Goal: Task Accomplishment & Management: Manage account settings

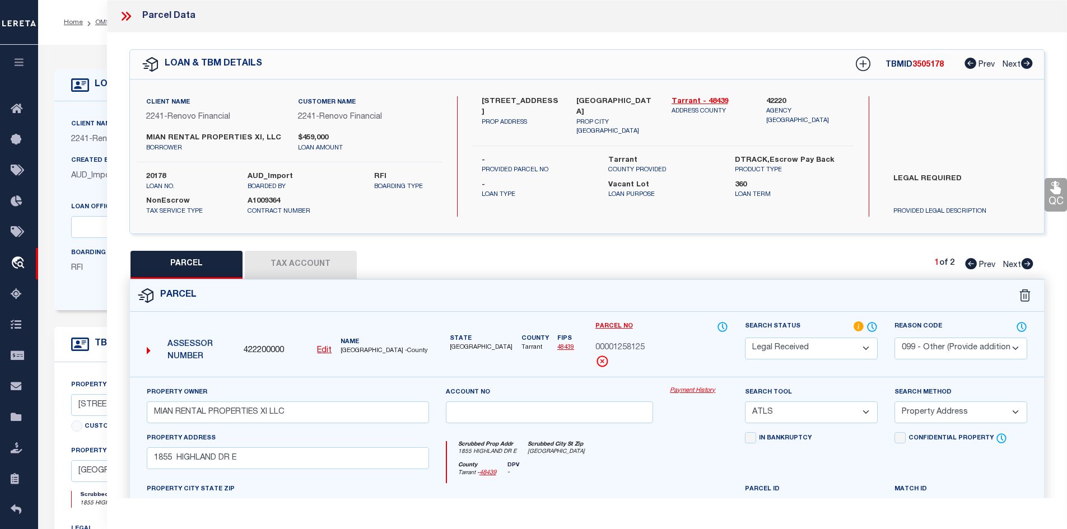
select select "RD"
select select "099"
select select "ATL"
select select "ADD"
select select "14701"
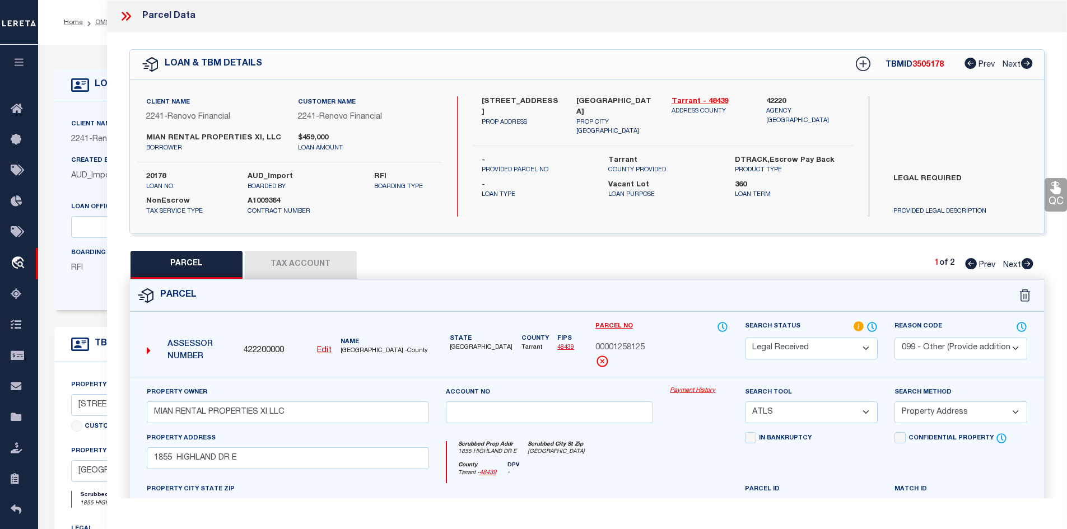
select select "25066"
select select "400"
select select "NonEscrow"
click at [641, 76] on div "LOAN & TBM DETAILS TBMID 3505178 Prev Next" at bounding box center [587, 64] width 915 height 29
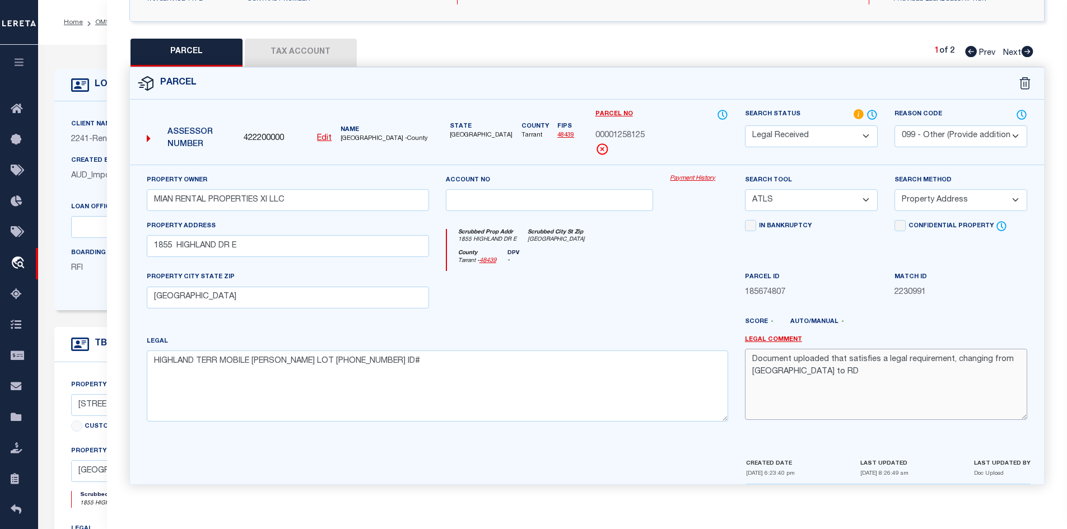
click at [965, 352] on textarea "Document uploaded that satisfies a legal requirement, changing from [GEOGRAPHIC…" at bounding box center [886, 384] width 282 height 71
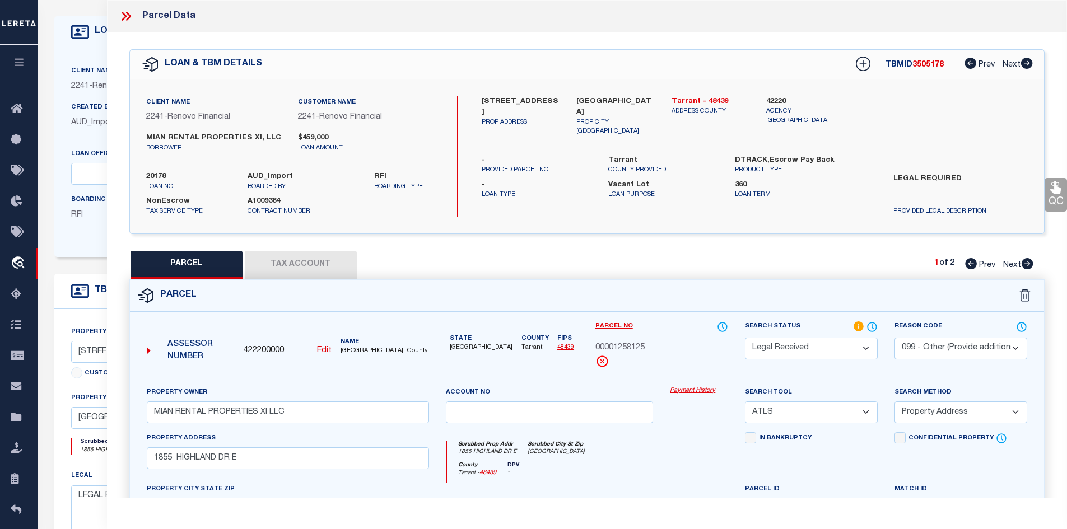
scroll to position [0, 0]
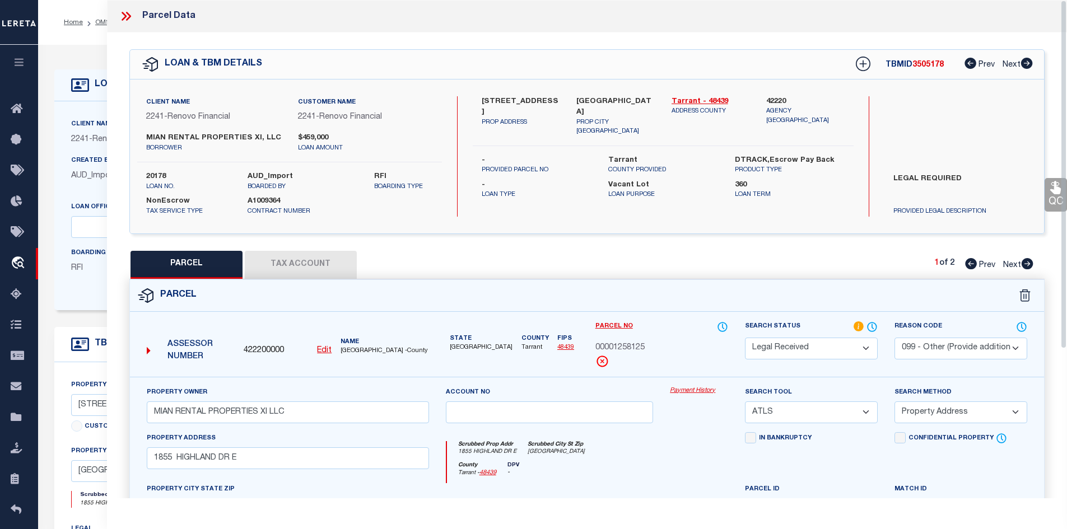
click at [787, 345] on select "Automated Search Bad Parcel Complete Duplicate Parcel High Dollar Reporting In …" at bounding box center [811, 349] width 133 height 22
select select "PC"
click at [745, 338] on select "Automated Search Bad Parcel Complete Duplicate Parcel High Dollar Reporting In …" at bounding box center [811, 349] width 133 height 22
click at [317, 248] on div "QC QC QC" at bounding box center [587, 387] width 961 height 711
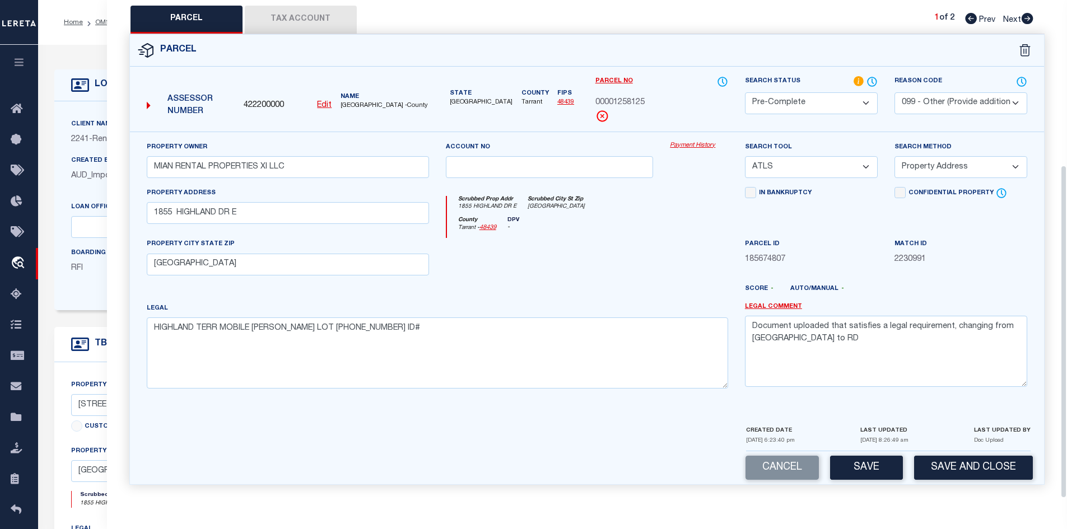
scroll to position [78, 0]
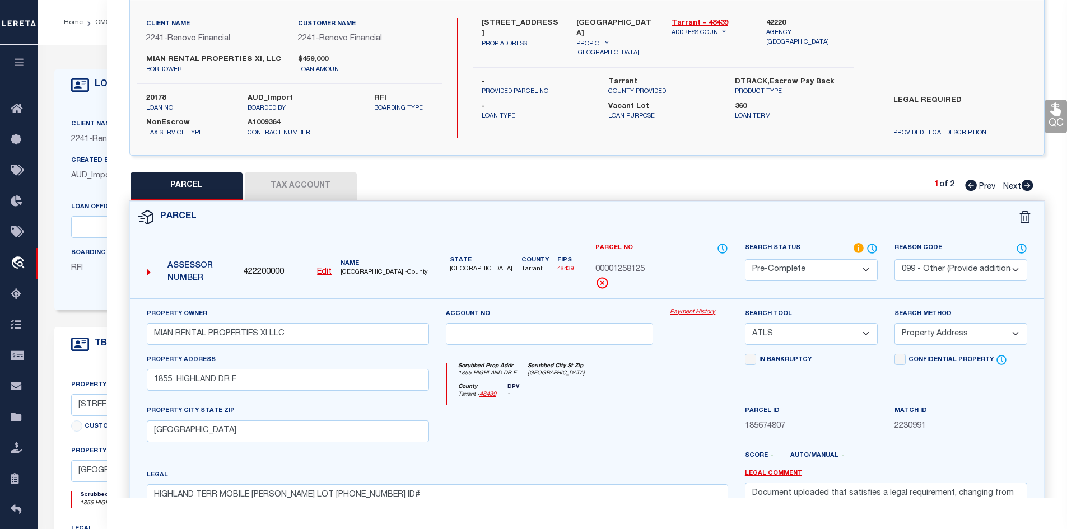
click at [940, 276] on select "- Select Reason Code - 099 - Other (Provide additional detail) ACT - Agency Cha…" at bounding box center [961, 270] width 133 height 22
select select
click at [895, 259] on select "- Select Reason Code - 099 - Other (Provide additional detail) ACT - Agency Cha…" at bounding box center [961, 270] width 133 height 22
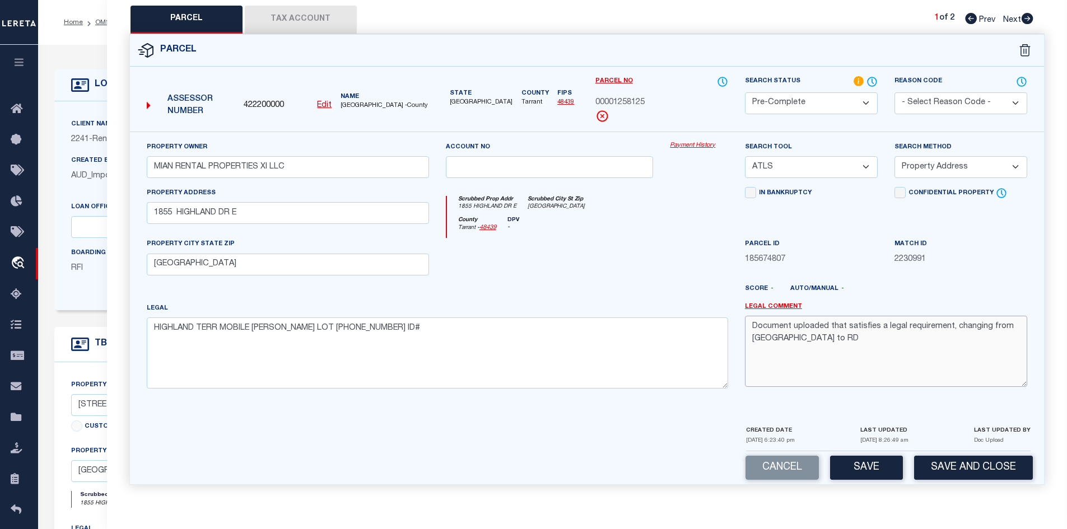
click at [799, 353] on textarea "Document uploaded that satisfies a legal requirement, changing from [GEOGRAPHIC…" at bounding box center [886, 351] width 282 height 71
click at [778, 175] on select "-- Select Search Tool -- 3rd Party Website Agency File Agency Website ATLS CNV-…" at bounding box center [811, 167] width 133 height 22
select select "AGW"
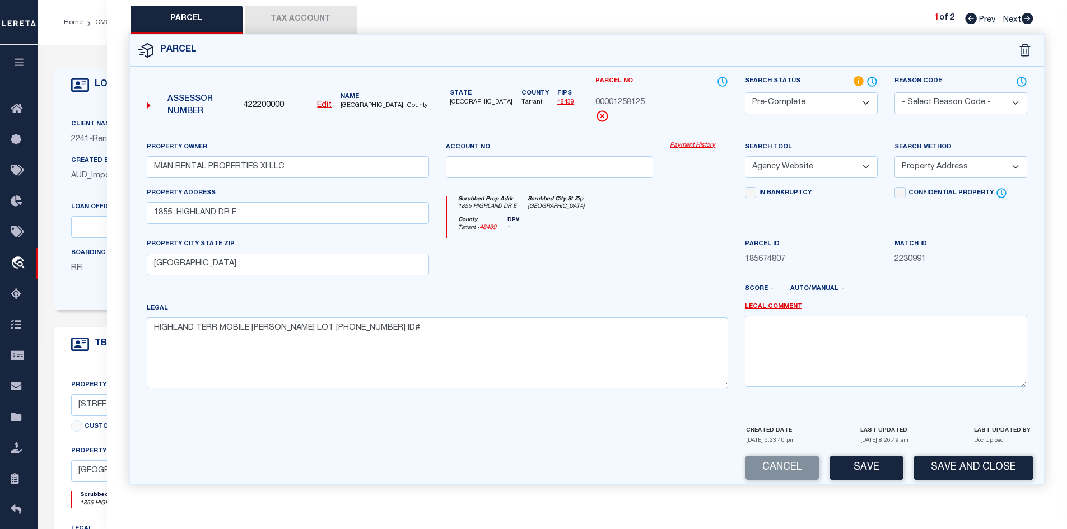
click at [745, 156] on select "-- Select Search Tool -- 3rd Party Website Agency File Agency Website ATLS CNV-…" at bounding box center [811, 167] width 133 height 22
click at [943, 159] on select "-- Select Search Method -- Property Address Legal Liability Info Provided" at bounding box center [961, 167] width 133 height 22
select select "LEG"
click at [895, 156] on select "-- Select Search Method -- Property Address Legal Liability Info Provided" at bounding box center [961, 167] width 133 height 22
click at [311, 18] on button "Tax Account" at bounding box center [301, 20] width 112 height 28
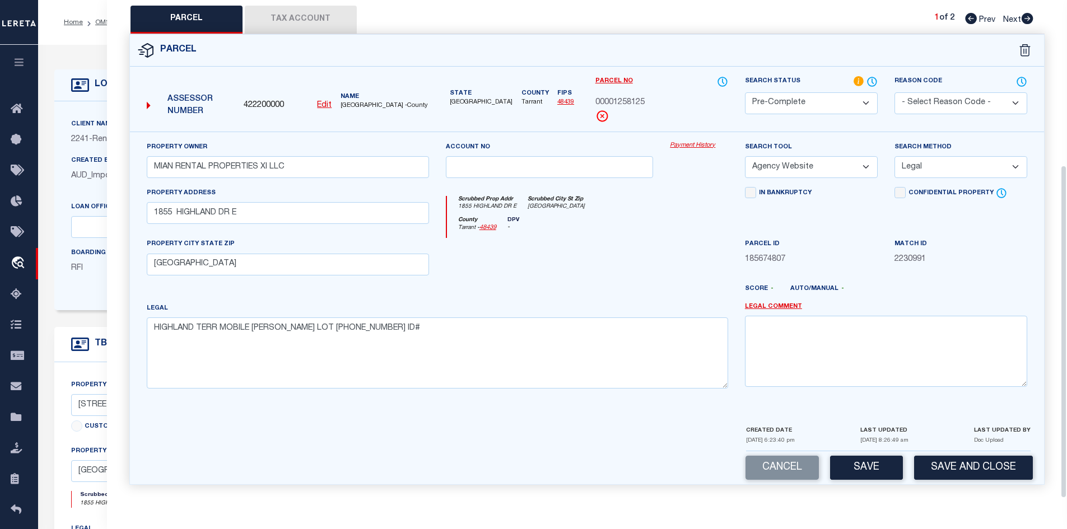
select select "100"
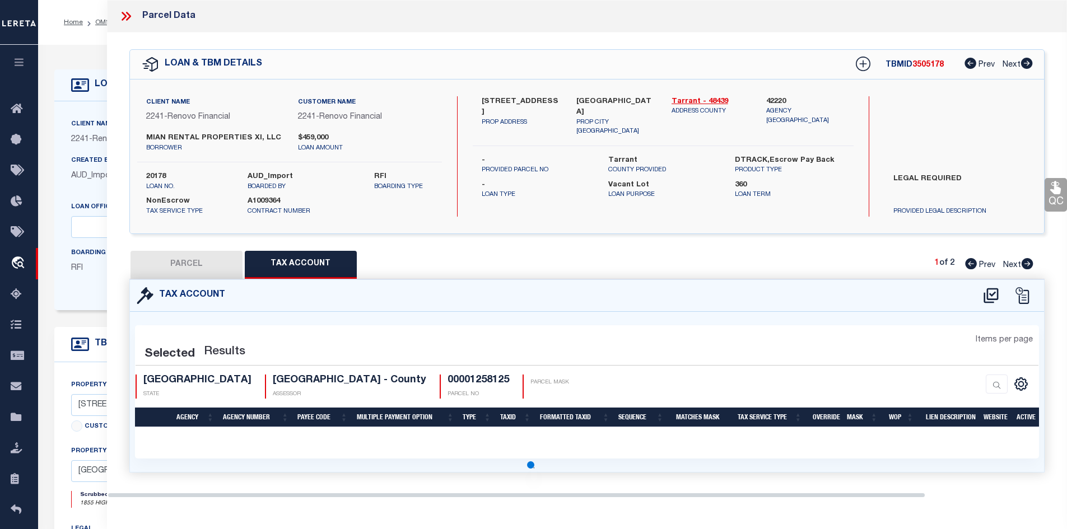
scroll to position [0, 0]
select select "100"
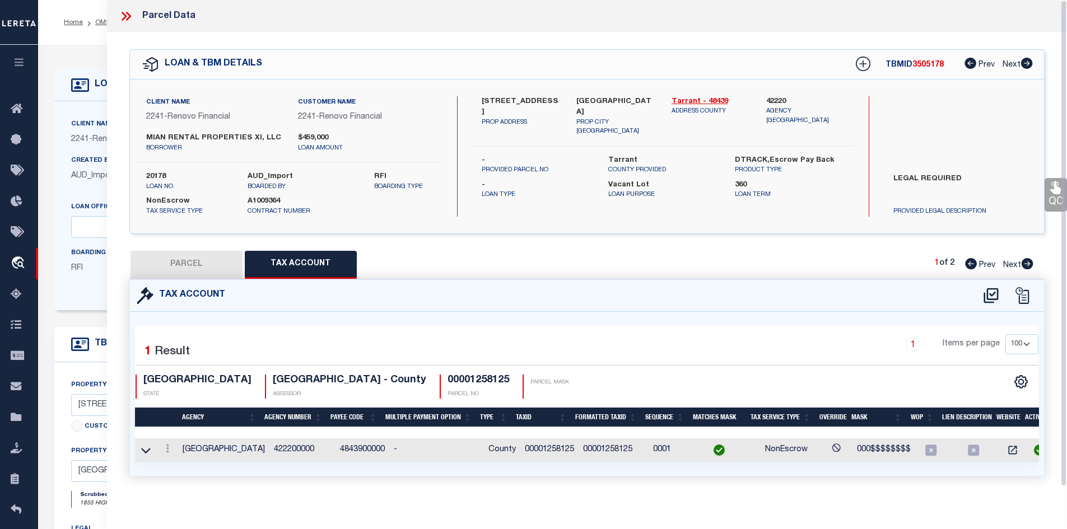
click at [167, 252] on button "PARCEL" at bounding box center [187, 265] width 112 height 28
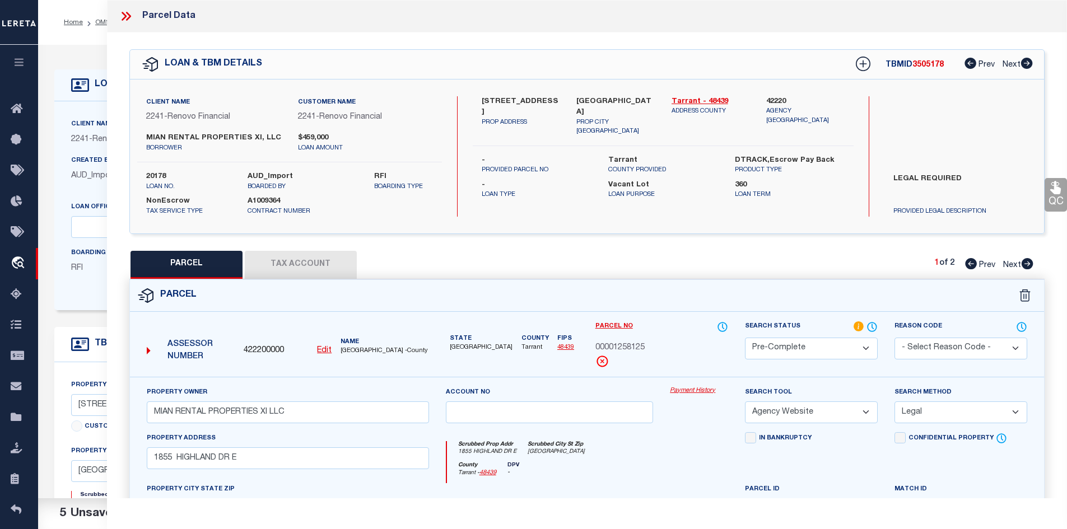
scroll to position [246, 0]
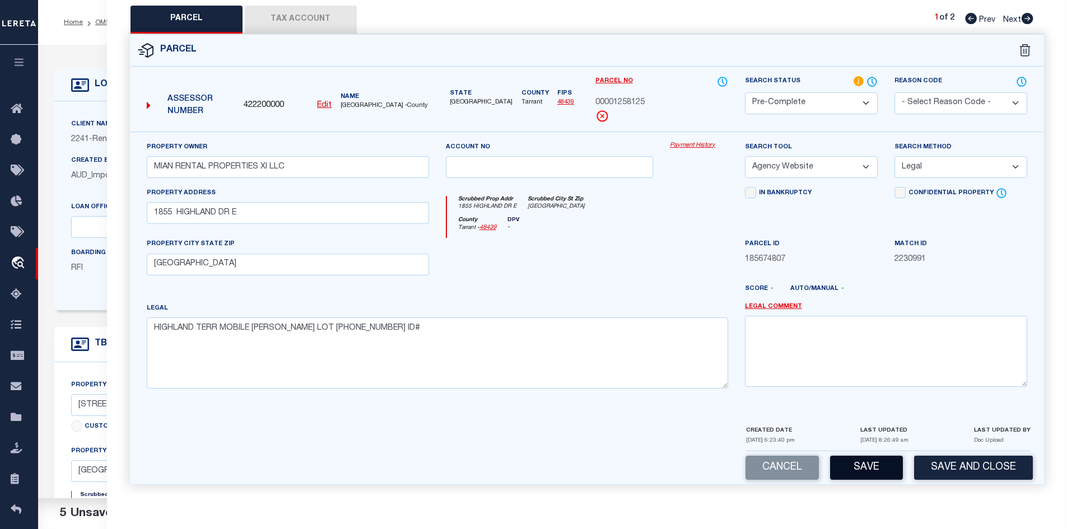
click at [875, 465] on button "Save" at bounding box center [866, 468] width 73 height 24
select select "AS"
select select
checkbox input "false"
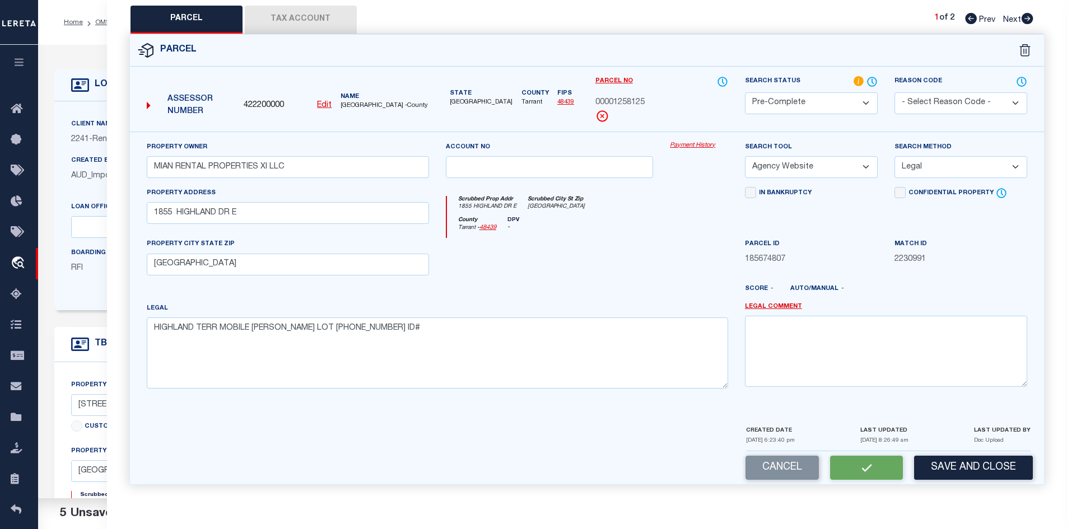
checkbox input "false"
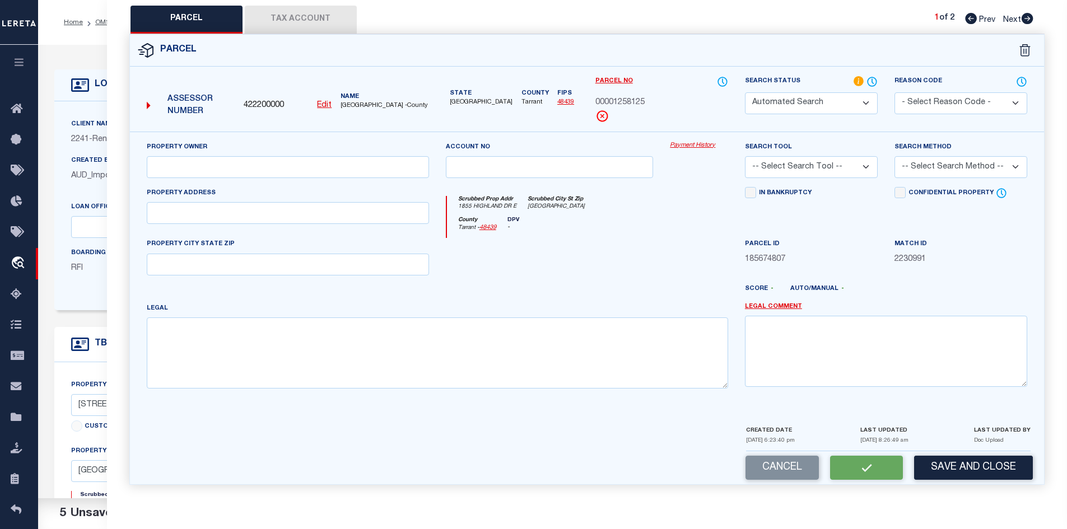
select select "PC"
type input "MIAN RENTAL PROPERTIES XI LLC"
select select "AGW"
select select "LEG"
type input "1855 HIGHLAND DR E"
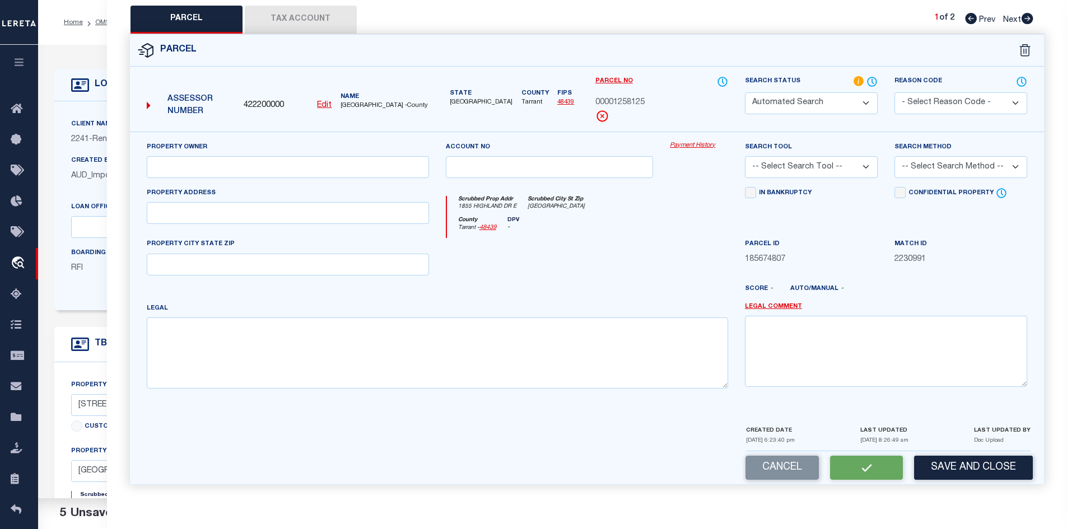
type input "KELLER, TX 76262"
type textarea "HIGHLAND TERR MOBILE HM PARK LOT 34 1978 14 X 80 ID#"
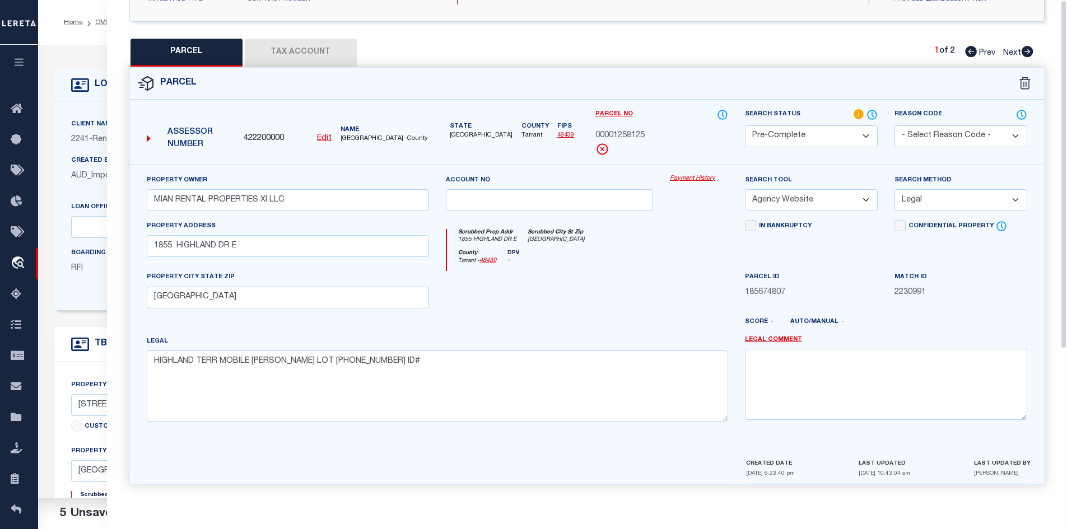
scroll to position [0, 0]
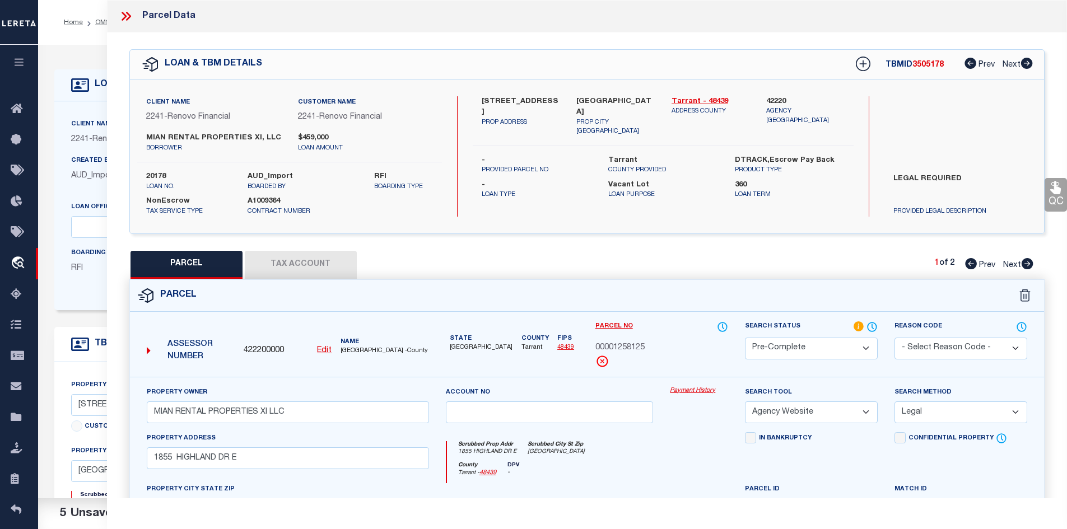
click at [931, 66] on span "3505178" at bounding box center [927, 65] width 31 height 8
copy span "3505178"
click at [157, 174] on label "20178" at bounding box center [188, 176] width 85 height 11
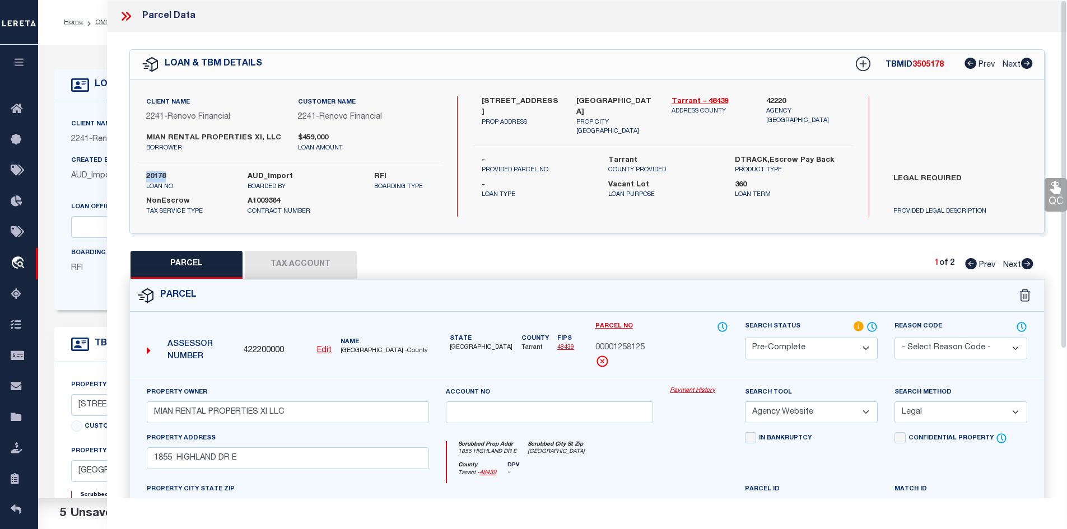
copy label "20178"
click at [620, 344] on span "00001258125" at bounding box center [619, 348] width 49 height 12
copy div "00001258125"
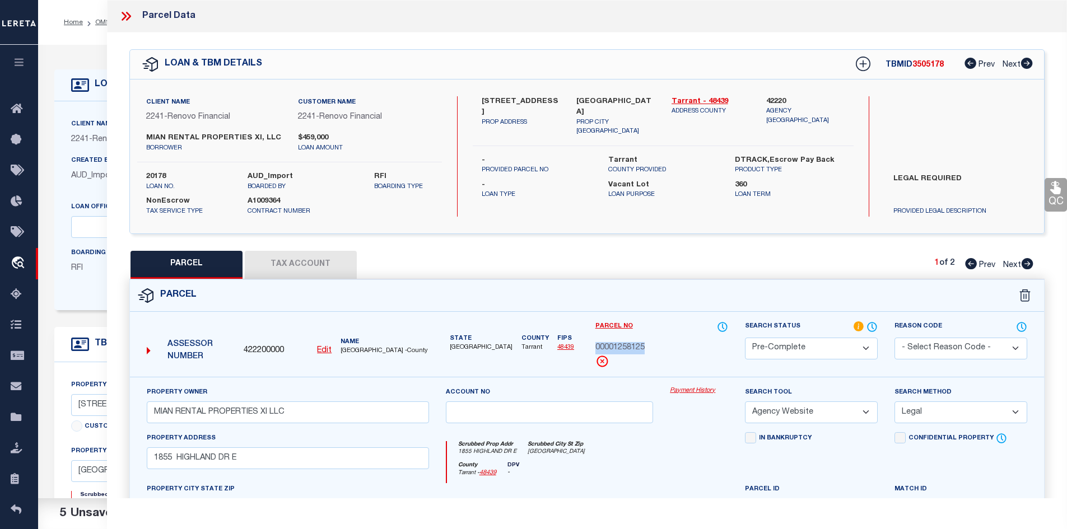
click at [1030, 261] on icon at bounding box center [1028, 263] width 12 height 11
select select "AS"
select select
checkbox input "false"
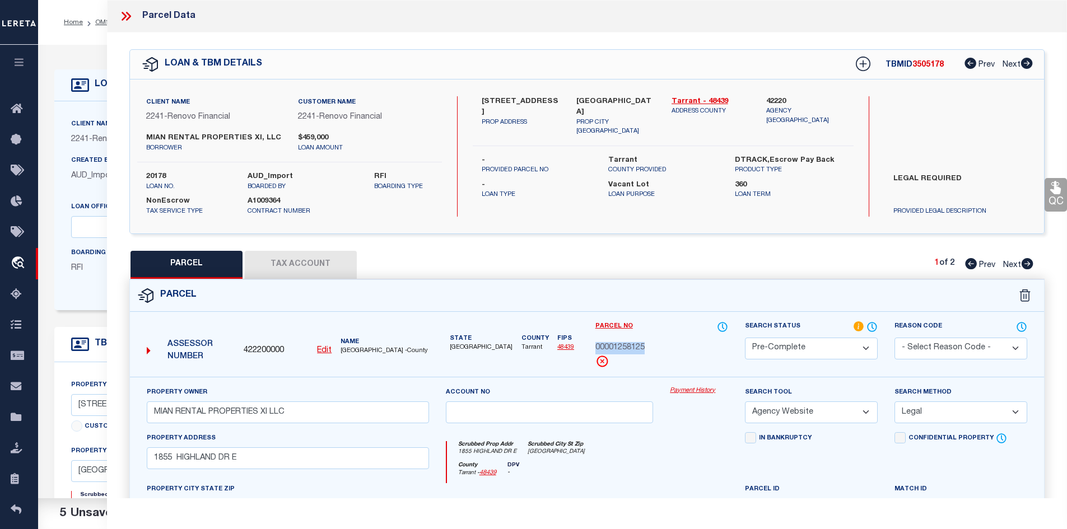
checkbox input "false"
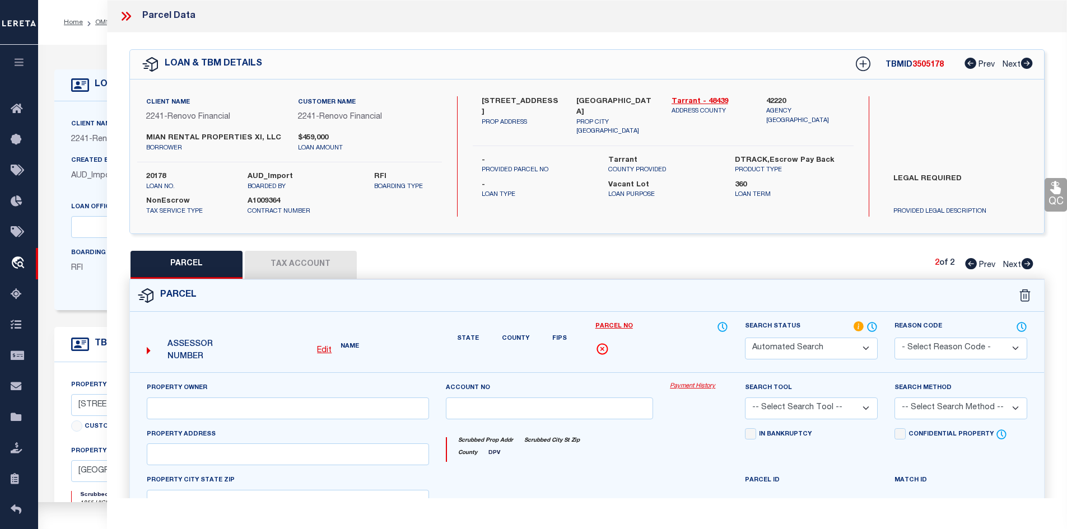
select select "PR"
type input "MIAN RENTAL PROPERTIES XI LLC"
select select "ATL"
select select "ADD"
type input "1851 HIGHLAND DR E"
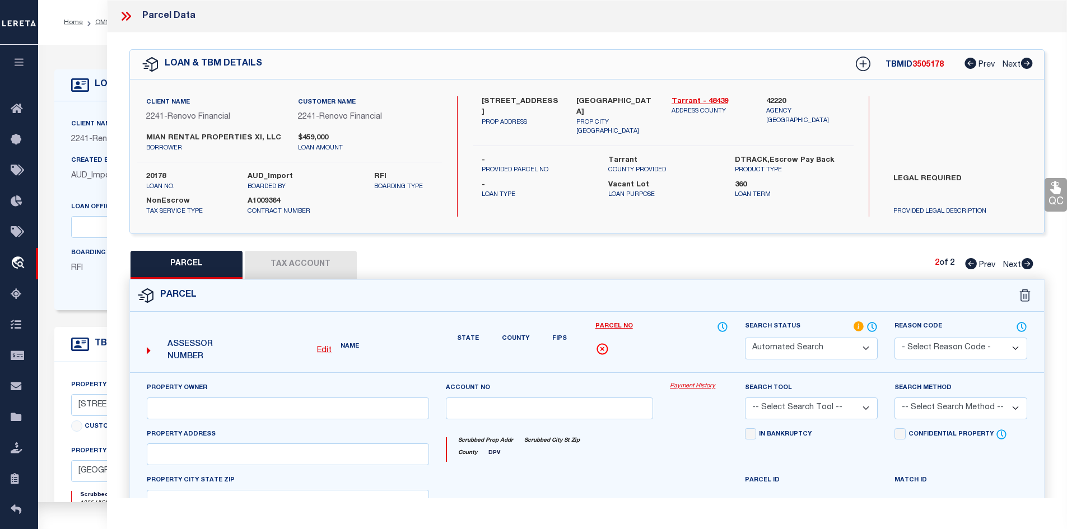
type input "KELLER, TX 76262"
type textarea "HIGHLAND TERR MOBILE HM PARK LOT 35"
type textarea "PARCEL NOT NEEDED"
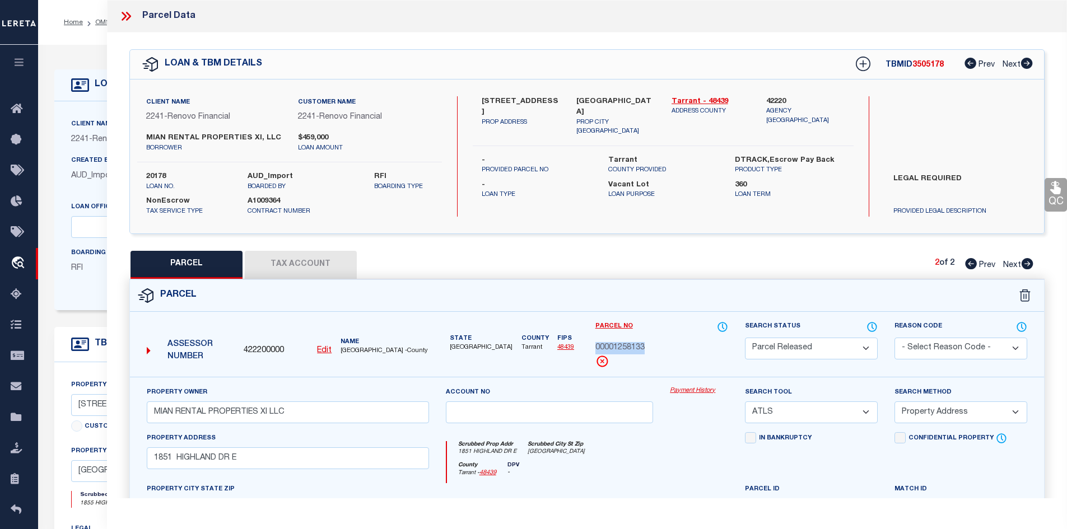
click at [953, 347] on select "- Select Reason Code - 099 - Other (Provide additional detail) ACT - Agency Cha…" at bounding box center [961, 349] width 133 height 22
select select "099"
click at [895, 338] on select "- Select Reason Code - 099 - Other (Provide additional detail) ACT - Agency Cha…" at bounding box center [961, 349] width 133 height 22
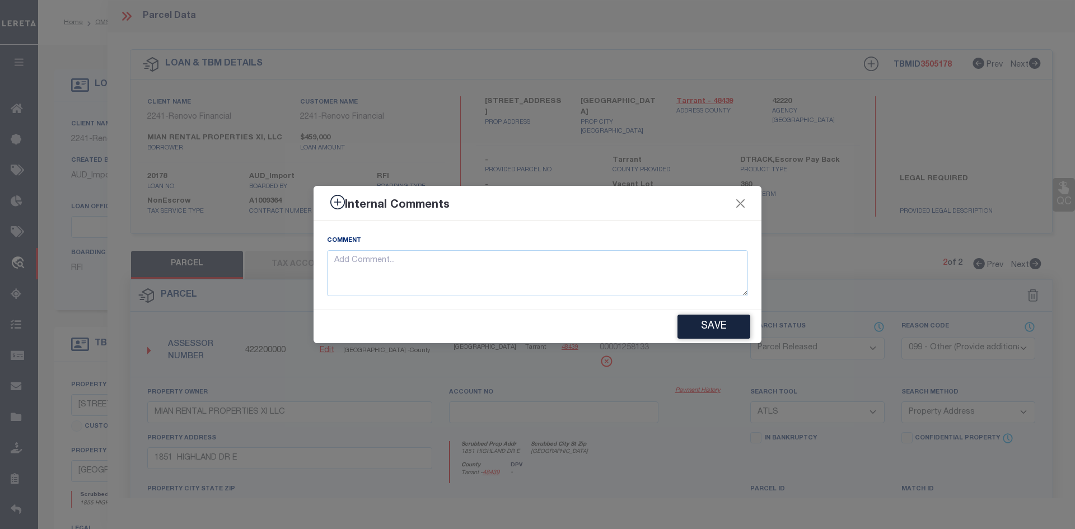
click at [481, 249] on div "Comment" at bounding box center [537, 266] width 421 height 62
click at [454, 269] on textarea at bounding box center [537, 273] width 421 height 46
type textarea "p"
type textarea "Parcel not needed"
click at [710, 330] on button "Save" at bounding box center [714, 327] width 73 height 24
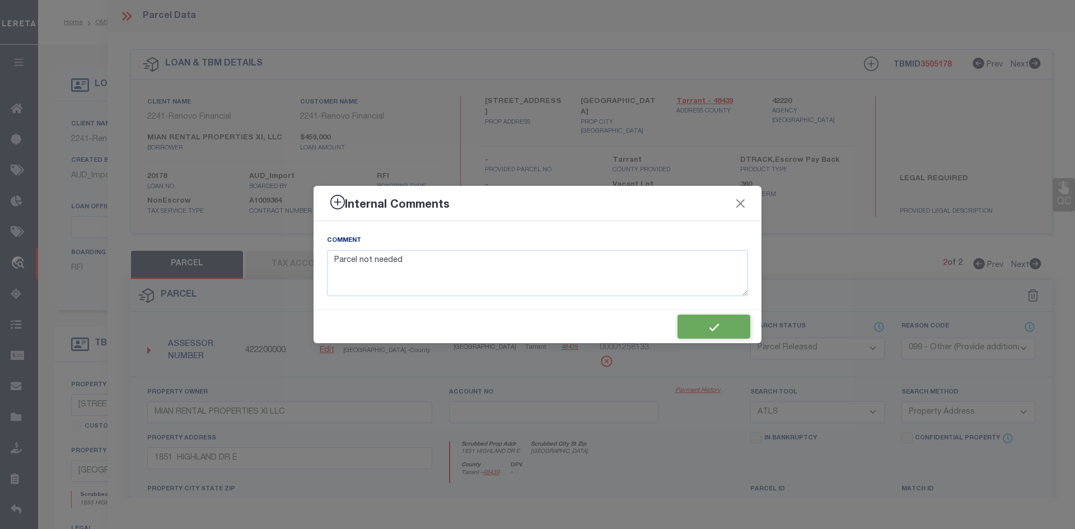
type textarea "Parcel not needed"
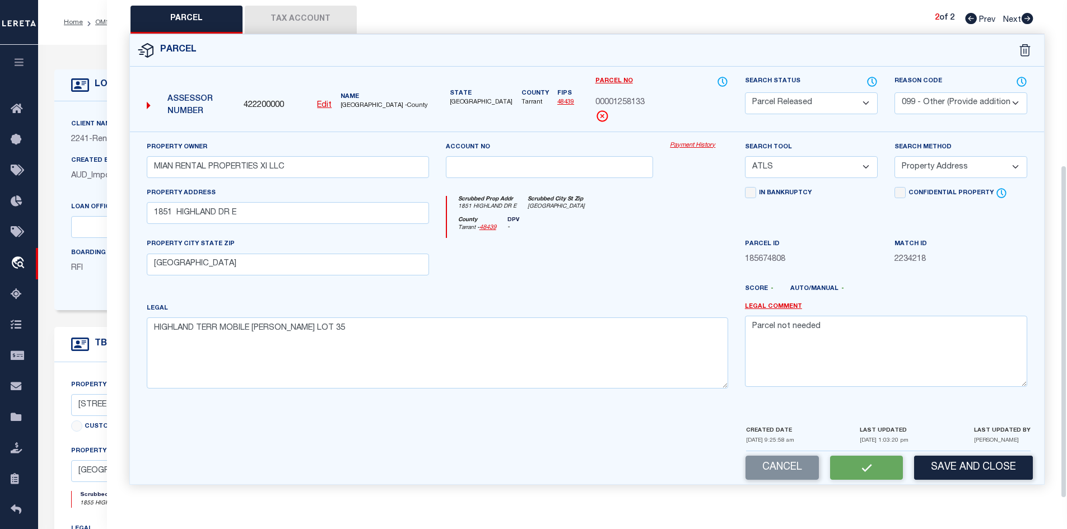
select select "AS"
select select
checkbox input "false"
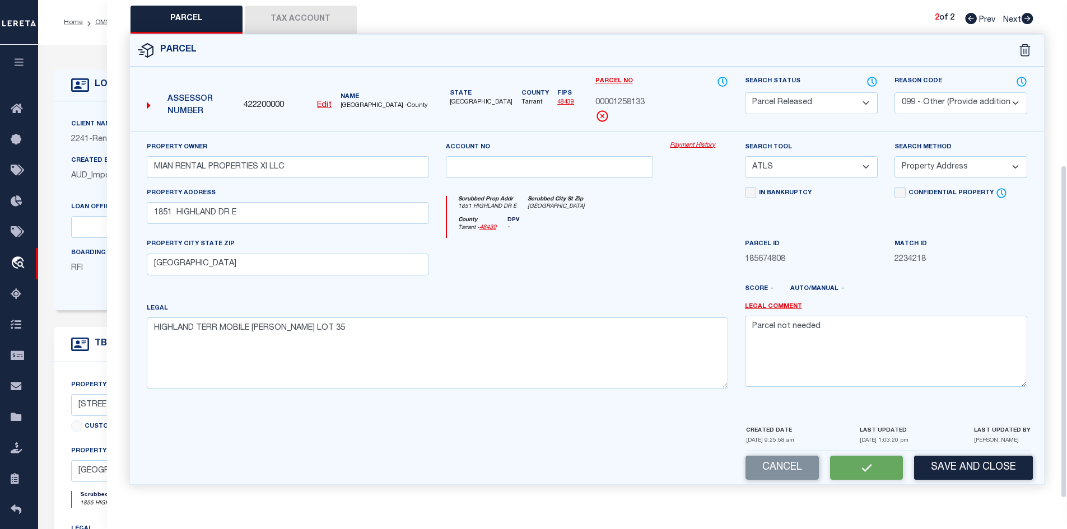
checkbox input "false"
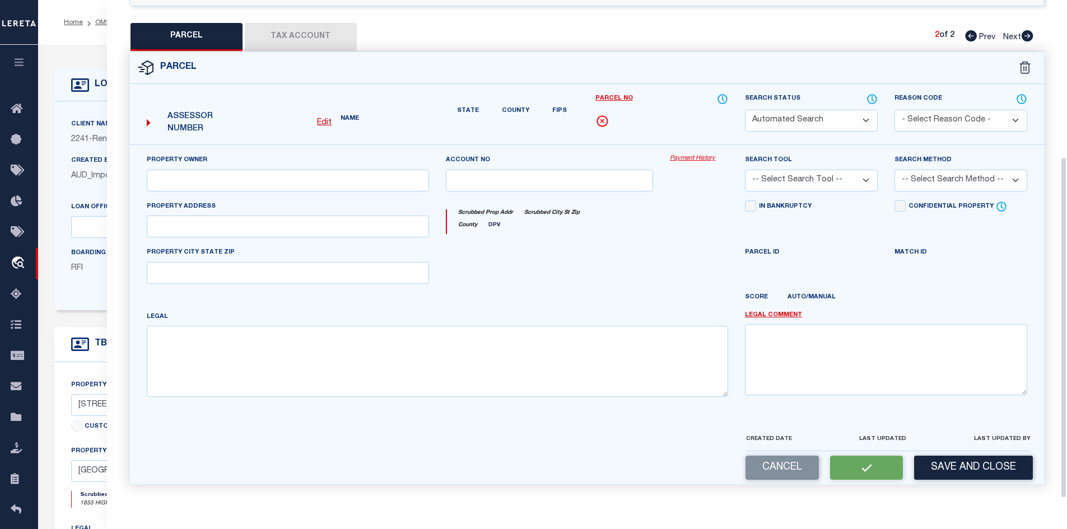
select select "PR"
select select "099"
type input "MIAN RENTAL PROPERTIES XI LLC"
select select "ATL"
select select "ADD"
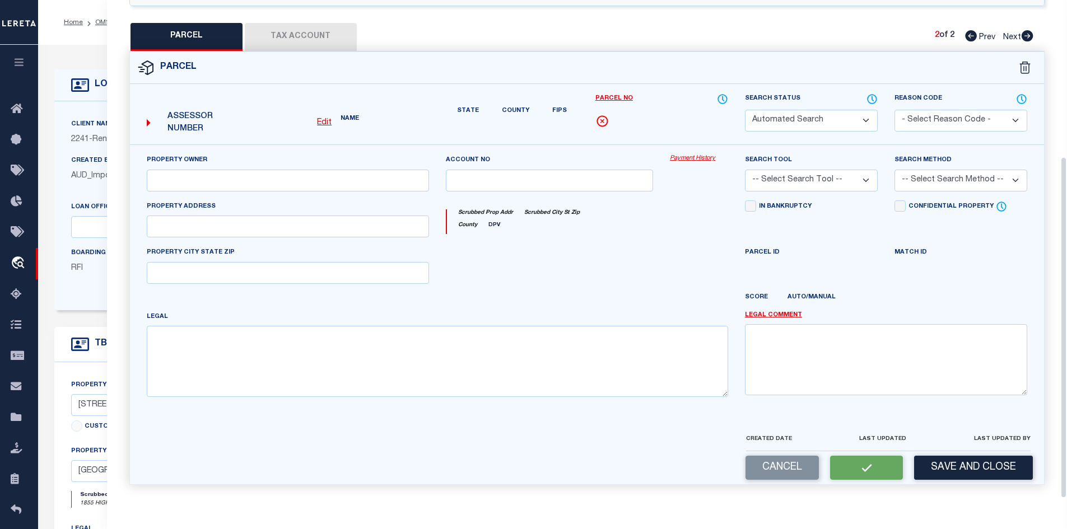
type input "1851 HIGHLAND DR E"
type input "KELLER, TX 76262"
type textarea "HIGHLAND TERR MOBILE HM PARK LOT 35"
type textarea "Parcel not needed"
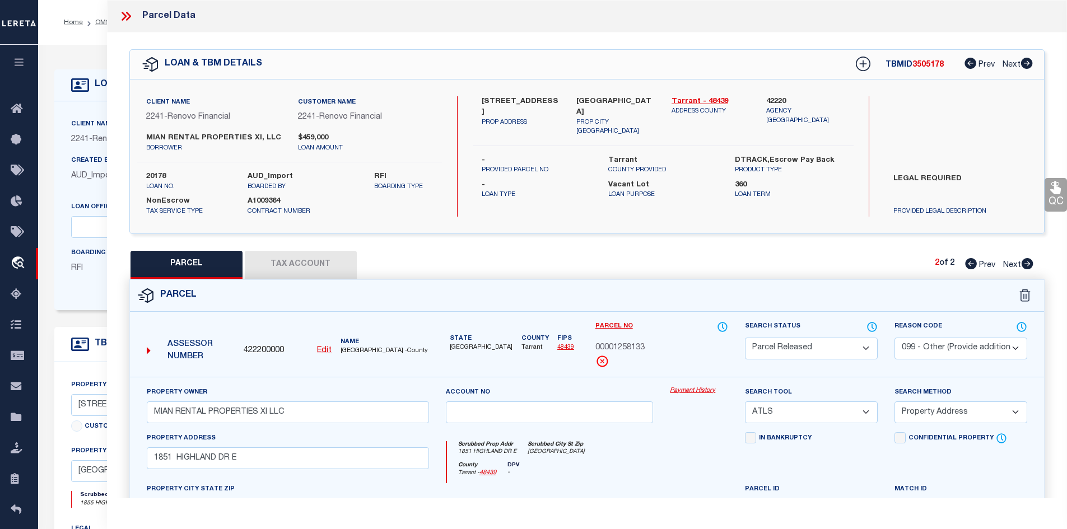
click at [127, 13] on icon at bounding box center [127, 16] width 5 height 9
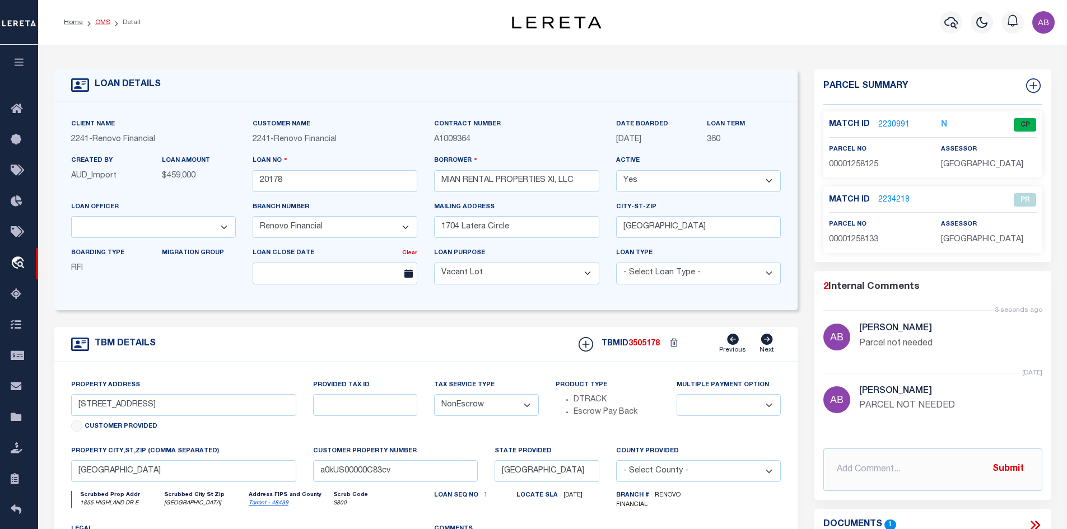
click at [102, 20] on link "OMS" at bounding box center [102, 22] width 15 height 7
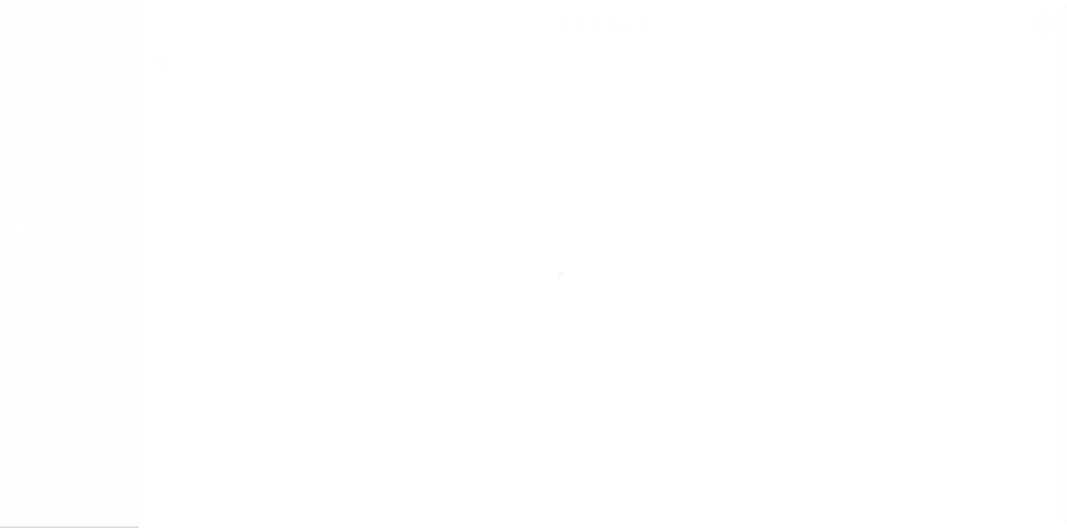
scroll to position [16, 0]
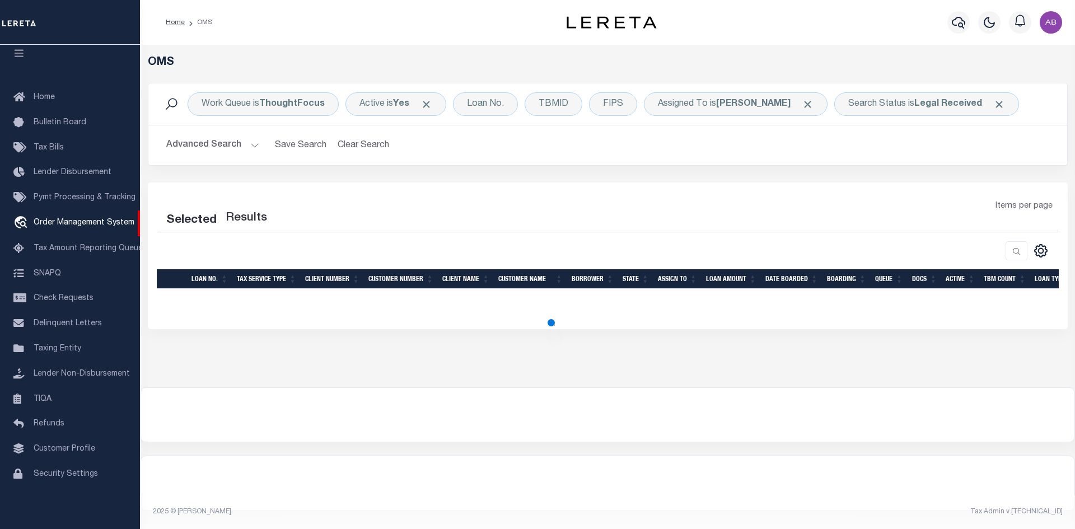
select select "200"
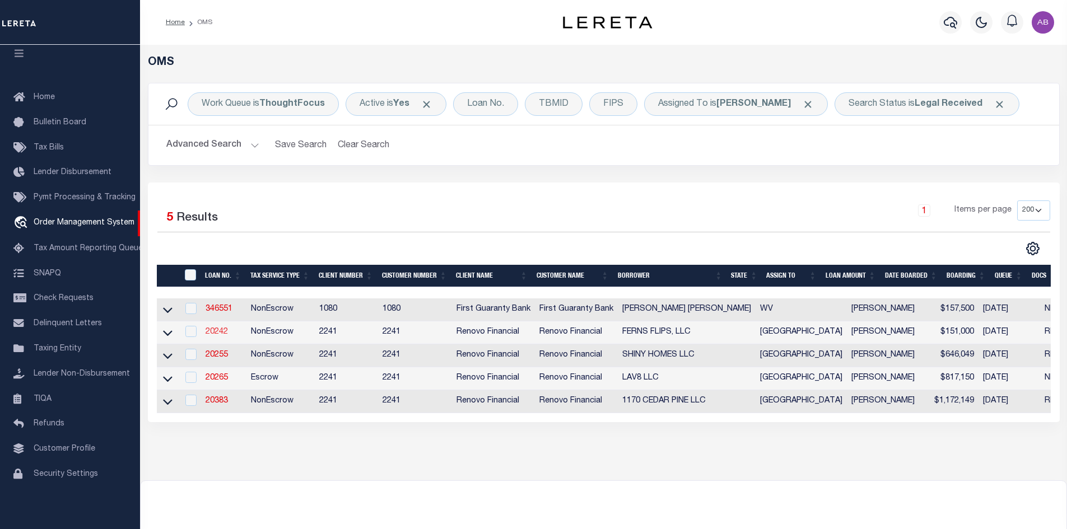
click at [220, 334] on link "20242" at bounding box center [217, 332] width 22 height 8
type input "20242"
type input "FERNS FLIPS, LLC"
select select
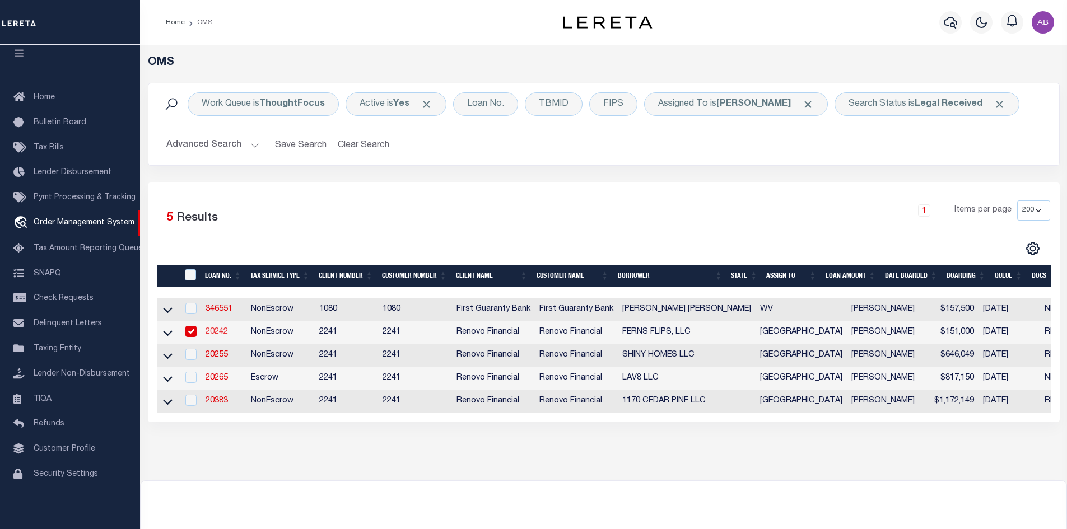
type input "1638 County Road 226"
type input "Collinsville TX 76233"
select select "400"
select select "NonEscrow"
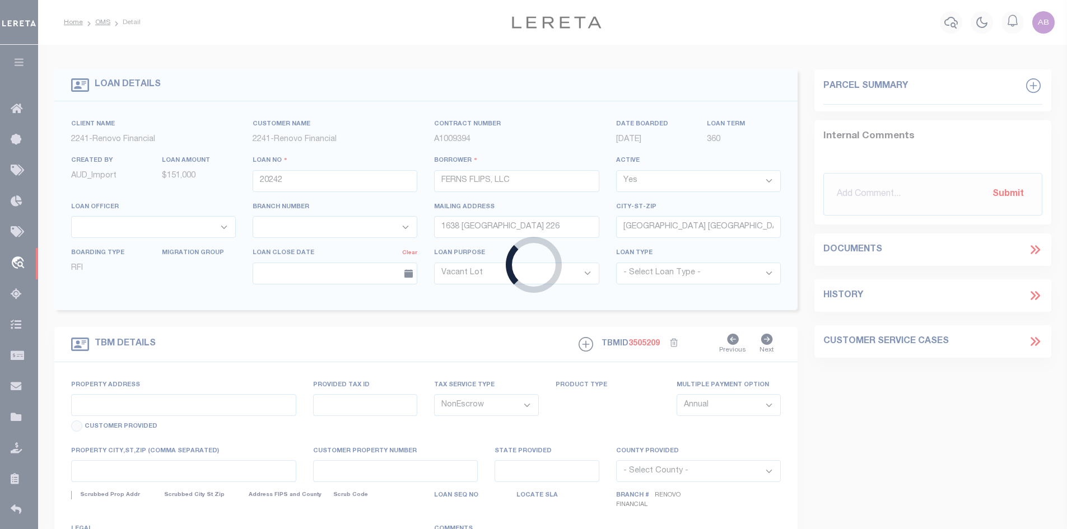
type input "1101 Fouts Drive"
select select
type input "Irving, TX 75061"
type input "a0kUS00000CZspr"
type input "[GEOGRAPHIC_DATA]"
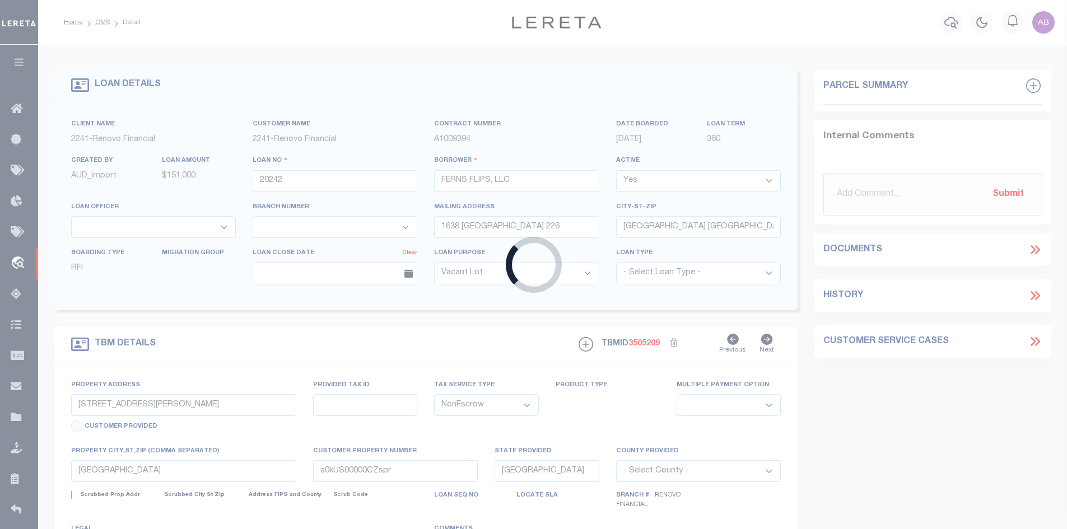
select select
type textarea "LEGAL REQUIRED"
select select "14701"
select select "25066"
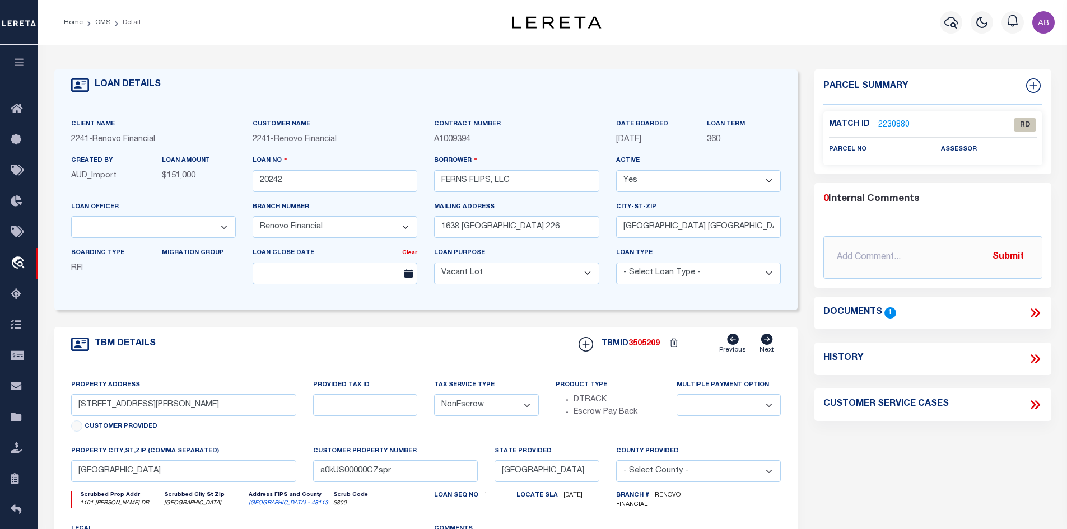
click at [1040, 313] on icon at bounding box center [1037, 313] width 5 height 9
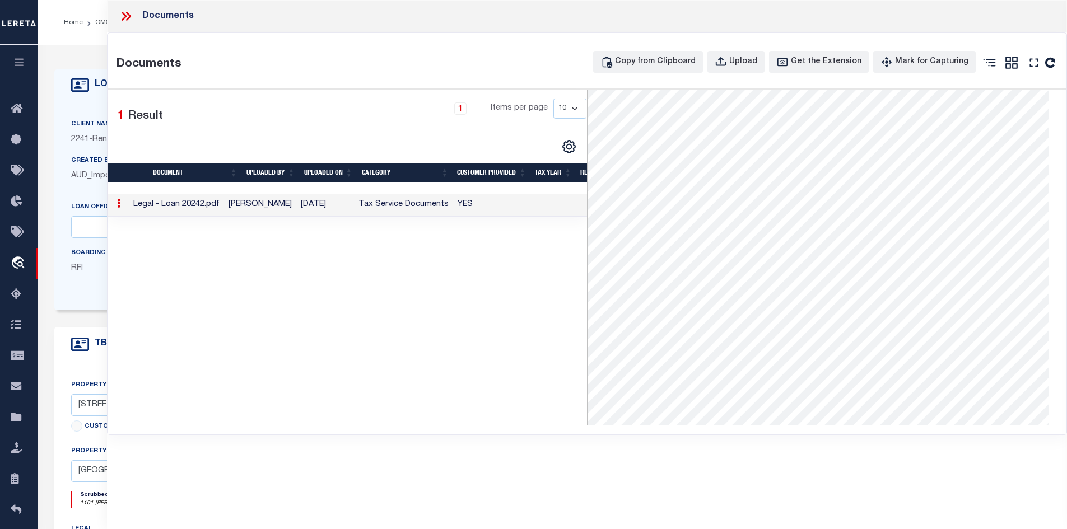
click at [124, 18] on icon at bounding box center [124, 16] width 5 height 9
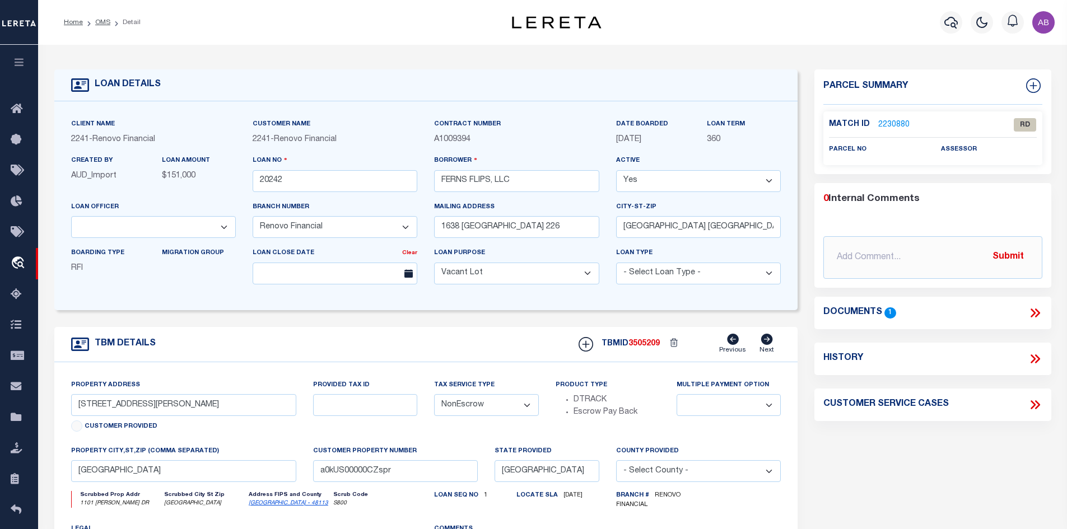
click at [892, 121] on link "2230880" at bounding box center [893, 125] width 31 height 12
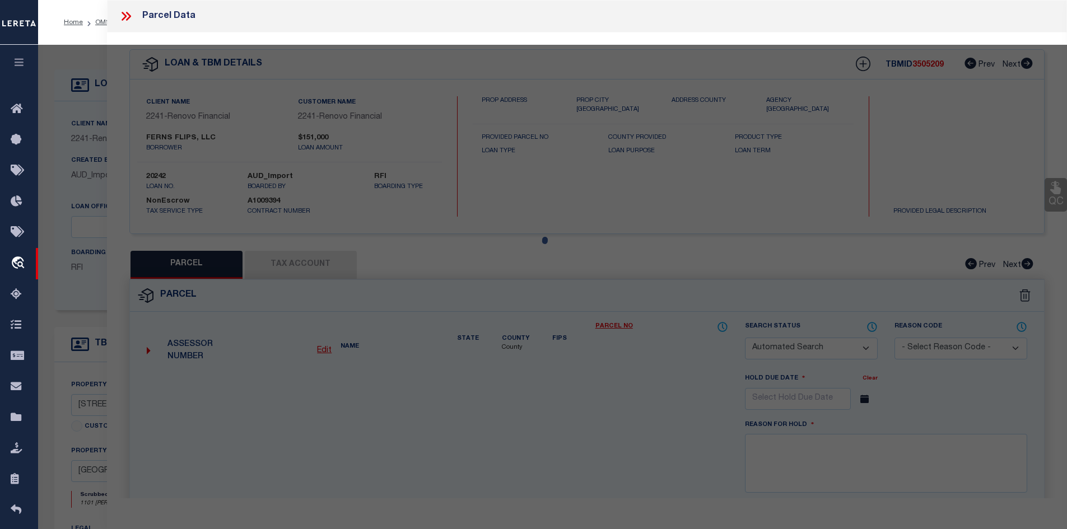
checkbox input "false"
select select "RD"
checkbox input "false"
type textarea "Document uploaded that satisfies a legal requirement, changing from [GEOGRAPHIC…"
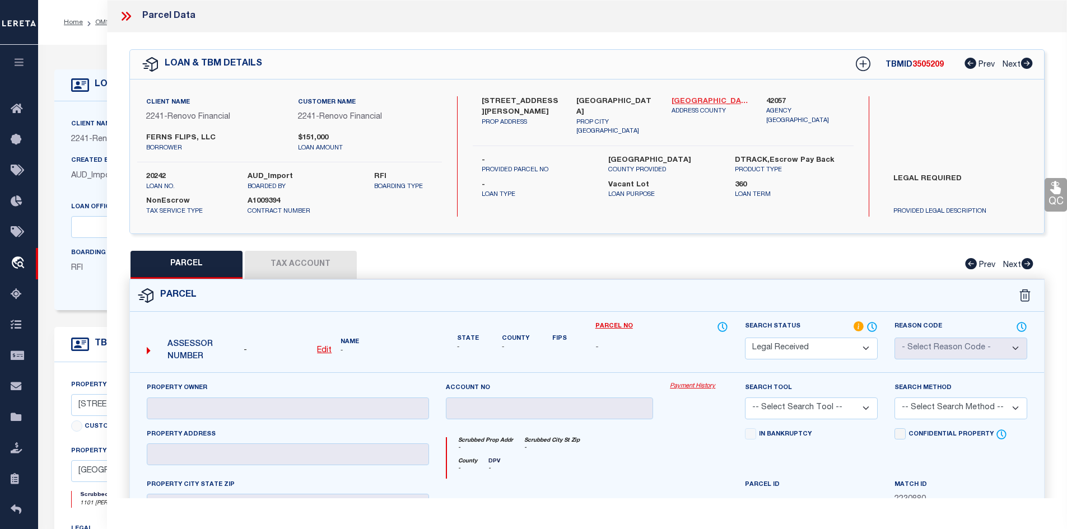
click at [704, 97] on link "Dallas - 48113" at bounding box center [711, 101] width 78 height 11
click at [495, 100] on label "1101 Fouts Drive" at bounding box center [521, 107] width 78 height 22
copy label "1101"
click at [512, 96] on label "1101 Fouts Drive" at bounding box center [521, 107] width 78 height 22
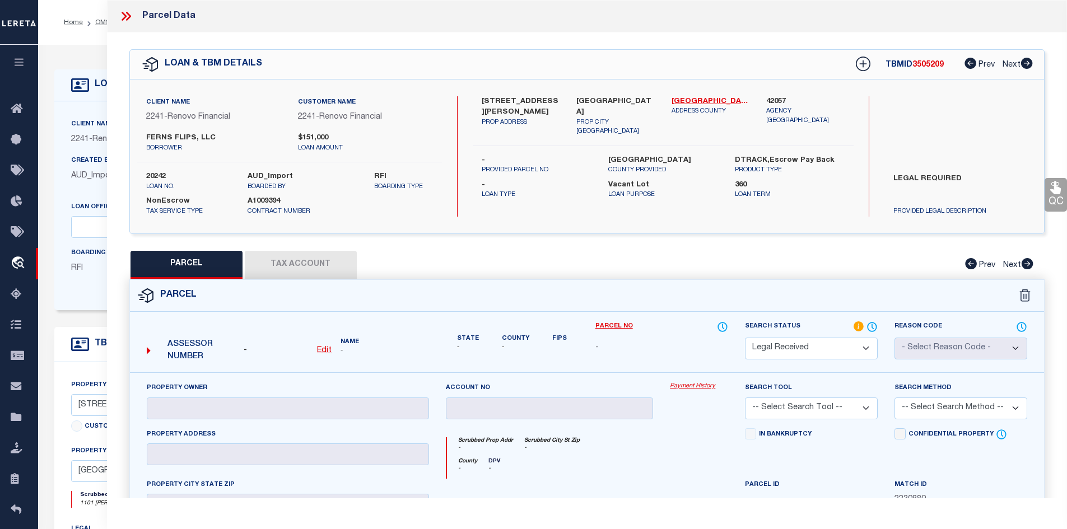
click at [512, 96] on label "1101 Fouts Drive" at bounding box center [521, 107] width 78 height 22
copy label "Fouts"
click at [992, 170] on div "LEGAL REQUIRED PROVIDED LEGAL DESCRIPTION" at bounding box center [960, 193] width 169 height 48
click at [322, 350] on u "Edit" at bounding box center [324, 351] width 15 height 8
select select "RD"
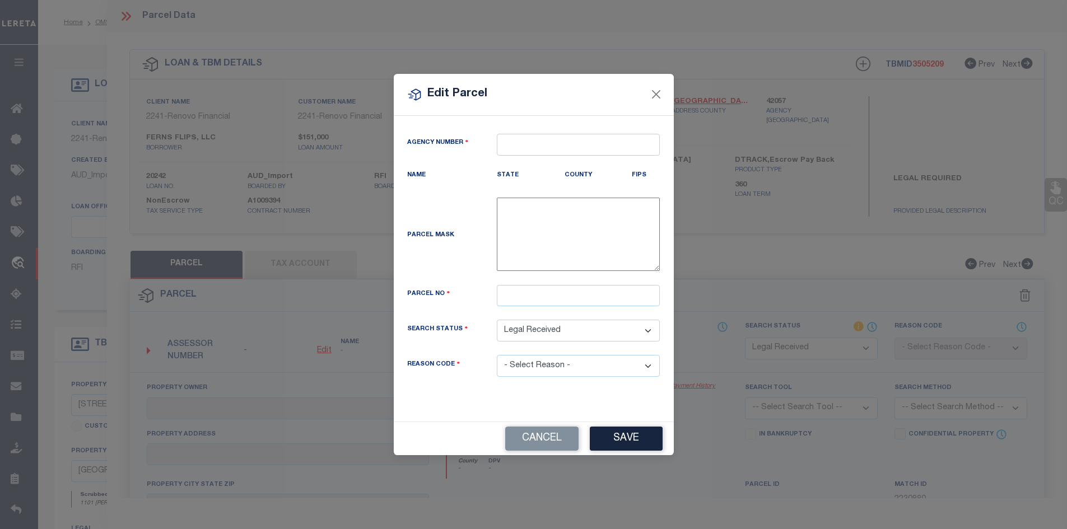
type textarea "-"
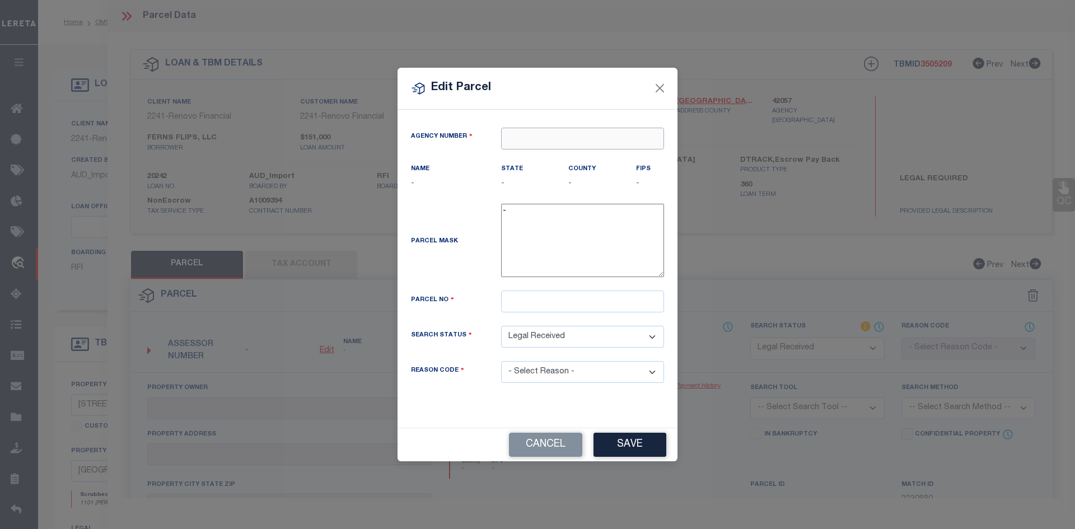
click at [560, 146] on input "text" at bounding box center [582, 139] width 163 height 22
click at [581, 145] on input "42057" at bounding box center [582, 139] width 163 height 22
click at [579, 163] on div "420570000 : DALLAS COUNTY" at bounding box center [583, 167] width 162 height 32
type input "420570000"
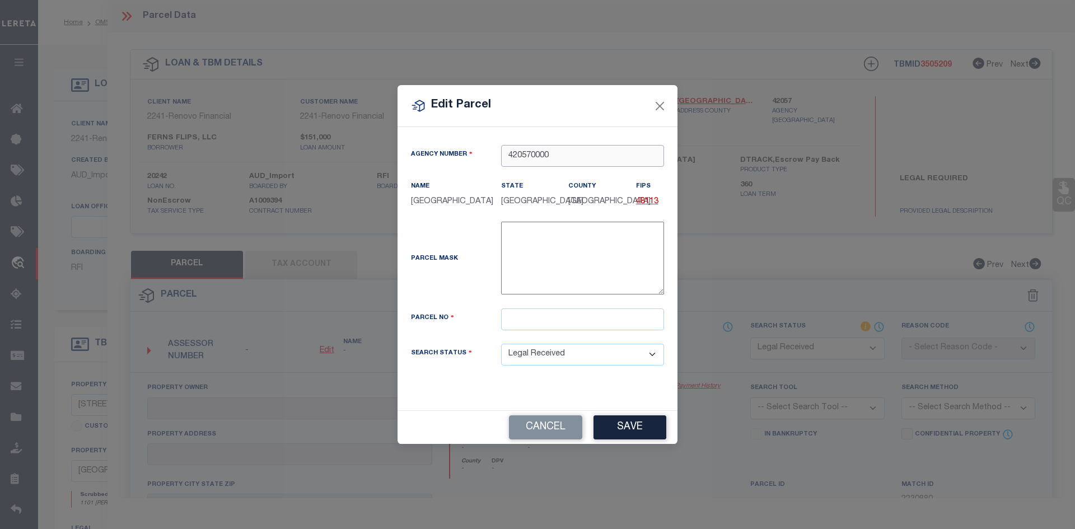
type input "420570000"
click at [546, 325] on input "text" at bounding box center [582, 320] width 163 height 22
click at [534, 323] on input "text" at bounding box center [582, 320] width 163 height 22
paste input "32436500110200000"
type input "32436500110200000"
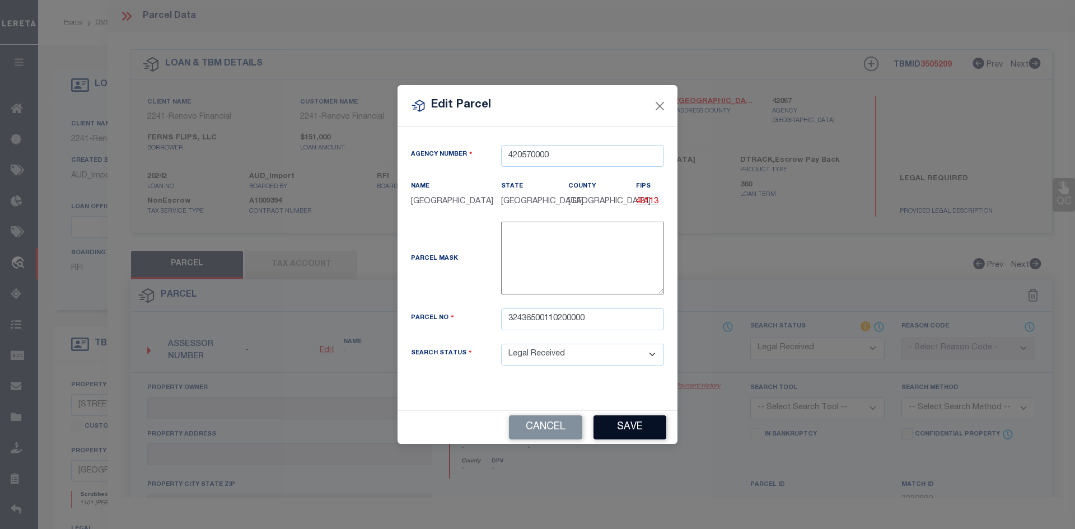
click at [620, 423] on button "Save" at bounding box center [630, 428] width 73 height 24
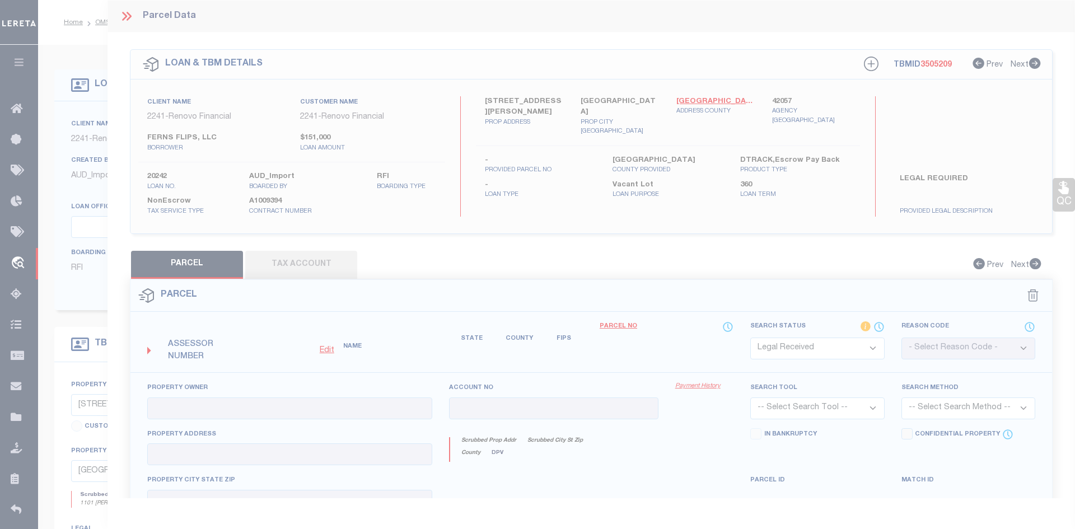
select select "RD"
checkbox input "false"
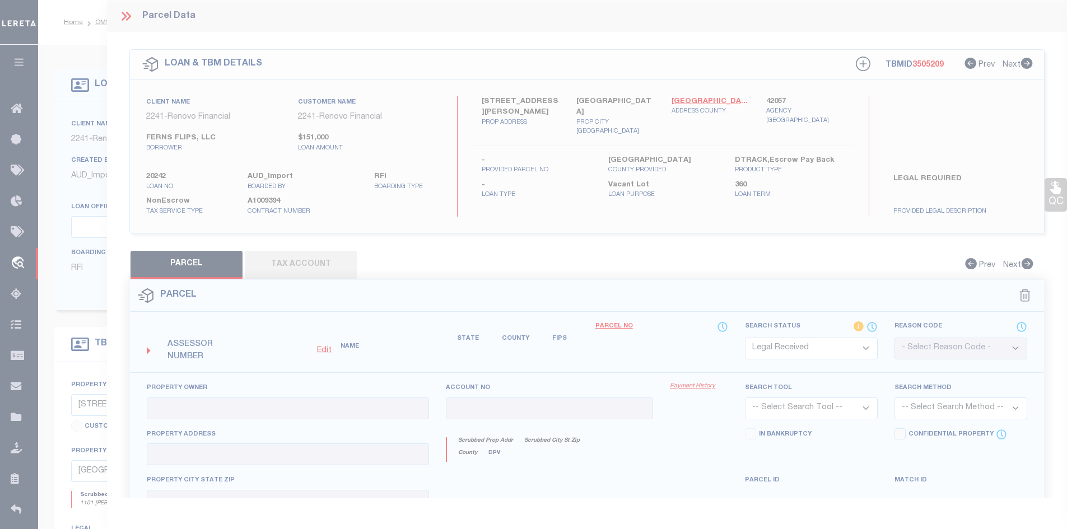
checkbox input "false"
type textarea "Document uploaded that satisfies a legal requirement, changing from [GEOGRAPHIC…"
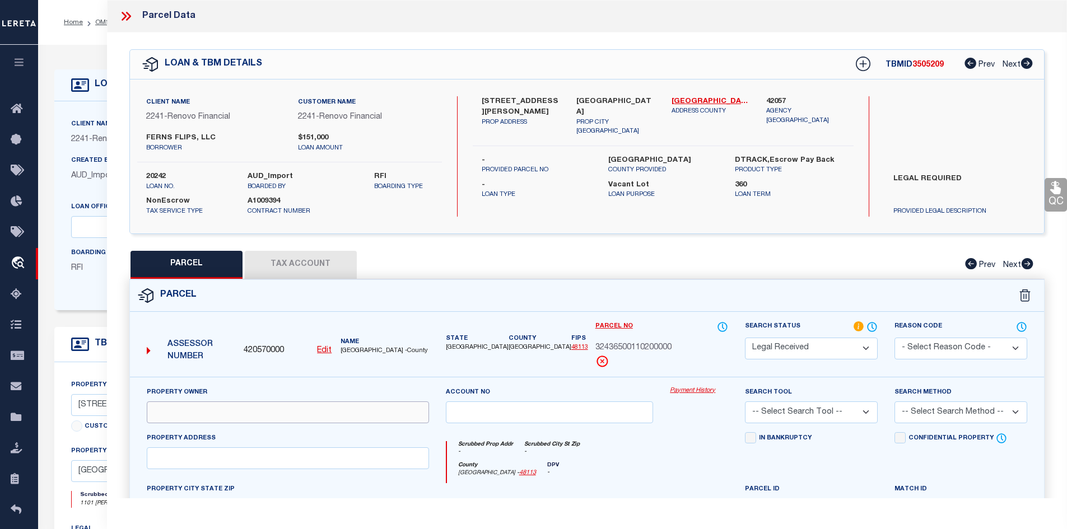
click at [279, 416] on input "text" at bounding box center [288, 413] width 282 height 22
click at [314, 415] on input "text" at bounding box center [288, 413] width 282 height 22
paste input "Owner (Current 2026) HARTZELL NICOLE & PITTMAN JACK S"
click at [189, 413] on input "Owner (Current 2026) HARTZELL NICOLE & PITTMAN JACK S" at bounding box center [288, 413] width 282 height 22
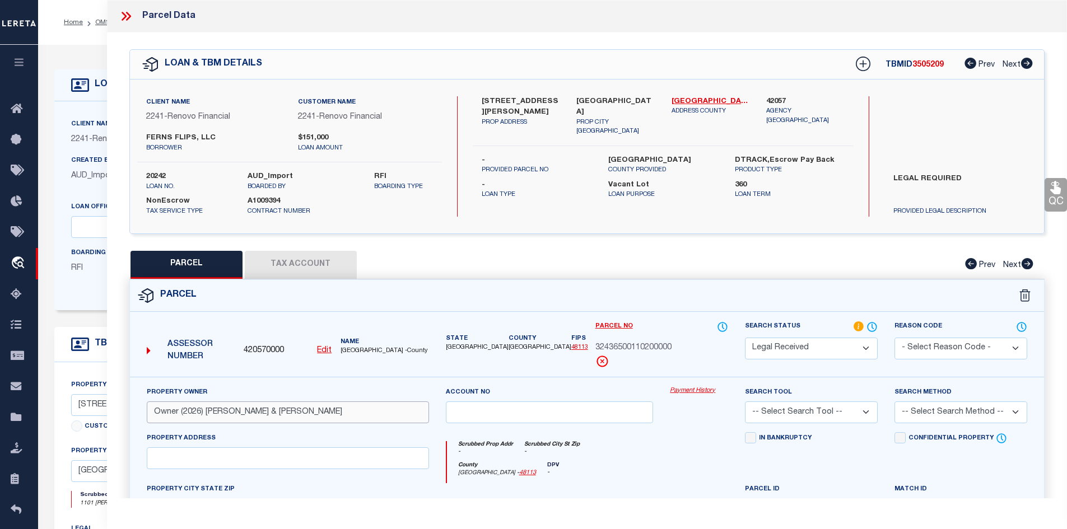
click at [189, 413] on input "Owner (2026) HARTZELL NICOLE & PITTMAN JACK S" at bounding box center [288, 413] width 282 height 22
drag, startPoint x: 184, startPoint y: 412, endPoint x: 144, endPoint y: 406, distance: 40.8
click at [144, 406] on div "Property Owner Owner () HARTZELL NICOLE & PITTMAN JACK S" at bounding box center [287, 410] width 299 height 46
type input "HARTZELL NICOLE & PITTMAN JACK S"
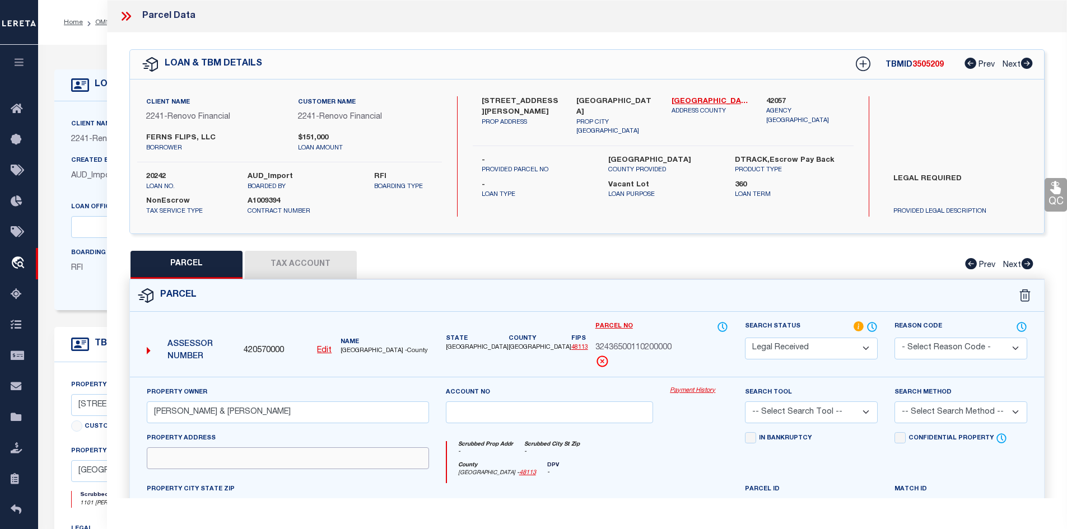
click at [184, 450] on input "text" at bounding box center [288, 459] width 282 height 22
click at [197, 454] on input "text" at bounding box center [288, 459] width 282 height 22
paste input "1101 FOUTS DR"
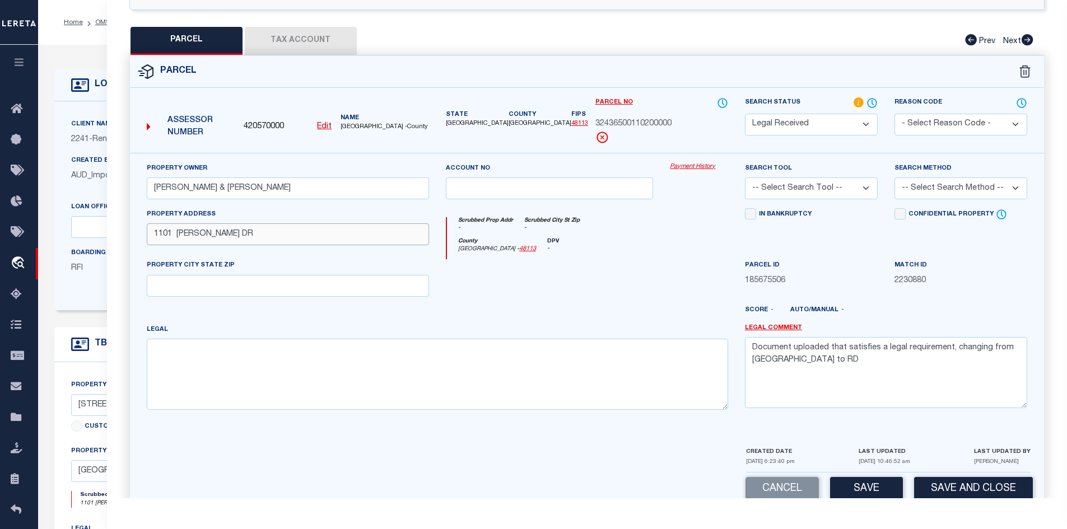
type input "1101 FOUTS DR"
click at [255, 390] on textarea at bounding box center [437, 374] width 581 height 71
click at [302, 378] on textarea at bounding box center [437, 374] width 581 height 71
paste textarea "RIDGECREST MANOR"
click at [174, 367] on textarea "RIDGECREST MANOR" at bounding box center [437, 374] width 581 height 71
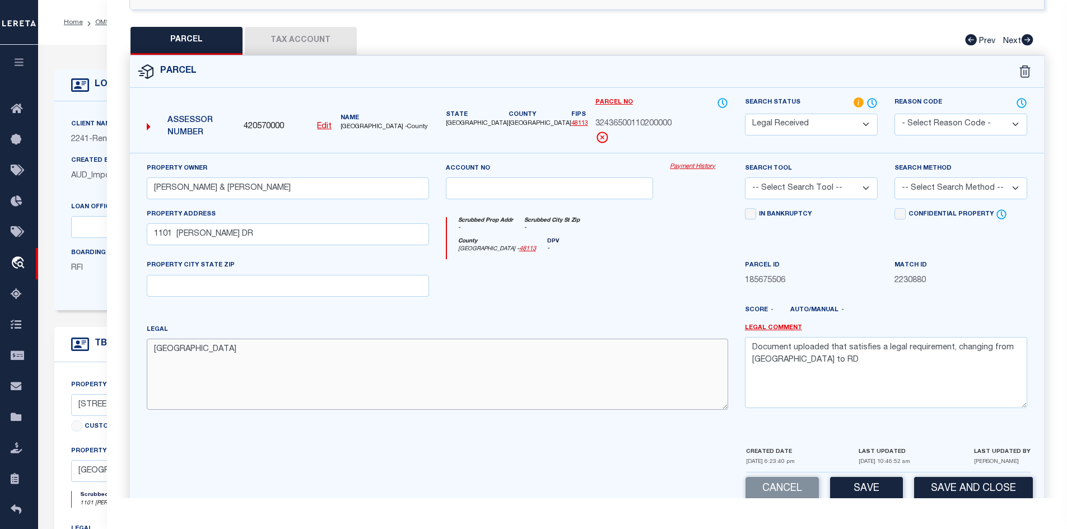
paste textarea "BLK 11 LOT 20"
click at [153, 392] on textarea "RIDGECREST MANOR BLK 11 LOT 20" at bounding box center [437, 374] width 581 height 71
paste textarea "INT201300326937 DD02232013 CO-DC"
click at [184, 390] on textarea "RIDGECREST MANOR BLK 11 LOT 20 INT201300326937 DD02232013 CO-DC" at bounding box center [437, 374] width 581 height 71
paste textarea "4365001102000 2CI43650011"
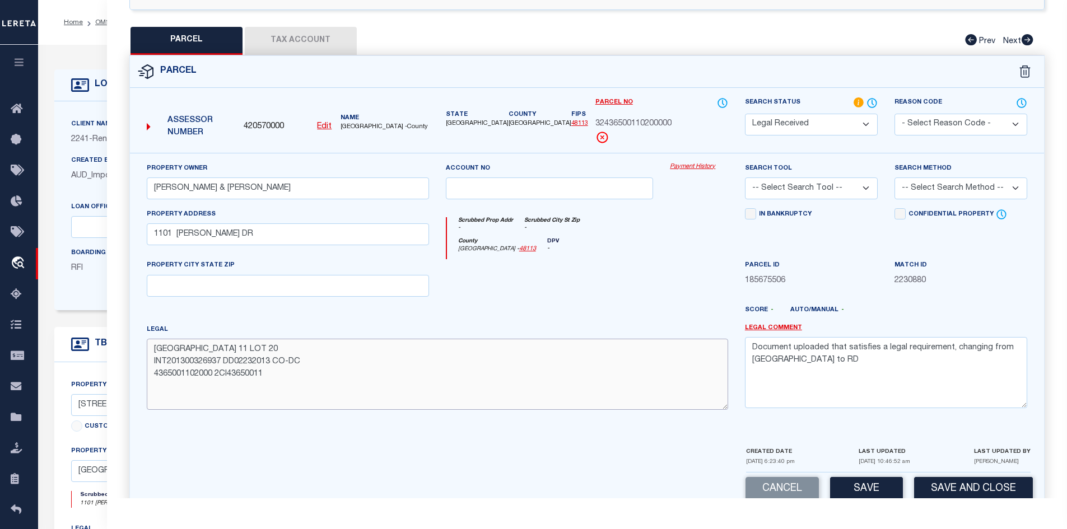
type textarea "RIDGECREST MANOR BLK 11 LOT 20 INT201300326937 DD02232013 CO-DC 4365001102000 2…"
click at [323, 43] on button "Tax Account" at bounding box center [301, 41] width 112 height 28
select select "100"
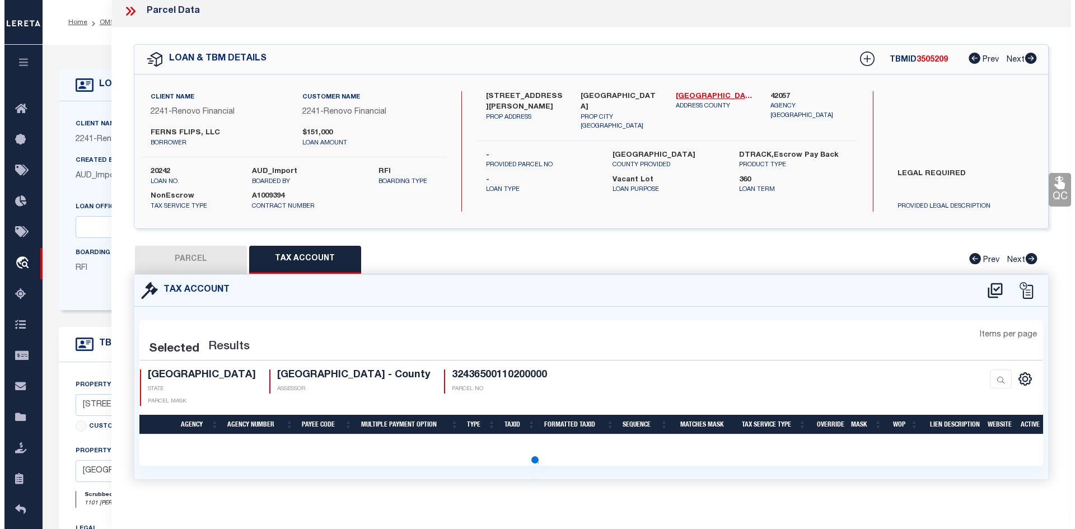
scroll to position [0, 0]
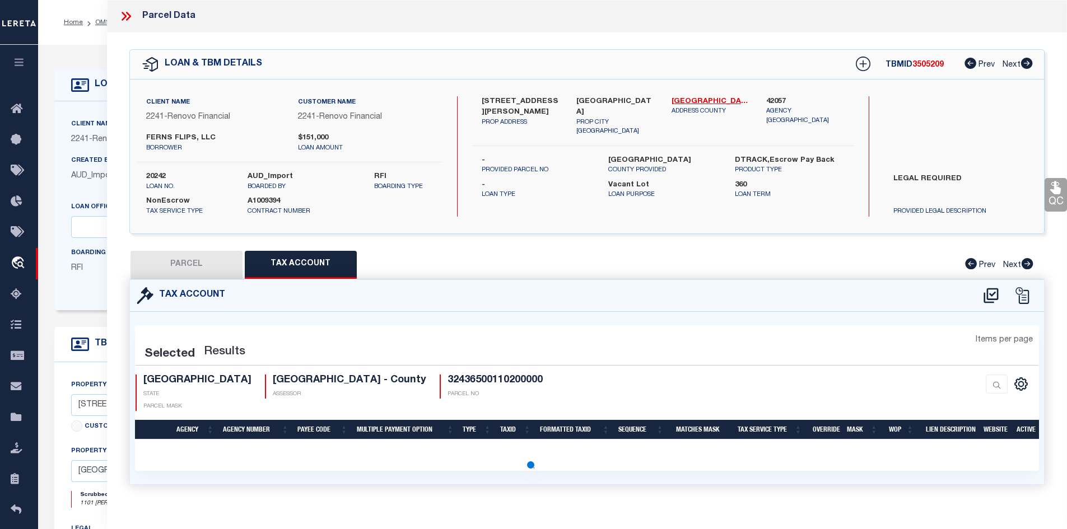
select select "100"
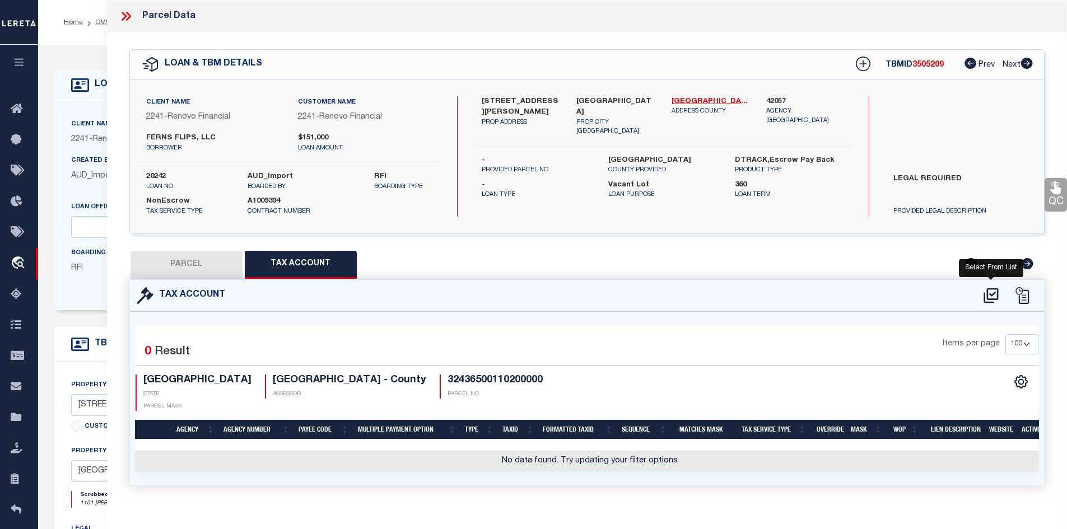
click at [994, 291] on icon at bounding box center [991, 295] width 15 height 15
select select "100"
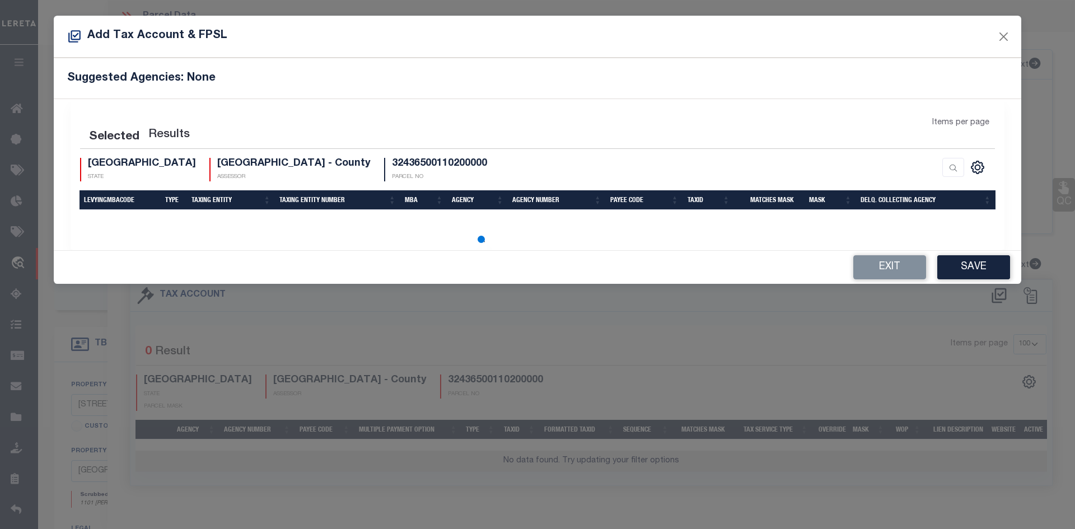
select select "100"
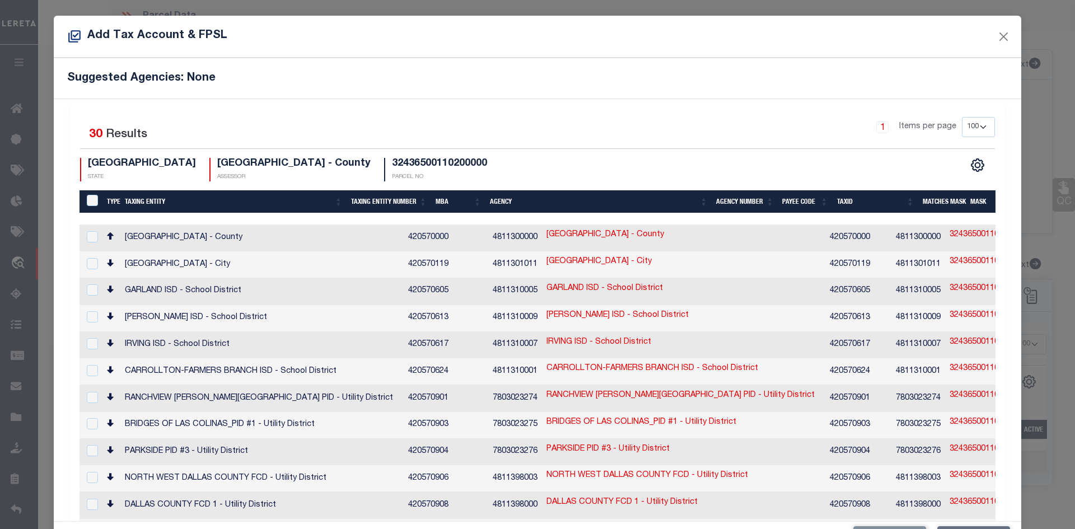
click at [297, 343] on td "IRVING ISD - School District" at bounding box center [261, 345] width 283 height 27
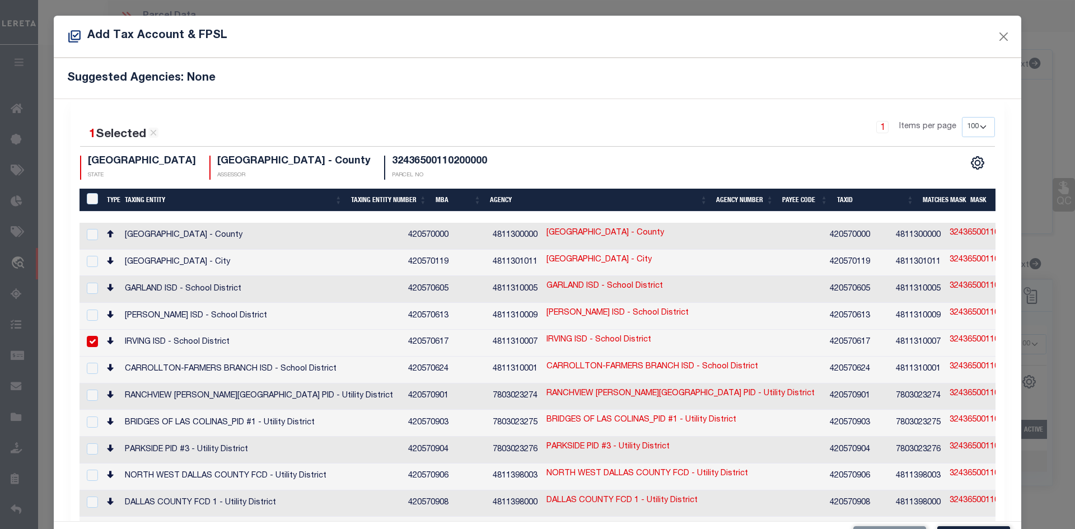
click at [281, 346] on td "IRVING ISD - School District" at bounding box center [261, 343] width 283 height 27
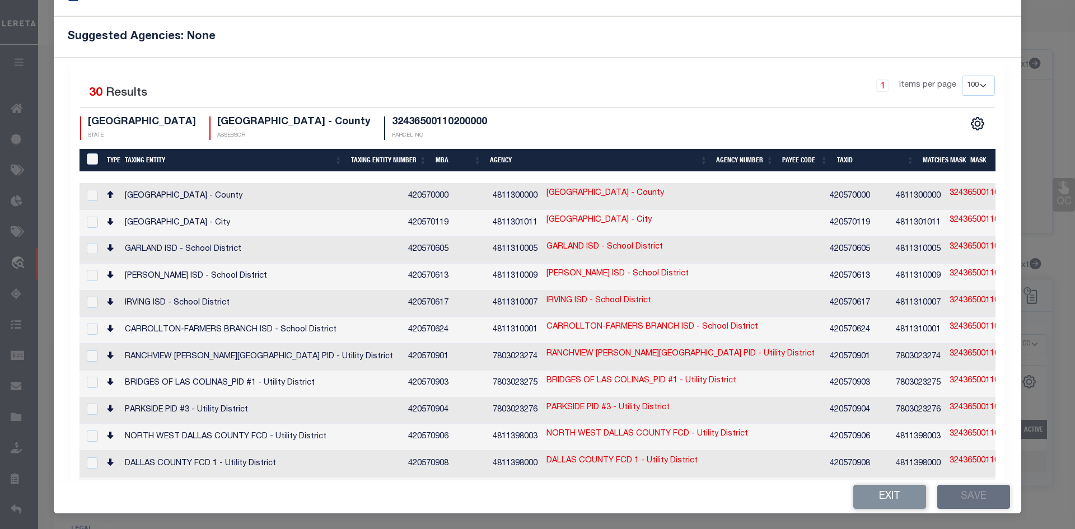
click at [214, 299] on td "IRVING ISD - School District" at bounding box center [261, 304] width 283 height 27
checkbox input "true"
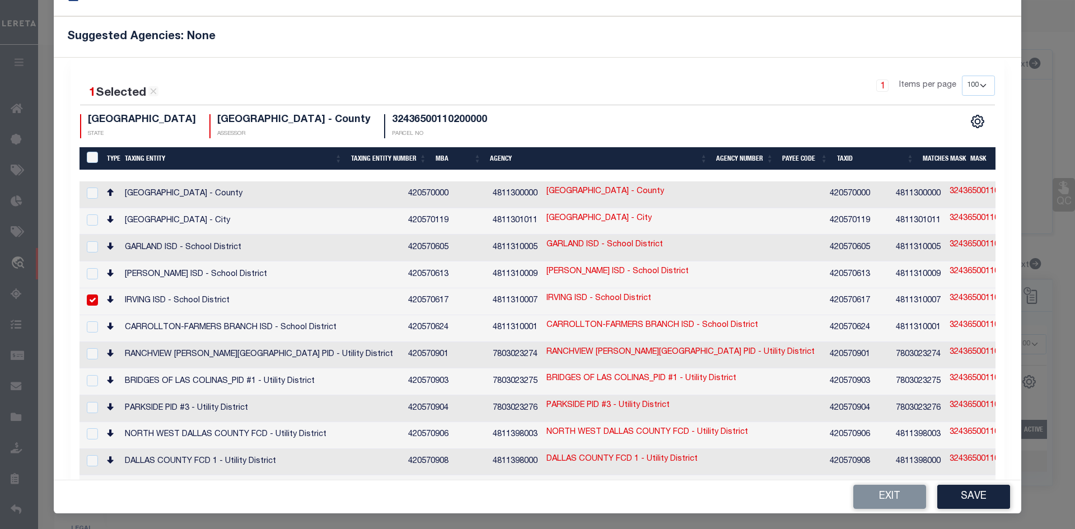
click at [173, 191] on td "DALLAS COUNTY - County" at bounding box center [261, 194] width 283 height 27
checkbox input "true"
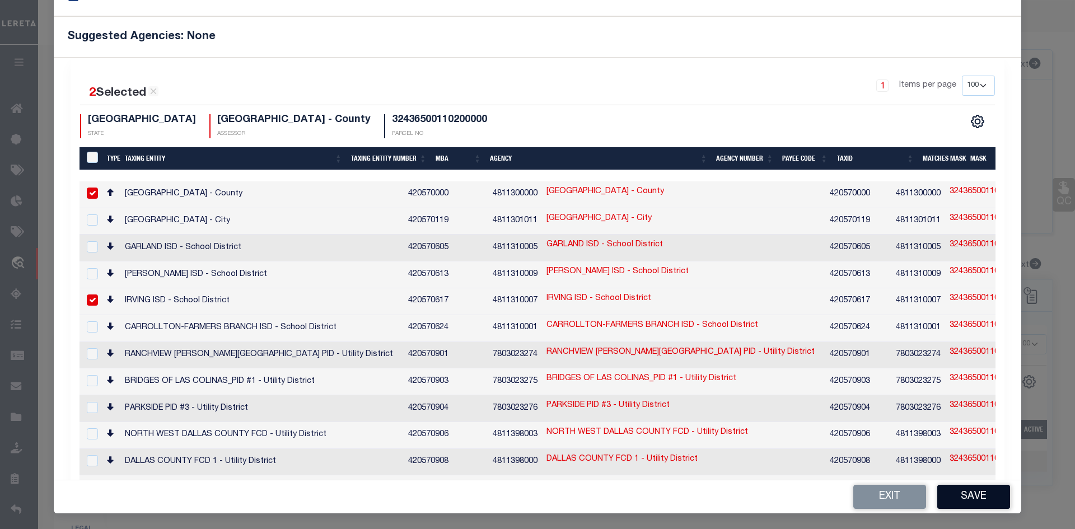
click at [978, 494] on button "Save" at bounding box center [974, 497] width 73 height 24
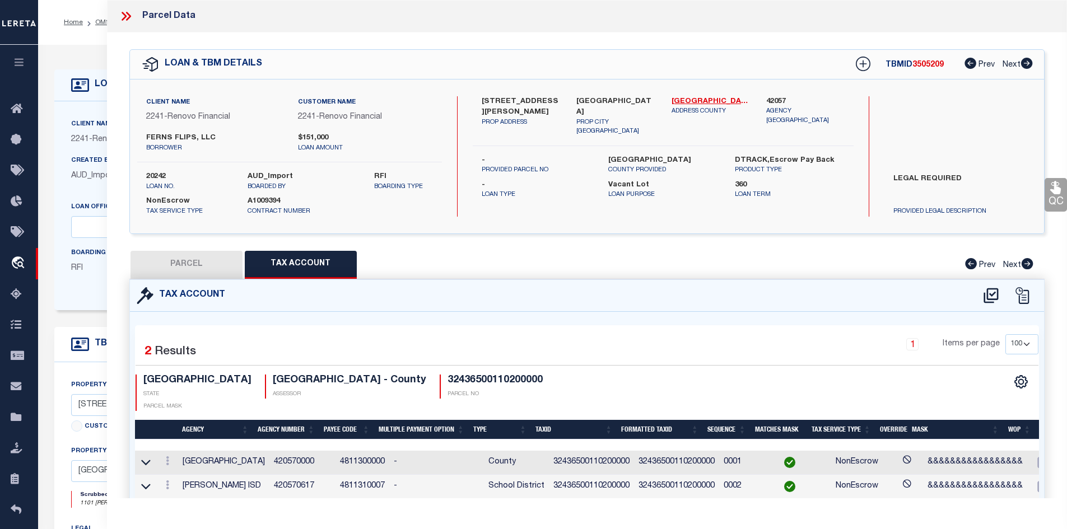
click at [176, 274] on button "PARCEL" at bounding box center [187, 265] width 112 height 28
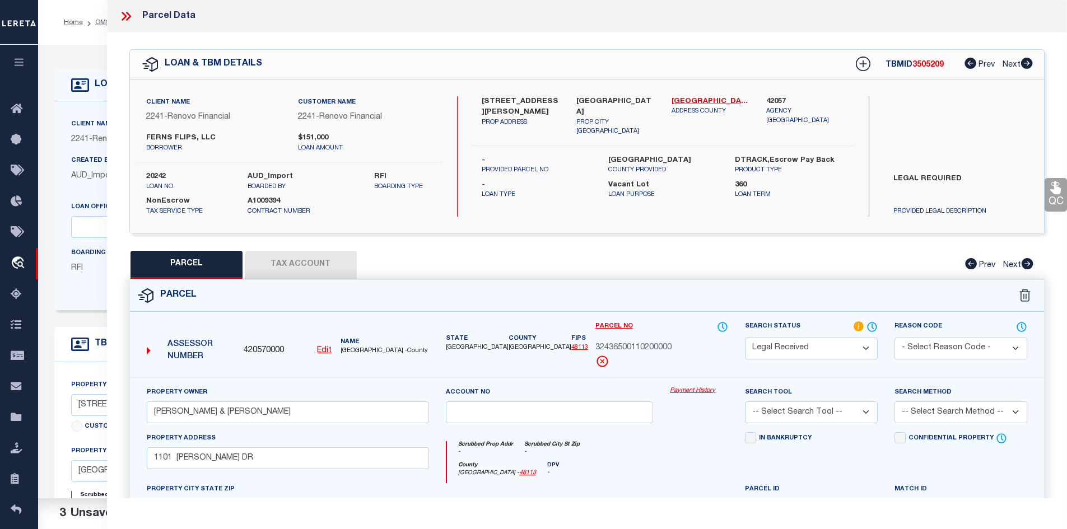
click at [804, 357] on select "Automated Search Bad Parcel Complete Duplicate Parcel High Dollar Reporting In …" at bounding box center [811, 349] width 133 height 22
select select "PC"
click at [745, 338] on select "Automated Search Bad Parcel Complete Duplicate Parcel High Dollar Reporting In …" at bounding box center [811, 349] width 133 height 22
click at [805, 410] on select "-- Select Search Tool -- 3rd Party Website Agency File Agency Website ATLS CNV-…" at bounding box center [811, 413] width 133 height 22
select select "AGW"
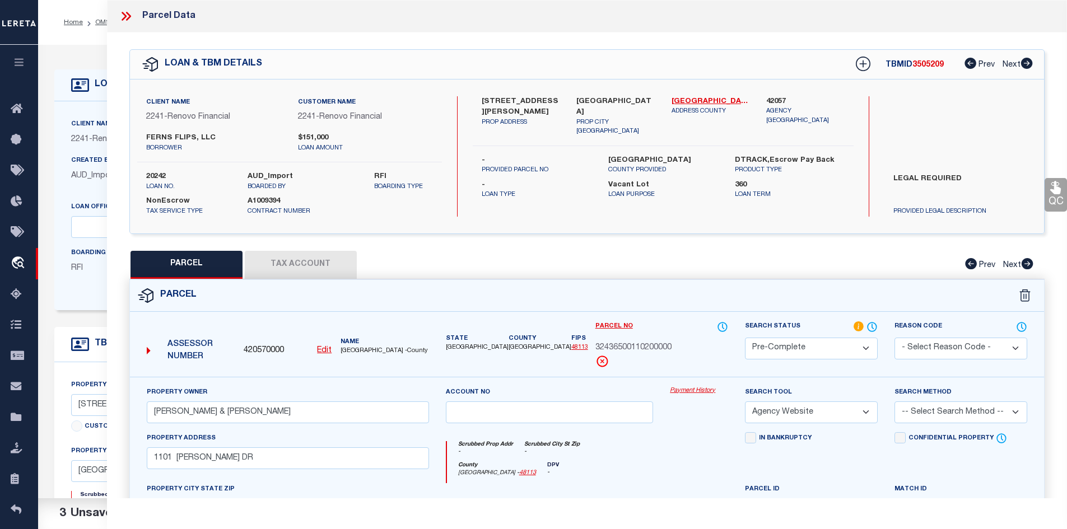
click at [745, 402] on select "-- Select Search Tool -- 3rd Party Website Agency File Agency Website ATLS CNV-…" at bounding box center [811, 413] width 133 height 22
click at [914, 415] on select "-- Select Search Method -- Property Address Legal Liability Info Provided" at bounding box center [961, 413] width 133 height 22
select select "LEG"
click at [895, 402] on select "-- Select Search Method -- Property Address Legal Liability Info Provided" at bounding box center [961, 413] width 133 height 22
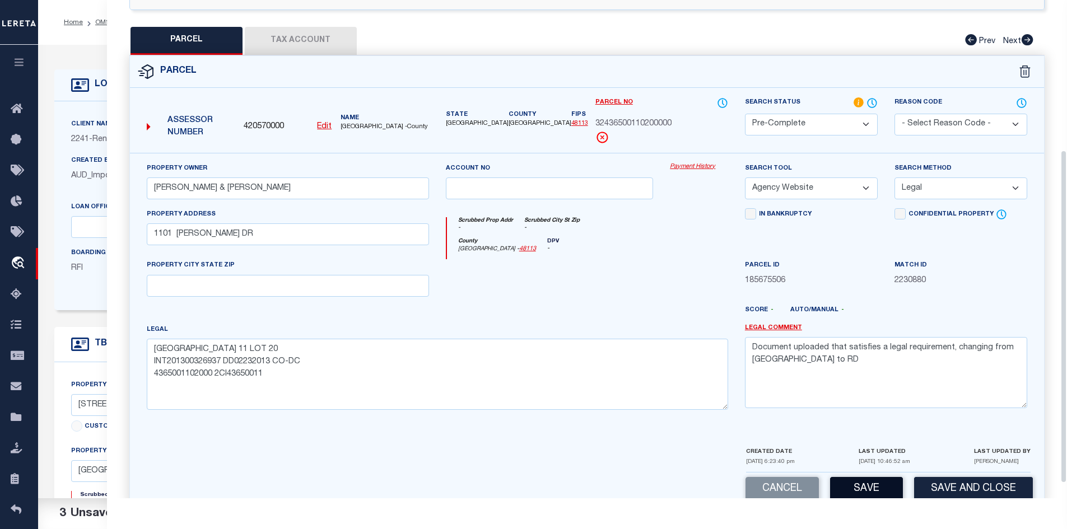
click at [862, 491] on button "Save" at bounding box center [866, 489] width 73 height 24
click at [862, 491] on div "Cancel Save and Close" at bounding box center [587, 489] width 915 height 33
click at [808, 370] on textarea "Document uploaded that satisfies a legal requirement, changing from [GEOGRAPHIC…" at bounding box center [886, 372] width 282 height 71
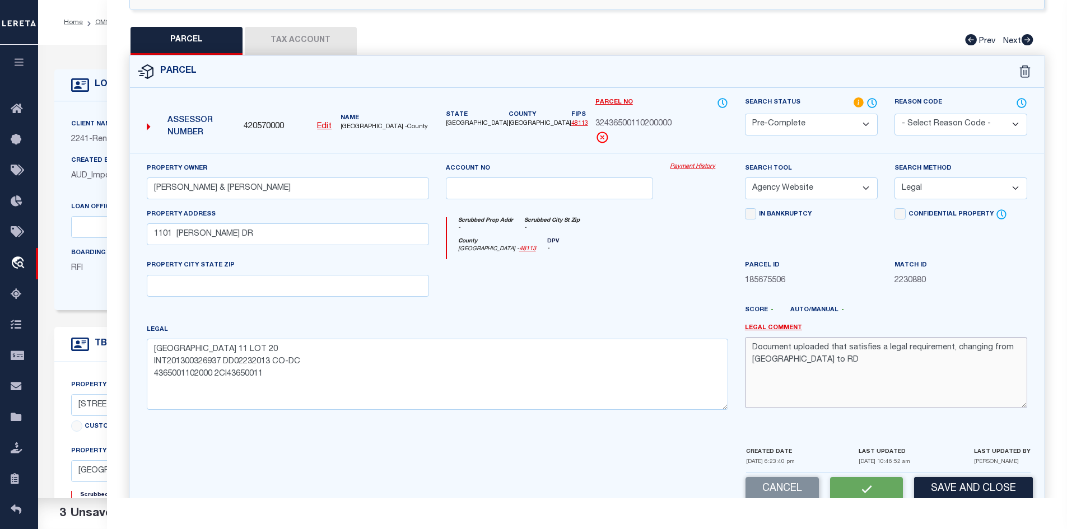
select select "AS"
select select
checkbox input "false"
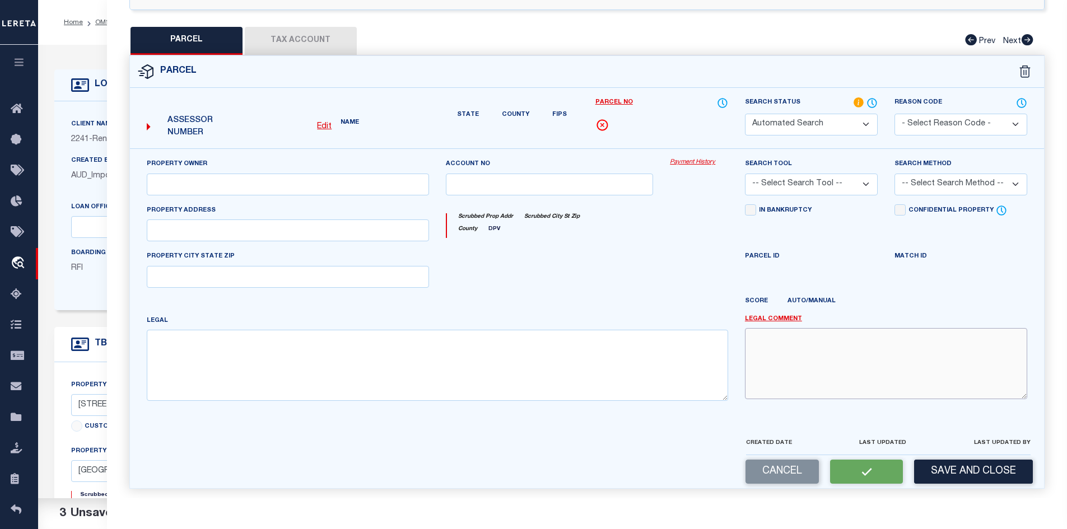
select select "PC"
type input "HARTZELL NICOLE & PITTMAN JACK S"
select select "AGW"
select select "LEG"
type input "1101 FOUTS DR"
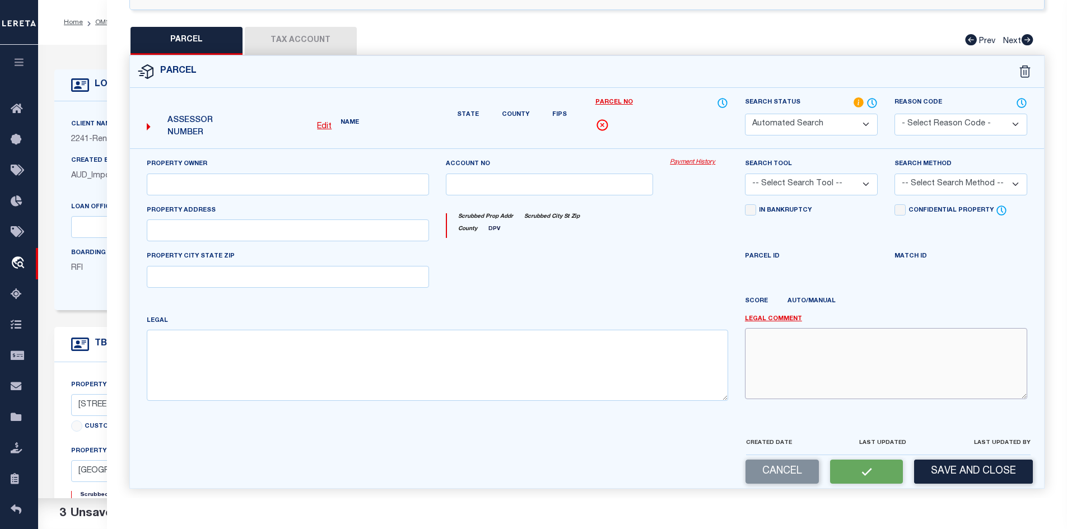
type textarea "RIDGECREST MANOR BLK 11 LOT 20 INT201300326937 DD02232013 CO-DC 4365001102000 2…"
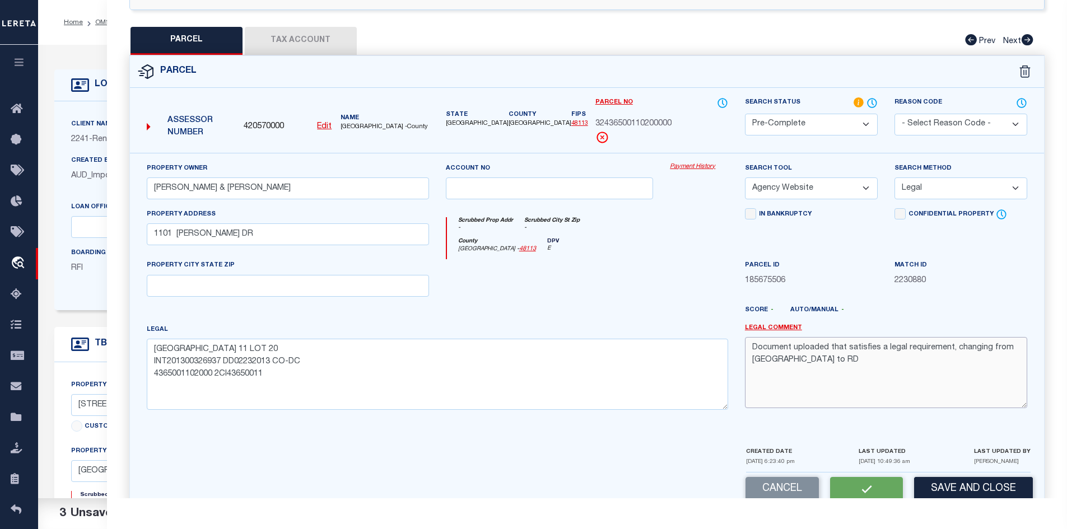
type textarea "Document uploaded that satisfies a legal requirement, changing from ND to R"
click at [797, 353] on textarea "Document uploaded that satisfies a legal requirement, changing from ND to R" at bounding box center [886, 372] width 282 height 71
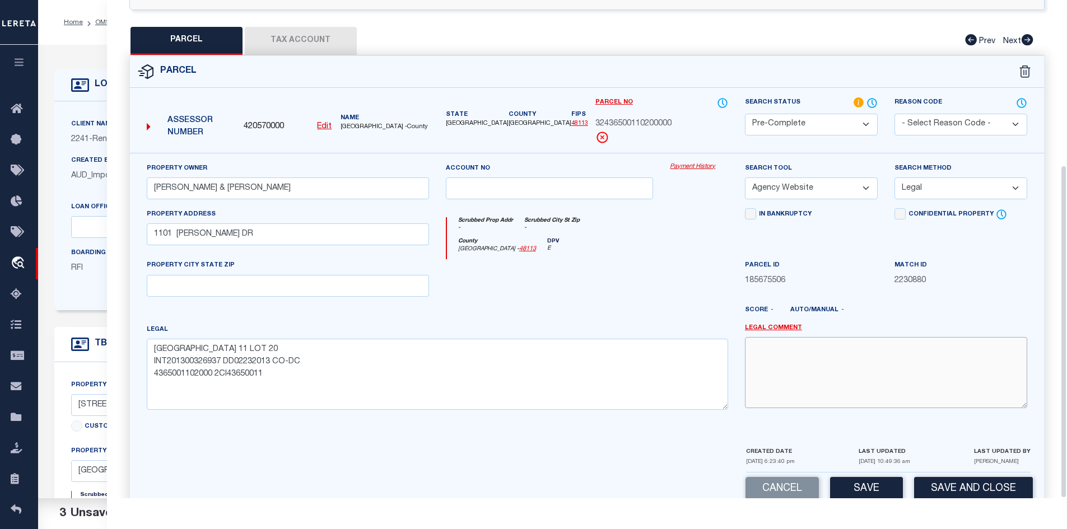
scroll to position [246, 0]
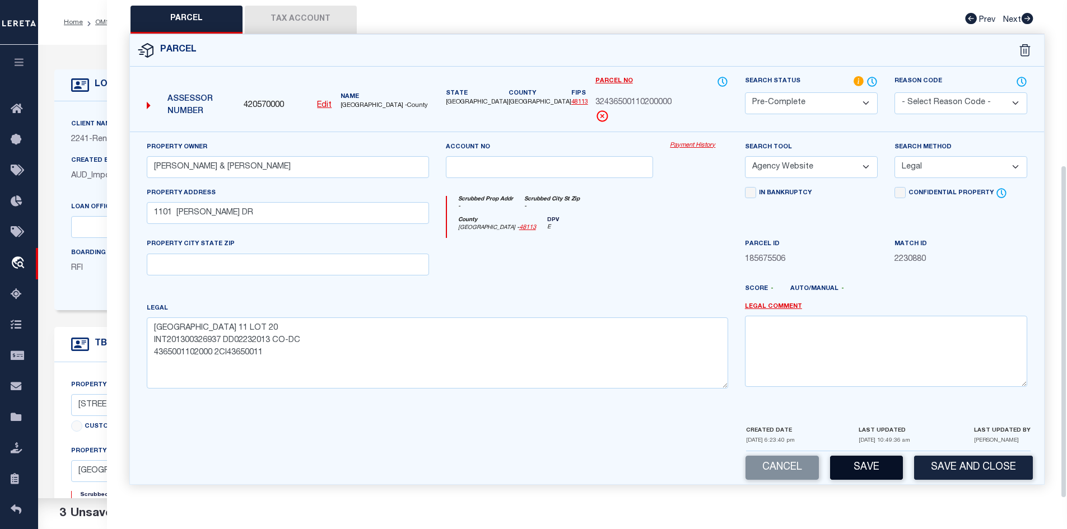
click at [864, 479] on button "Save" at bounding box center [866, 468] width 73 height 24
select select "AS"
select select
checkbox input "false"
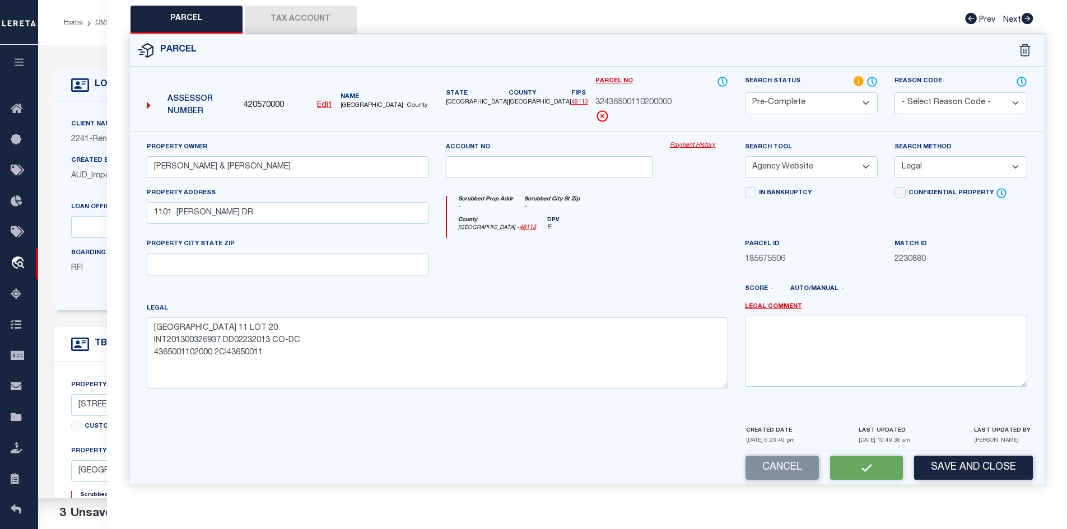
checkbox input "false"
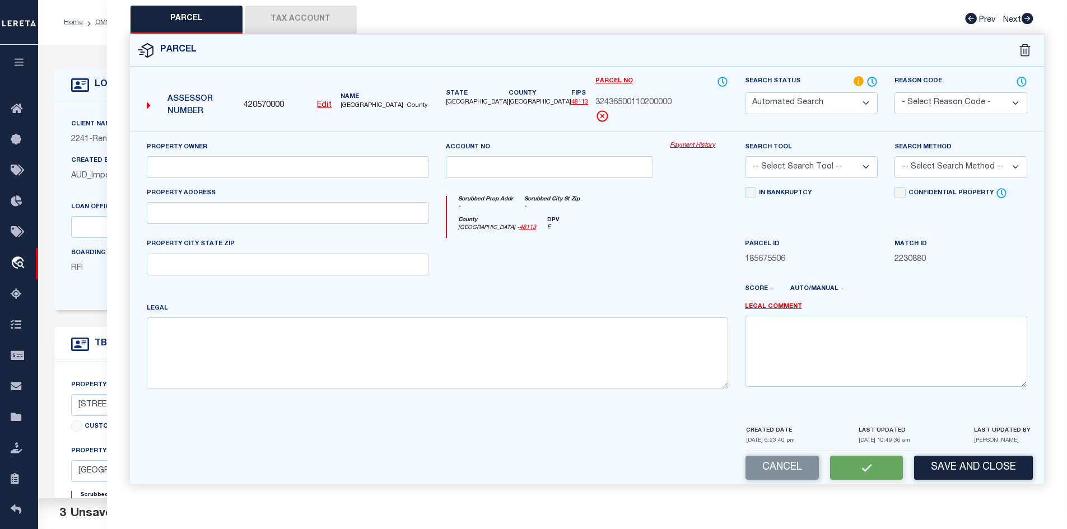
select select "PC"
type input "HARTZELL NICOLE & PITTMAN JACK S"
select select "AGW"
select select "LEG"
type input "1101 FOUTS DR"
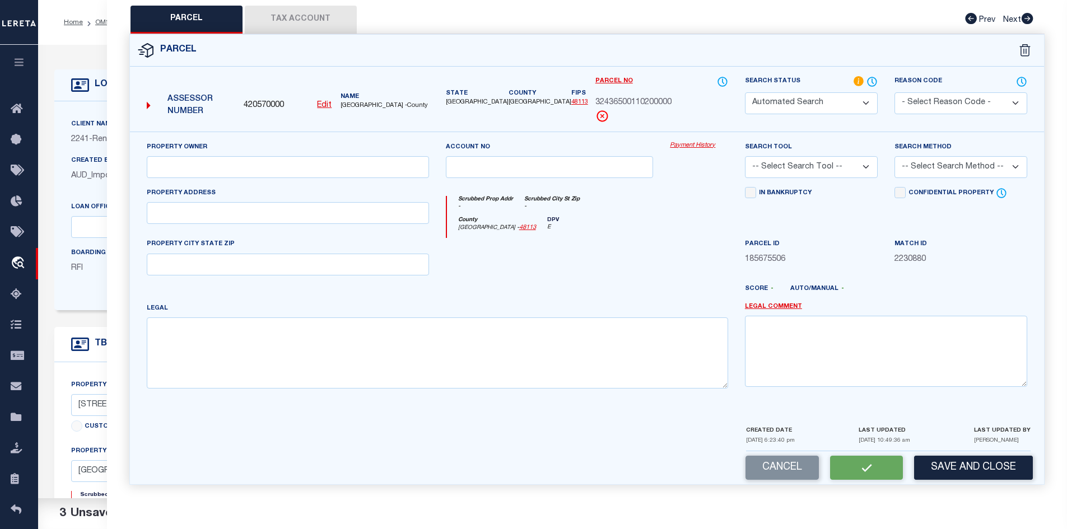
type textarea "RIDGECREST MANOR BLK 11 LOT 20 INT201300326937 DD02232013 CO-DC 4365001102000 2…"
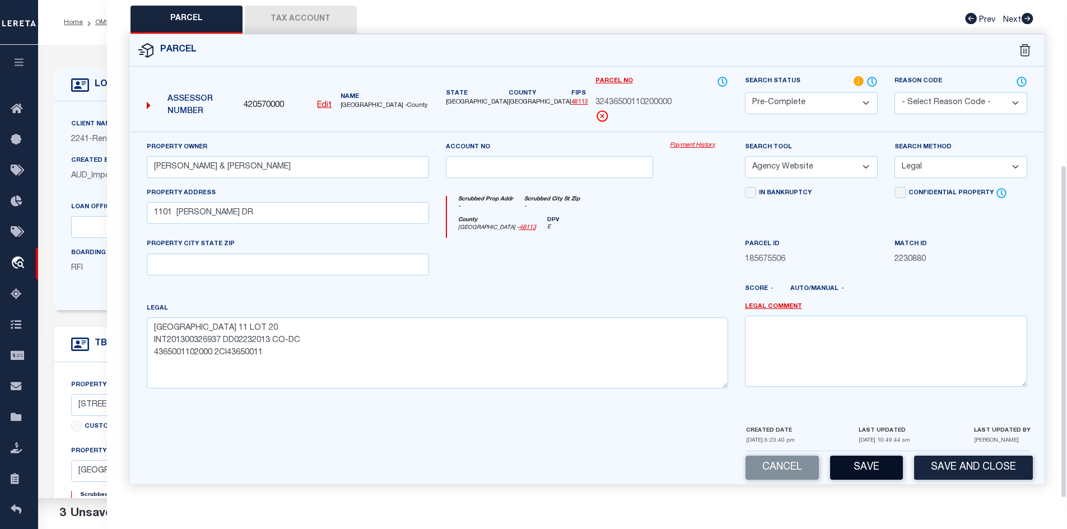
click at [864, 472] on button "Save" at bounding box center [866, 468] width 73 height 24
select select "AS"
select select
checkbox input "false"
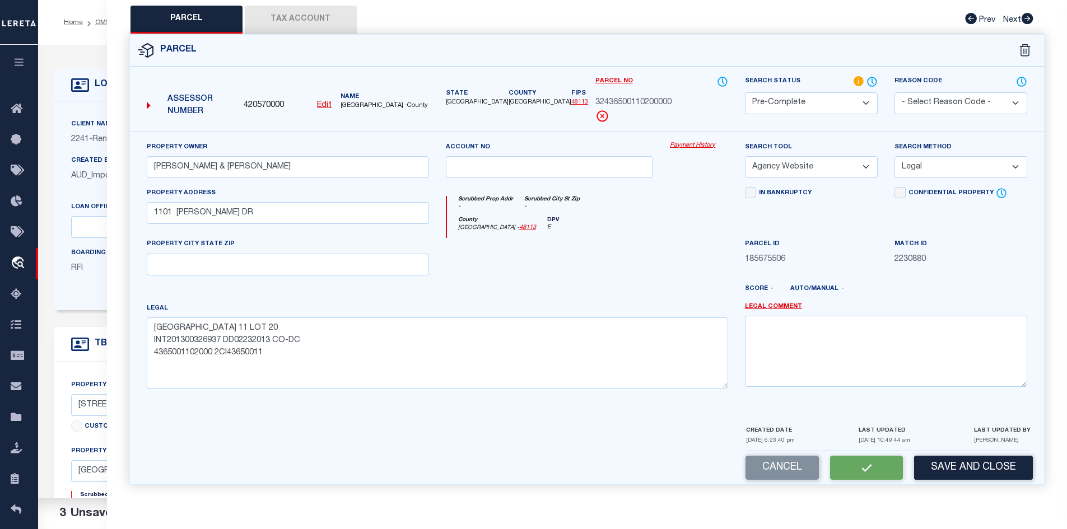
checkbox input "false"
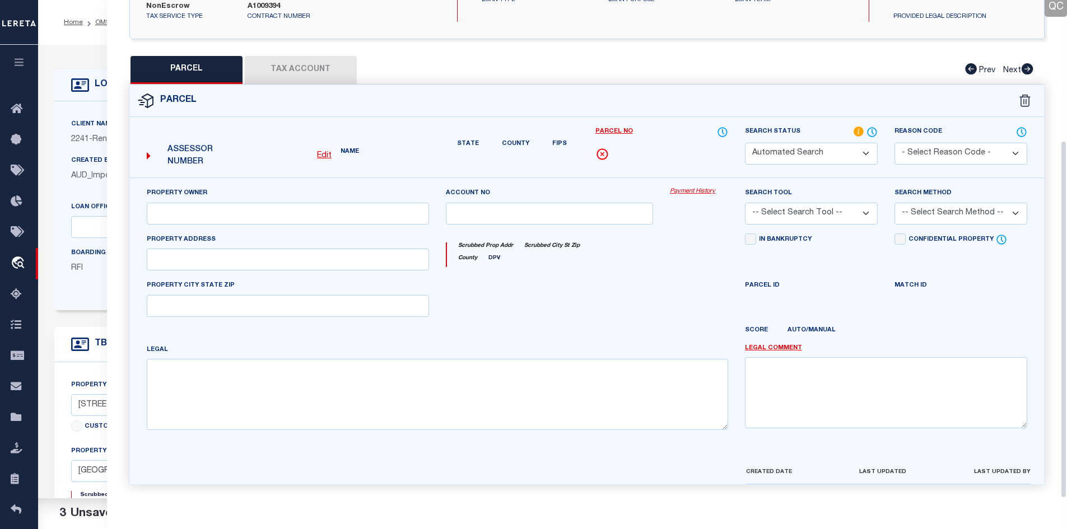
select select "PC"
type input "HARTZELL NICOLE & PITTMAN JACK S"
select select "AGW"
select select "LEG"
type input "1101 FOUTS DR"
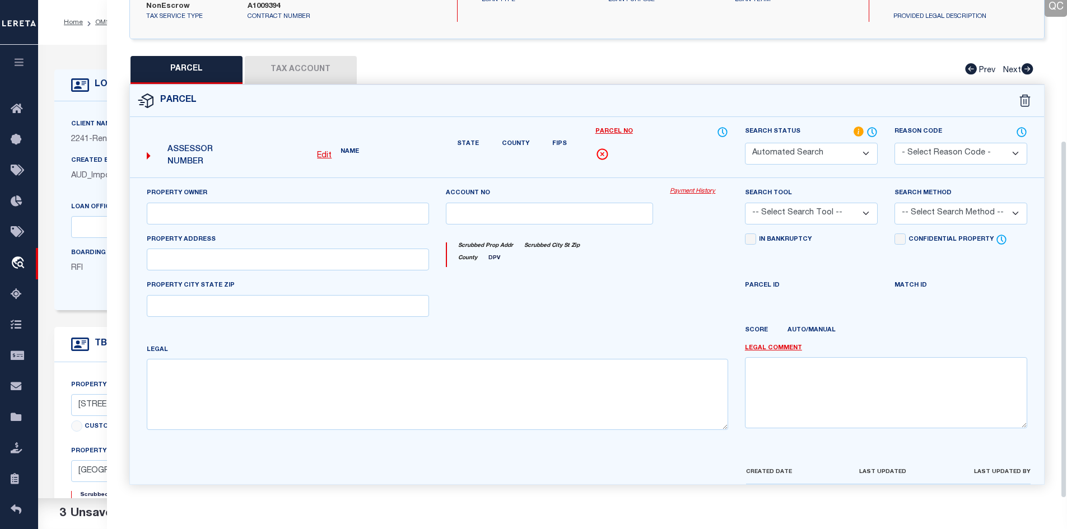
type textarea "RIDGECREST MANOR BLK 11 LOT 20 INT201300326937 DD02232013 CO-DC 4365001102000 2…"
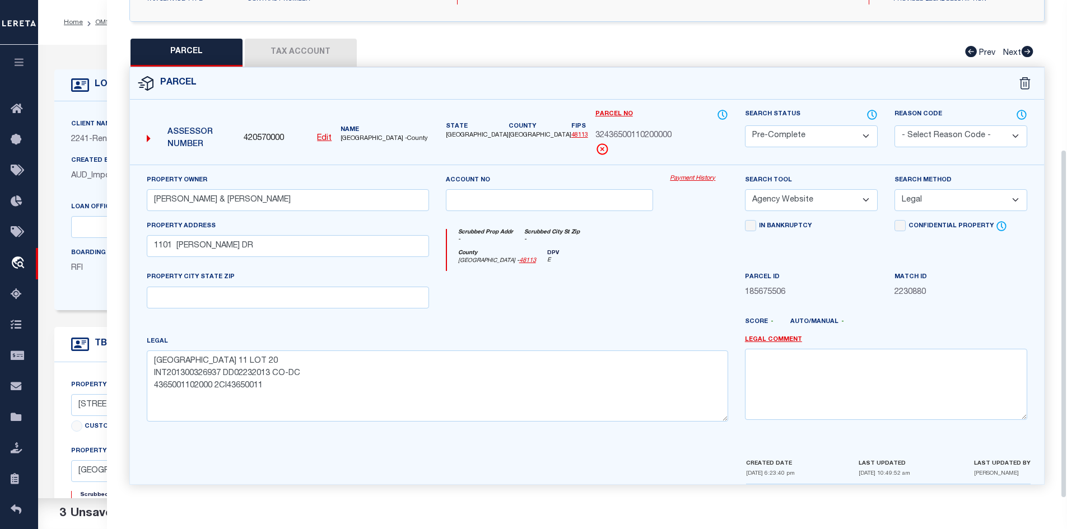
scroll to position [0, 0]
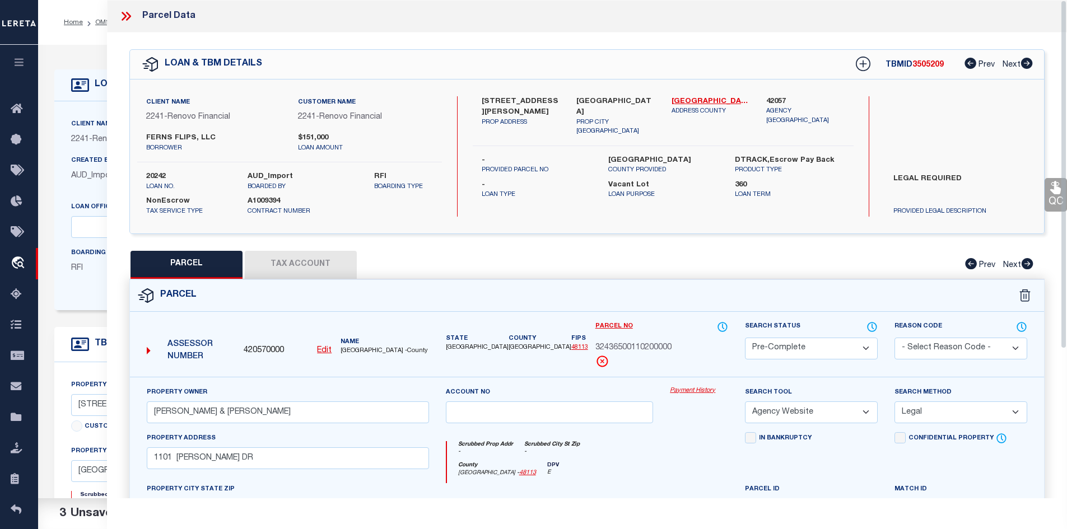
click at [932, 69] on div "TBMID 3505209 Prev Next" at bounding box center [937, 64] width 192 height 20
copy span "3505209"
click at [147, 179] on label "20242" at bounding box center [188, 176] width 85 height 11
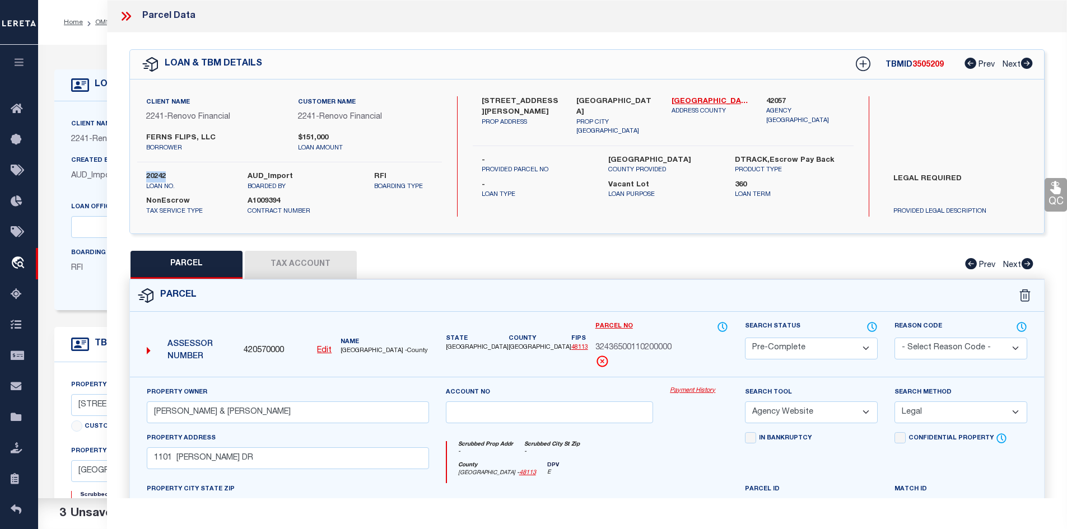
copy label "20242"
click at [655, 349] on span "32436500110200000" at bounding box center [633, 348] width 76 height 12
copy div "32436500110200000"
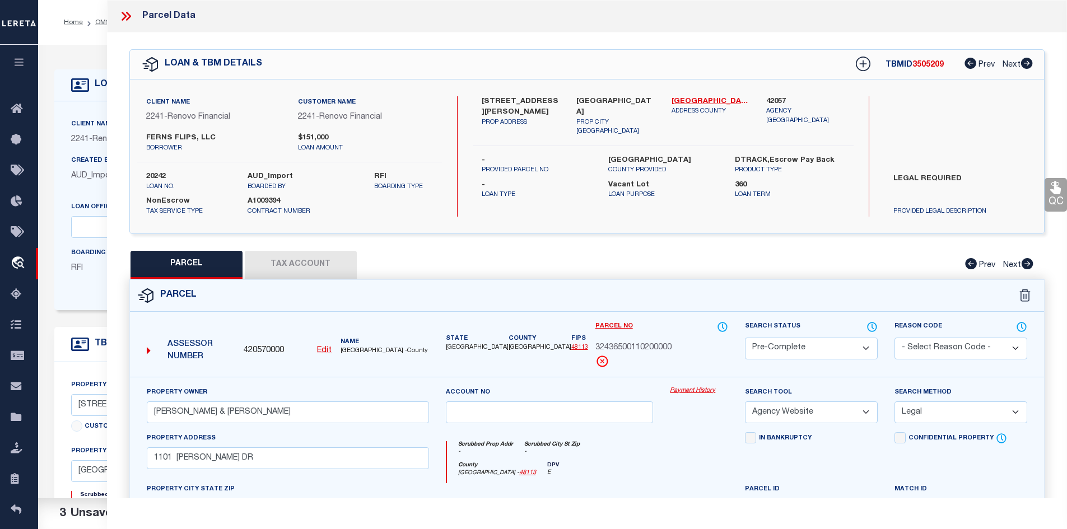
click at [127, 18] on icon at bounding box center [126, 16] width 15 height 15
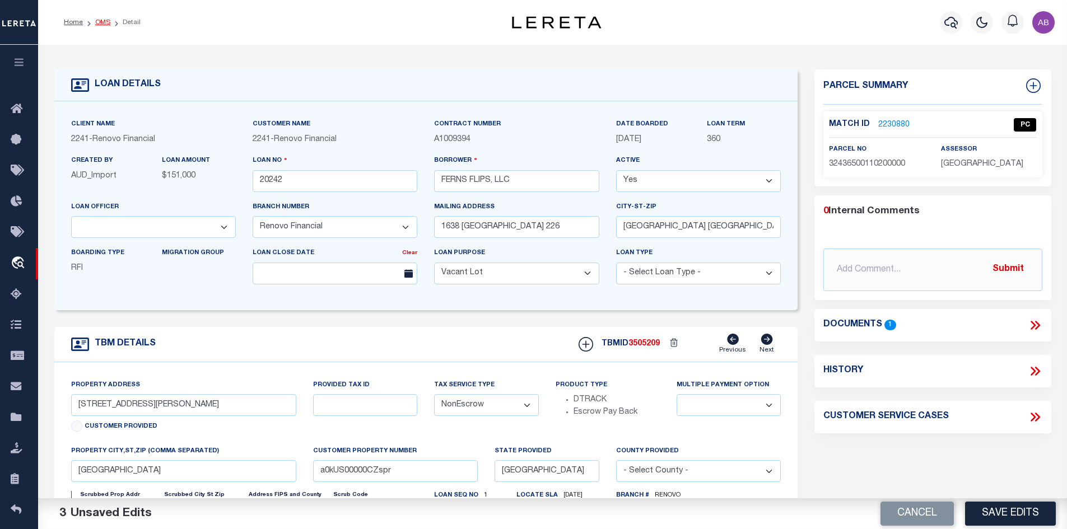
click at [99, 22] on link "OMS" at bounding box center [102, 22] width 15 height 7
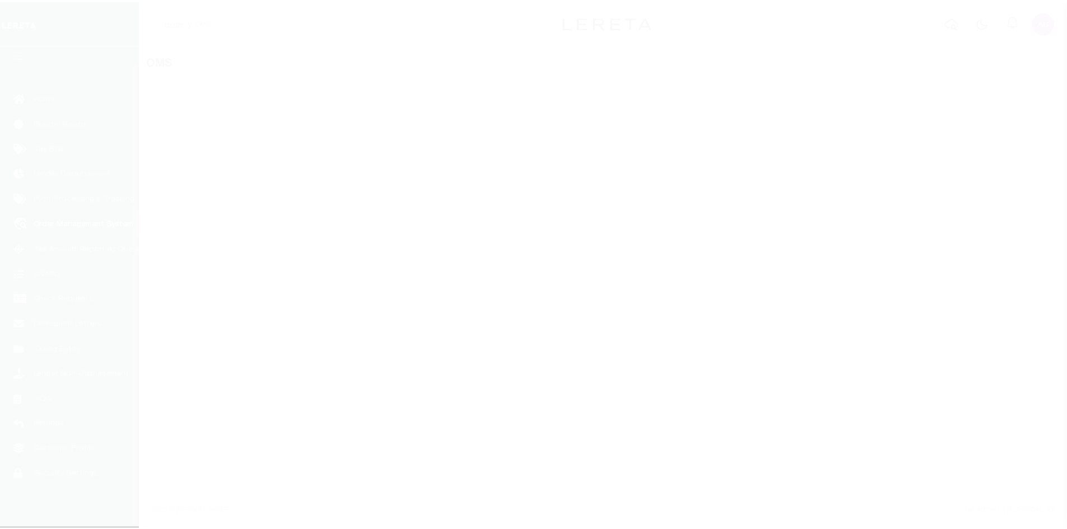
scroll to position [16, 0]
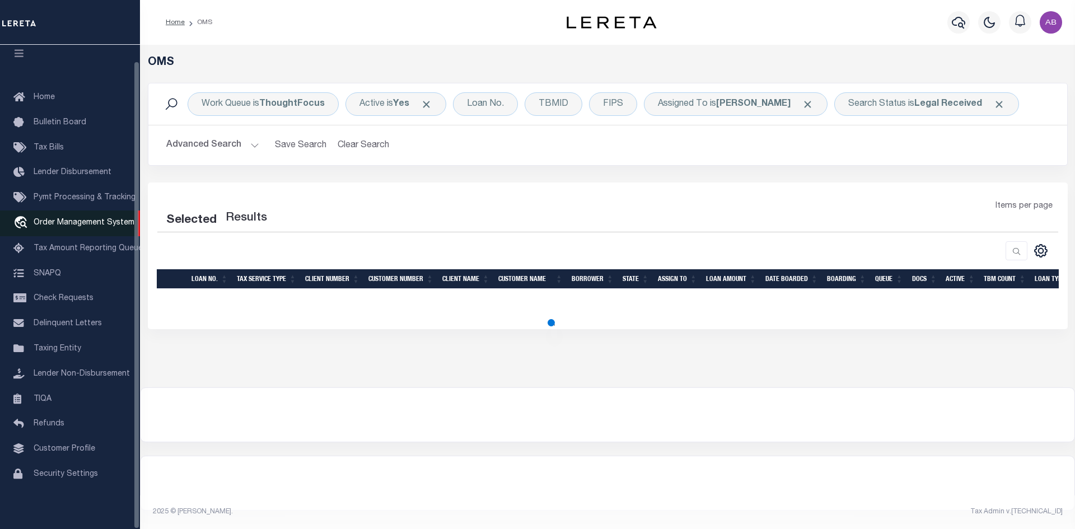
select select "200"
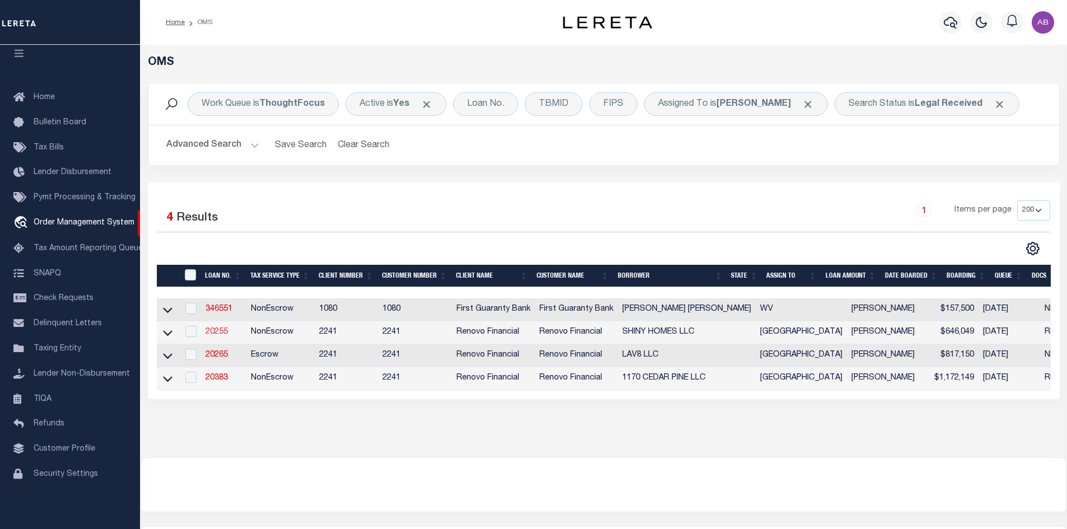
click at [216, 332] on link "20255" at bounding box center [217, 332] width 22 height 8
type input "20255"
type input "SHINY HOMES LLC"
select select
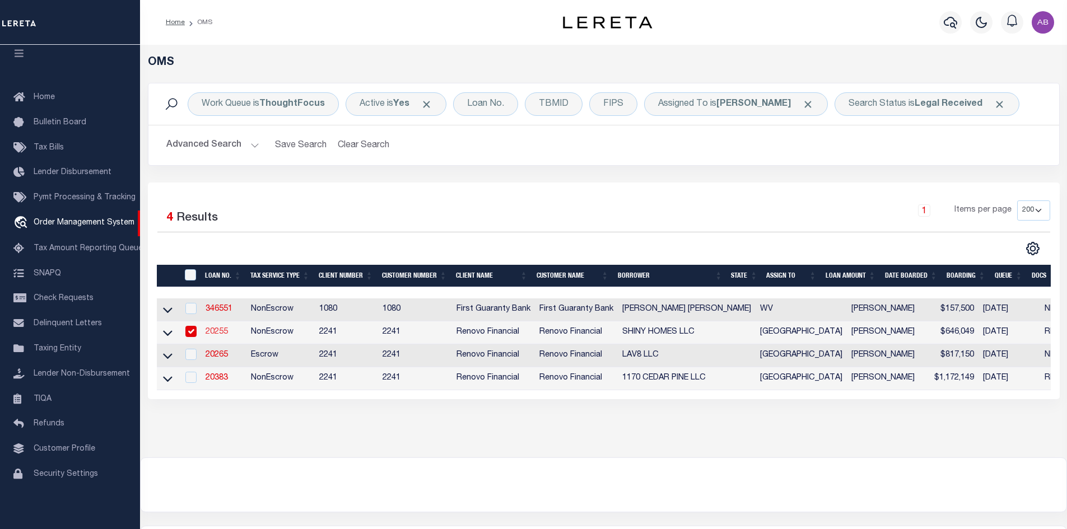
type input "[STREET_ADDRESS]"
type input "Grapevine TX 76051"
select select "400"
select select "NonEscrow"
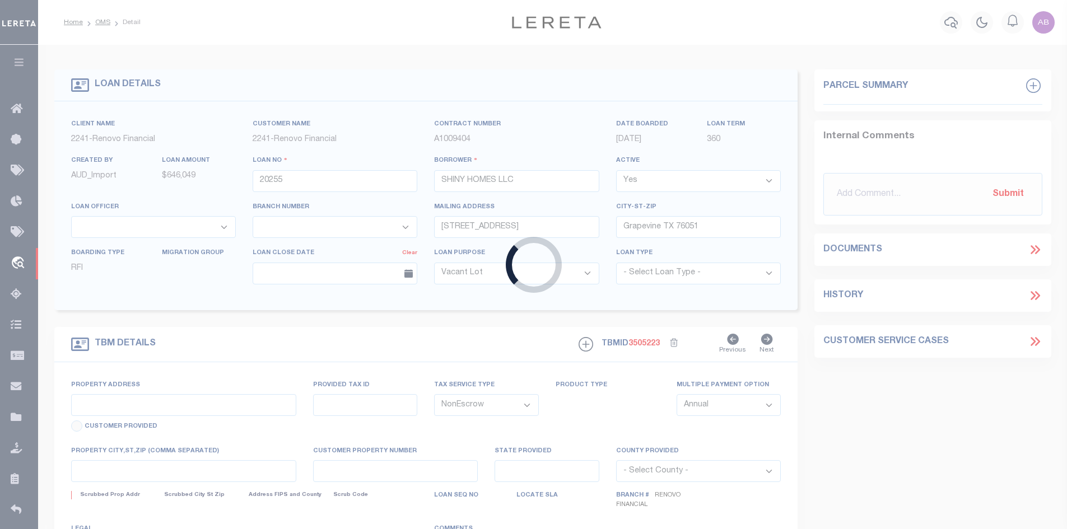
type input "[STREET_ADDRESS]"
select select
type input "[GEOGRAPHIC_DATA]"
type input "a0kUS00000CXcUF"
type input "[GEOGRAPHIC_DATA]"
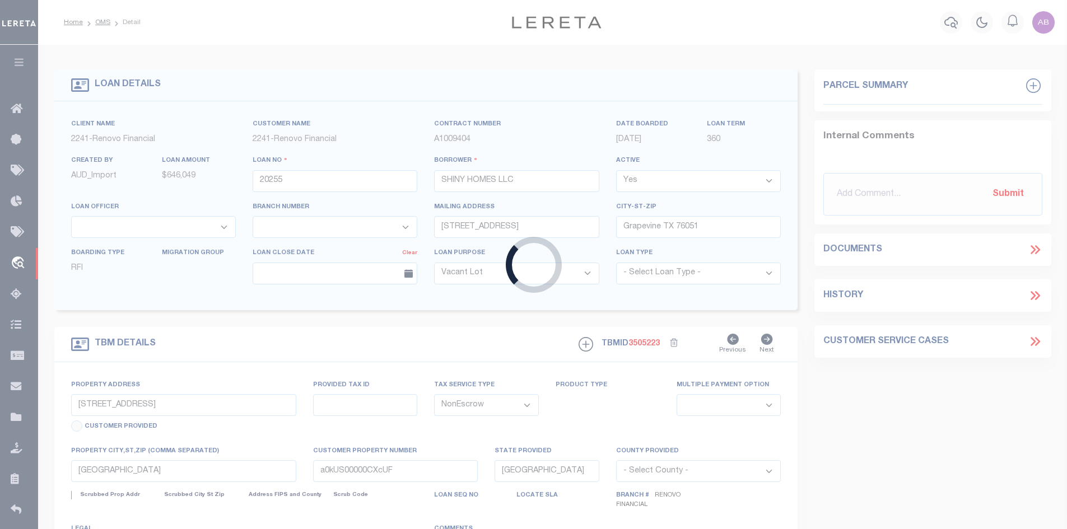
select select
type textarea "LEGAL REQUIRED"
select select "14701"
select select "25066"
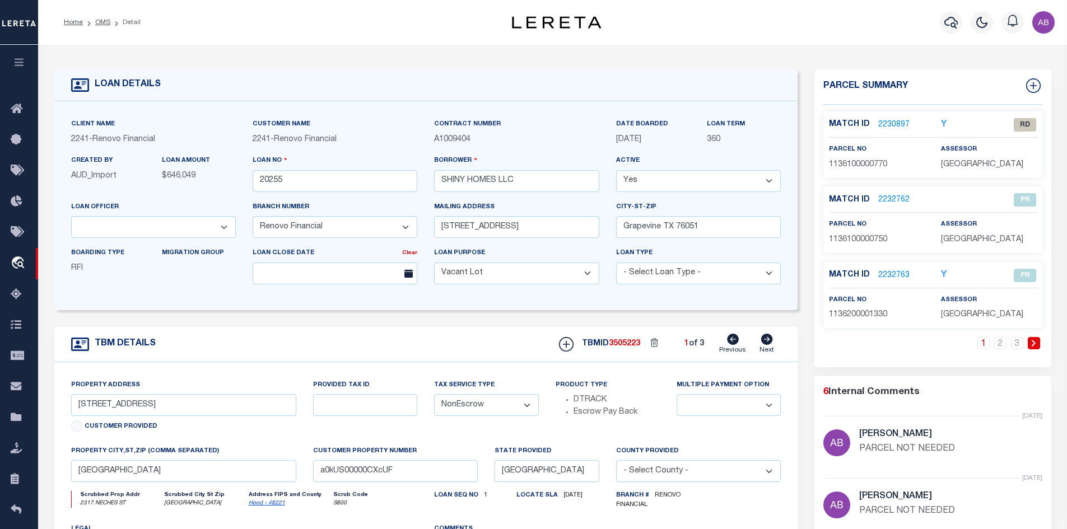
click at [768, 342] on icon at bounding box center [767, 339] width 12 height 11
type input "[STREET_ADDRESS]"
select select
type input "a0kUS00000CXhSH"
select select
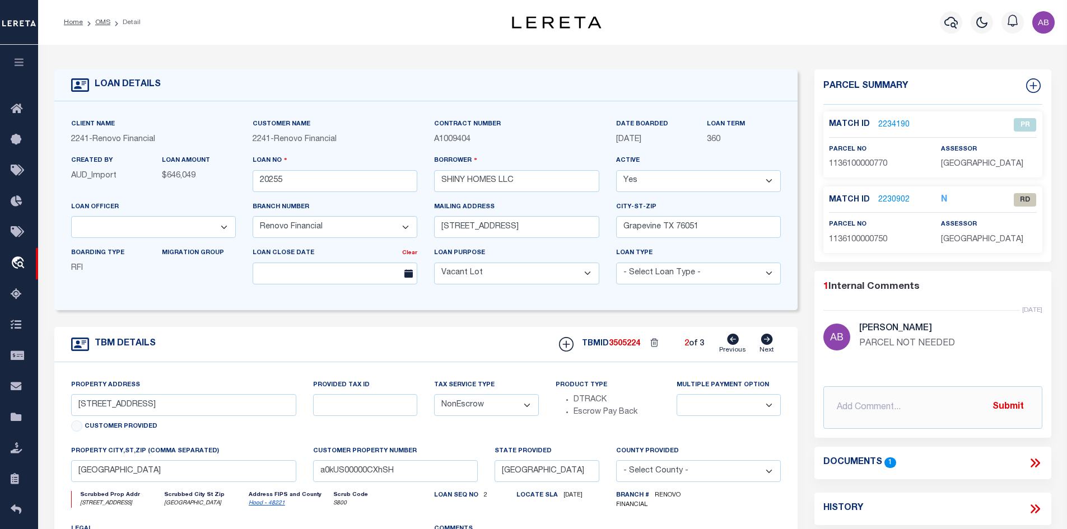
click at [768, 342] on icon at bounding box center [767, 339] width 12 height 11
type input "2508 Deer Trail"
select select
type input "a0kUS00000CXhor"
select select
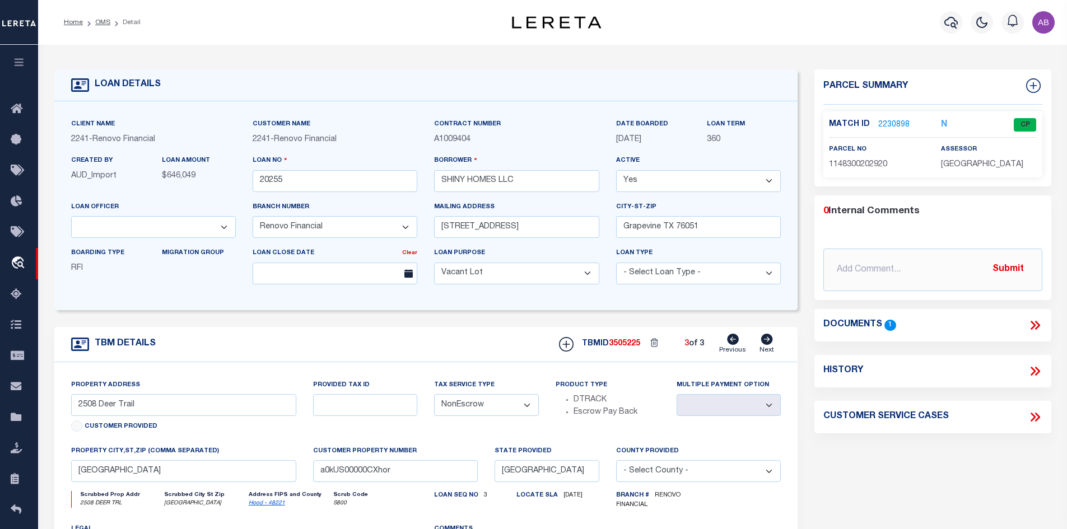
click at [737, 344] on icon at bounding box center [733, 339] width 12 height 11
type input "[STREET_ADDRESS]"
select select
type input "a0kUS00000CXhSH"
select select
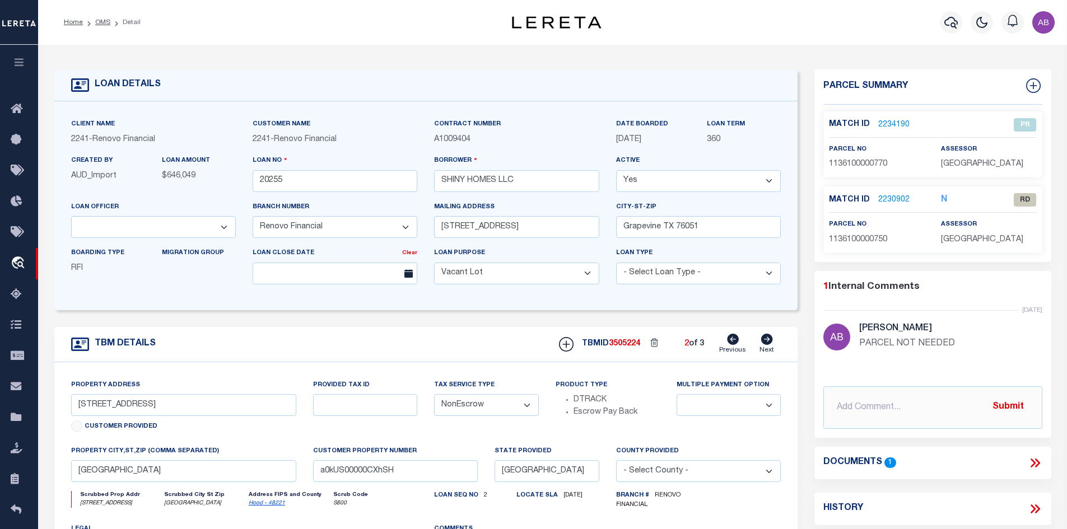
click at [737, 344] on icon at bounding box center [733, 339] width 12 height 11
type input "[STREET_ADDRESS]"
select select
type input "a0kUS00000CXcUF"
select select
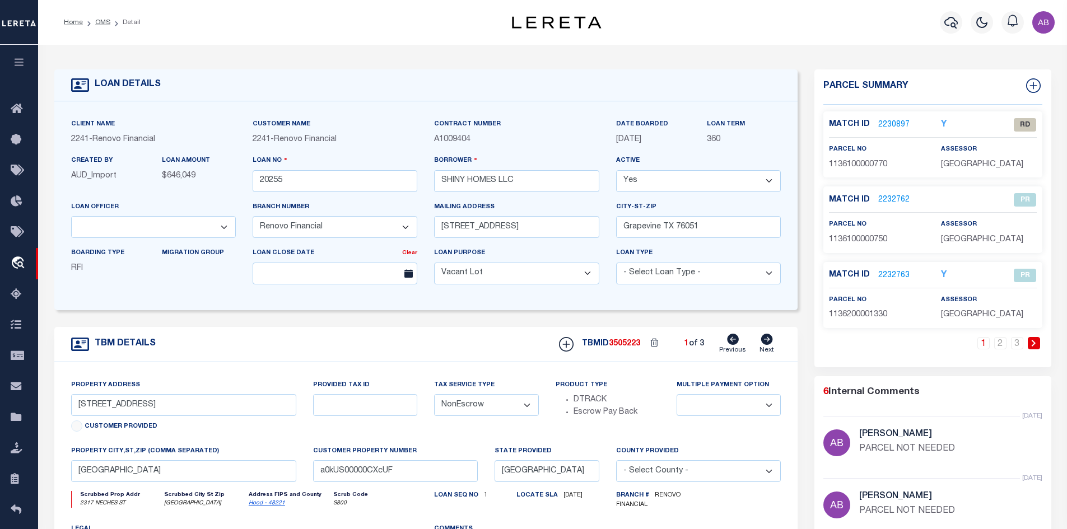
click at [737, 344] on icon at bounding box center [733, 339] width 12 height 11
click at [895, 128] on link "2230897" at bounding box center [893, 125] width 31 height 12
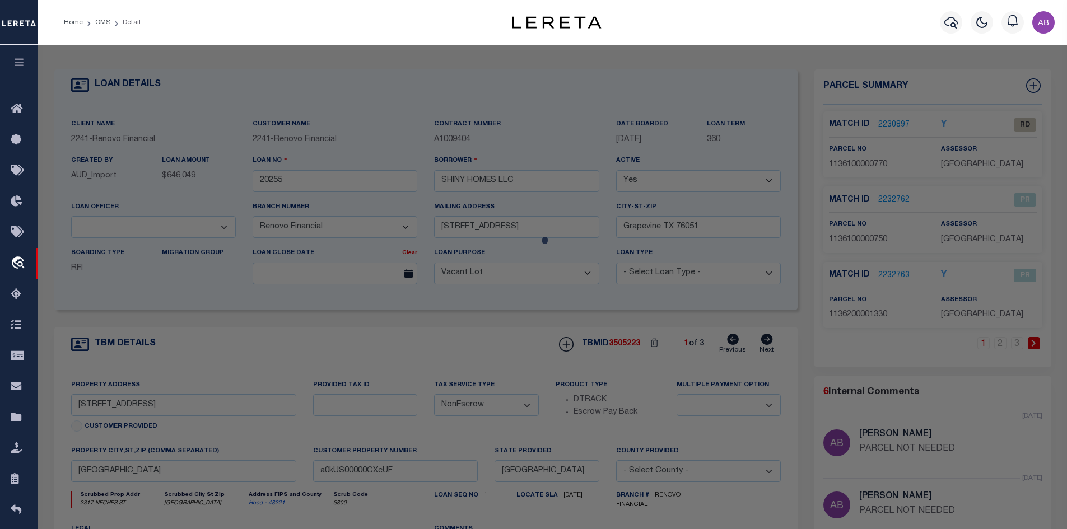
checkbox input "false"
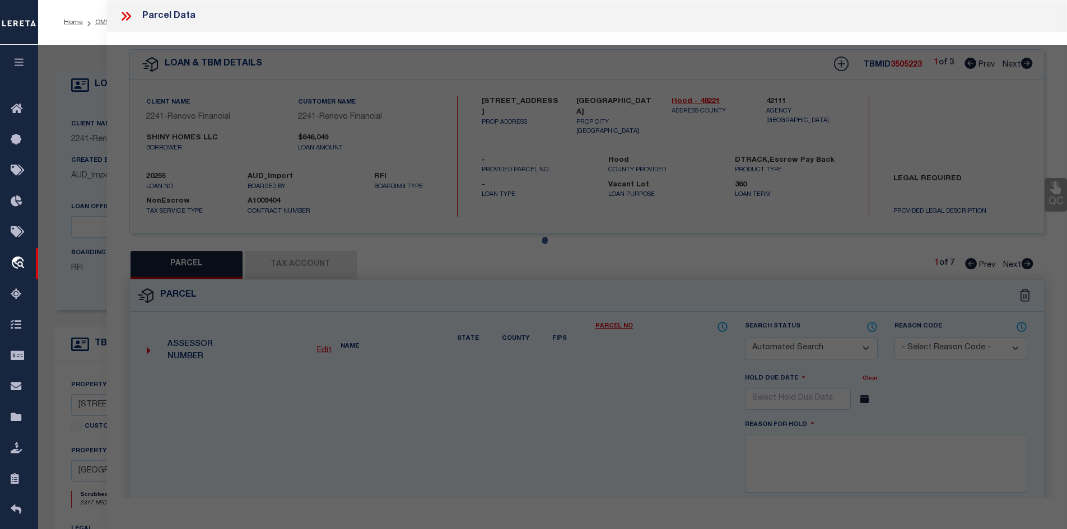
select select "RD"
select select "099"
type input "SHINY HOMES LLC"
select select "ATL"
select select "ADD"
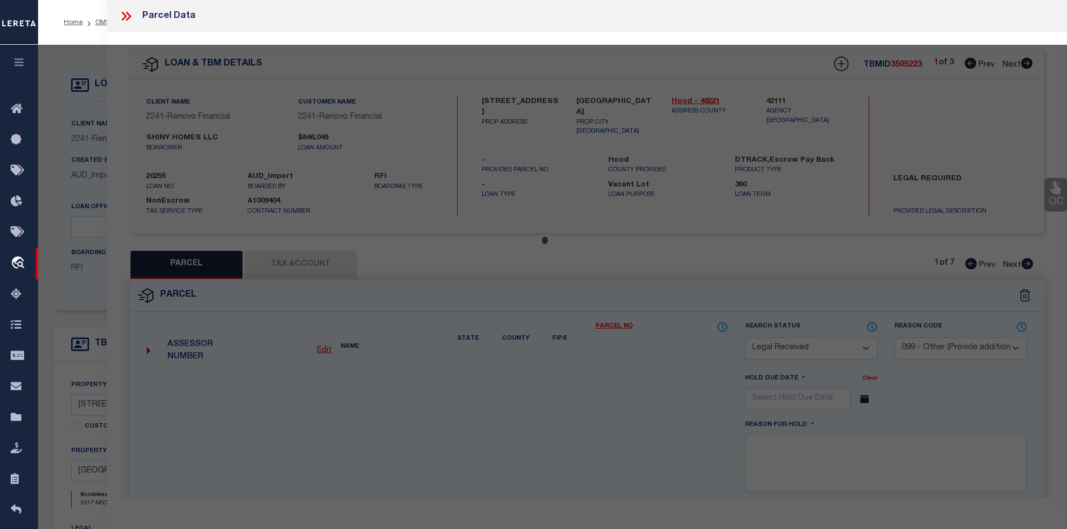
type input "2317 NECHES ST"
type input "[GEOGRAPHIC_DATA]"
type textarea "LOT: 77 SUBD: CANYON CREEK UN 1"
type textarea "Document uploaded that satisfies a legal requirement, changing from [GEOGRAPHIC…"
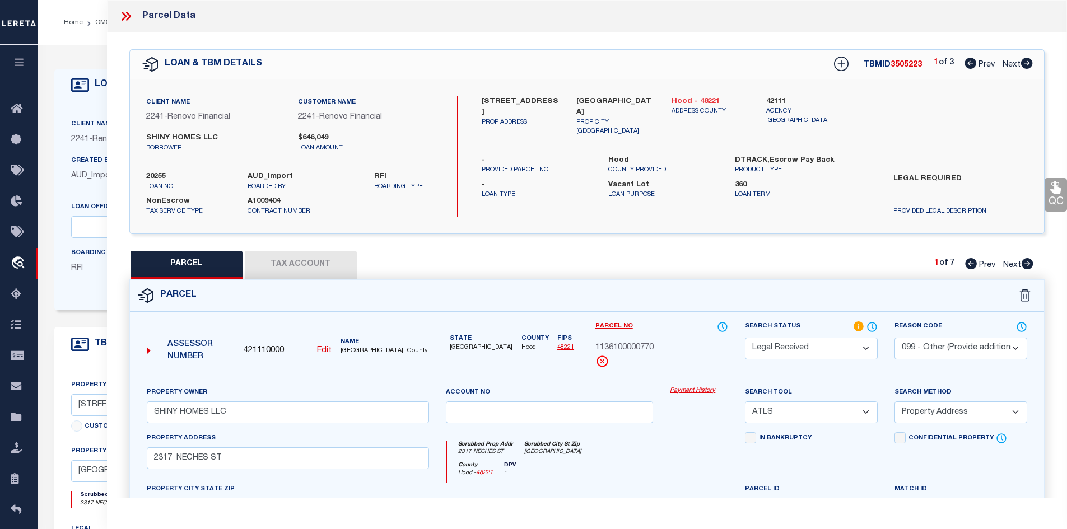
click at [684, 101] on link "Hood - 48221" at bounding box center [711, 101] width 78 height 11
click at [487, 103] on label "[STREET_ADDRESS]" at bounding box center [521, 107] width 78 height 22
copy label "2317"
click at [516, 102] on label "[STREET_ADDRESS]" at bounding box center [521, 107] width 78 height 22
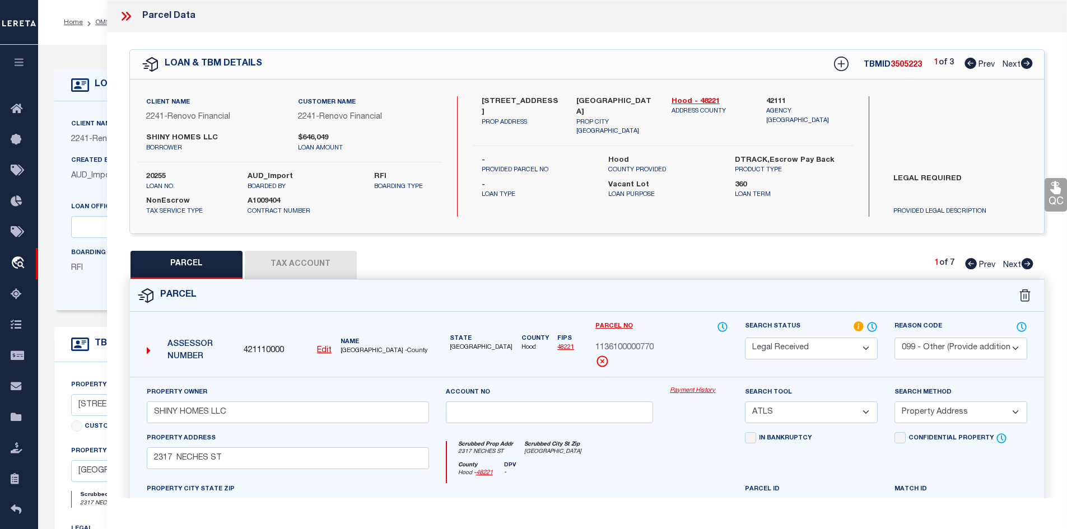
click at [516, 102] on label "[STREET_ADDRESS]" at bounding box center [521, 107] width 78 height 22
copy label "Neches"
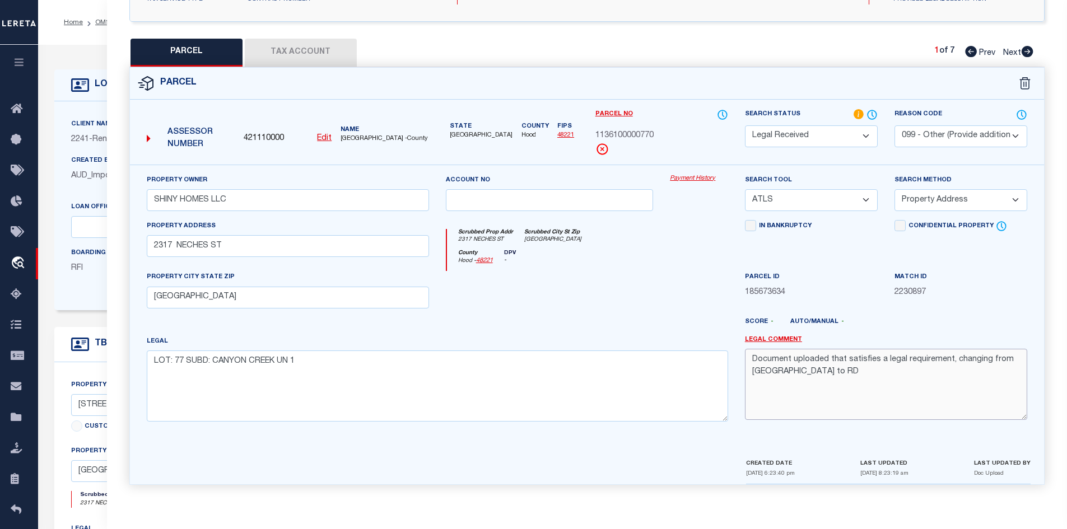
click at [825, 384] on textarea "Document uploaded that satisfies a legal requirement, changing from [GEOGRAPHIC…" at bounding box center [886, 384] width 282 height 71
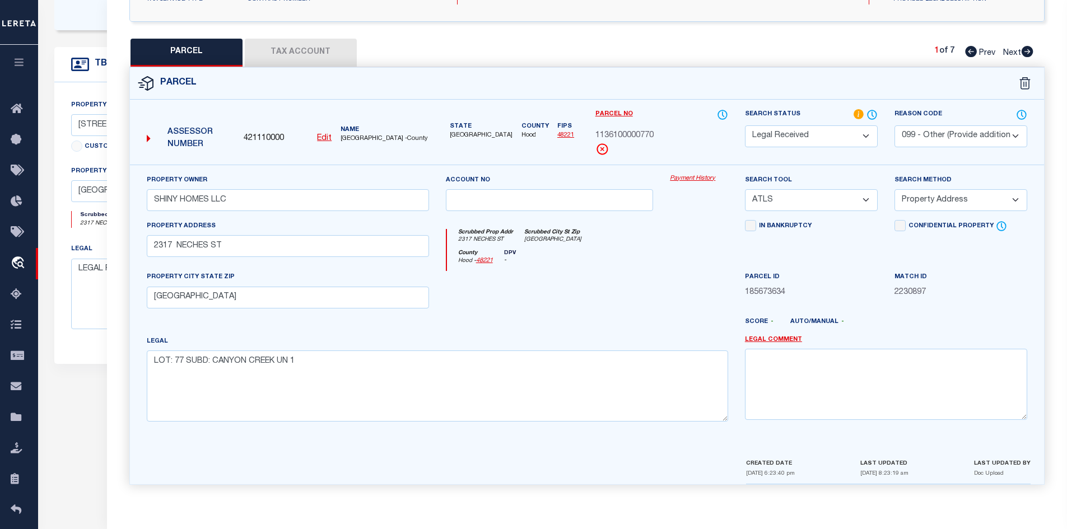
click at [636, 290] on div at bounding box center [549, 294] width 225 height 46
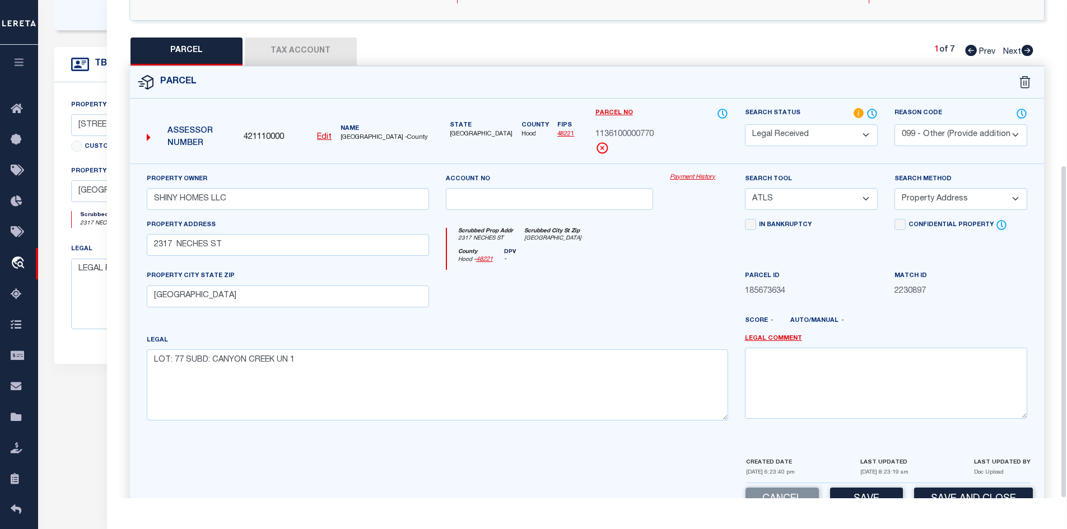
scroll to position [246, 0]
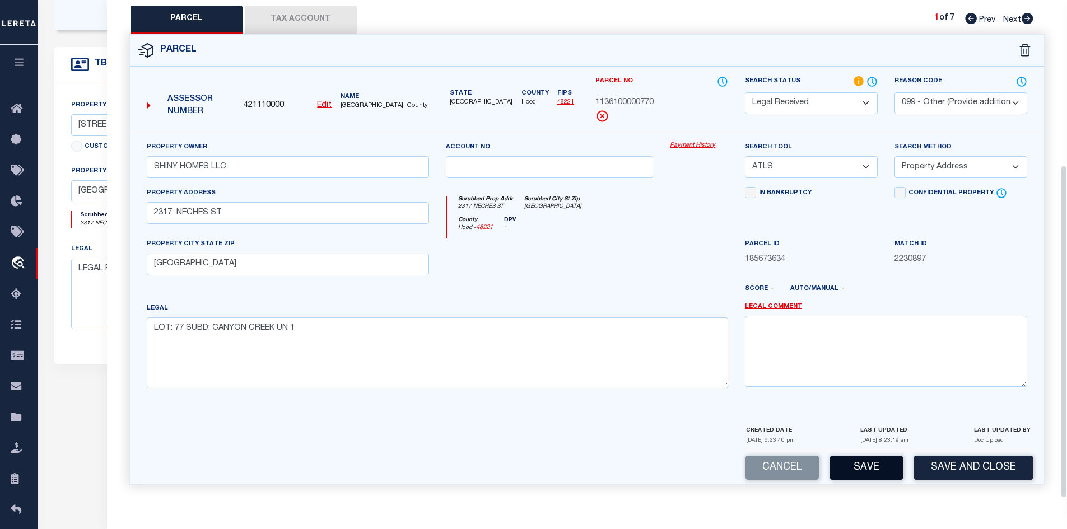
click at [882, 467] on button "Save" at bounding box center [866, 468] width 73 height 24
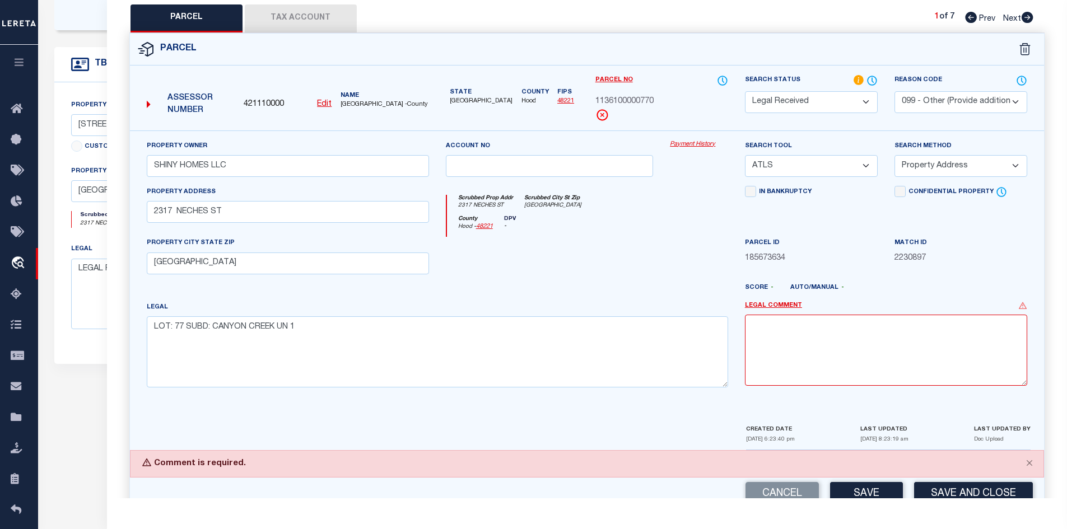
click at [936, 92] on select "- Select Reason Code - 099 - Other (Provide additional detail) ACT - Agency Cha…" at bounding box center [961, 102] width 133 height 22
select select
click at [895, 91] on select "- Select Reason Code - 099 - Other (Provide additional detail) ACT - Agency Cha…" at bounding box center [961, 102] width 133 height 22
click at [1027, 464] on button "Close" at bounding box center [1030, 463] width 28 height 25
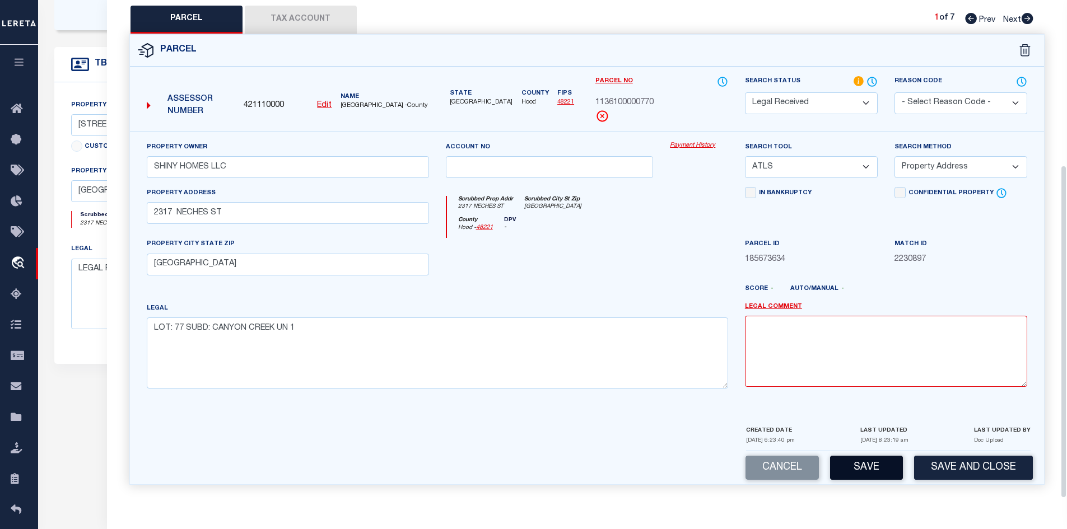
click at [857, 464] on button "Save" at bounding box center [866, 468] width 73 height 24
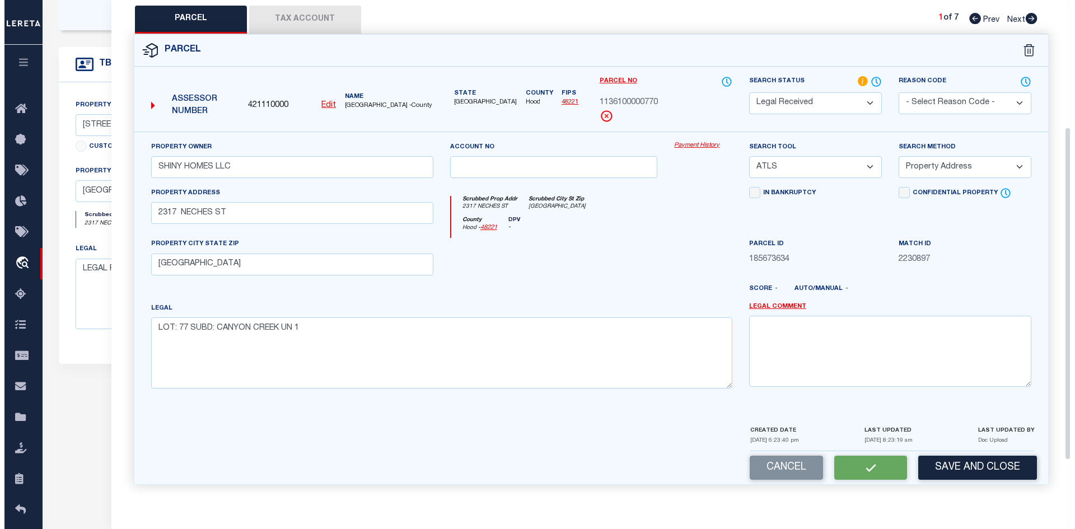
scroll to position [0, 0]
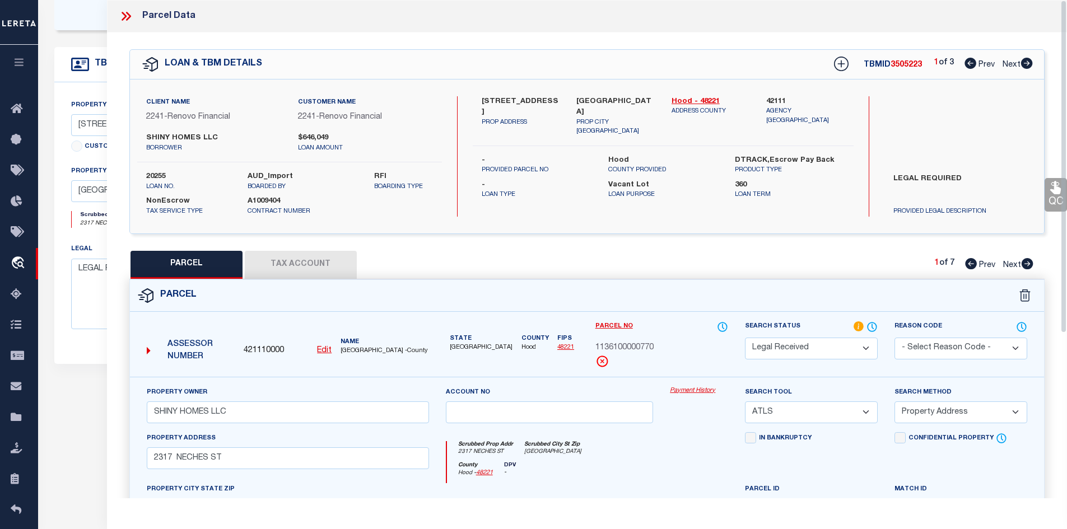
select select "AS"
select select
checkbox input "false"
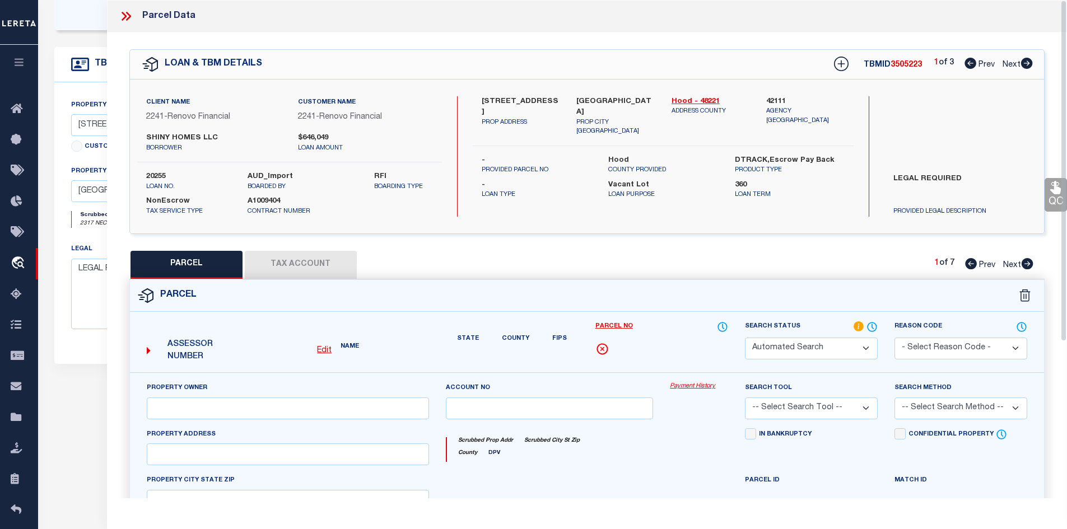
select select "RD"
type input "SHINY HOMES LLC"
select select "ATL"
select select "ADD"
type input "2317 NECHES ST"
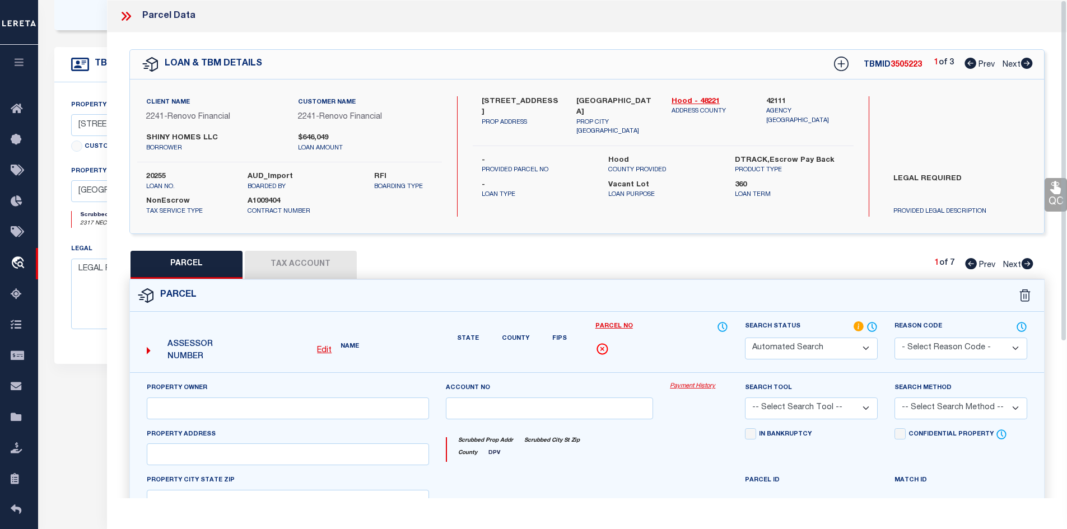
type input "[GEOGRAPHIC_DATA]"
type textarea "LOT: 77 SUBD: CANYON CREEK UN 1"
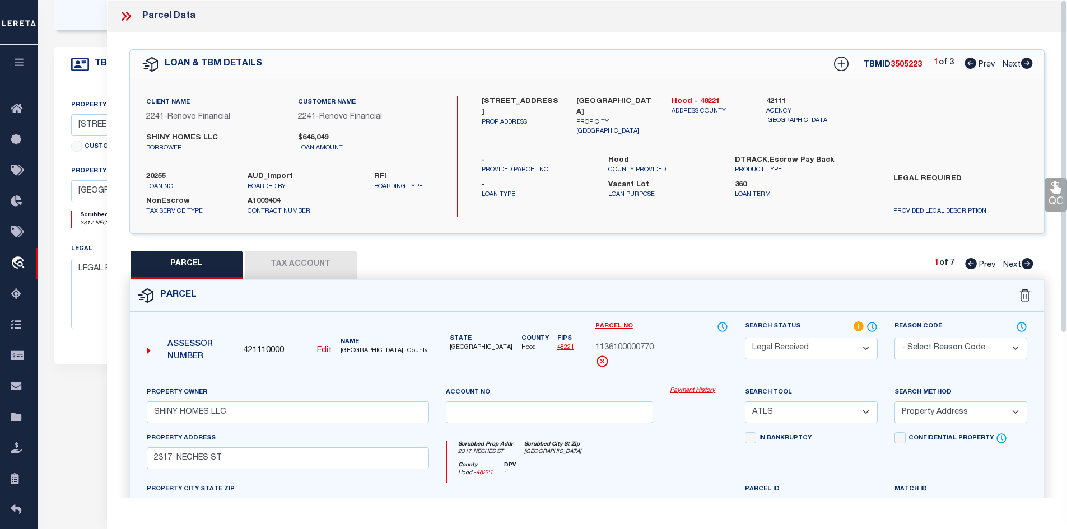
click at [126, 17] on icon at bounding box center [126, 16] width 15 height 15
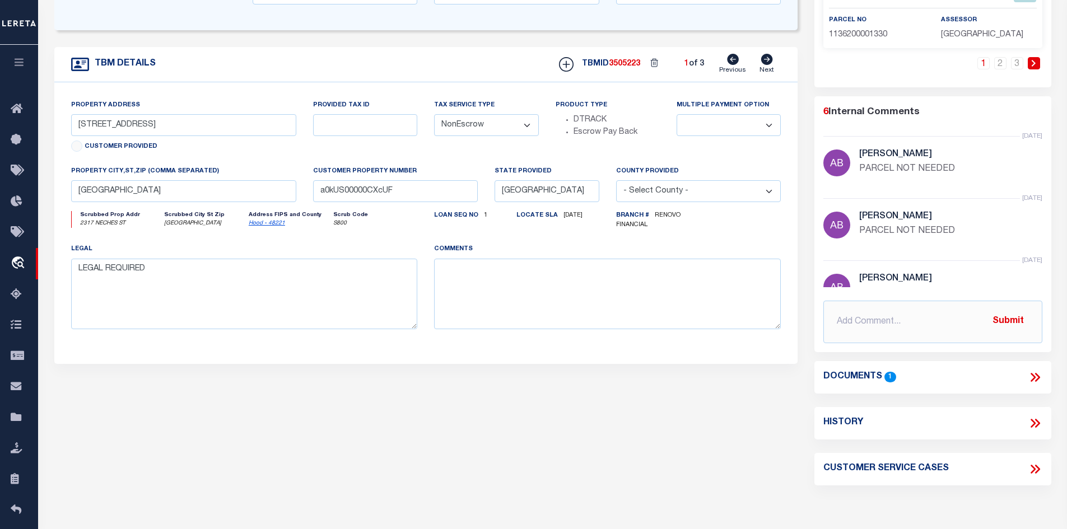
click at [1029, 376] on icon at bounding box center [1035, 377] width 15 height 15
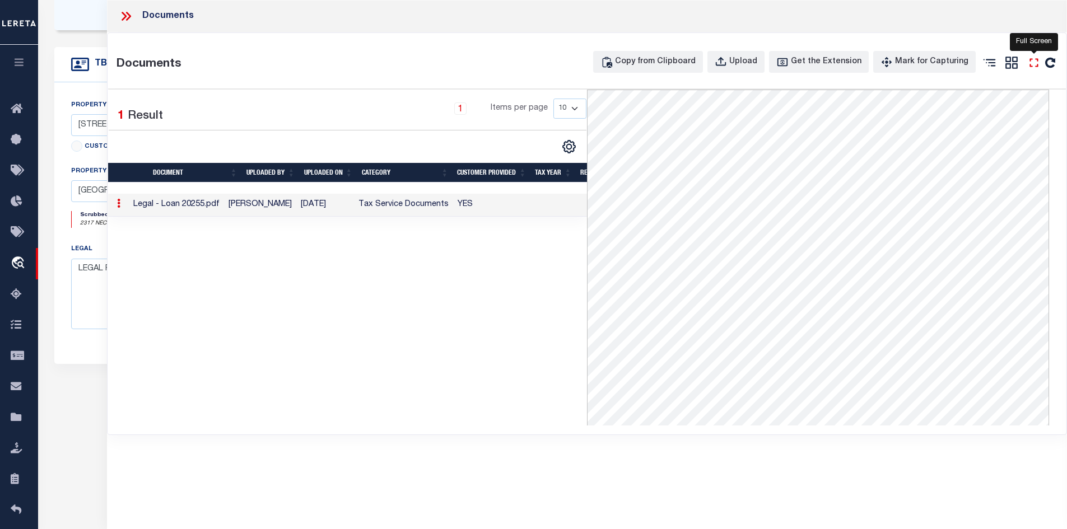
click at [1034, 62] on icon "" at bounding box center [1034, 62] width 15 height 15
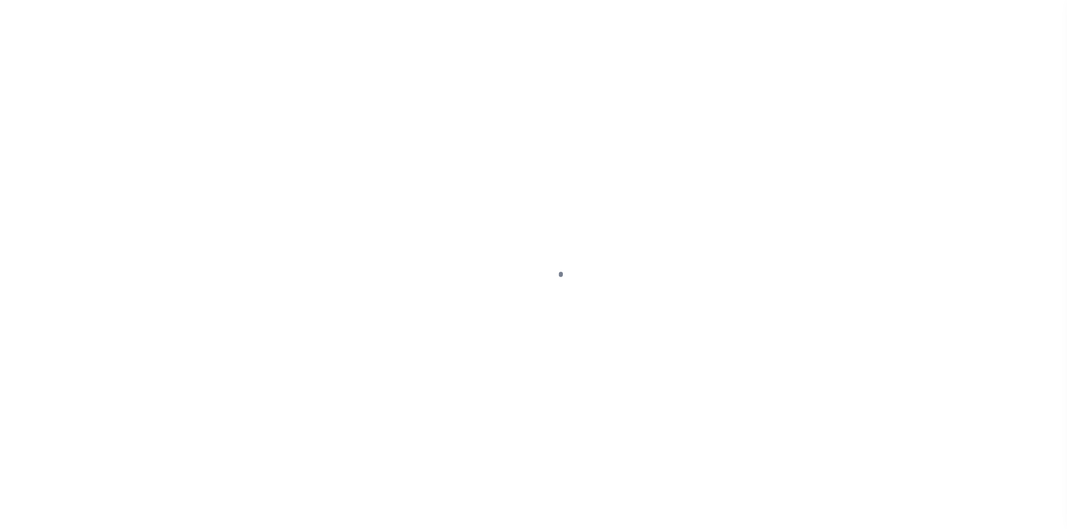
select select "14701"
select select "25066"
select select "400"
select select "NonEscrow"
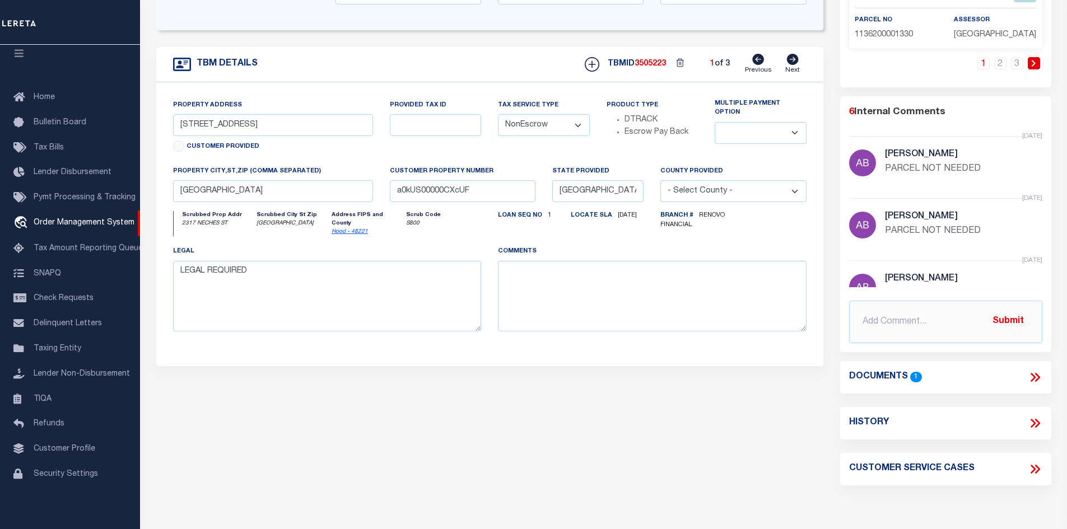
scroll to position [56, 0]
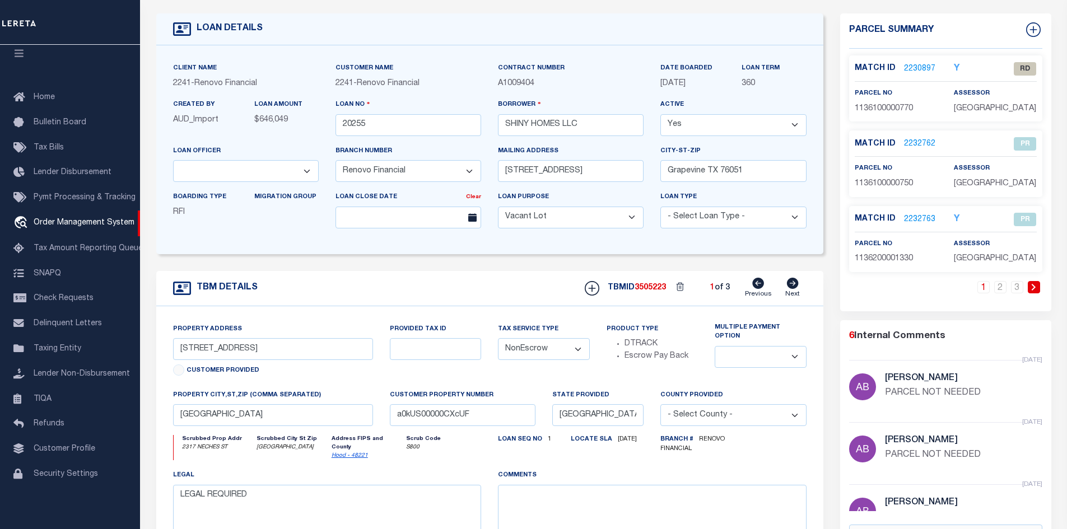
click at [914, 63] on link "2230897" at bounding box center [919, 69] width 31 height 12
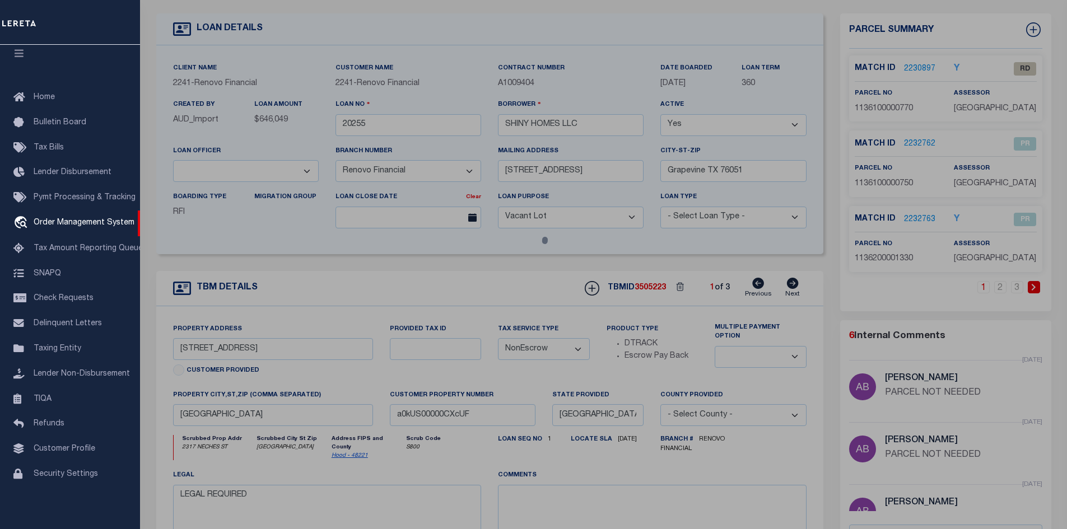
select select "AS"
select select
checkbox input "false"
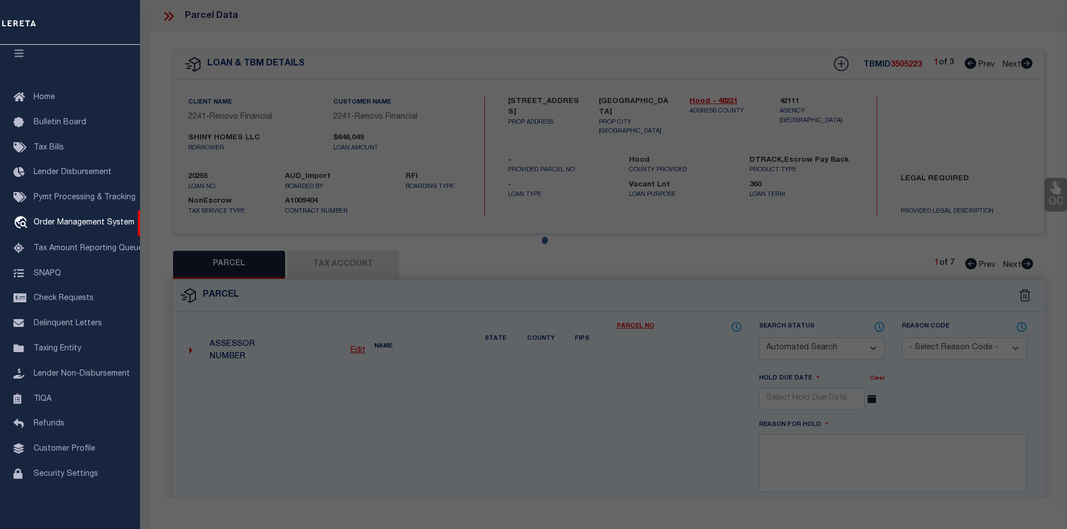
select select "RD"
type input "SHINY HOMES LLC"
select select "ATL"
select select "ADD"
type input "2317 NECHES ST"
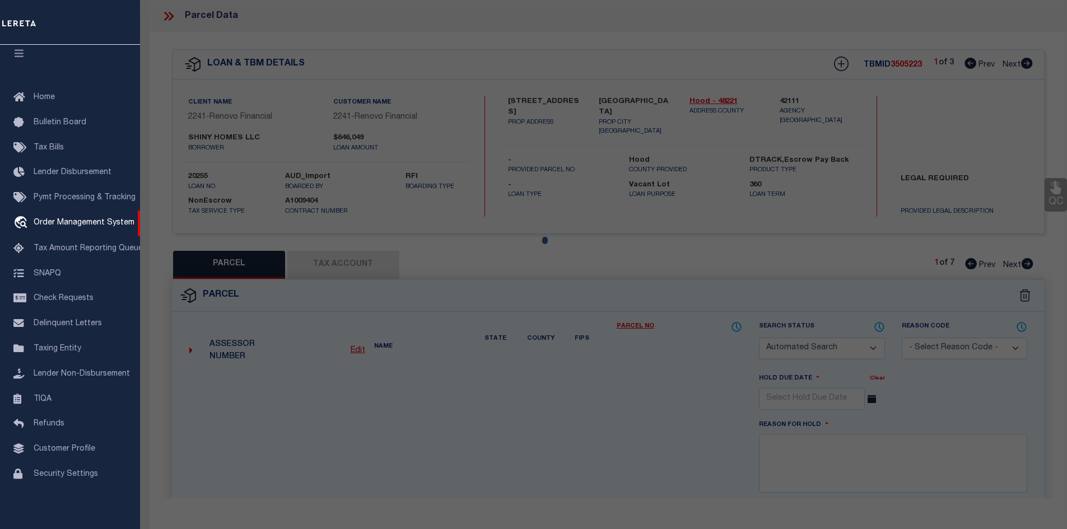
type input "[GEOGRAPHIC_DATA]"
type textarea "LOT: 77 SUBD: CANYON CREEK UN 1"
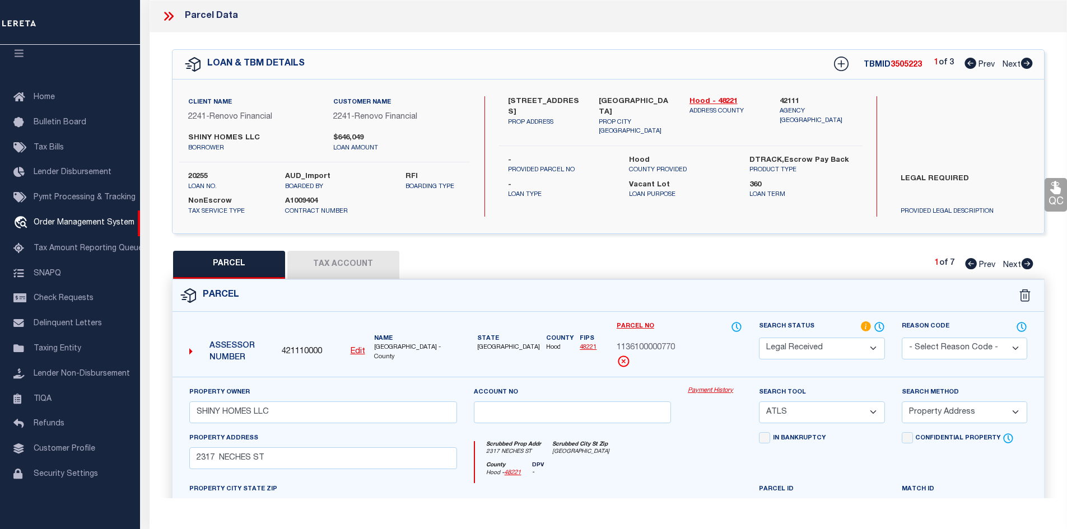
click at [1026, 63] on icon at bounding box center [1027, 63] width 12 height 11
select select "AS"
select select
checkbox input "false"
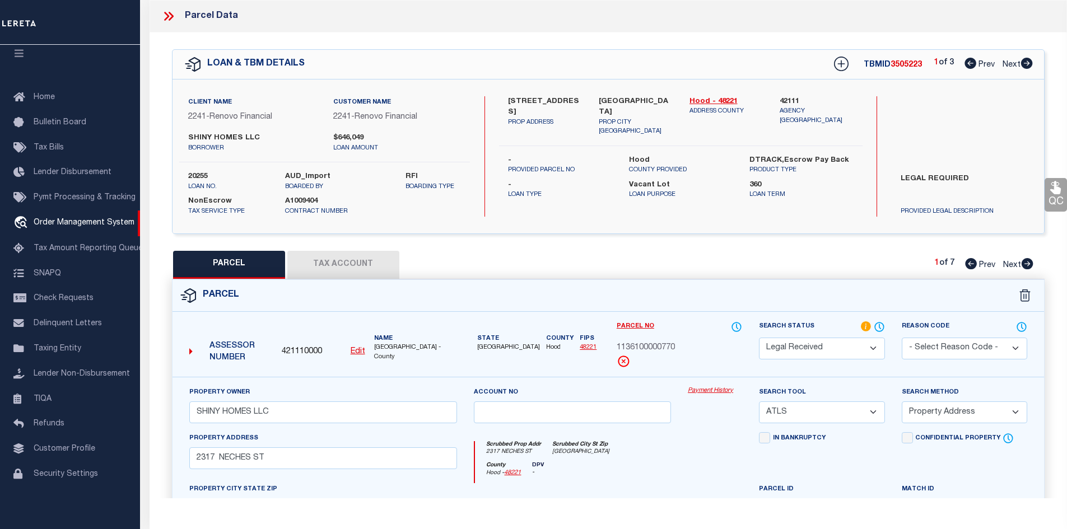
checkbox input "false"
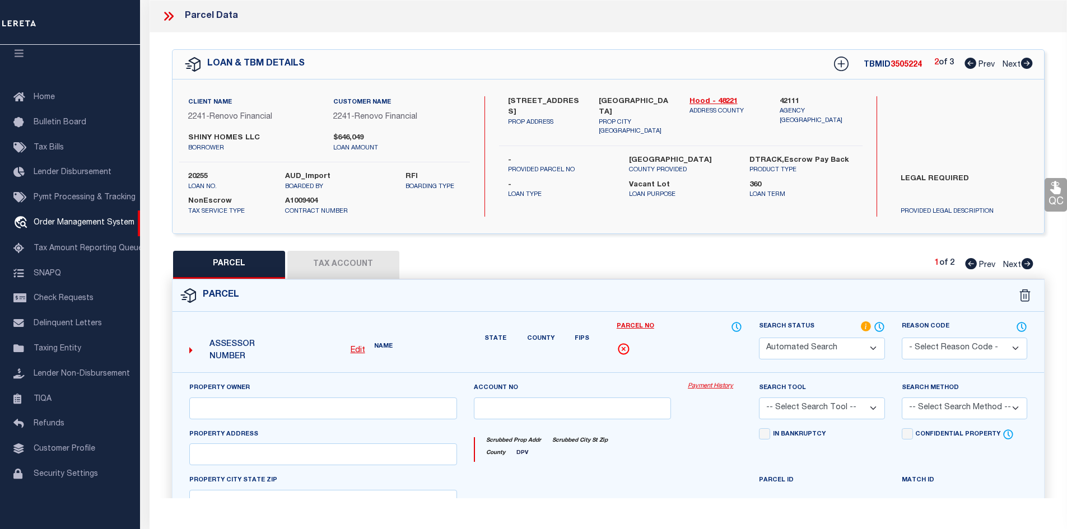
select select "PR"
type input "SHINY HOMES LLC"
select select "ATL"
select select "ADD"
type input "2317 NECHES ST"
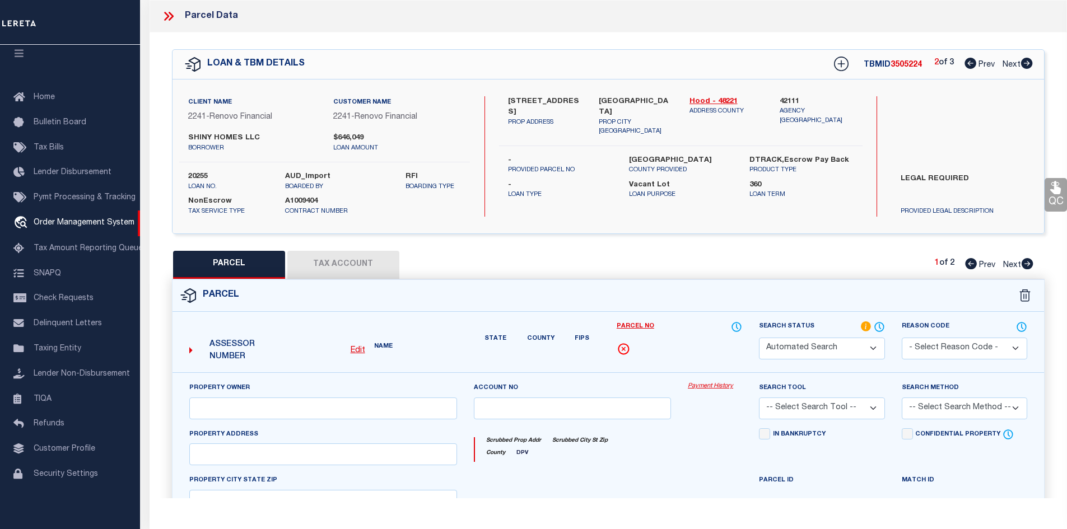
type input "[GEOGRAPHIC_DATA]"
type textarea "LOT: 77 SUBD: CANYON CREEK UN 1"
type textarea "PARCEL NOT NEEDED"
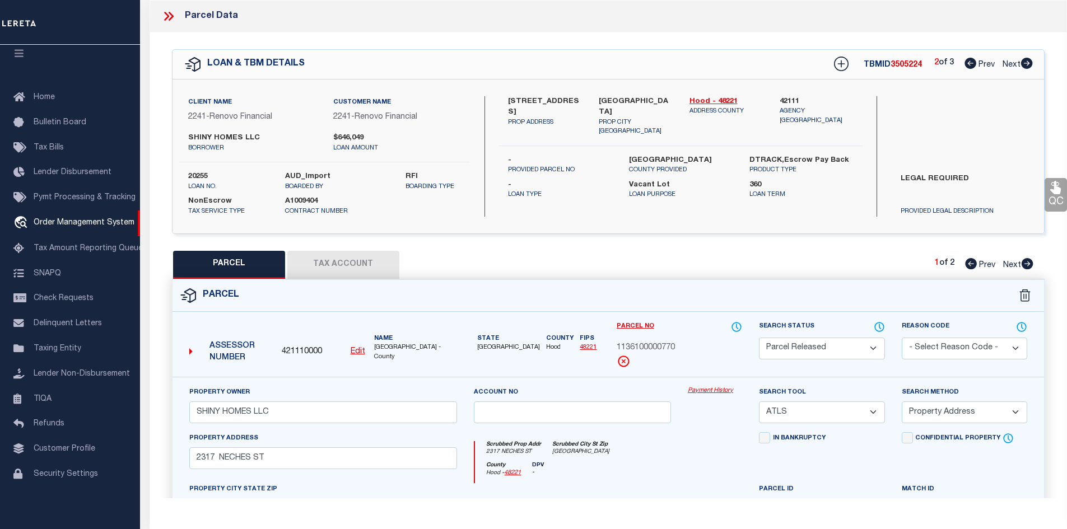
click at [1025, 66] on icon at bounding box center [1027, 63] width 12 height 11
select select "AS"
select select
checkbox input "false"
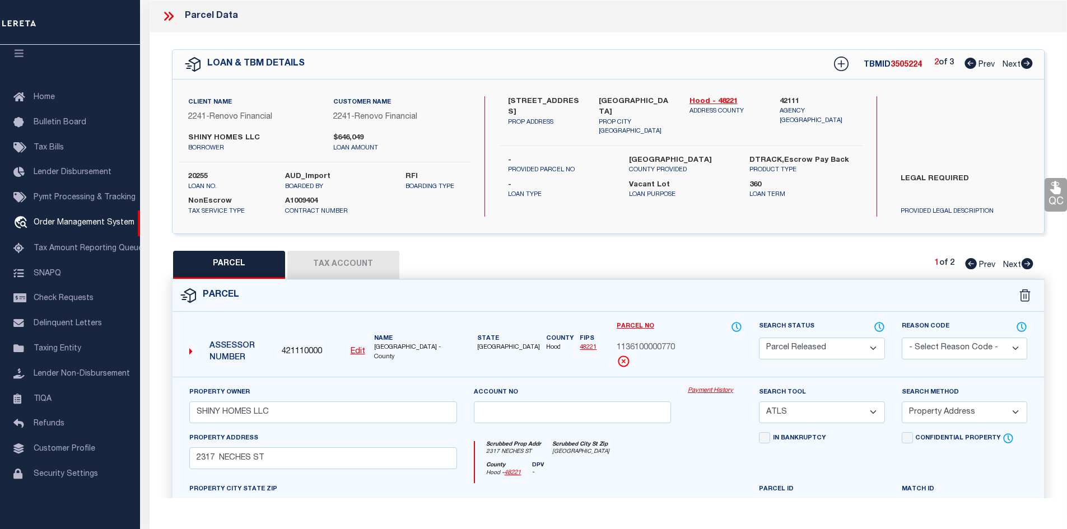
checkbox input "false"
select select "CP"
type input "SHINY HOMES LLC"
select select "ATL"
select select "ADD"
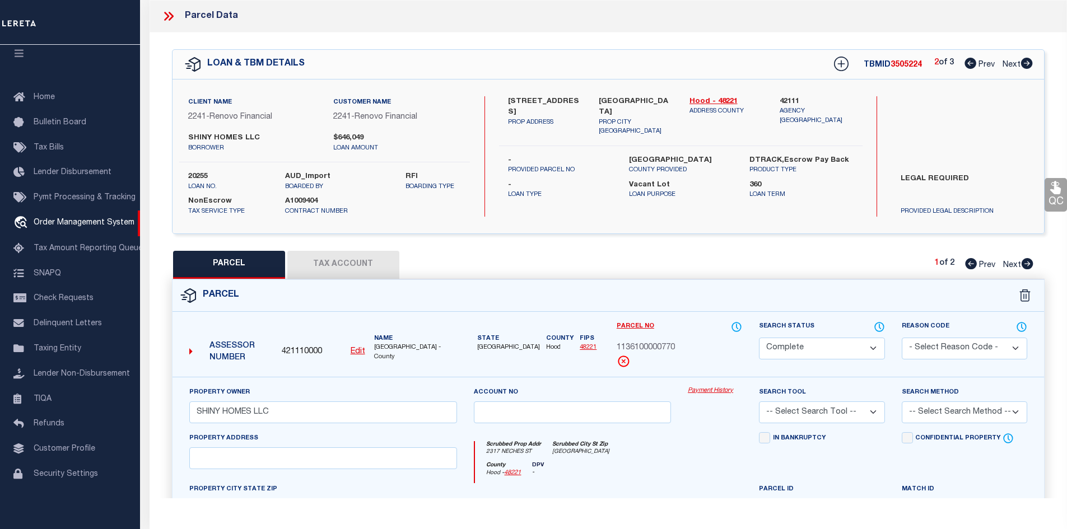
type input "2508 DEER TRL"
checkbox input "false"
type input "[GEOGRAPHIC_DATA]"
type textarea "LOT: 292 BLK: 2 SUBD: COMANCHE COVE SUB SEC C"
click at [976, 68] on div "3 of 3 Prev Next" at bounding box center [983, 64] width 99 height 15
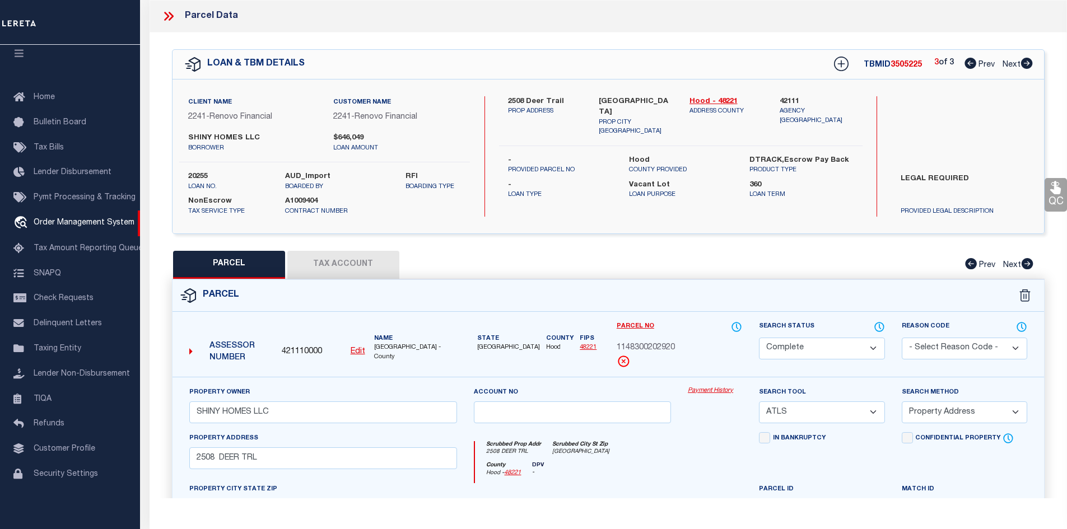
click at [976, 68] on div "3 of 3 Prev Next" at bounding box center [983, 64] width 99 height 15
click at [966, 65] on icon at bounding box center [971, 63] width 12 height 11
select select "AS"
select select
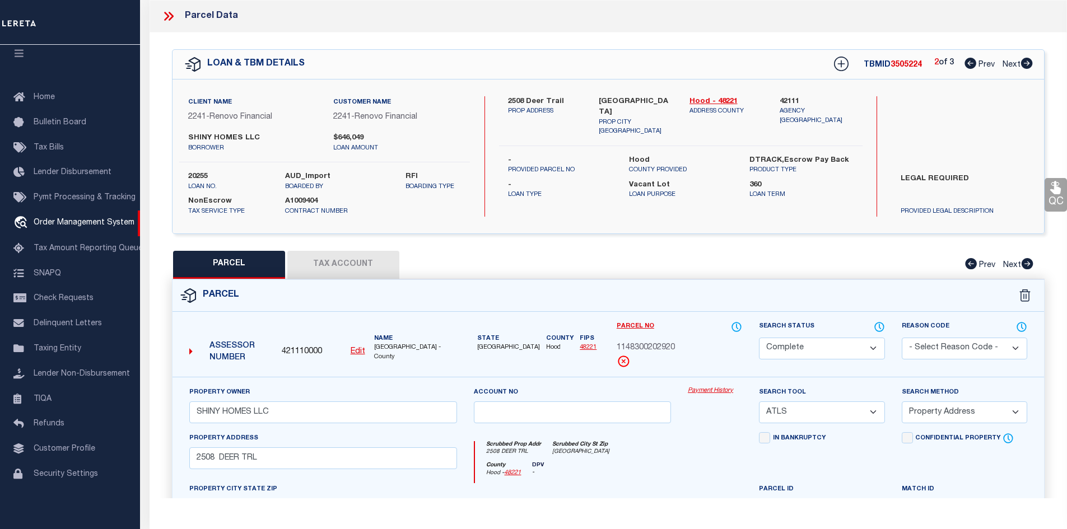
checkbox input "false"
click at [966, 65] on icon at bounding box center [971, 63] width 12 height 11
select select "PR"
type input "SHINY HOMES LLC"
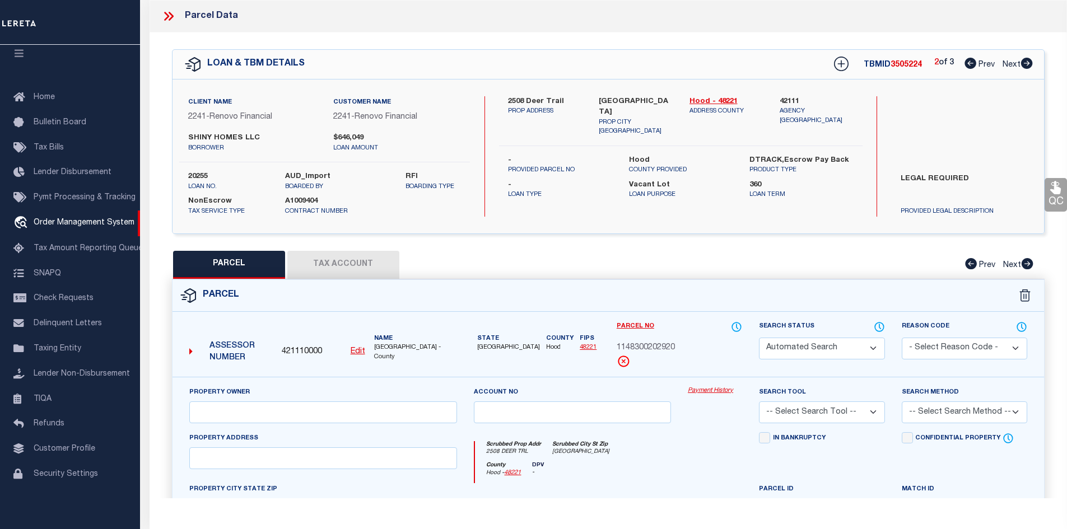
select select "ATL"
select select "ADD"
type input "2317 NECHES ST"
type input "[GEOGRAPHIC_DATA]"
type textarea "LOT: 77 SUBD: CANYON CREEK UN 1"
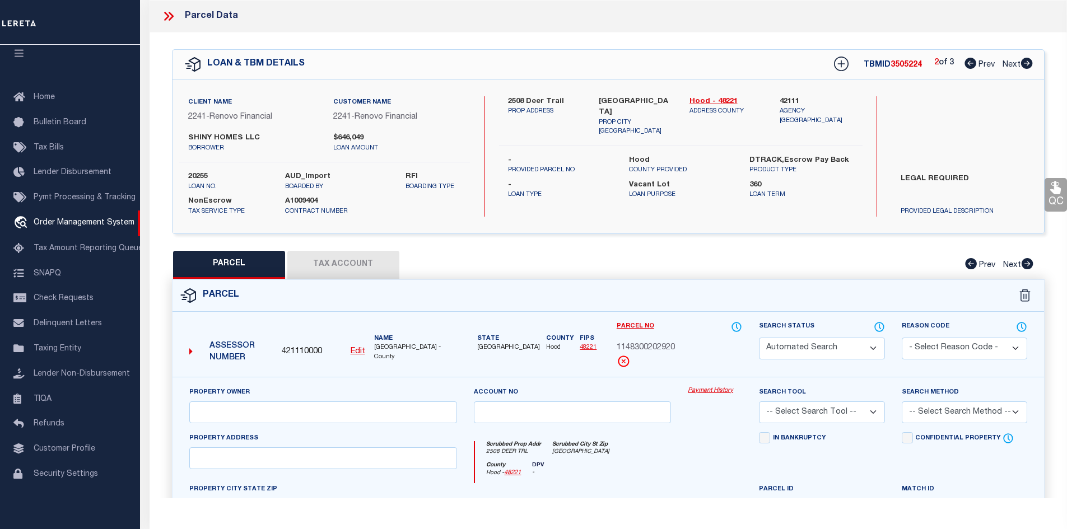
type textarea "PARCEL NOT NEEDED"
click at [966, 65] on icon at bounding box center [971, 63] width 12 height 11
select select "AS"
select select
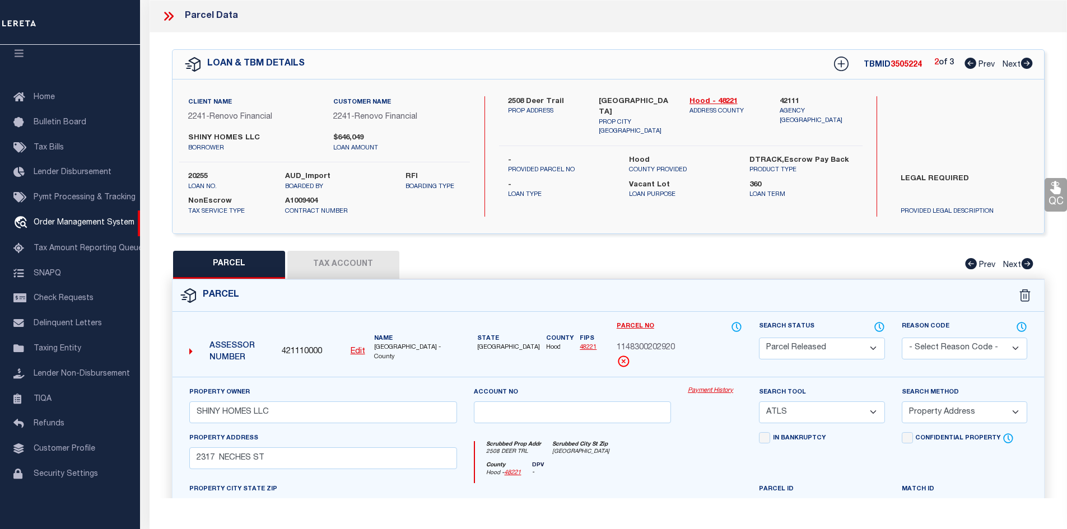
checkbox input "false"
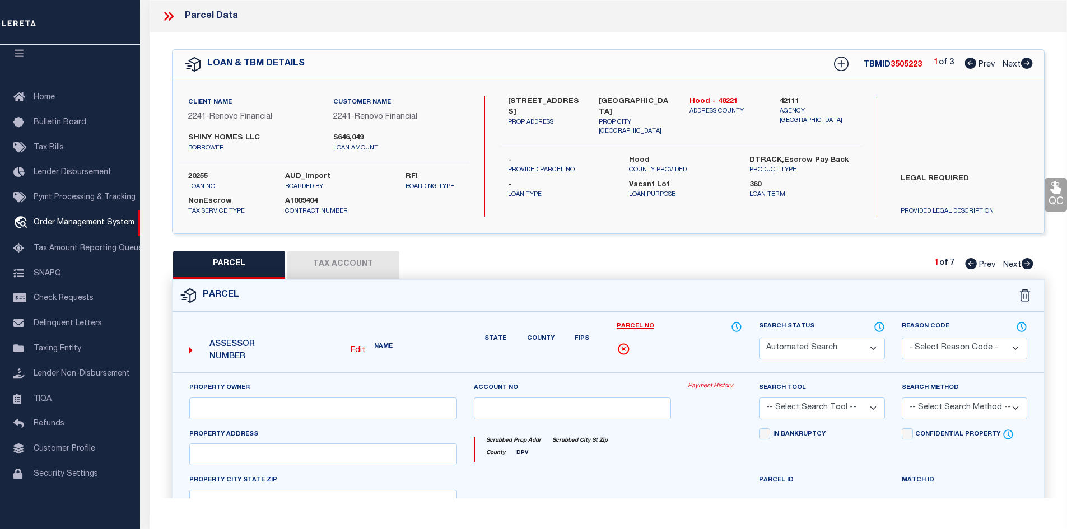
select select "RD"
type input "SHINY HOMES LLC"
select select "ATL"
select select "ADD"
type input "2317 NECHES ST"
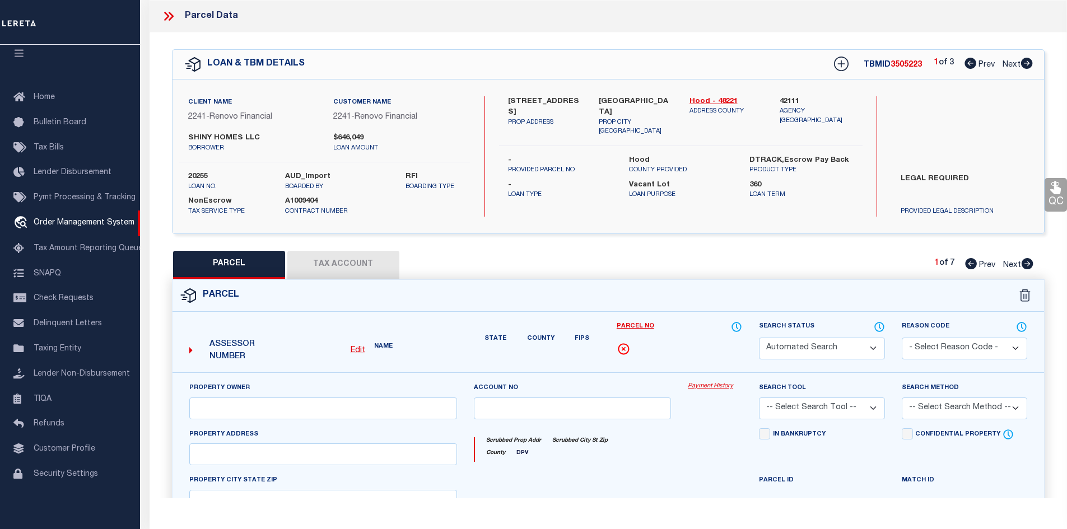
type input "[GEOGRAPHIC_DATA]"
type textarea "LOT: 77 SUBD: CANYON CREEK UN 1"
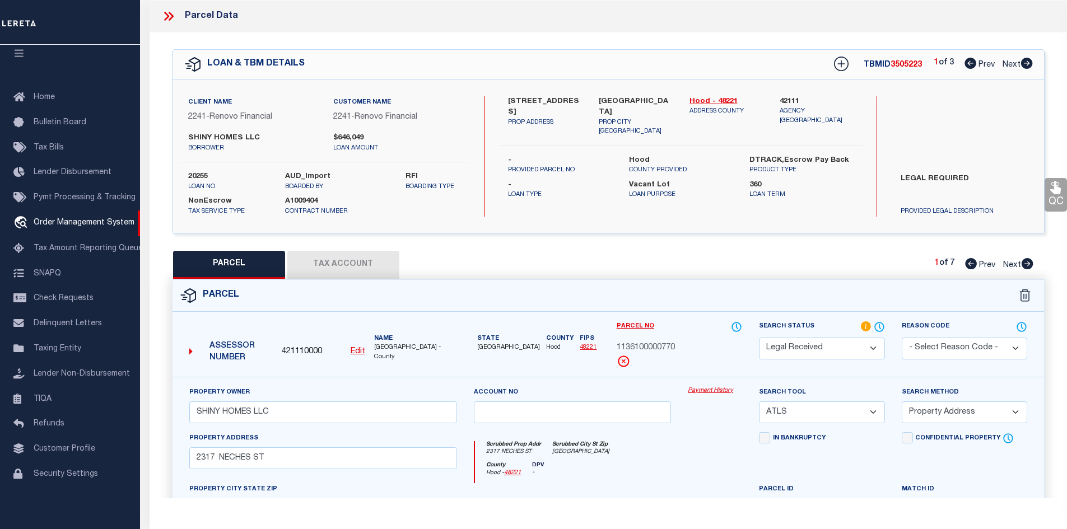
click at [1026, 63] on icon at bounding box center [1027, 63] width 12 height 11
select select "AS"
select select
checkbox input "false"
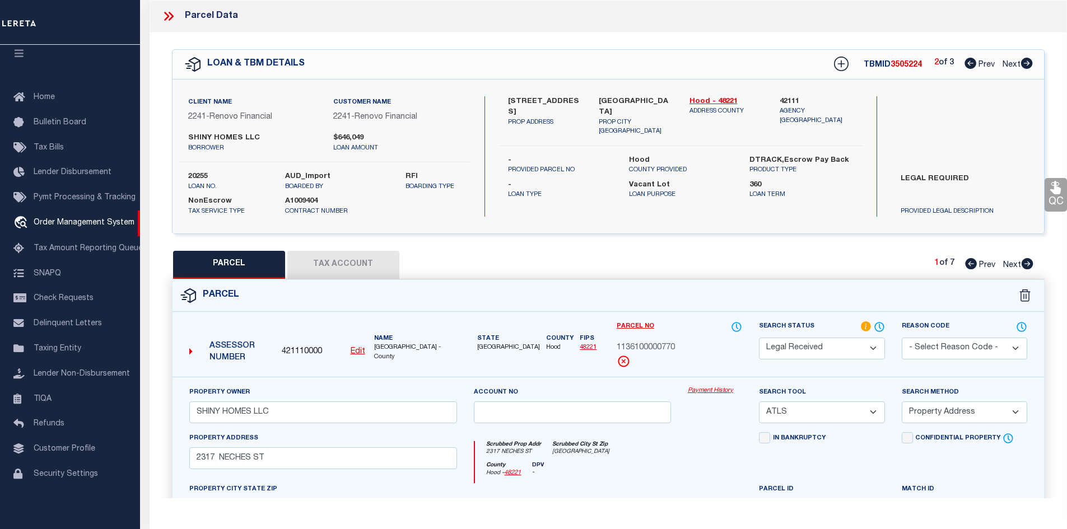
checkbox input "false"
select select "PR"
type input "SHINY HOMES LLC"
select select "ATL"
select select "ADD"
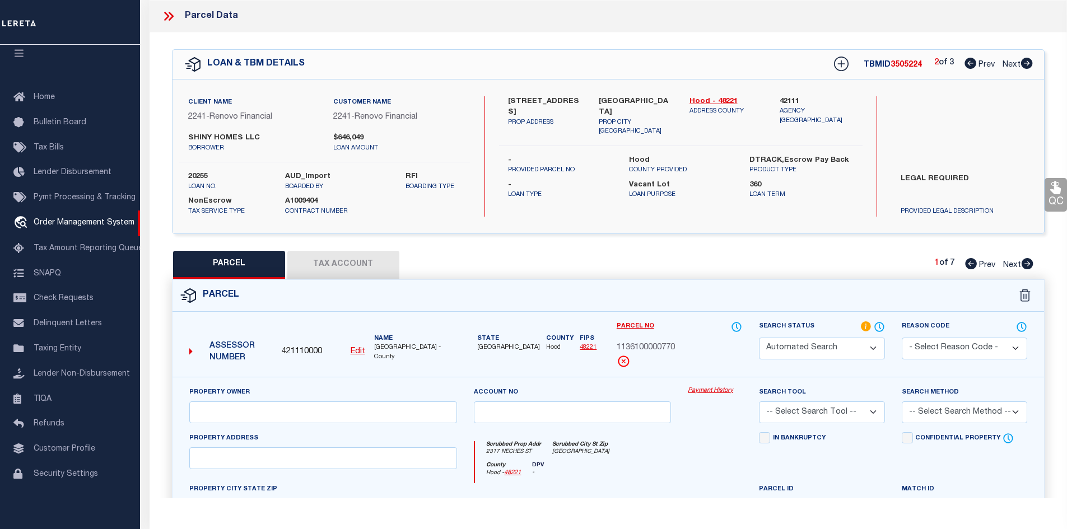
type input "2317 NECHES ST"
type input "[GEOGRAPHIC_DATA]"
type textarea "LOT: 77 SUBD: CANYON CREEK UN 1"
type textarea "PARCEL NOT NEEDED"
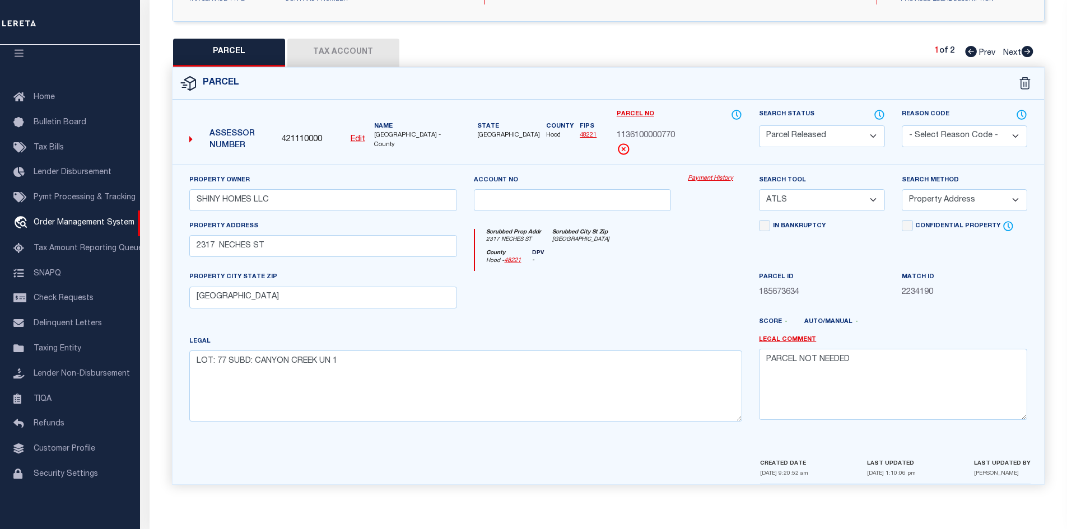
scroll to position [45, 0]
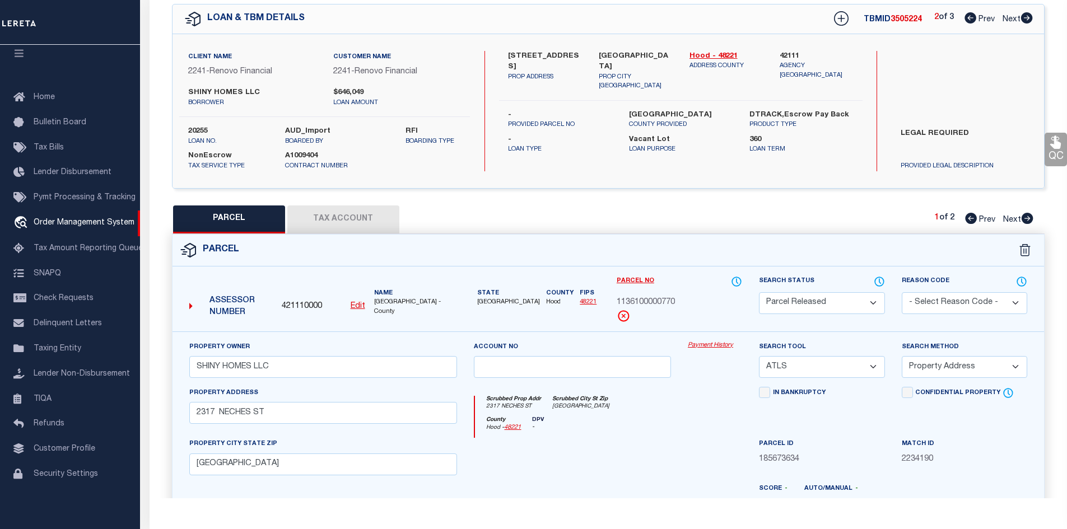
click at [1030, 17] on icon at bounding box center [1027, 17] width 12 height 11
select select "AS"
select select
checkbox input "false"
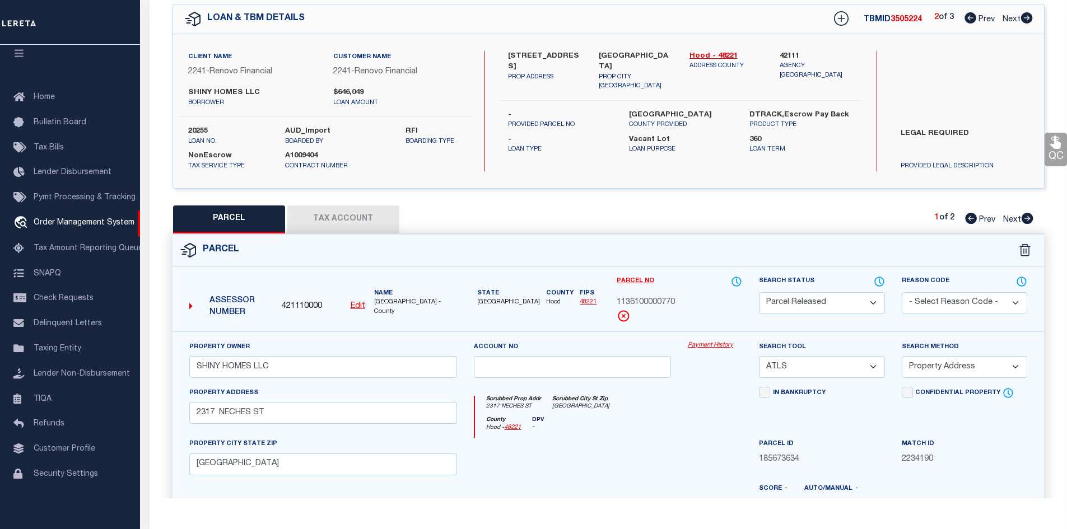
checkbox input "false"
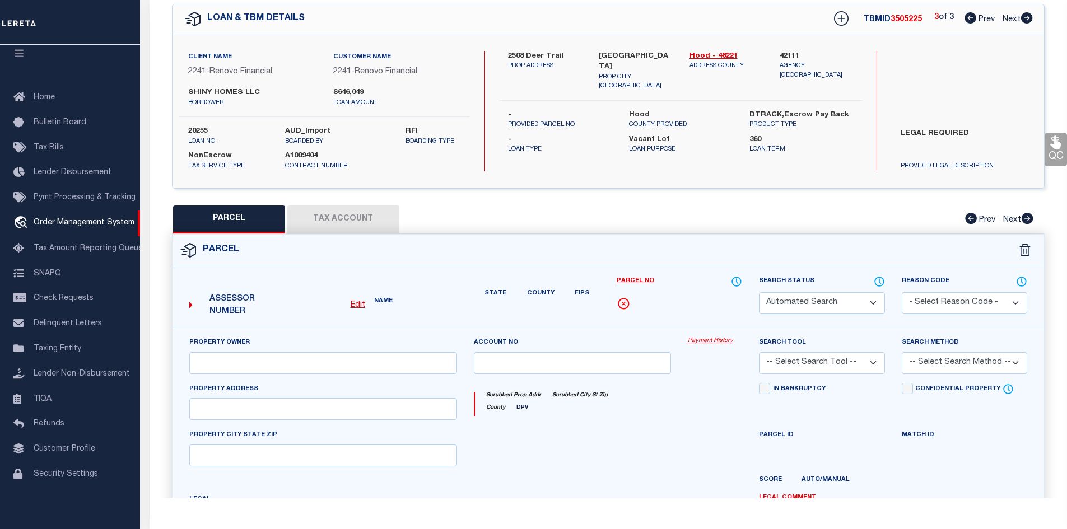
select select "CP"
type input "SHINY HOMES LLC"
select select "ATL"
select select "ADD"
type input "2508 DEER TRL"
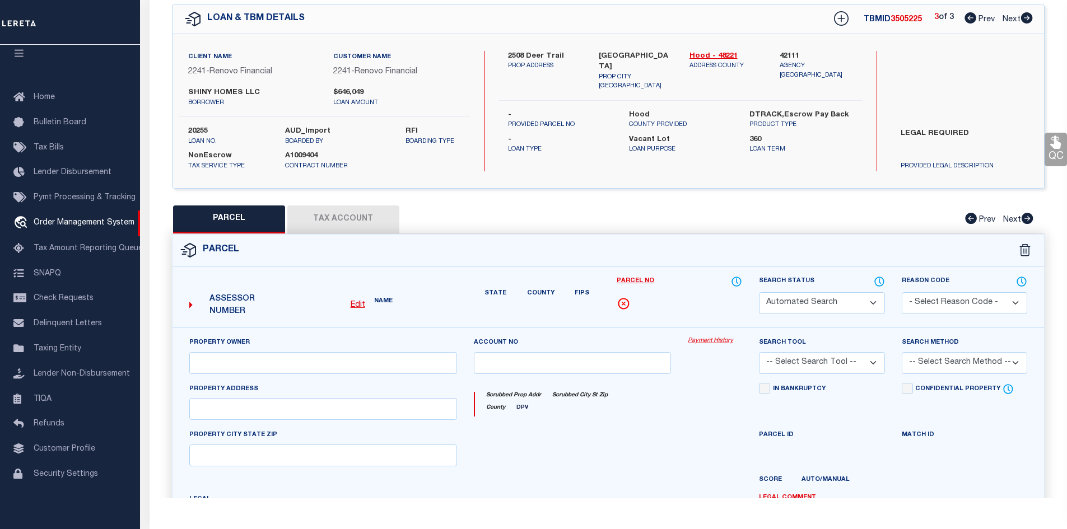
checkbox input "false"
type input "[GEOGRAPHIC_DATA]"
type textarea "LOT: 292 BLK: 2 SUBD: COMANCHE COVE SUB SEC C"
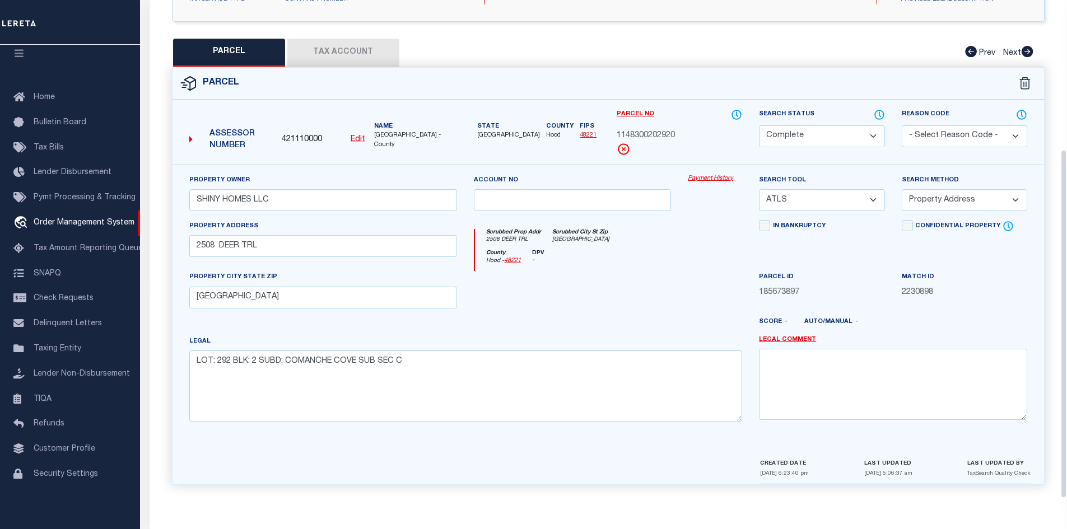
scroll to position [0, 0]
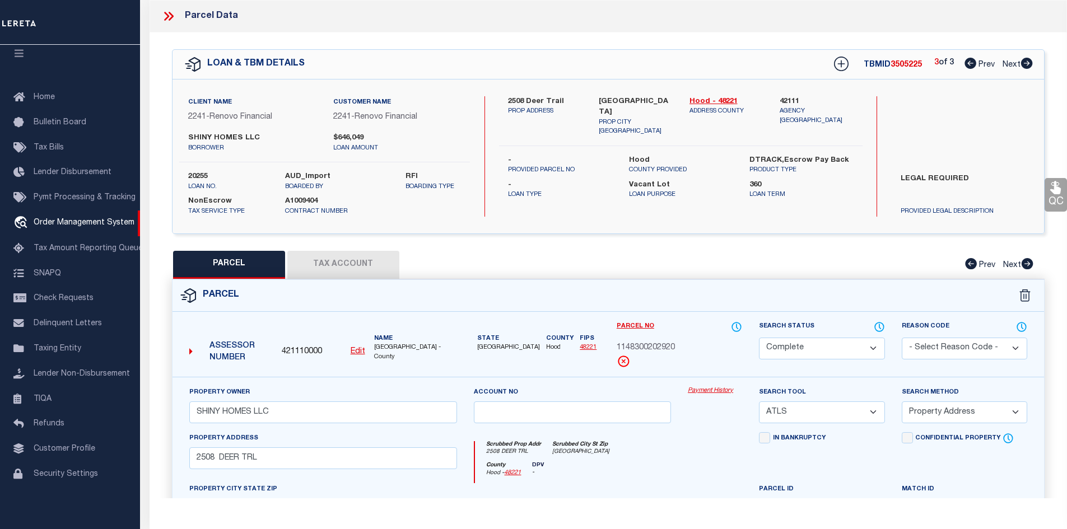
click at [970, 63] on icon at bounding box center [971, 63] width 12 height 11
select select "AS"
select select
checkbox input "false"
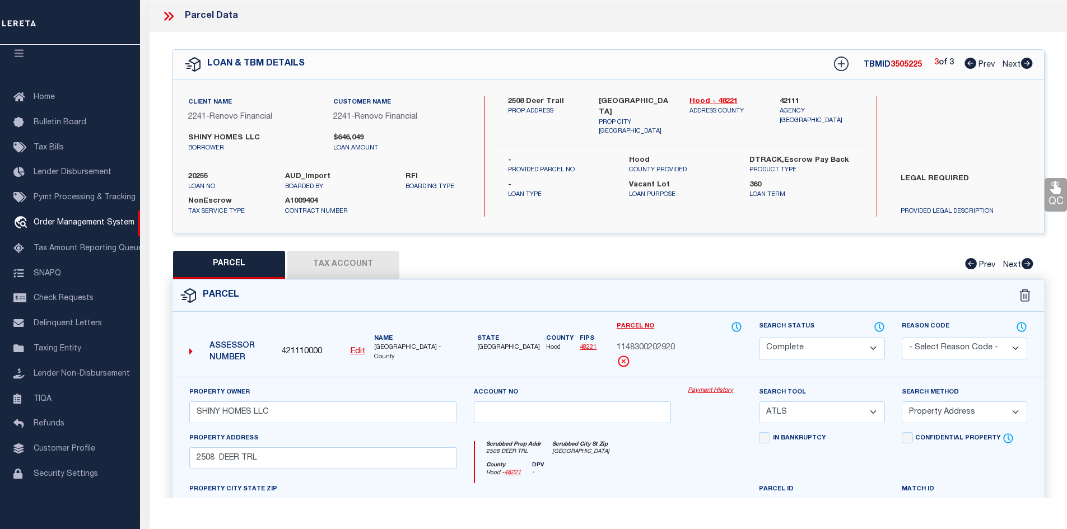
checkbox input "false"
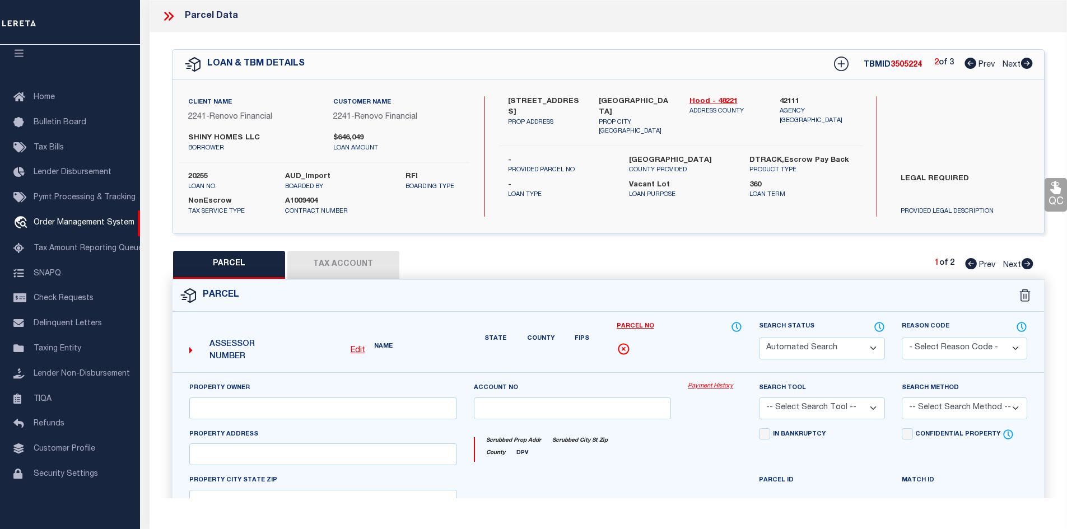
select select "PR"
type input "SHINY HOMES LLC"
select select "ATL"
select select "ADD"
type input "2317 NECHES ST"
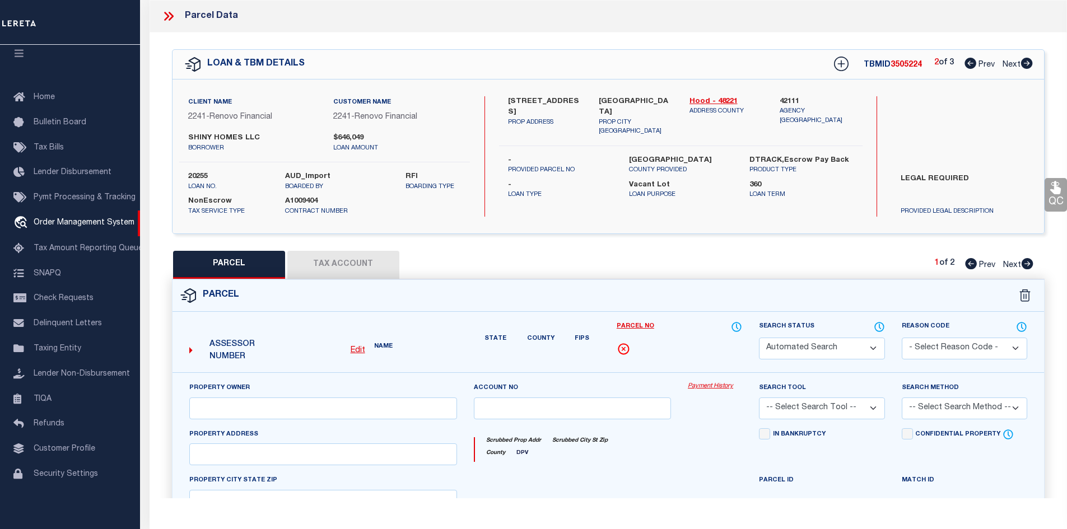
type input "[GEOGRAPHIC_DATA]"
type textarea "LOT: 77 SUBD: CANYON CREEK UN 1"
type textarea "PARCEL NOT NEEDED"
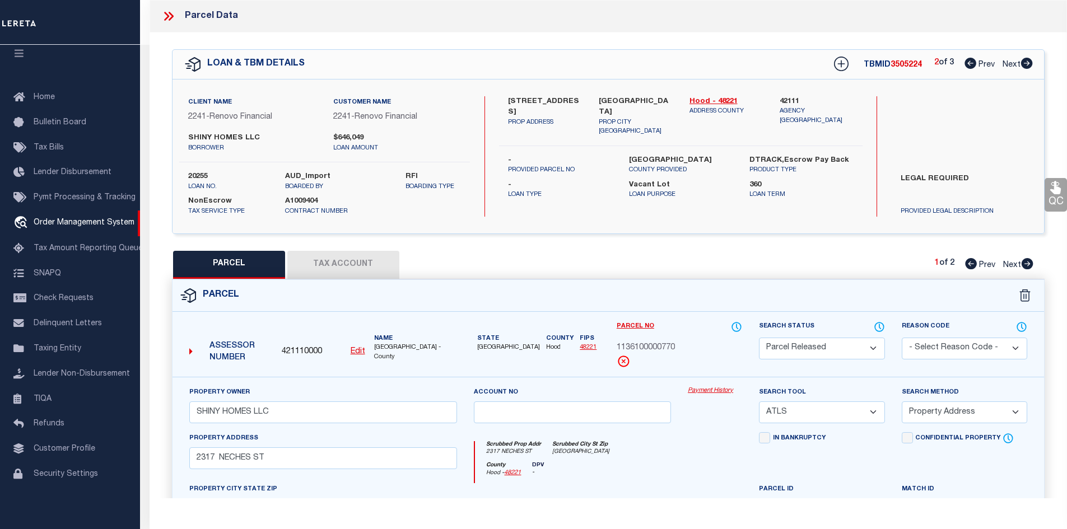
click at [971, 62] on icon at bounding box center [971, 63] width 12 height 11
select select "AS"
select select
checkbox input "false"
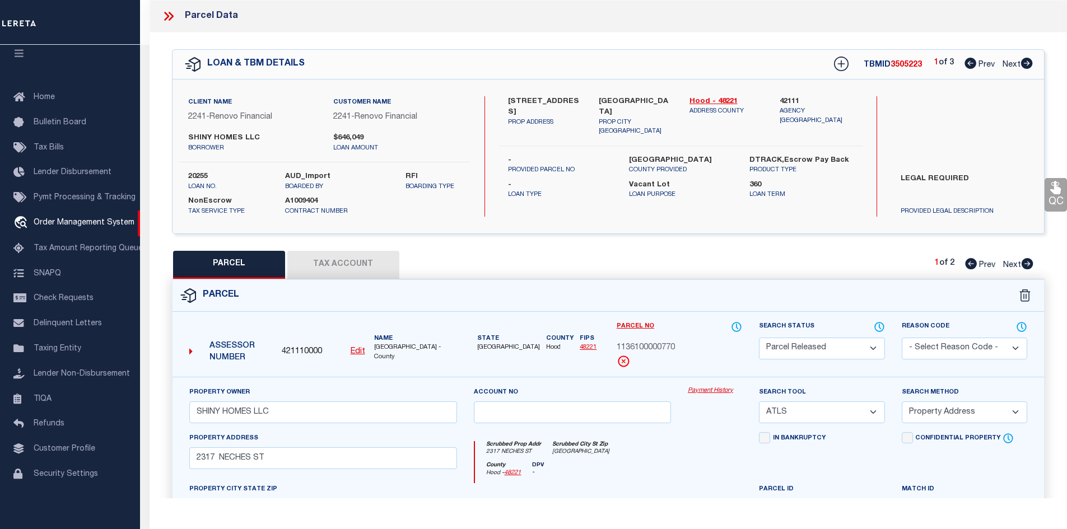
checkbox input "false"
select select "RD"
type input "SHINY HOMES LLC"
select select "ATL"
select select "ADD"
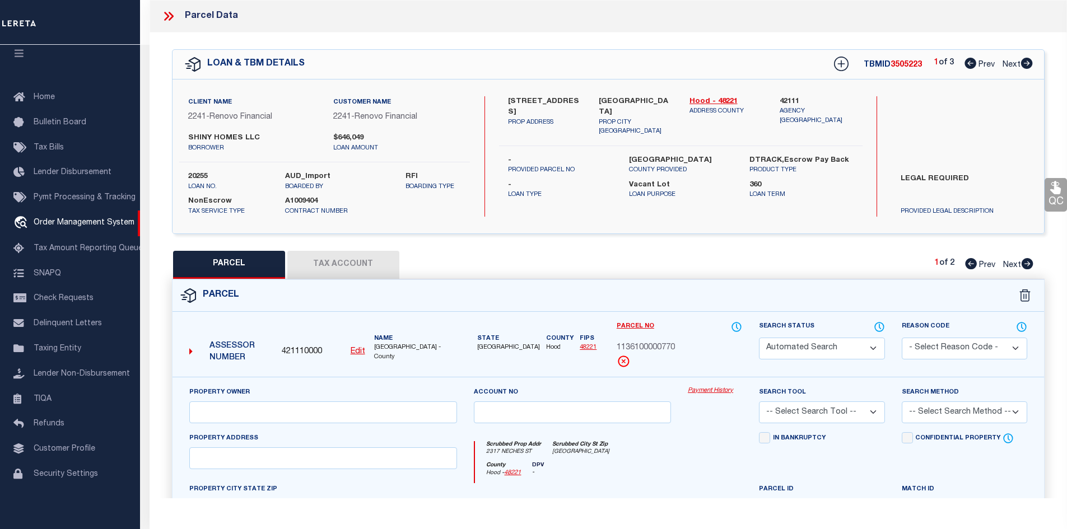
type input "2317 NECHES ST"
type input "[GEOGRAPHIC_DATA]"
type textarea "LOT: 77 SUBD: CANYON CREEK UN 1"
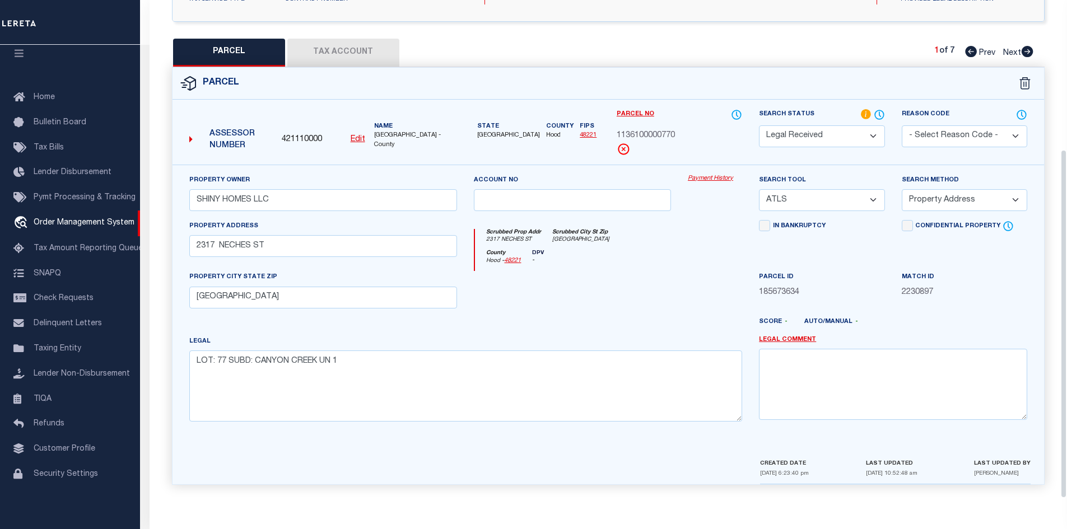
scroll to position [45, 0]
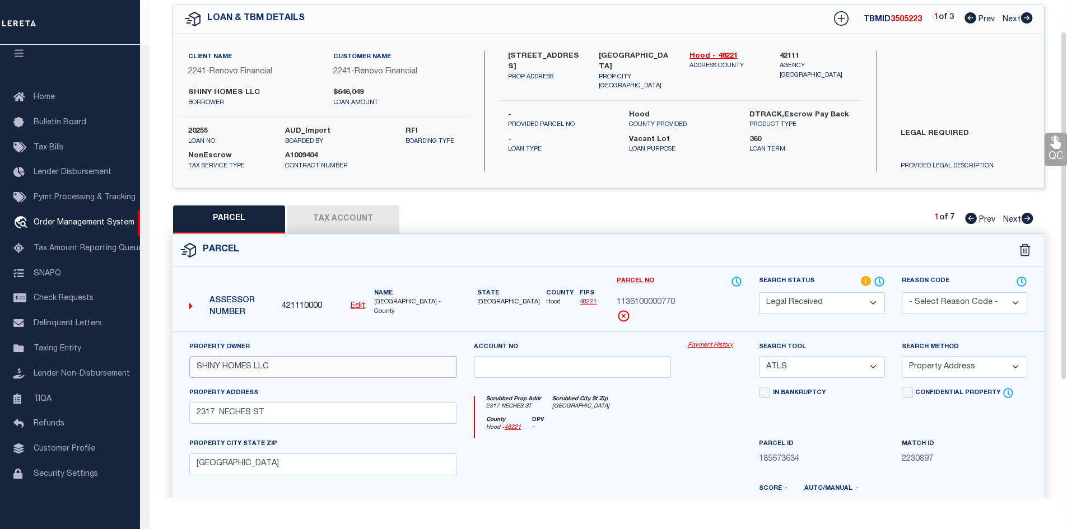
click at [230, 374] on input "SHINY HOMES LLC" at bounding box center [323, 367] width 268 height 22
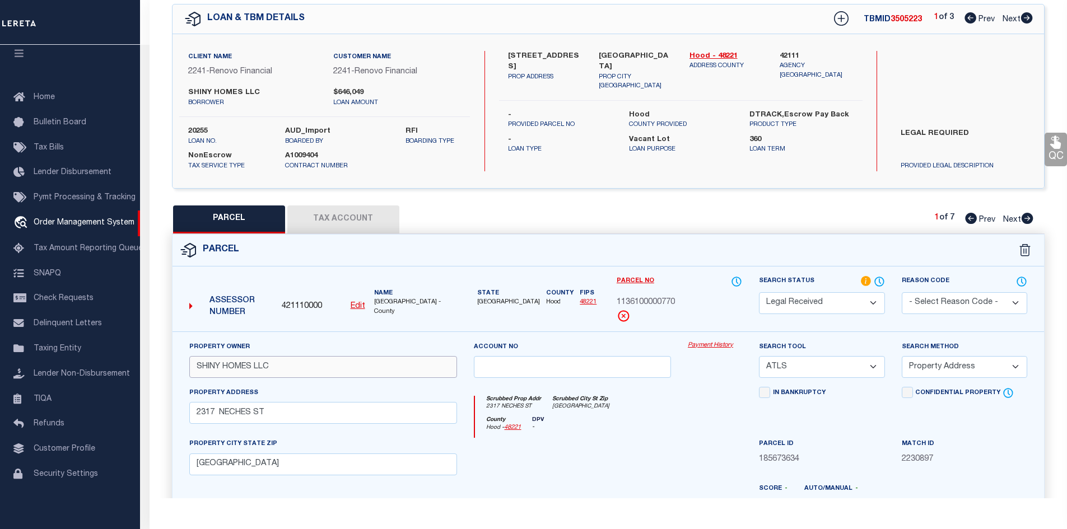
click at [230, 374] on input "SHINY HOMES LLC" at bounding box center [323, 367] width 268 height 22
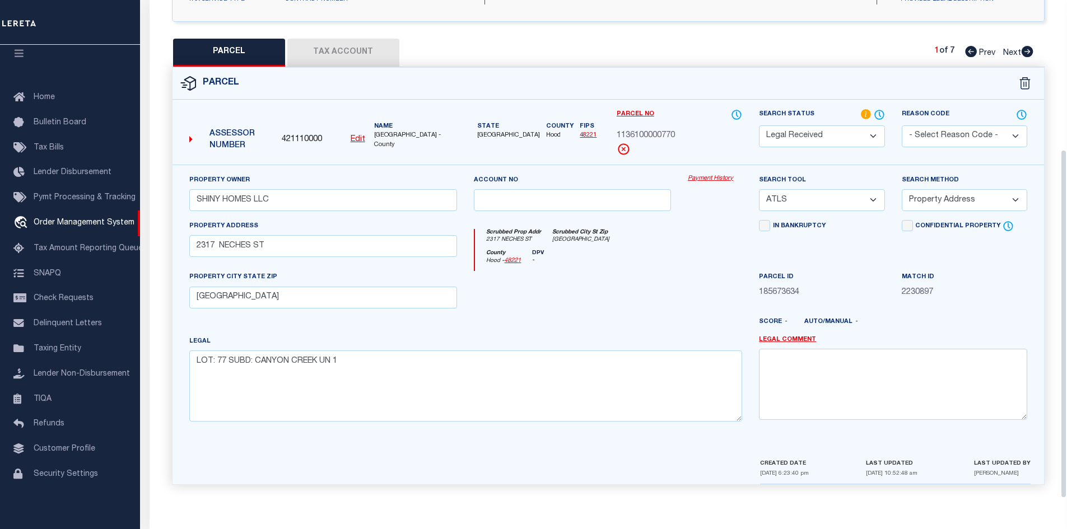
scroll to position [0, 0]
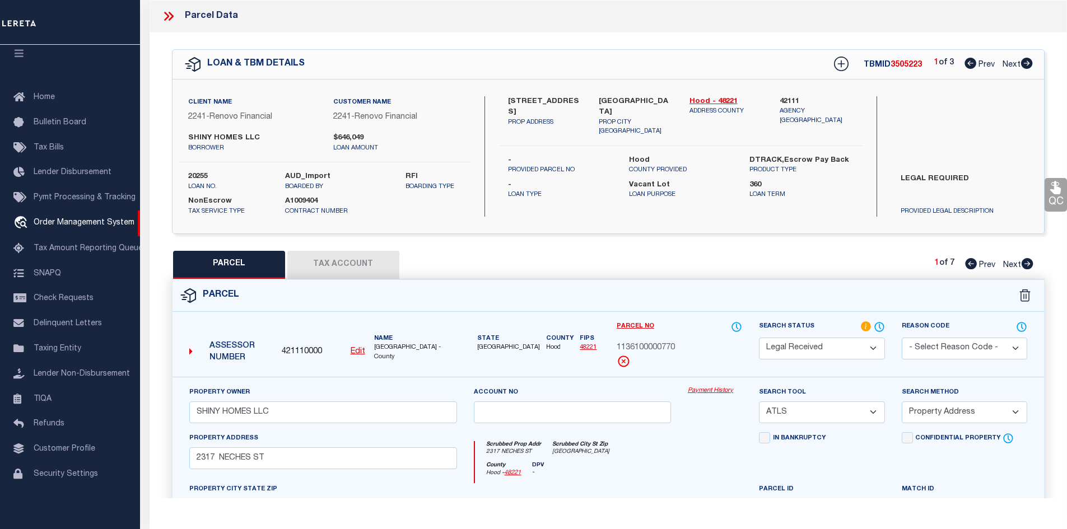
click at [361, 252] on button "Tax Account" at bounding box center [343, 265] width 112 height 28
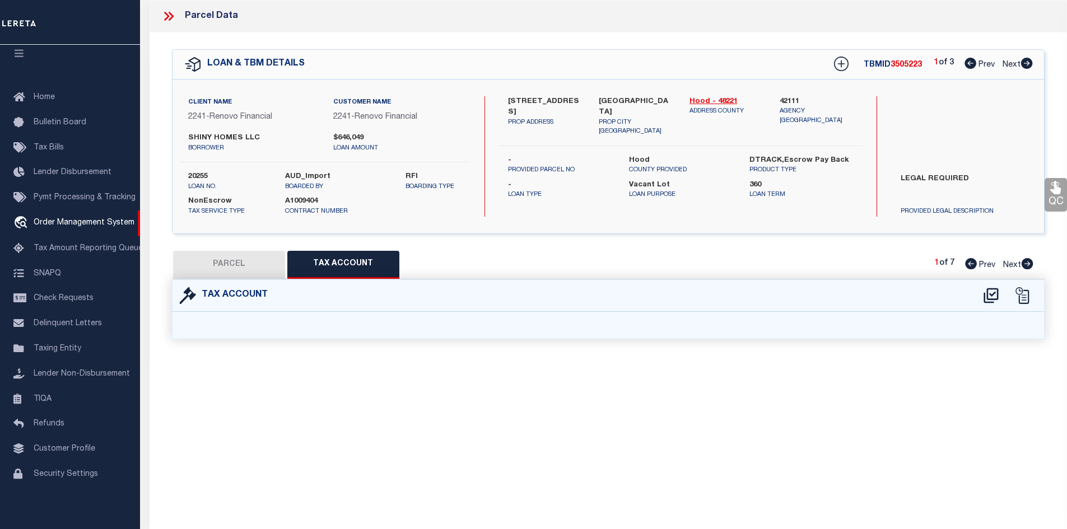
select select "100"
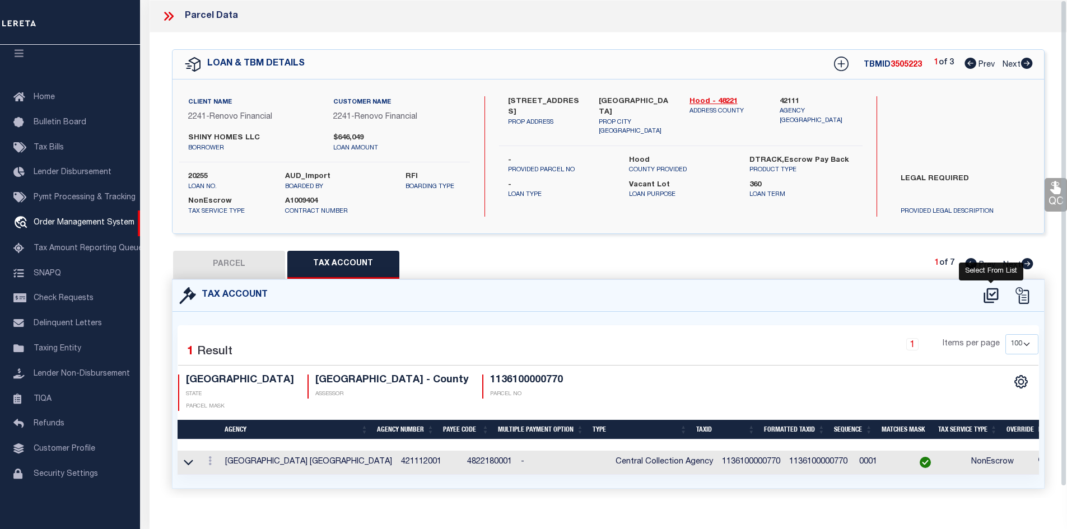
click at [987, 289] on icon at bounding box center [991, 295] width 15 height 15
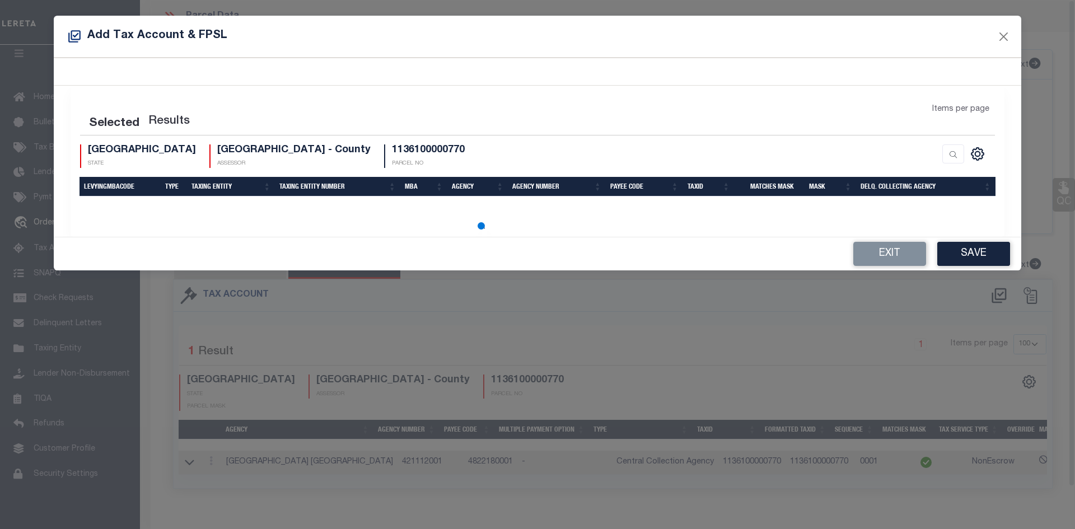
select select "100"
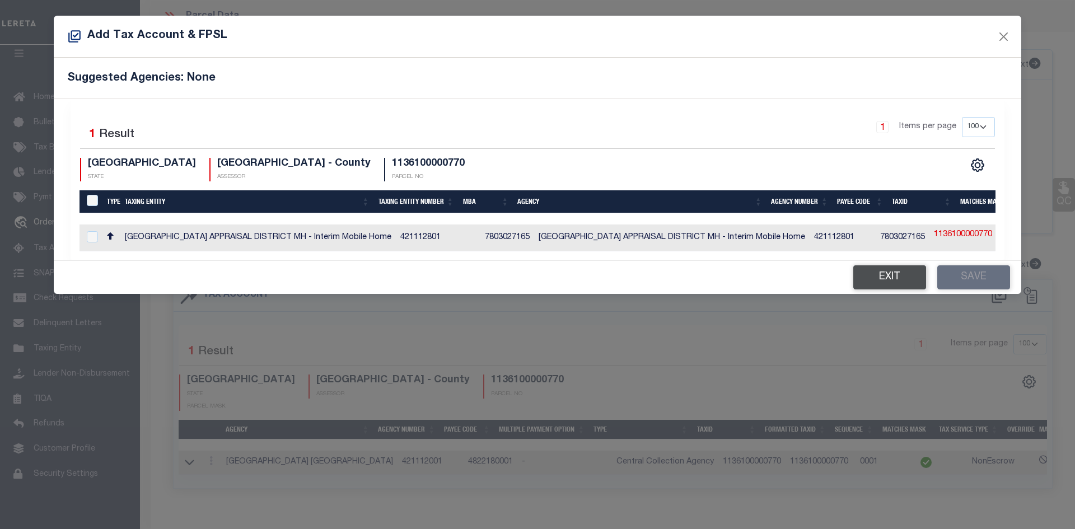
click at [882, 274] on button "Exit" at bounding box center [890, 278] width 73 height 24
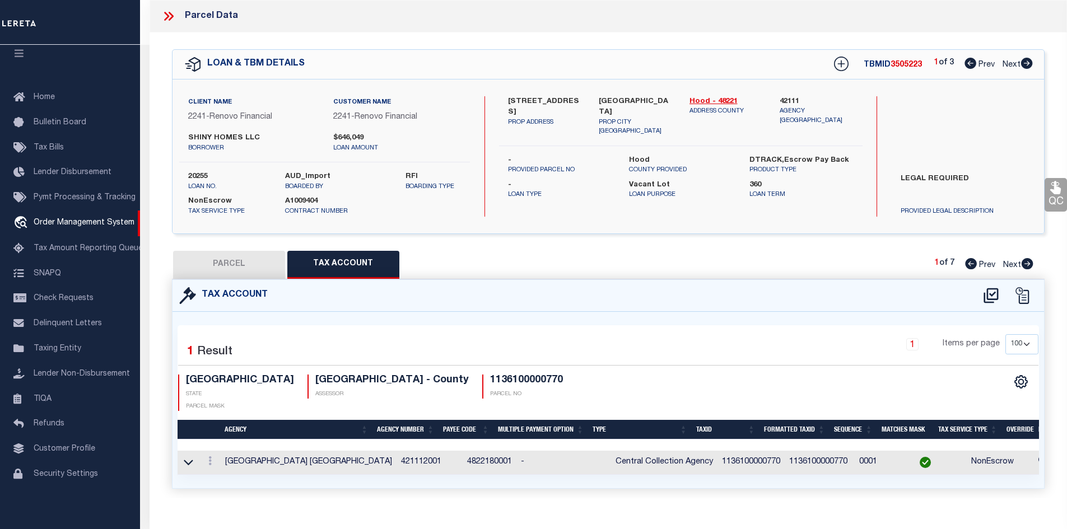
click at [249, 272] on button "PARCEL" at bounding box center [229, 265] width 112 height 28
select select "AS"
select select
checkbox input "false"
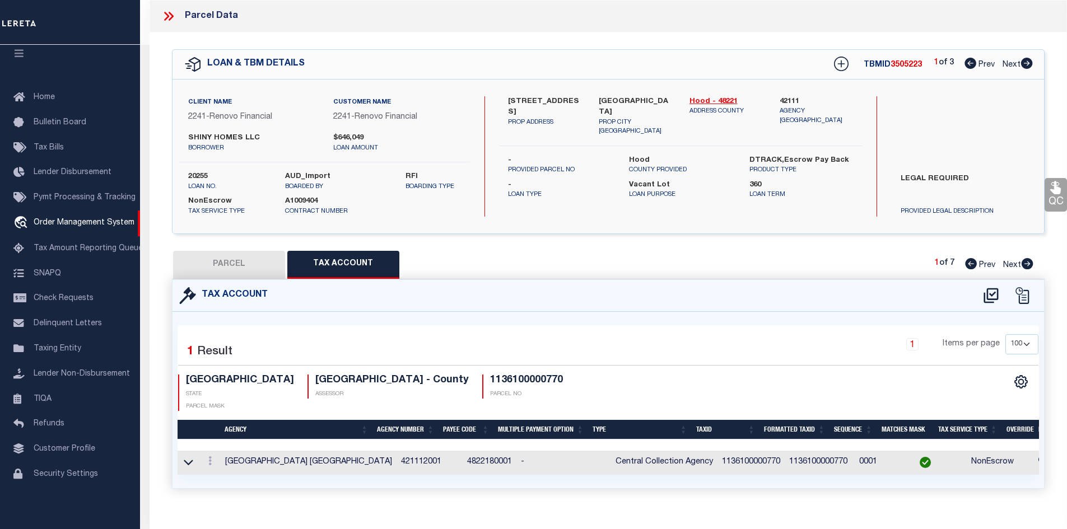
checkbox input "false"
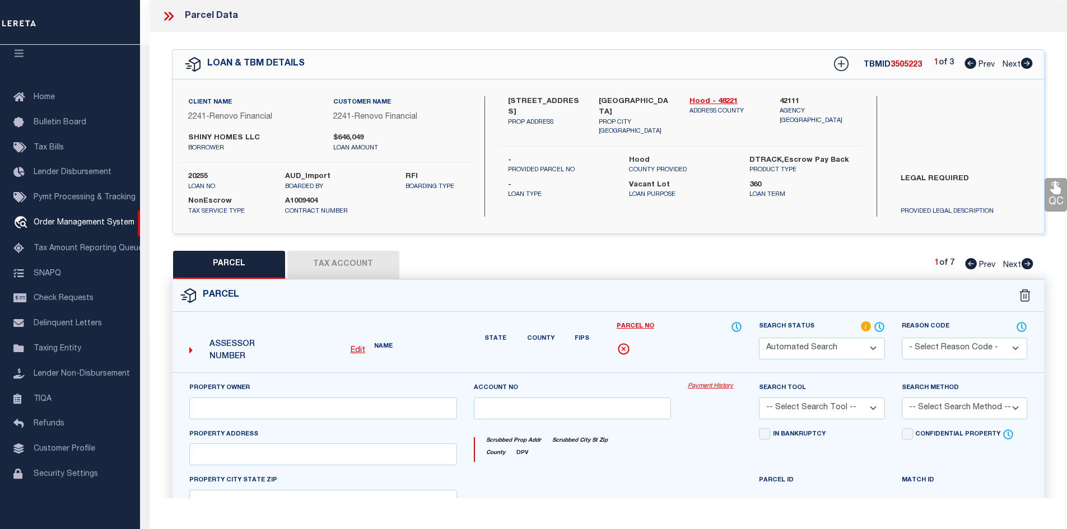
select select "RD"
type input "SHINY HOMES LLC"
select select "ATL"
select select "ADD"
type input "2317 NECHES ST"
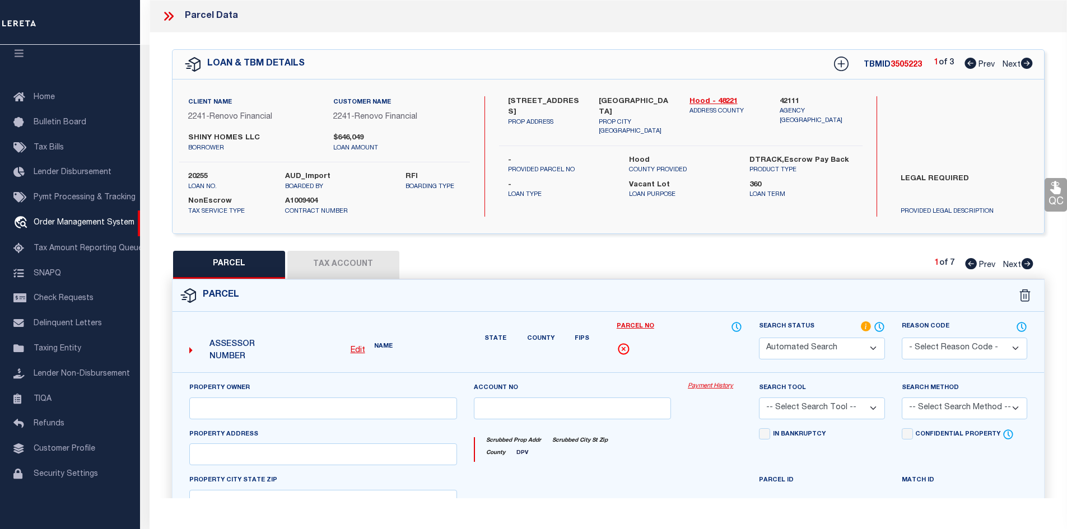
type input "GRANBURY, TX 76048"
type textarea "LOT: 77 SUBD: CANYON CREEK UN 1"
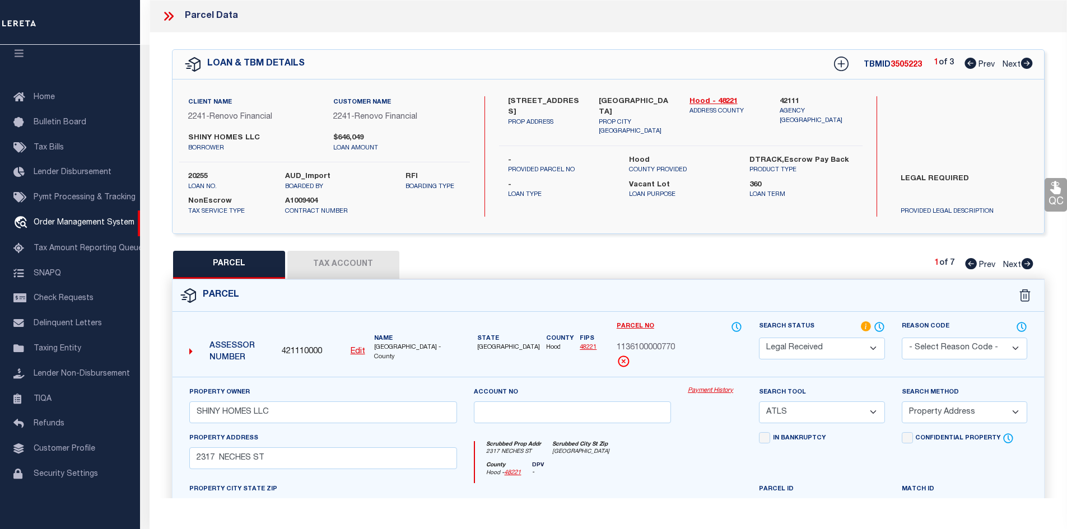
click at [836, 345] on select "Automated Search Bad Parcel Complete Duplicate Parcel High Dollar Reporting In …" at bounding box center [821, 349] width 125 height 22
select select "PC"
click at [759, 338] on select "Automated Search Bad Parcel Complete Duplicate Parcel High Dollar Reporting In …" at bounding box center [821, 349] width 125 height 22
click at [804, 416] on select "-- Select Search Tool -- 3rd Party Website Agency File Agency Website ATLS CNV-…" at bounding box center [821, 413] width 125 height 22
select select "AGW"
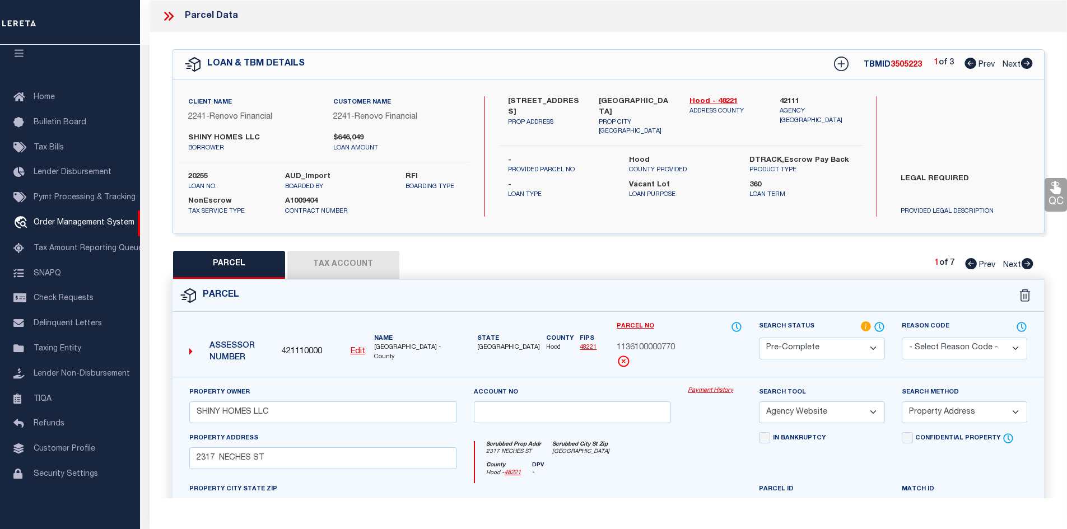
click at [759, 402] on select "-- Select Search Tool -- 3rd Party Website Agency File Agency Website ATLS CNV-…" at bounding box center [821, 413] width 125 height 22
click at [910, 417] on select "-- Select Search Method -- Property Address Legal Liability Info Provided" at bounding box center [964, 413] width 125 height 22
select select "LEG"
click at [902, 402] on select "-- Select Search Method -- Property Address Legal Liability Info Provided" at bounding box center [964, 413] width 125 height 22
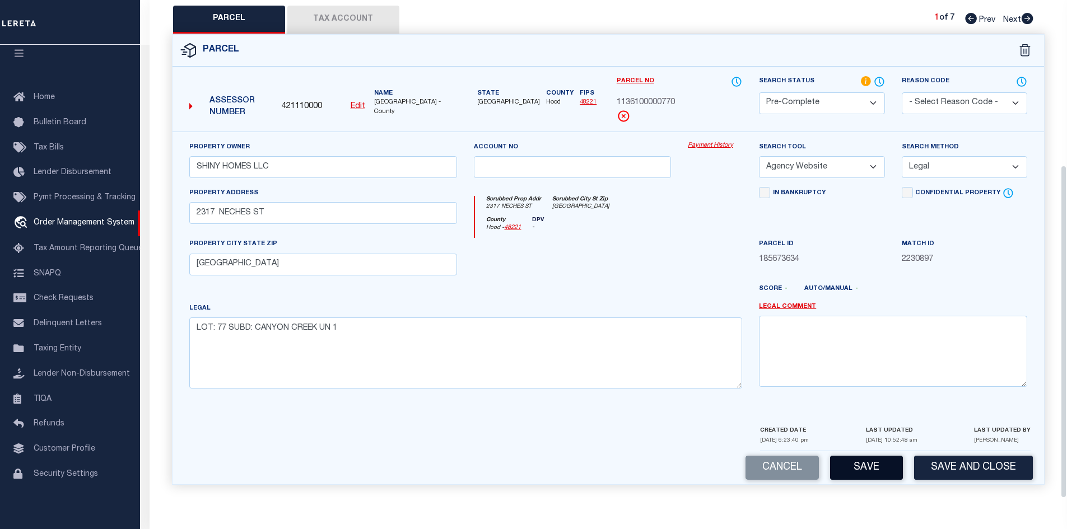
click at [871, 460] on button "Save" at bounding box center [866, 468] width 73 height 24
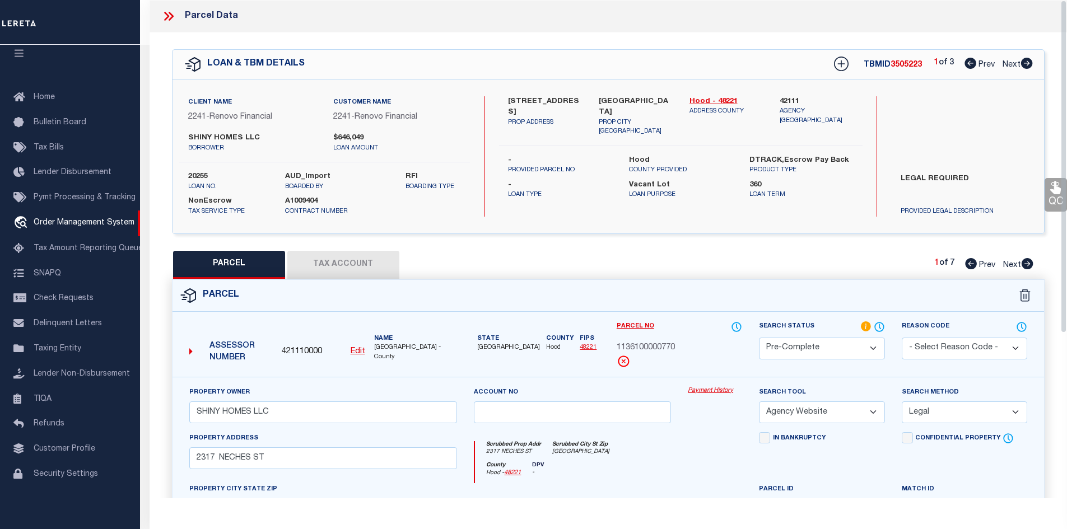
select select "AS"
select select
checkbox input "false"
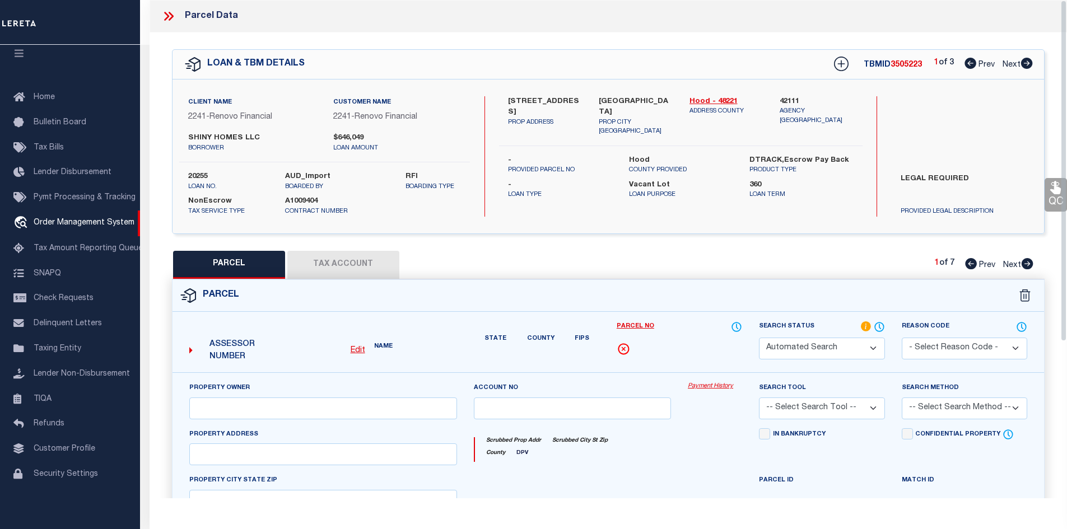
select select "PC"
type input "SHINY HOMES LLC"
select select "AGW"
select select "LEG"
type input "2317 NECHES ST"
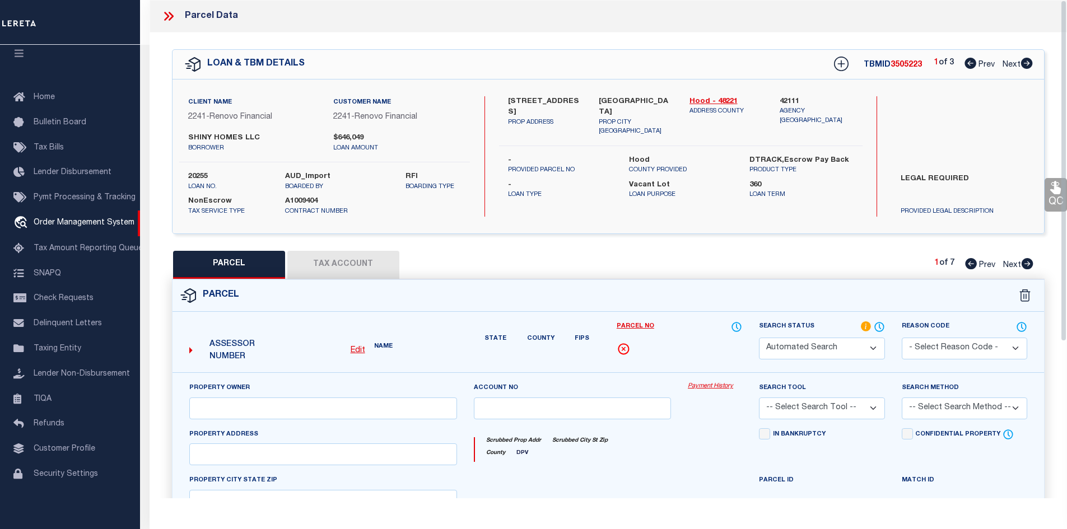
type input "GRANBURY, TX 76048"
type textarea "LOT: 77 SUBD: CANYON CREEK UN 1"
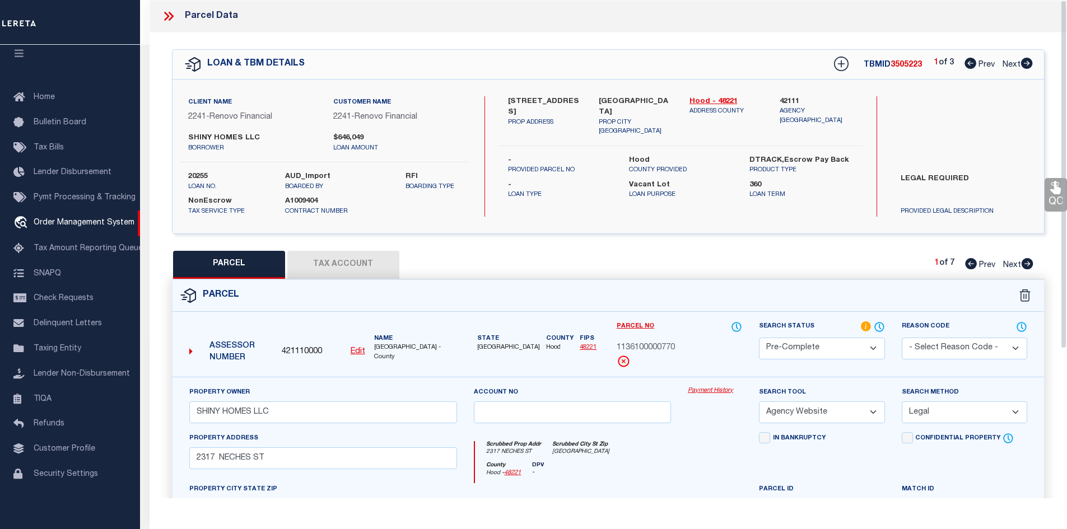
click at [895, 62] on span "3505223" at bounding box center [906, 65] width 31 height 8
copy span "3505223"
click at [194, 173] on label "20255" at bounding box center [228, 176] width 80 height 11
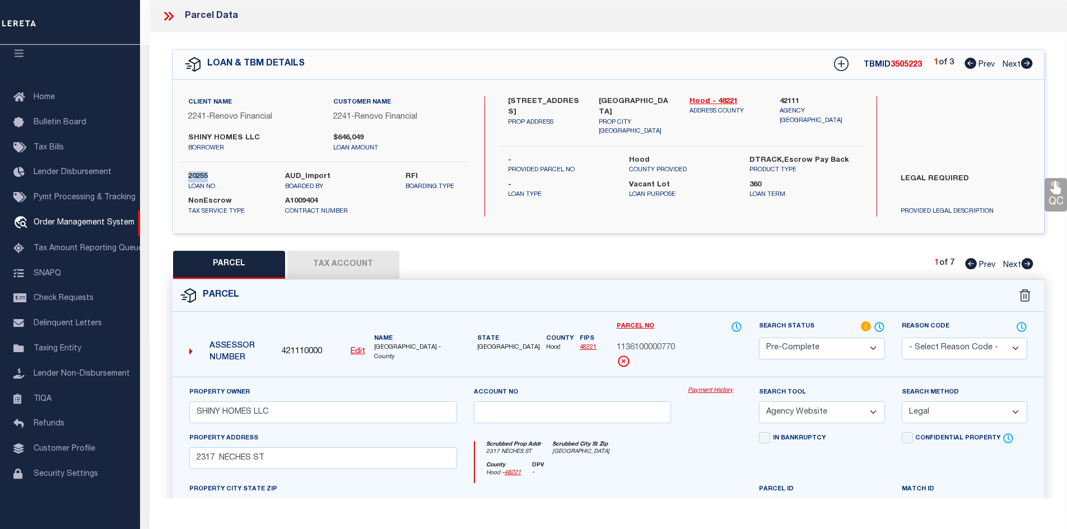
copy label "20255"
click at [664, 350] on span "1136100000770" at bounding box center [646, 348] width 58 height 12
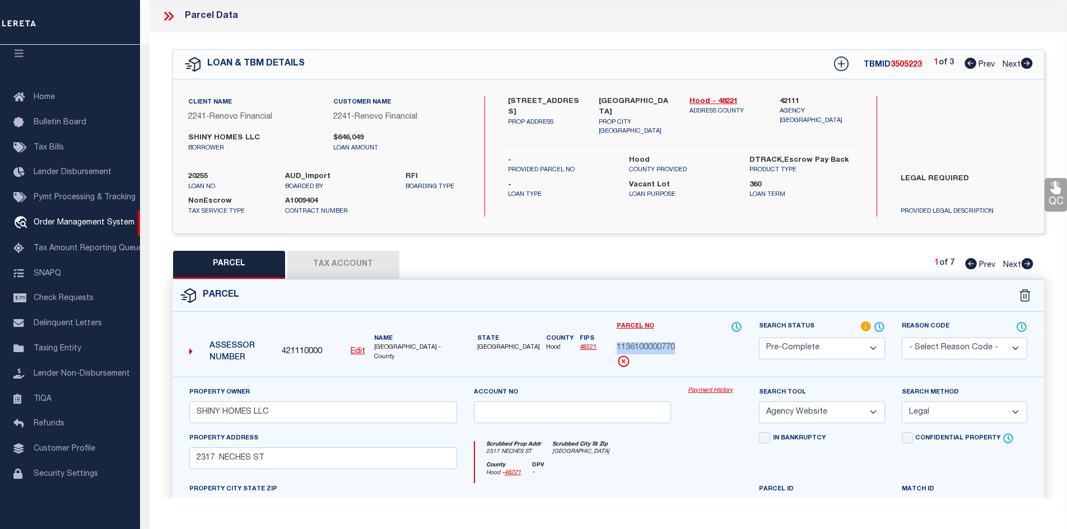
copy div "1136100000770"
click at [1021, 267] on icon at bounding box center [1027, 263] width 12 height 11
select select "AS"
select select
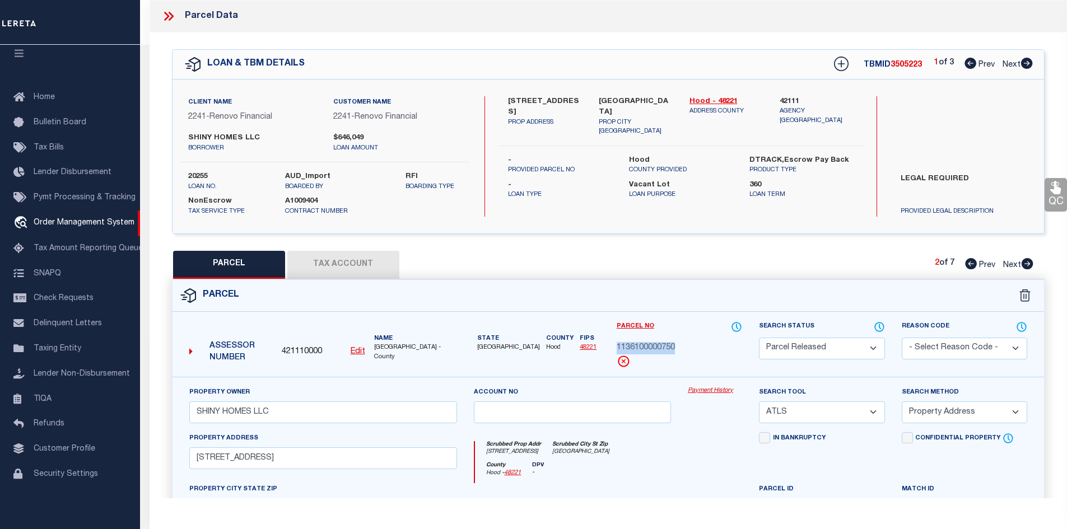
scroll to position [213, 0]
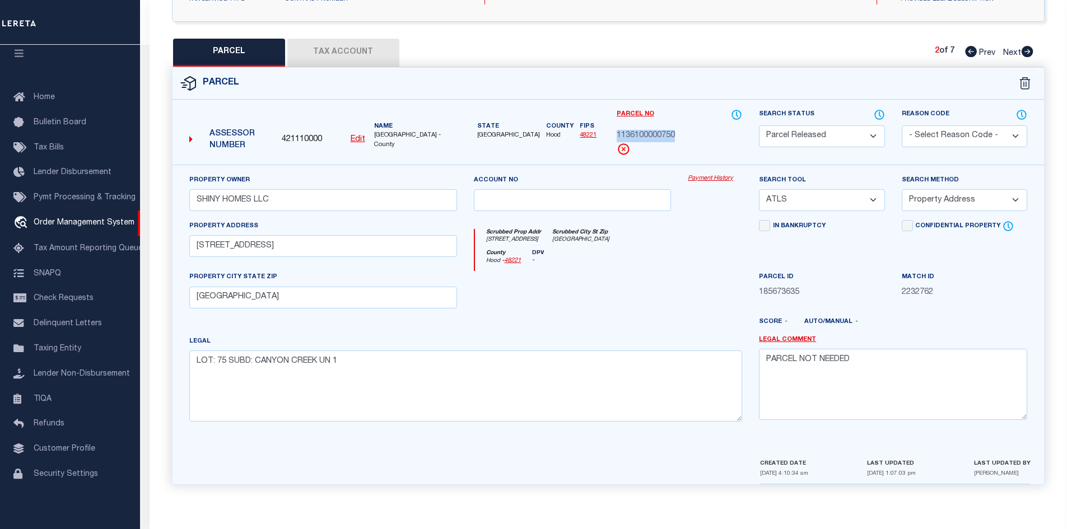
click at [957, 137] on select "- Select Reason Code - 099 - Other (Provide additional detail) ACT - Agency Cha…" at bounding box center [964, 136] width 125 height 22
click at [902, 125] on select "- Select Reason Code - 099 - Other (Provide additional detail) ACT - Agency Cha…" at bounding box center [964, 136] width 125 height 22
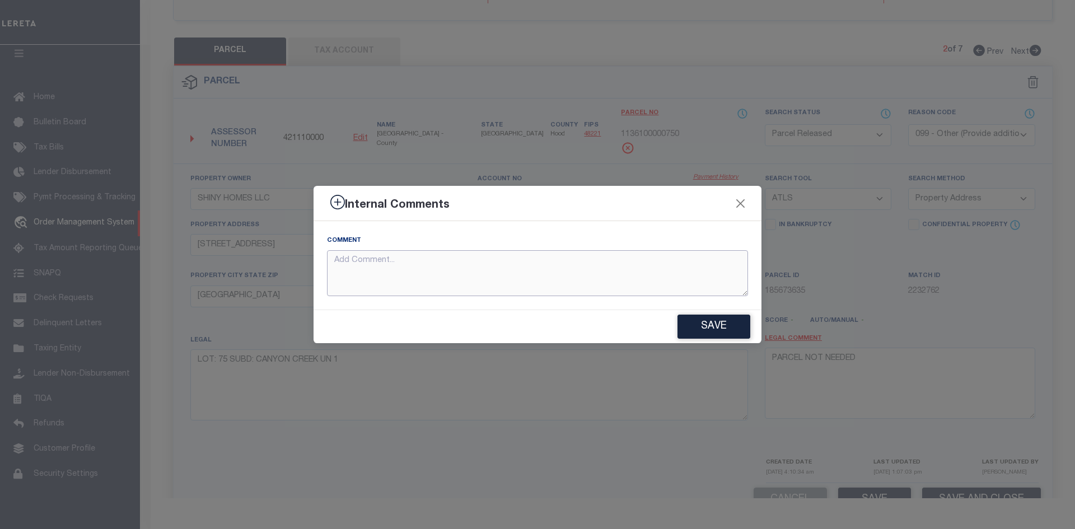
click at [612, 278] on textarea at bounding box center [537, 273] width 421 height 46
click at [739, 201] on button "Close" at bounding box center [741, 203] width 15 height 15
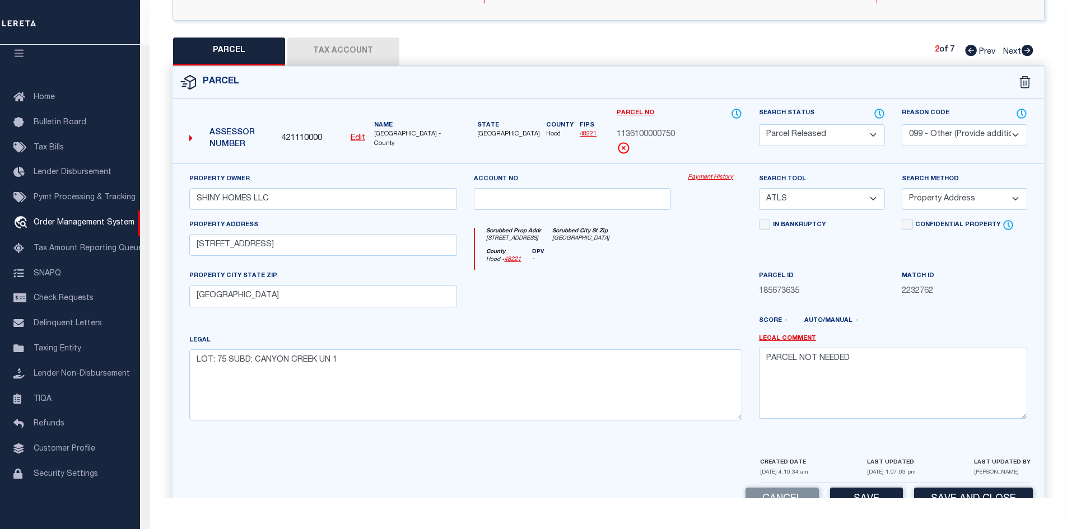
click at [1023, 52] on icon at bounding box center [1028, 50] width 12 height 11
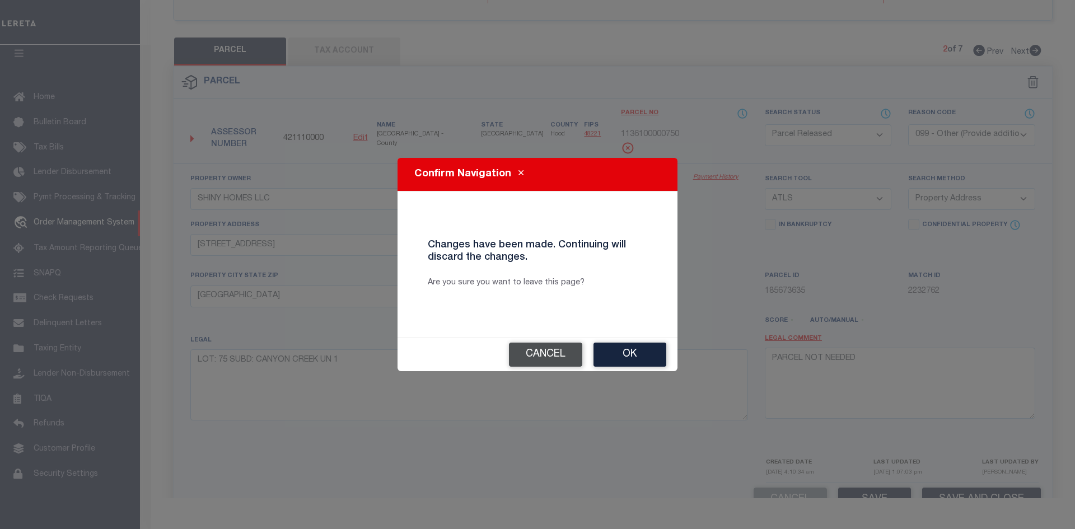
click at [517, 351] on button "Cancel" at bounding box center [545, 355] width 73 height 24
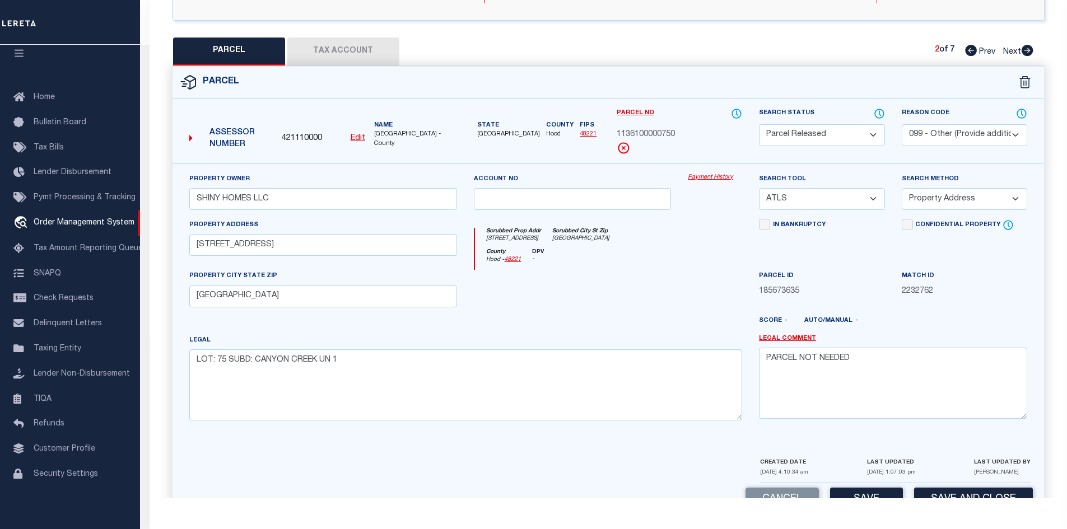
click at [1030, 54] on icon at bounding box center [1028, 50] width 12 height 11
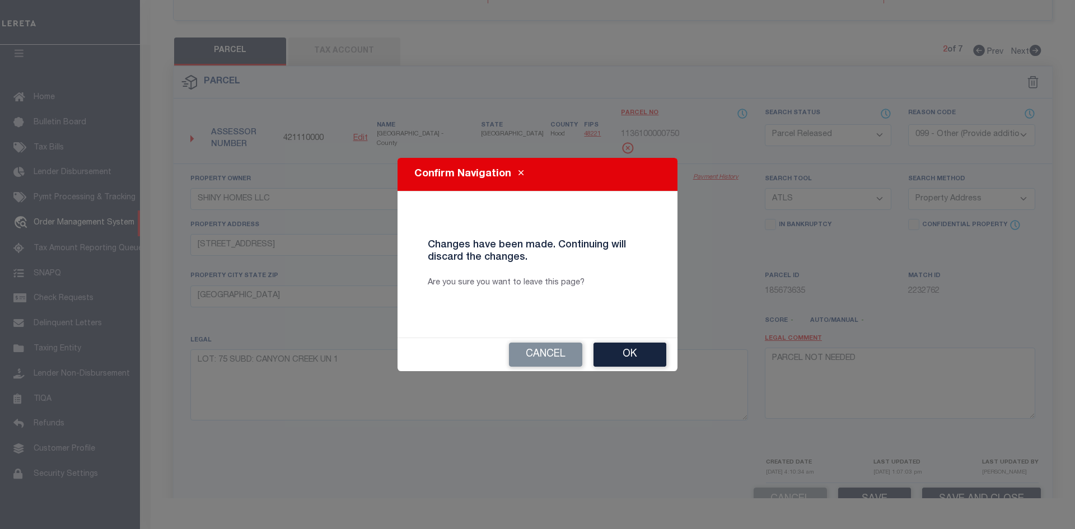
click at [623, 357] on button "Ok" at bounding box center [630, 355] width 73 height 24
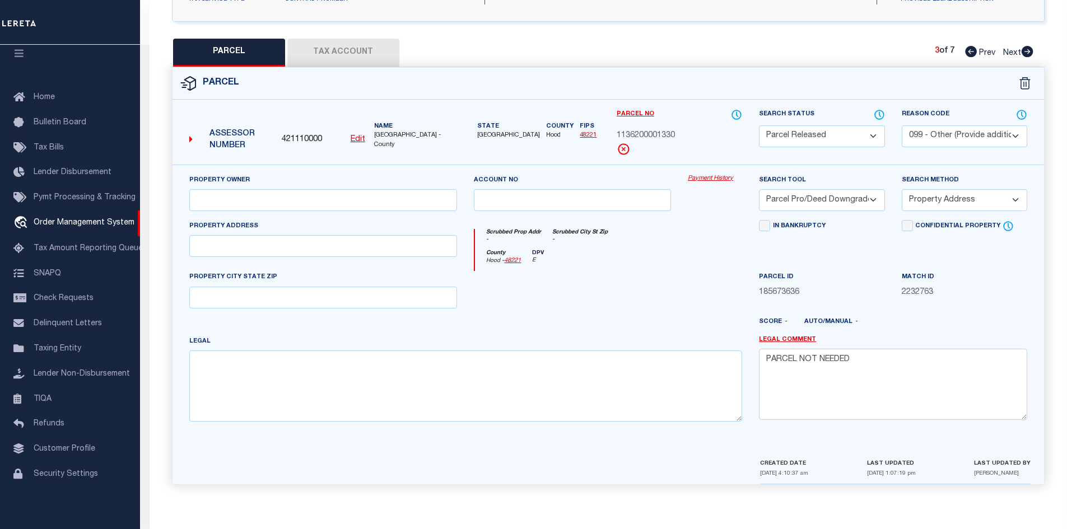
click at [1031, 48] on icon at bounding box center [1028, 51] width 12 height 11
click at [1030, 48] on icon at bounding box center [1028, 51] width 12 height 11
click at [1027, 47] on link "Next" at bounding box center [1018, 51] width 30 height 8
click at [967, 47] on link "Prev" at bounding box center [983, 51] width 36 height 8
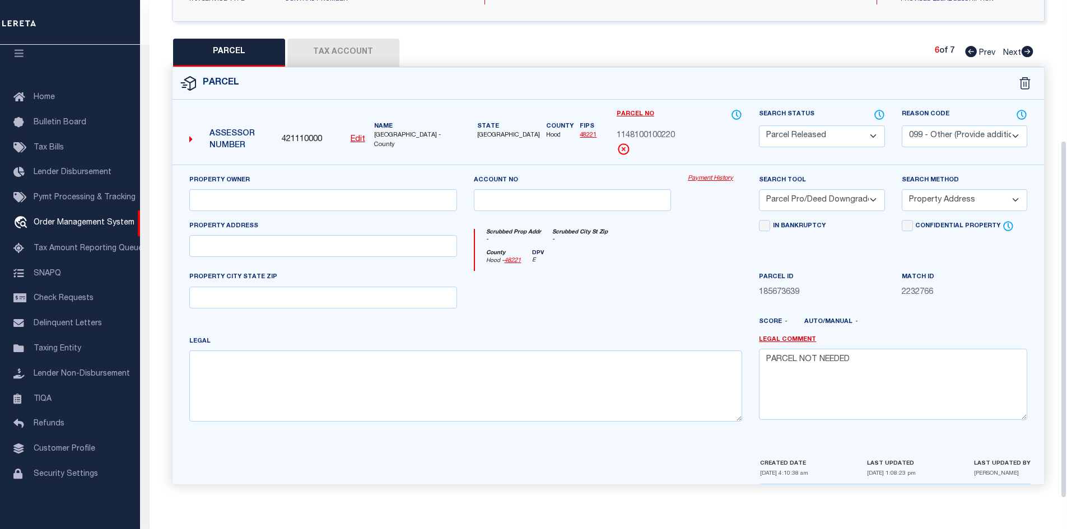
click at [967, 47] on link "Prev" at bounding box center [983, 51] width 36 height 8
click at [967, 44] on div "QC QC QC" at bounding box center [609, 159] width 918 height 678
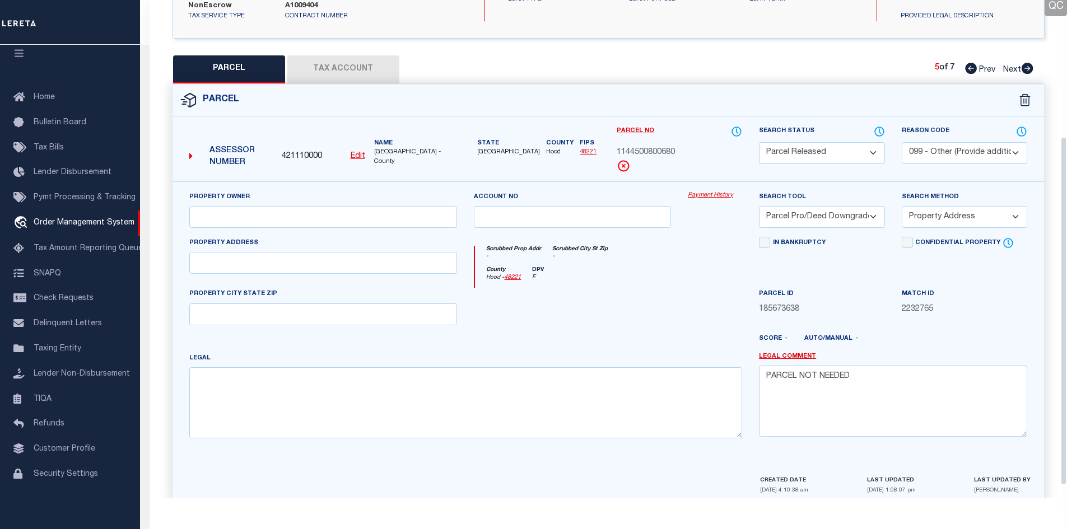
click at [967, 44] on div "QC QC QC" at bounding box center [609, 176] width 918 height 678
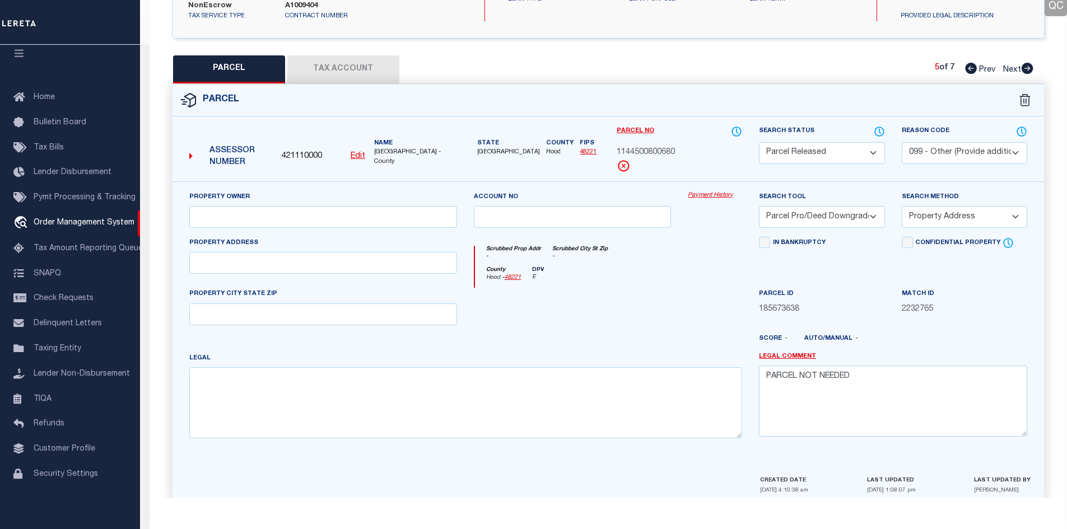
click at [965, 71] on icon at bounding box center [971, 68] width 12 height 11
click at [966, 70] on icon at bounding box center [971, 68] width 12 height 11
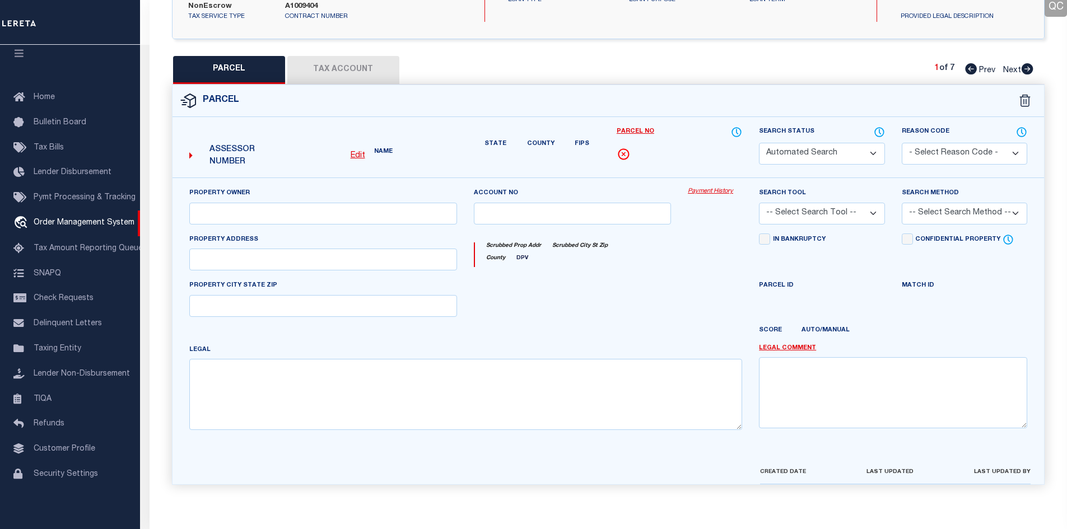
click at [966, 70] on icon at bounding box center [971, 68] width 12 height 11
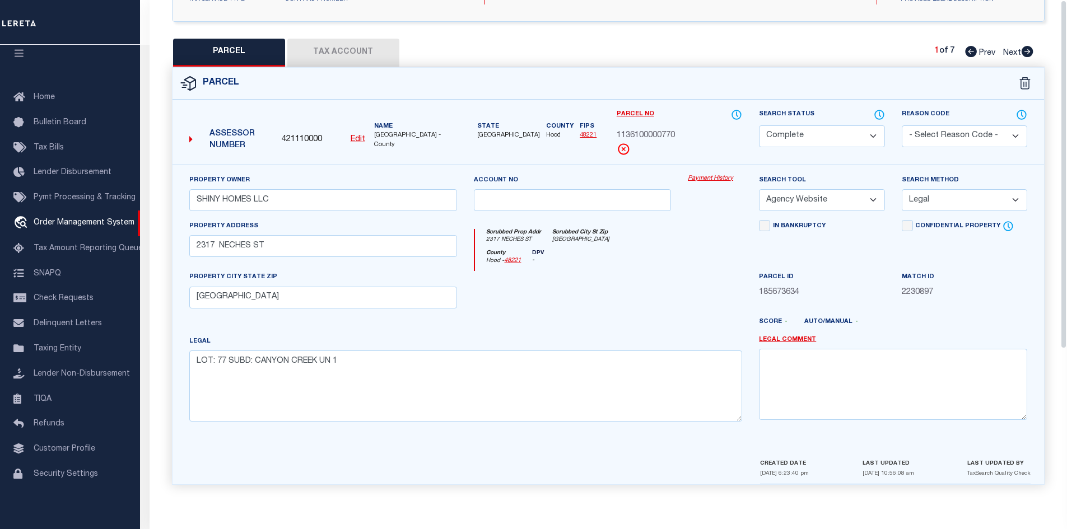
scroll to position [0, 0]
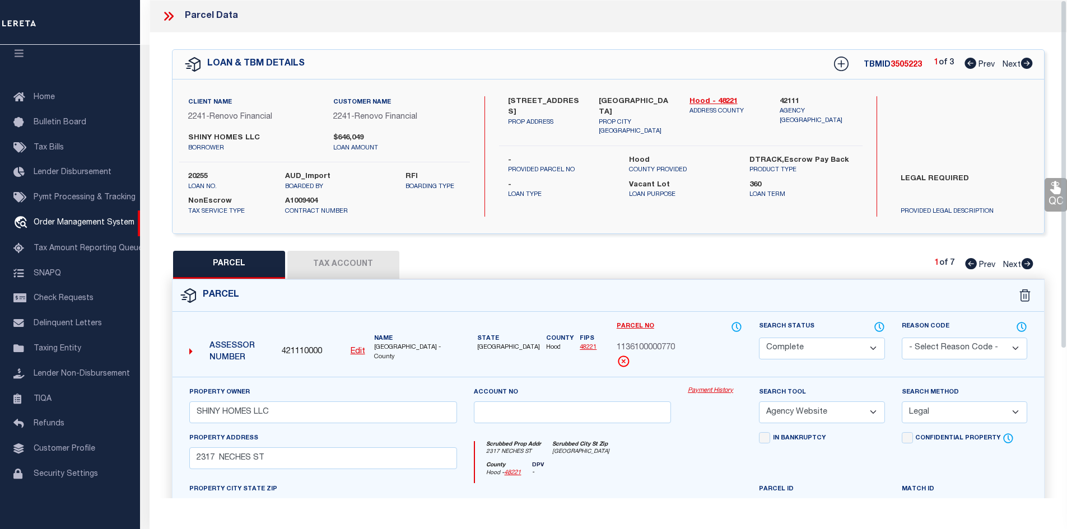
click at [1027, 66] on icon at bounding box center [1027, 63] width 12 height 11
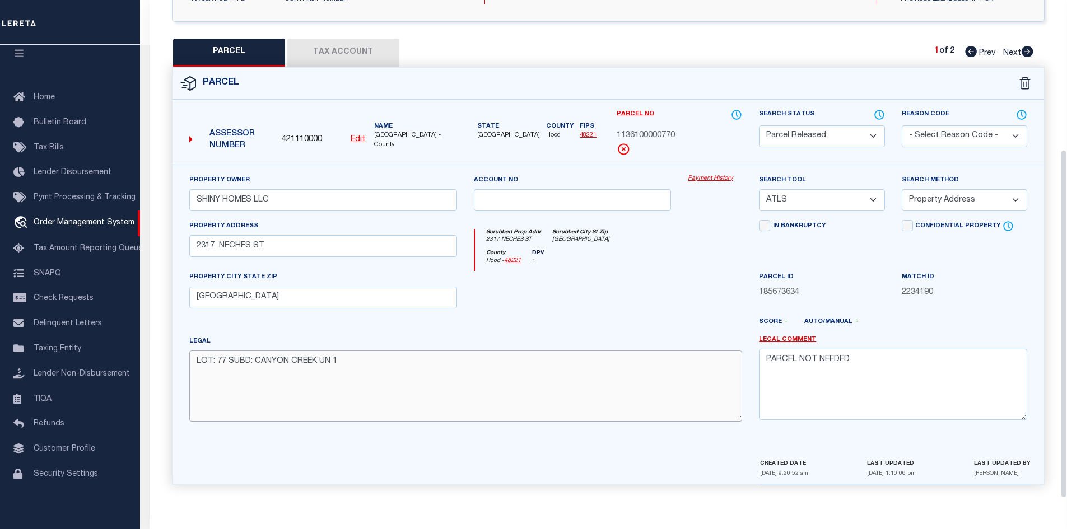
click at [379, 366] on textarea "LOT: 77 SUBD: CANYON CREEK UN 1" at bounding box center [465, 386] width 553 height 71
paste textarea "ot 75 , Subd CANYON CREEK UN 1"
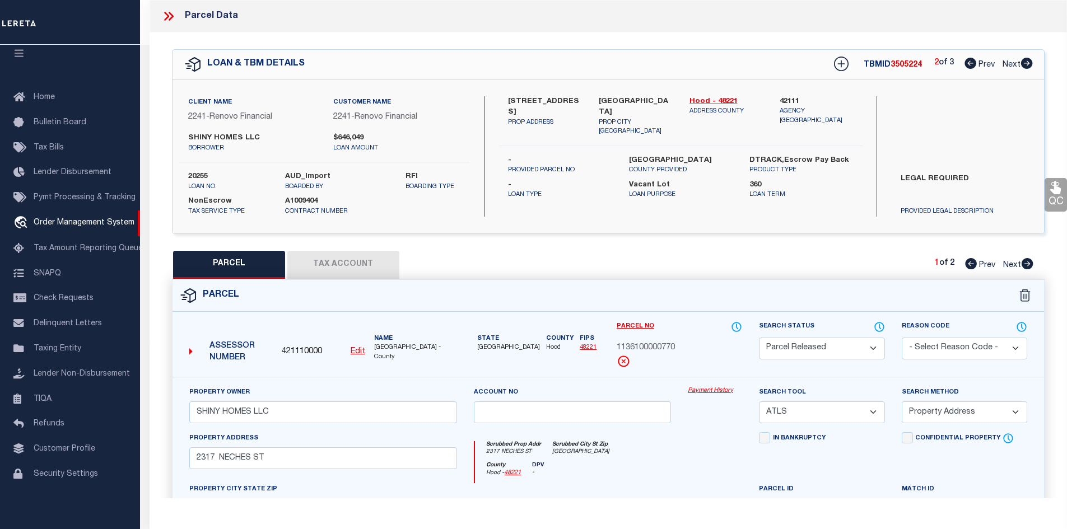
click at [1027, 263] on icon at bounding box center [1028, 263] width 12 height 11
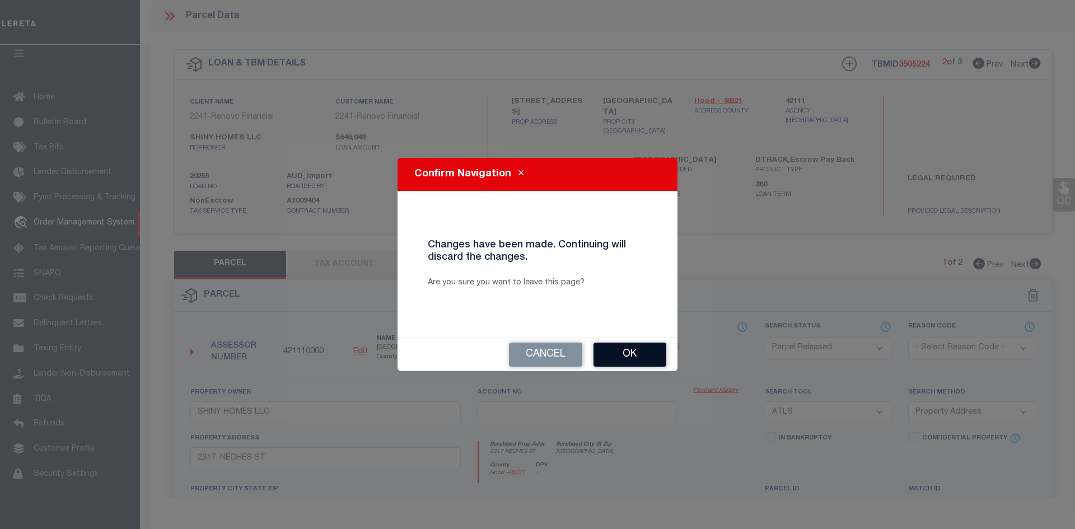
click at [623, 362] on button "Ok" at bounding box center [630, 355] width 73 height 24
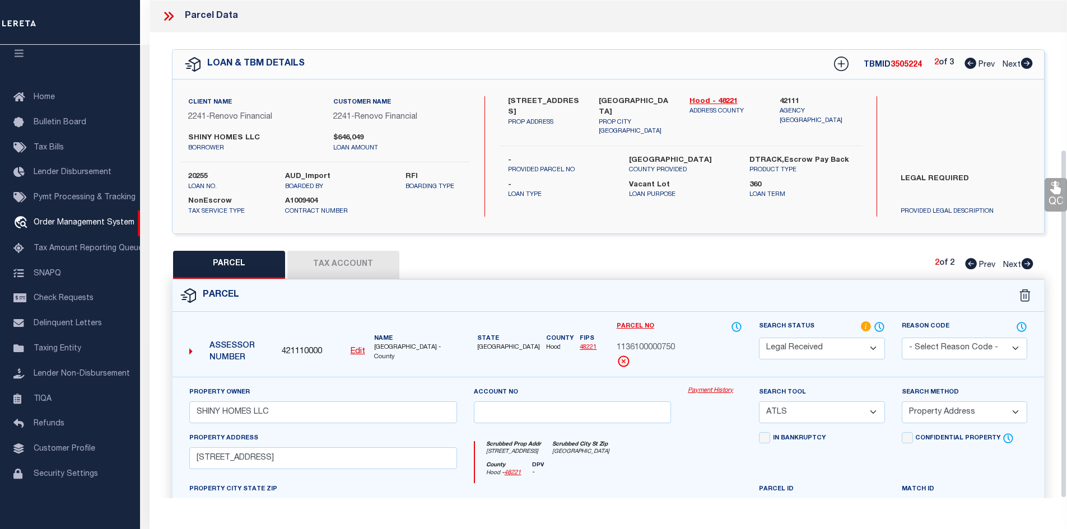
scroll to position [213, 0]
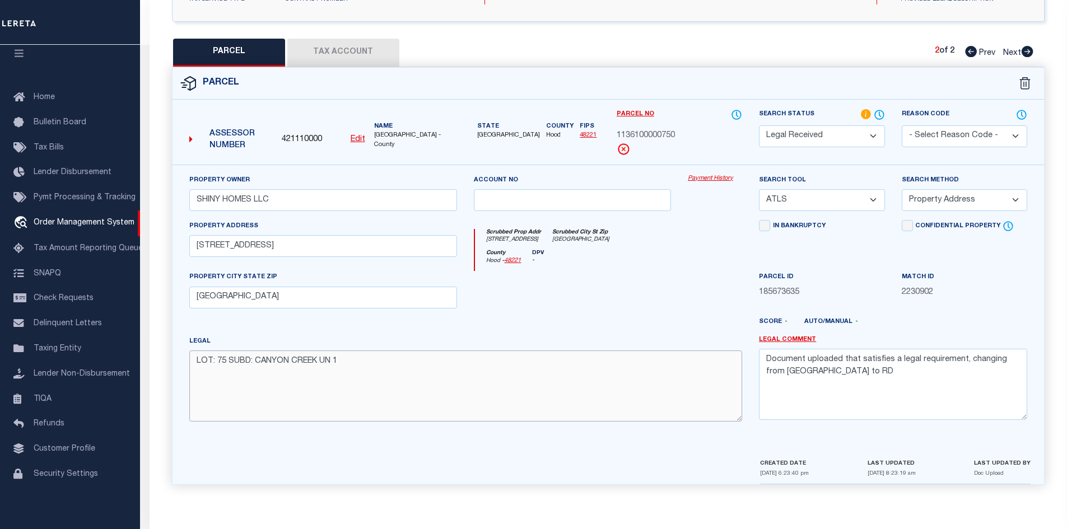
click at [361, 360] on textarea "LOT: 75 SUBD: CANYON CREEK UN 1" at bounding box center [465, 386] width 553 height 71
paste textarea "ot 75 , Subd CANYON CREEK UN 1"
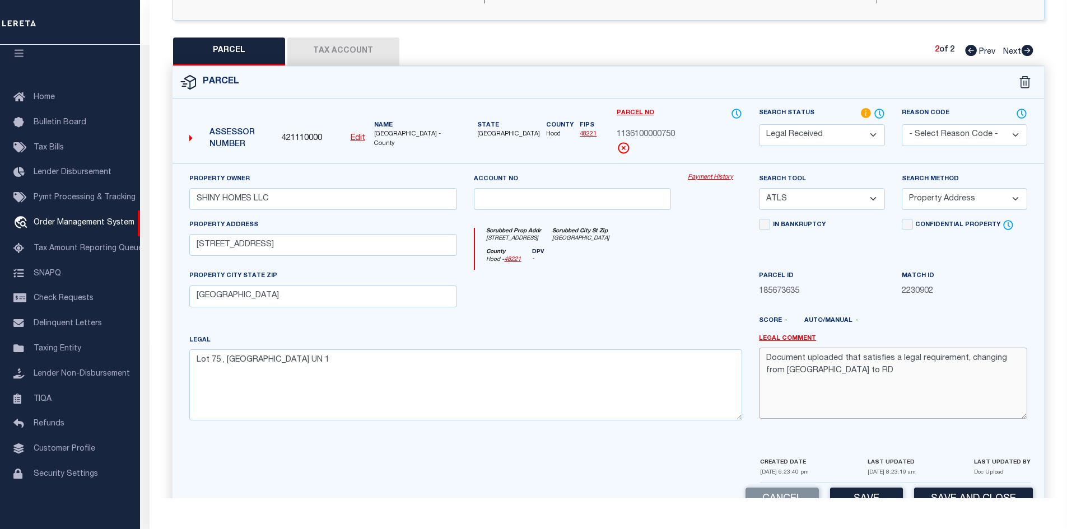
click at [809, 369] on textarea "Document uploaded that satisfies a legal requirement, changing from ND to RD" at bounding box center [893, 383] width 268 height 71
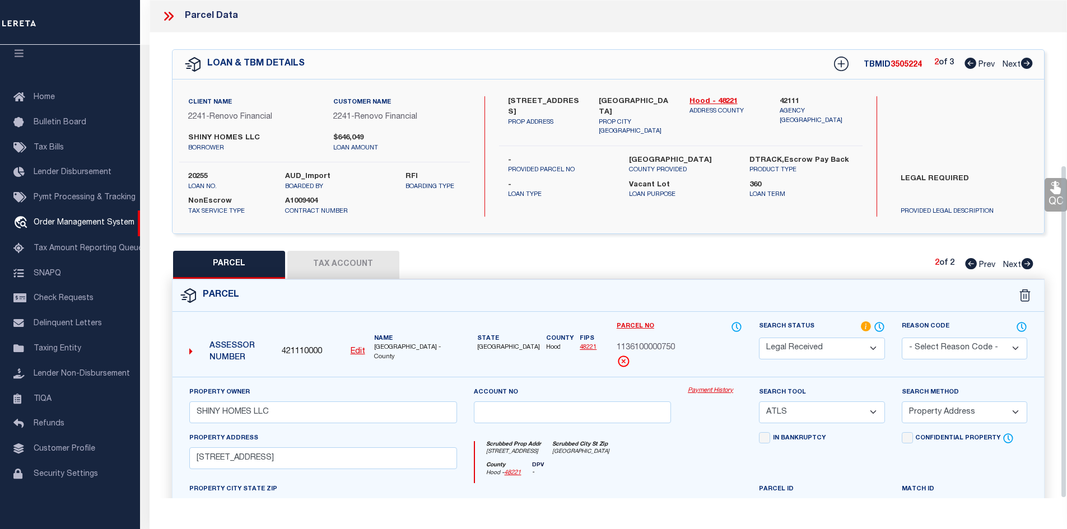
scroll to position [246, 0]
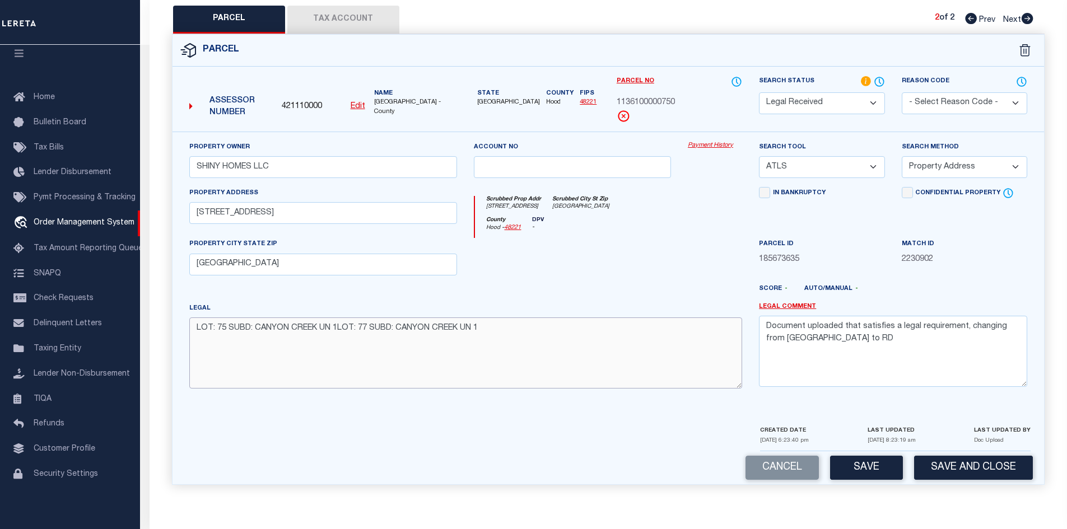
click at [539, 323] on textarea "LOT: 75 SUBD: CANYON CREEK UN 1LOT: 77 SUBD: CANYON CREEK UN 1" at bounding box center [465, 353] width 553 height 71
drag, startPoint x: 337, startPoint y: 327, endPoint x: 566, endPoint y: 358, distance: 231.2
click at [567, 358] on textarea "LOT: 75 SUBD: CANYON CREEK UN 1LOT: 77 SUBD: CA1NYON CREEK UN" at bounding box center [465, 353] width 553 height 71
click at [541, 348] on textarea "LOT: 75 SUBD: CANYON CREEK UN 1LOT: 77 SUBD: CA1NYON CREEK UN" at bounding box center [465, 353] width 553 height 71
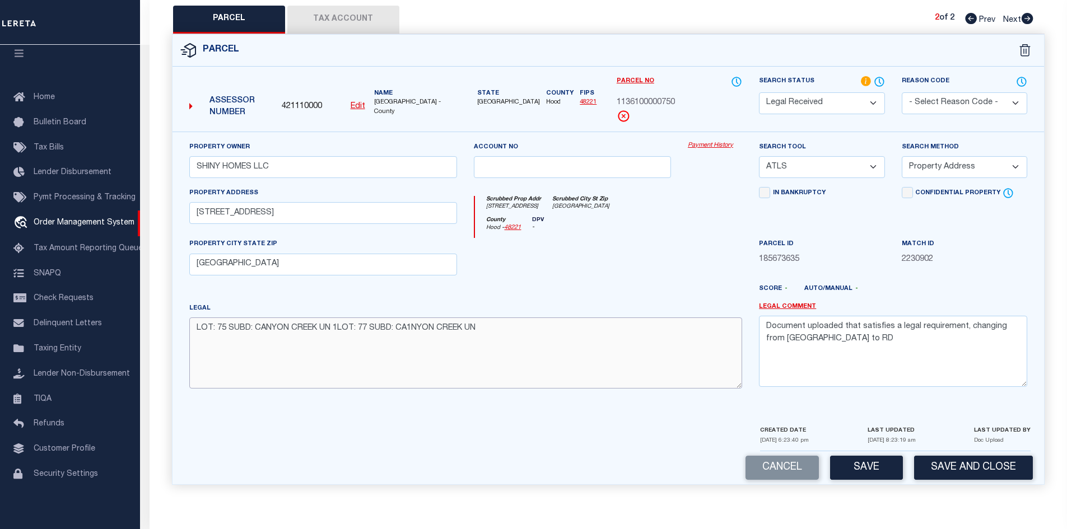
drag, startPoint x: 537, startPoint y: 341, endPoint x: 343, endPoint y: 336, distance: 193.9
click at [343, 336] on textarea "LOT: 75 SUBD: CANYON CREEK UN 1LOT: 77 SUBD: CA1NYON CREEK UN" at bounding box center [465, 353] width 553 height 71
click at [843, 343] on div "Legal Comment Document uploaded that satisfies a legal requirement, changing fr…" at bounding box center [893, 344] width 268 height 85
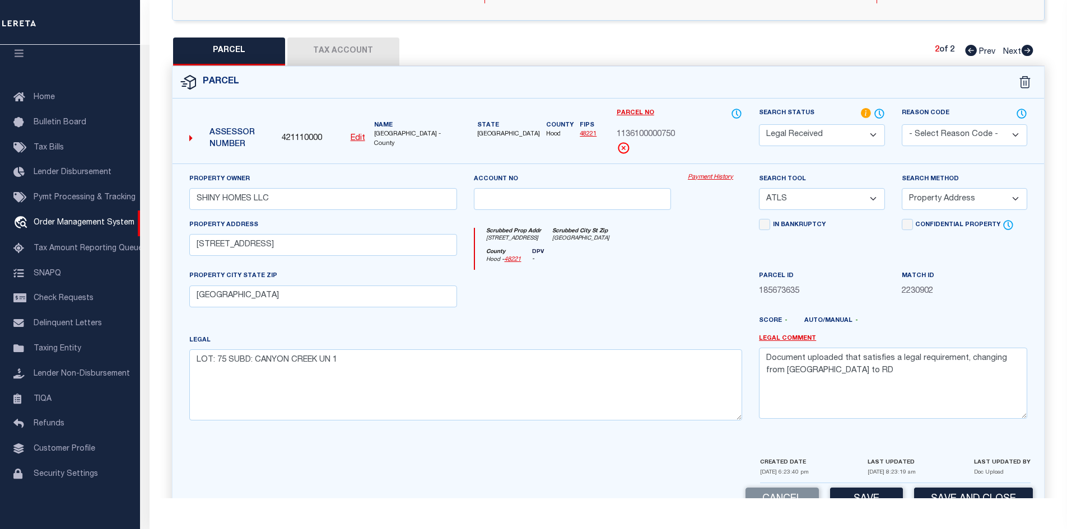
click at [843, 343] on label "Legal Comment" at bounding box center [893, 339] width 268 height 10
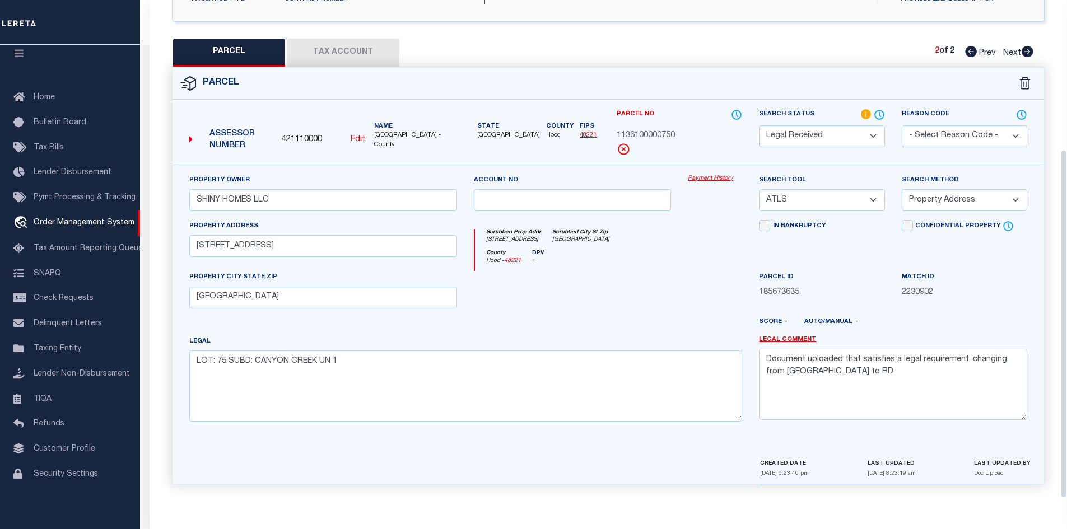
click at [843, 343] on label "Legal Comment" at bounding box center [893, 341] width 268 height 10
click at [797, 373] on textarea "Document uploaded that satisfies a legal requirement, changing from ND to RD" at bounding box center [893, 384] width 268 height 71
click at [797, 373] on textarea "Document uploaded that satisfies a legal requirement, changing from [GEOGRAPHIC…" at bounding box center [893, 384] width 268 height 71
click at [371, 50] on button "Tax Account" at bounding box center [343, 53] width 112 height 28
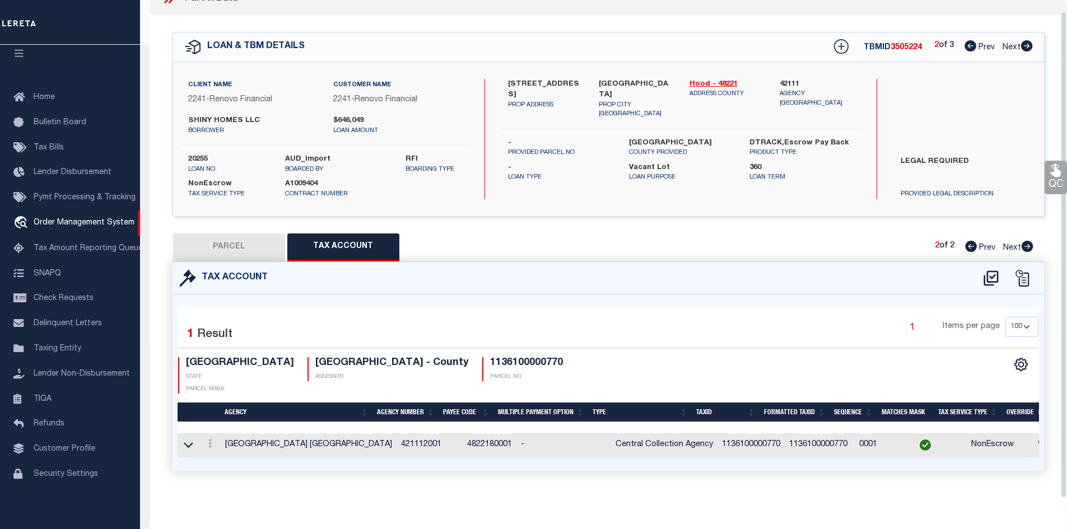
scroll to position [0, 0]
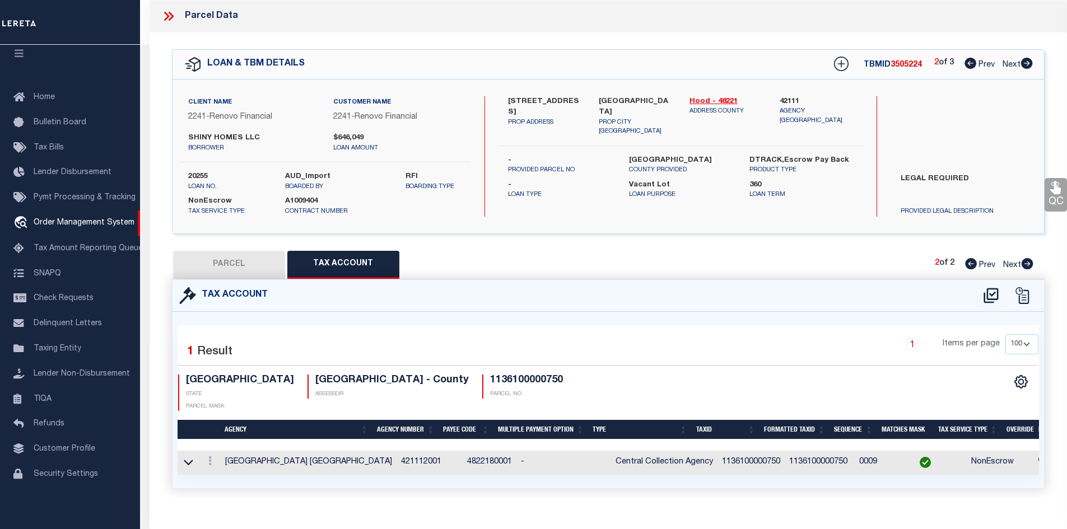
click at [239, 257] on button "PARCEL" at bounding box center [229, 265] width 112 height 28
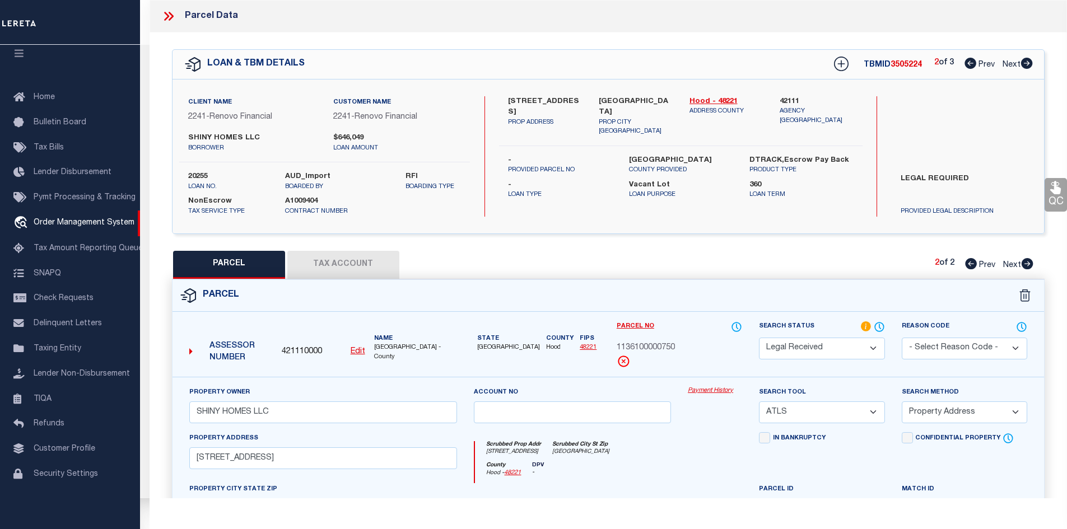
click at [799, 346] on select "Automated Search Bad Parcel Complete Duplicate Parcel High Dollar Reporting In …" at bounding box center [821, 349] width 125 height 22
click at [759, 338] on select "Automated Search Bad Parcel Complete Duplicate Parcel High Dollar Reporting In …" at bounding box center [821, 349] width 125 height 22
click at [858, 408] on select "-- Select Search Tool -- 3rd Party Website Agency File Agency Website ATLS CNV-…" at bounding box center [821, 413] width 125 height 22
click at [759, 402] on select "-- Select Search Tool -- 3rd Party Website Agency File Agency Website ATLS CNV-…" at bounding box center [821, 413] width 125 height 22
click at [949, 410] on select "-- Select Search Method -- Property Address Legal Liability Info Provided" at bounding box center [964, 413] width 125 height 22
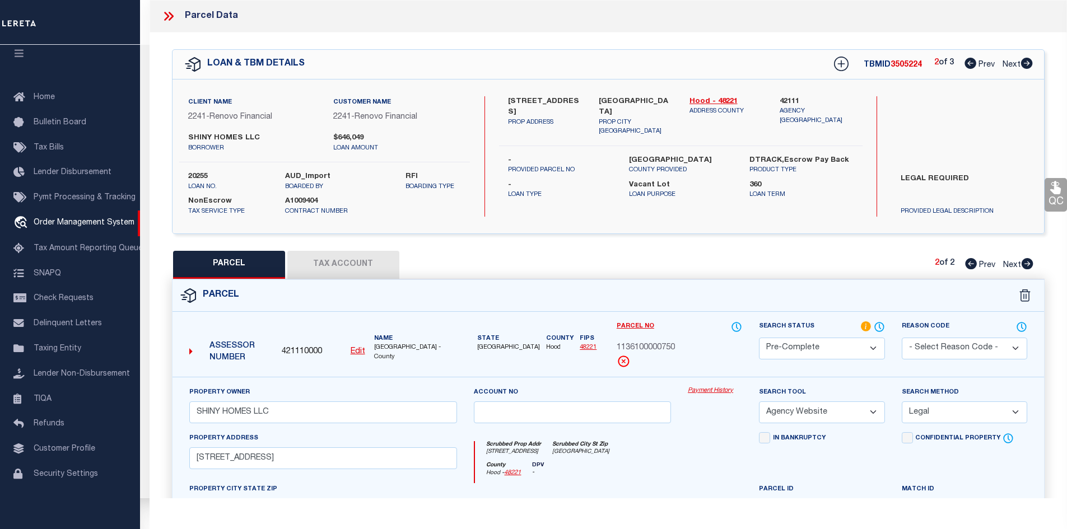
click at [902, 402] on select "-- Select Search Method -- Property Address Legal Liability Info Provided" at bounding box center [964, 413] width 125 height 22
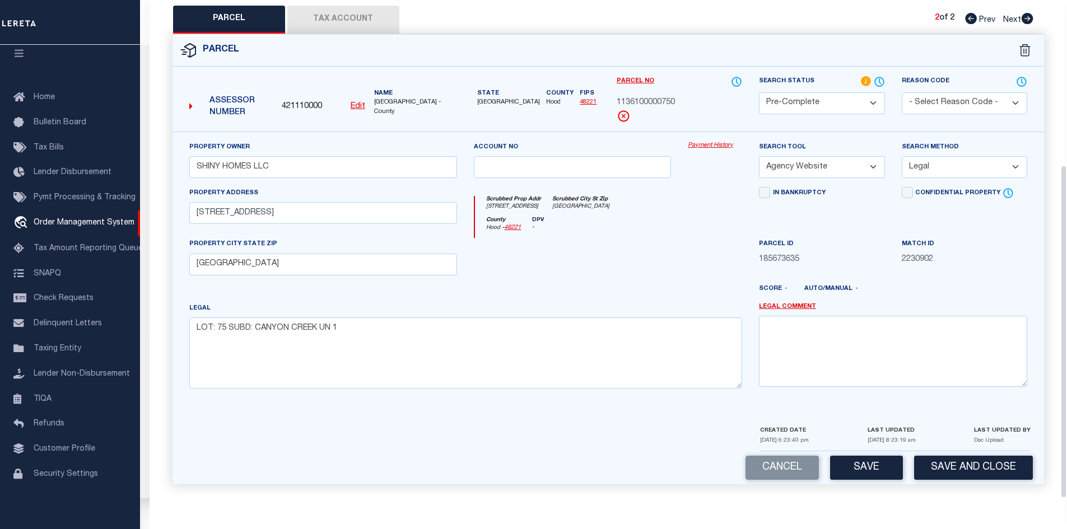
click at [876, 474] on button "Save" at bounding box center [866, 468] width 73 height 24
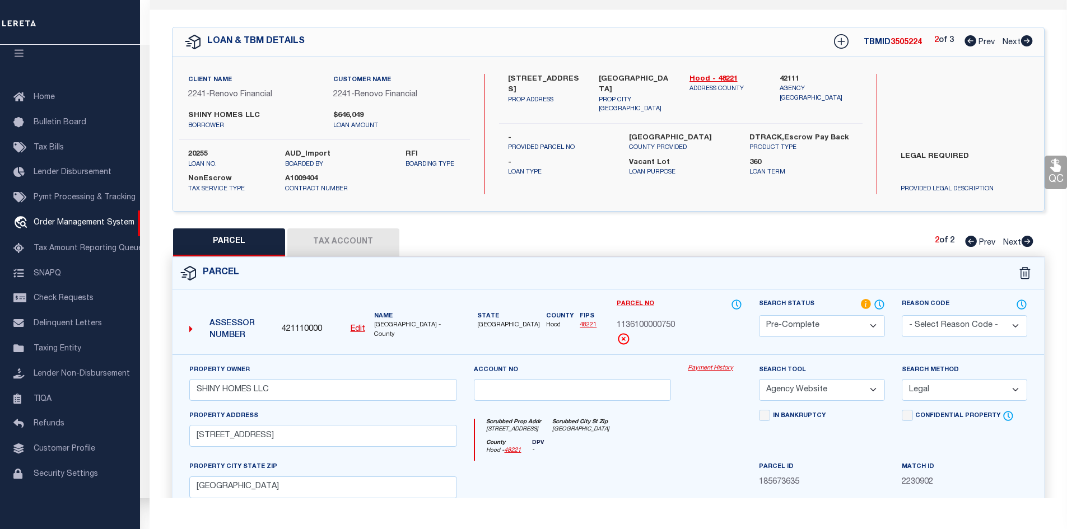
click at [907, 46] on span "3505224" at bounding box center [906, 43] width 31 height 8
copy span "3505224"
click at [645, 320] on span "1136100000750" at bounding box center [646, 326] width 58 height 12
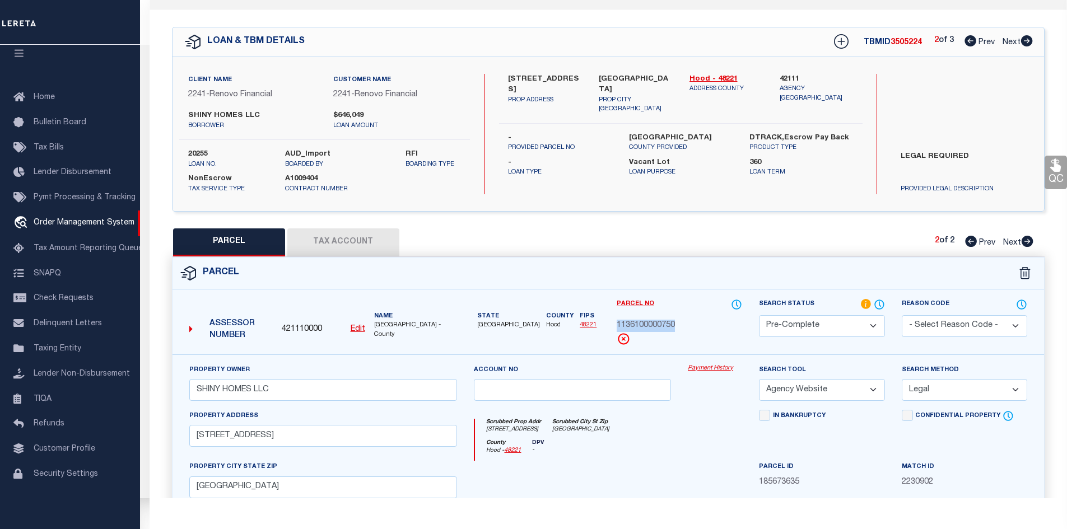
click at [645, 320] on span "1136100000750" at bounding box center [646, 326] width 58 height 12
copy div "1136100000750"
click at [351, 241] on button "Tax Account" at bounding box center [343, 243] width 112 height 28
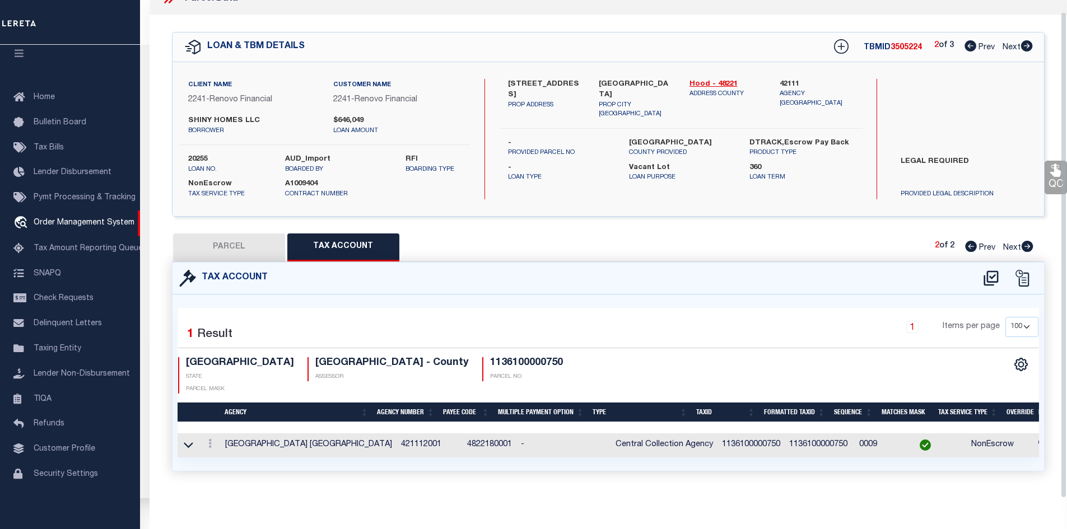
scroll to position [0, 0]
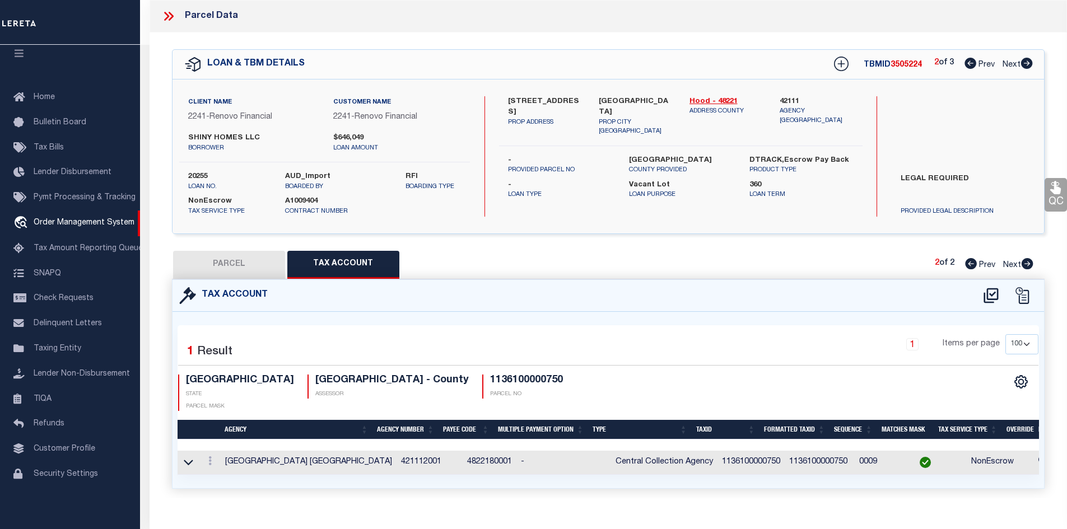
click at [969, 263] on icon at bounding box center [971, 263] width 12 height 11
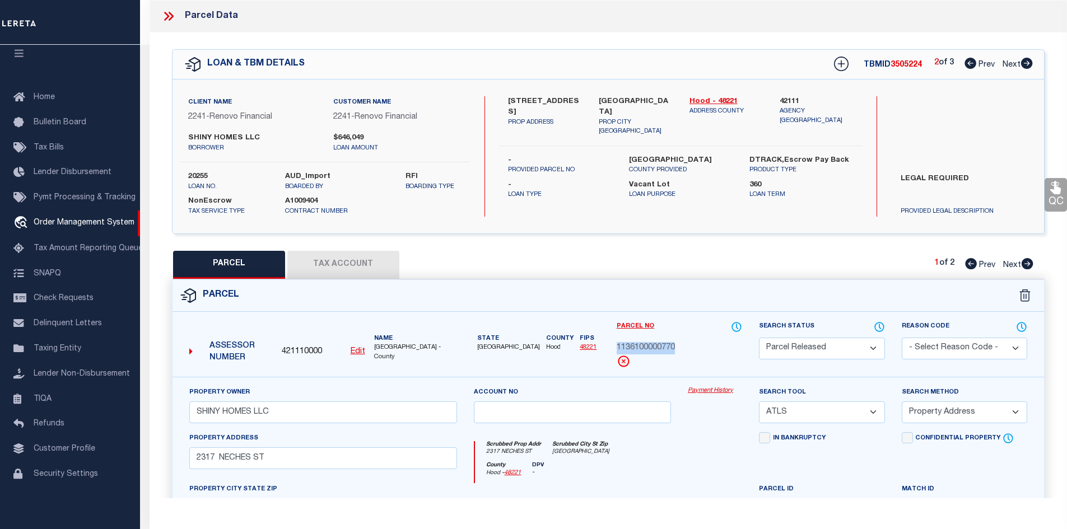
click at [800, 350] on select "Automated Search Bad Parcel Complete Duplicate Parcel High Dollar Reporting In …" at bounding box center [821, 349] width 125 height 22
click at [971, 349] on select "- Select Reason Code - 099 - Other (Provide additional detail) ACT - Agency Cha…" at bounding box center [964, 349] width 125 height 22
click at [902, 338] on select "- Select Reason Code - 099 - Other (Provide additional detail) ACT - Agency Cha…" at bounding box center [964, 349] width 125 height 22
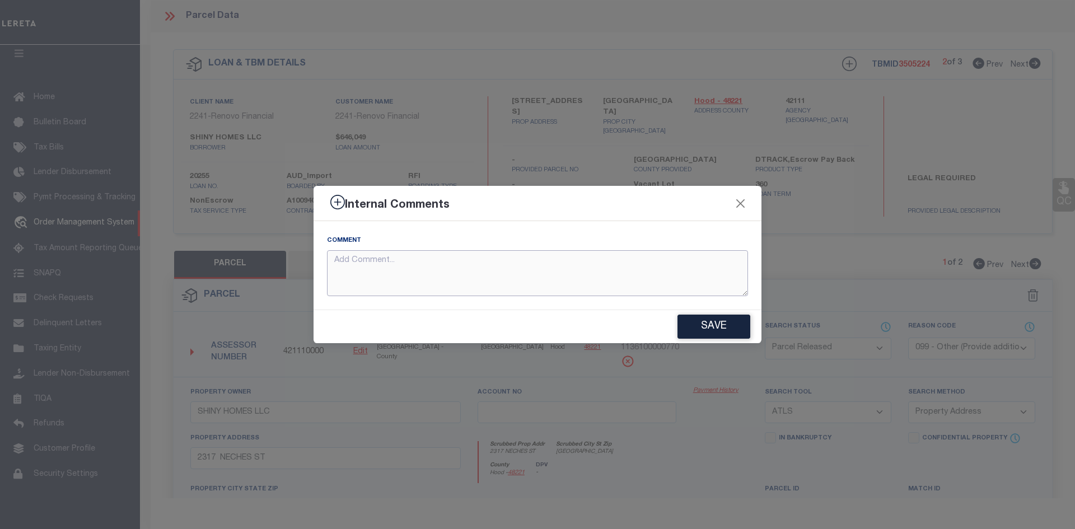
click at [701, 268] on textarea at bounding box center [537, 273] width 421 height 46
click at [701, 331] on button "Save" at bounding box center [714, 327] width 73 height 24
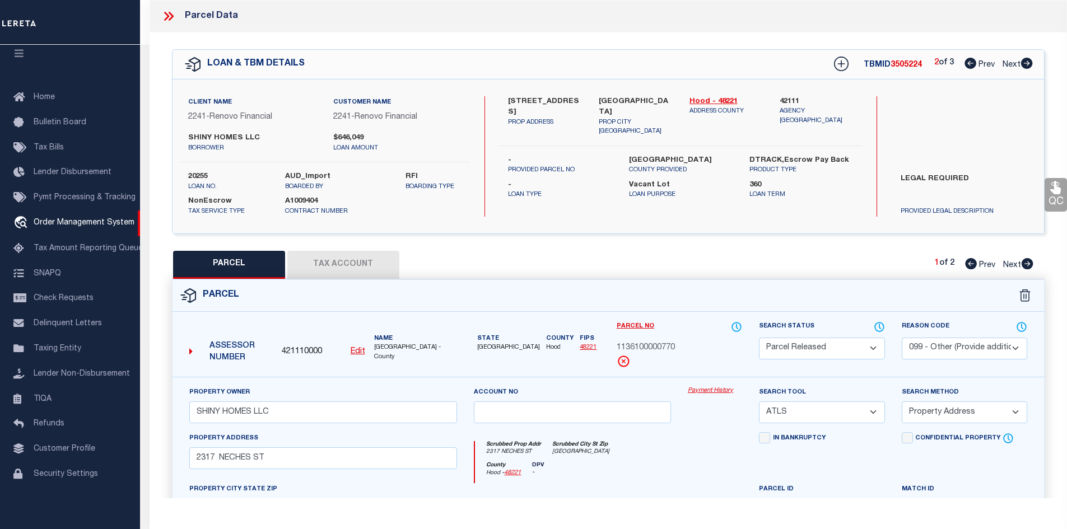
click at [1022, 59] on icon at bounding box center [1027, 63] width 12 height 11
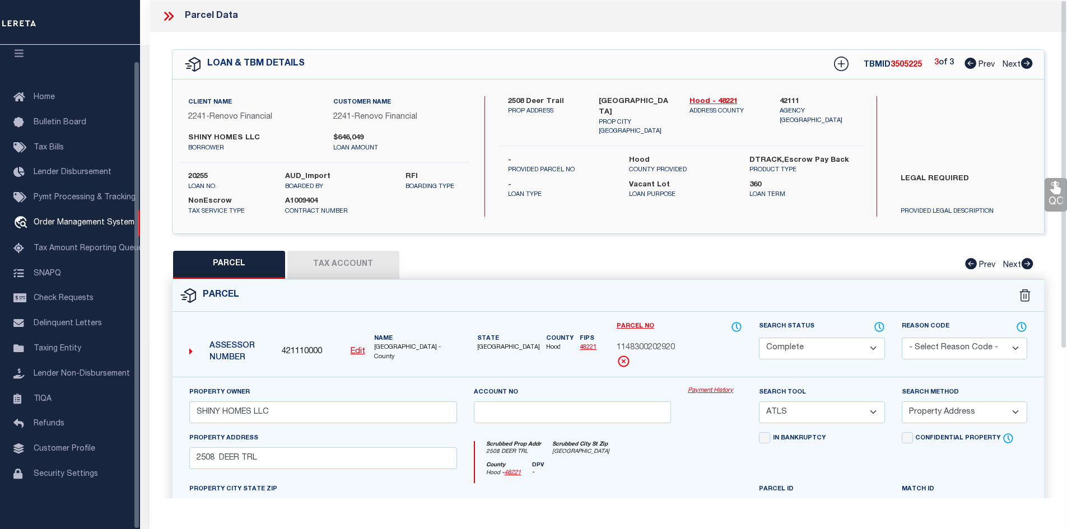
click at [164, 19] on icon at bounding box center [168, 16] width 15 height 15
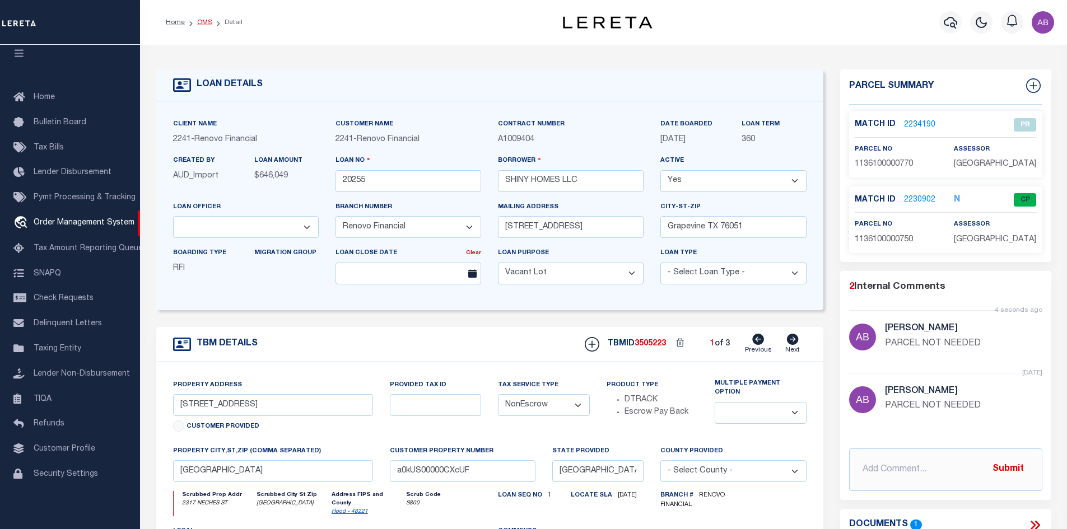
click at [201, 24] on link "OMS" at bounding box center [204, 22] width 15 height 7
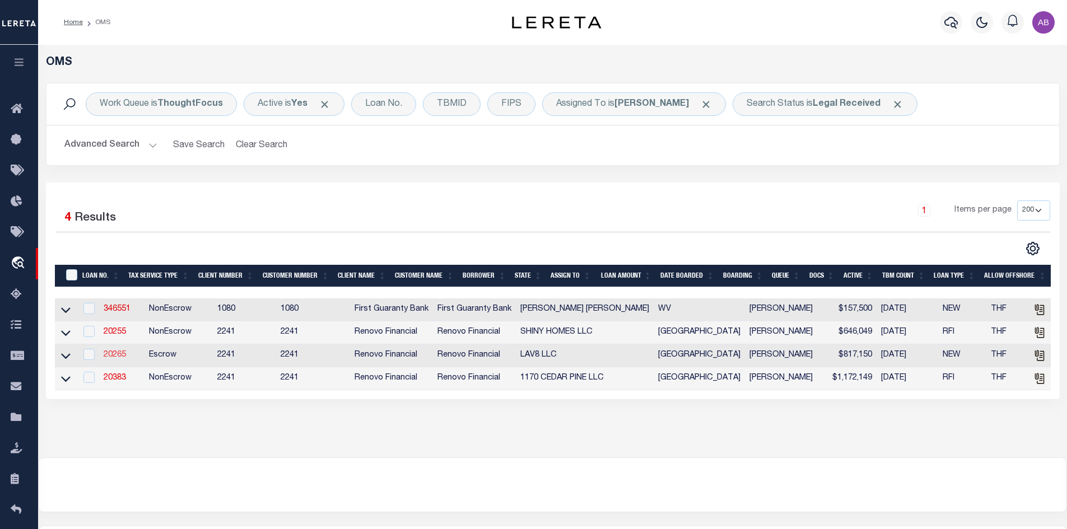
click at [110, 358] on link "20265" at bounding box center [115, 355] width 22 height 8
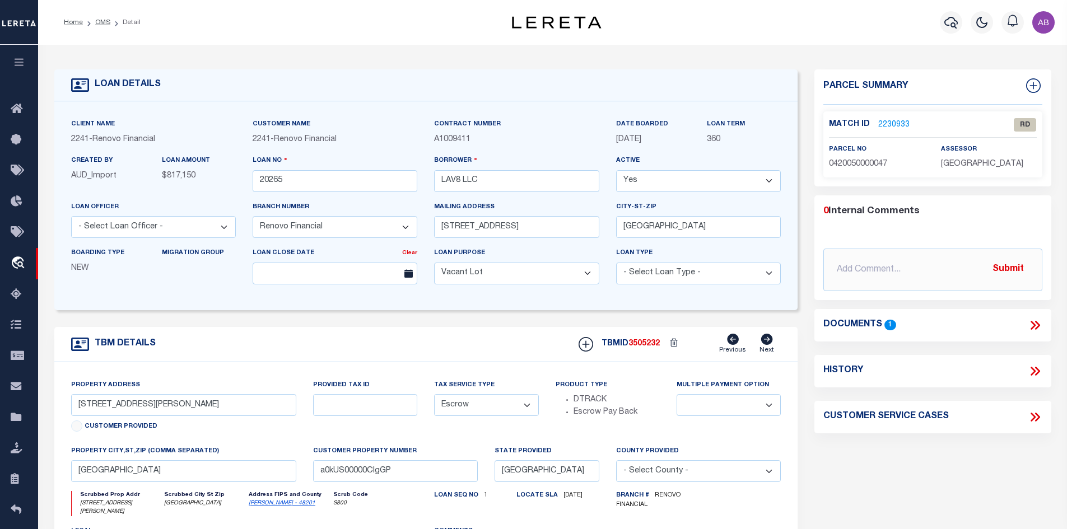
click at [1025, 319] on div "Documents 1" at bounding box center [932, 325] width 219 height 15
click at [1031, 323] on icon at bounding box center [1035, 325] width 15 height 15
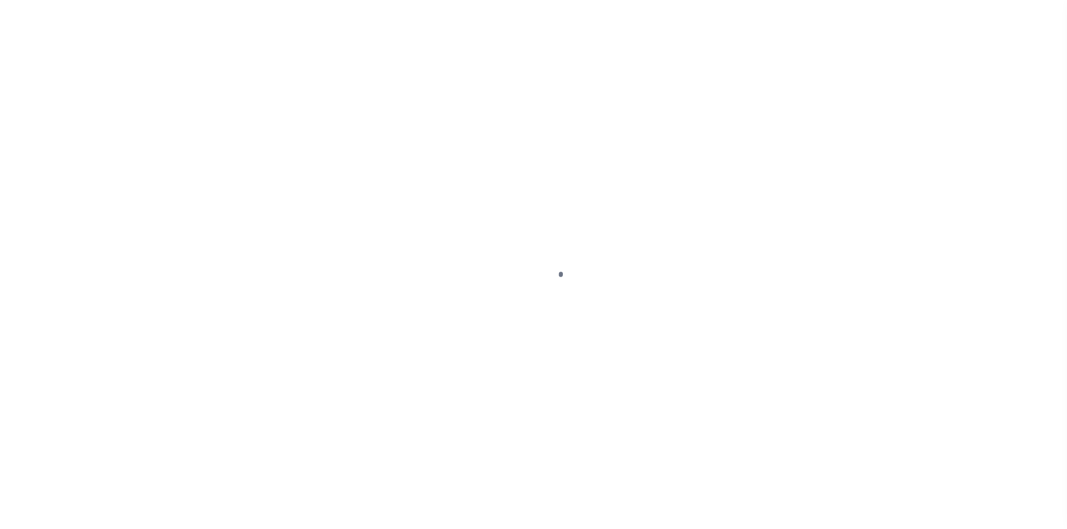
select select "14701"
select select "25066"
select select "400"
select select "Escrow"
select select
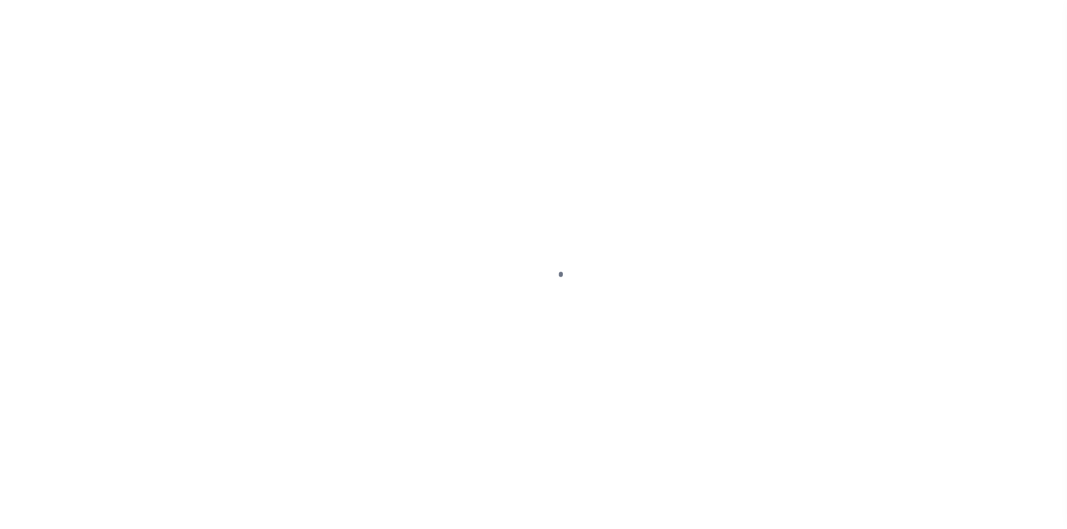
select select
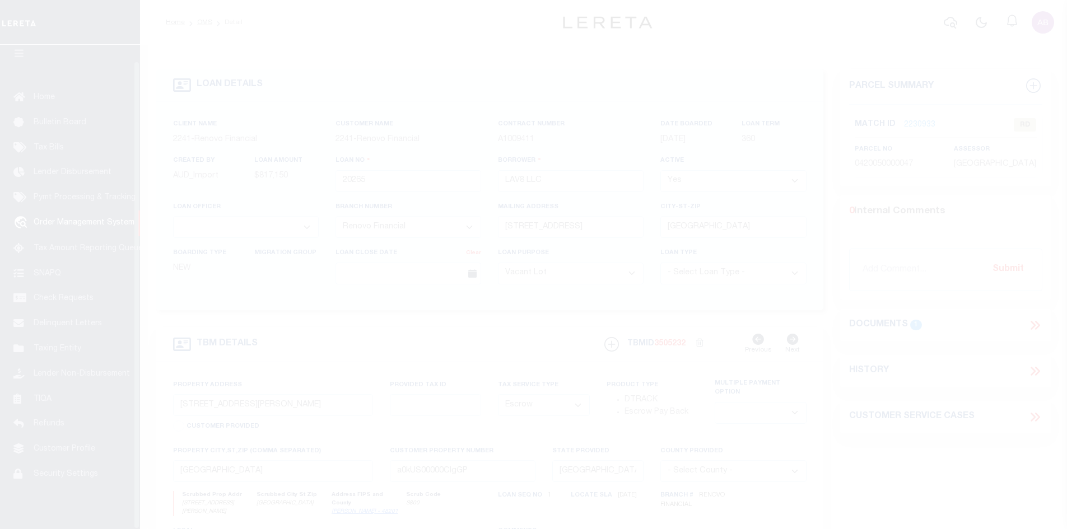
scroll to position [16, 0]
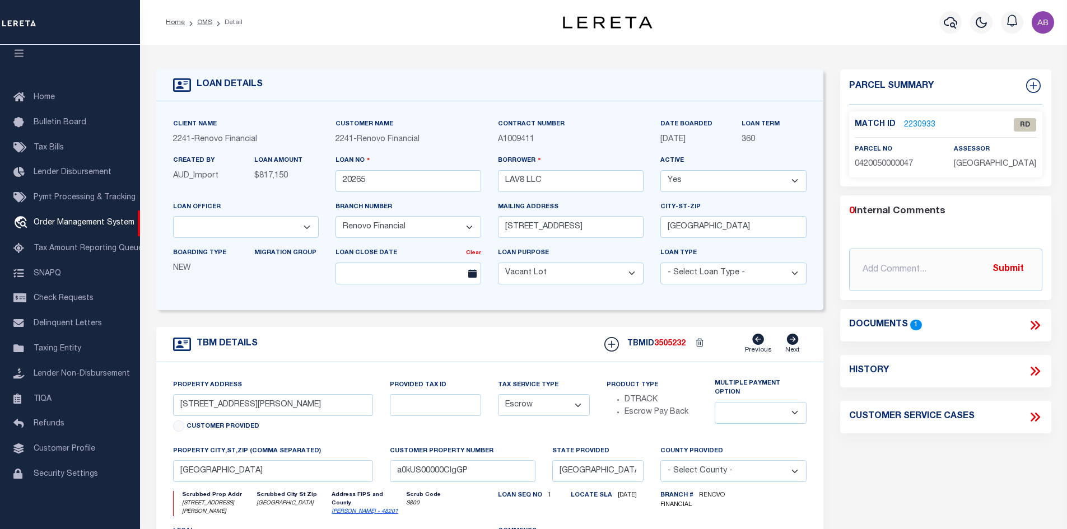
click at [915, 125] on link "2230933" at bounding box center [919, 125] width 31 height 12
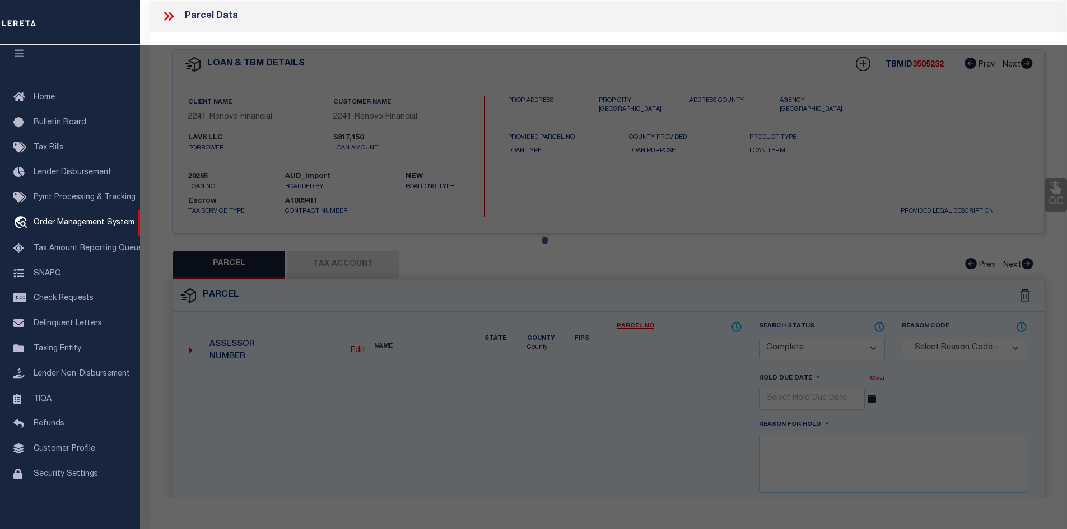
select select "AS"
select select
checkbox input "false"
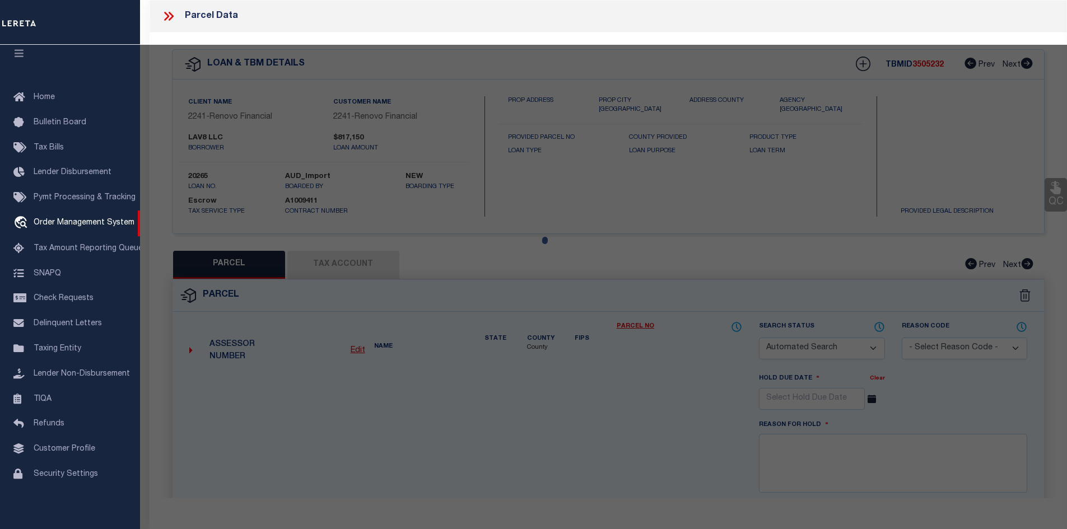
select select "RD"
type input "LAV8 LLC"
select select "ATL"
select select "ADD"
type input "[STREET_ADDRESS][PERSON_NAME]"
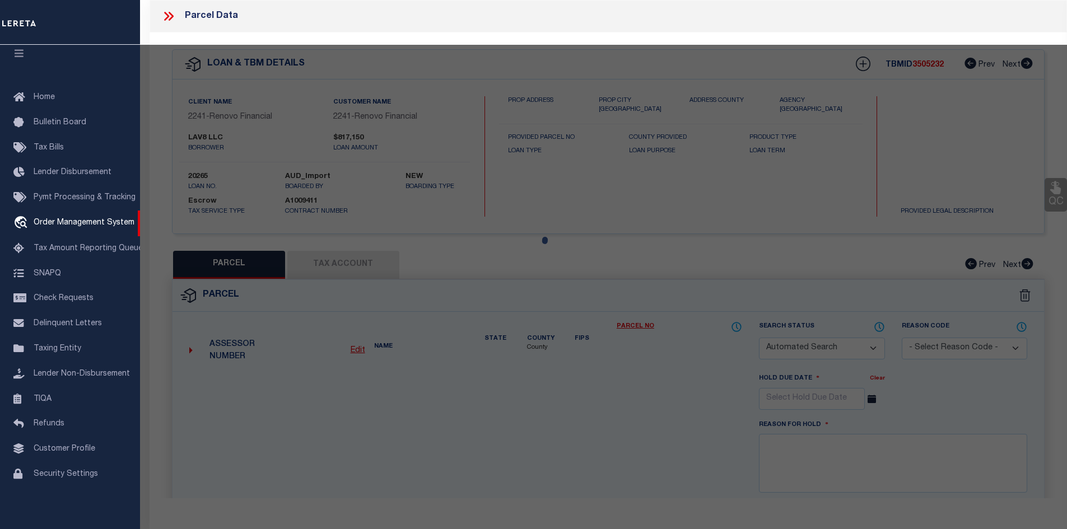
type input "[GEOGRAPHIC_DATA]"
type textarea "TR 21B (PR YR IMPS [DATE]-[DATE]*0420050000097) ABST 163 [PERSON_NAME]"
type textarea "Document uploaded that satisfies a legal requirement, changing from [GEOGRAPHIC…"
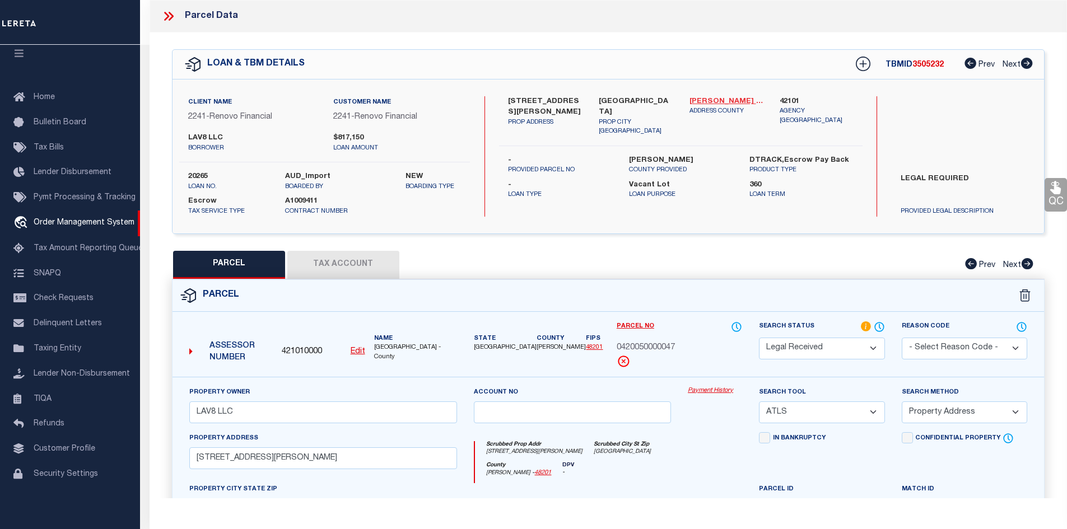
click at [718, 101] on link "[PERSON_NAME] - 48201" at bounding box center [727, 101] width 74 height 11
click at [527, 96] on label "[STREET_ADDRESS][PERSON_NAME]" at bounding box center [545, 107] width 74 height 22
copy div "[STREET_ADDRESS][PERSON_NAME]"
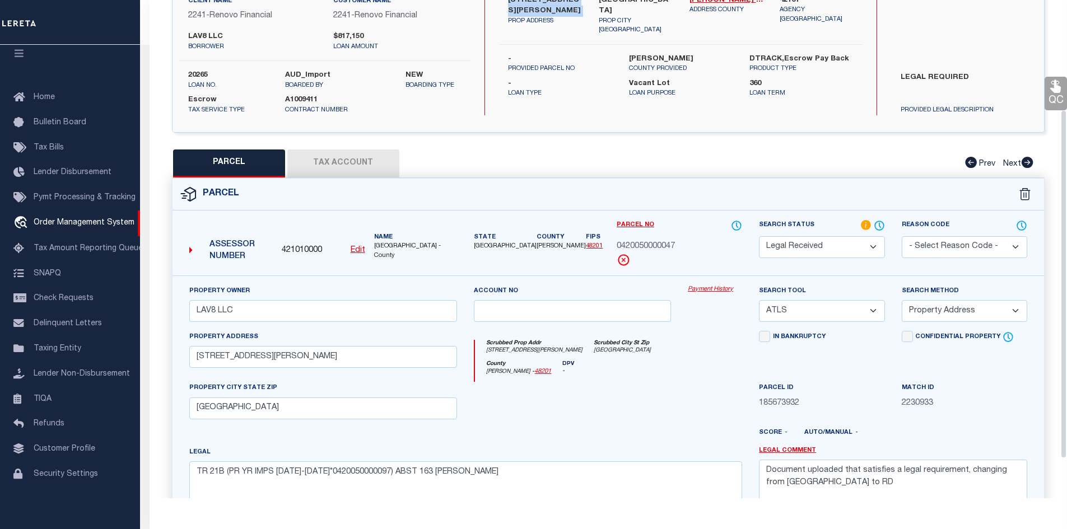
scroll to position [213, 0]
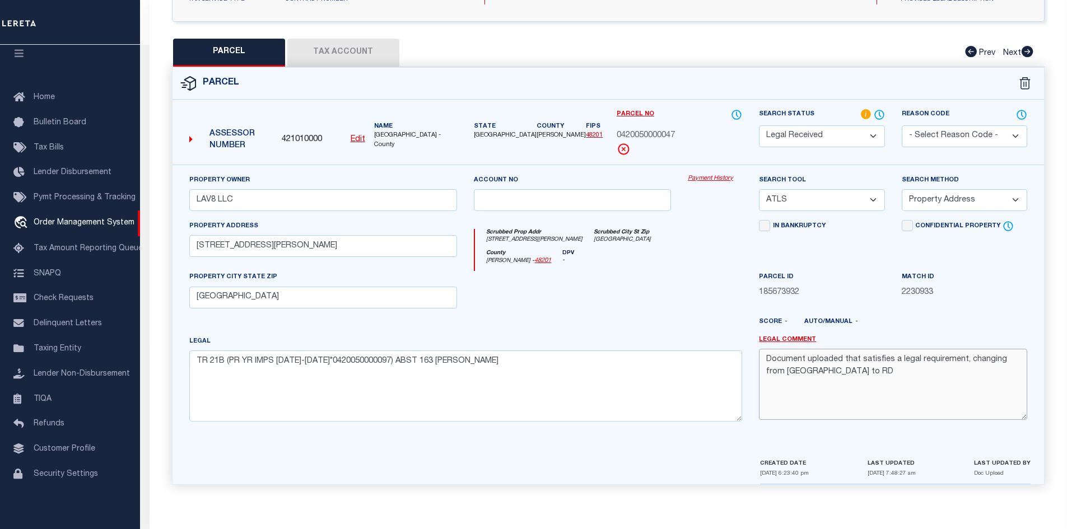
click at [839, 367] on textarea "Document uploaded that satisfies a legal requirement, changing from [GEOGRAPHIC…" at bounding box center [893, 384] width 268 height 71
click at [326, 53] on button "Tax Account" at bounding box center [343, 53] width 112 height 28
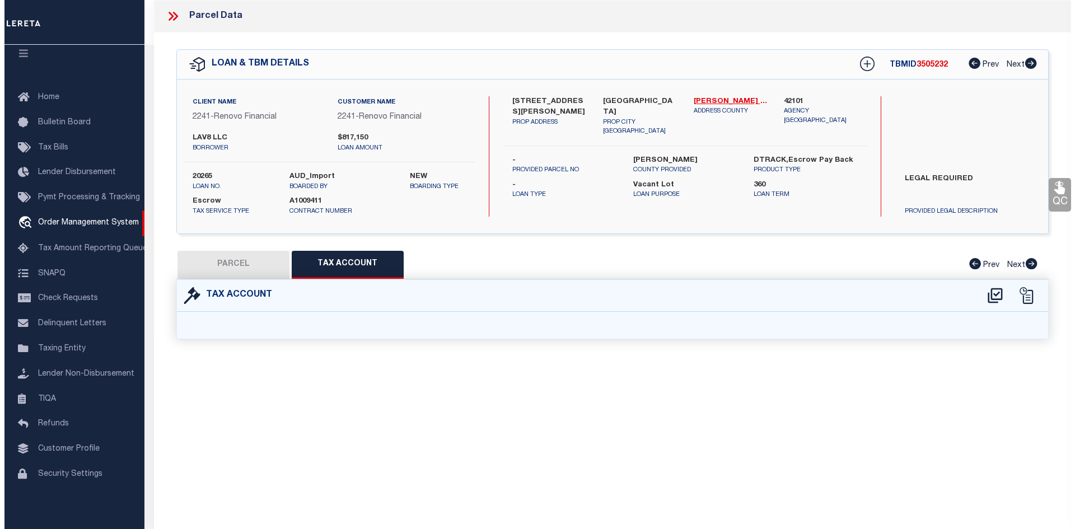
scroll to position [0, 0]
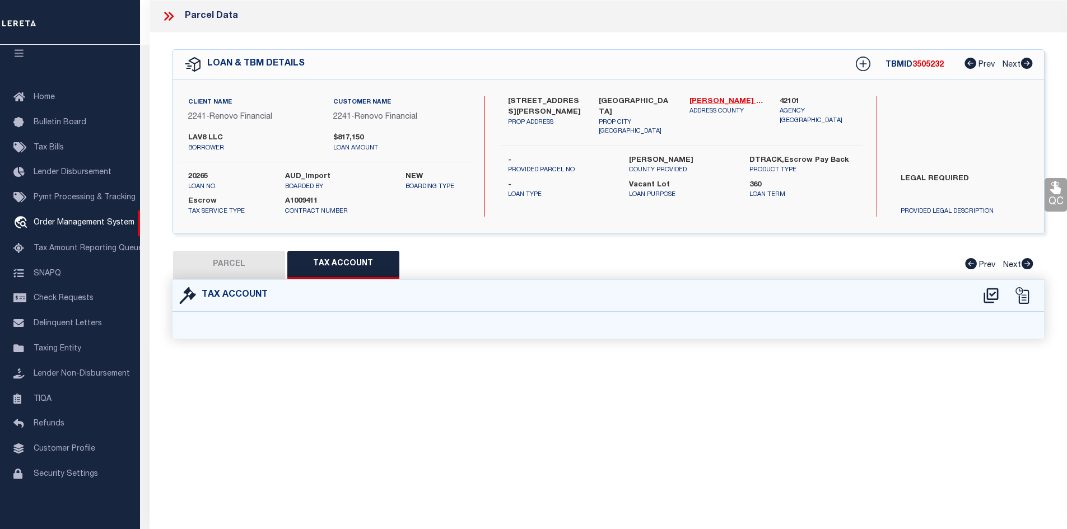
select select "100"
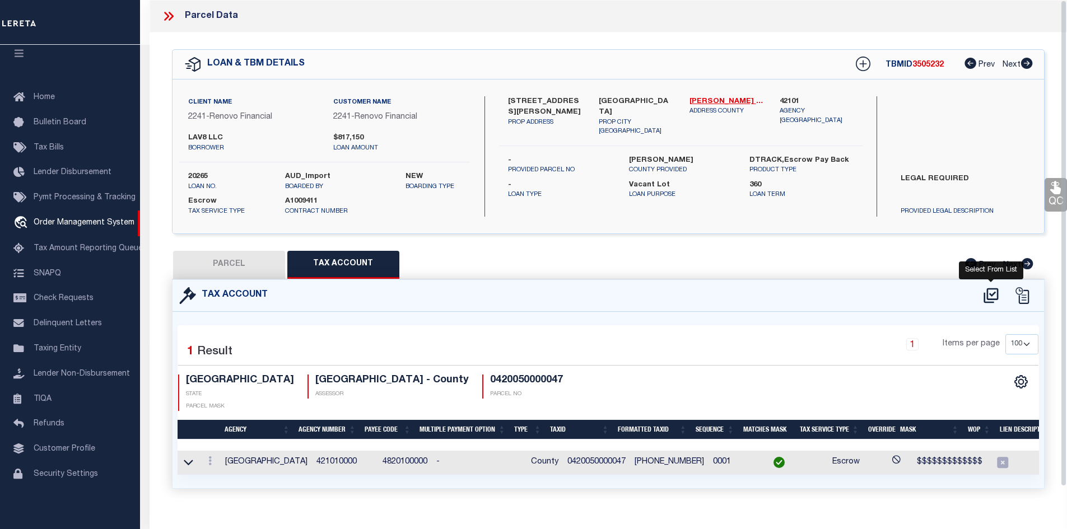
click at [984, 288] on icon at bounding box center [991, 296] width 18 height 18
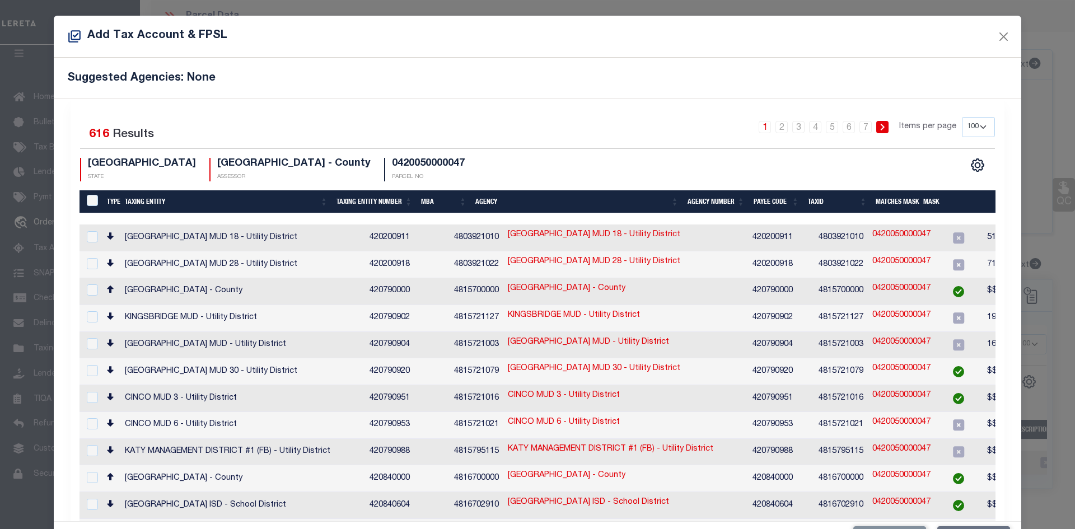
click at [962, 123] on select "10 25 50 100 200" at bounding box center [978, 127] width 33 height 20
select select "200"
click at [962, 117] on select "10 25 50 100 200" at bounding box center [978, 127] width 33 height 20
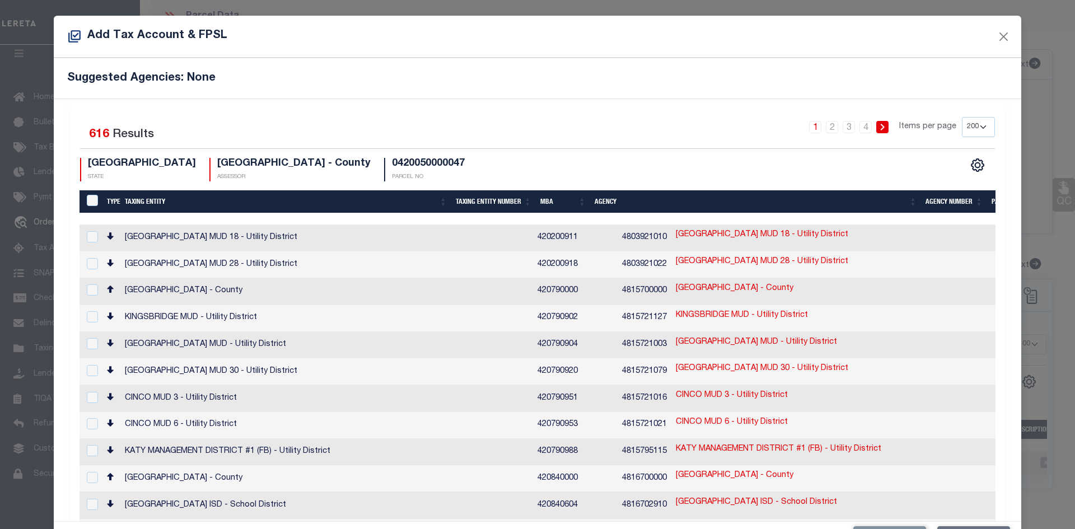
scroll to position [4015, 0]
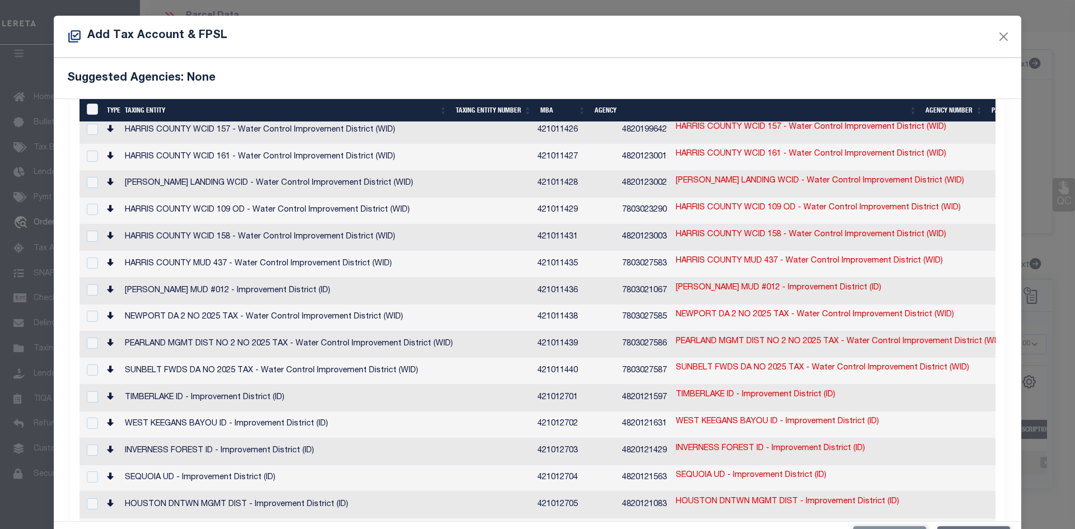
checkbox input "true"
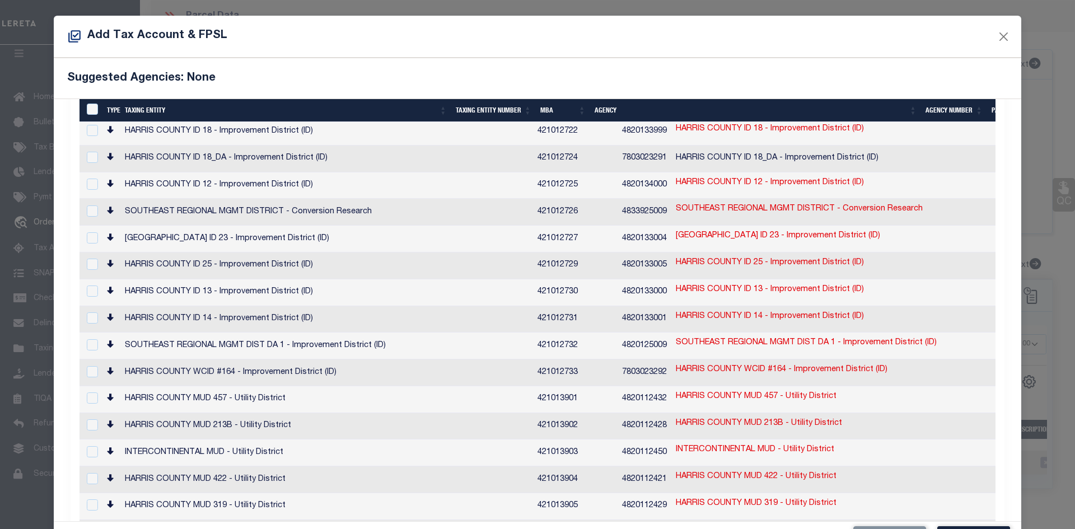
scroll to position [41, 0]
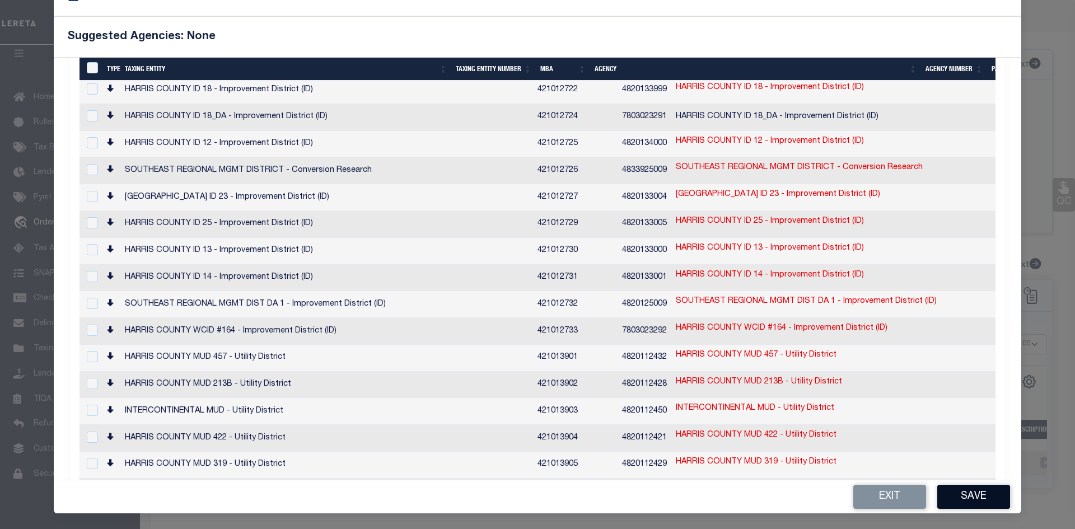
click at [966, 495] on button "Save" at bounding box center [974, 497] width 73 height 24
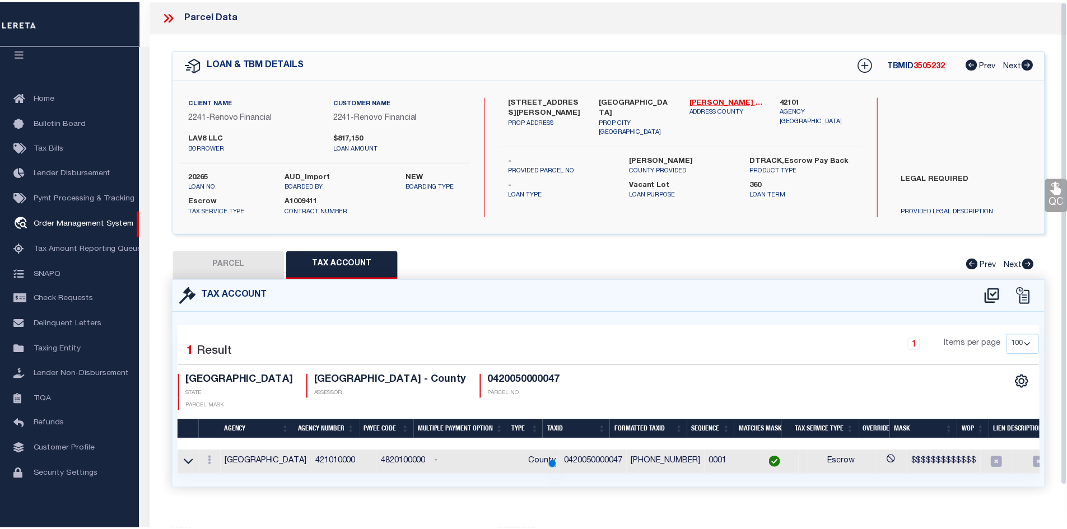
scroll to position [0, 0]
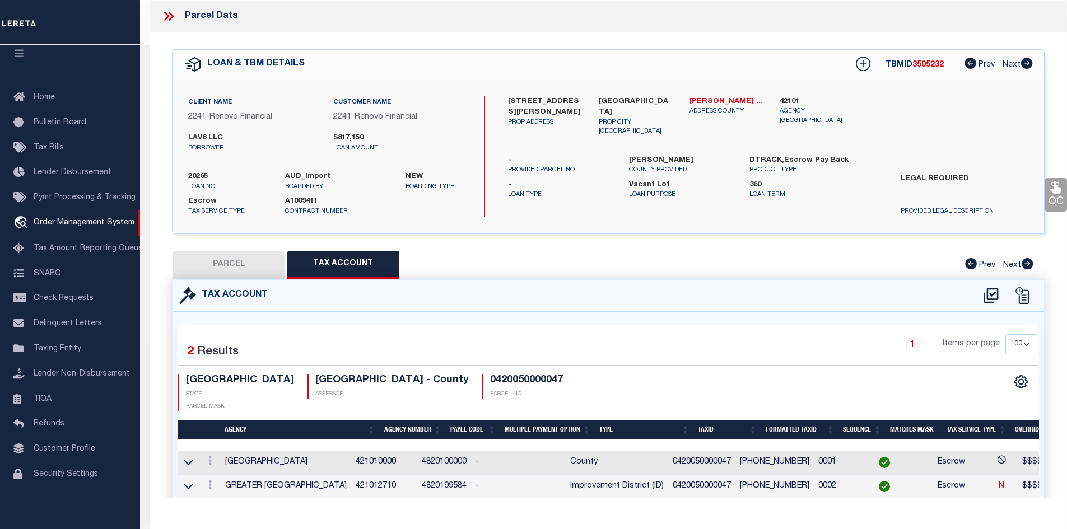
click at [240, 269] on button "PARCEL" at bounding box center [229, 265] width 112 height 28
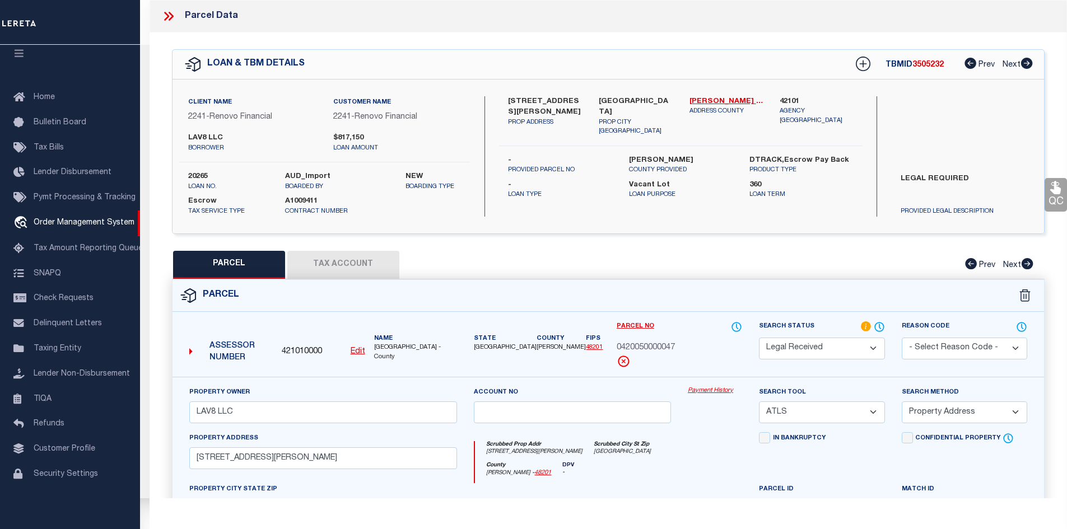
click at [809, 350] on select "Automated Search Bad Parcel Complete Duplicate Parcel High Dollar Reporting In …" at bounding box center [821, 349] width 125 height 22
select select "PC"
click at [759, 338] on select "Automated Search Bad Parcel Complete Duplicate Parcel High Dollar Reporting In …" at bounding box center [821, 349] width 125 height 22
click at [844, 402] on select "-- Select Search Tool -- 3rd Party Website Agency File Agency Website ATLS CNV-…" at bounding box center [821, 413] width 125 height 22
select select "AGW"
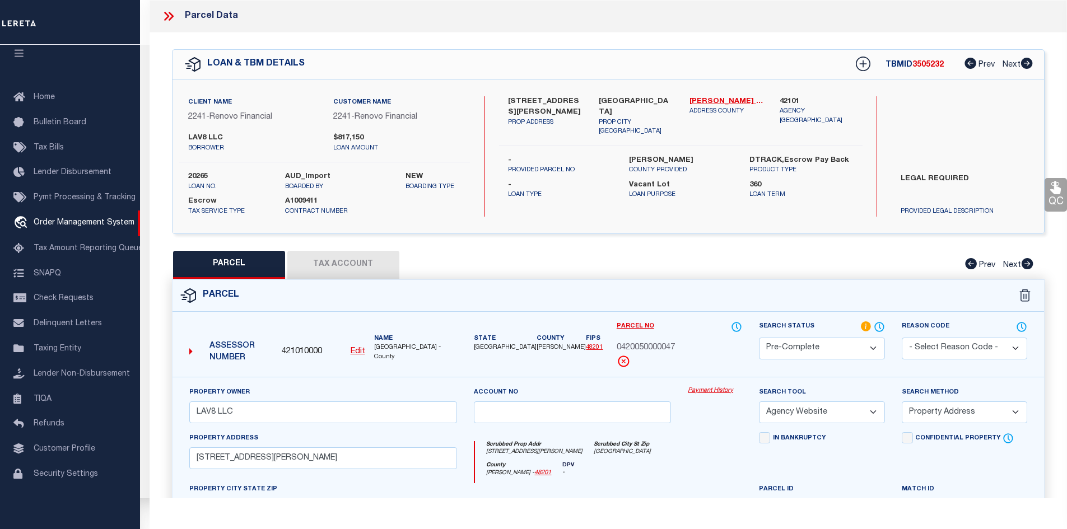
click at [759, 402] on select "-- Select Search Tool -- 3rd Party Website Agency File Agency Website ATLS CNV-…" at bounding box center [821, 413] width 125 height 22
click at [927, 415] on select "-- Select Search Method -- Property Address Legal Liability Info Provided" at bounding box center [964, 413] width 125 height 22
select select "LEG"
click at [902, 402] on select "-- Select Search Method -- Property Address Legal Liability Info Provided" at bounding box center [964, 413] width 125 height 22
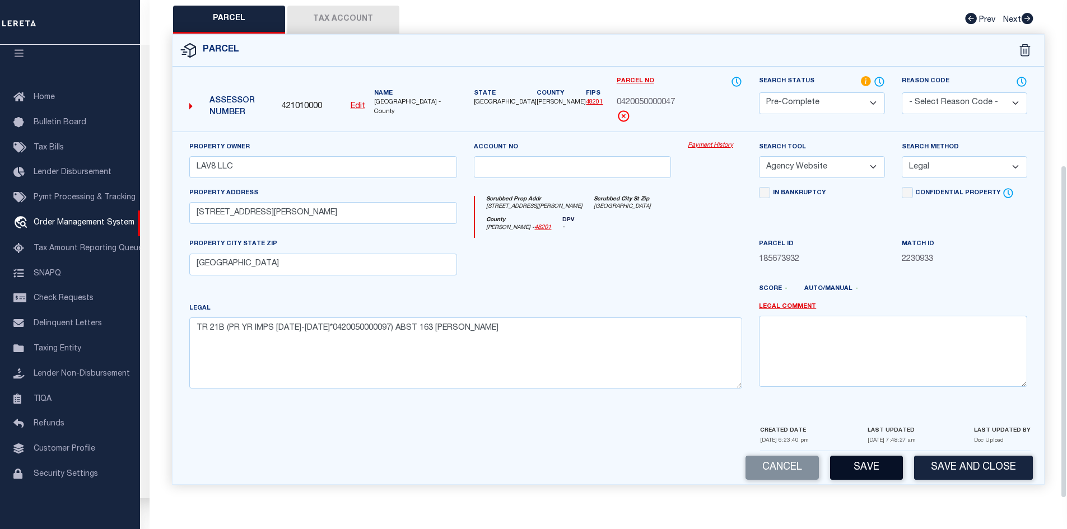
click at [867, 466] on button "Save" at bounding box center [866, 468] width 73 height 24
select select "AS"
select select
checkbox input "false"
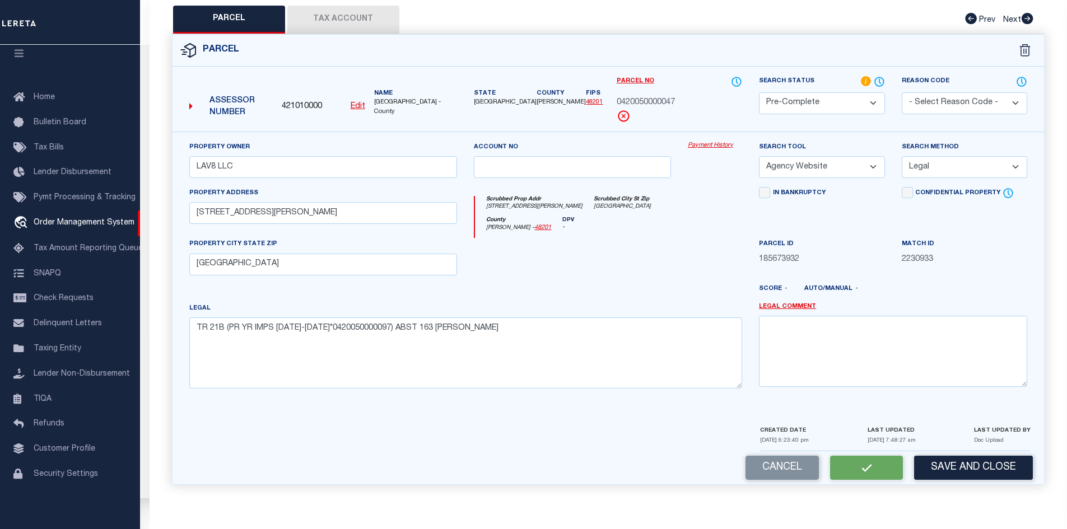
checkbox input "false"
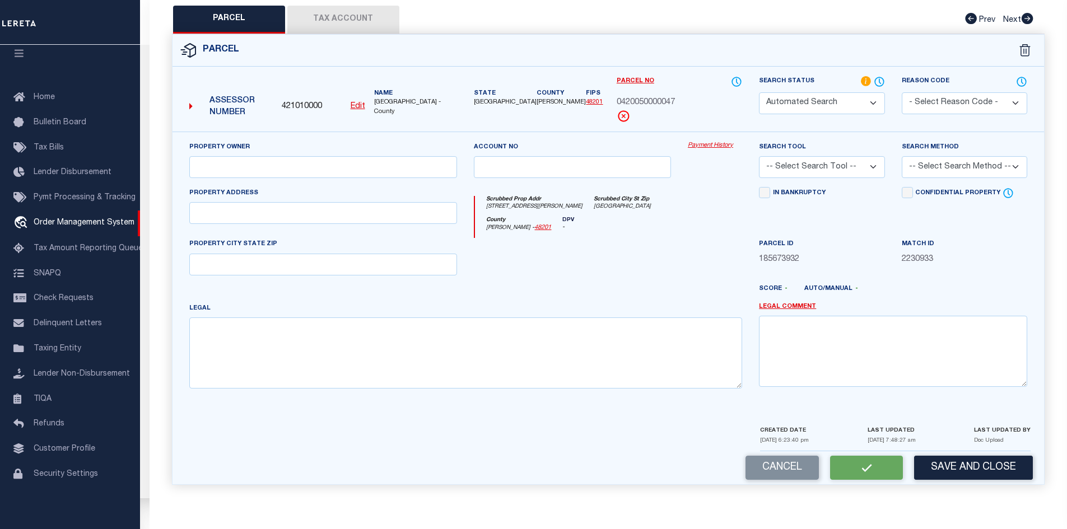
select select "PC"
type input "LAV8 LLC"
select select "AGW"
select select "LEG"
type input "7700 BAUMAN RD"
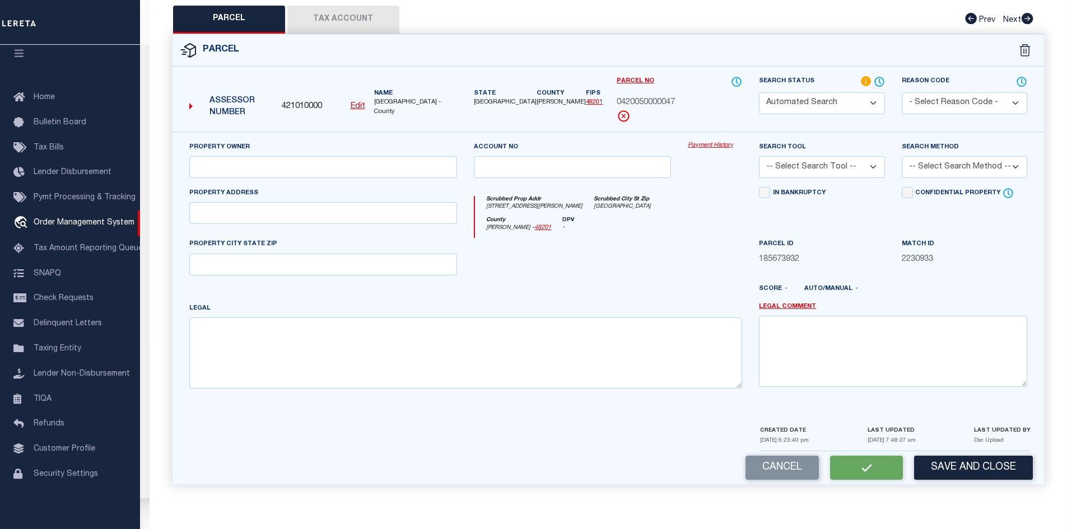
type input "HOUSTON, TX 77022"
type textarea "TR 21B (PR YR IMPS 2008-2012*0420050000097) ABST 163 J S BLACK"
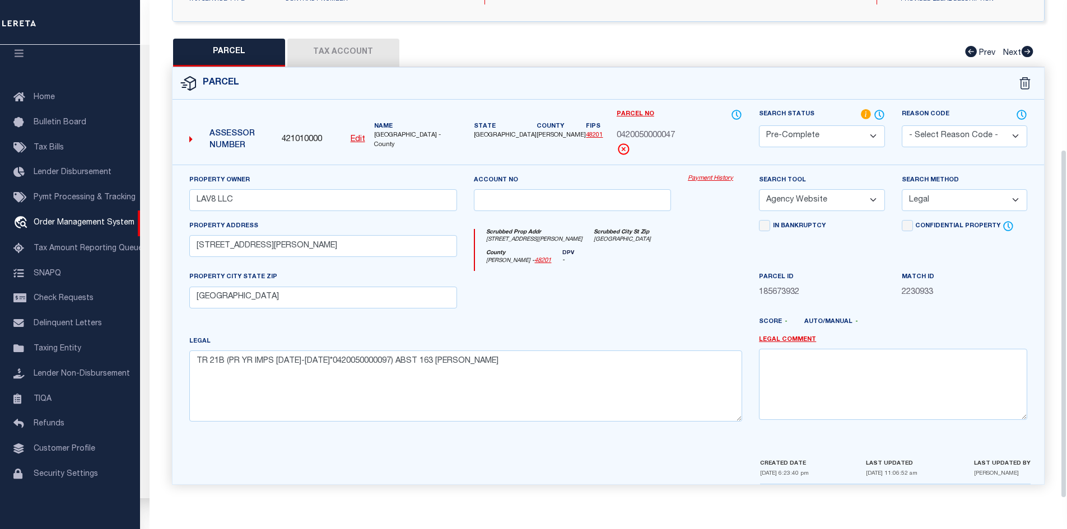
scroll to position [0, 0]
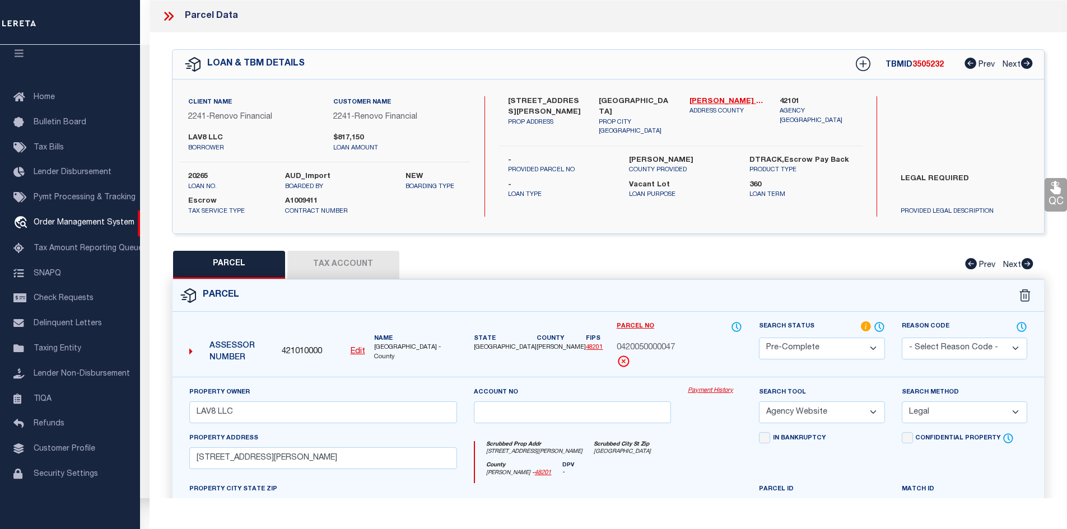
click at [937, 66] on span "3505232" at bounding box center [927, 65] width 31 height 8
copy span "3505232"
click at [194, 176] on label "20265" at bounding box center [228, 176] width 80 height 11
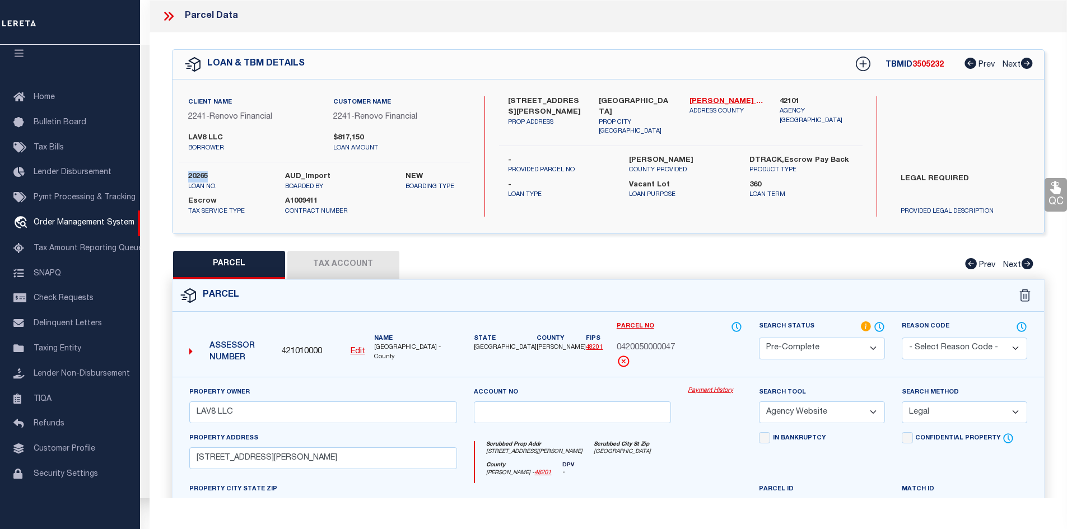
copy label "20265"
click at [637, 155] on label "[PERSON_NAME]" at bounding box center [681, 160] width 104 height 11
copy label "[PERSON_NAME]"
click at [669, 343] on span "0420050000047" at bounding box center [646, 348] width 58 height 12
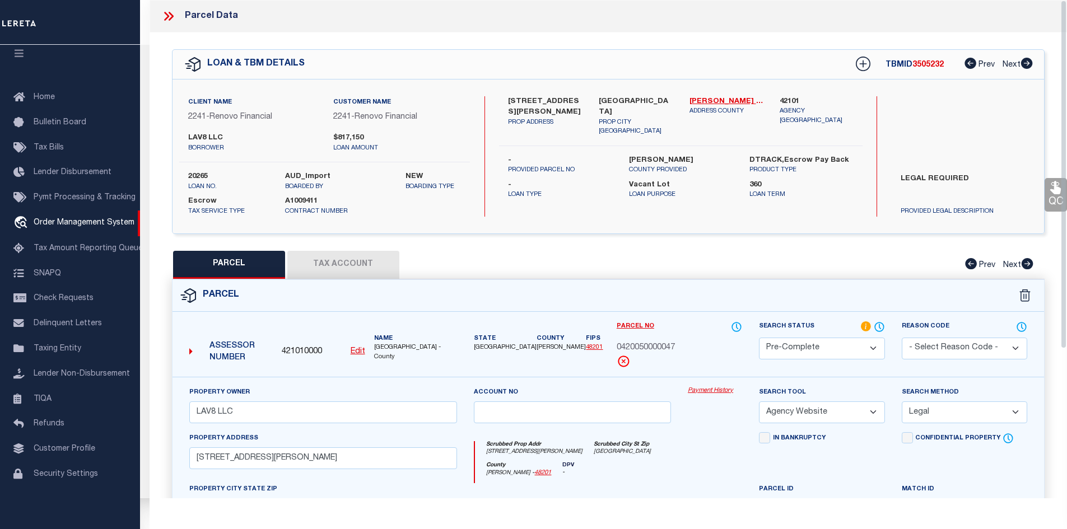
click at [669, 343] on span "0420050000047" at bounding box center [646, 348] width 58 height 12
copy div "0420050000047"
click at [173, 13] on icon at bounding box center [168, 16] width 15 height 15
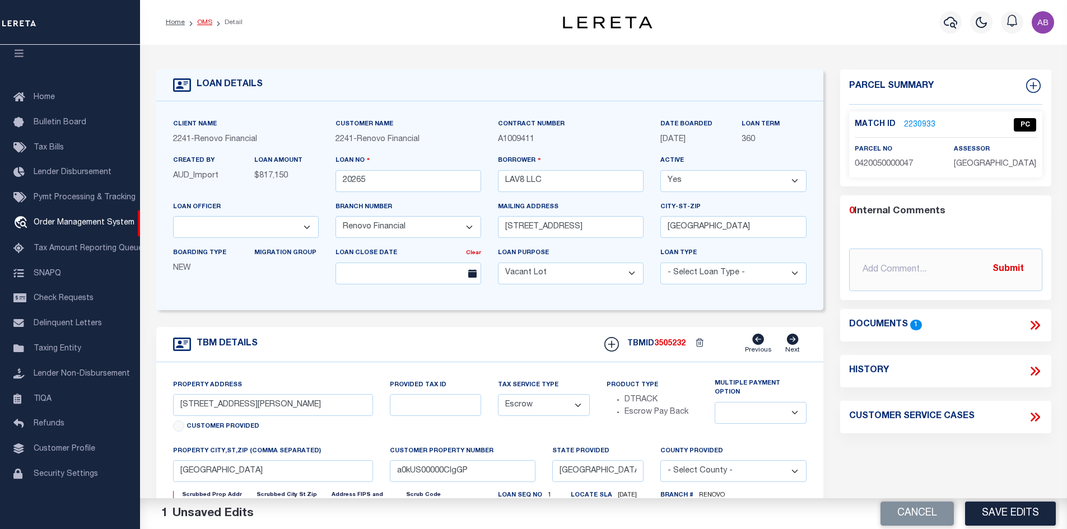
click at [206, 23] on link "OMS" at bounding box center [204, 22] width 15 height 7
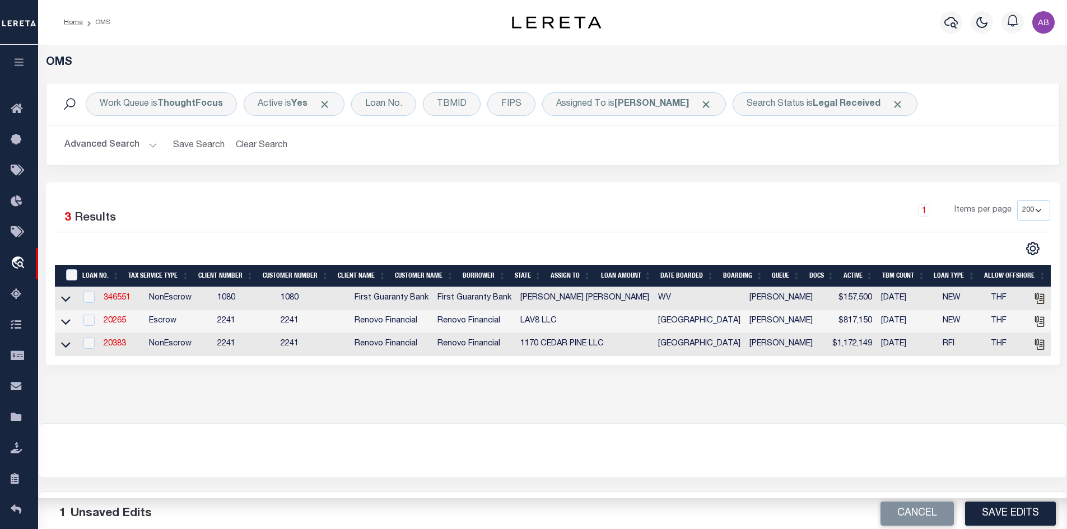
scroll to position [64, 0]
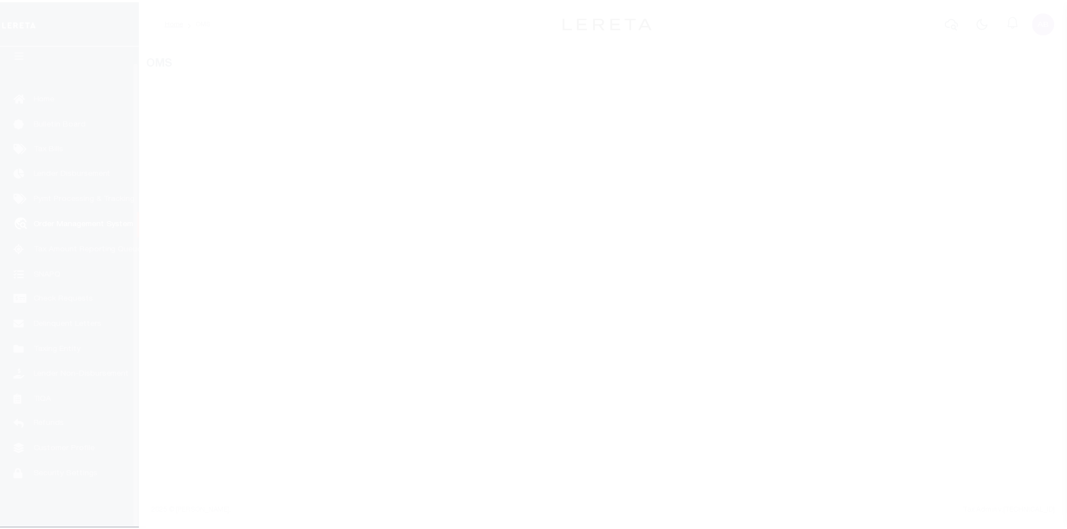
scroll to position [16, 0]
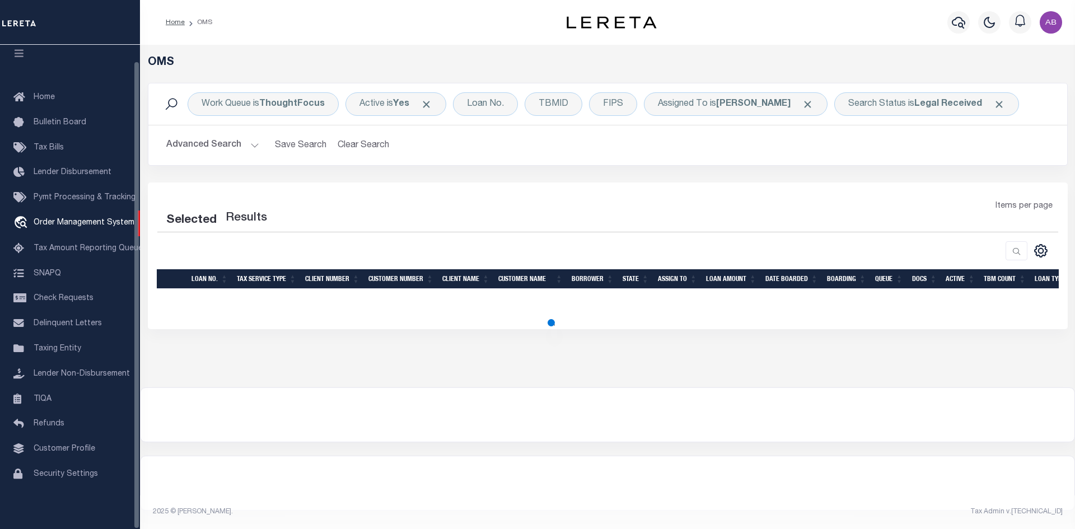
select select "200"
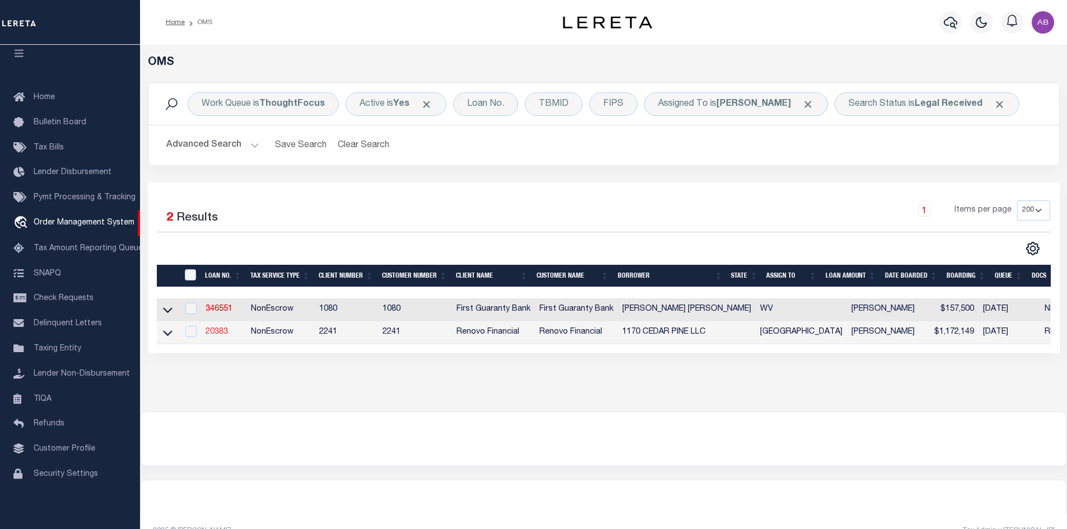
click at [217, 332] on link "20383" at bounding box center [217, 332] width 22 height 8
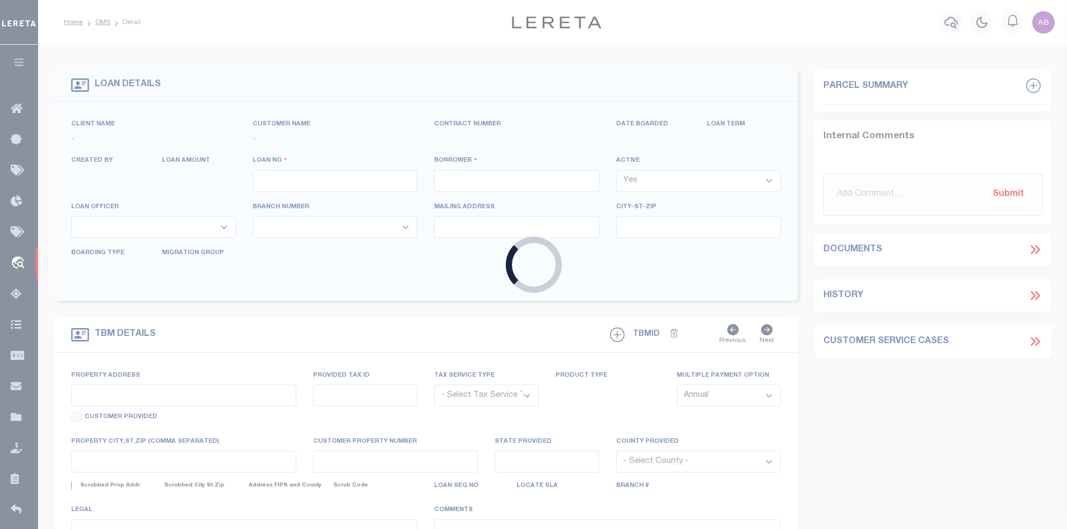
type input "20383"
type input "1170 CEDAR PINE LLC"
select select
type input "10324 old eagle river ln"
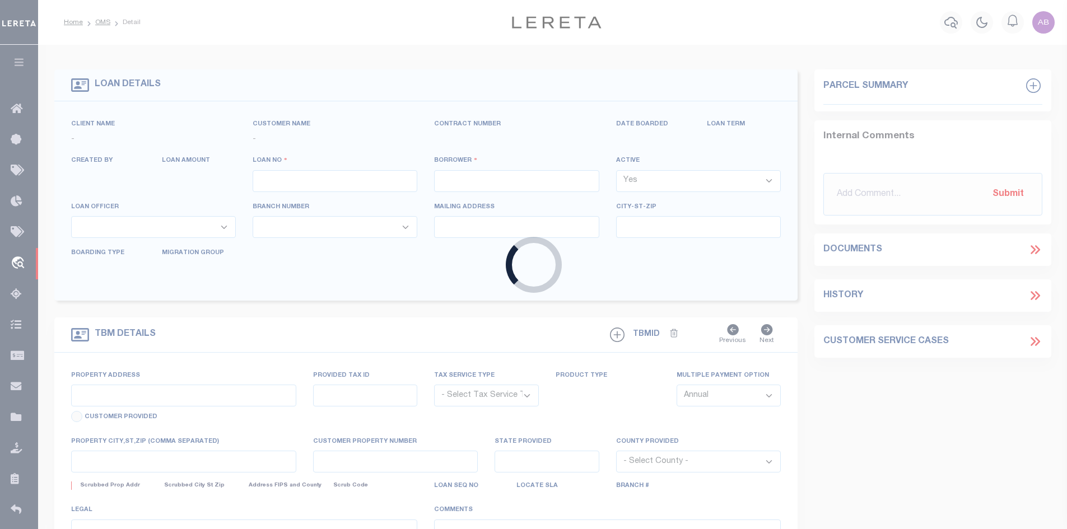
type input "[PERSON_NAME] [GEOGRAPHIC_DATA] 75072"
select select "400"
select select "NonEscrow"
type input "[STREET_ADDRESS]"
select select
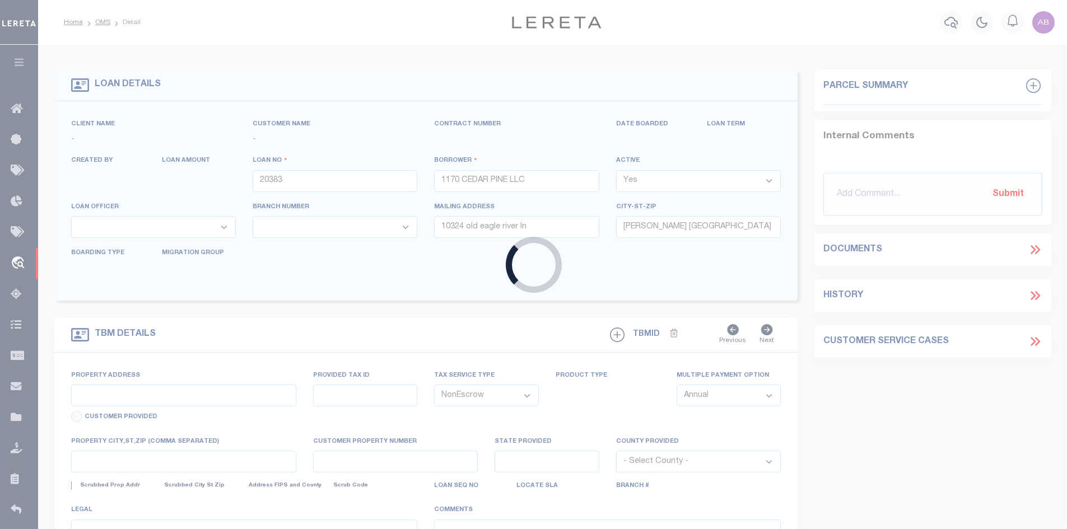
type input "[GEOGRAPHIC_DATA]"
type input "a0kUS00000CbguF"
type input "[GEOGRAPHIC_DATA]"
select select
type textarea "LEGAL REQUIRED"
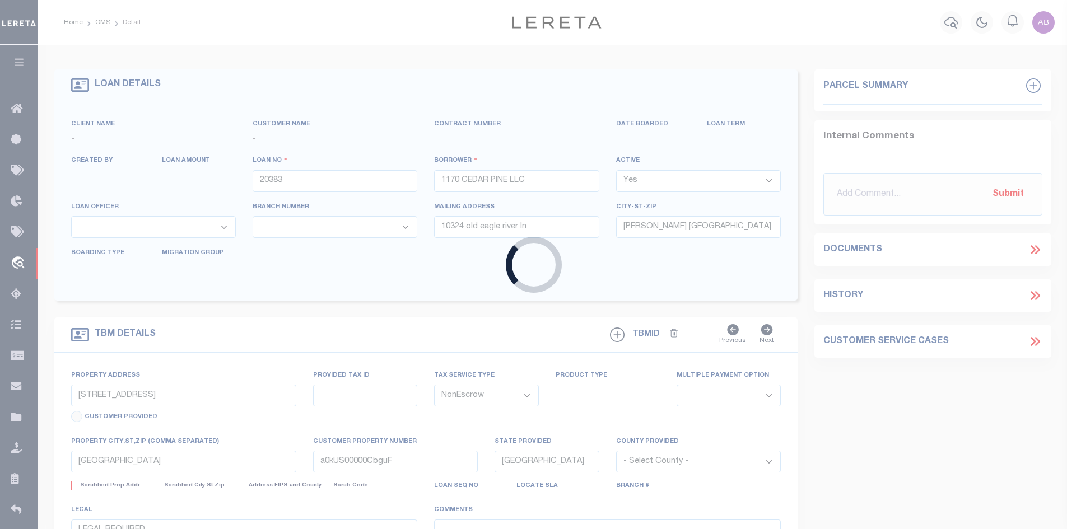
select select "14701"
select select "25066"
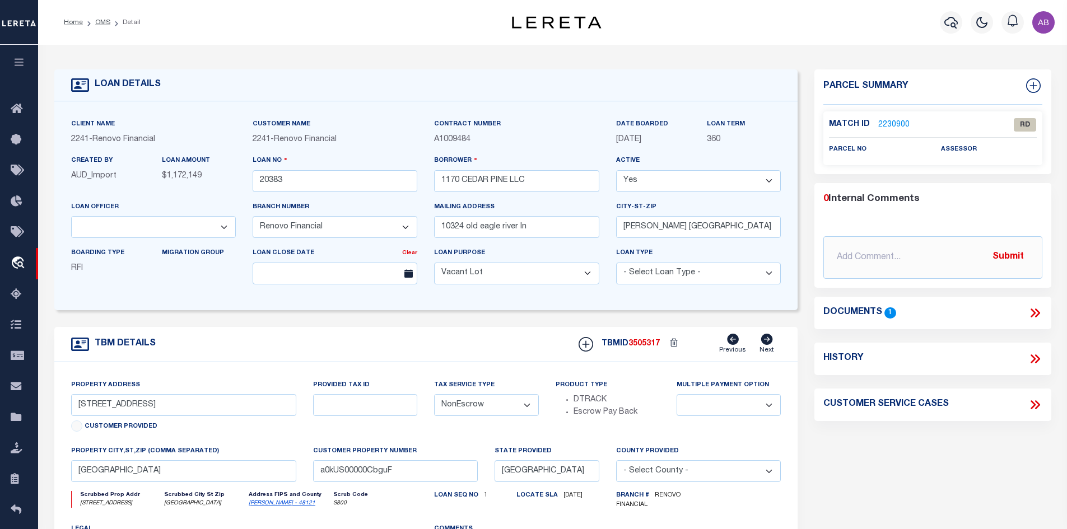
click at [1031, 313] on icon at bounding box center [1035, 313] width 15 height 15
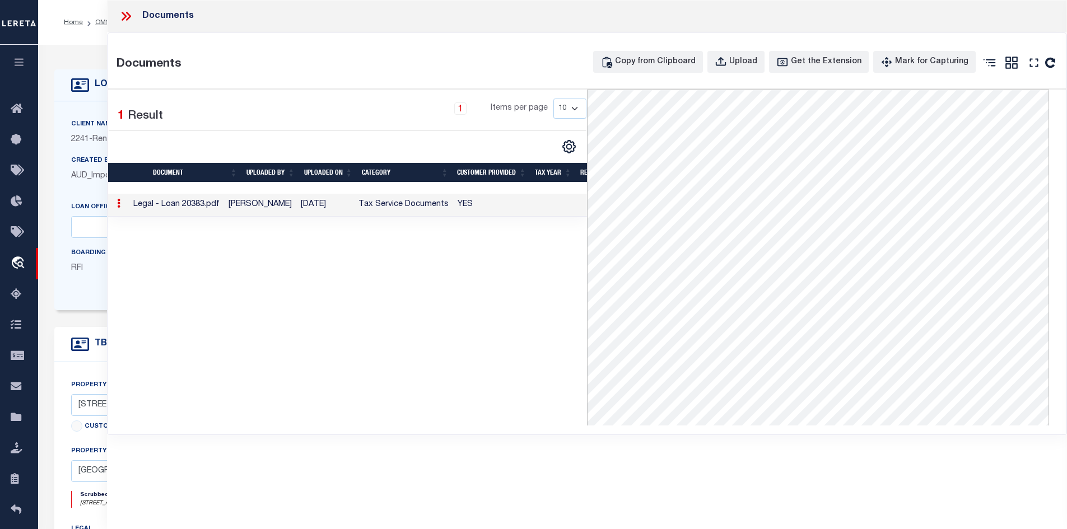
click at [129, 20] on icon at bounding box center [126, 16] width 15 height 15
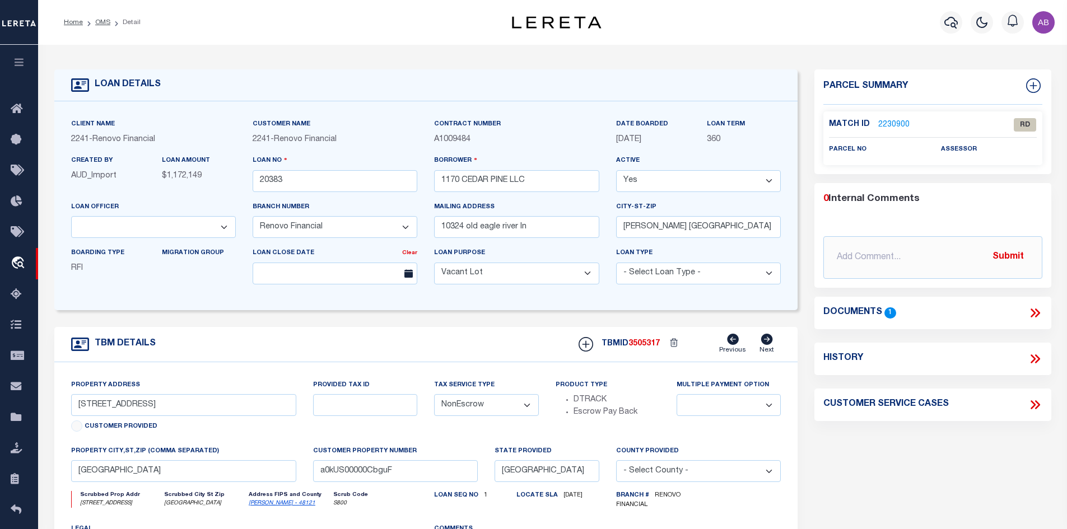
click at [886, 123] on link "2230900" at bounding box center [893, 125] width 31 height 12
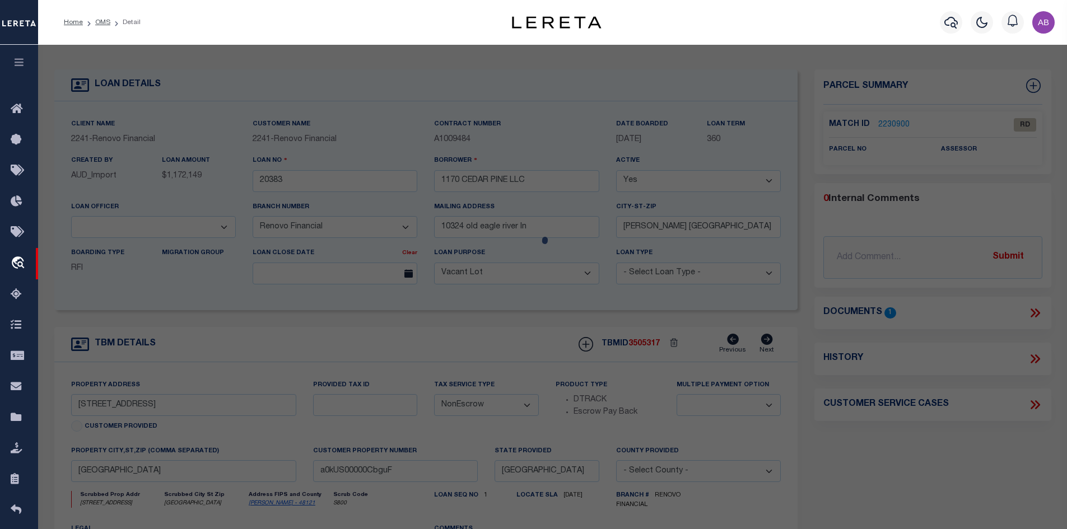
checkbox input "false"
select select "RD"
checkbox input "false"
type textarea "Document uploaded that satisfies a legal requirement, changing from [GEOGRAPHIC…"
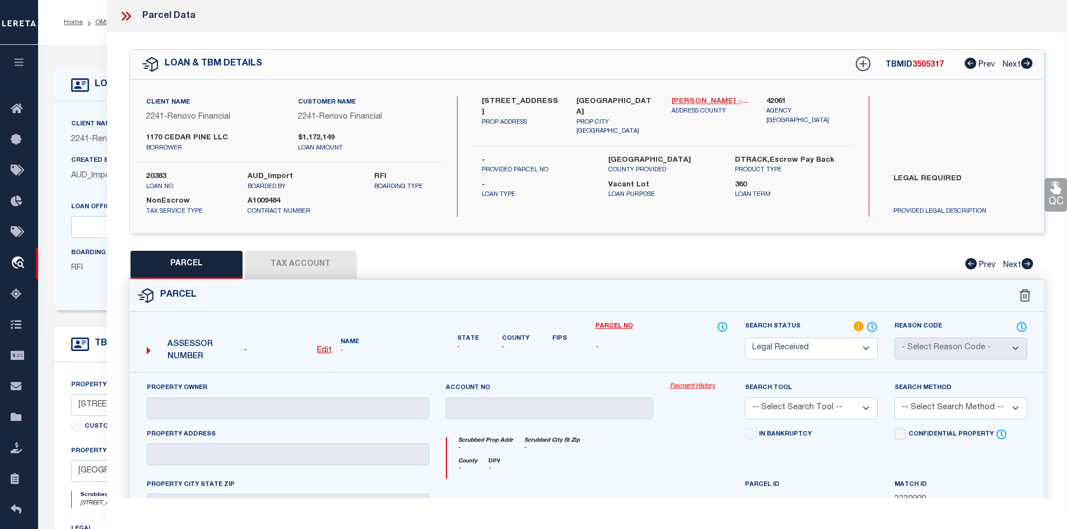
click at [693, 100] on link "[PERSON_NAME] - 48121" at bounding box center [711, 101] width 78 height 11
click at [487, 99] on label "[STREET_ADDRESS]" at bounding box center [521, 107] width 78 height 22
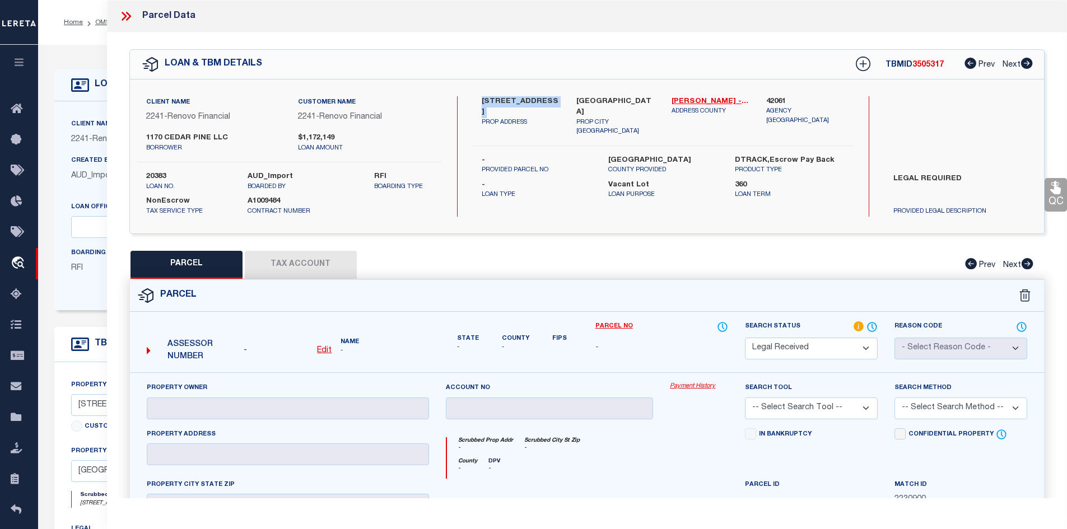
copy div "[STREET_ADDRESS]"
click at [951, 192] on label "LEGAL REQUIRED" at bounding box center [960, 191] width 151 height 34
click at [326, 350] on u "Edit" at bounding box center [324, 351] width 15 height 8
select select "RD"
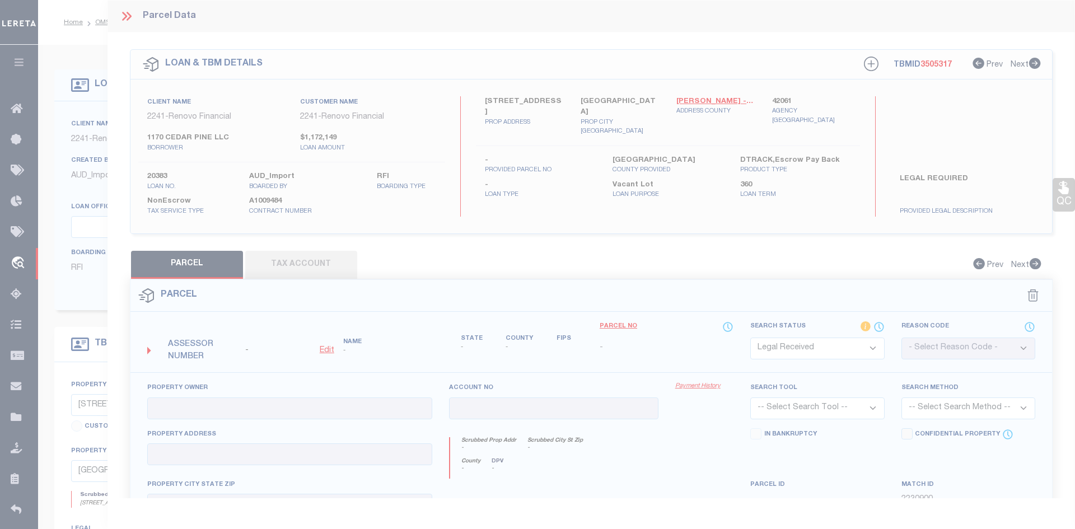
type textarea "-"
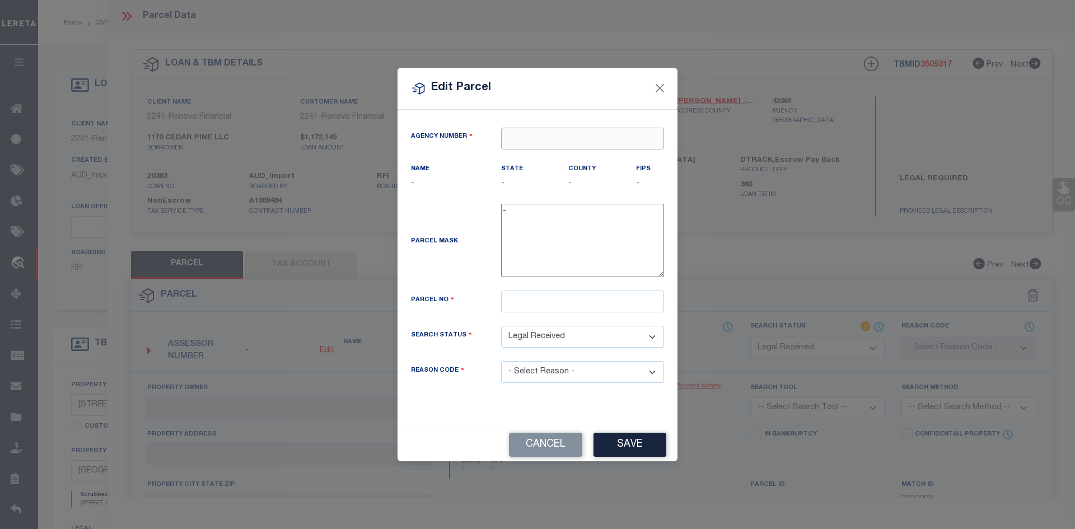
click at [616, 145] on input "text" at bounding box center [582, 139] width 163 height 22
click at [609, 157] on div "420610000 : [GEOGRAPHIC_DATA]" at bounding box center [583, 167] width 162 height 32
type input "420610000"
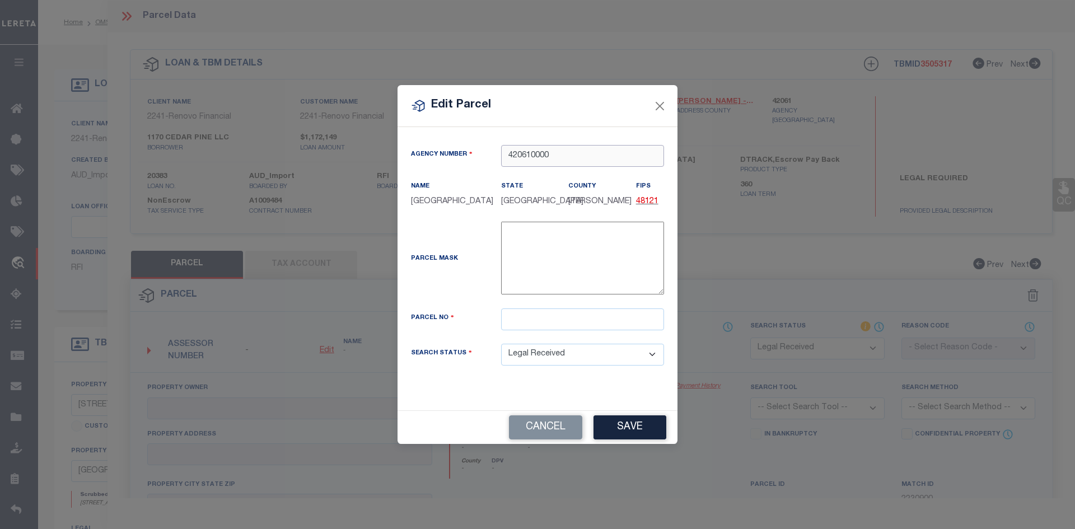
type input "420610000"
click at [544, 326] on input "text" at bounding box center [582, 320] width 163 height 22
paste input "1057544"
type input "1057544"
click at [609, 425] on button "Save" at bounding box center [630, 428] width 73 height 24
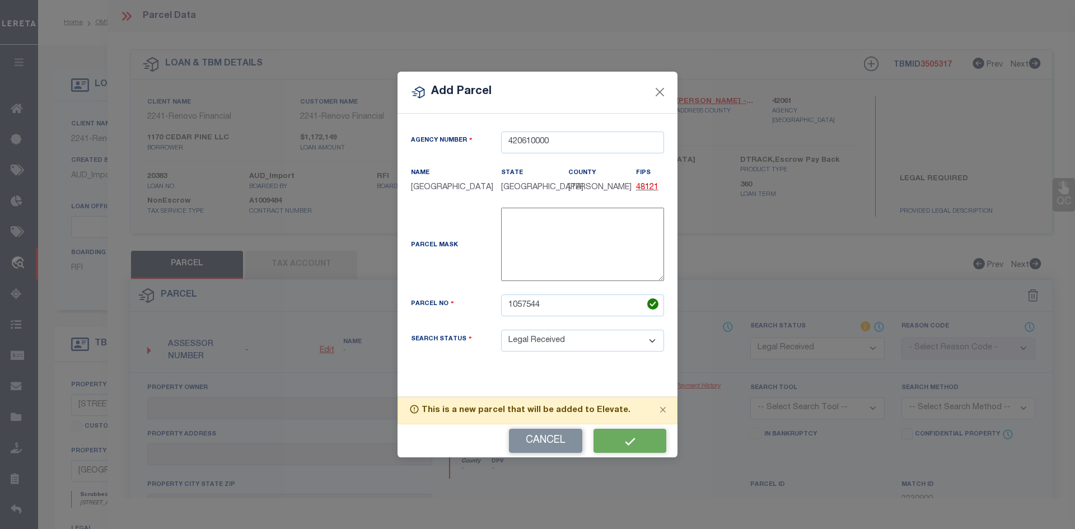
select select "RD"
checkbox input "false"
type textarea "Document uploaded that satisfies a legal requirement, changing from [GEOGRAPHIC…"
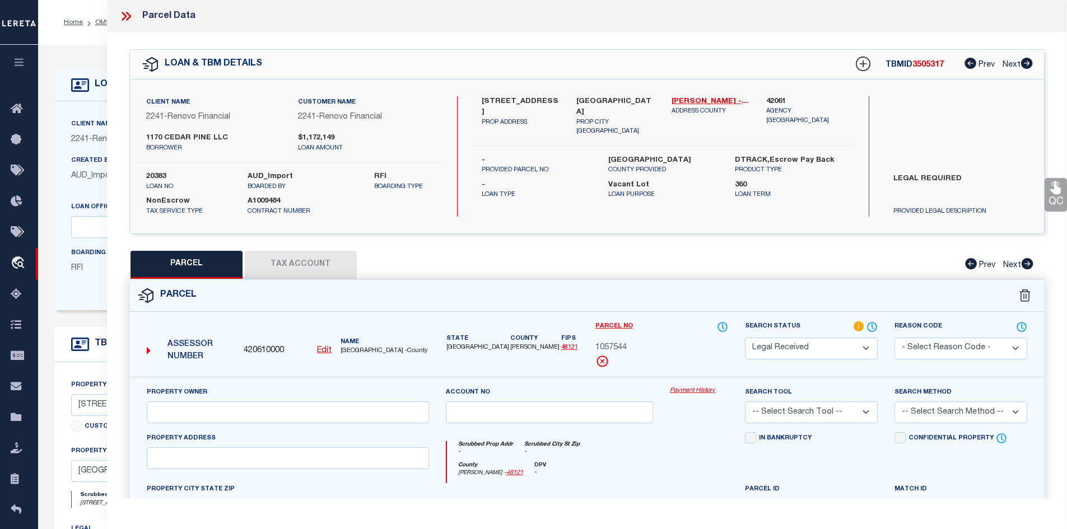
click at [297, 426] on div "Property Owner" at bounding box center [287, 410] width 299 height 46
click at [268, 412] on input "text" at bounding box center [288, 413] width 282 height 22
paste input "1170 CEDAR PINE LLC"
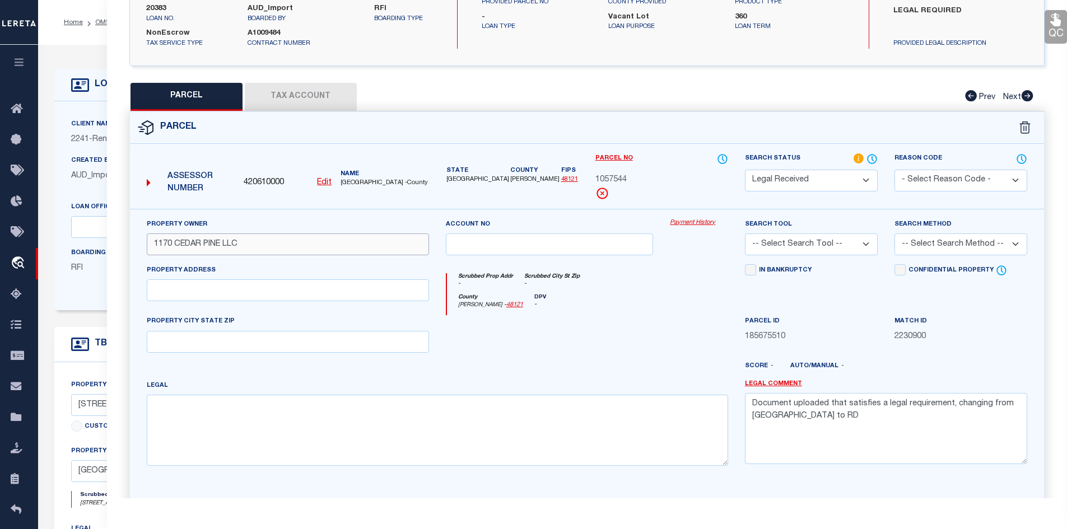
type input "1170 CEDAR PINE LLC"
click at [255, 296] on input "text" at bounding box center [288, 291] width 282 height 22
paste input "1176 CEDAR PINE LN, OAK POINT TX"
drag, startPoint x: 311, startPoint y: 287, endPoint x: 239, endPoint y: 287, distance: 72.8
click at [239, 287] on input "1176 CEDAR PINE LN, OAK POINT TX" at bounding box center [288, 291] width 282 height 22
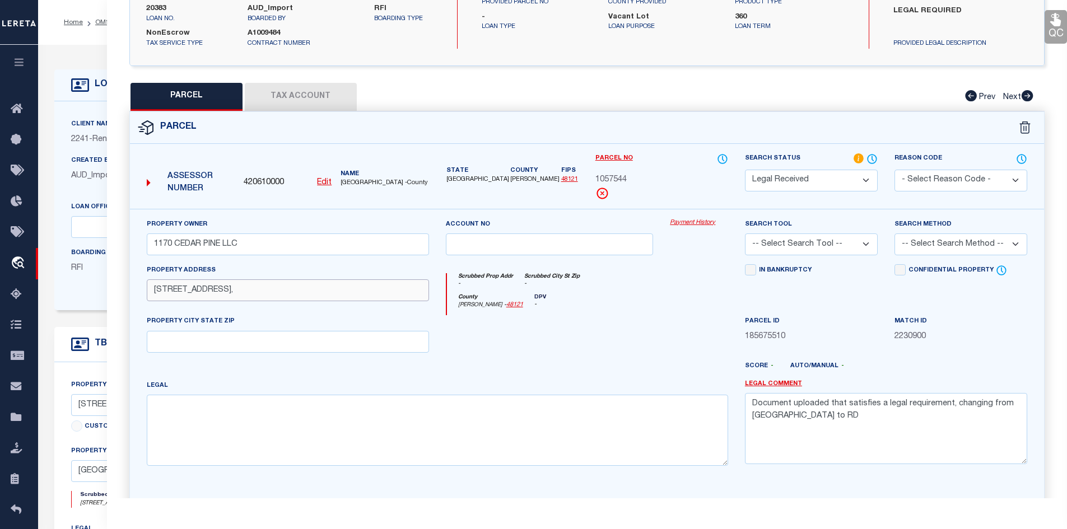
type input "1176 CEDAR PINE LN,"
click at [200, 340] on input "text" at bounding box center [288, 342] width 282 height 22
paste input "OAK POINT TX"
type input "OAK POINT TX"
click at [318, 407] on textarea at bounding box center [437, 430] width 581 height 71
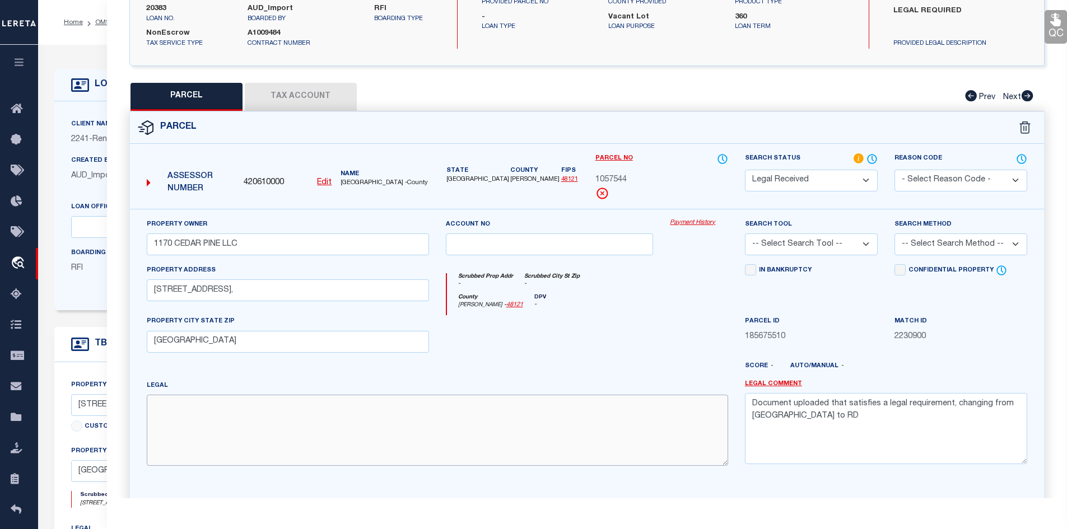
paste textarea "1170 CEDAR PINE LANE BLK A LOT 2"
type textarea "1170 CEDAR PINE LANE BLK A LOT 2"
click at [803, 426] on textarea "Document uploaded that satisfies a legal requirement, changing from ND to RD" at bounding box center [886, 428] width 282 height 71
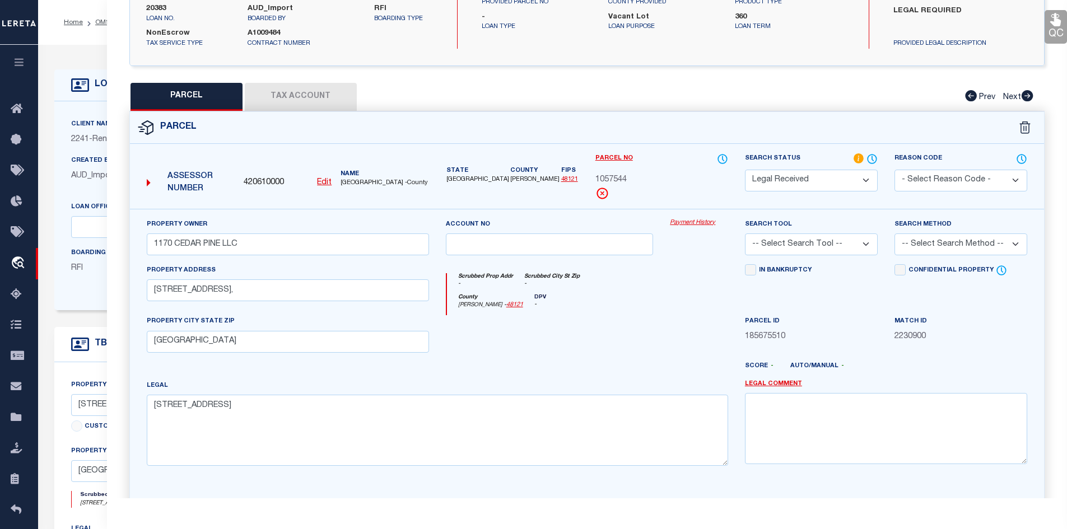
click at [338, 89] on button "Tax Account" at bounding box center [301, 97] width 112 height 28
select select "100"
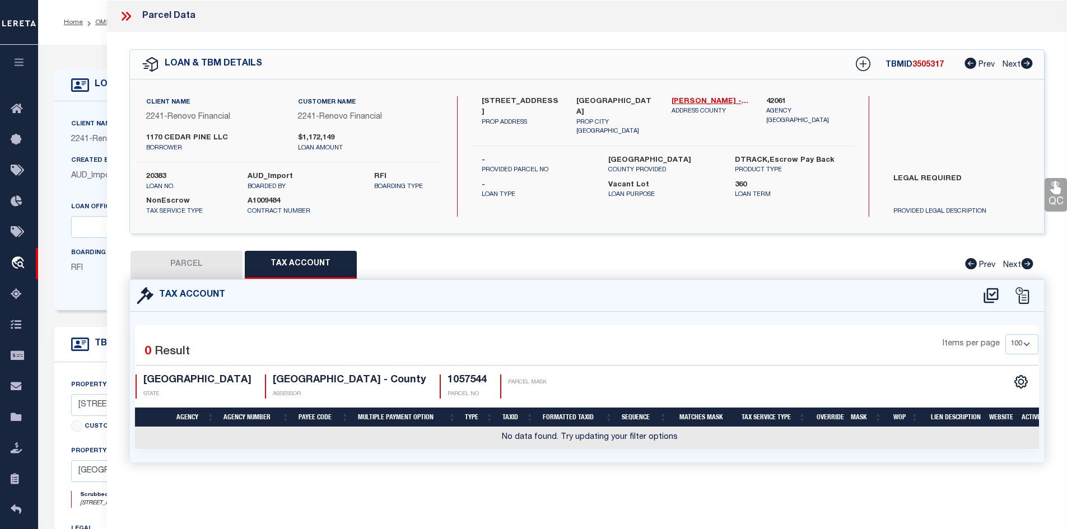
scroll to position [0, 0]
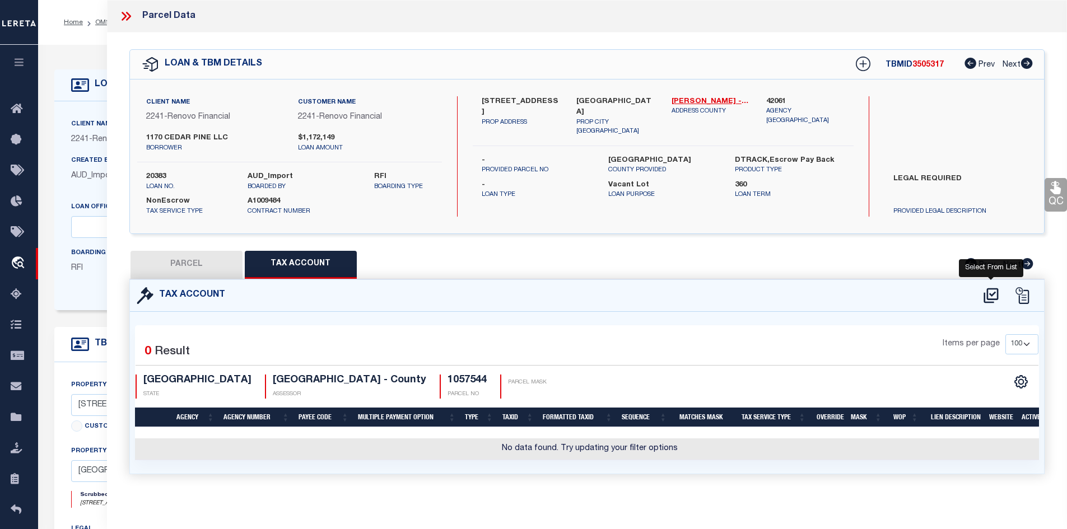
click at [994, 295] on icon at bounding box center [991, 296] width 18 height 18
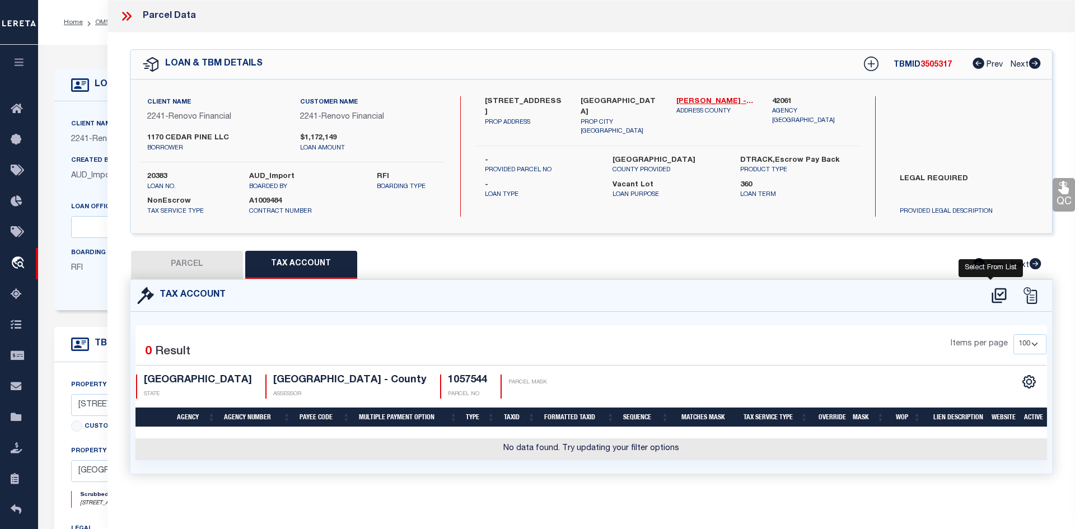
select select "200"
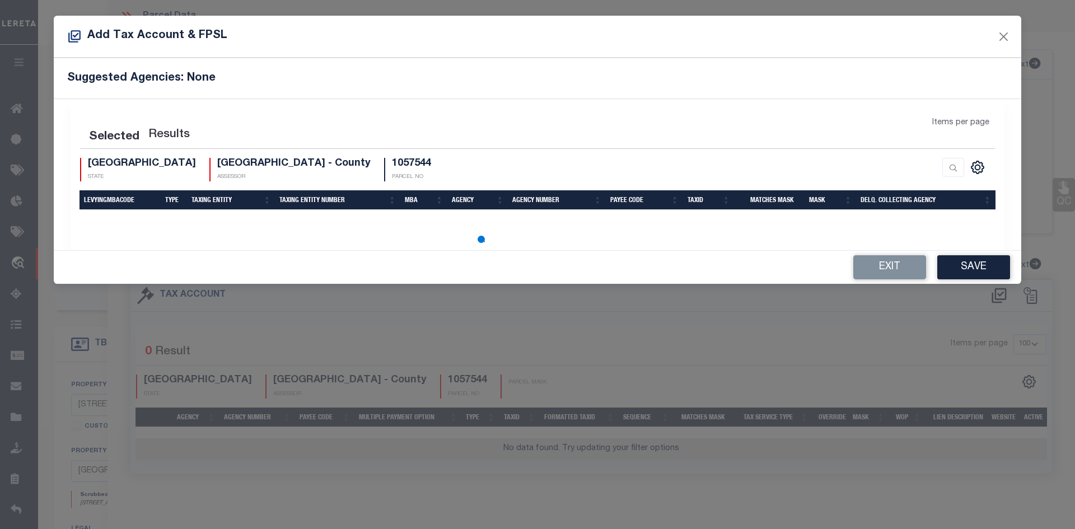
select select "200"
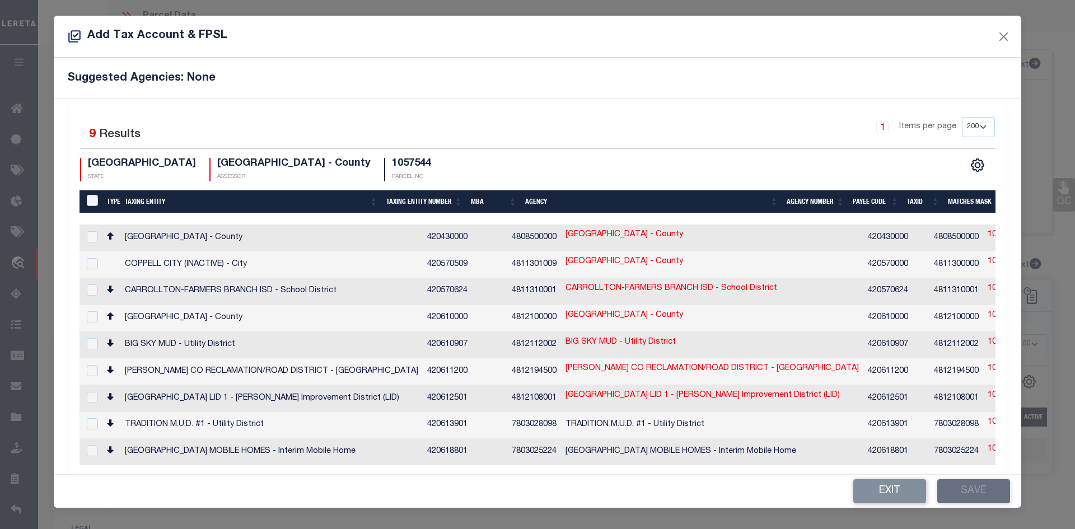
click at [258, 314] on td "DENTON COUNTY - County" at bounding box center [271, 318] width 302 height 27
checkbox input "true"
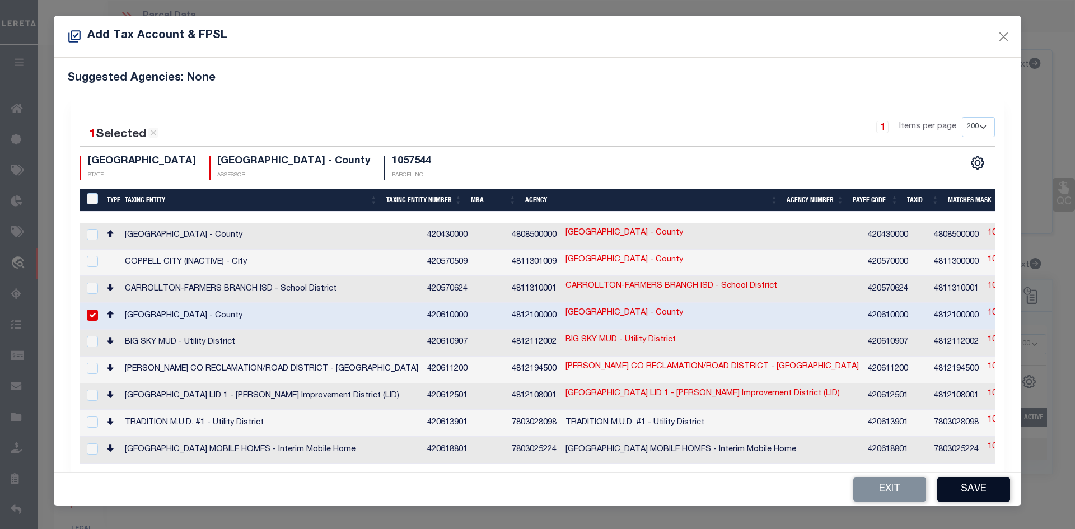
click at [967, 481] on button "Save" at bounding box center [974, 490] width 73 height 24
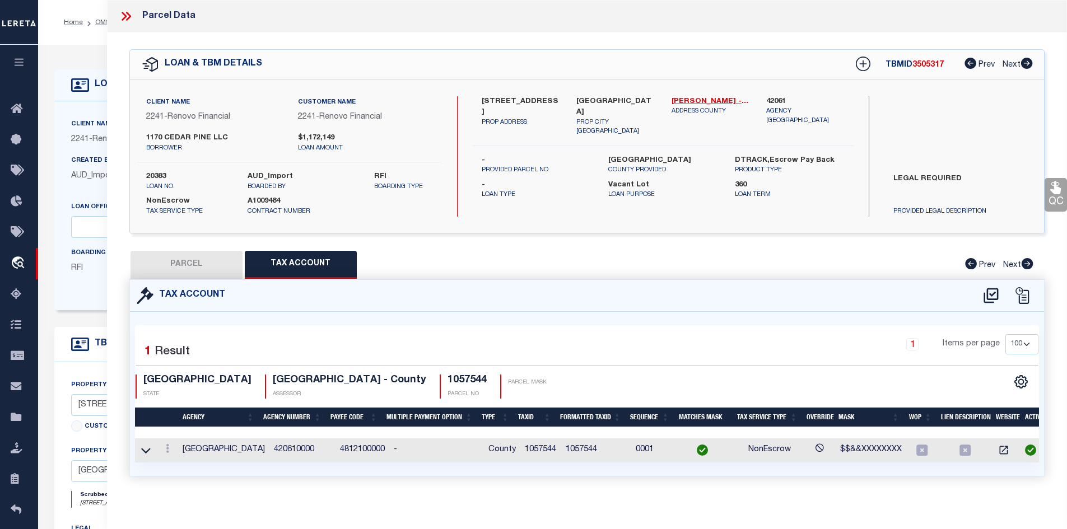
click at [185, 272] on button "PARCEL" at bounding box center [187, 265] width 112 height 28
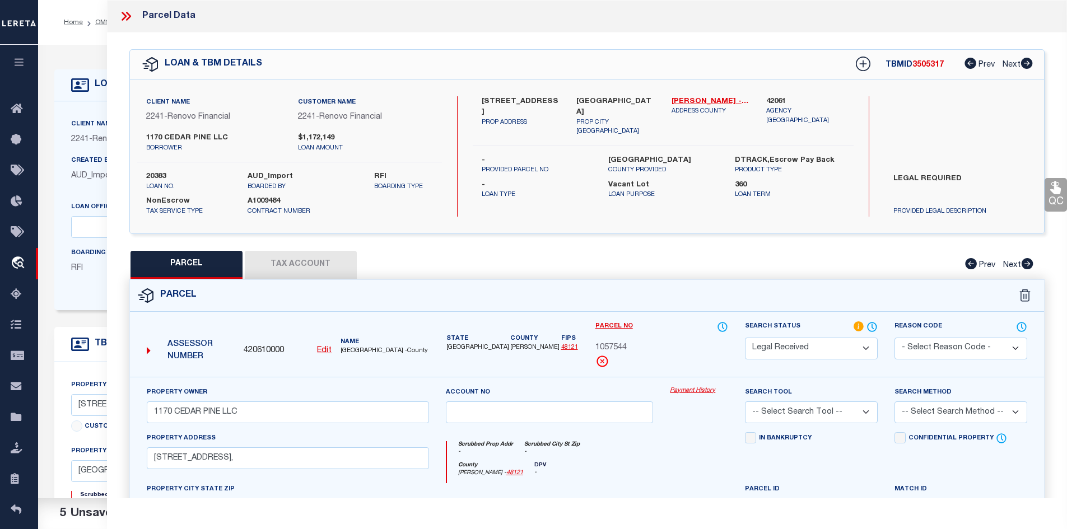
click at [495, 103] on label "1176 Cedar Pine Lane" at bounding box center [521, 107] width 78 height 22
copy div "1176 Cedar Pine Lane"
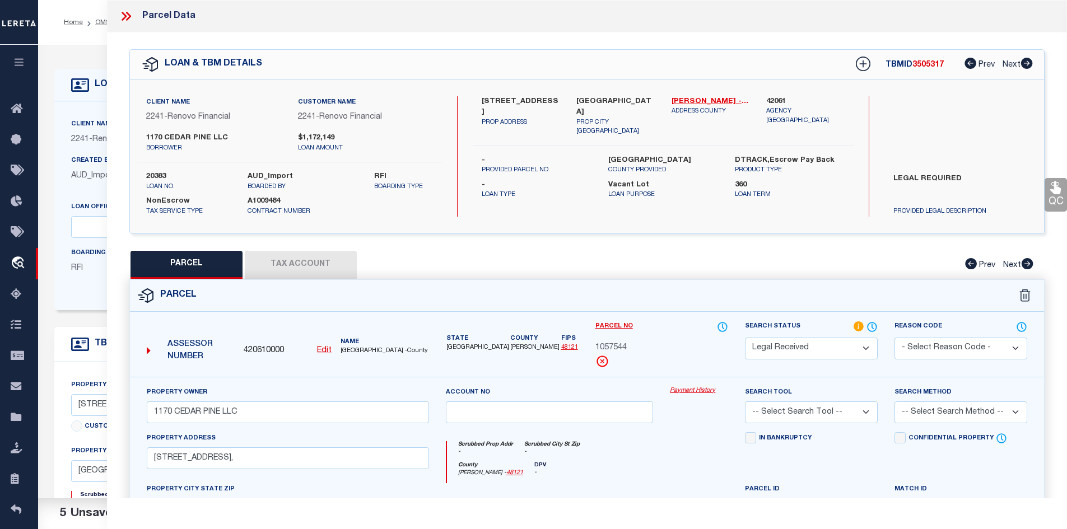
click at [627, 348] on span "1057544" at bounding box center [610, 348] width 31 height 12
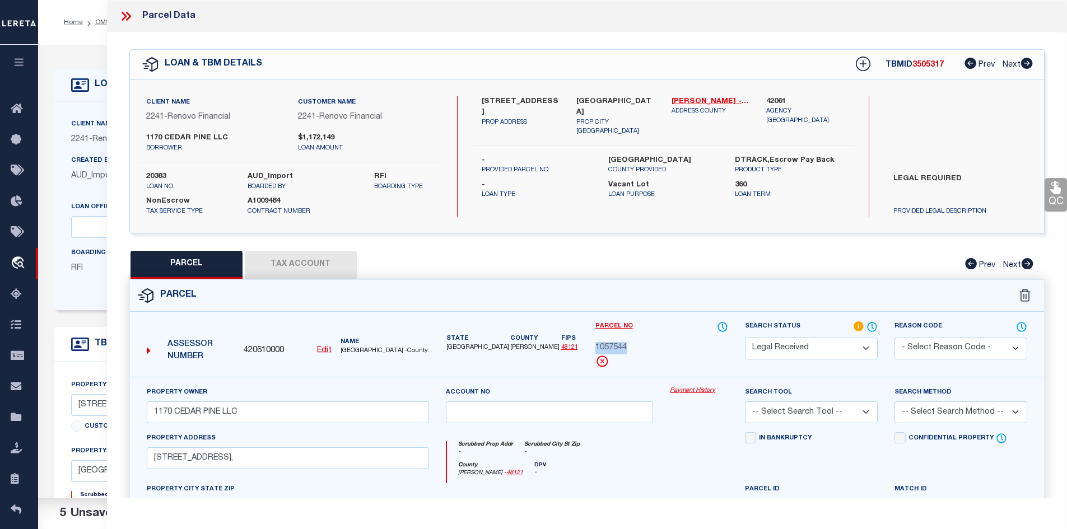
click at [305, 252] on button "Tax Account" at bounding box center [301, 265] width 112 height 28
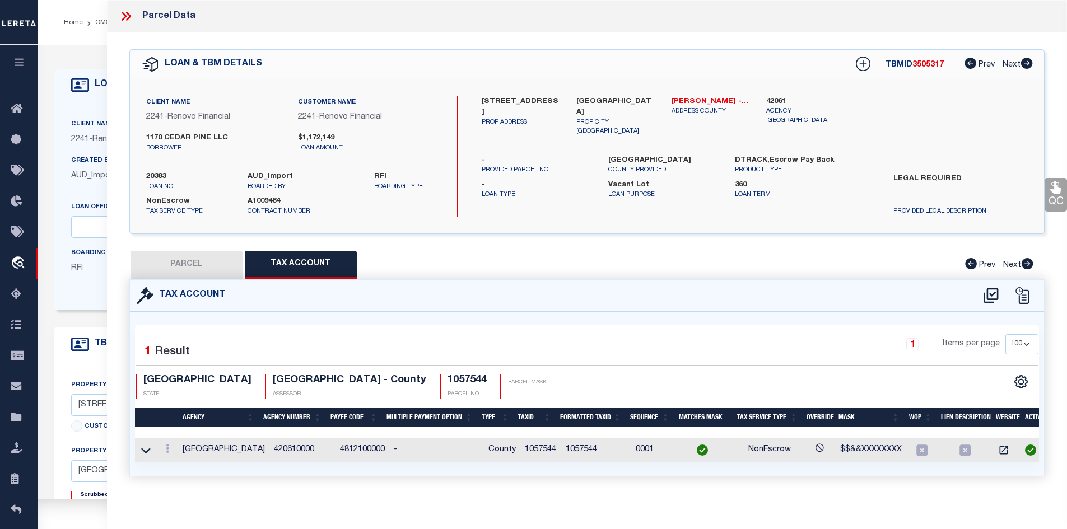
select select "100"
click at [530, 180] on label "-" at bounding box center [537, 185] width 110 height 11
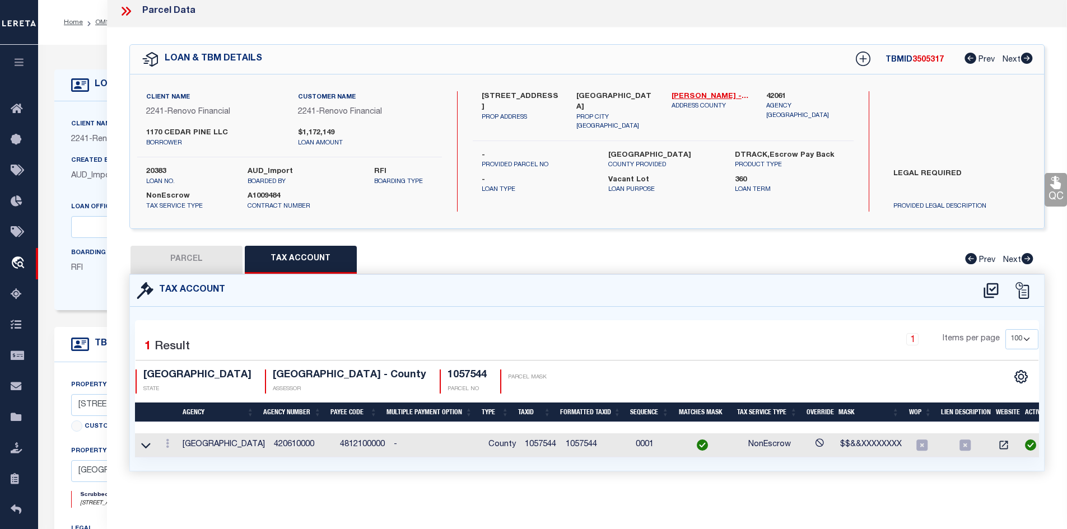
click at [232, 255] on button "PARCEL" at bounding box center [187, 260] width 112 height 28
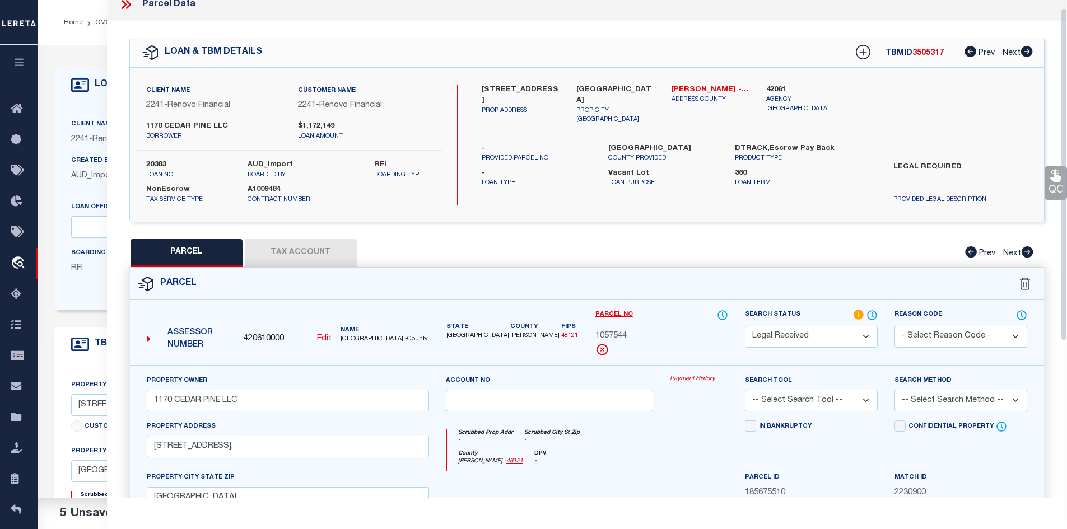
click at [327, 258] on button "Tax Account" at bounding box center [301, 253] width 112 height 28
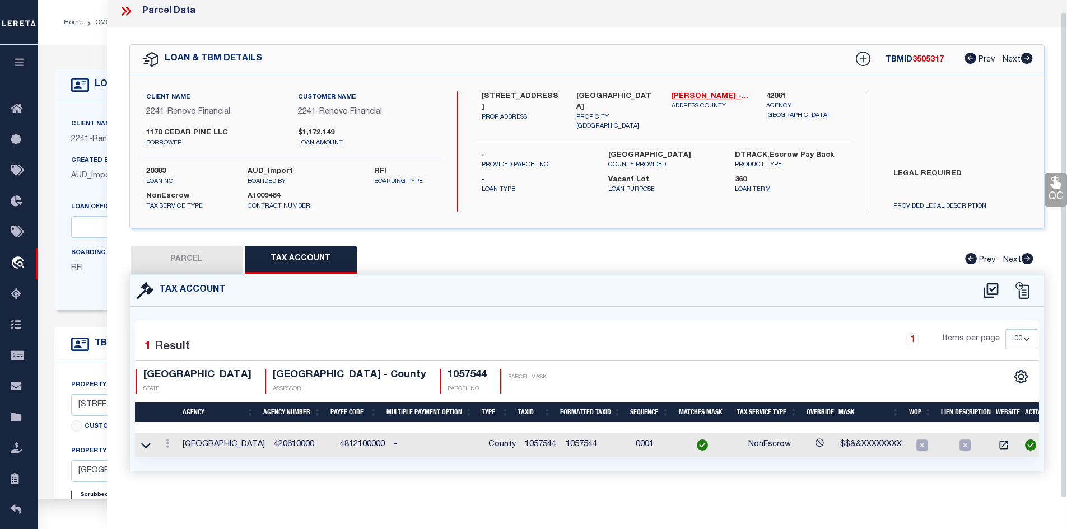
select select "100"
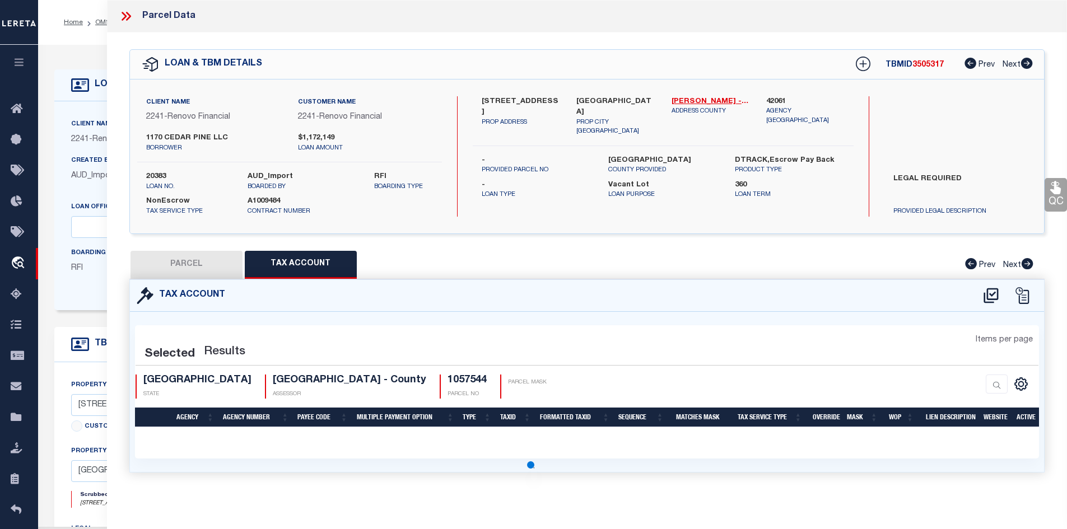
scroll to position [0, 0]
select select "100"
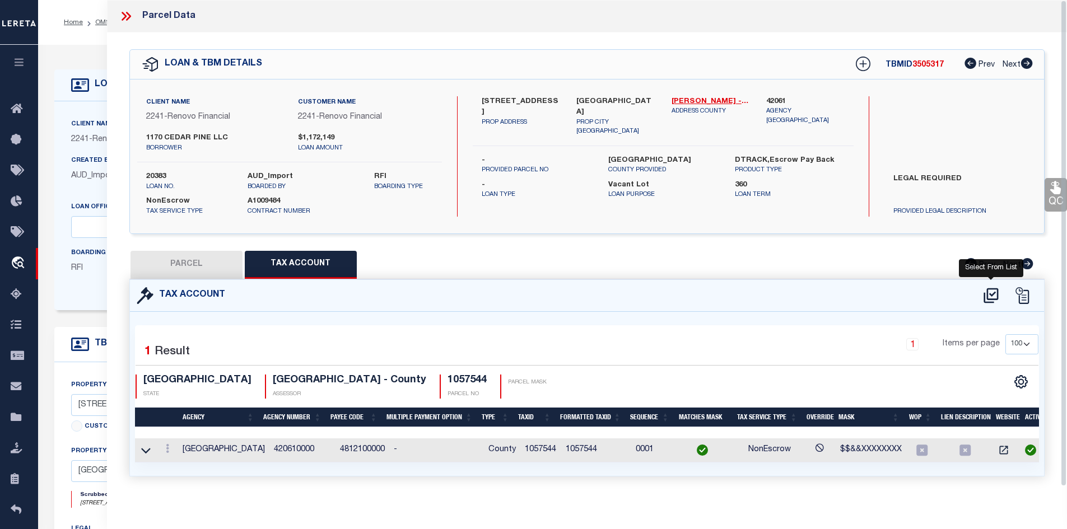
click at [991, 288] on icon at bounding box center [991, 295] width 15 height 15
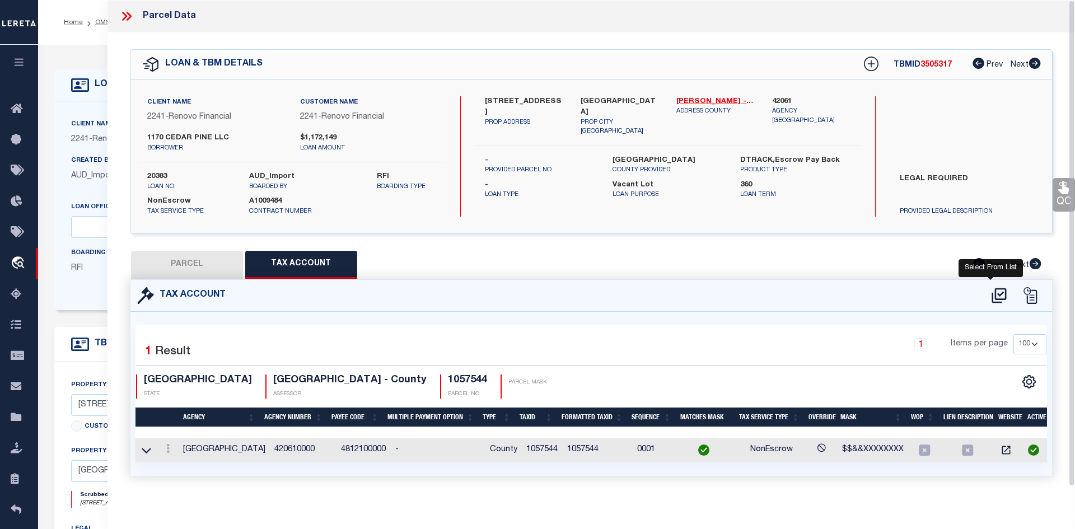
select select "200"
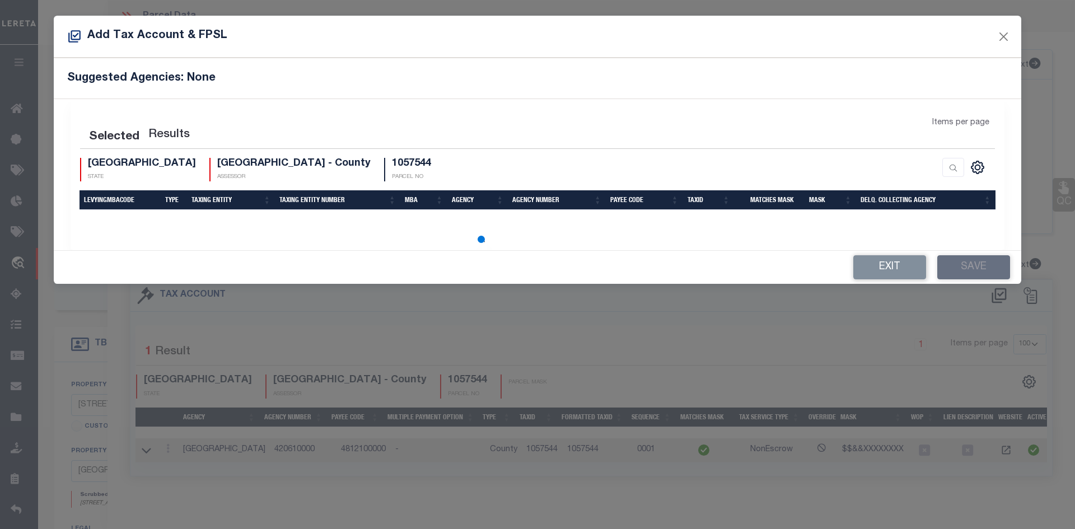
select select "200"
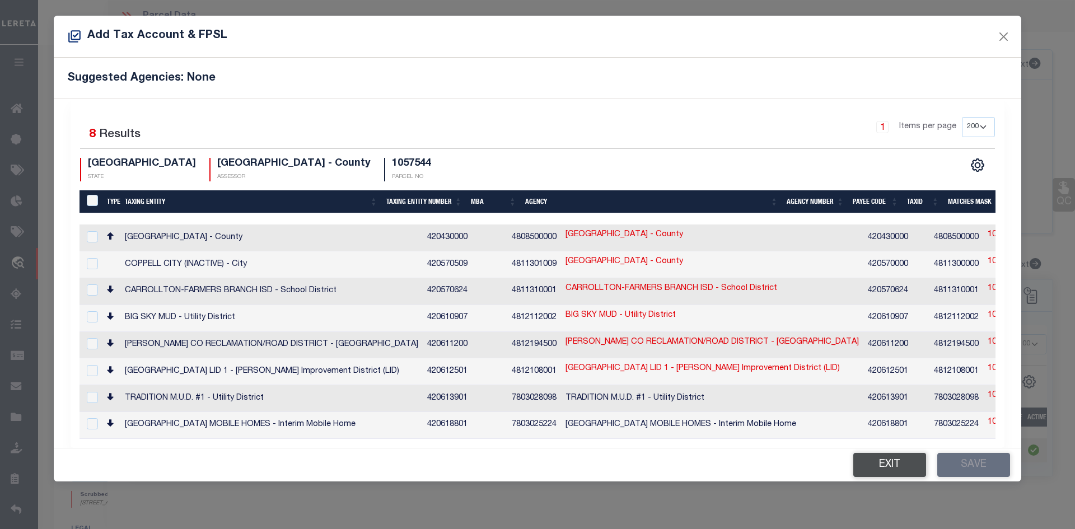
click at [898, 459] on button "Exit" at bounding box center [890, 465] width 73 height 24
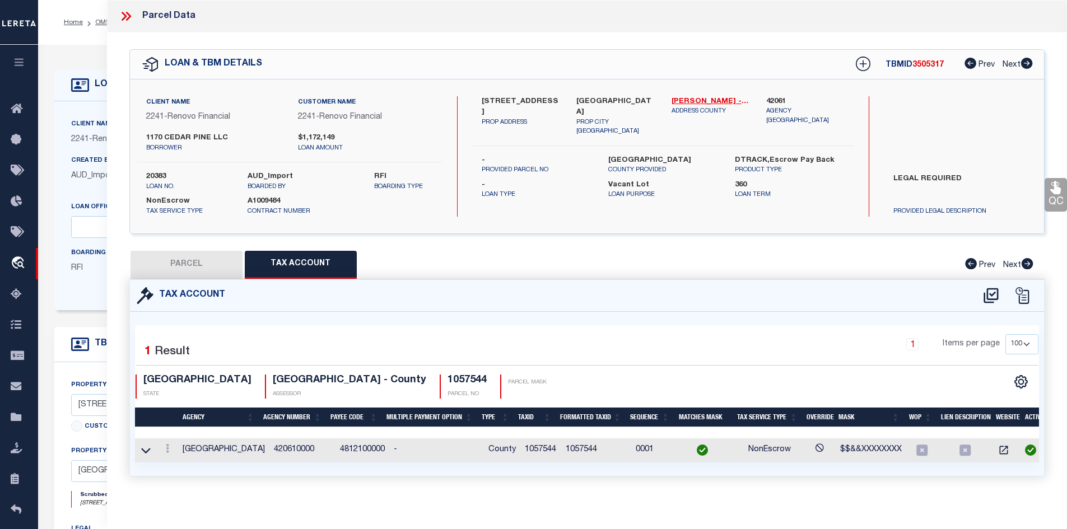
click at [203, 257] on button "PARCEL" at bounding box center [187, 265] width 112 height 28
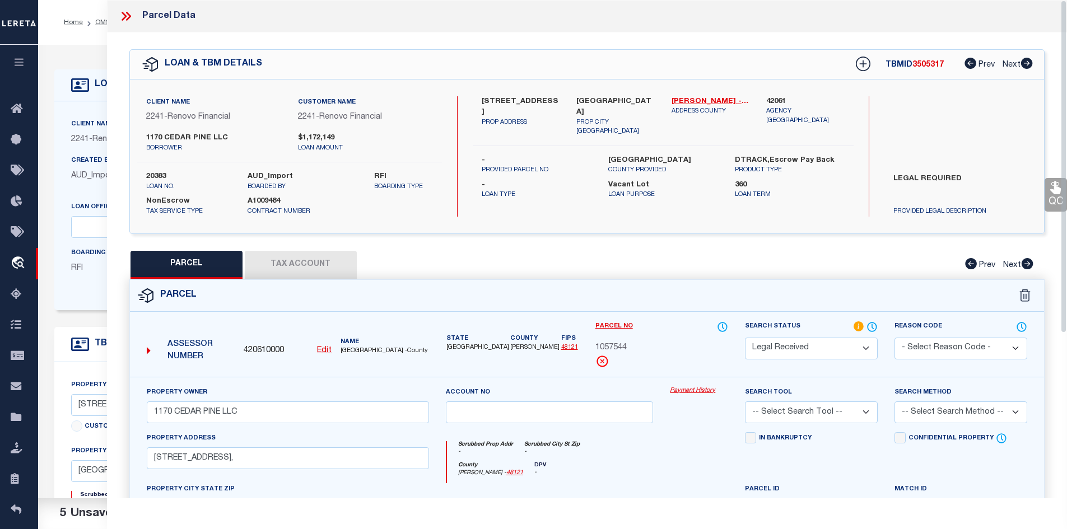
click at [850, 344] on select "Automated Search Bad Parcel Complete Duplicate Parcel High Dollar Reporting In …" at bounding box center [811, 349] width 133 height 22
click at [308, 264] on button "Tax Account" at bounding box center [301, 265] width 112 height 28
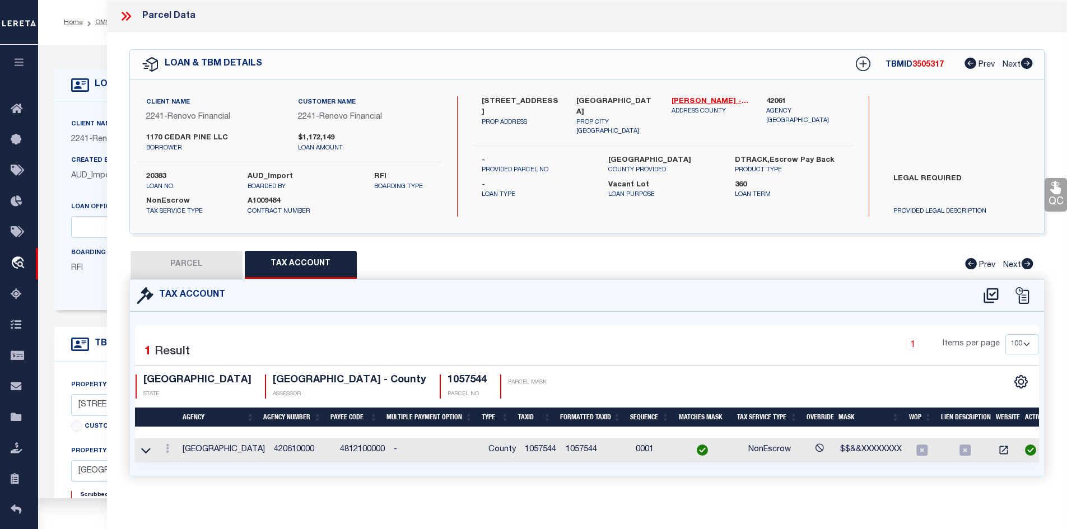
select select "100"
click at [147, 451] on icon at bounding box center [146, 451] width 10 height 6
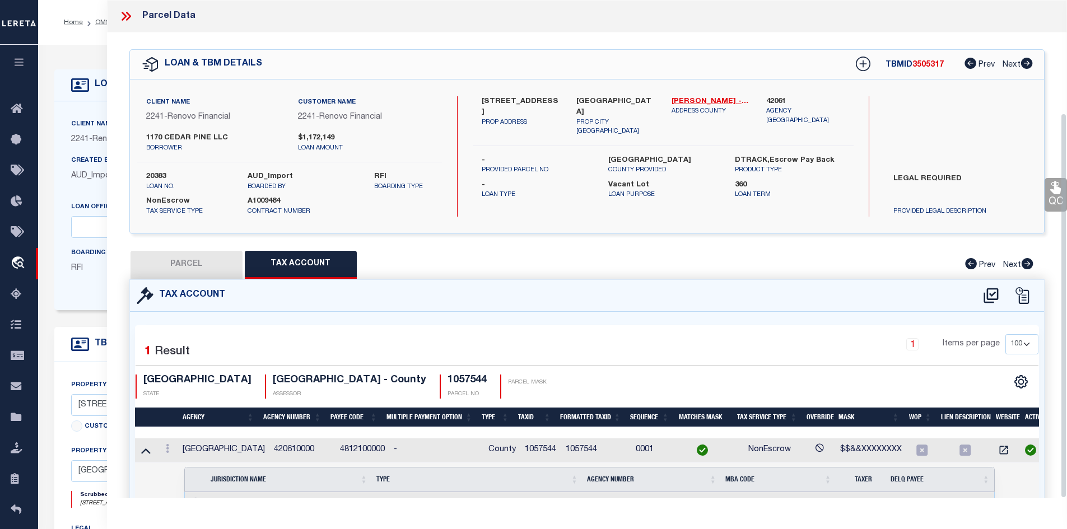
scroll to position [146, 0]
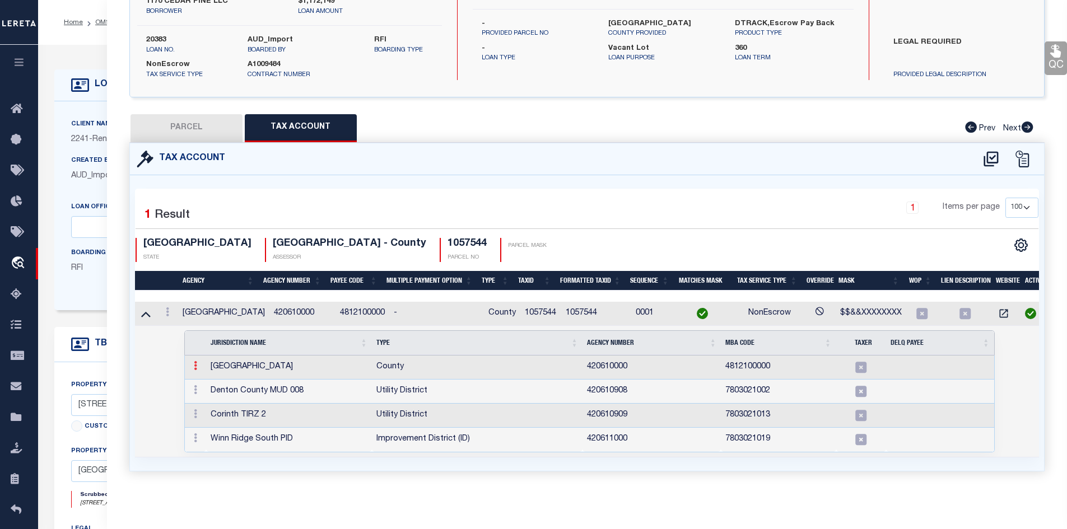
click at [194, 361] on icon at bounding box center [195, 365] width 3 height 9
click at [208, 385] on img at bounding box center [208, 384] width 11 height 11
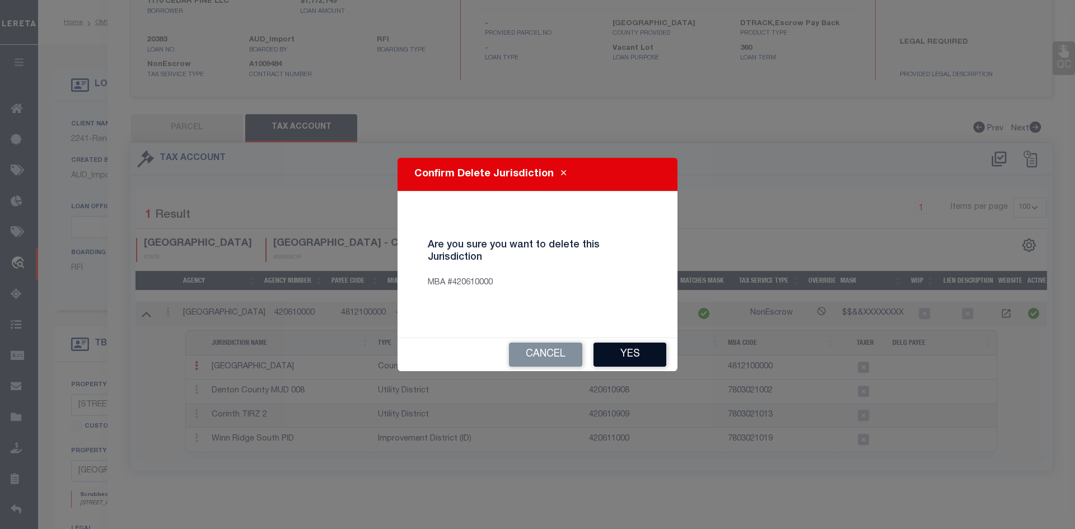
click at [617, 348] on button "Yes" at bounding box center [630, 355] width 73 height 24
select select "100"
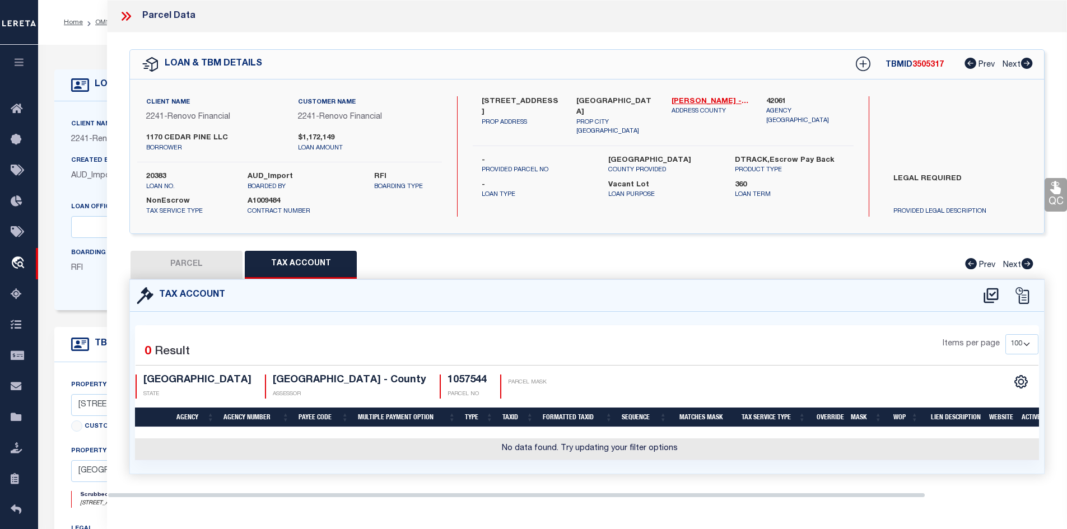
scroll to position [0, 0]
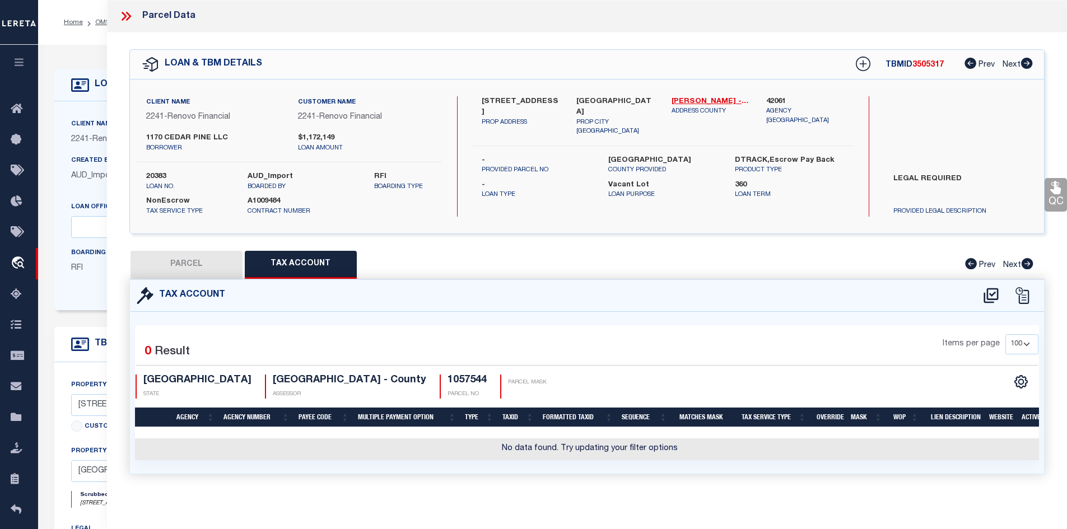
click at [207, 266] on button "PARCEL" at bounding box center [187, 265] width 112 height 28
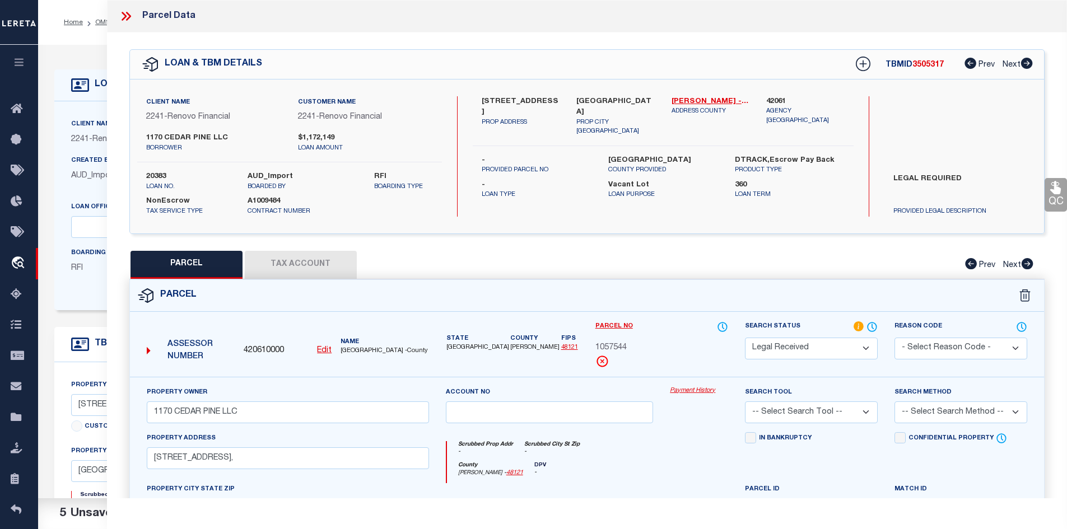
scroll to position [112, 0]
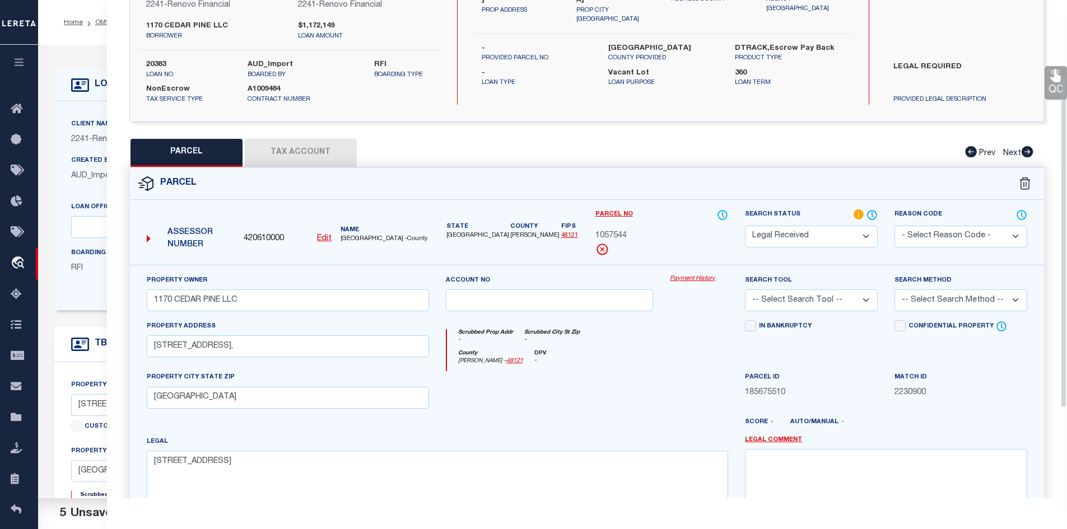
click at [816, 241] on select "Automated Search Bad Parcel Complete Duplicate Parcel High Dollar Reporting In …" at bounding box center [811, 237] width 133 height 22
click at [406, 296] on input "1170 CEDAR PINE LLC" at bounding box center [288, 301] width 282 height 22
drag, startPoint x: 406, startPoint y: 296, endPoint x: 410, endPoint y: 263, distance: 32.8
click at [408, 295] on input "1170 CEDAR PINE LLC" at bounding box center [288, 301] width 282 height 22
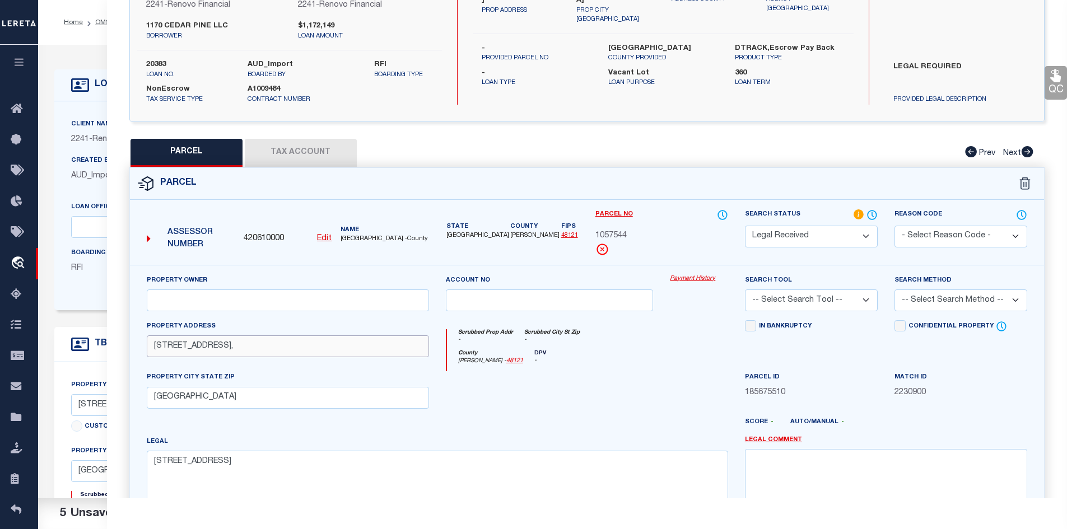
click at [278, 350] on input "1176 CEDAR PINE LN," at bounding box center [288, 347] width 282 height 22
click at [271, 404] on input "OAK POINT TX" at bounding box center [288, 398] width 282 height 22
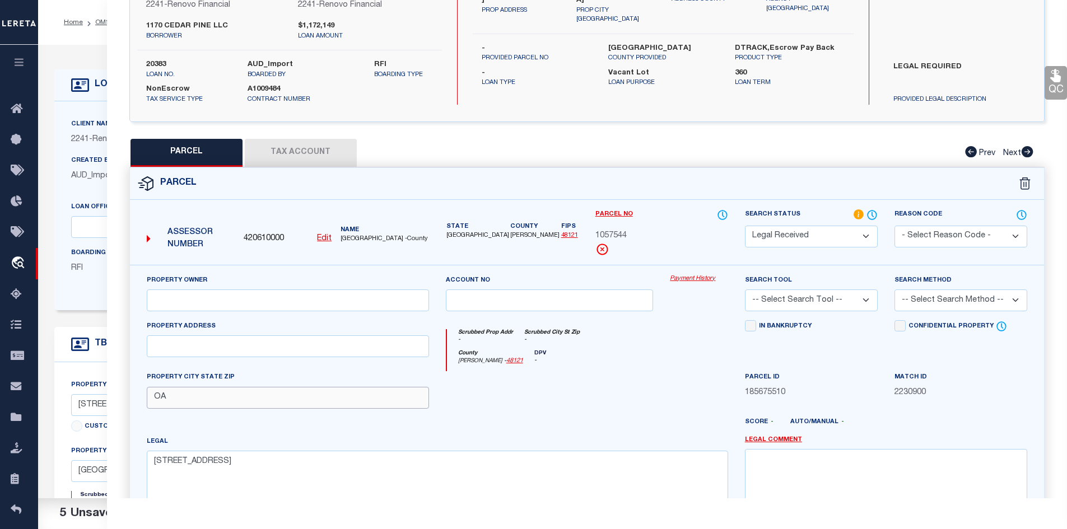
type input "O"
type textarea "1170 CEDAR PINE LANE BLK A LOT"
click at [319, 452] on textarea "1170 CEDAR PINE LANE BLK A LOT" at bounding box center [437, 486] width 581 height 71
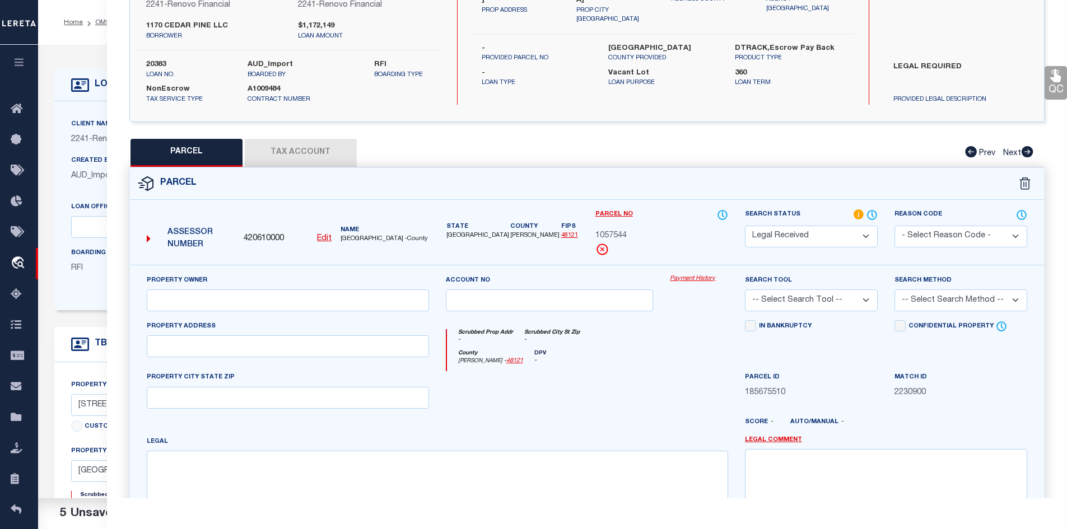
click at [805, 235] on select "Automated Search Bad Parcel Complete Duplicate Parcel High Dollar Reporting In …" at bounding box center [811, 237] width 133 height 22
select select "NP"
click at [745, 226] on select "Automated Search Bad Parcel Complete Duplicate Parcel High Dollar Reporting In …" at bounding box center [811, 237] width 133 height 22
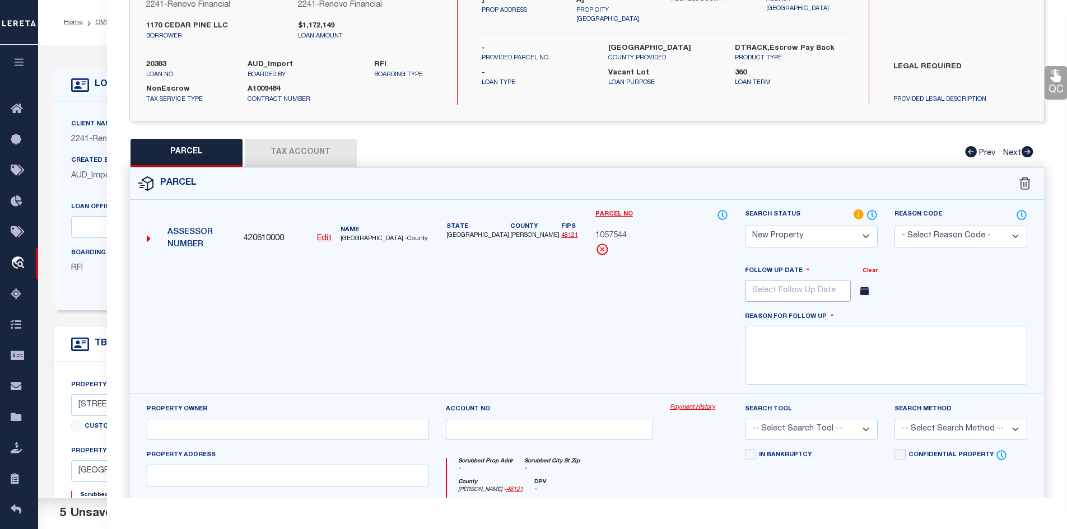
click at [804, 292] on input "text" at bounding box center [798, 291] width 106 height 22
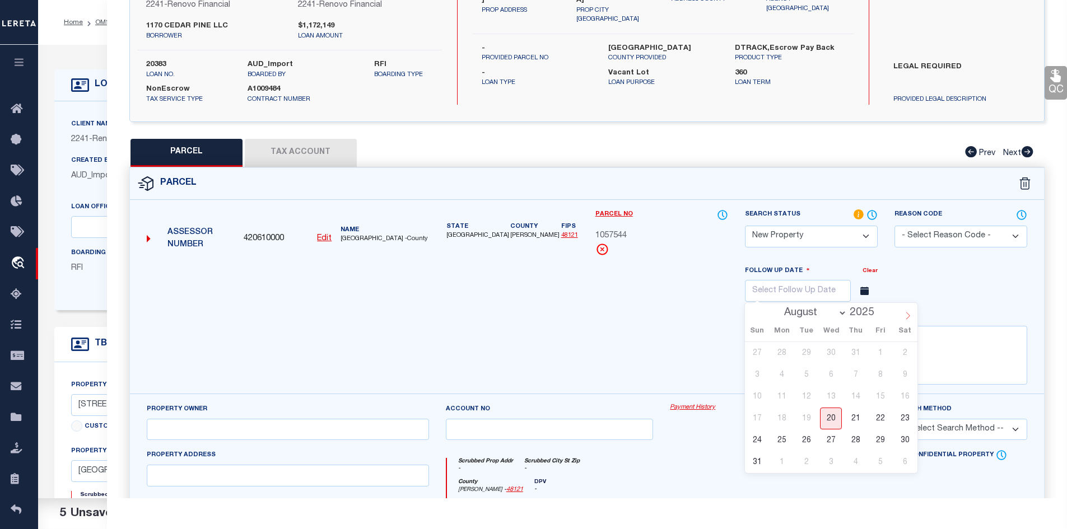
click at [906, 318] on icon at bounding box center [908, 316] width 8 height 8
click at [906, 319] on icon at bounding box center [908, 316] width 8 height 8
select select "10"
click at [872, 415] on span "21" at bounding box center [880, 419] width 22 height 22
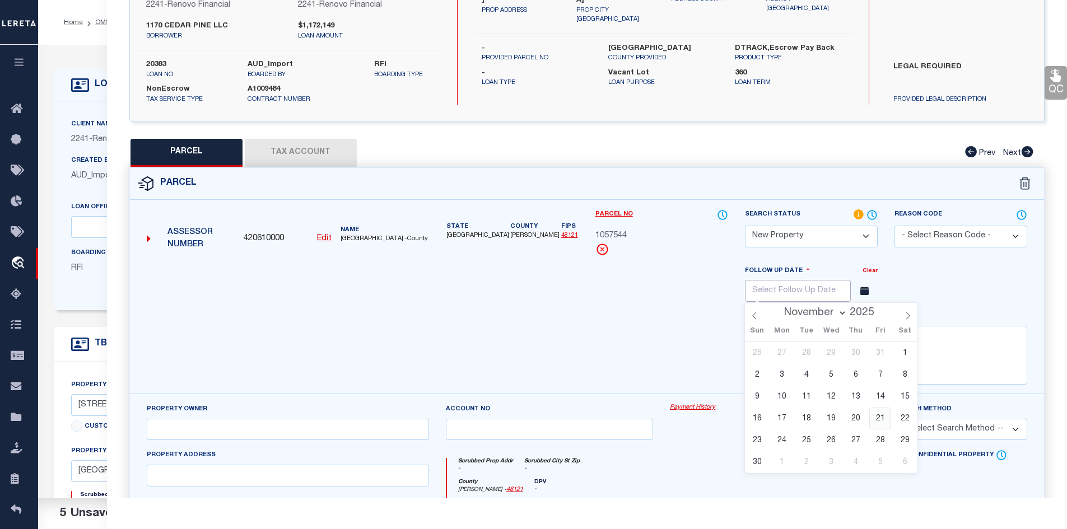
type input "11/21/2025"
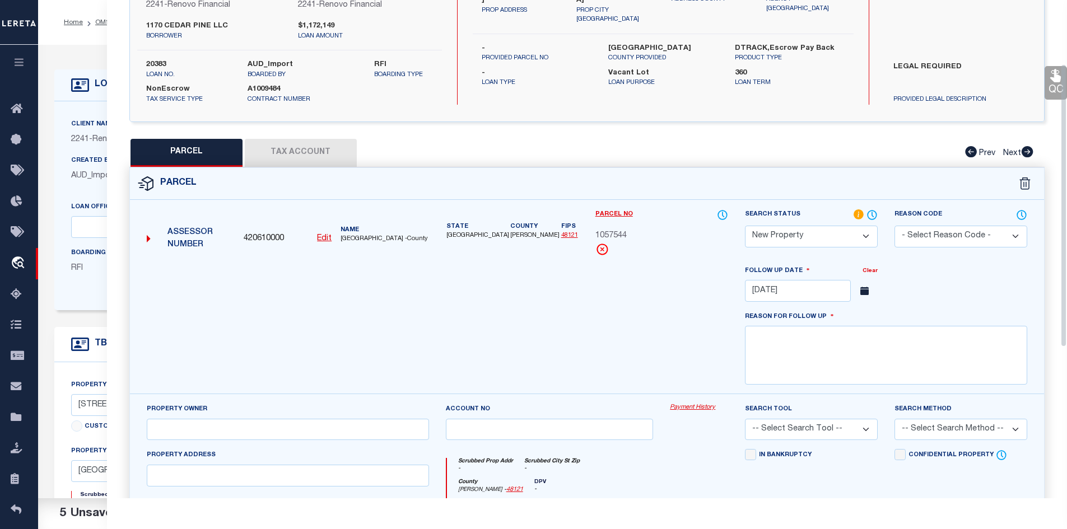
click at [847, 388] on div "Follow Up Date Clear 11/21/2025 August September October November December 2025…" at bounding box center [886, 329] width 299 height 129
click at [828, 370] on textarea at bounding box center [886, 355] width 282 height 59
type textarea "t"
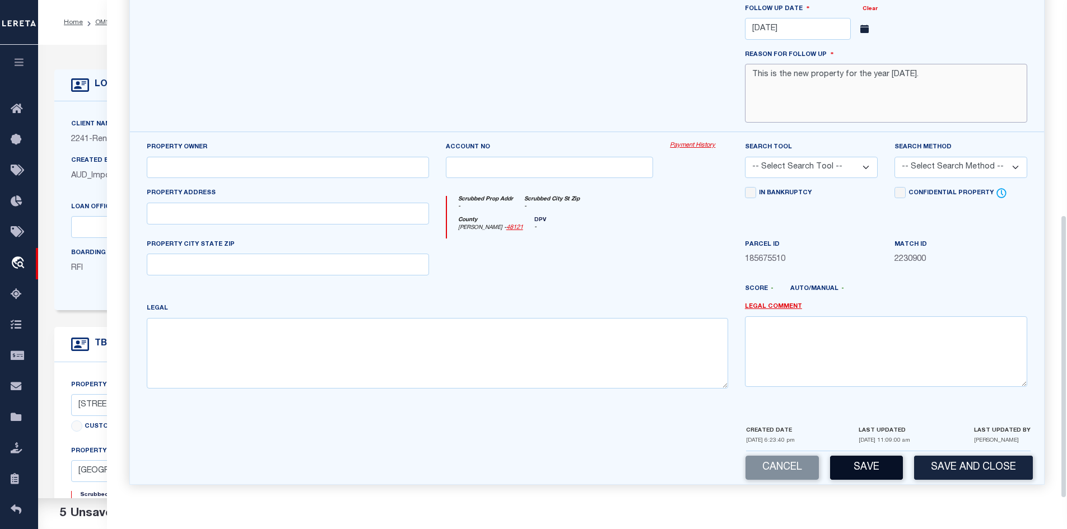
type textarea "This is the new property for the year 2025."
click at [870, 467] on button "Save" at bounding box center [866, 468] width 73 height 24
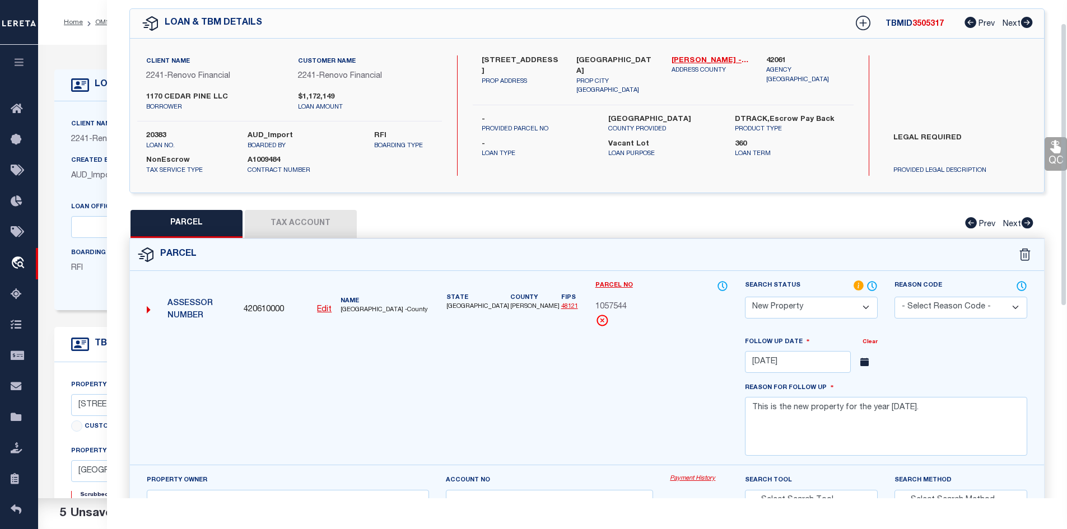
select select "AS"
checkbox input "false"
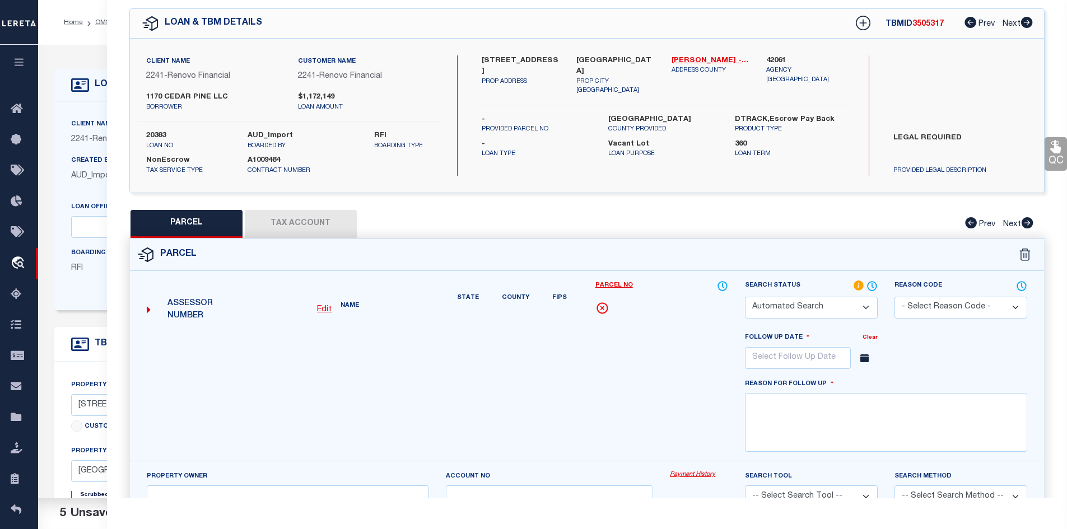
select select "NP"
type input "11/21/2025"
type textarea "This is the new property for the year 2025."
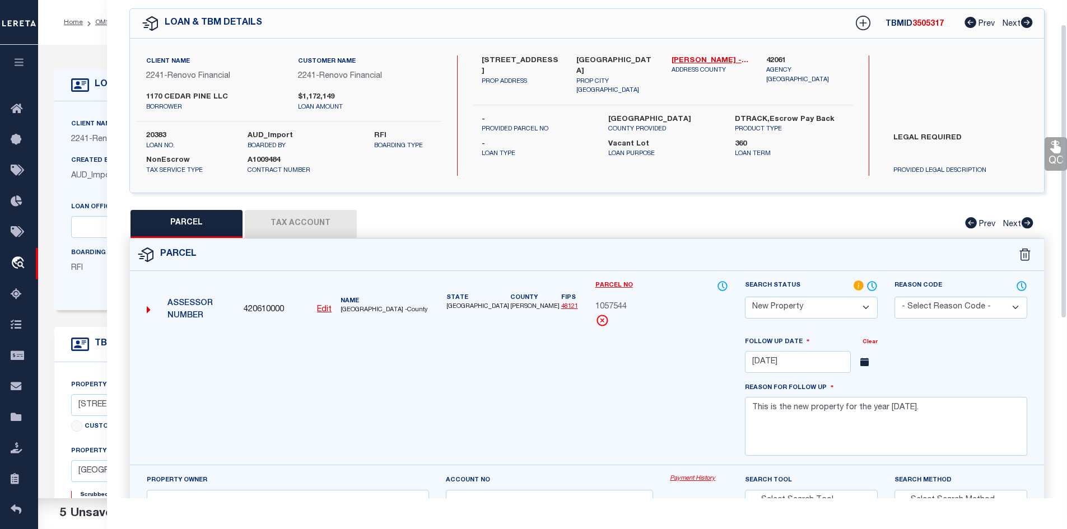
click at [919, 24] on span "3505317" at bounding box center [927, 24] width 31 height 8
copy span "3505317"
click at [157, 133] on label "20383" at bounding box center [188, 136] width 85 height 11
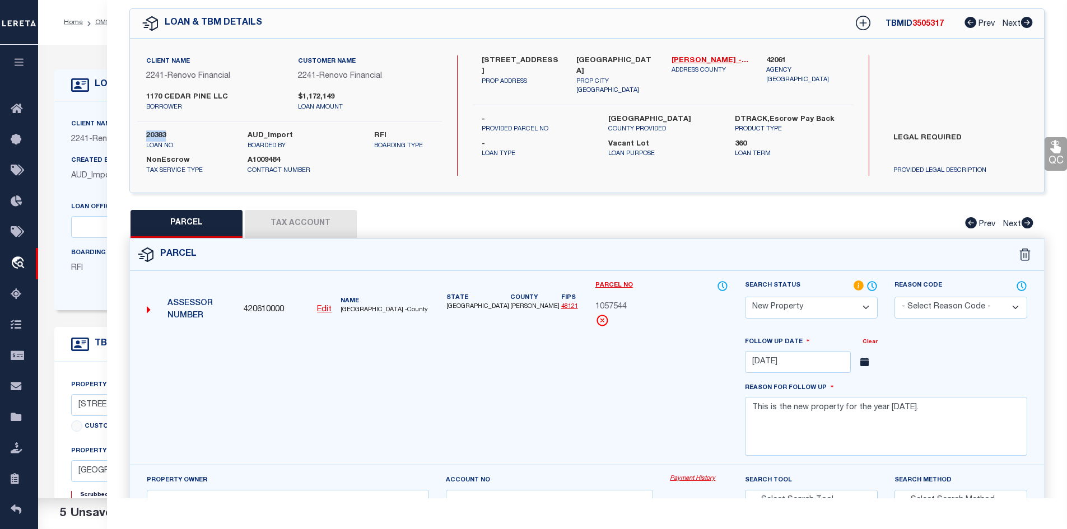
copy label "20383"
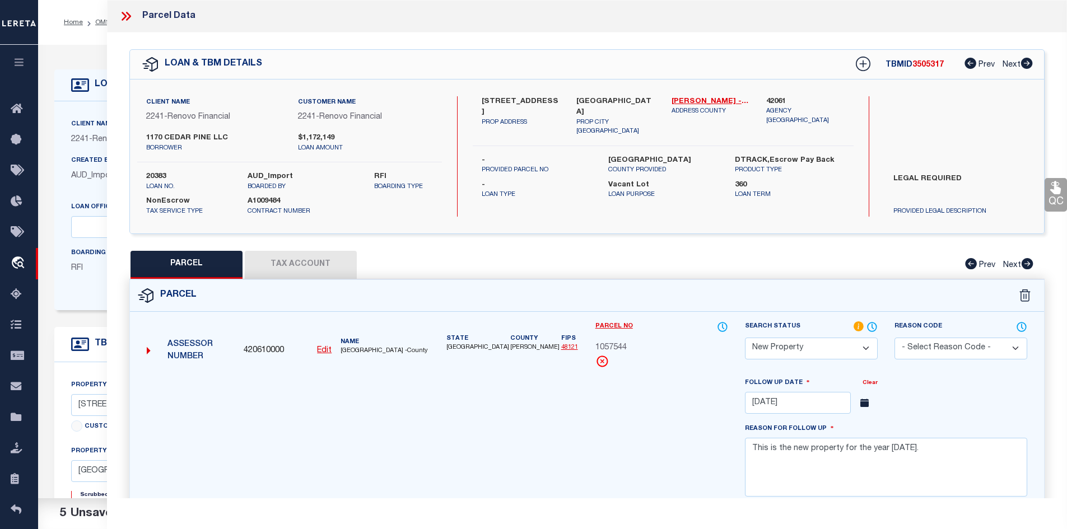
click at [124, 17] on icon at bounding box center [126, 16] width 15 height 15
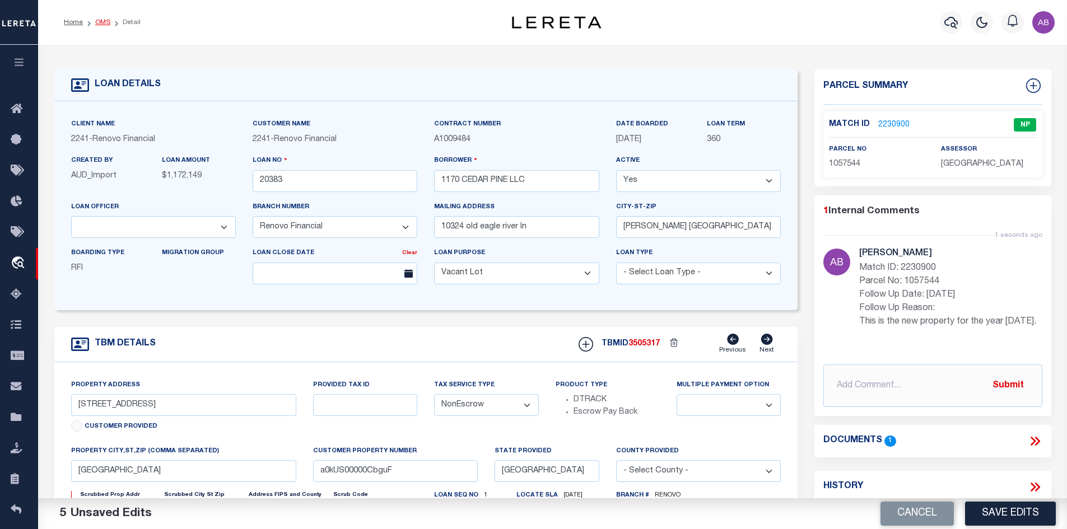
click at [104, 21] on link "OMS" at bounding box center [102, 22] width 15 height 7
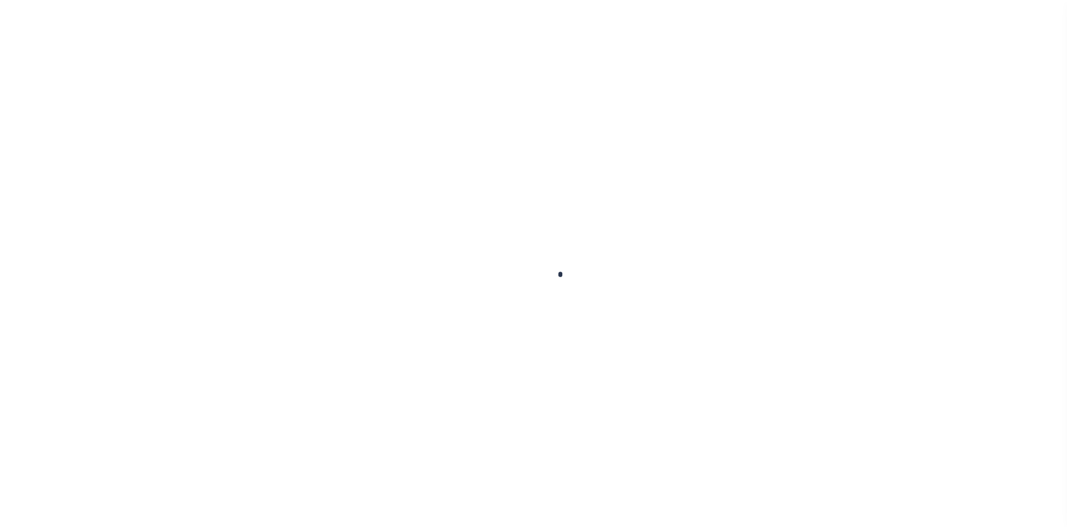
scroll to position [16, 0]
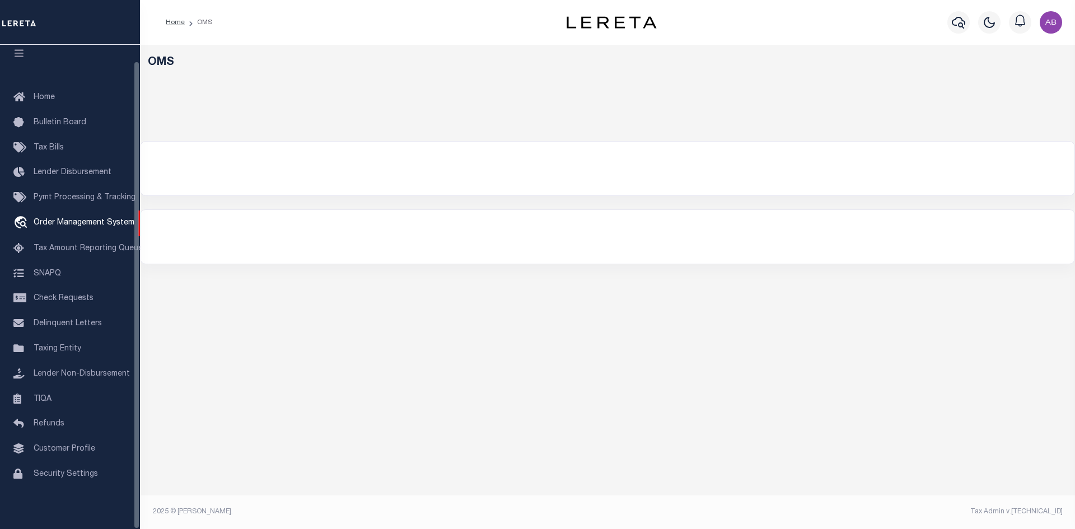
select select "200"
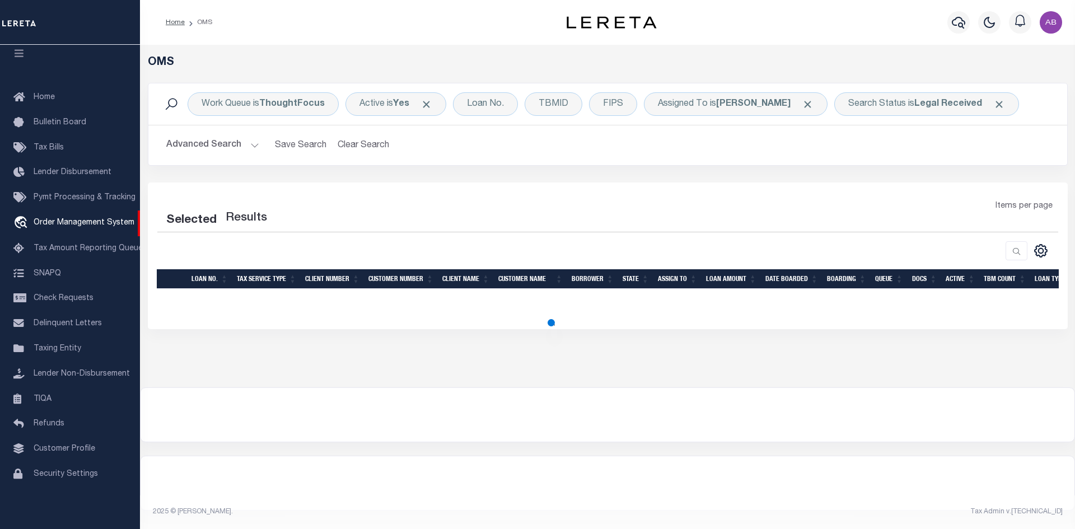
select select "200"
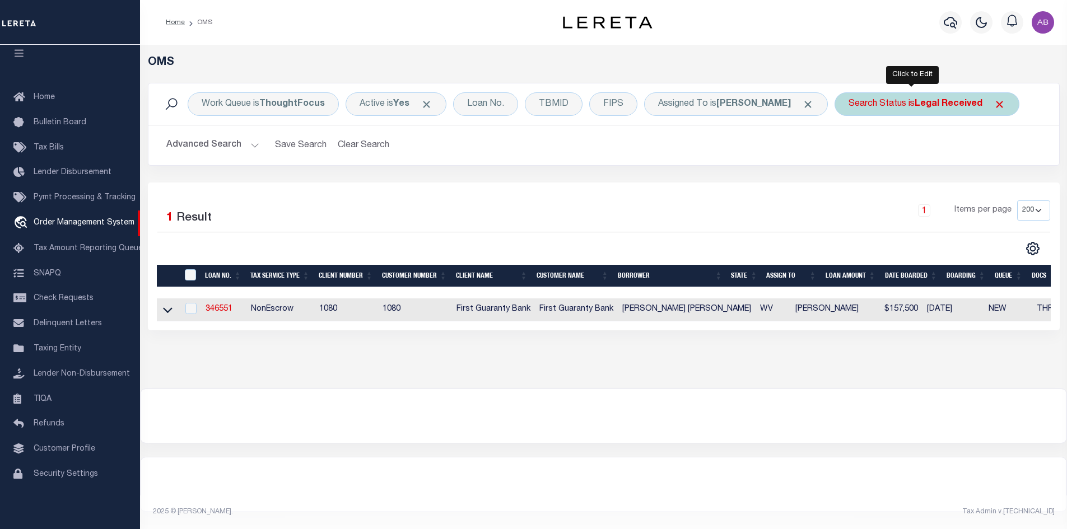
click at [915, 101] on b "Legal Received" at bounding box center [949, 104] width 68 height 9
select select "RD"
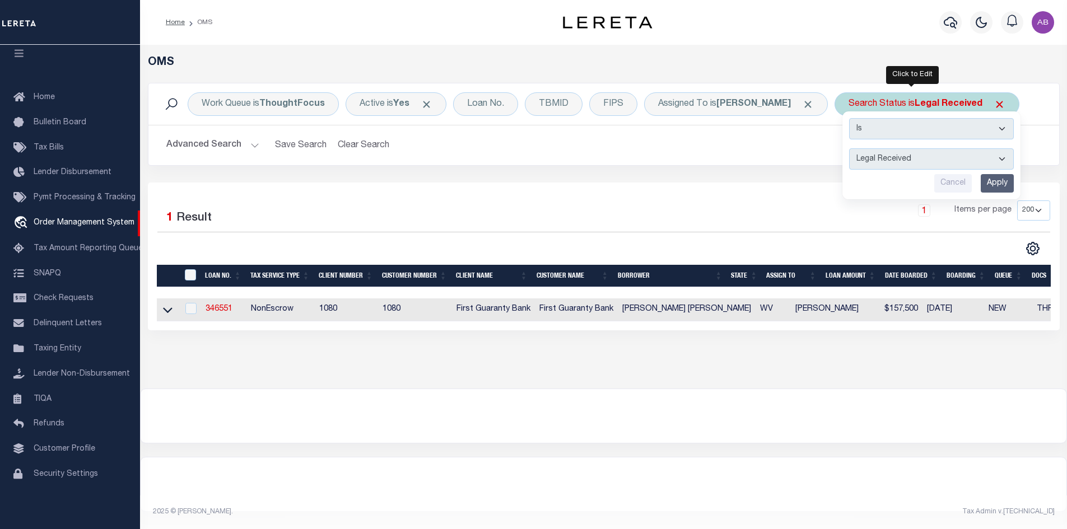
click at [889, 161] on select "Automated Search Bad Parcel Complete Duplicate Parcel High Dollar Reporting In …" at bounding box center [931, 158] width 165 height 21
click at [727, 203] on div "1 Items per page 10 25 50 100 200" at bounding box center [717, 215] width 665 height 29
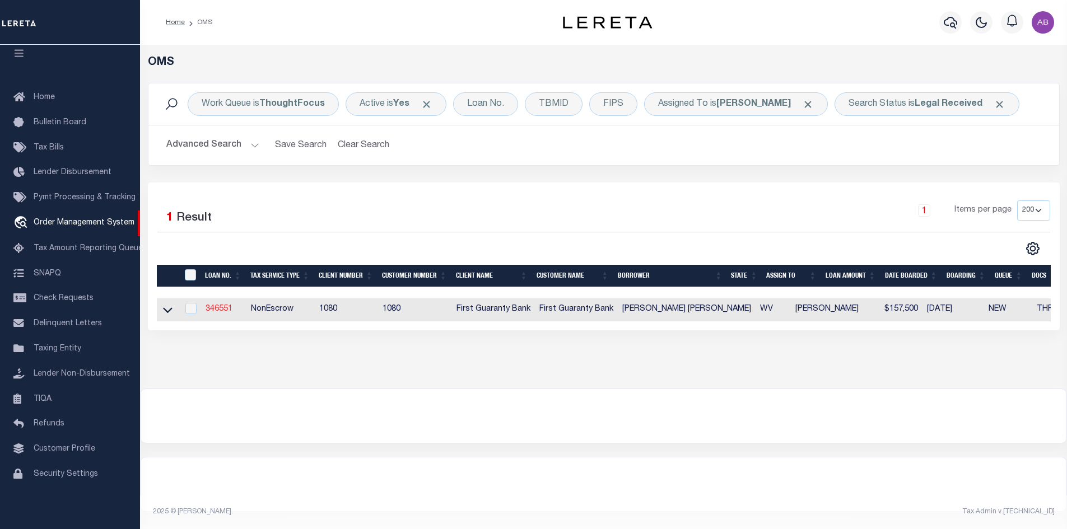
click at [217, 309] on link "346551" at bounding box center [219, 309] width 27 height 8
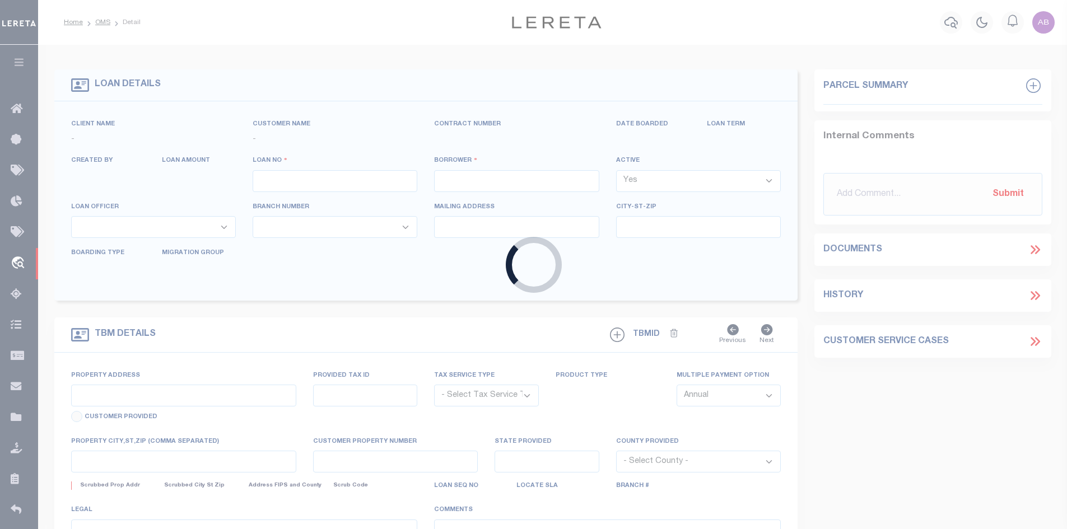
type input "346551"
type input "[PERSON_NAME] [PERSON_NAME]"
select select
select select "400"
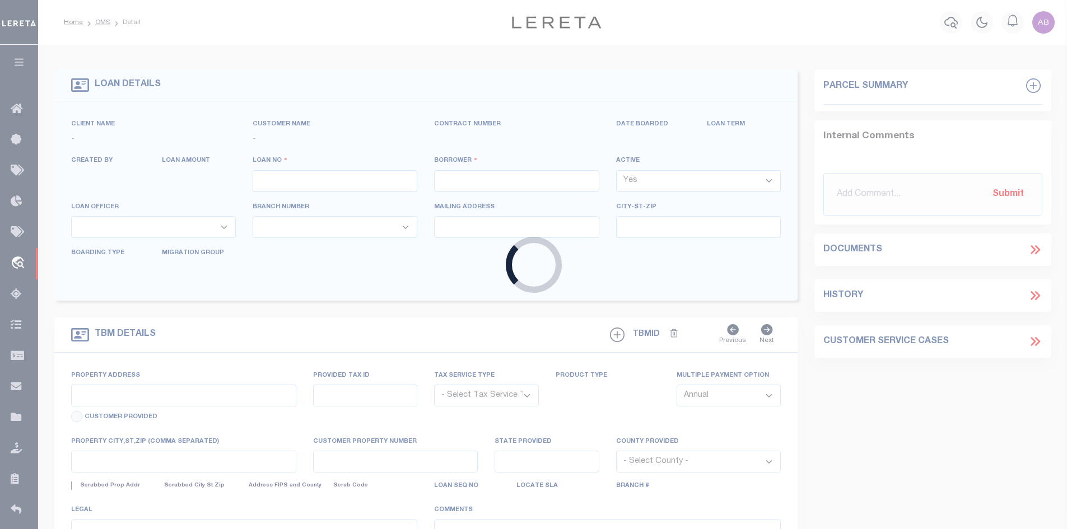
select select "NonEscrow"
select select "3751"
select select "1570"
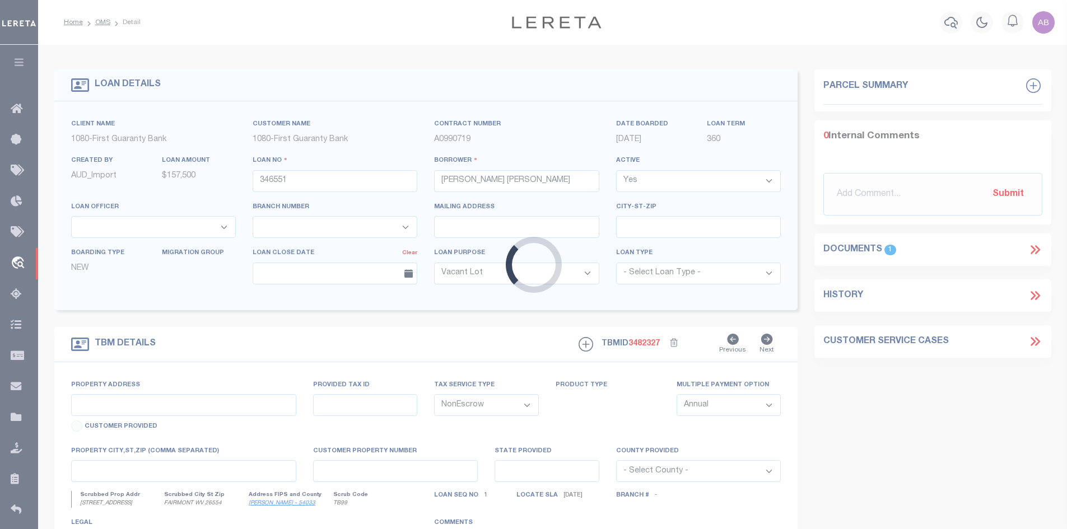
type input "22.36 ACRES N MORGAN RIDGE ROAD"
type input "4.1"
select select "2"
type input "FAIRMONT WV 26554"
type input "260680366"
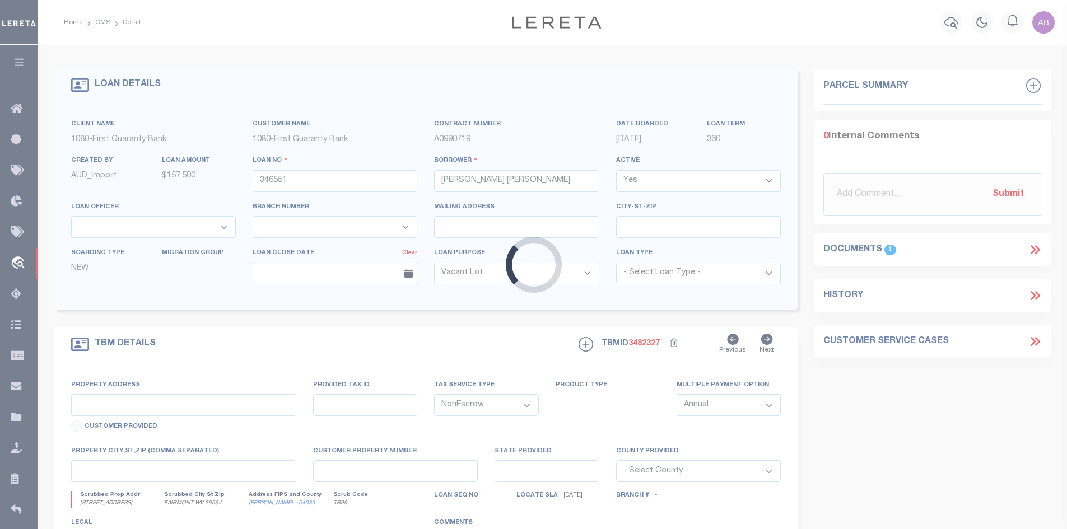
type input "WV"
select select
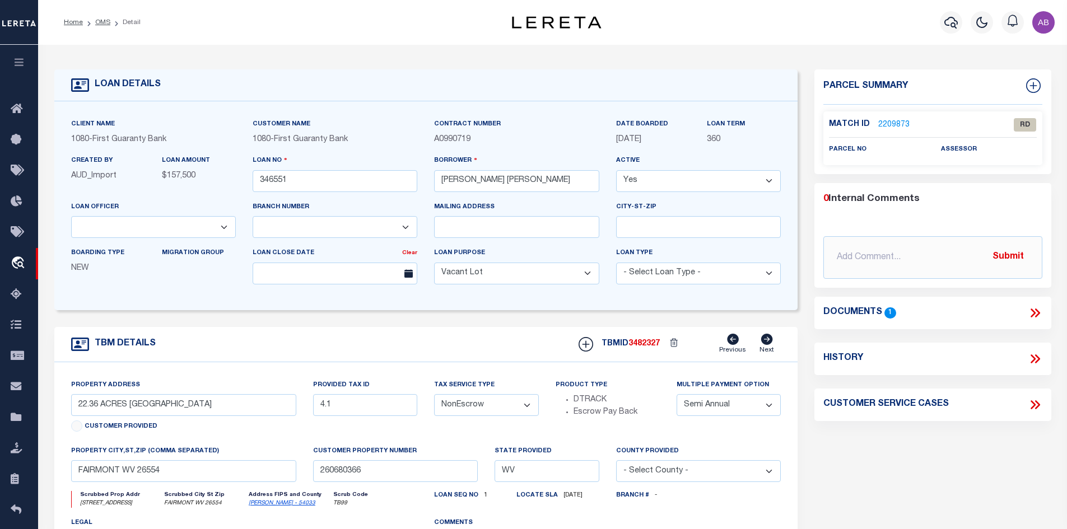
click at [882, 115] on div "Match ID 2209873 RD parcel no assessor" at bounding box center [932, 138] width 219 height 54
click at [888, 119] on link "2209873" at bounding box center [893, 125] width 31 height 12
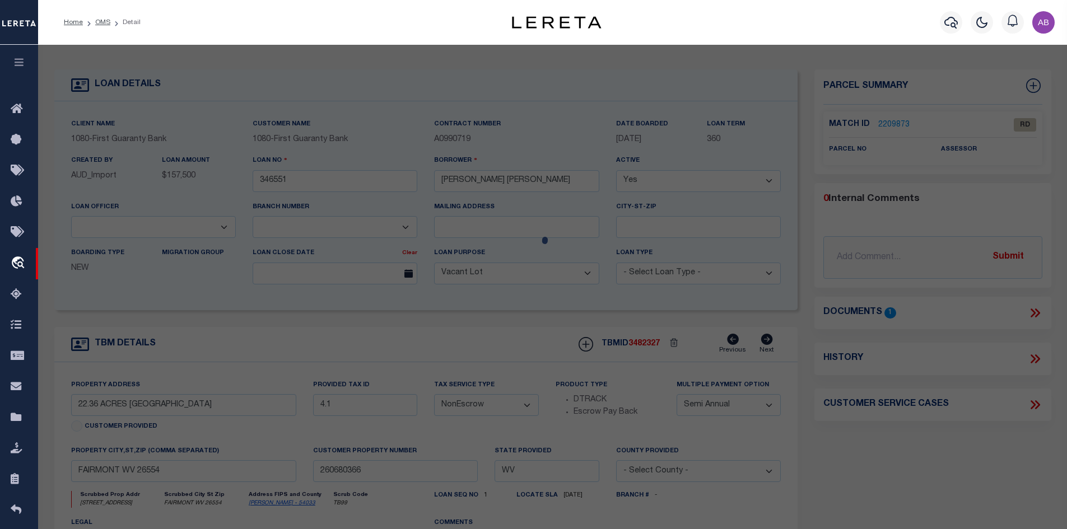
checkbox input "false"
select select "RD"
checkbox input "false"
type textarea "Document uploaded that satisfies a legal requirement, changing from ND to RD"
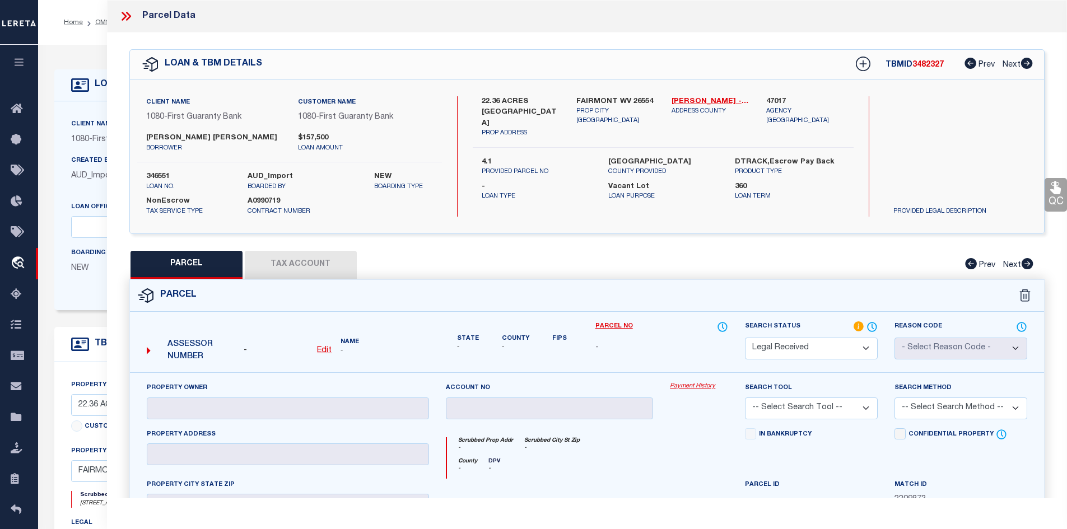
click at [595, 127] on div "FAIRMONT WV 26554 PROP CITY ST ZIP" at bounding box center [615, 117] width 95 height 42
click at [120, 16] on icon at bounding box center [126, 16] width 15 height 15
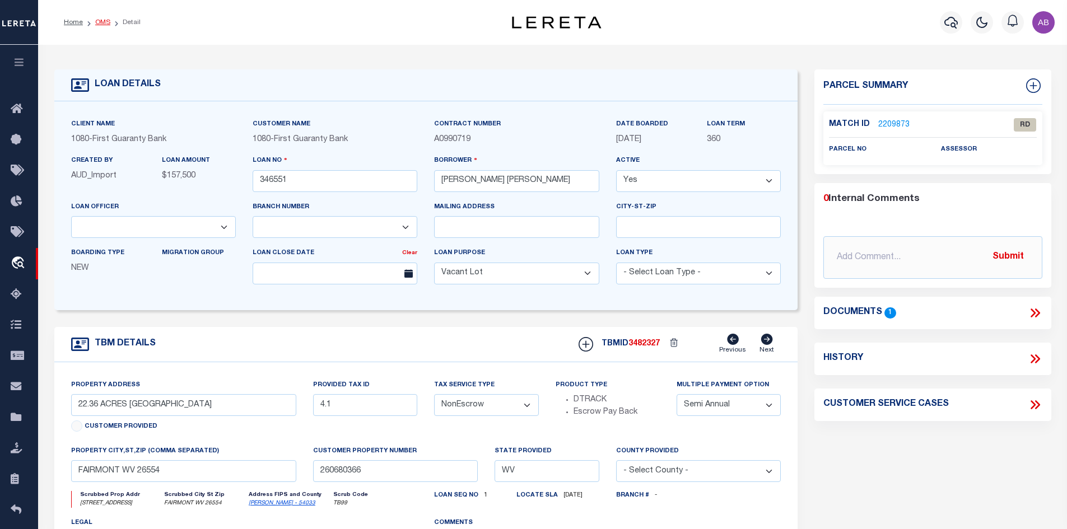
click at [99, 24] on link "OMS" at bounding box center [102, 22] width 15 height 7
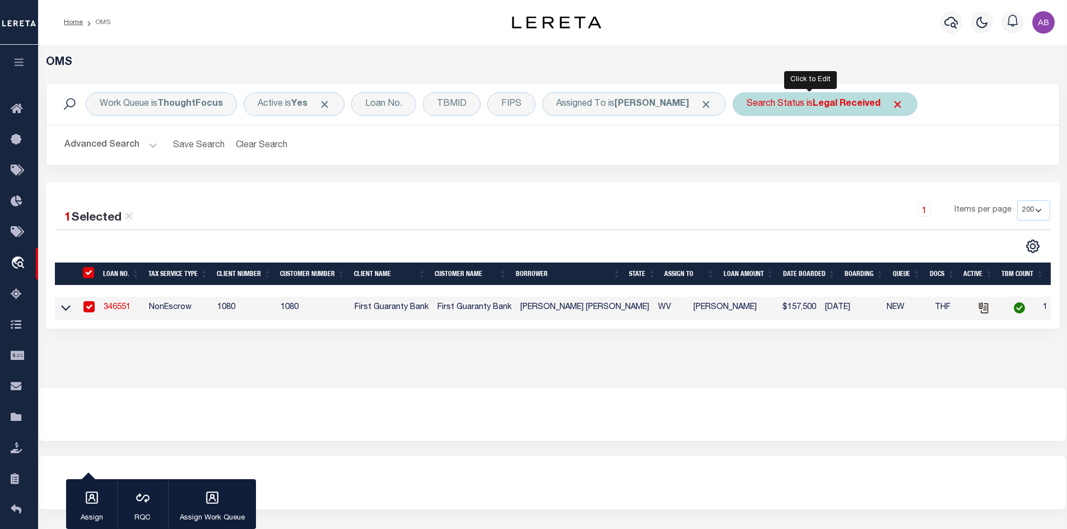
click at [813, 100] on b "Legal Received" at bounding box center [847, 104] width 68 height 9
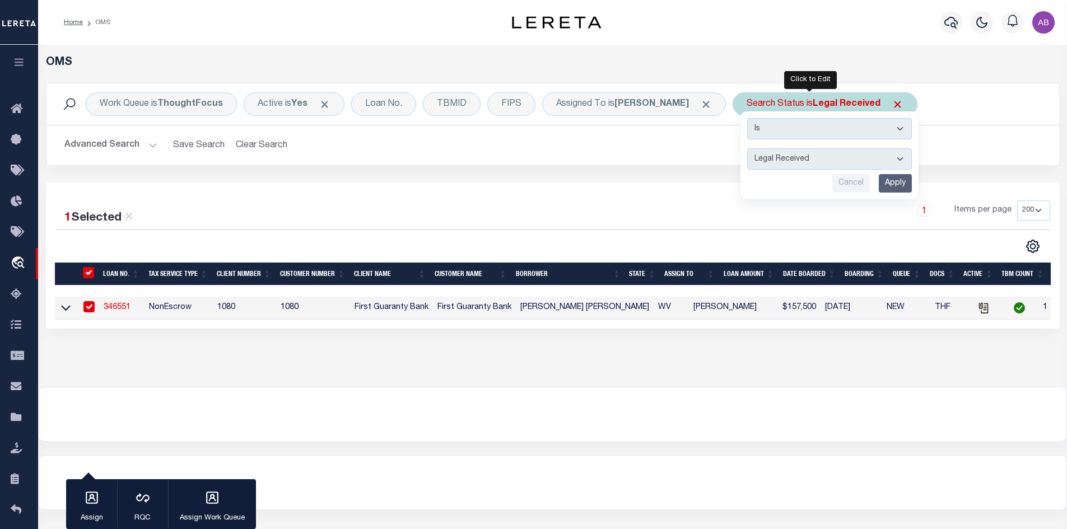
click at [798, 162] on select "Automated Search Bad Parcel Complete Duplicate Parcel High Dollar Reporting In …" at bounding box center [829, 158] width 165 height 21
select select "IP"
click at [747, 148] on select "Automated Search Bad Parcel Complete Duplicate Parcel High Dollar Reporting In …" at bounding box center [829, 158] width 165 height 21
click at [881, 187] on input "Apply" at bounding box center [895, 183] width 33 height 18
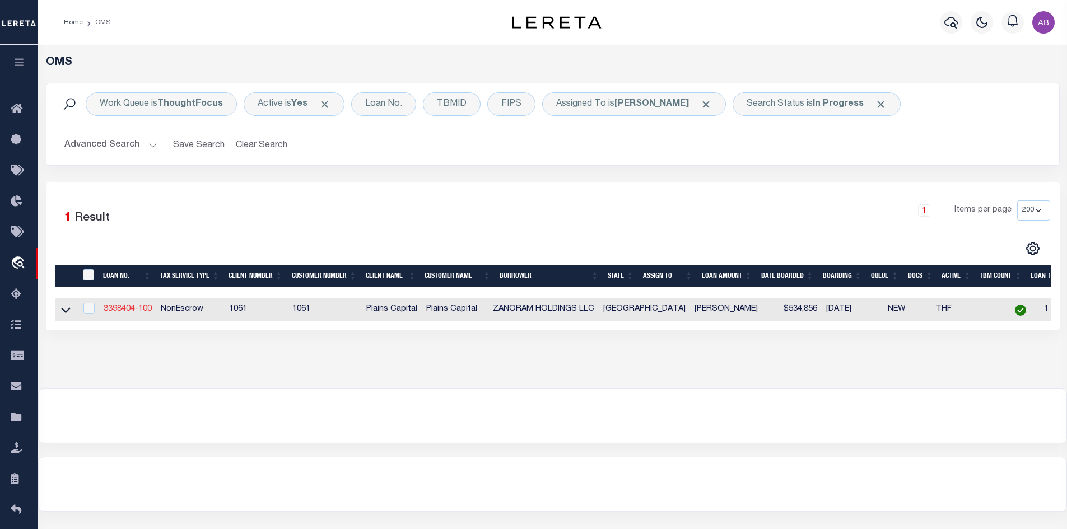
click at [139, 311] on link "3398404-100" at bounding box center [128, 309] width 48 height 8
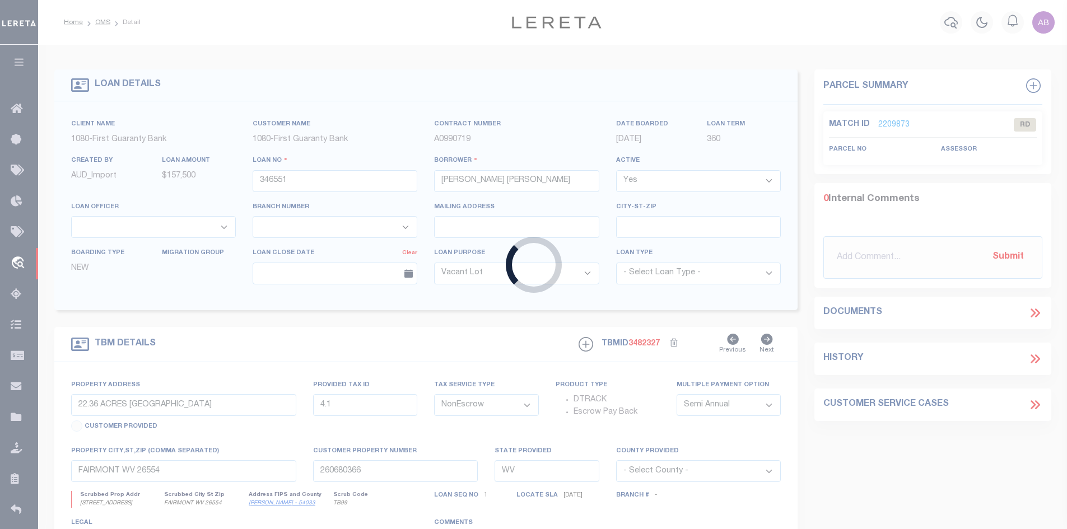
type input "3398404-100"
type input "ZANORAM HOLDINGS LLC"
select select
type input "3736 HAMILTON HEIGHTS AVE"
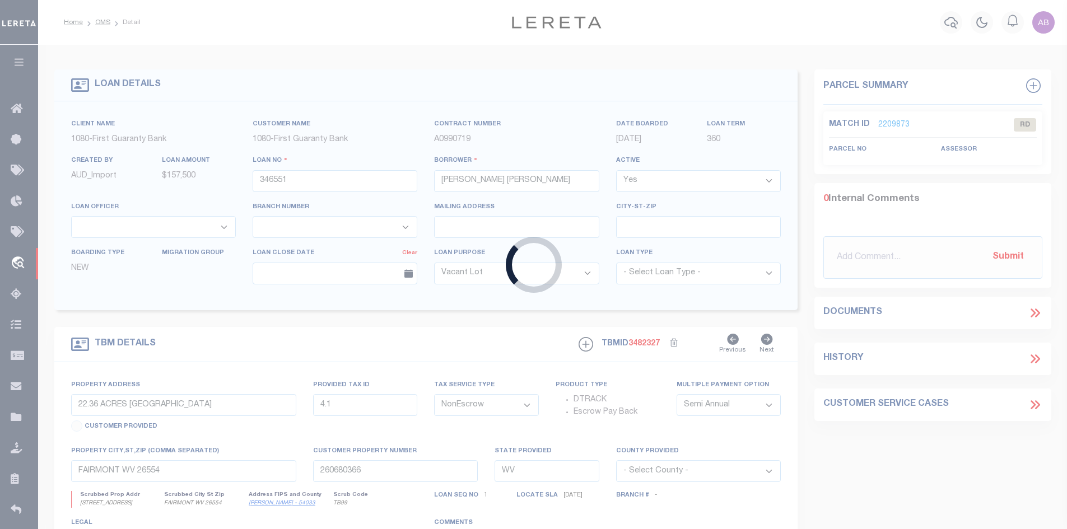
type input "FRISCO TX 75034"
select select
type input "11101 FRISCO ST UNIT E1"
select select
type input "FRISCO TX 75033"
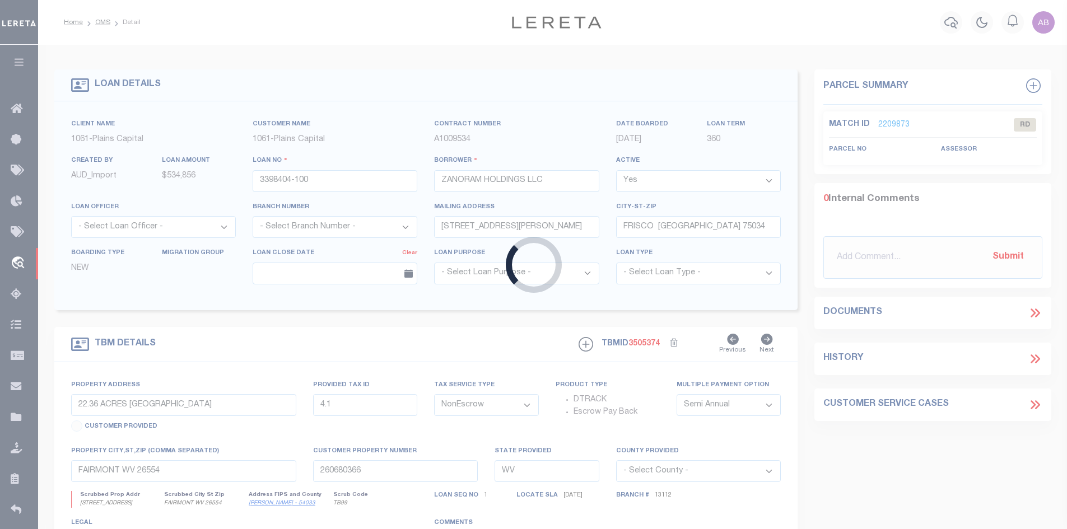
type input "[GEOGRAPHIC_DATA]"
select select
type textarea "UNIT E1 BUILDING E GOA @ FRISCO CONDOMIN IUMS, COL"
select select "1470"
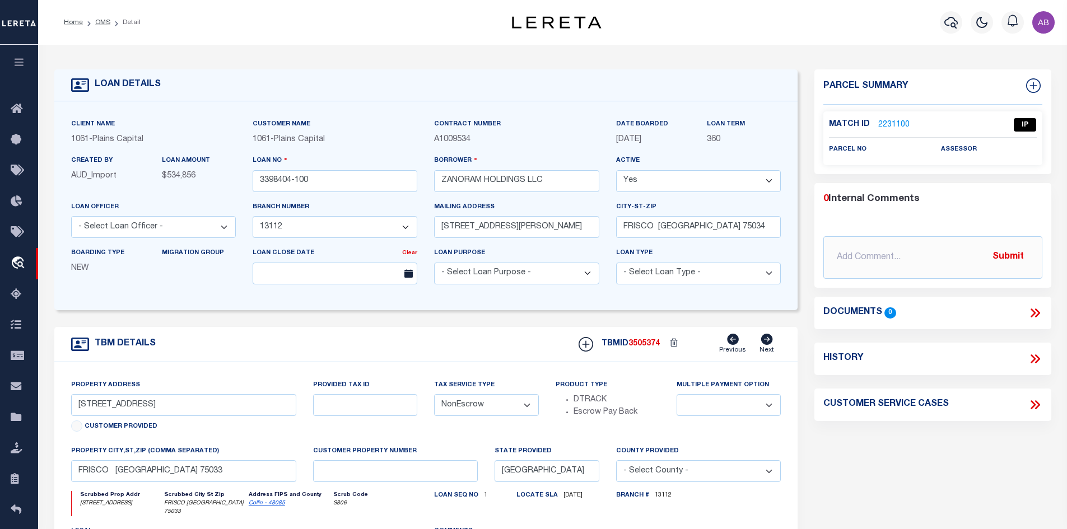
click at [892, 126] on link "2231100" at bounding box center [893, 125] width 31 height 12
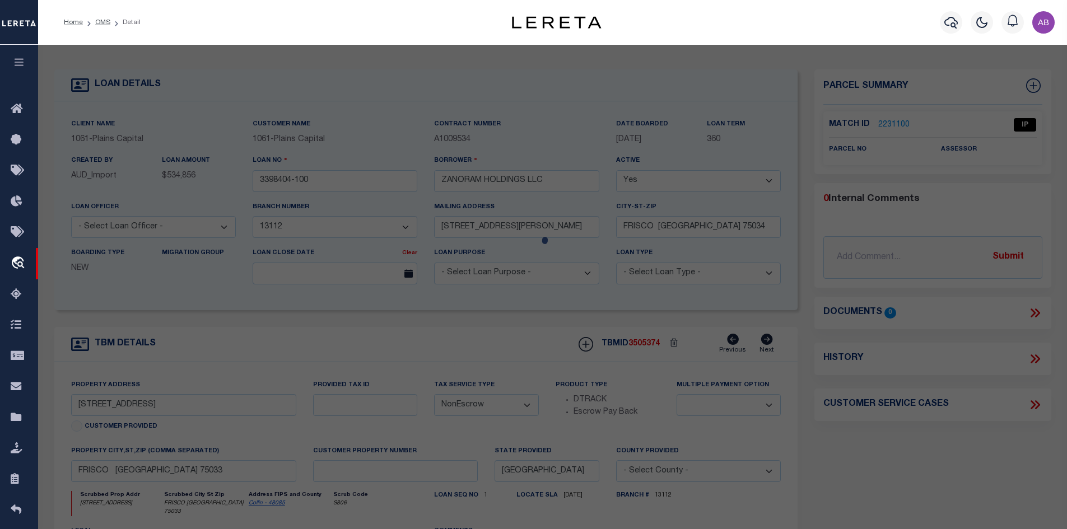
select select "AS"
checkbox input "false"
select select "IP"
checkbox input "false"
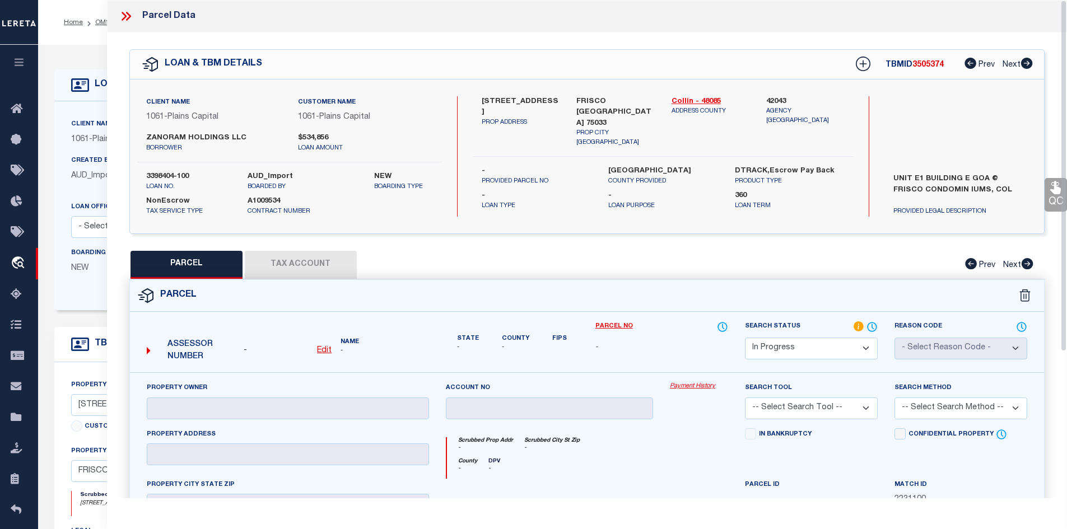
click at [848, 342] on select "Automated Search Bad Parcel Complete Duplicate Parcel High Dollar Reporting In …" at bounding box center [811, 349] width 133 height 22
select select "NP"
click at [745, 338] on select "Automated Search Bad Parcel Complete Duplicate Parcel High Dollar Reporting In …" at bounding box center [811, 349] width 133 height 22
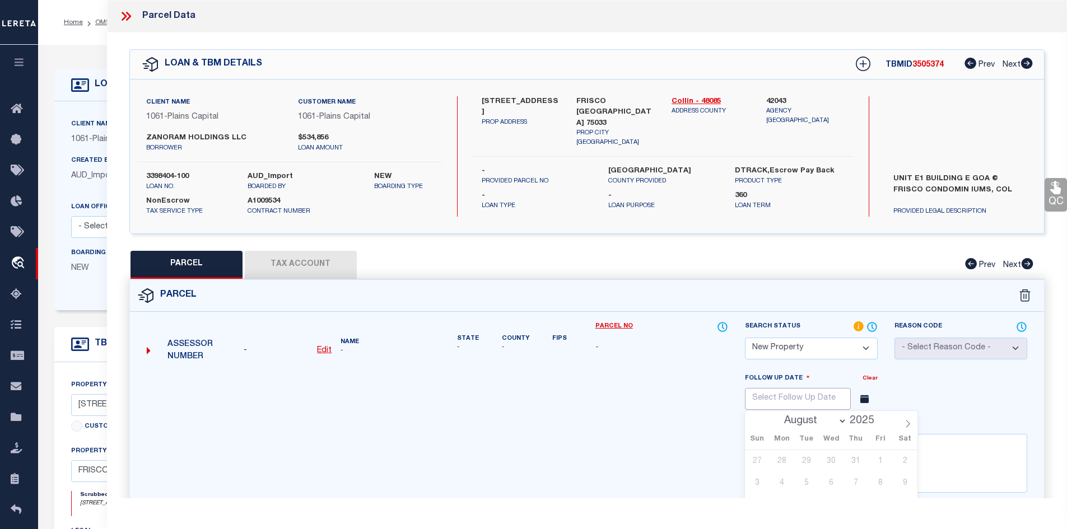
click at [801, 392] on input "text" at bounding box center [798, 399] width 106 height 22
click at [904, 420] on span at bounding box center [907, 420] width 19 height 19
click at [904, 419] on span at bounding box center [907, 420] width 19 height 19
click at [905, 423] on icon at bounding box center [908, 424] width 8 height 8
select select "10"
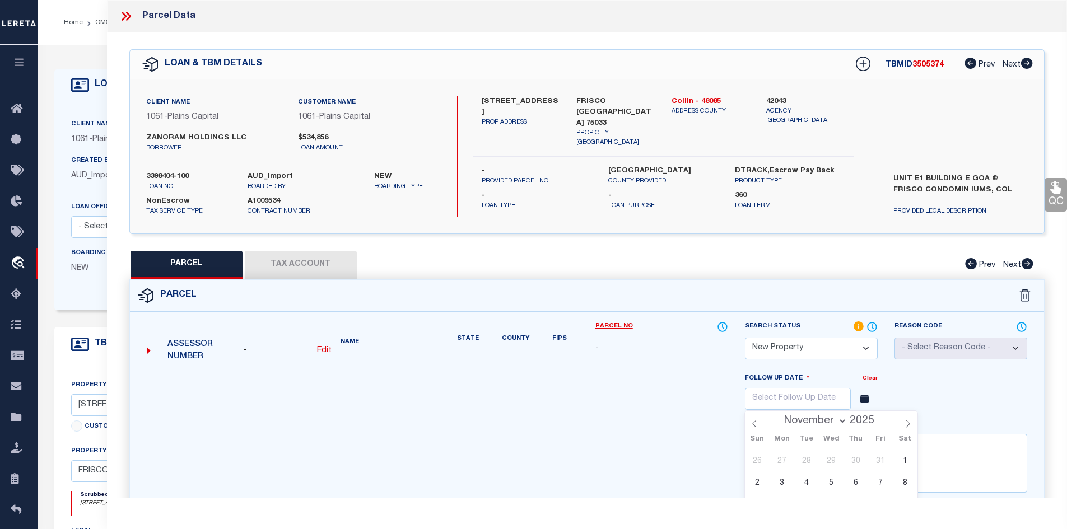
scroll to position [280, 0]
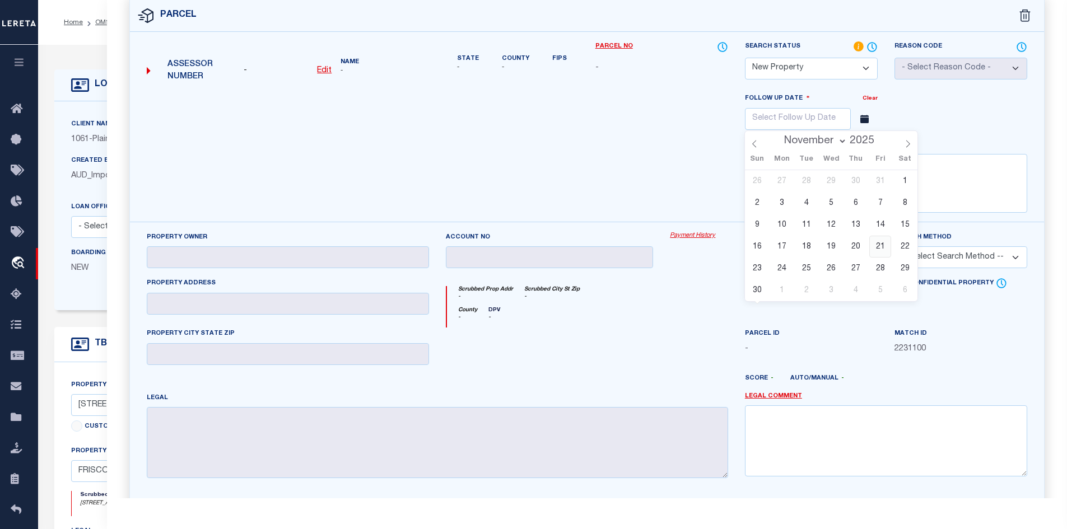
click at [881, 245] on span "21" at bounding box center [880, 247] width 22 height 22
type input "11/21/2025"
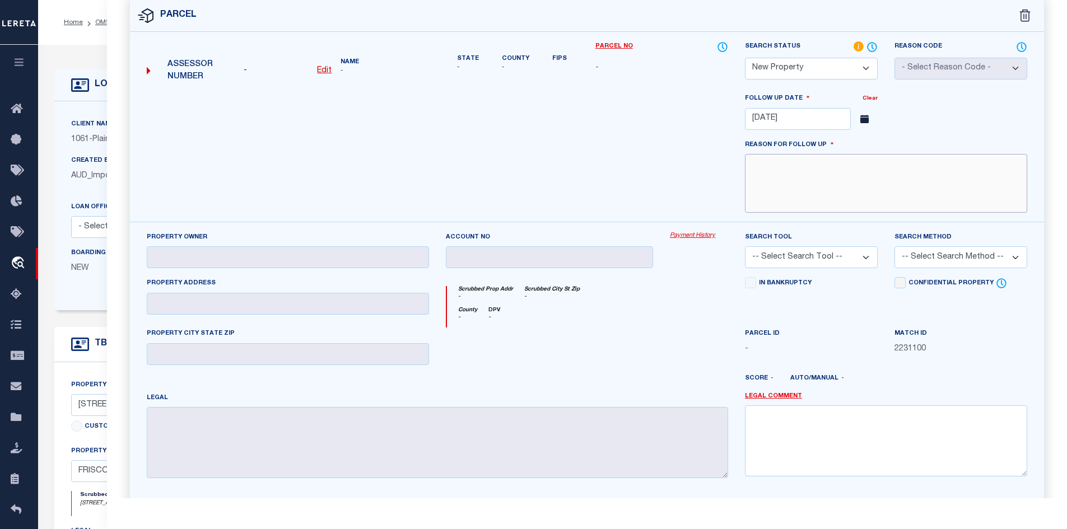
click at [825, 196] on textarea at bounding box center [886, 183] width 282 height 59
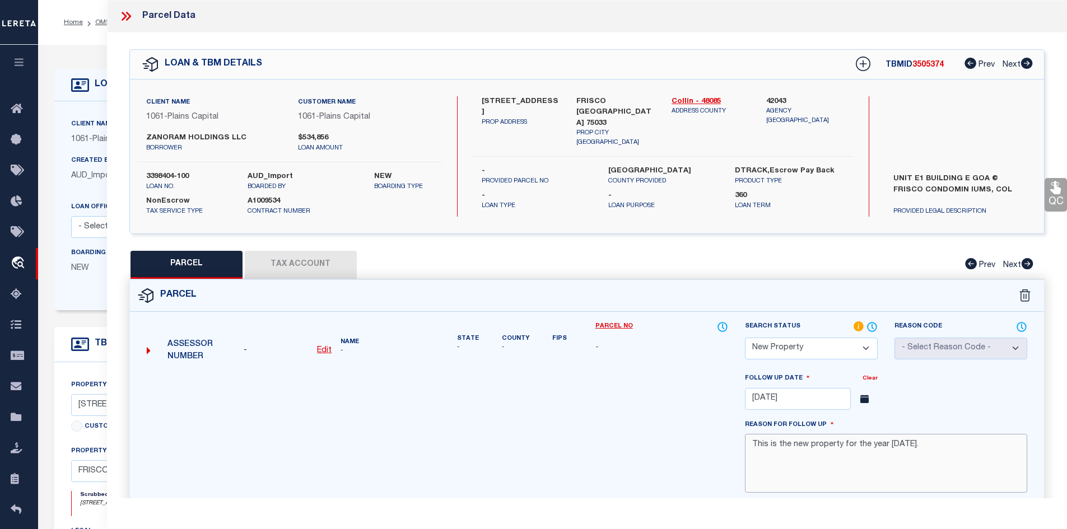
type textarea "This is the new property for the year 2025."
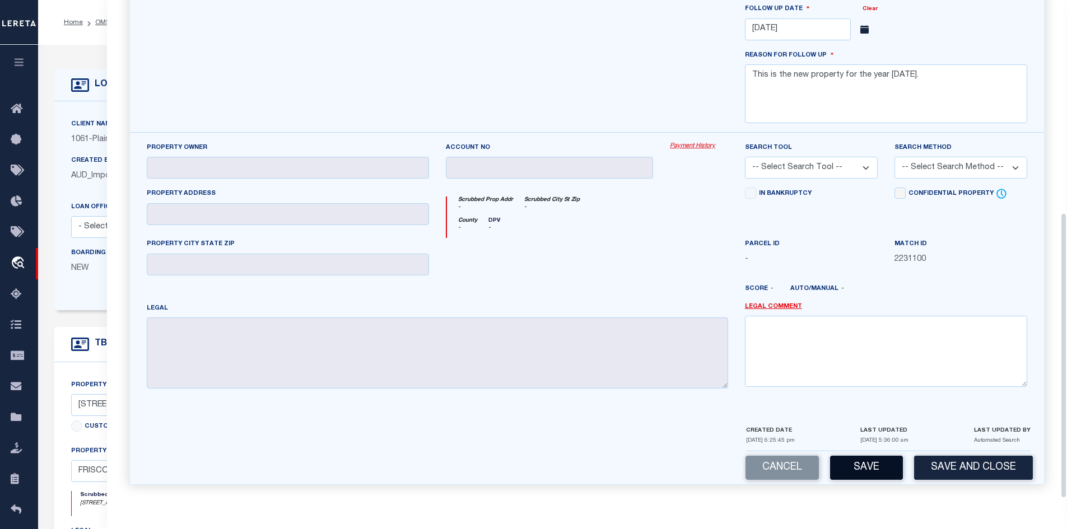
click at [888, 463] on button "Save" at bounding box center [866, 468] width 73 height 24
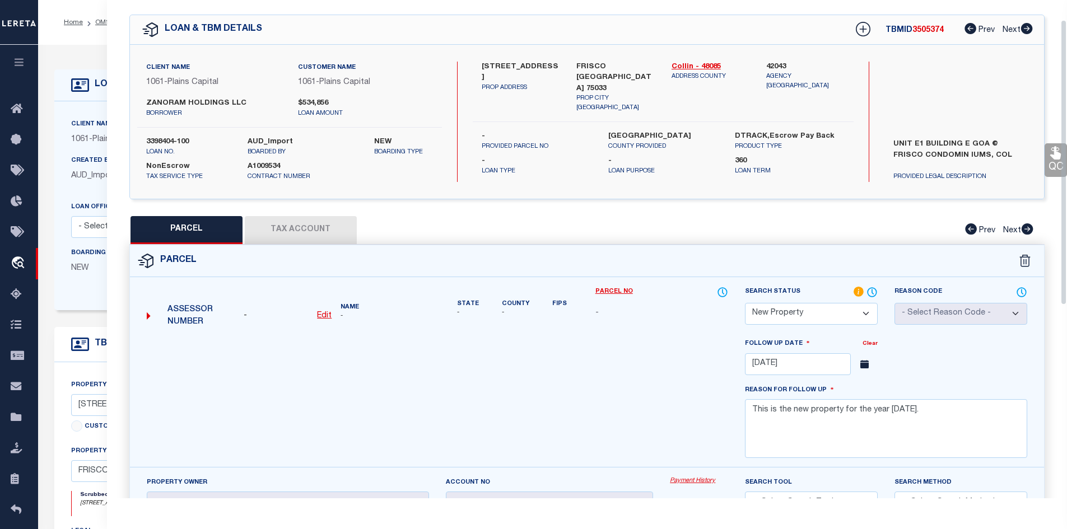
select select "AS"
checkbox input "false"
select select "NP"
type input "11/21/2025"
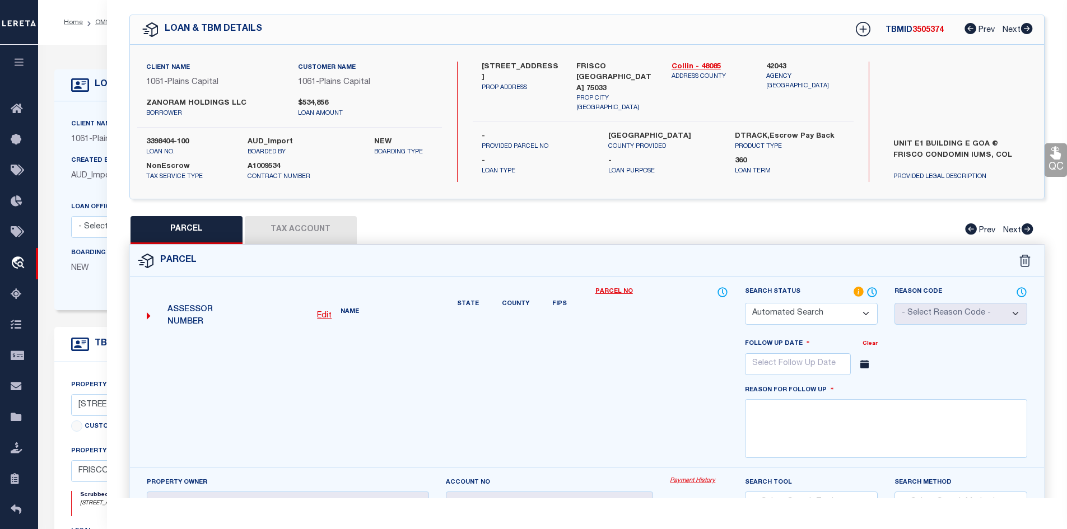
type textarea "This is the new property for the year 2025."
checkbox input "false"
click at [936, 30] on span "3505374" at bounding box center [927, 30] width 31 height 8
copy span "3505374"
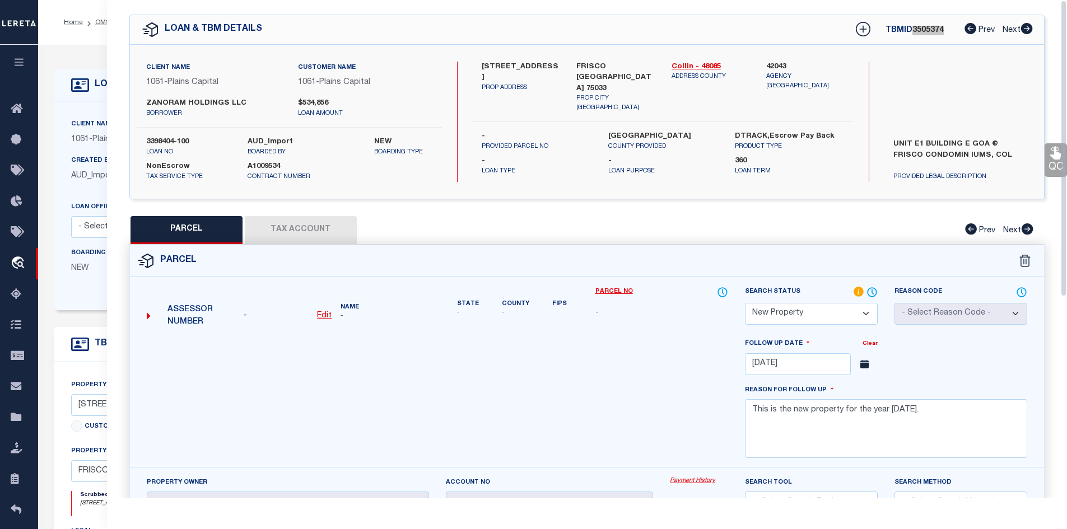
scroll to position [0, 0]
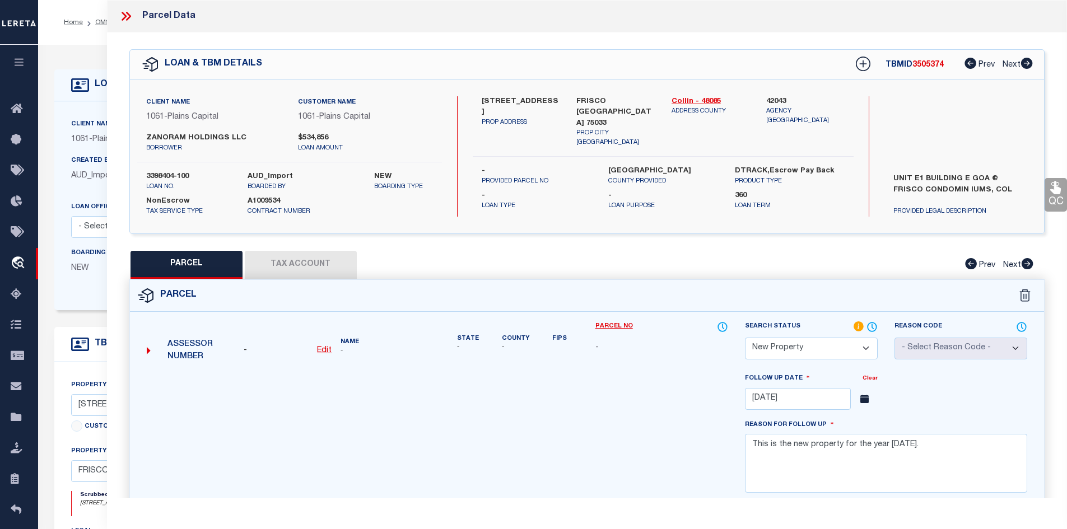
click at [159, 176] on label "3398404-100" at bounding box center [188, 176] width 85 height 11
copy div "3398404-100"
click at [175, 176] on label "3398404-100" at bounding box center [188, 176] width 85 height 11
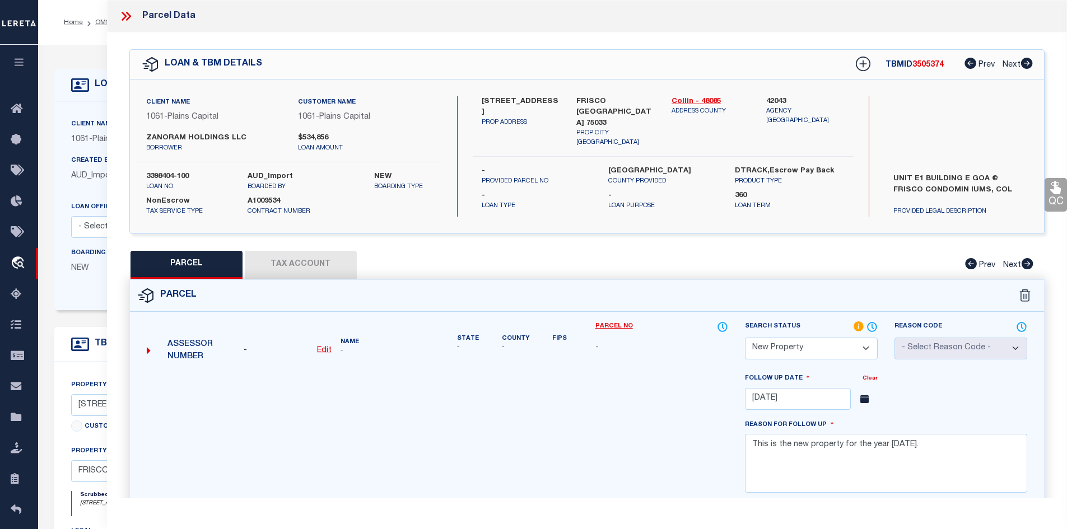
click at [175, 176] on label "3398404-100" at bounding box center [188, 176] width 85 height 11
click at [126, 17] on icon at bounding box center [126, 16] width 15 height 15
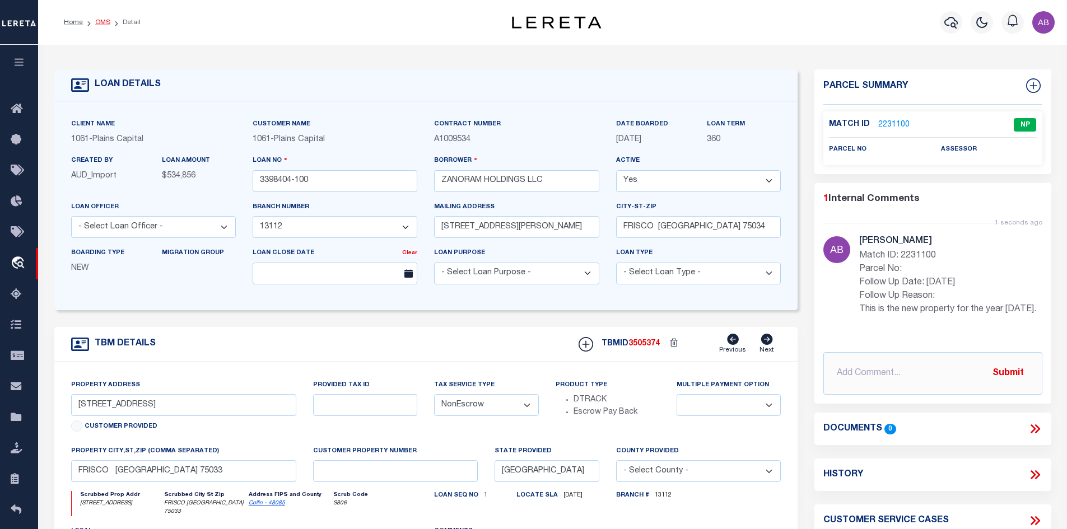
click at [104, 20] on link "OMS" at bounding box center [102, 22] width 15 height 7
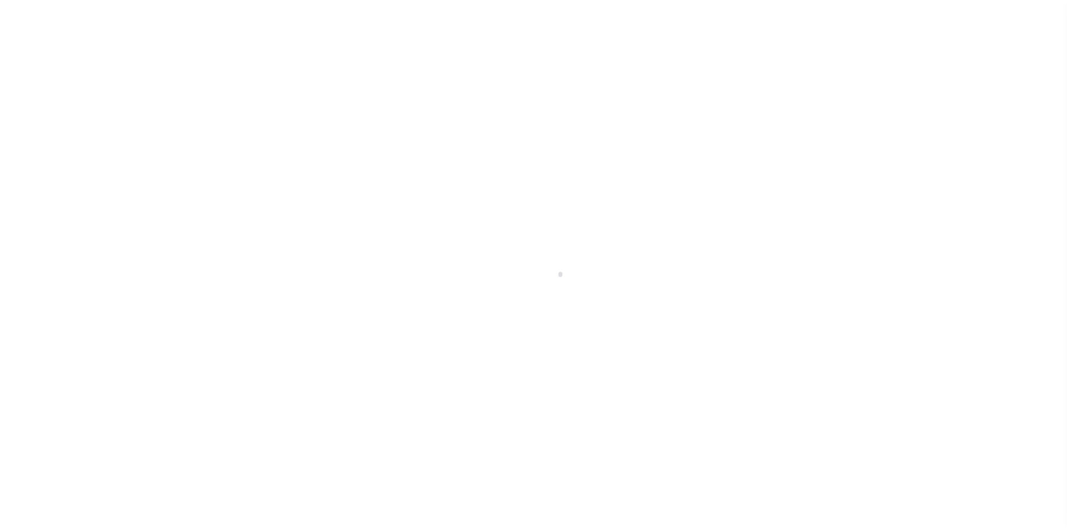
scroll to position [16, 0]
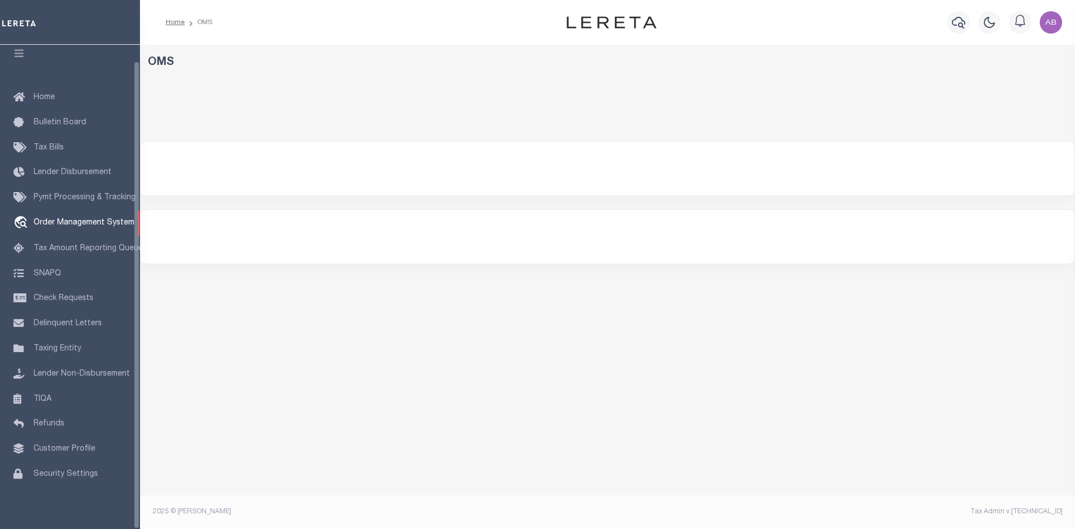
select select "200"
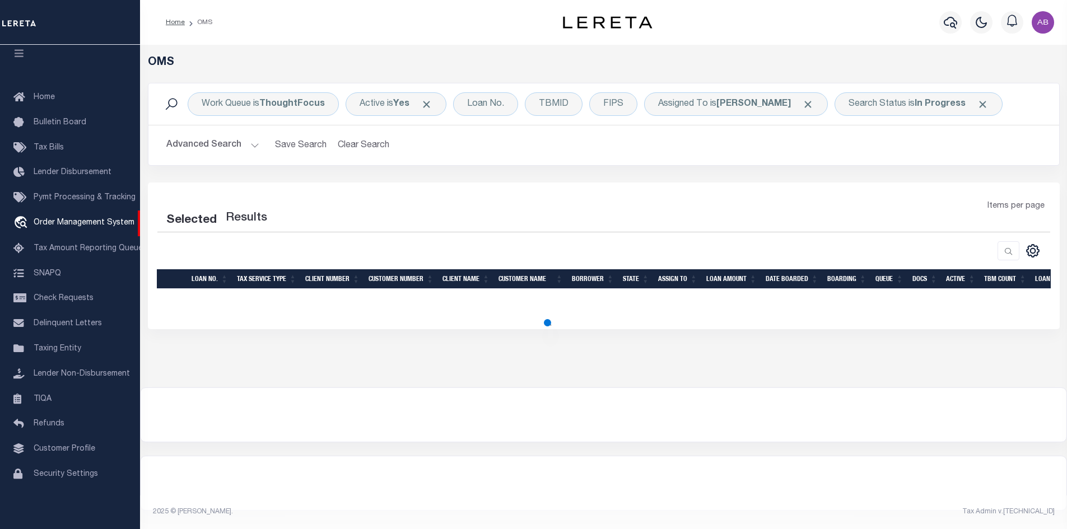
select select "200"
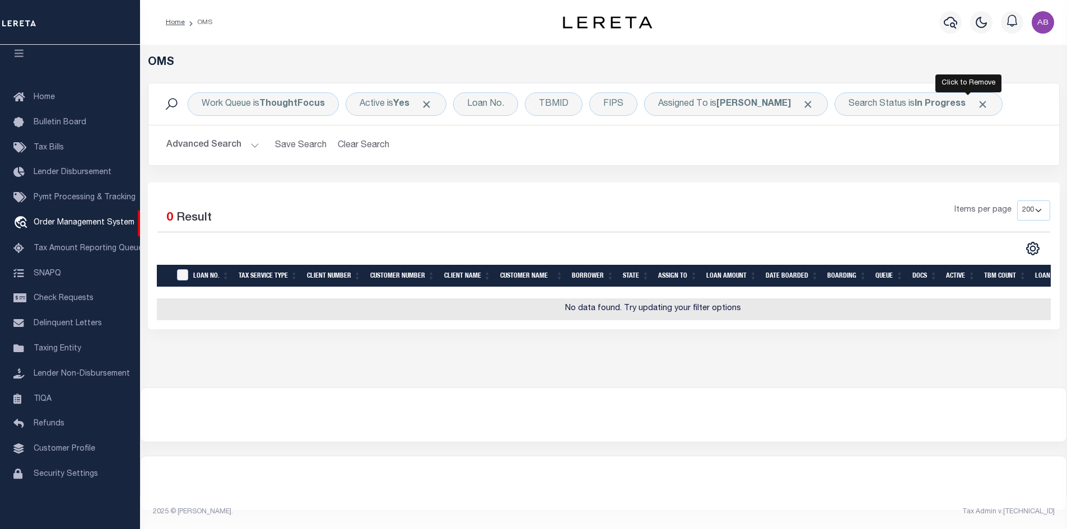
click at [977, 104] on span "Click to Remove" at bounding box center [983, 105] width 12 height 12
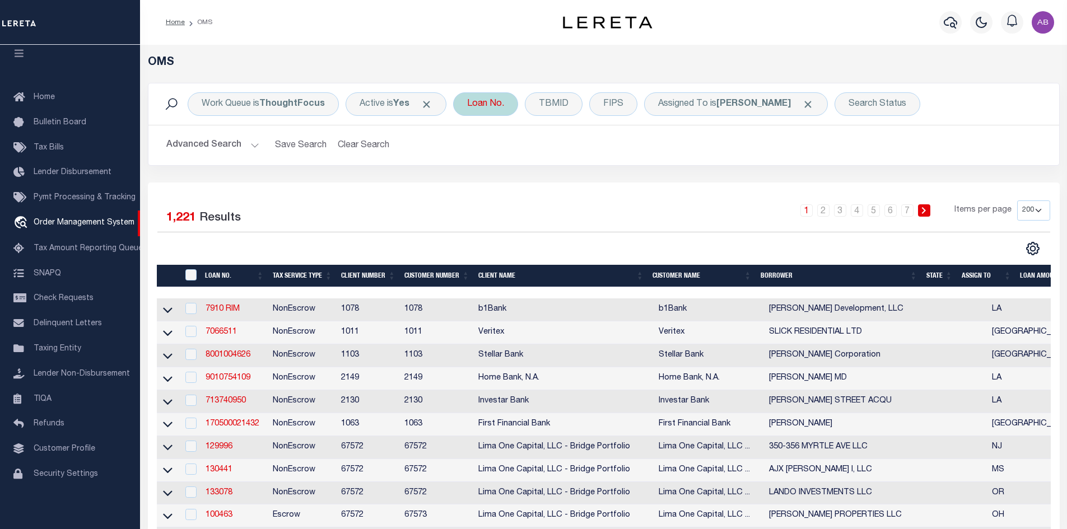
click at [492, 104] on div "Loan No." at bounding box center [485, 104] width 65 height 24
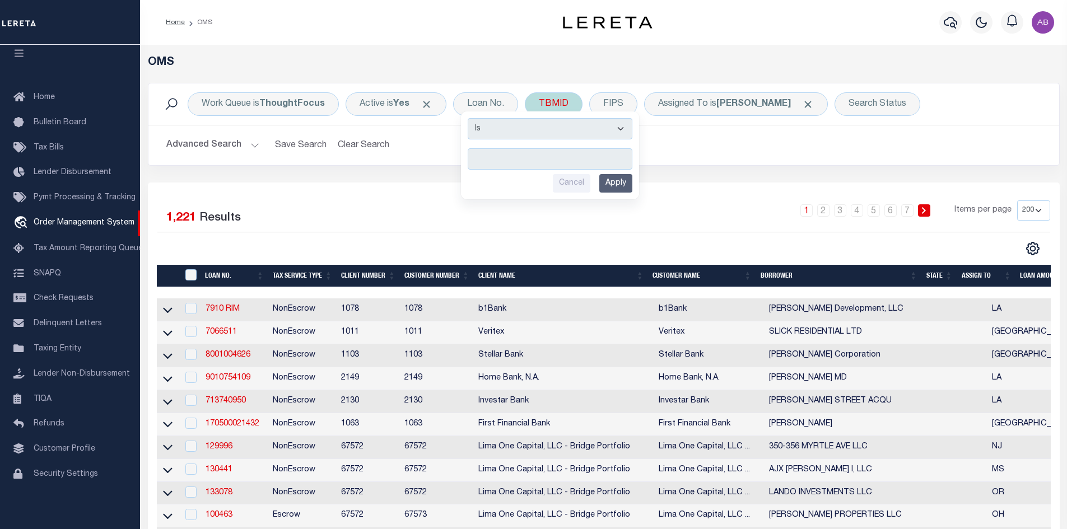
click at [555, 101] on div "TBMID" at bounding box center [554, 104] width 58 height 24
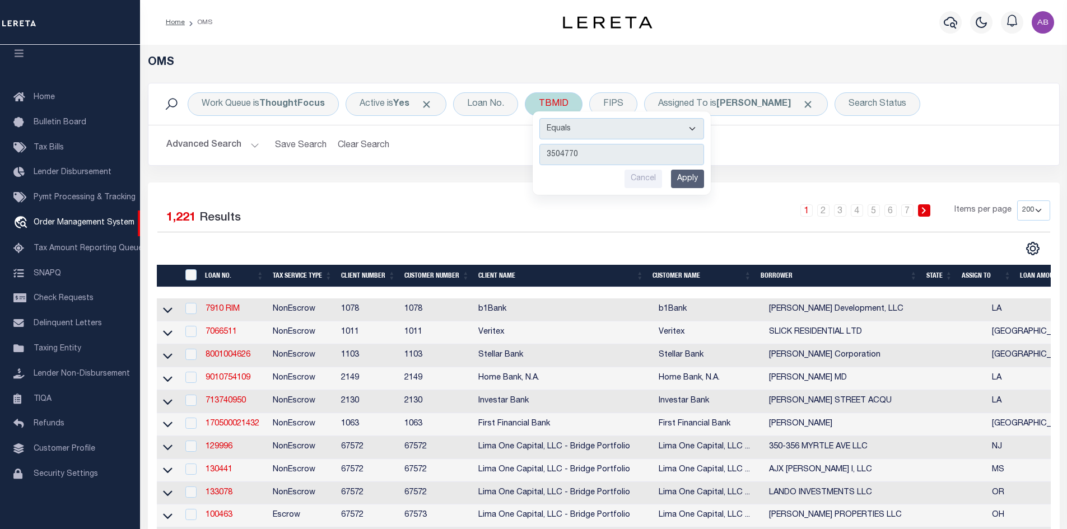
type input "3504770"
click at [687, 182] on input "Apply" at bounding box center [687, 179] width 33 height 18
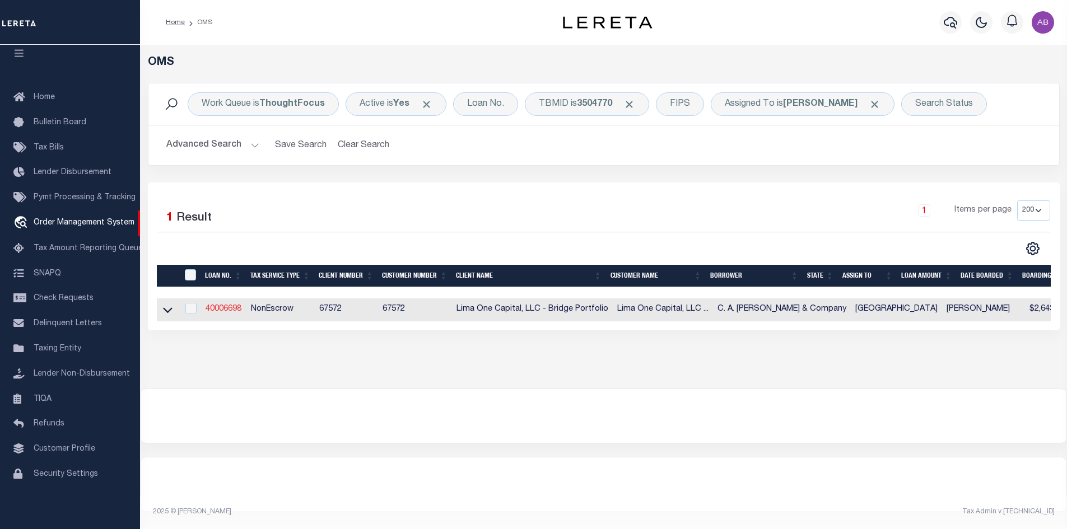
click at [224, 307] on link "40006698" at bounding box center [224, 309] width 36 height 8
type input "40006698"
type input "C. A. [PERSON_NAME] & Company"
select select
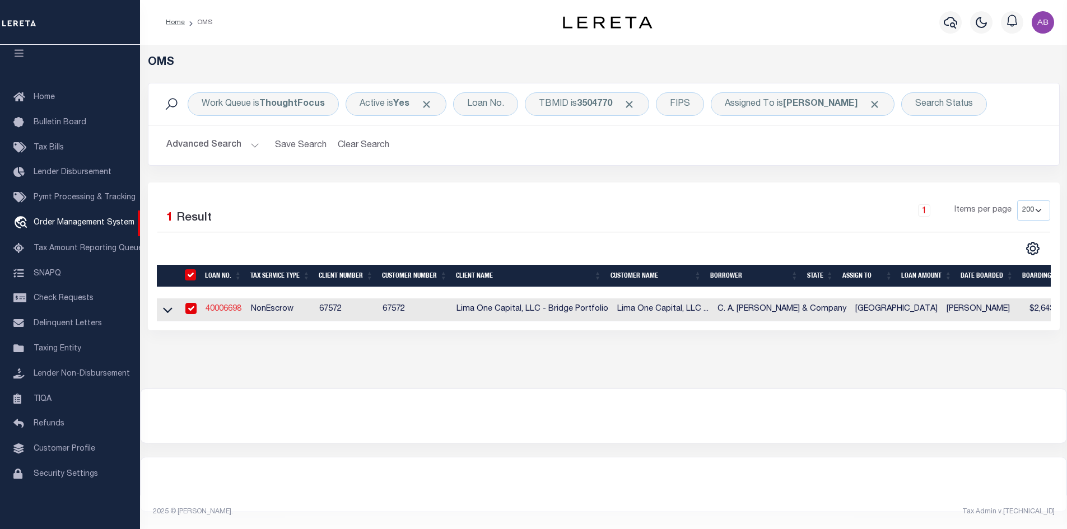
type input "[STREET_ADDRESS][PERSON_NAME]"
type input "Belton TX 76513"
select select
select select "NonEscrow"
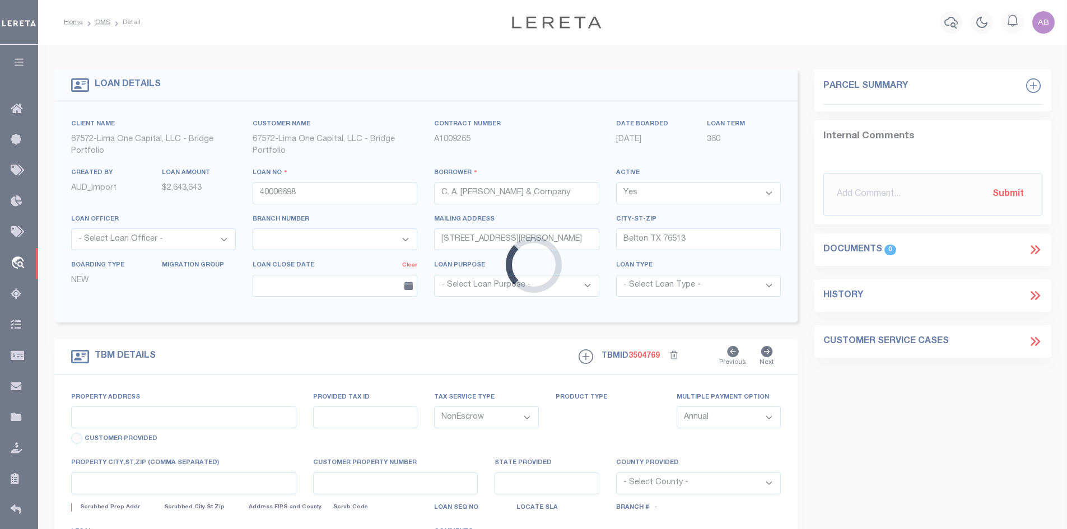
type input "112 HEMP HL"
type input "R-11-1777-010P-0004"
select select
type input "[PERSON_NAME] TX 76537"
type input "40006698-3"
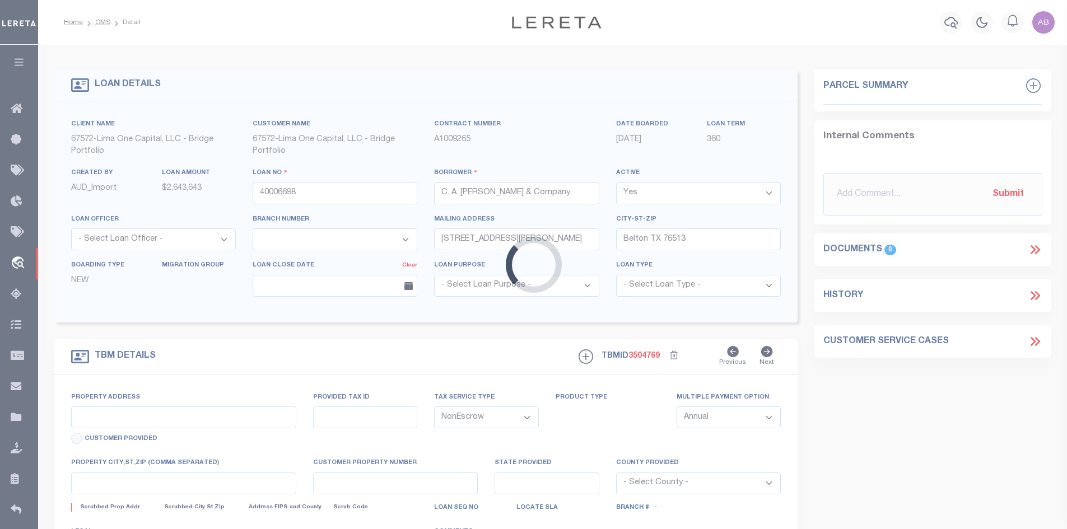
type input "[GEOGRAPHIC_DATA]"
select select
select select "26298"
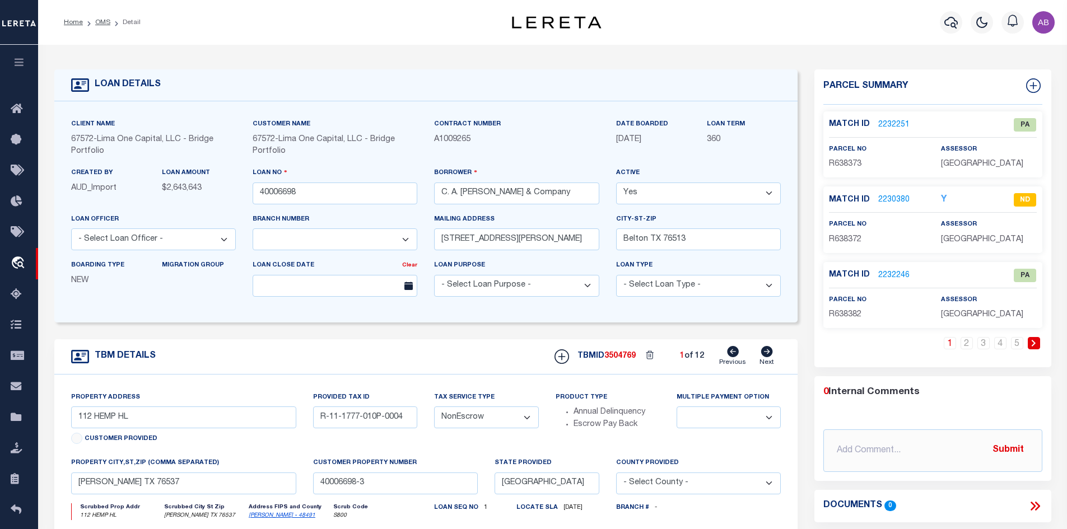
click at [892, 198] on link "2230380" at bounding box center [893, 200] width 31 height 12
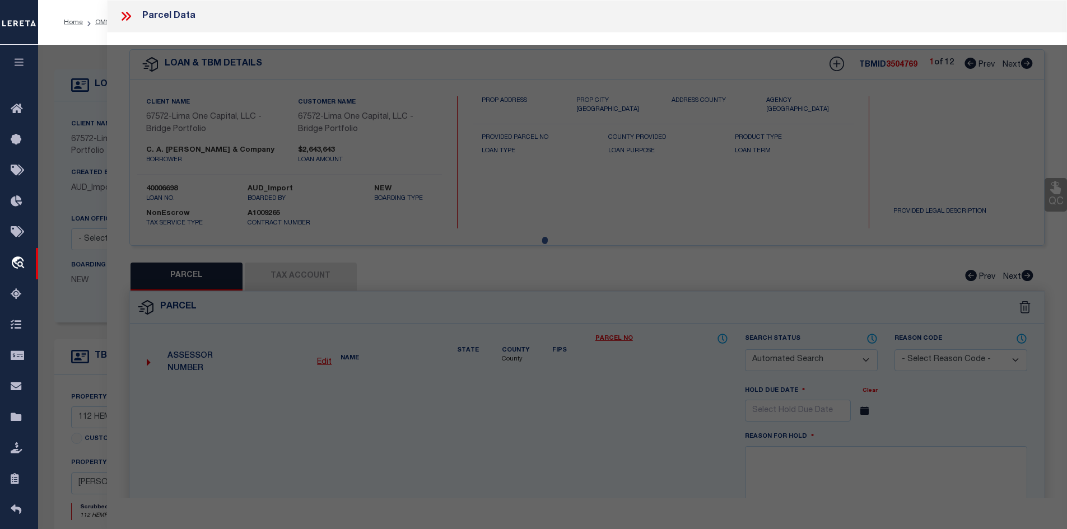
checkbox input "false"
select select "ND"
type input "C A [PERSON_NAME] & COMPANY"
select select "ATL"
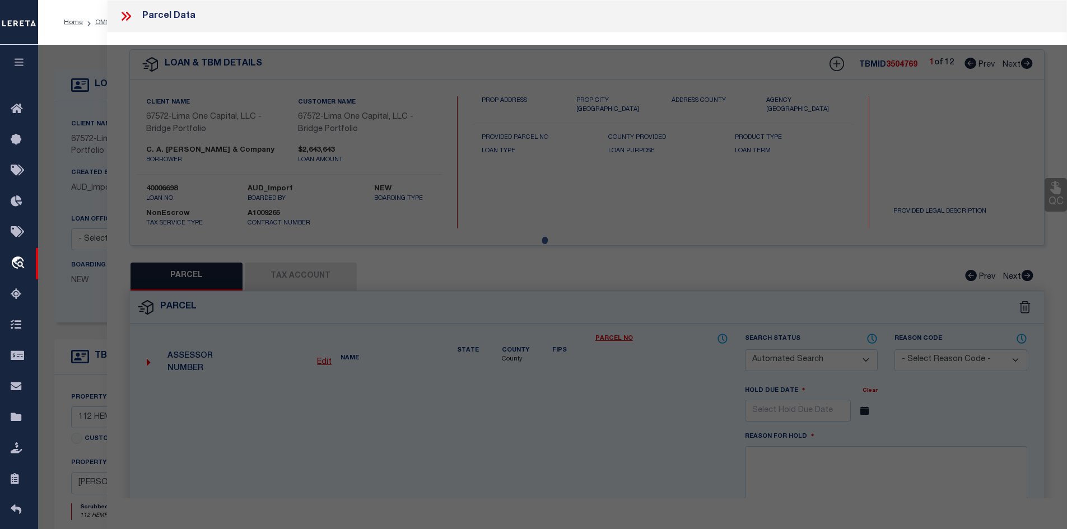
select select "ADD"
type input "112 HEMP HL"
checkbox input "false"
type input "[PERSON_NAME], TX 76537"
type textarea "S13087 - EASTERN [PERSON_NAME] PH 1, BLOCK P, LOT 4"
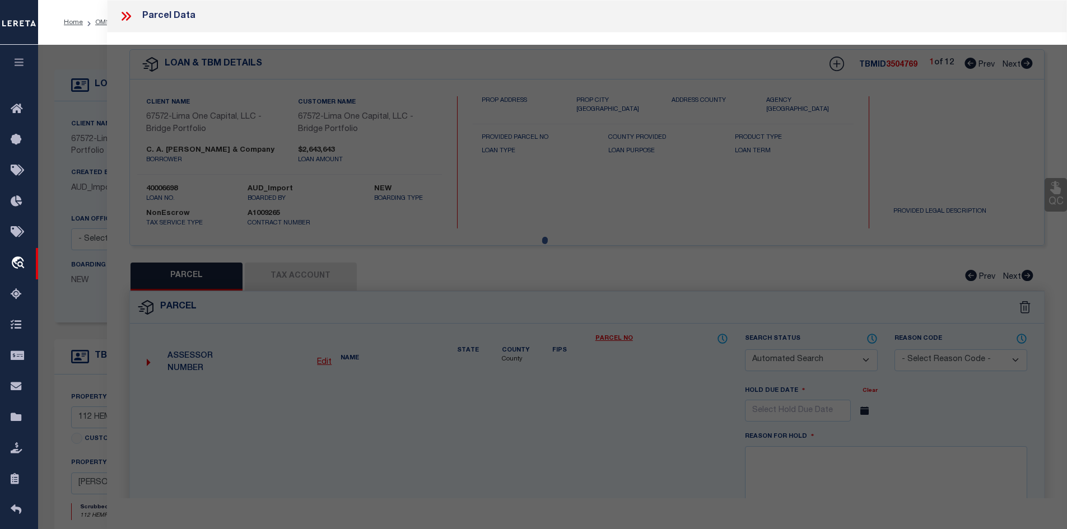
type textarea "High Loan Amount, Search Resulted in Multiple Properties. Please Provide a Comp…"
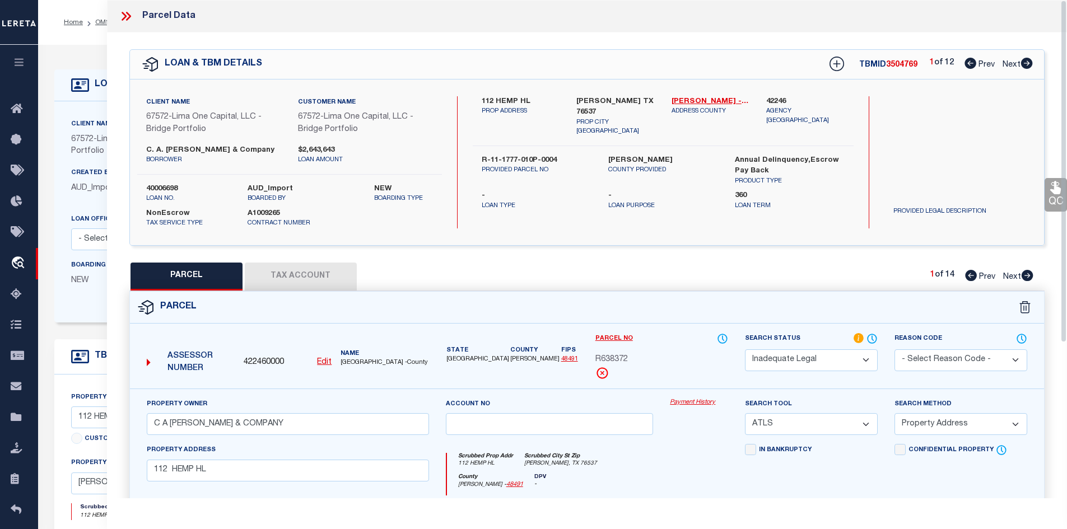
click at [125, 17] on icon at bounding box center [124, 16] width 5 height 9
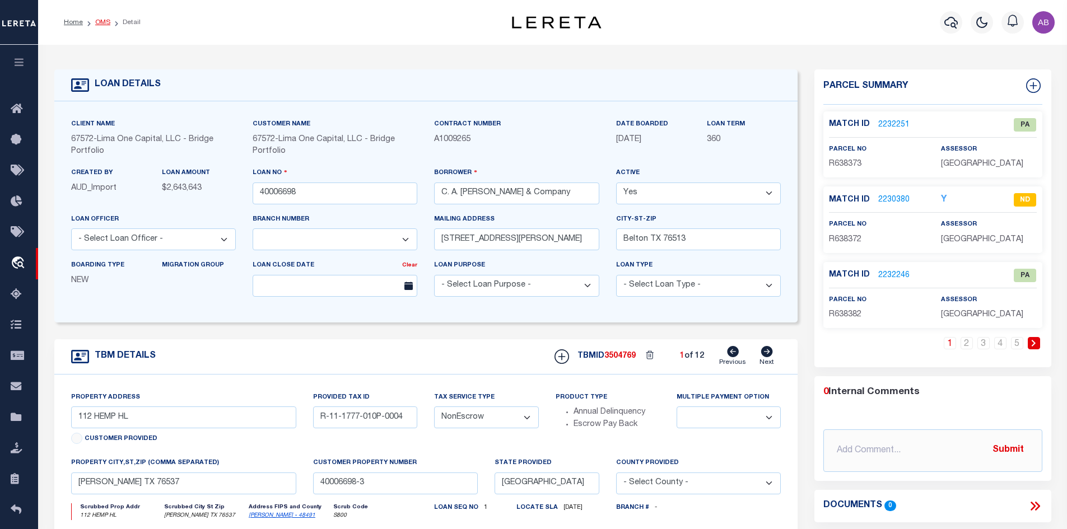
click at [100, 22] on link "OMS" at bounding box center [102, 22] width 15 height 7
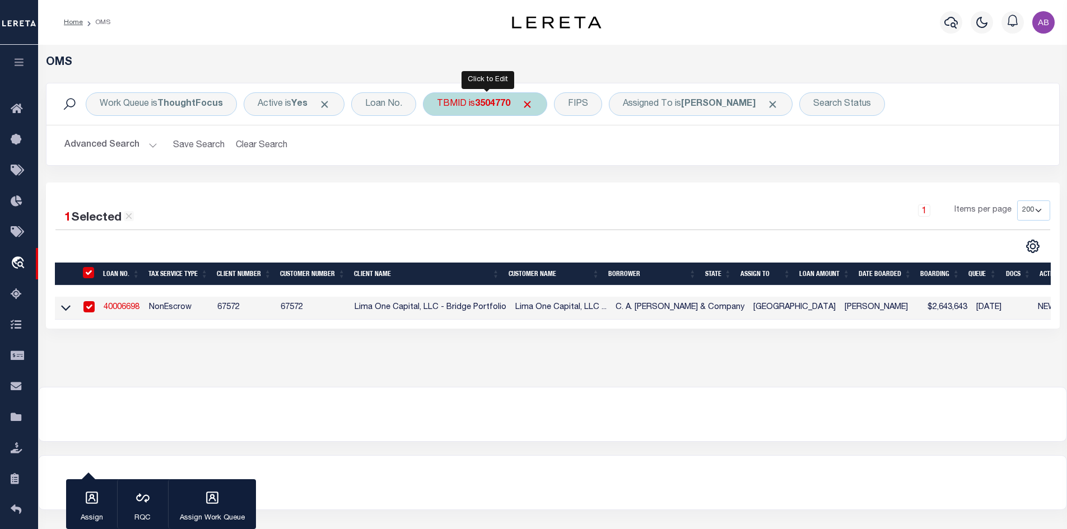
click at [483, 105] on b "3504770" at bounding box center [492, 104] width 35 height 9
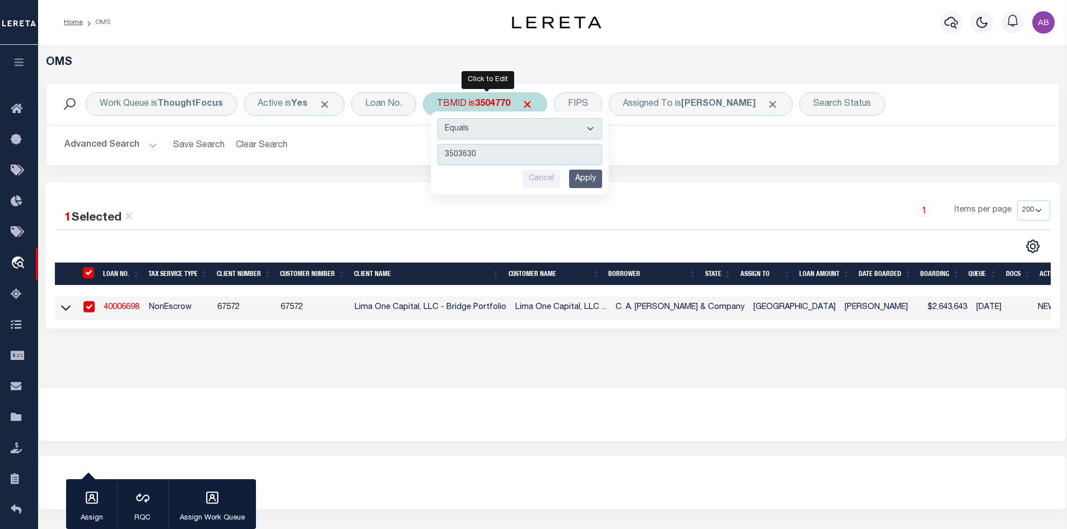
type input "3503630"
click at [590, 185] on input "Apply" at bounding box center [585, 179] width 33 height 18
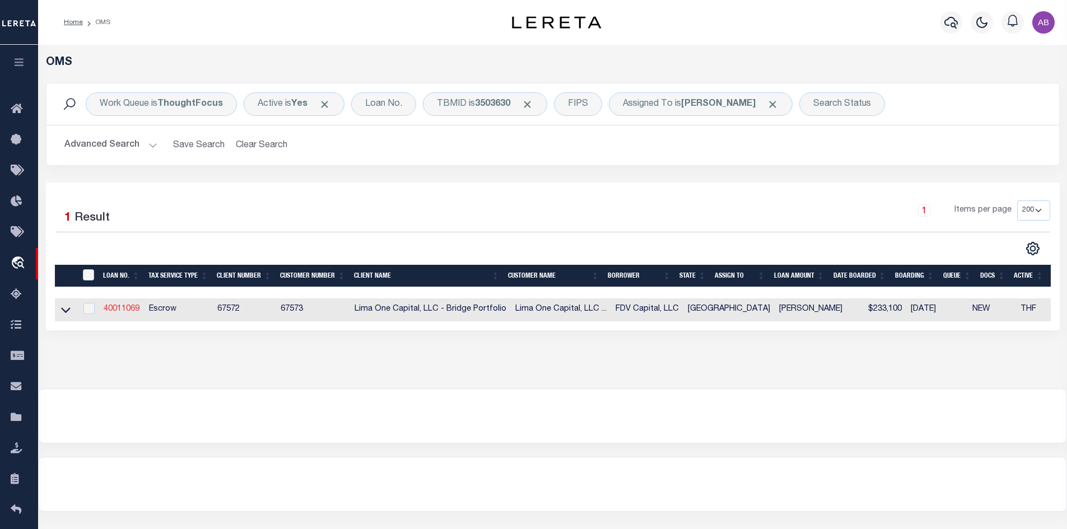
click at [122, 311] on link "40011069" at bounding box center [122, 309] width 36 height 8
type input "40011069"
type input "FDV Capital, LLC"
select select
type input "[STREET_ADDRESS][PERSON_NAME]"
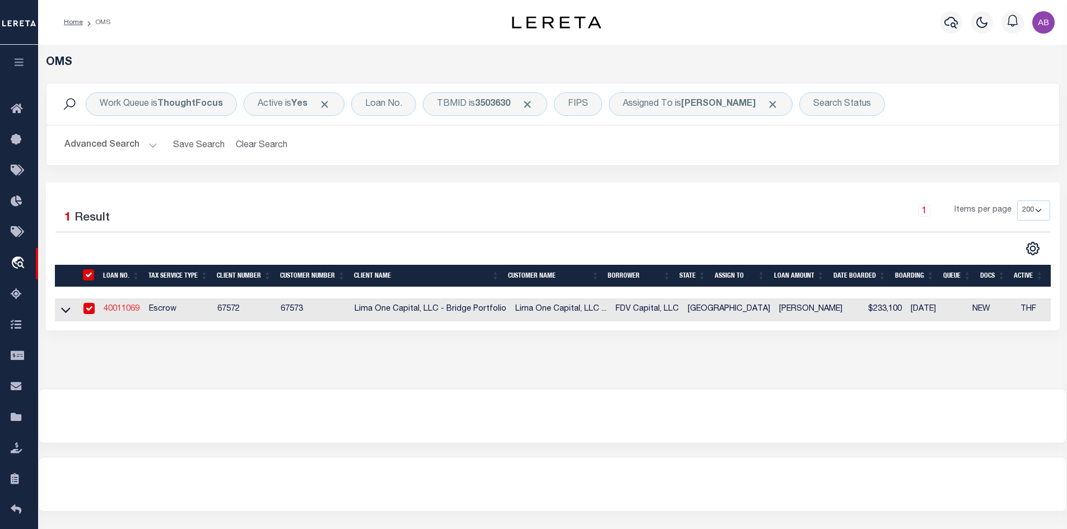
type input "[GEOGRAPHIC_DATA]"
select select
select select "Escrow"
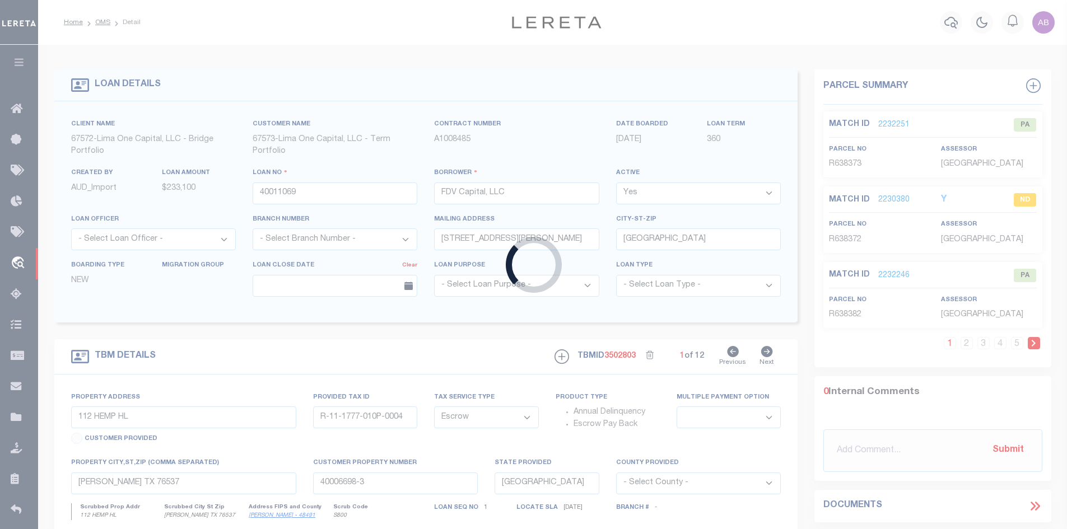
type input "[STREET_ADDRESS]"
type input "00000162121000000"
select select
type input "[GEOGRAPHIC_DATA]"
type input "40011069-1"
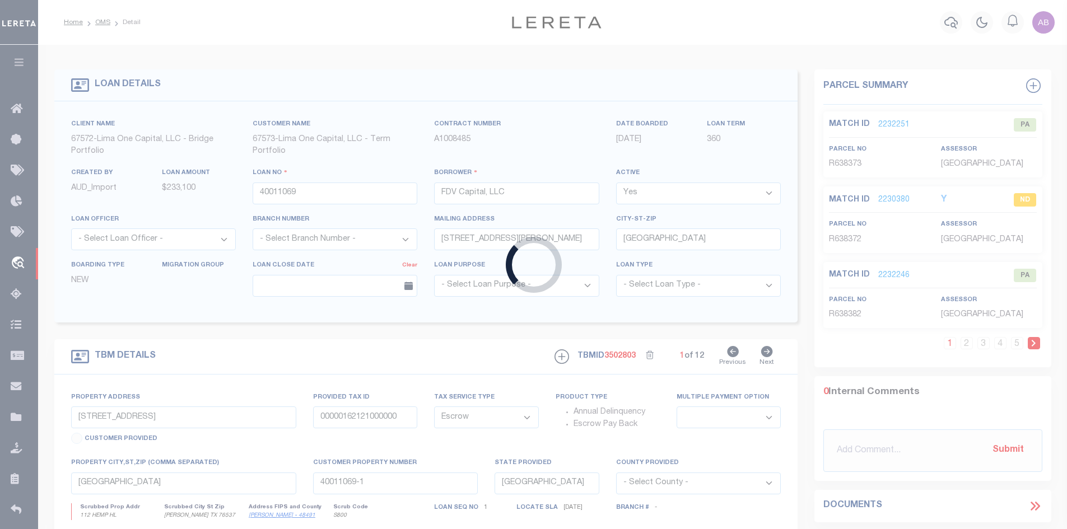
select select
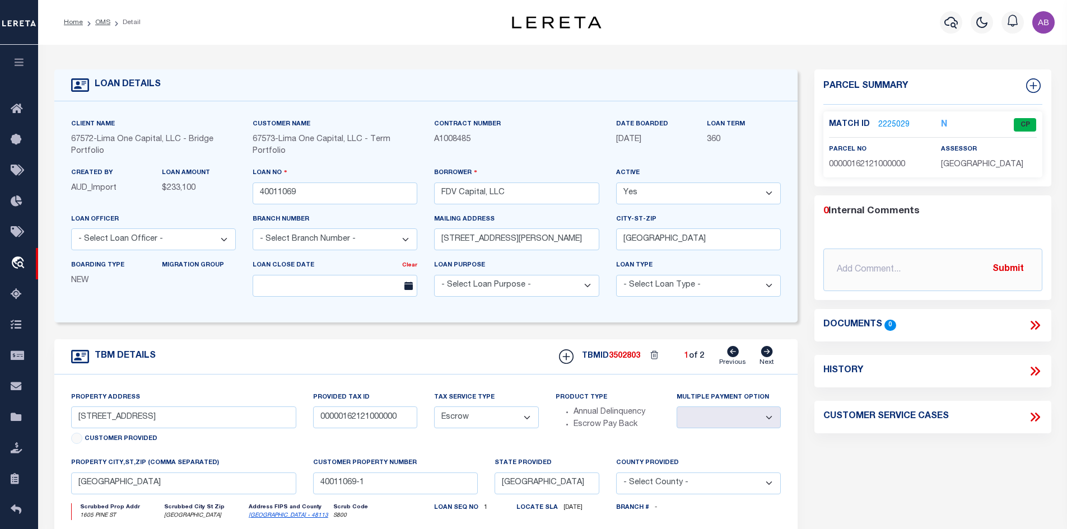
click at [765, 352] on icon at bounding box center [767, 351] width 12 height 11
select select
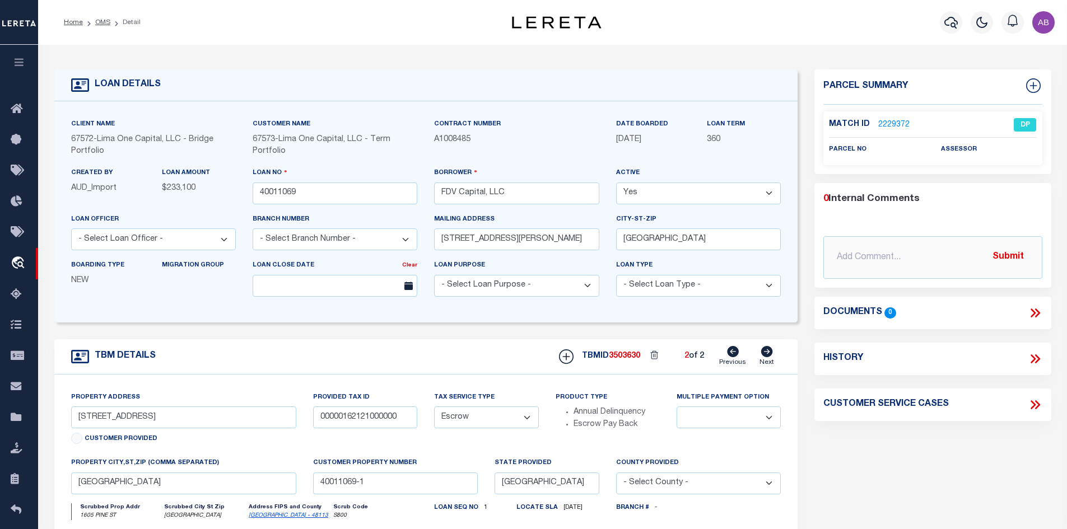
click at [737, 354] on icon at bounding box center [733, 351] width 12 height 11
select select
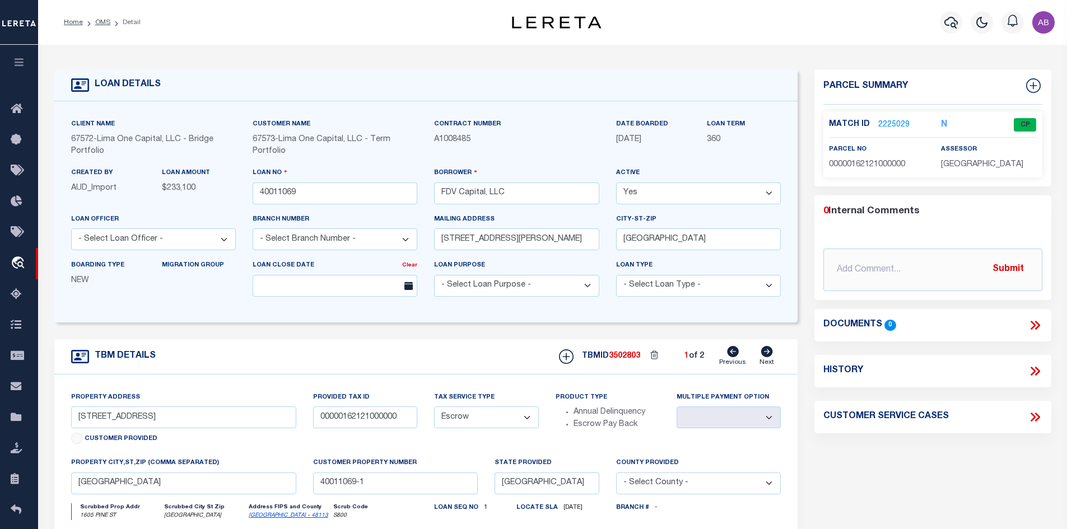
click at [893, 120] on link "2225029" at bounding box center [893, 125] width 31 height 12
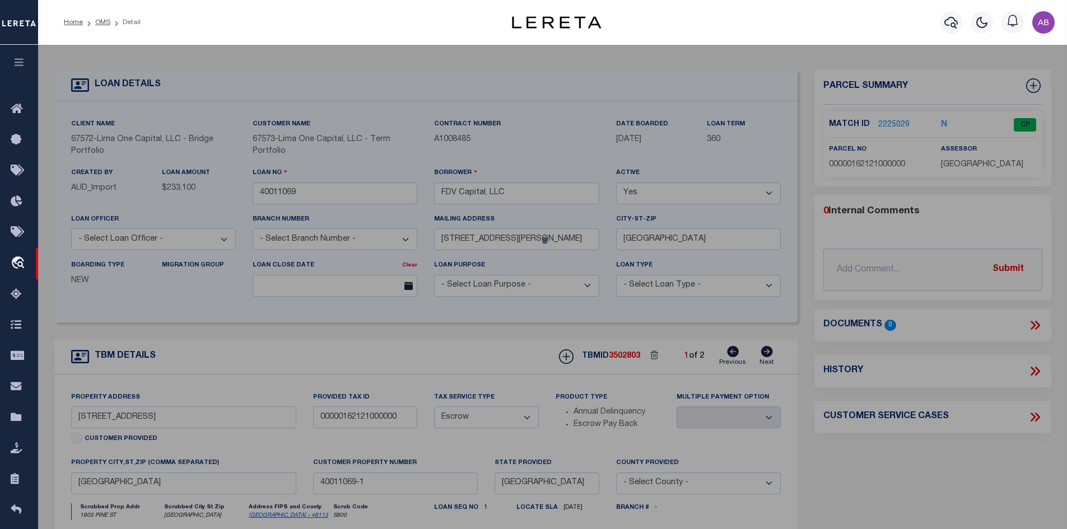
select select "AS"
select select
checkbox input "false"
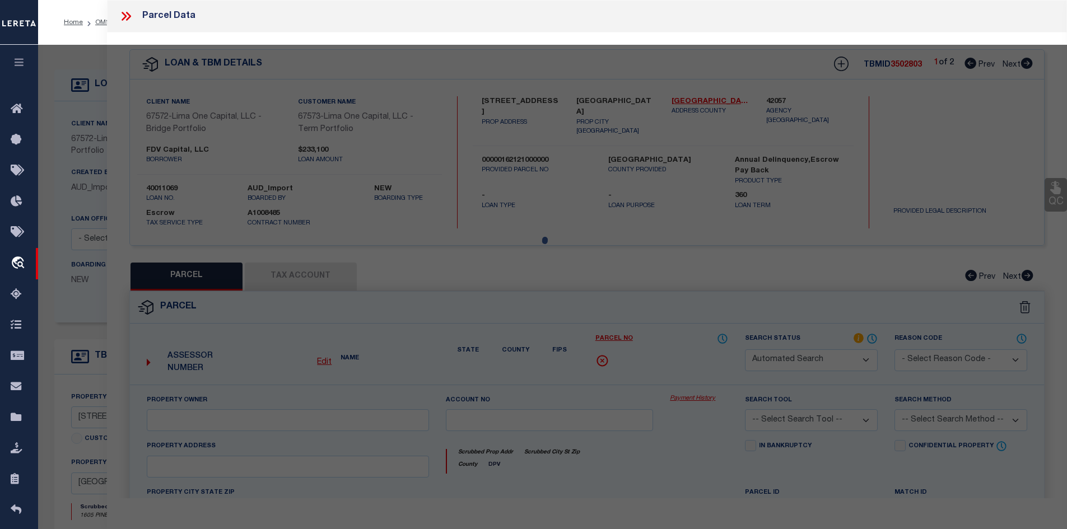
select select "CP"
type input "STM HOLDCO 1 LLC"
select select "AGW"
select select
type input "1605 PINE ST"
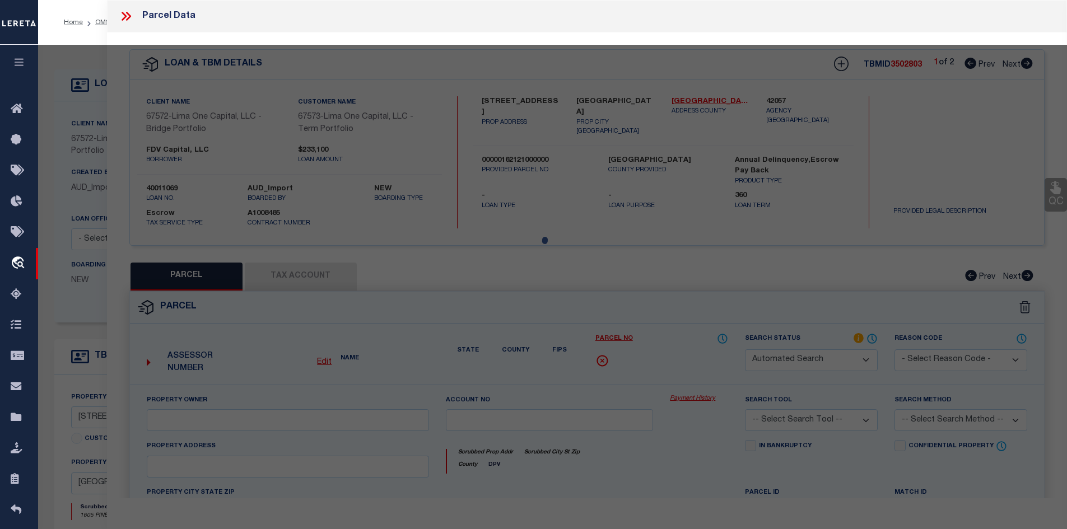
type textarea "COLONIAL LOT 13 PINE"
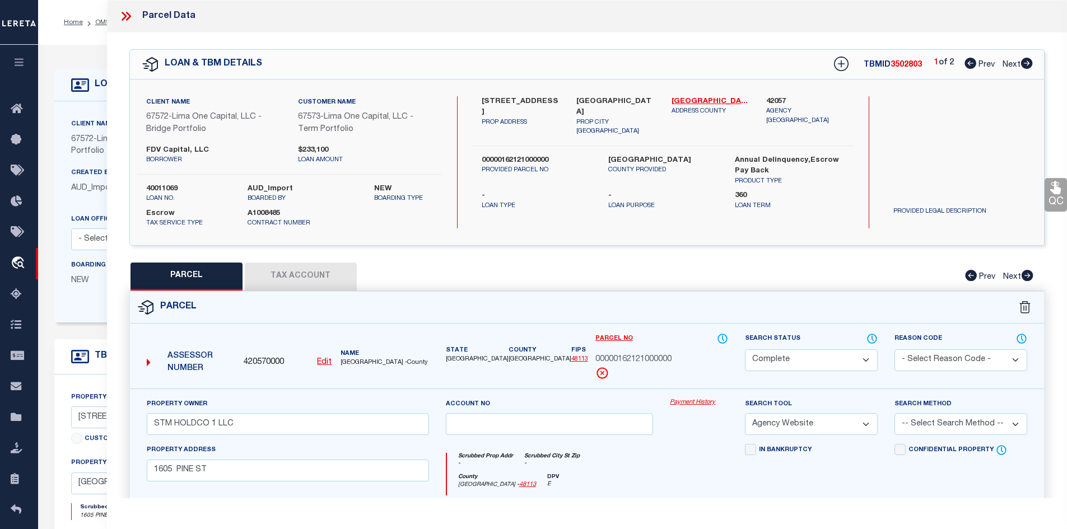
click at [1018, 61] on span "Next" at bounding box center [1012, 65] width 18 height 8
select select "AS"
select select
checkbox input "false"
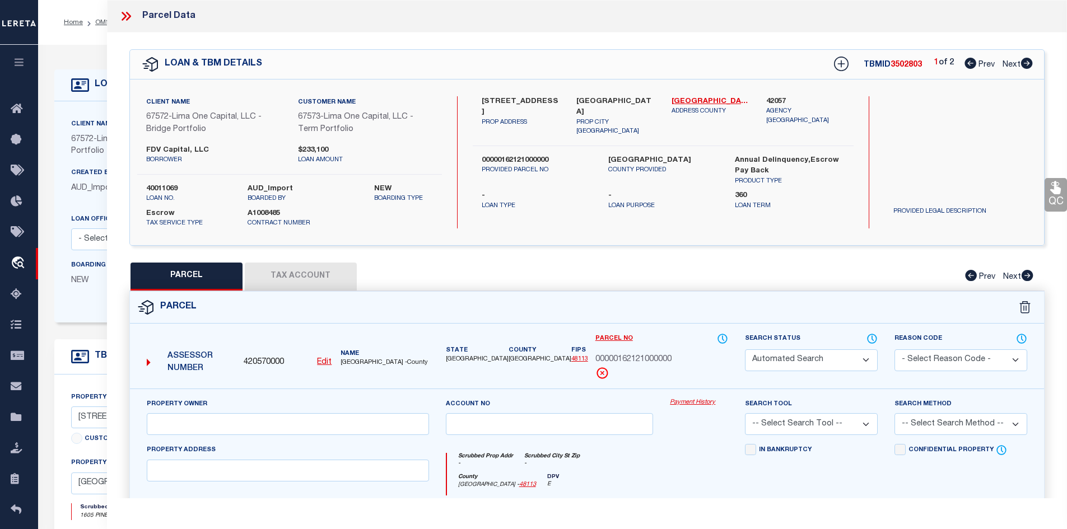
select select "DP"
checkbox input "false"
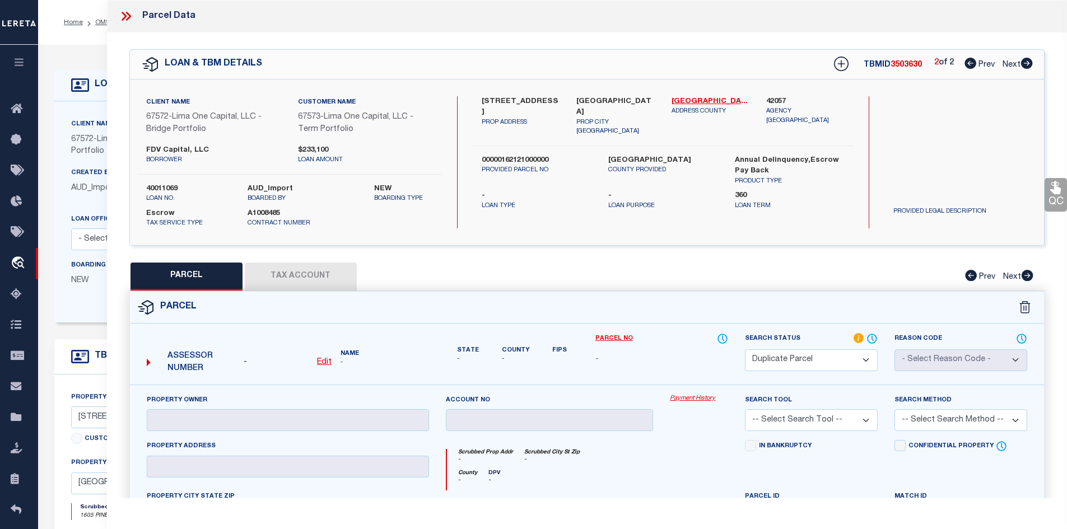
click at [972, 67] on icon at bounding box center [971, 63] width 12 height 11
select select "AS"
checkbox input "false"
select select "CP"
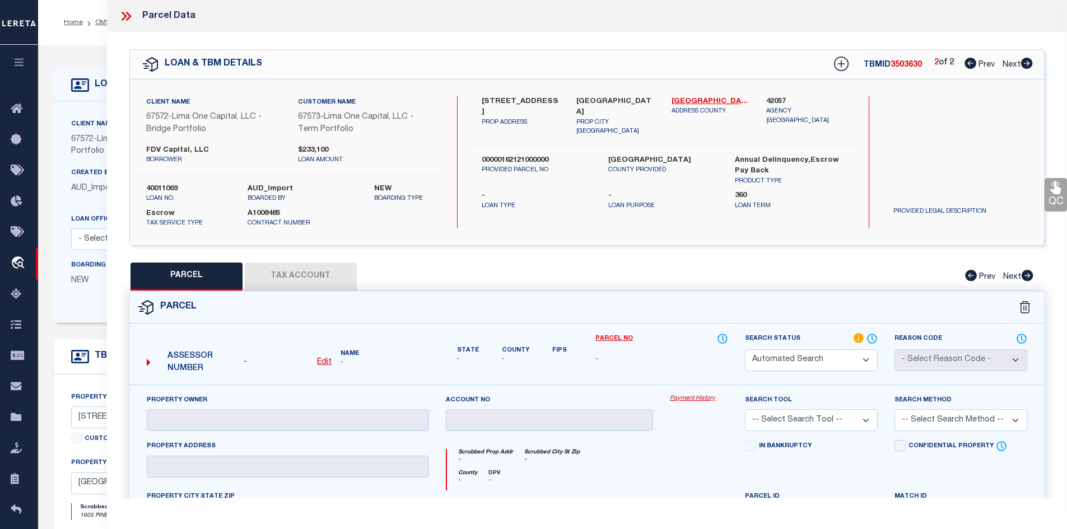
type input "STM HOLDCO 1 LLC"
select select "AGW"
select select
type input "1605 PINE ST"
type textarea "COLONIAL LOT 13 PINE"
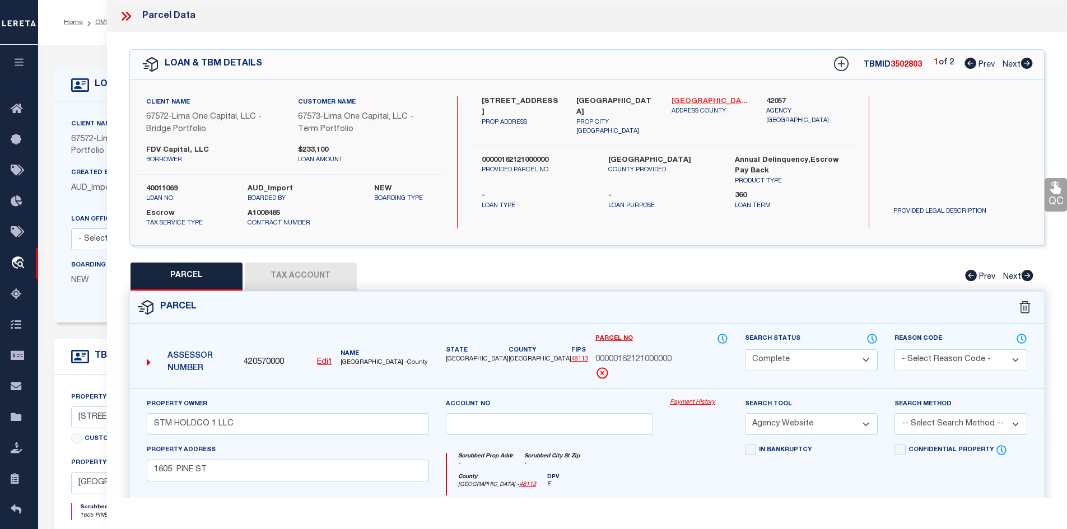
click at [700, 104] on link "[GEOGRAPHIC_DATA] - 48113" at bounding box center [711, 101] width 78 height 11
click at [1024, 63] on icon at bounding box center [1027, 63] width 12 height 11
select select "AS"
select select
checkbox input "false"
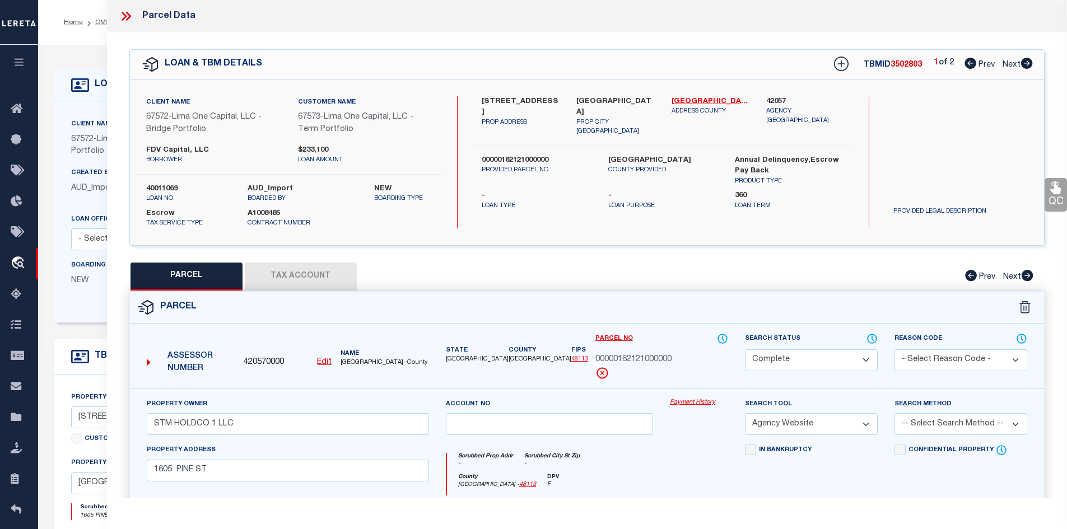
checkbox input "false"
select select "DP"
checkbox input "false"
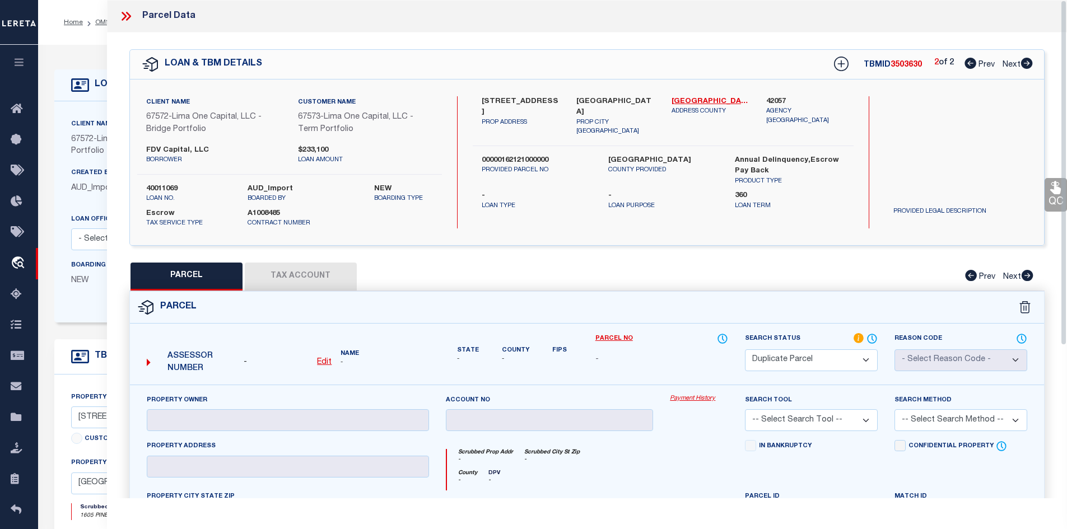
click at [975, 64] on link "Prev" at bounding box center [983, 63] width 36 height 8
select select "AS"
checkbox input "false"
select select "CP"
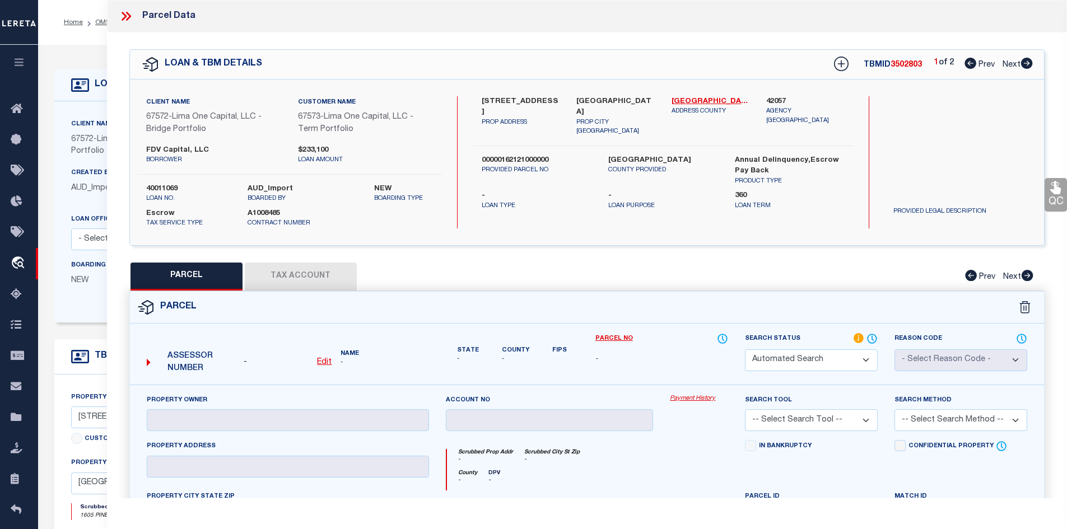
type input "STM HOLDCO 1 LLC"
select select "AGW"
select select
type input "1605 PINE ST"
type textarea "COLONIAL LOT 13 PINE"
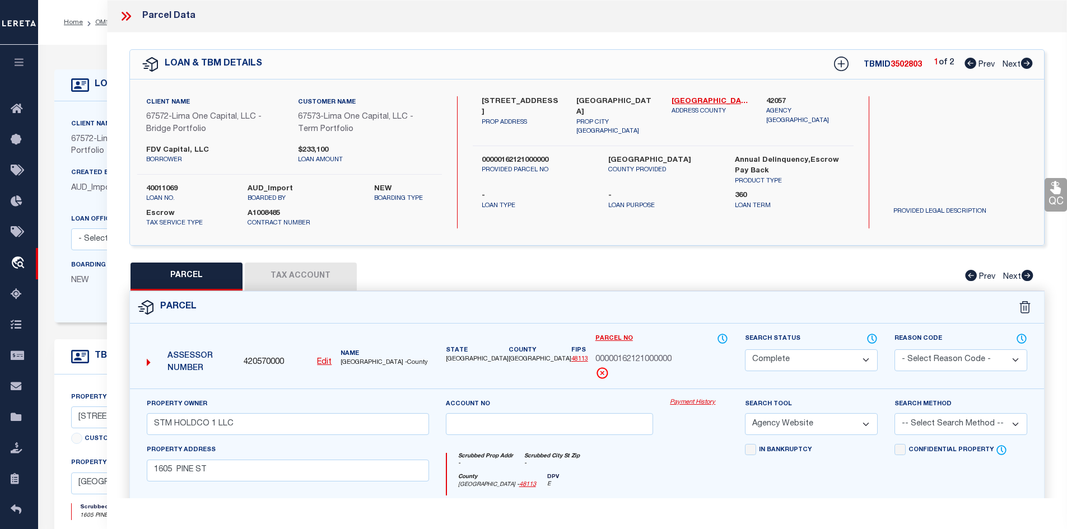
click at [1027, 64] on icon at bounding box center [1027, 63] width 12 height 11
select select "AS"
select select
checkbox input "false"
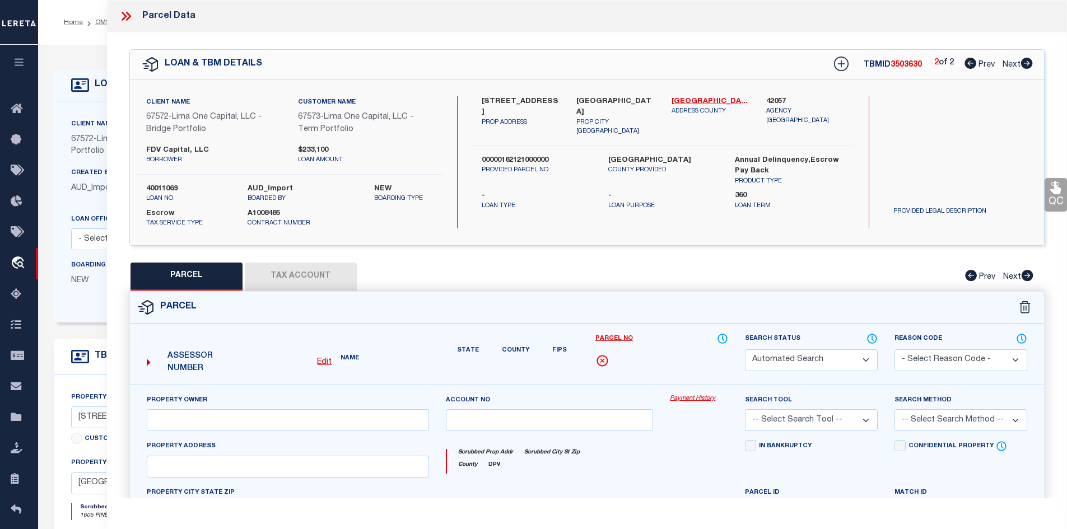
select select "DP"
checkbox input "false"
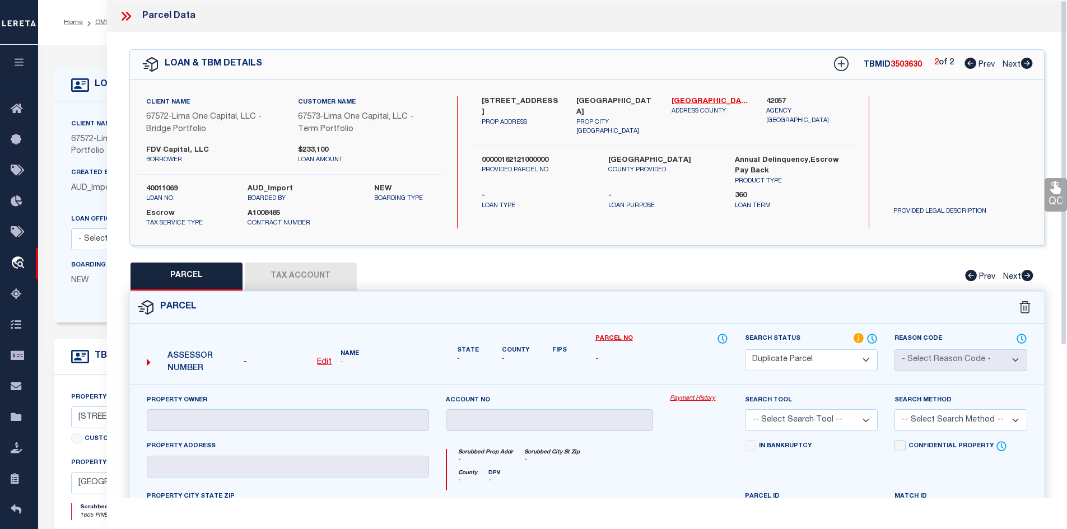
click at [598, 104] on label "Dallas TX 75215" at bounding box center [615, 107] width 78 height 22
click at [974, 62] on icon at bounding box center [971, 63] width 12 height 11
select select "AS"
checkbox input "false"
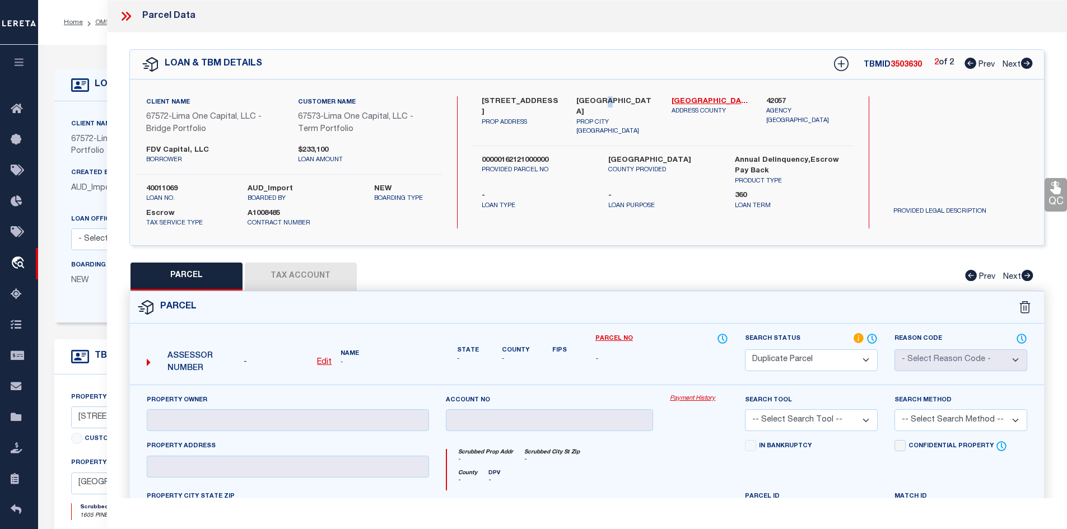
checkbox input "false"
select select "CP"
type input "STM HOLDCO 1 LLC"
select select "AGW"
select select
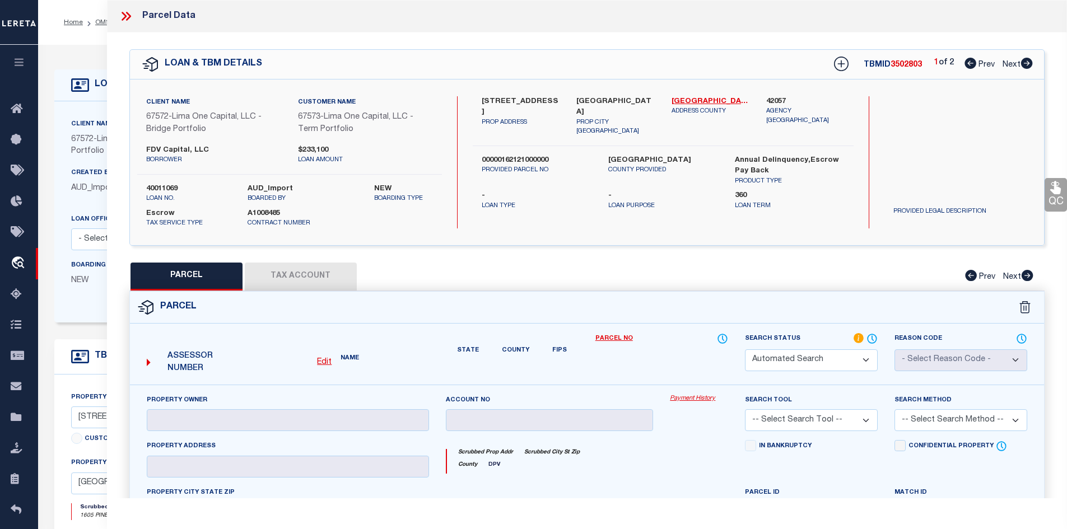
type input "1605 PINE ST"
type textarea "COLONIAL LOT 13 PINE"
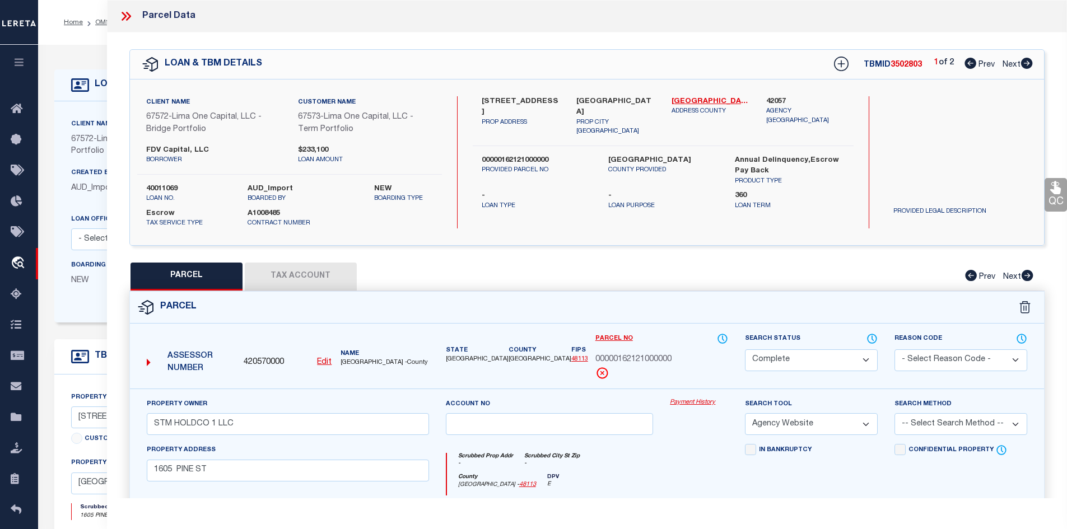
click at [129, 17] on icon at bounding box center [127, 16] width 5 height 9
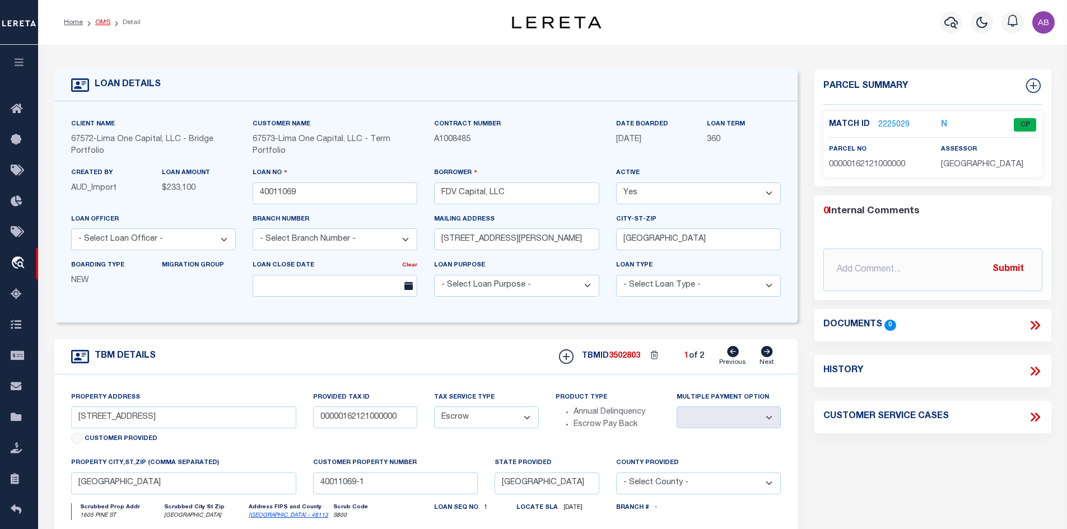
click at [105, 24] on link "OMS" at bounding box center [102, 22] width 15 height 7
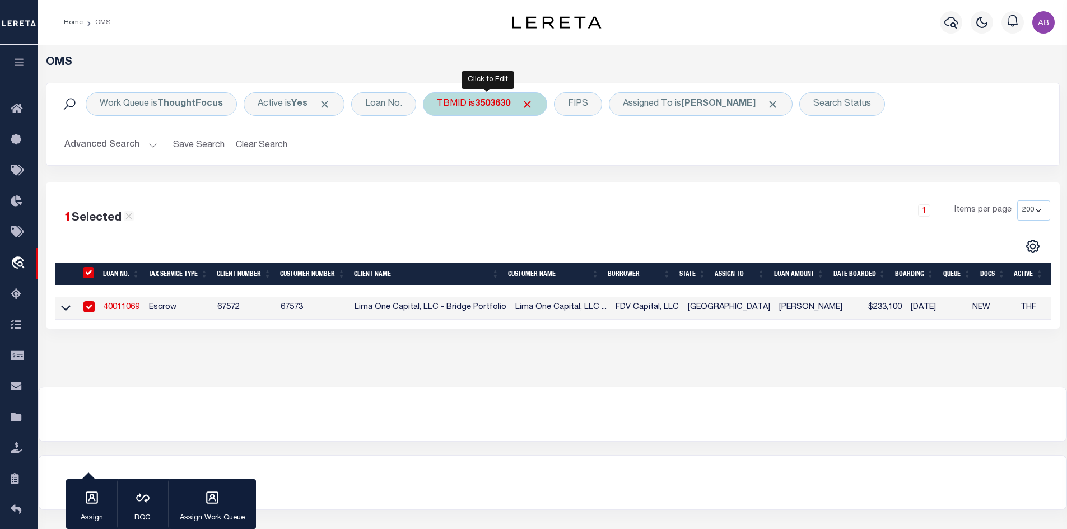
click at [507, 111] on div "TBMID is 3503630" at bounding box center [485, 104] width 124 height 24
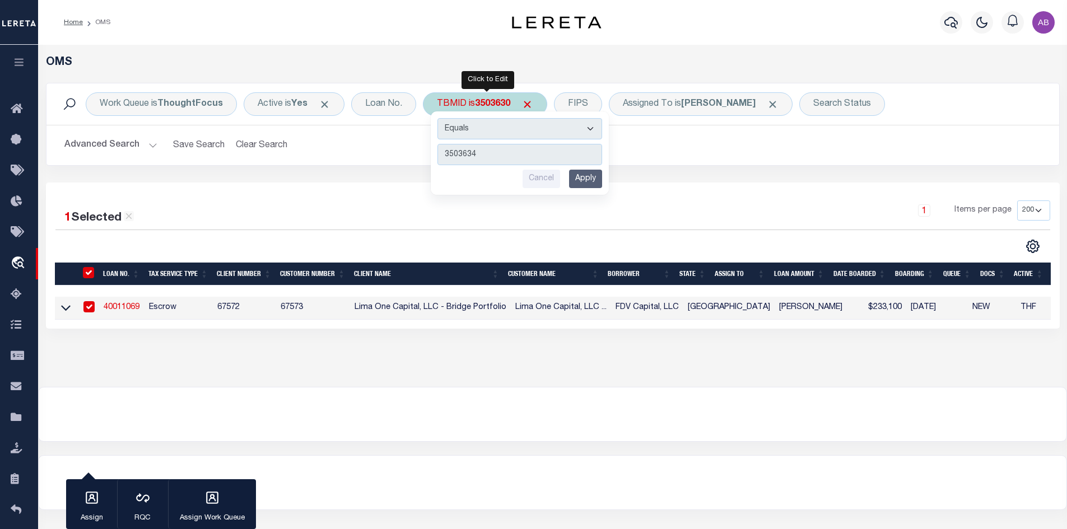
type input "3503634"
click at [582, 174] on input "Apply" at bounding box center [585, 179] width 33 height 18
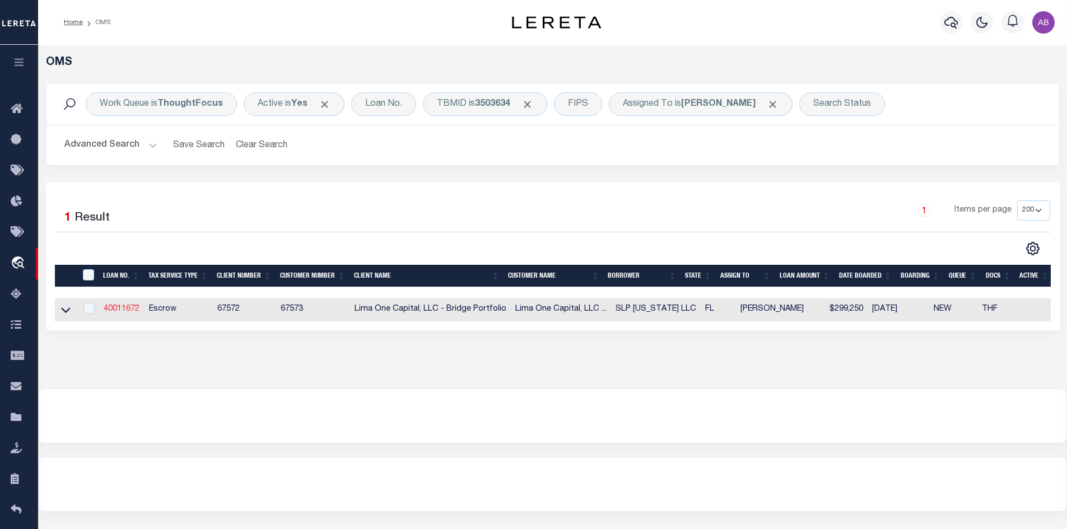
click at [136, 309] on link "40011672" at bounding box center [122, 309] width 36 height 8
type input "40011672"
type input "SLP FLORIDA LLC"
type input "700 Beach Dr NE Unit 302"
type input "St Petersburg FL 33701"
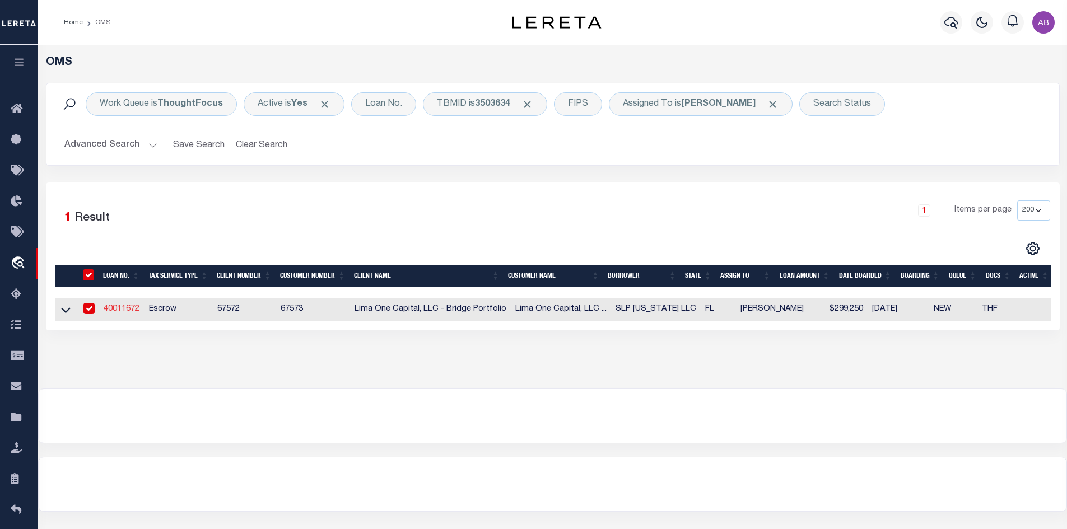
select select
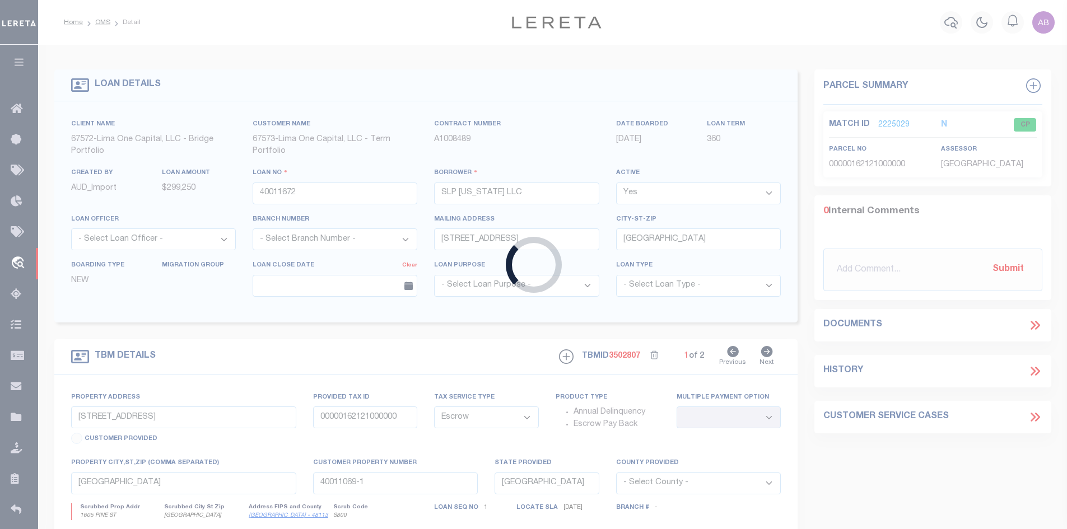
type input "1140 NEWTON AVENUE S"
type input "25-31-16-40734-004-0060"
select select
type input "SAINT PETERSBURG FL 33705"
type input "40011672-1"
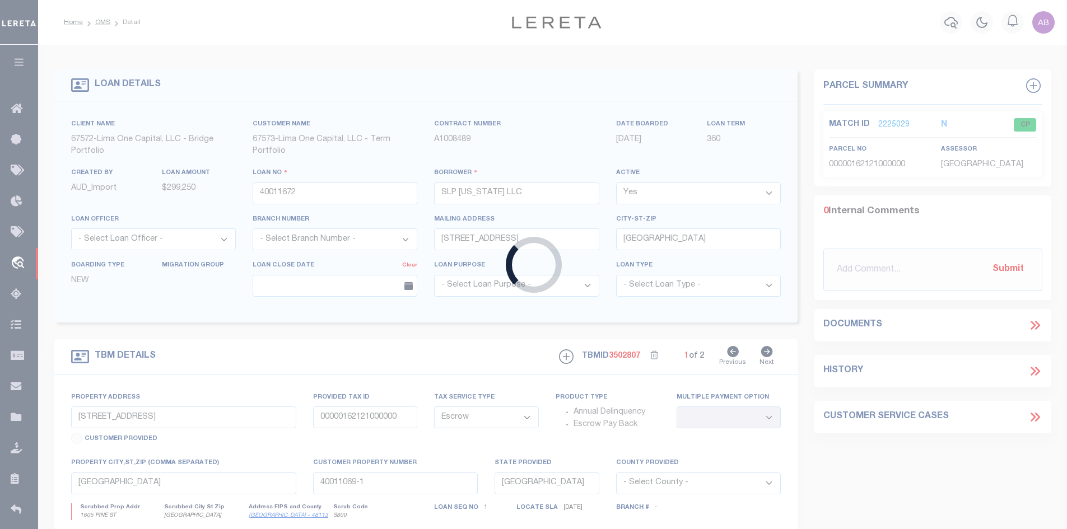
type input "FL"
select select
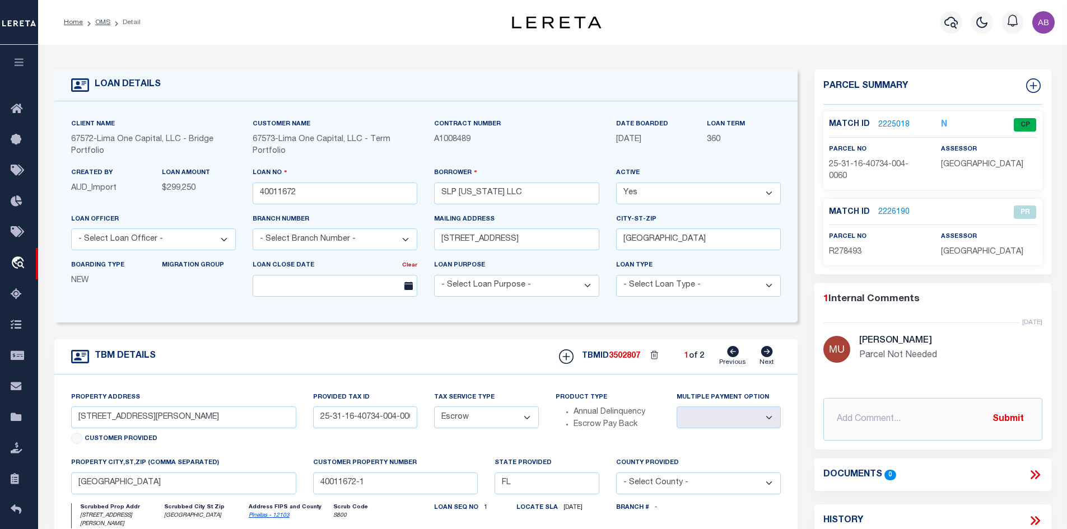
click at [758, 354] on div "TBMID 3502807 1 of 2 Previous Next" at bounding box center [666, 356] width 230 height 21
click at [762, 355] on icon at bounding box center [767, 351] width 12 height 11
select select
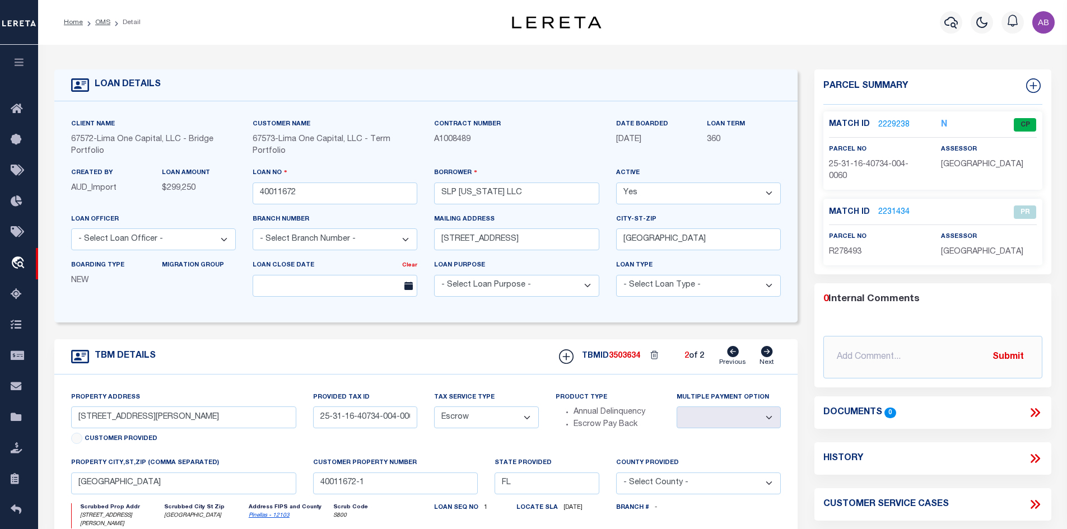
click at [99, 28] on ol "Home OMS Detail" at bounding box center [102, 23] width 95 height 24
click at [103, 22] on link "OMS" at bounding box center [102, 22] width 15 height 7
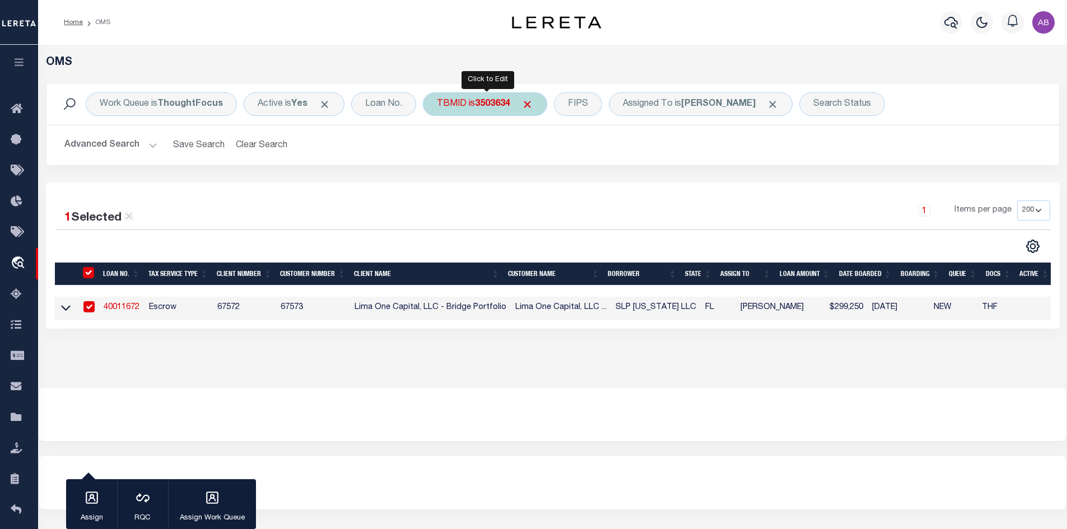
click at [479, 109] on div "TBMID is 3503634" at bounding box center [485, 104] width 124 height 24
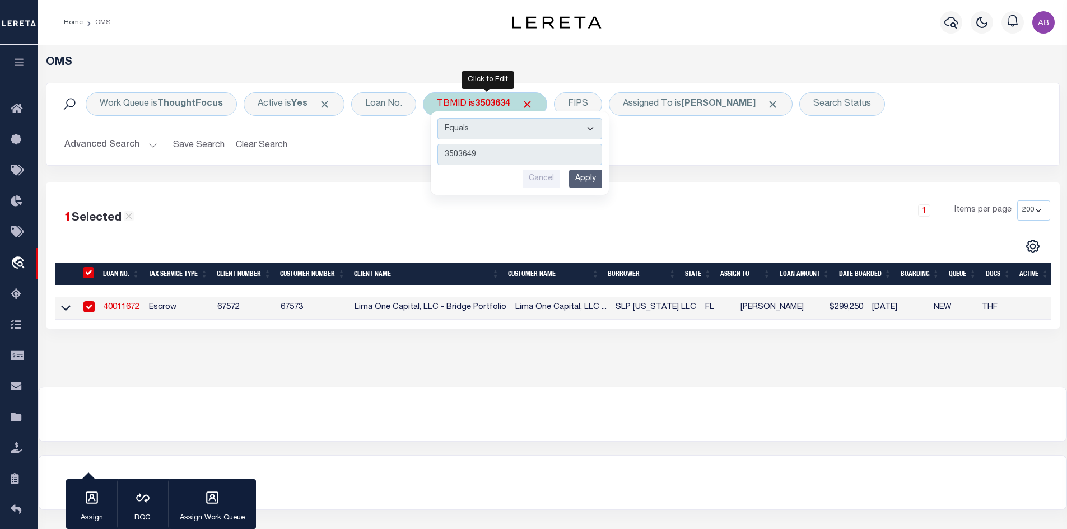
type input "3503649"
click at [590, 180] on input "Apply" at bounding box center [585, 179] width 33 height 18
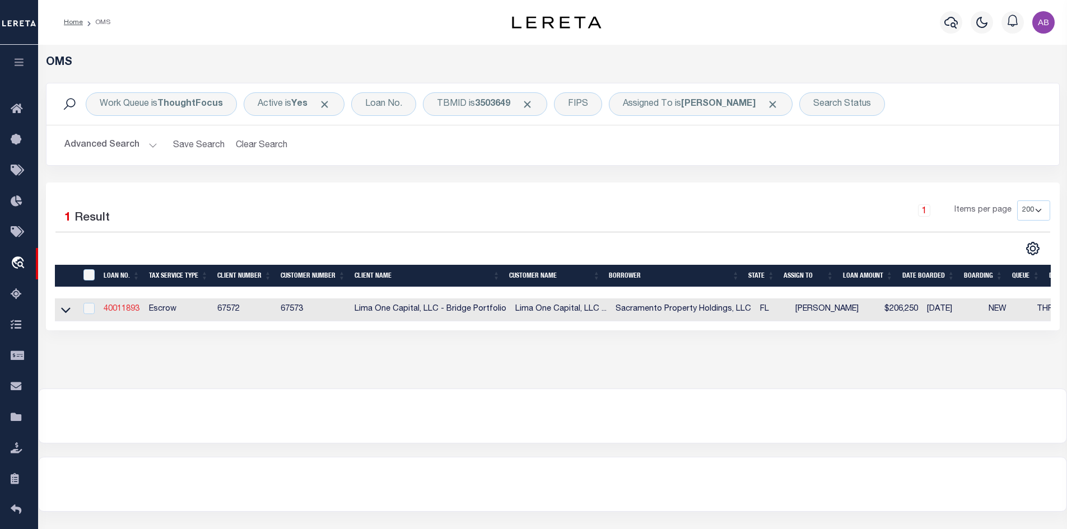
click at [126, 306] on link "40011893" at bounding box center [122, 309] width 36 height 8
type input "40011893"
type input "Sacramento Property Holdings, LLC"
type input "5974 Vista Linda Lane"
type input "Boca Raton FL 33433"
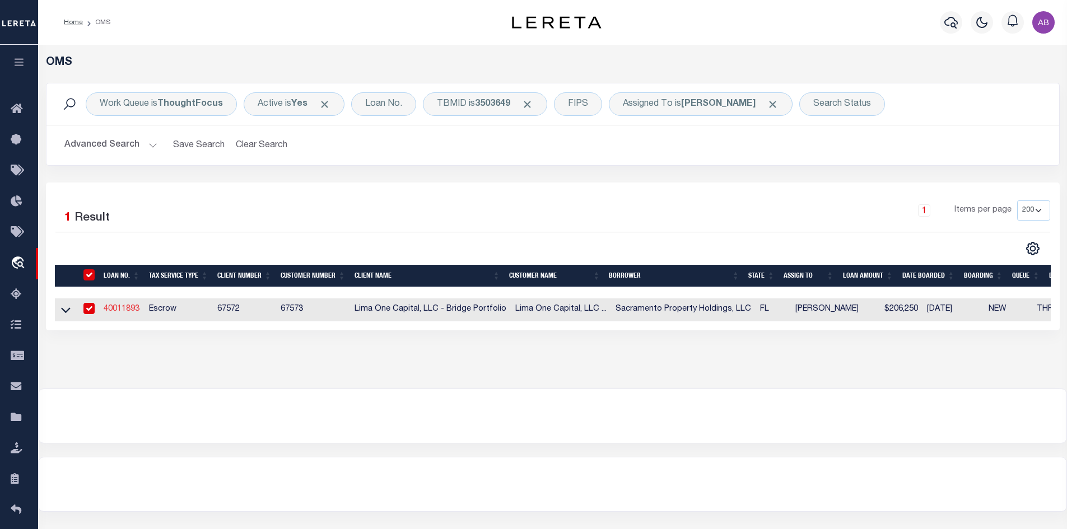
select select
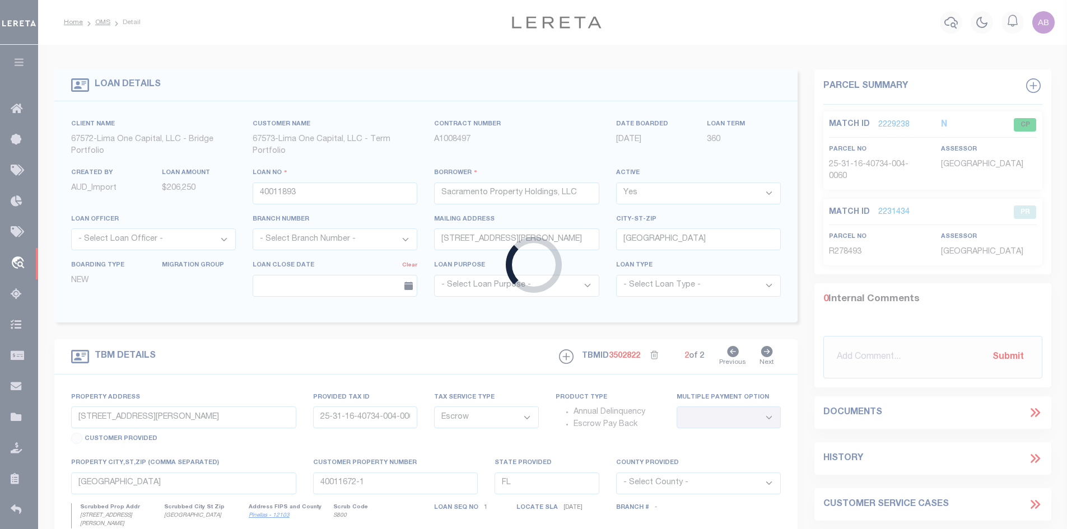
type input "4653 Ancona Way"
type input "18-26-20-0080-08600-0030"
select select
type input "Wesley Chapel FL 33543"
type input "40011893-1"
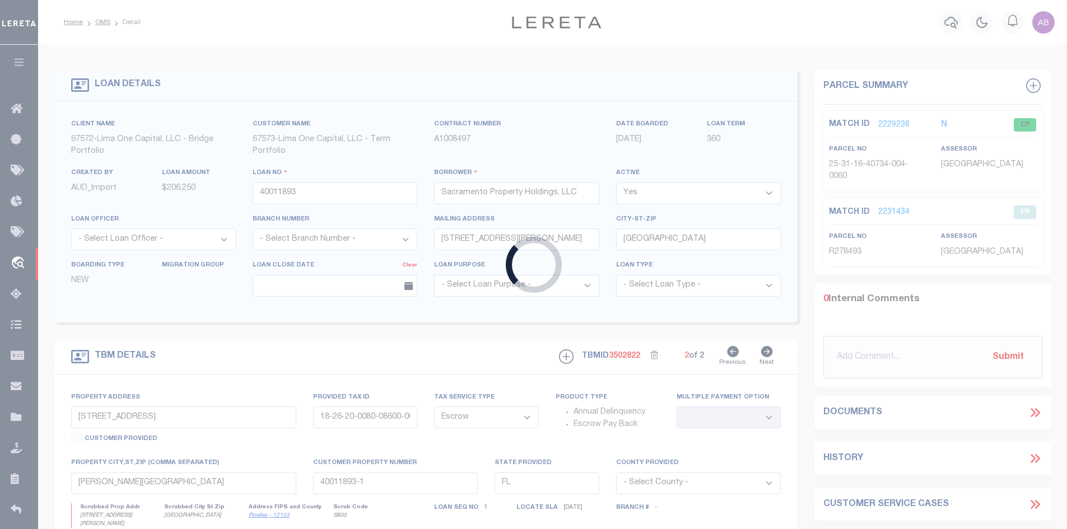
select select
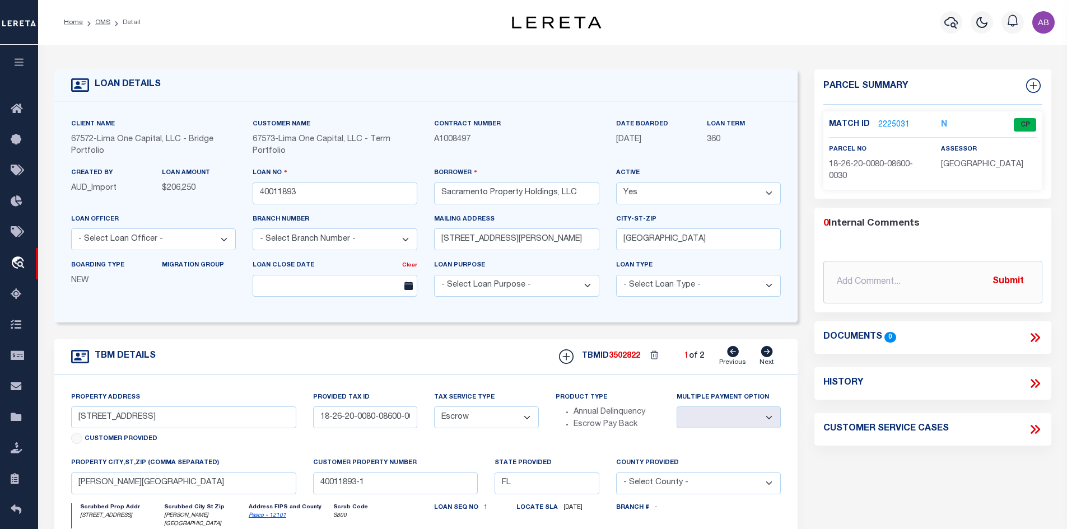
click at [884, 123] on link "2225031" at bounding box center [893, 125] width 31 height 12
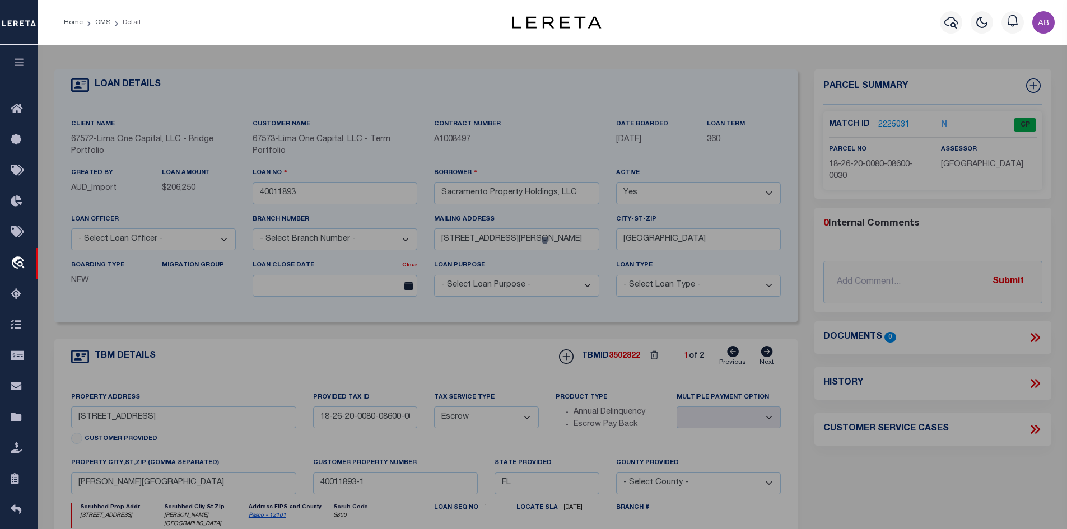
select select "AS"
select select
checkbox input "false"
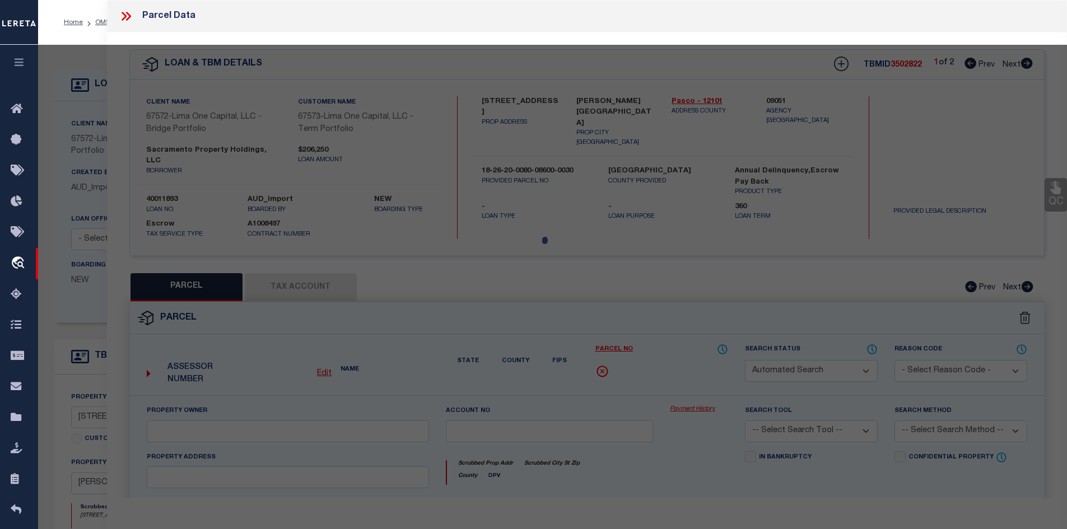
select select "CP"
type input "SACRAMENTO PROPERTY HOLDINGS LLC"
select select "AGW"
select select
type input "4653 ANCONA WAY"
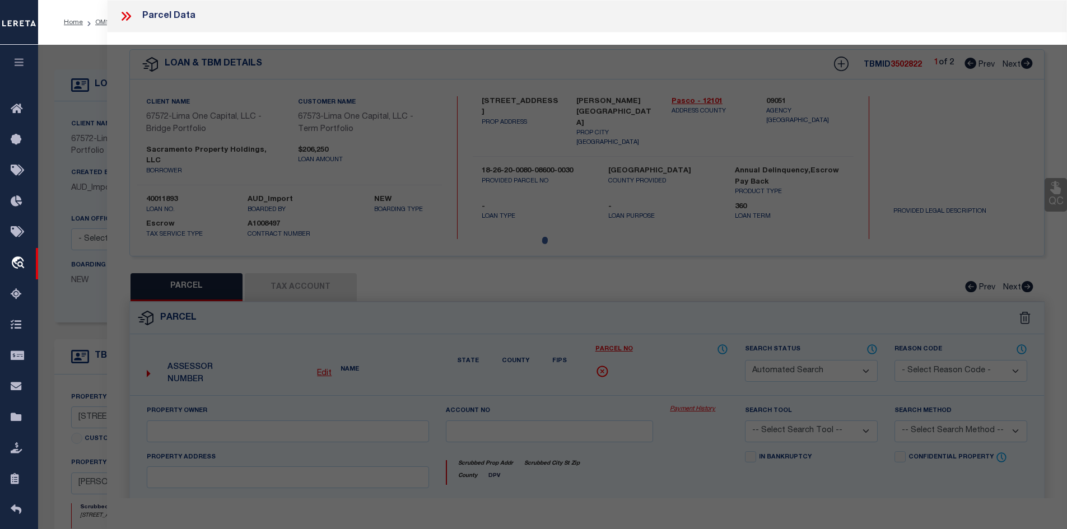
type input "WESLEY CHAPEL, FL 33543"
type textarea "ESTANCIA PHASE 4 PB 77 PG 032 BLOCK 86 LOT 3"
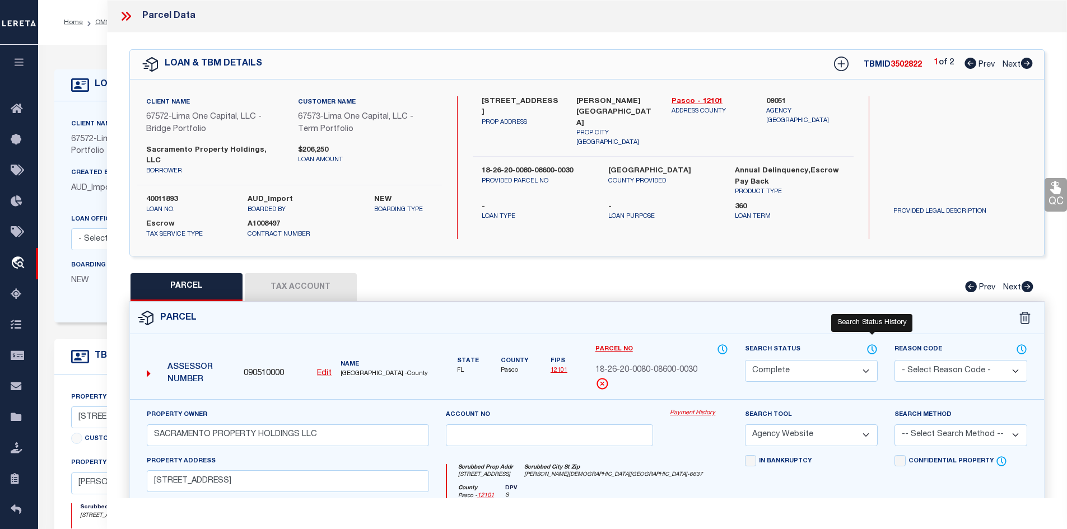
click at [871, 343] on icon at bounding box center [872, 349] width 11 height 12
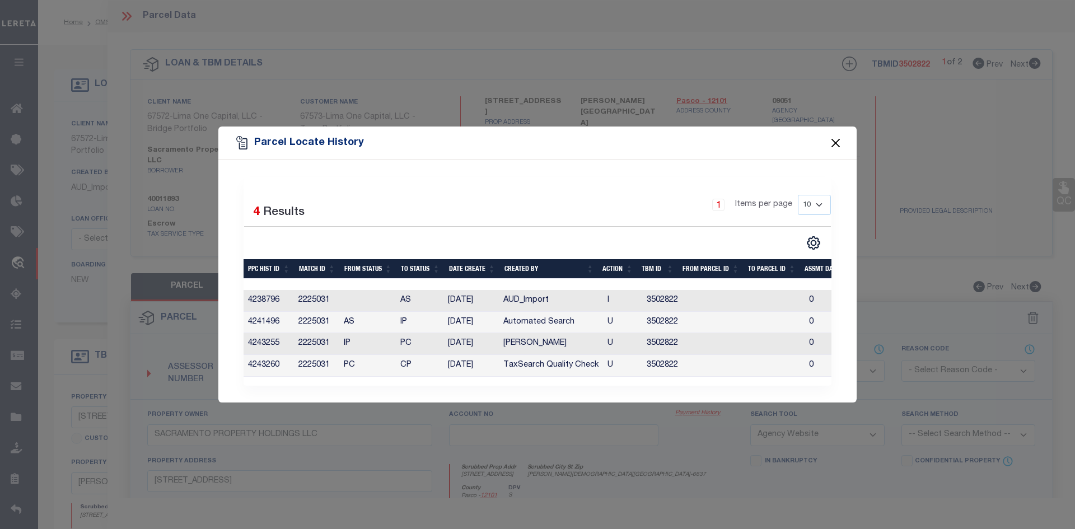
click at [837, 140] on button "Close" at bounding box center [836, 143] width 15 height 15
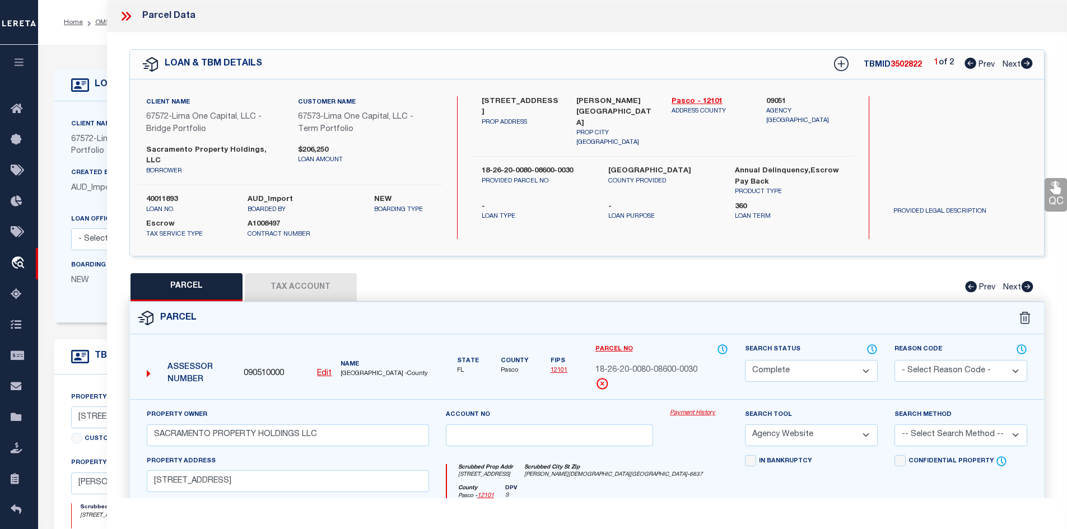
click at [1022, 64] on icon at bounding box center [1027, 63] width 12 height 11
select select "AS"
select select
checkbox input "false"
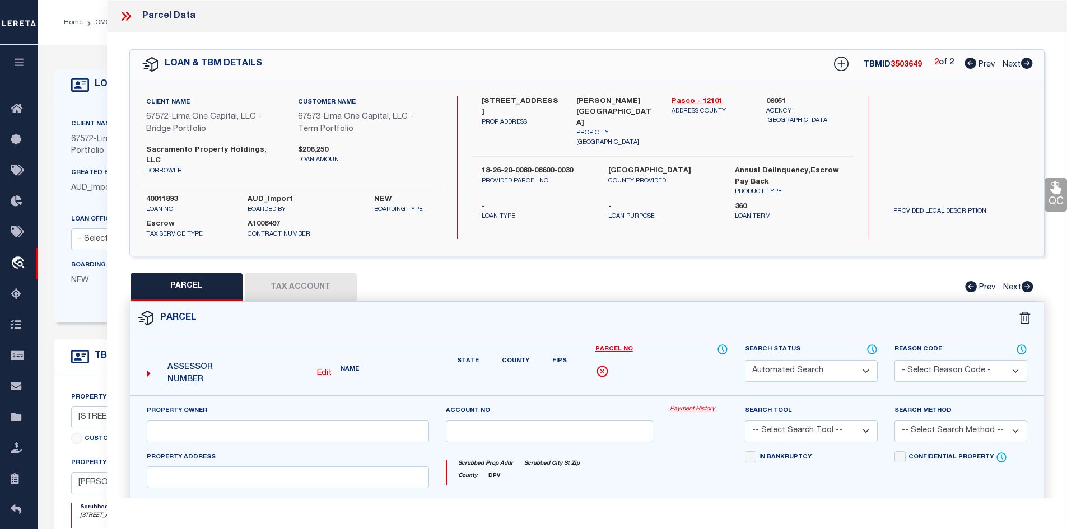
select select "DP"
checkbox input "false"
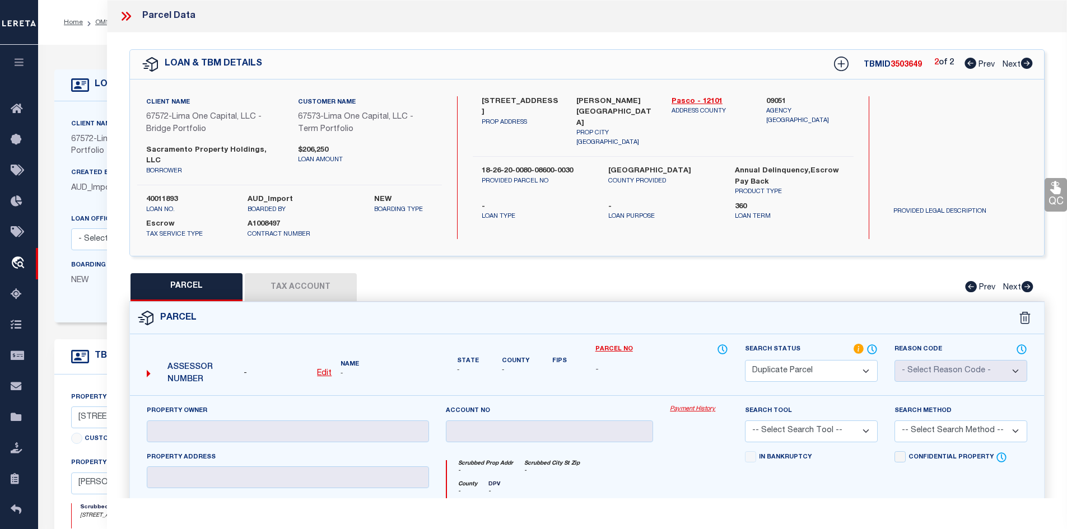
click at [979, 66] on span "Prev" at bounding box center [987, 65] width 16 height 8
select select "AS"
checkbox input "false"
select select "CP"
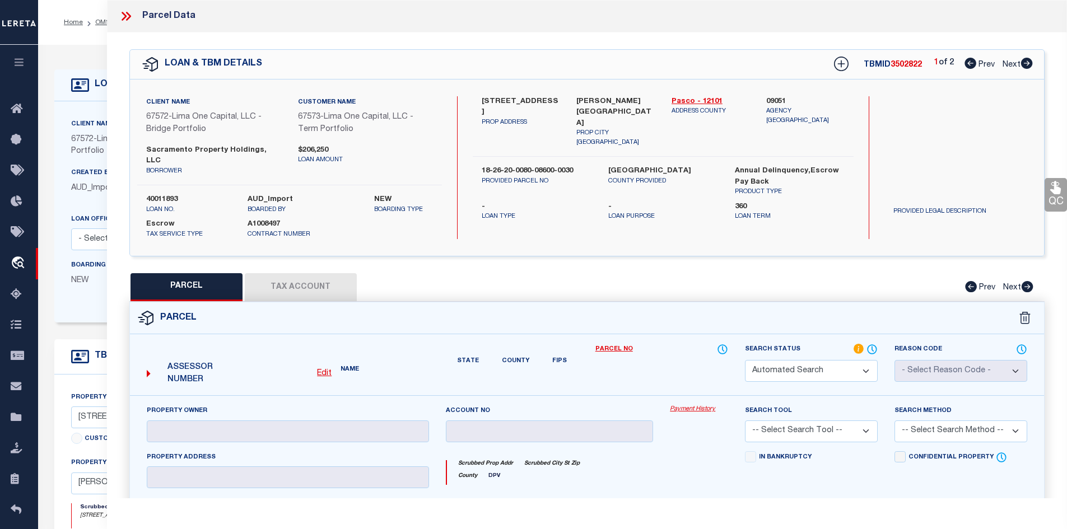
type input "SACRAMENTO PROPERTY HOLDINGS LLC"
select select "AGW"
select select
type input "4653 ANCONA WAY"
type input "WESLEY CHAPEL, FL 33543"
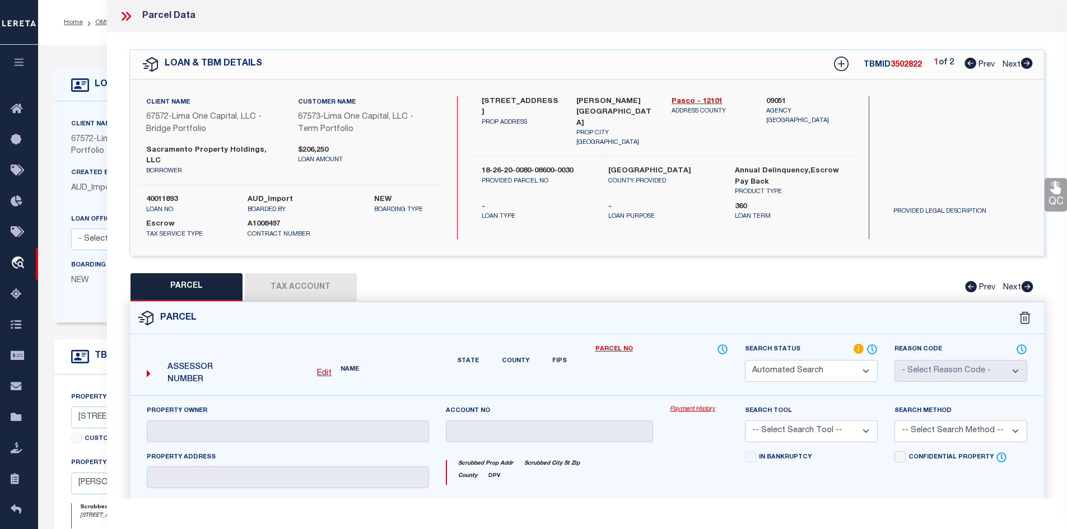
type textarea "ESTANCIA PHASE 4 PB 77 PG 032 BLOCK 86 LOT 3"
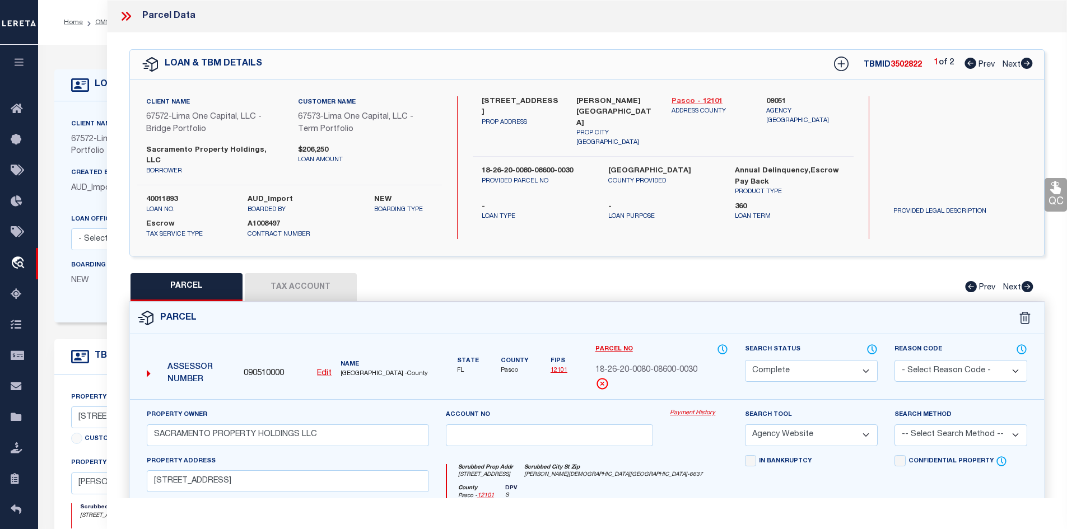
click at [691, 101] on link "Pasco - 12101" at bounding box center [711, 101] width 78 height 11
click at [490, 97] on label "4653 Ancona Way" at bounding box center [521, 107] width 78 height 22
copy label "4653"
click at [512, 100] on label "4653 Ancona Way" at bounding box center [521, 107] width 78 height 22
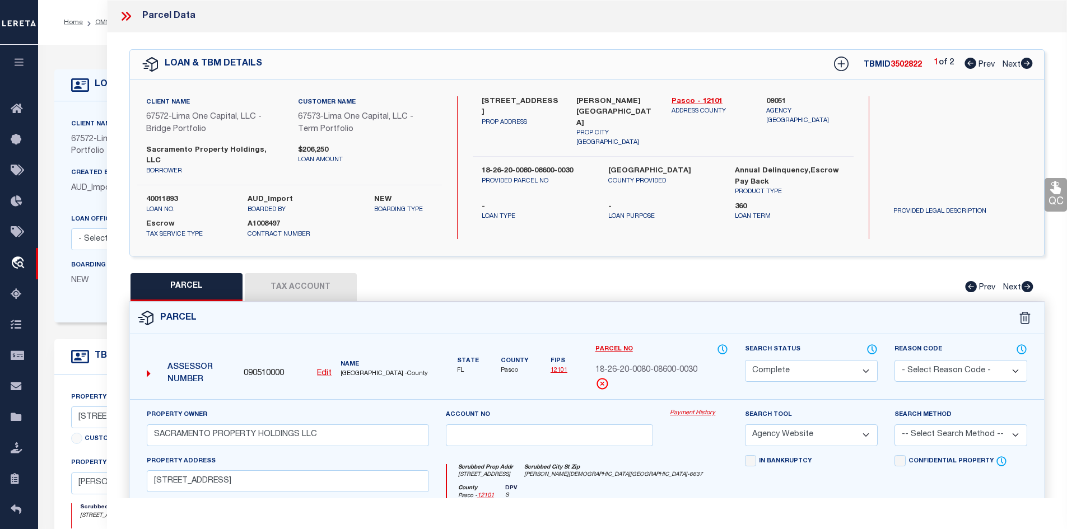
click at [512, 100] on label "4653 Ancona Way" at bounding box center [521, 107] width 78 height 22
copy label "Ancona"
click at [1022, 62] on icon at bounding box center [1027, 63] width 12 height 11
select select "AS"
select select
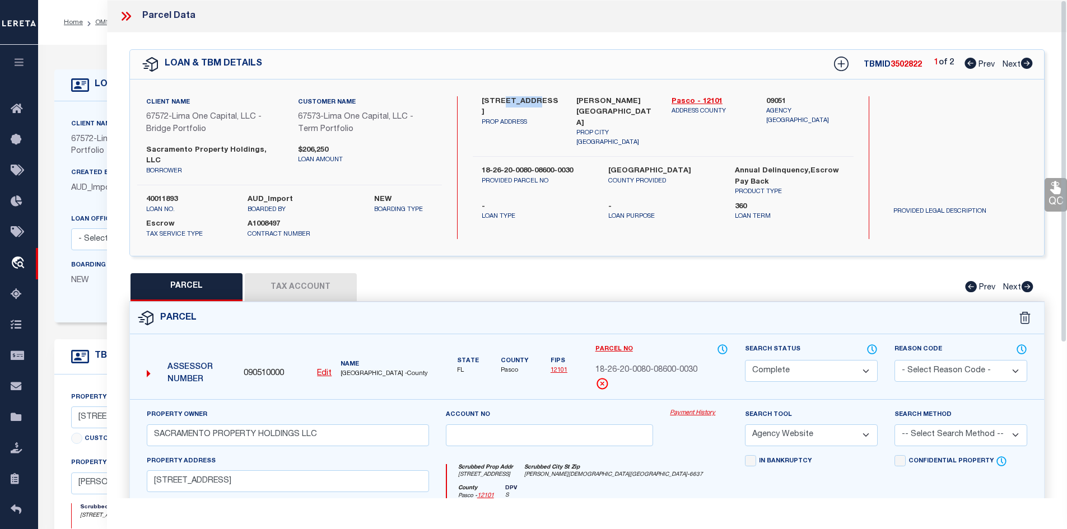
checkbox input "false"
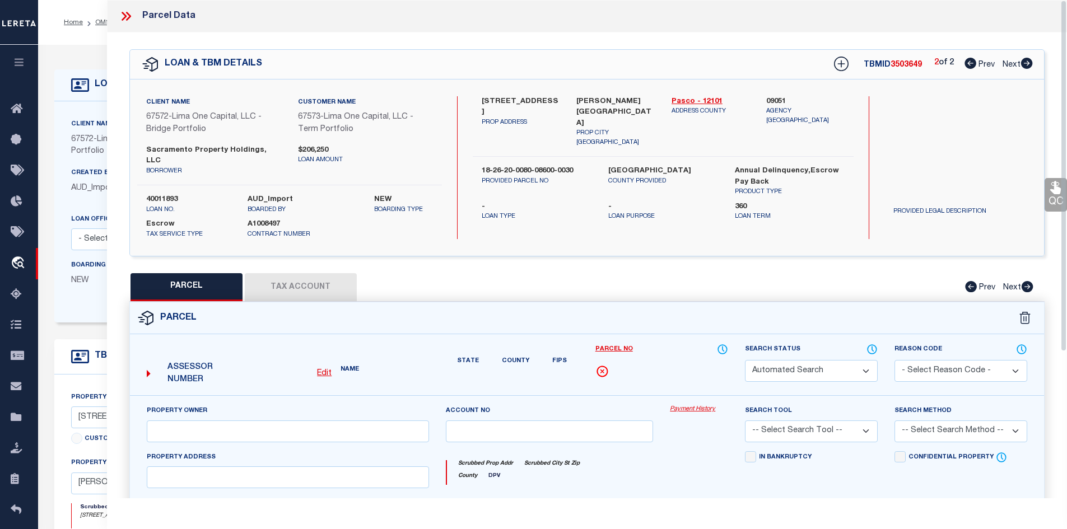
select select "DP"
checkbox input "false"
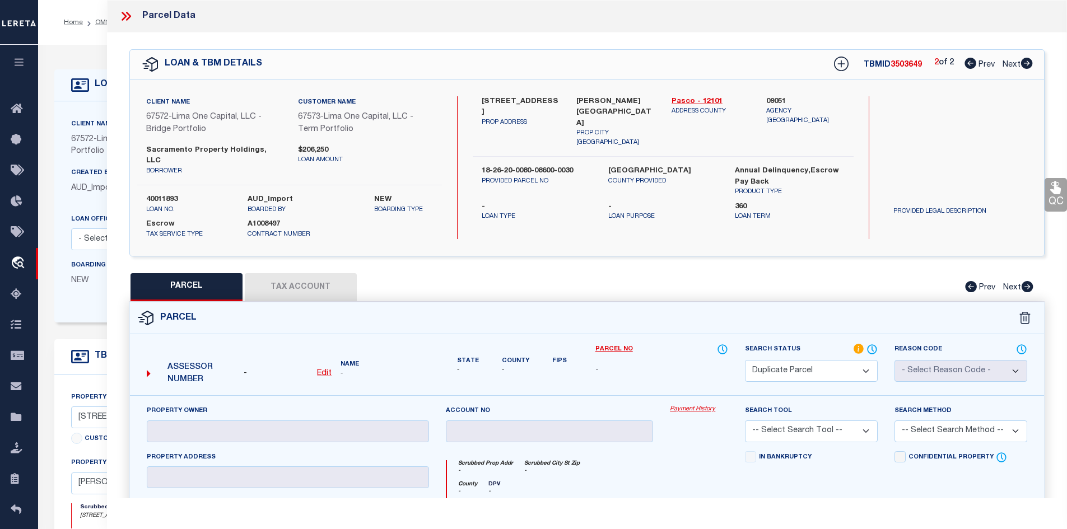
click at [124, 14] on icon at bounding box center [124, 16] width 5 height 9
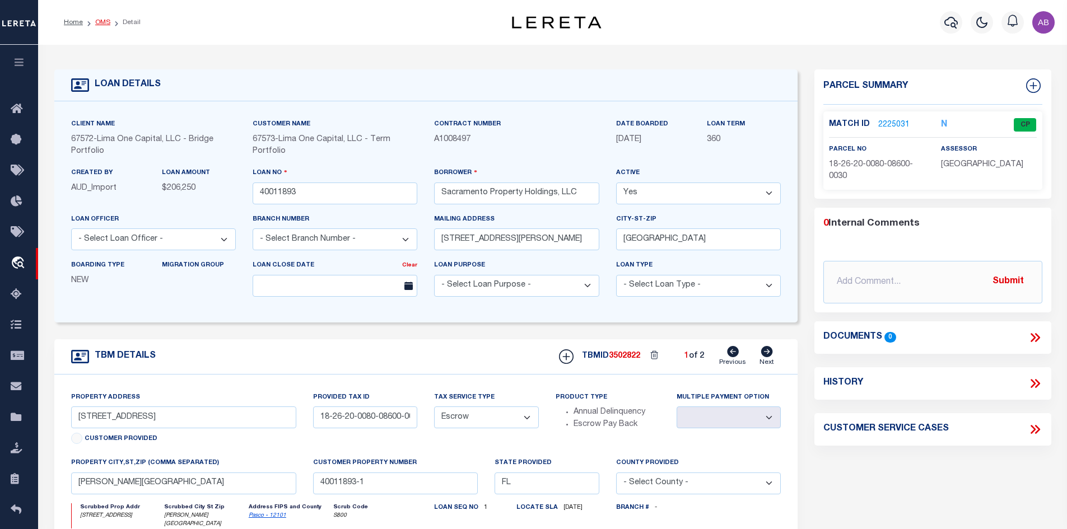
click at [100, 22] on link "OMS" at bounding box center [102, 22] width 15 height 7
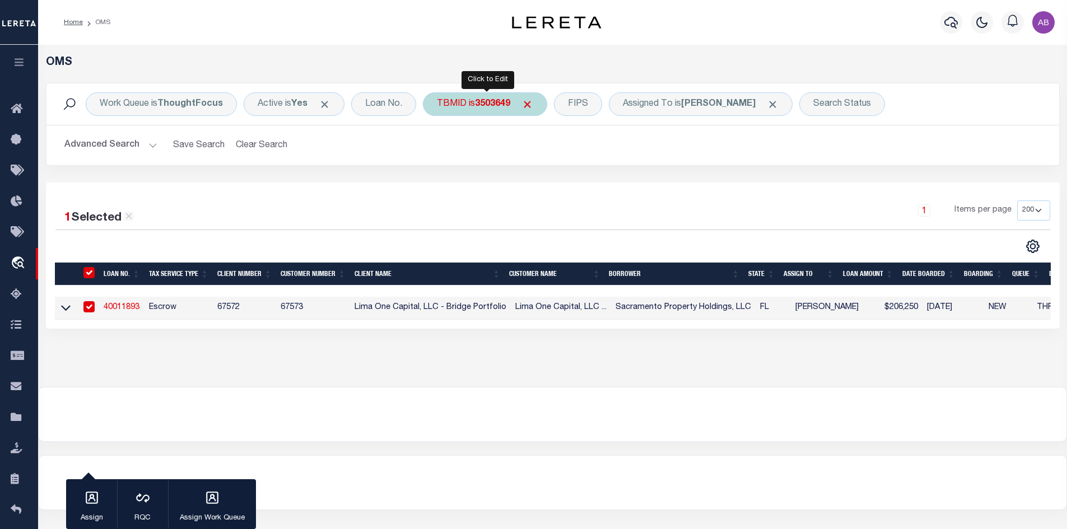
click at [496, 103] on b "3503649" at bounding box center [492, 104] width 35 height 9
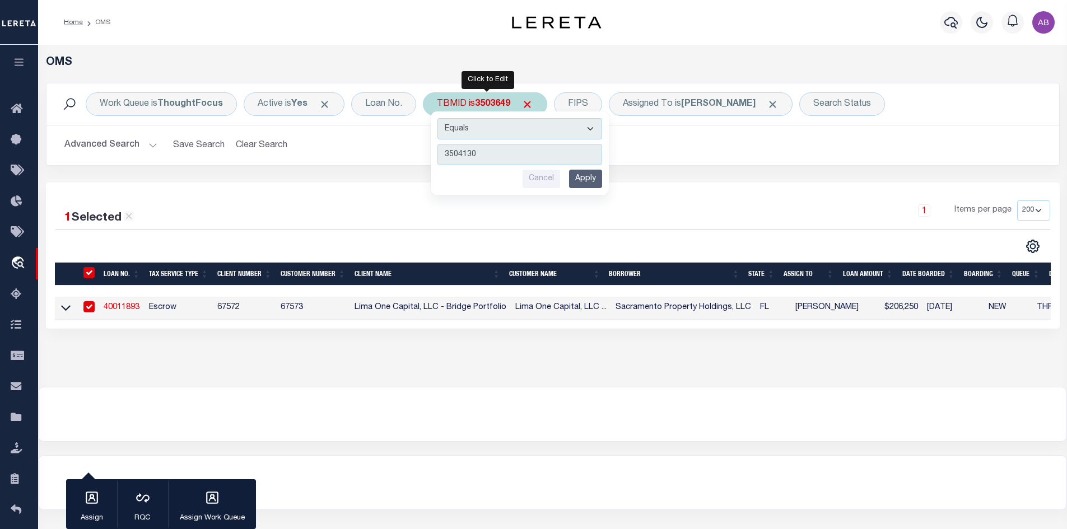
type input "3504130"
click at [585, 178] on input "Apply" at bounding box center [585, 179] width 33 height 18
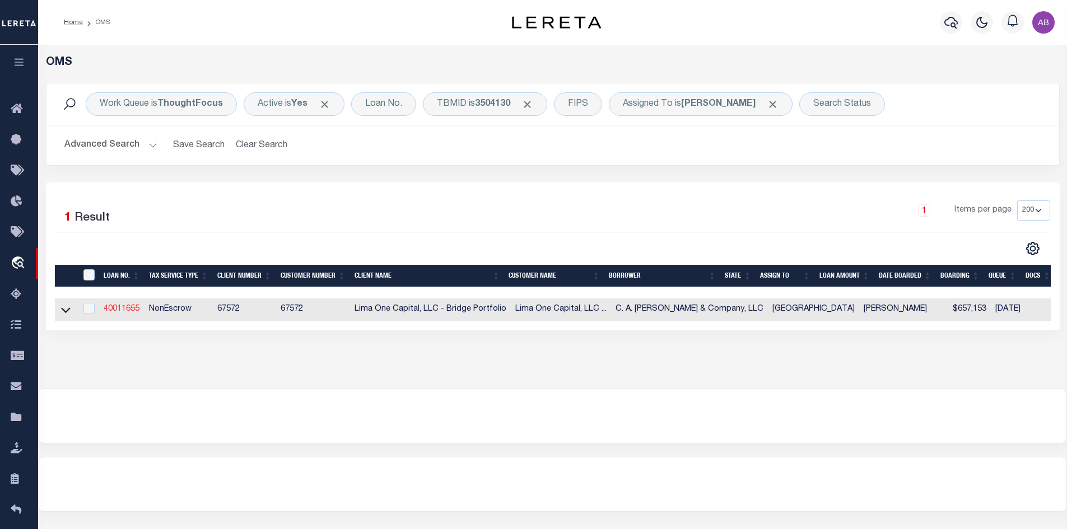
click at [129, 308] on link "40011655" at bounding box center [122, 309] width 36 height 8
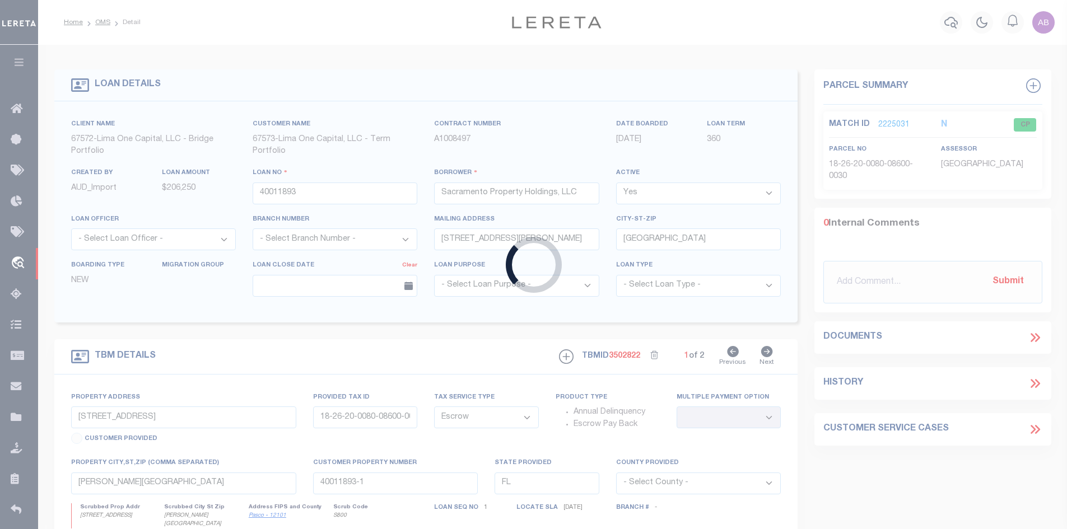
type input "40011655"
type input "C. A. Doose & Company, LLC"
type input "14 Highland Spring Lane"
type input "Georgetown TX 78633"
select select
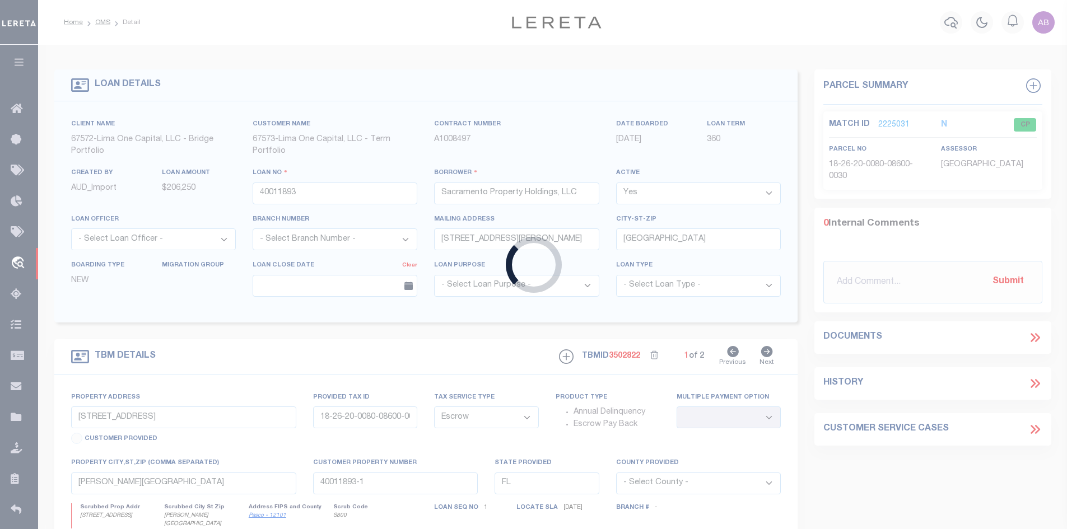
select select "NonEscrow"
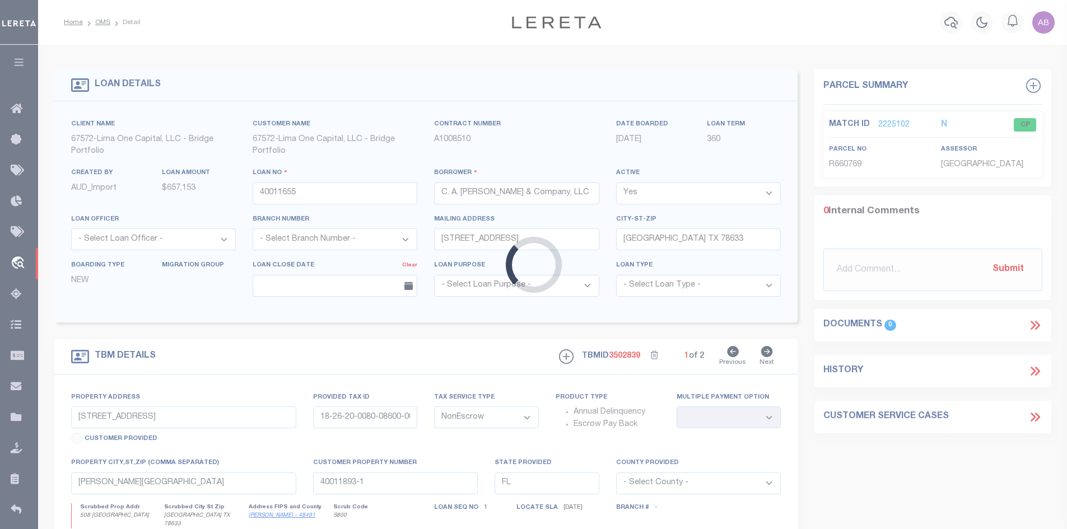
type input "508 Vale Pond Spur"
type input "R660769"
select select
type input "Georgetown TX 78633"
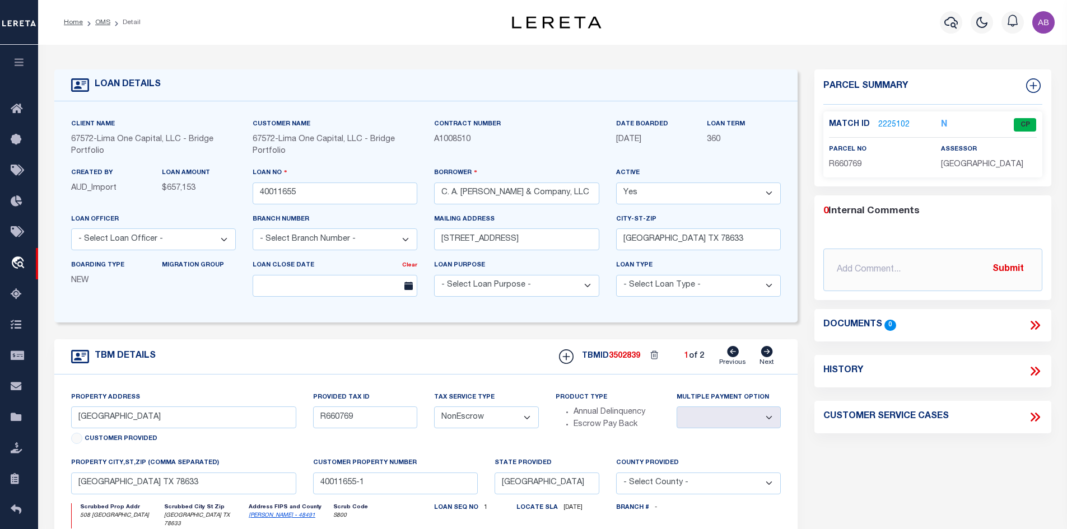
click at [762, 351] on icon at bounding box center [767, 351] width 12 height 11
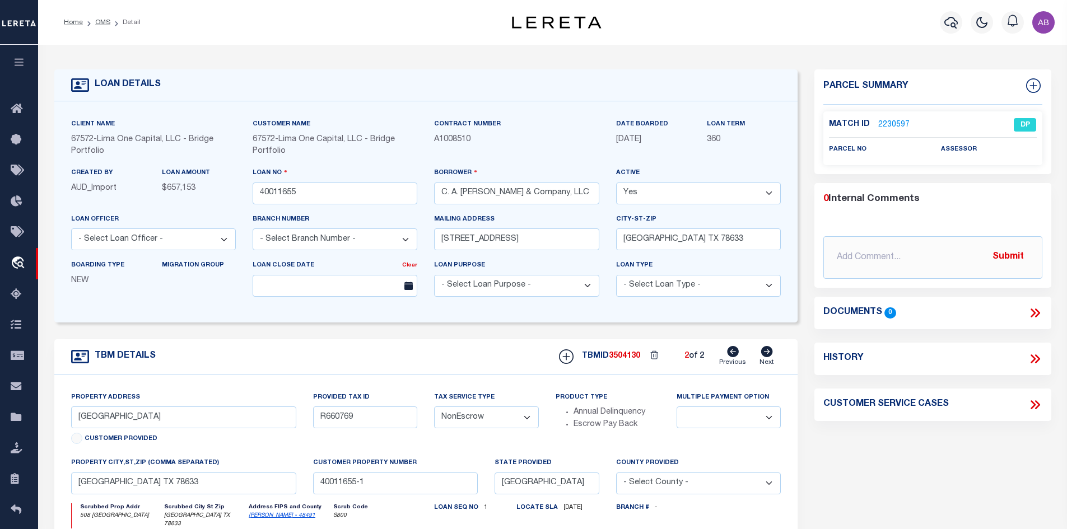
click at [731, 351] on icon at bounding box center [733, 351] width 12 height 11
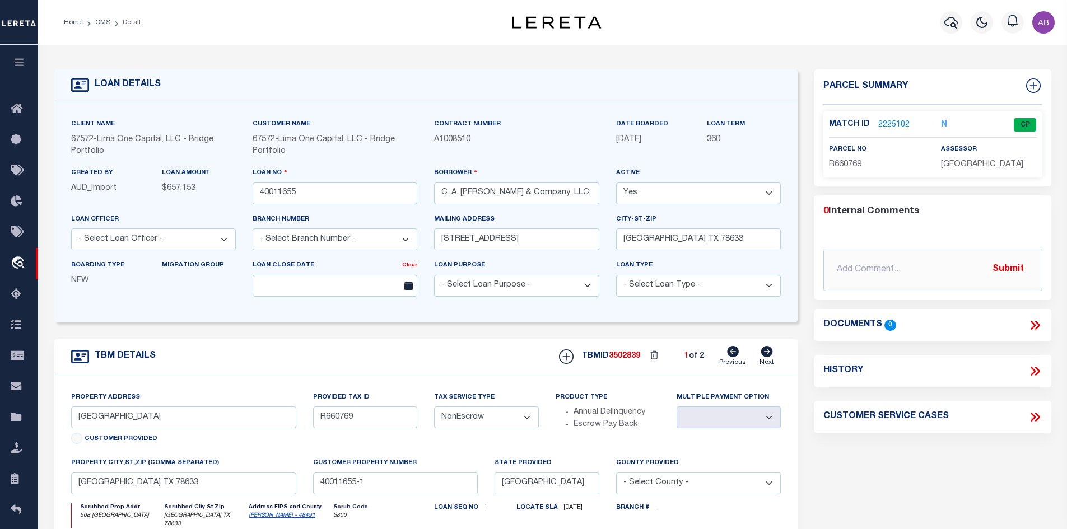
click at [884, 122] on link "2225102" at bounding box center [893, 125] width 31 height 12
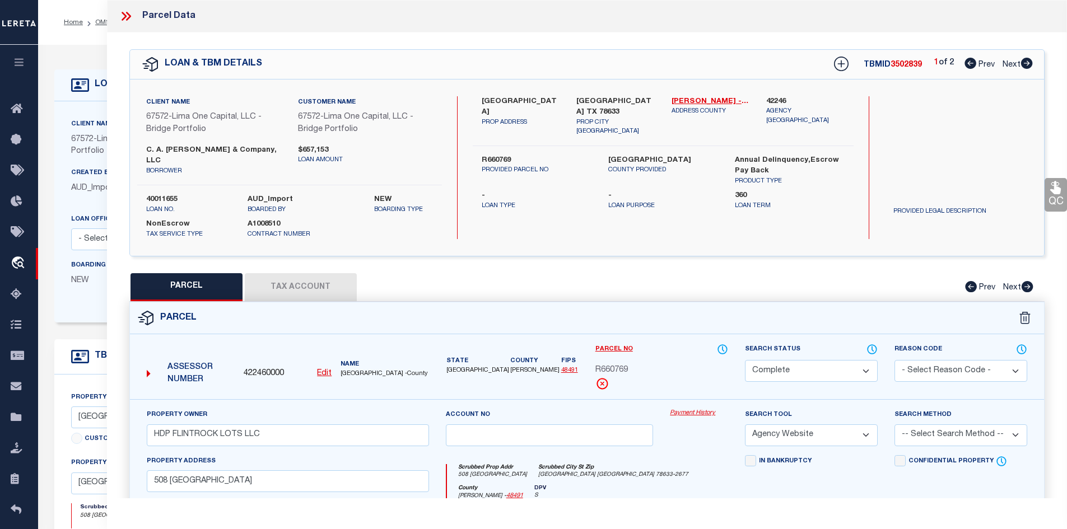
click at [1029, 60] on icon at bounding box center [1027, 63] width 12 height 11
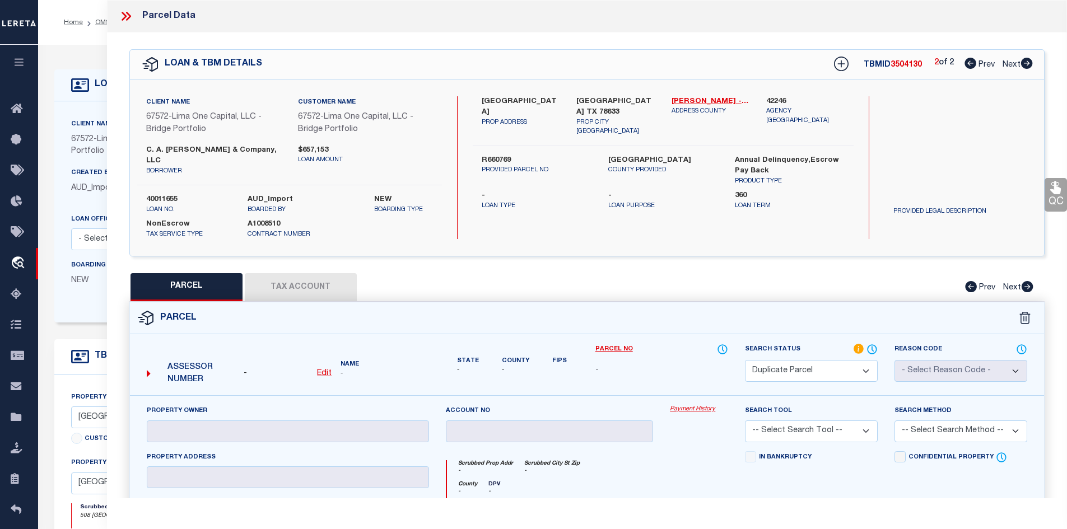
click at [969, 65] on icon at bounding box center [971, 63] width 12 height 11
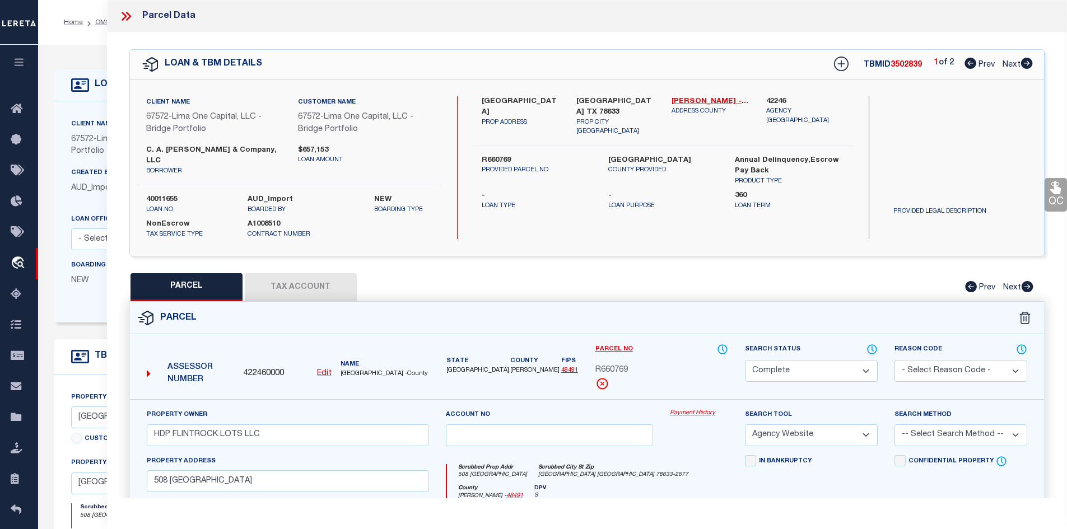
click at [1025, 66] on icon at bounding box center [1027, 63] width 12 height 11
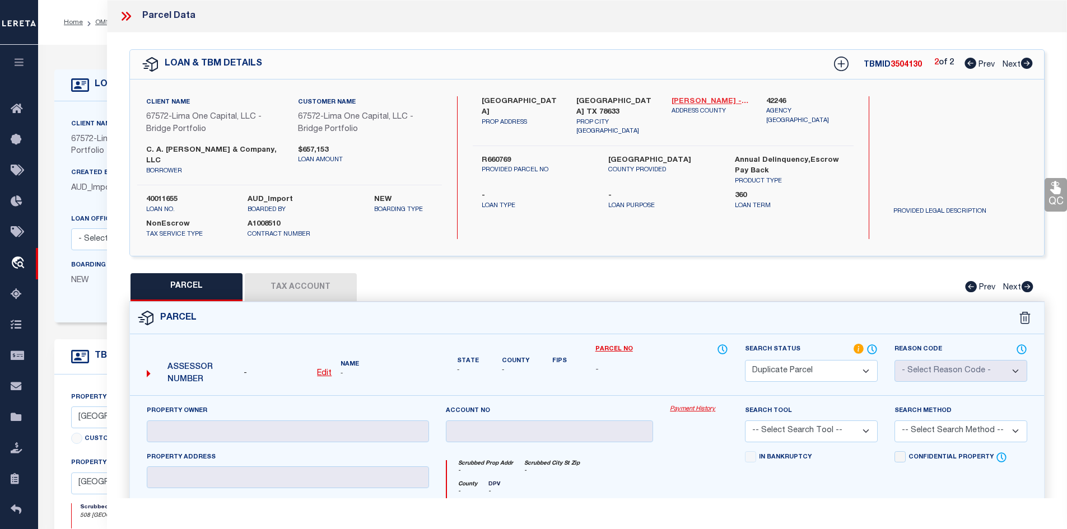
click at [736, 101] on link "Williamson - 48491" at bounding box center [711, 101] width 78 height 11
click at [505, 102] on label "508 Vale Pond Spur" at bounding box center [521, 107] width 78 height 22
copy div "508 Vale Pond Spur"
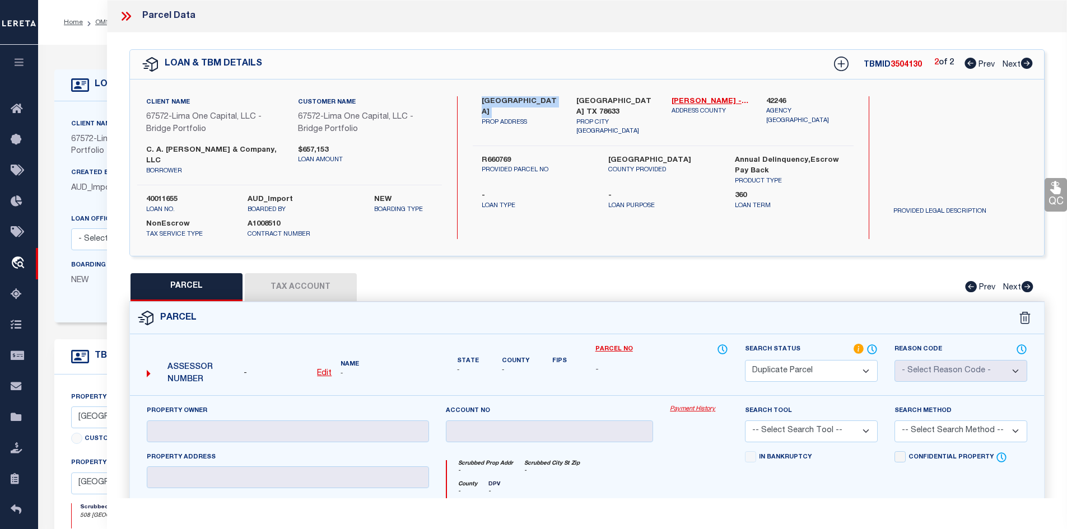
click at [967, 64] on icon at bounding box center [971, 63] width 12 height 11
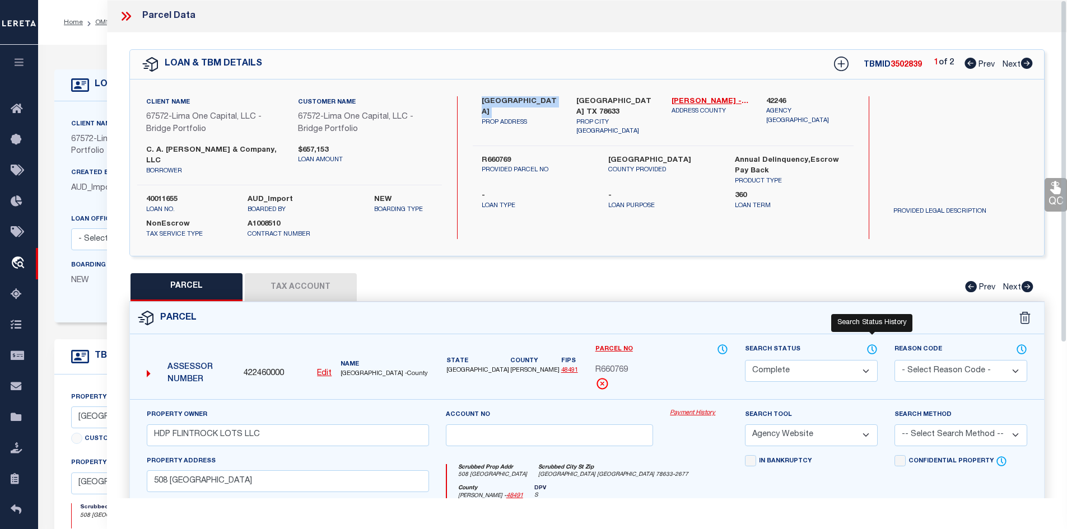
click at [874, 345] on icon at bounding box center [872, 349] width 9 height 9
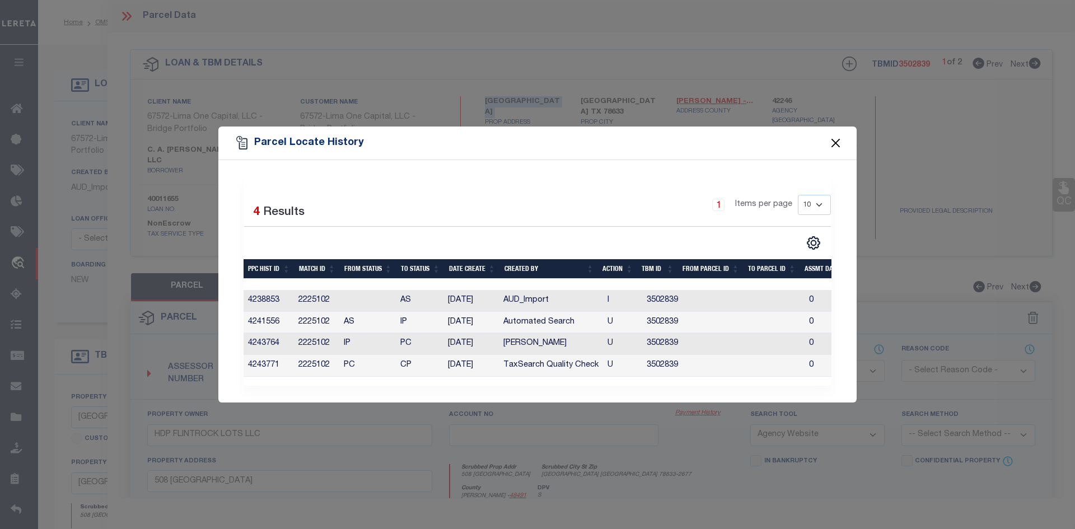
click at [835, 141] on button "Close" at bounding box center [836, 143] width 15 height 15
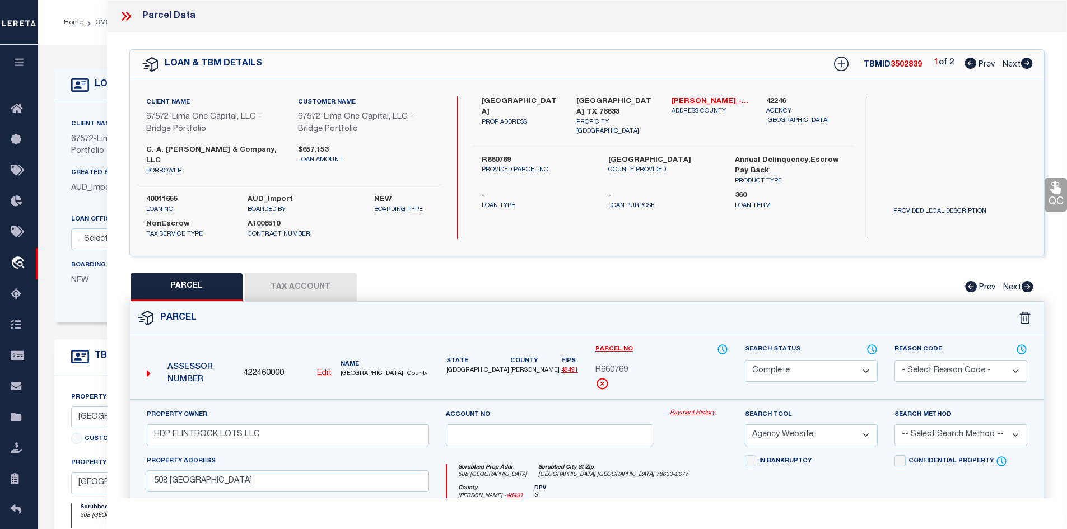
click at [124, 15] on icon at bounding box center [124, 16] width 5 height 9
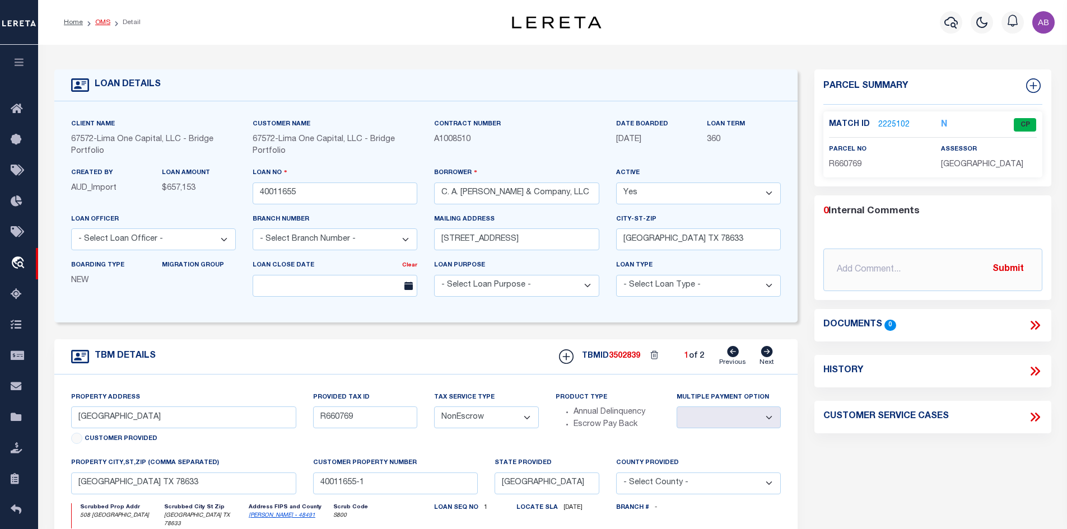
click at [100, 24] on link "OMS" at bounding box center [102, 22] width 15 height 7
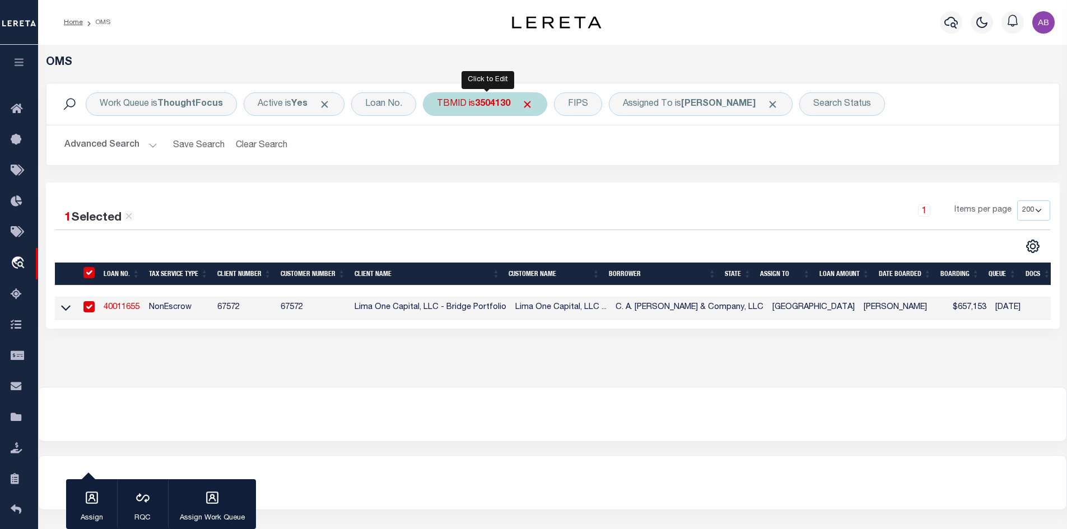
click at [490, 104] on b "3504130" at bounding box center [492, 104] width 35 height 9
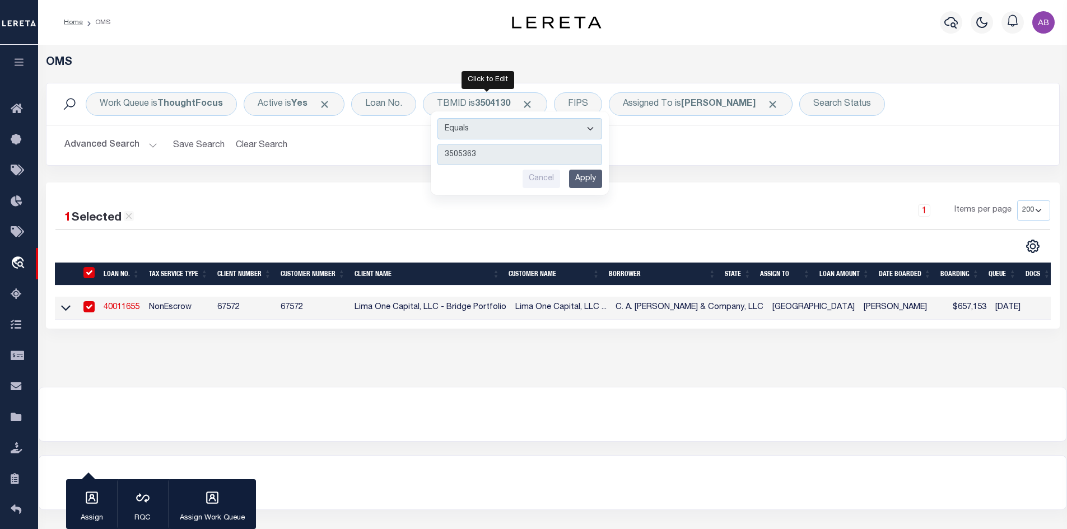
click at [589, 175] on input "Apply" at bounding box center [585, 179] width 33 height 18
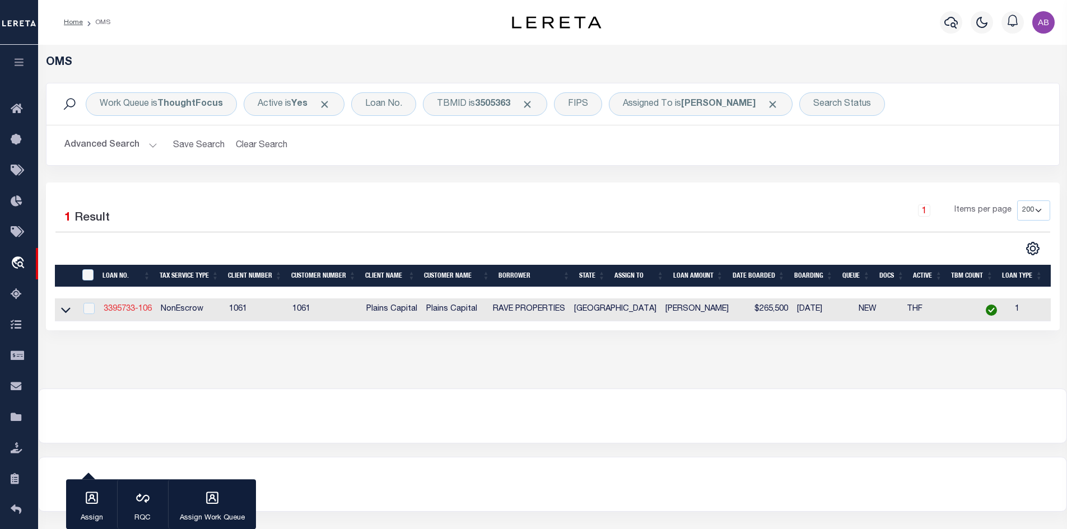
click at [125, 308] on link "3395733-106" at bounding box center [128, 309] width 48 height 8
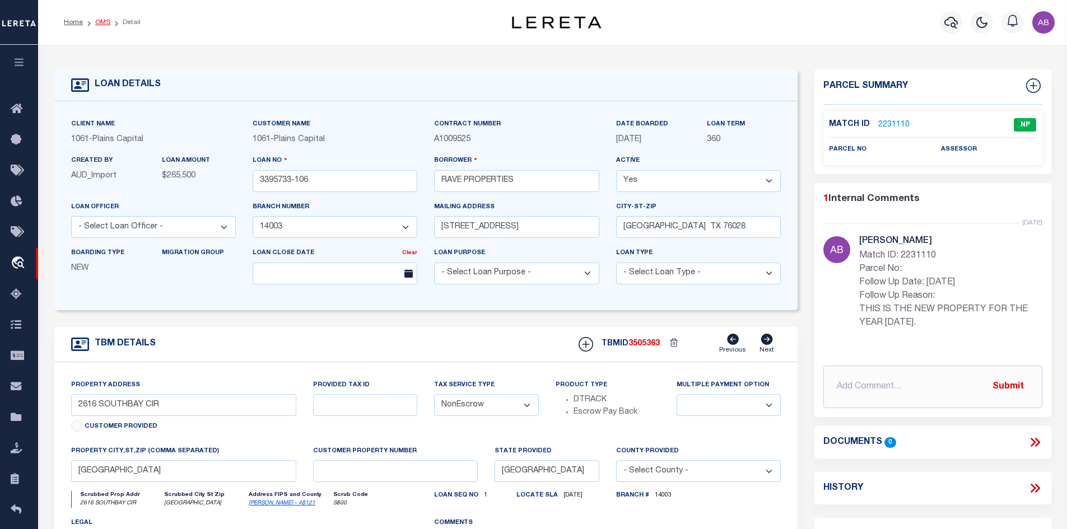
click at [108, 22] on link "OMS" at bounding box center [102, 22] width 15 height 7
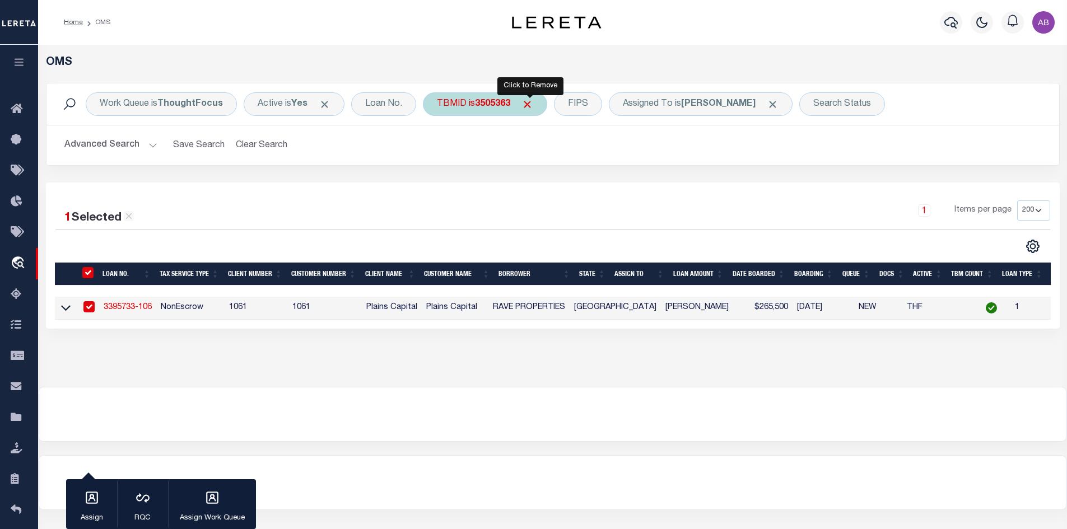
click at [527, 103] on span "Click to Remove" at bounding box center [528, 105] width 12 height 12
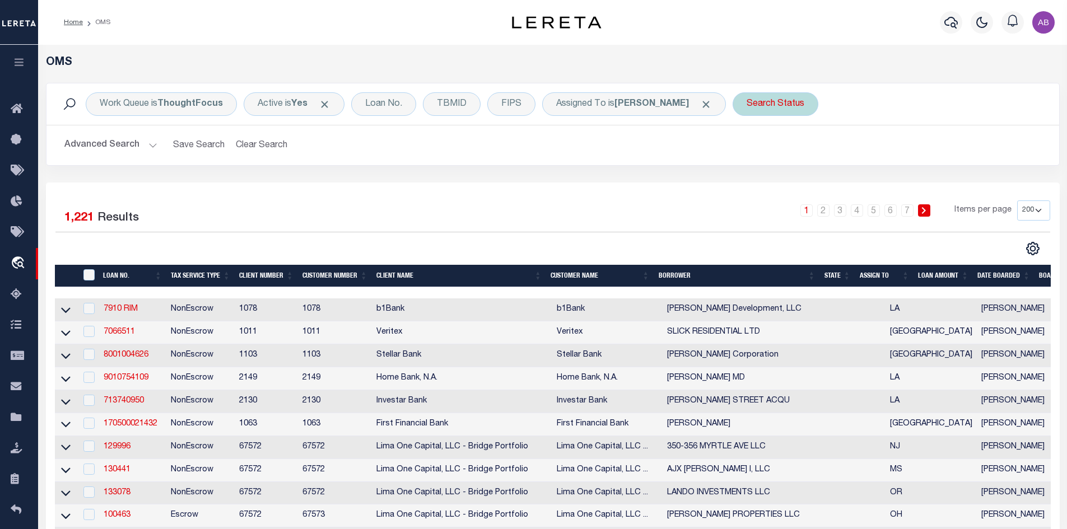
click at [749, 106] on div "Search Status" at bounding box center [776, 104] width 86 height 24
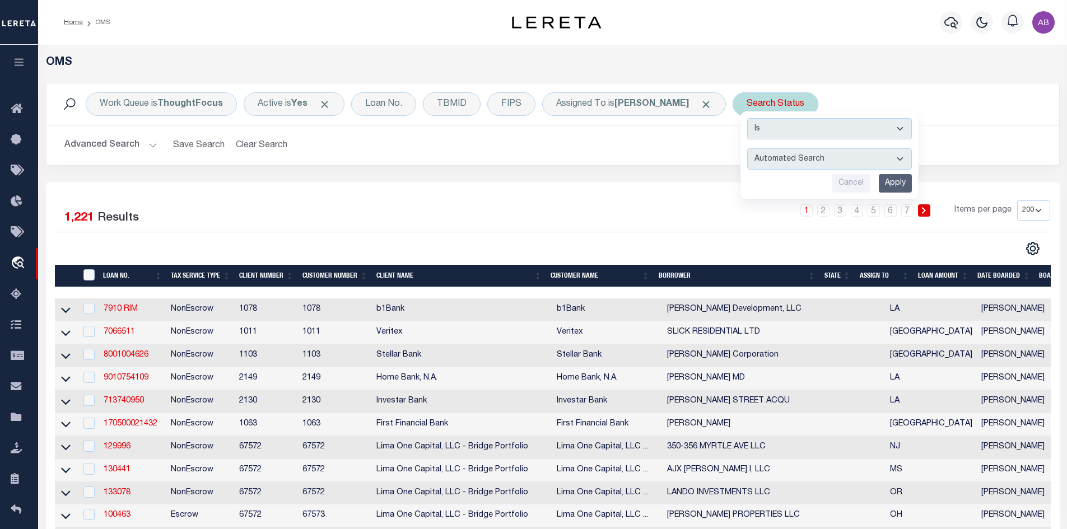
click at [757, 146] on div "Is Contains Automated Search Bad Parcel Complete Duplicate Parcel High Dollar R…" at bounding box center [830, 155] width 178 height 88
click at [748, 158] on select "Automated Search Bad Parcel Complete Duplicate Parcel High Dollar Reporting In …" at bounding box center [829, 158] width 165 height 21
click at [747, 148] on select "Automated Search Bad Parcel Complete Duplicate Parcel High Dollar Reporting In …" at bounding box center [829, 158] width 165 height 21
click at [886, 175] on input "Apply" at bounding box center [895, 183] width 33 height 18
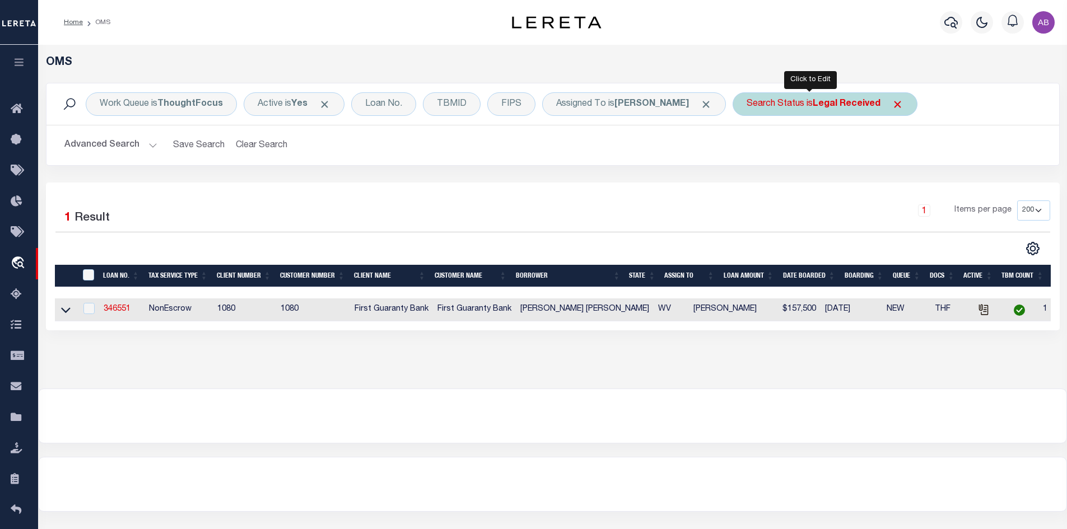
click at [851, 101] on b "Legal Received" at bounding box center [847, 104] width 68 height 9
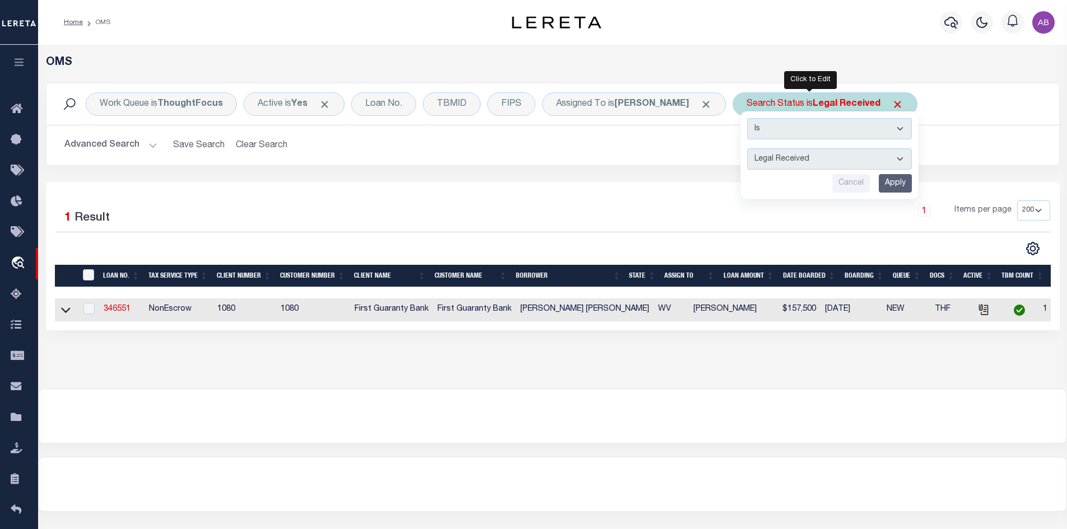
click at [819, 155] on select "Automated Search Bad Parcel Complete Duplicate Parcel High Dollar Reporting In …" at bounding box center [829, 158] width 165 height 21
click at [747, 148] on select "Automated Search Bad Parcel Complete Duplicate Parcel High Dollar Reporting In …" at bounding box center [829, 158] width 165 height 21
click at [883, 184] on input "Apply" at bounding box center [895, 183] width 33 height 18
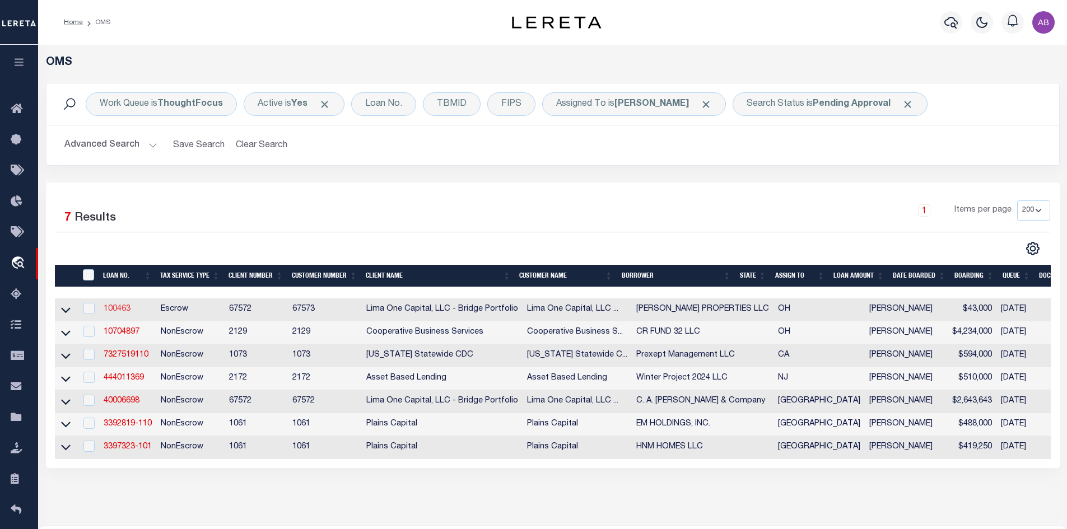
click at [120, 309] on link "100463" at bounding box center [117, 309] width 27 height 8
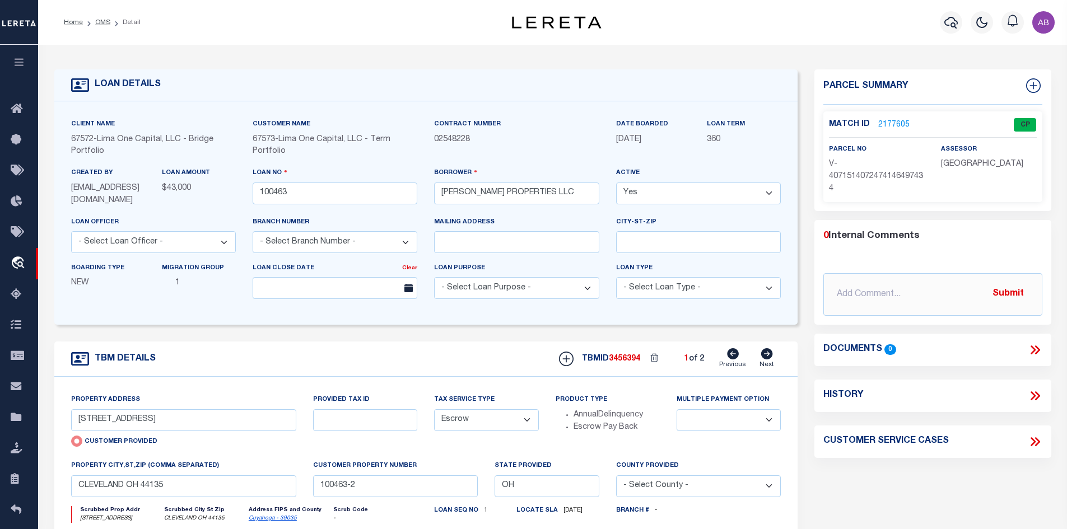
click at [769, 355] on icon at bounding box center [767, 353] width 12 height 11
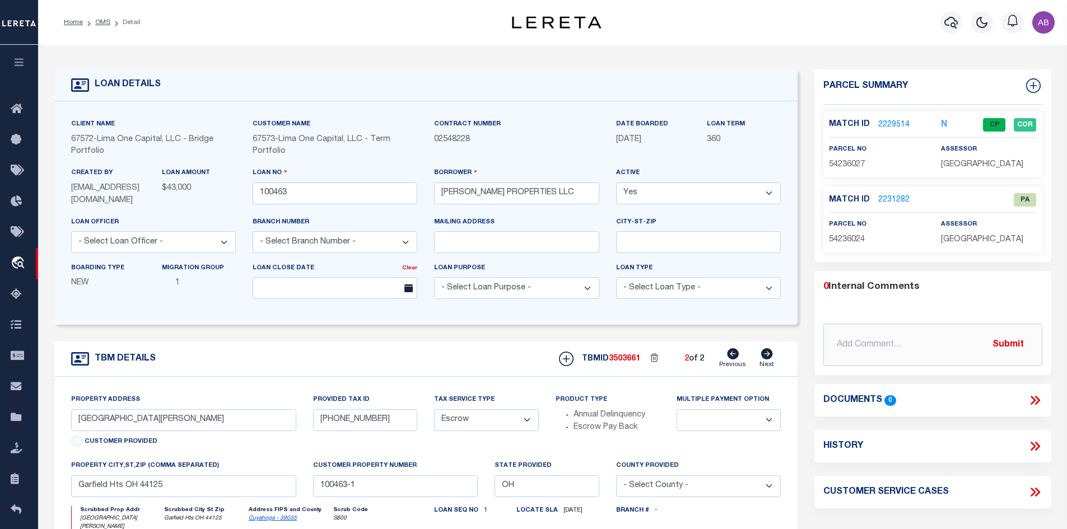
click at [888, 194] on link "2231282" at bounding box center [893, 200] width 31 height 12
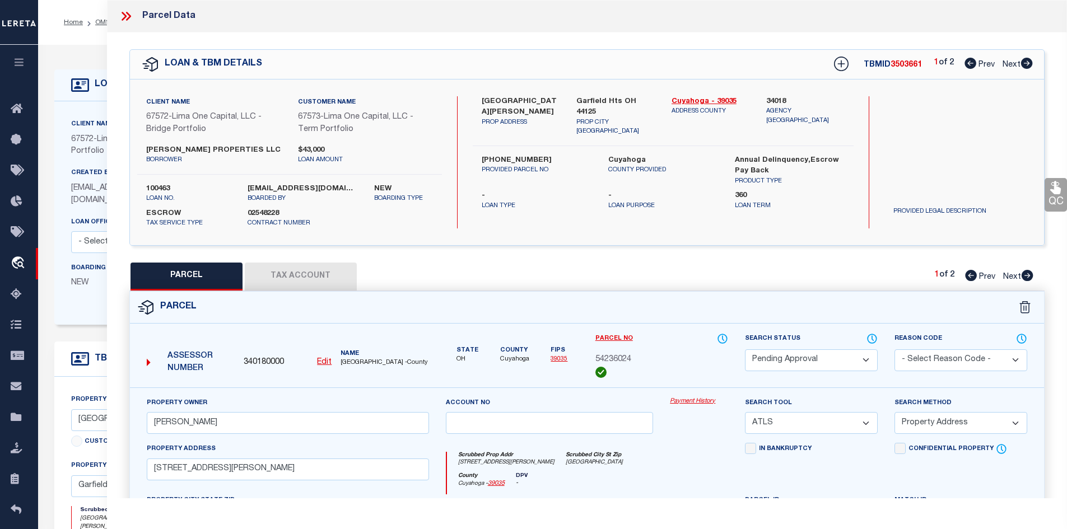
click at [786, 369] on select "Automated Search Bad Parcel Complete Duplicate Parcel High Dollar Reporting In …" at bounding box center [811, 361] width 133 height 22
click at [745, 350] on select "Automated Search Bad Parcel Complete Duplicate Parcel High Dollar Reporting In …" at bounding box center [811, 361] width 133 height 22
click at [906, 364] on select "- Select Reason Code - 099 - Other (Provide additional detail) ACT - Agency Cha…" at bounding box center [961, 361] width 133 height 22
click at [895, 350] on select "- Select Reason Code - 099 - Other (Provide additional detail) ACT - Agency Cha…" at bounding box center [961, 361] width 133 height 22
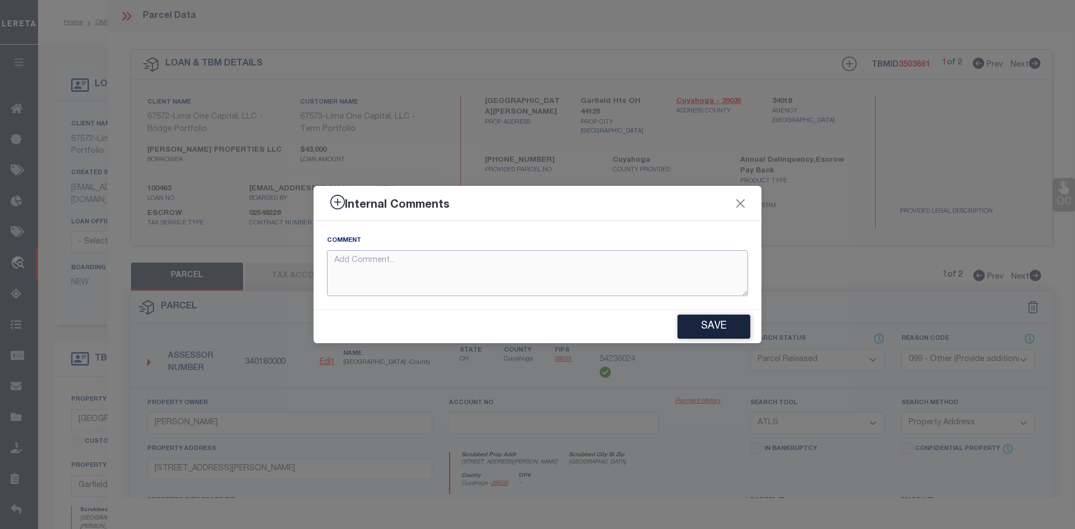
click at [523, 277] on textarea at bounding box center [537, 273] width 421 height 46
click at [697, 327] on button "Save" at bounding box center [714, 327] width 73 height 24
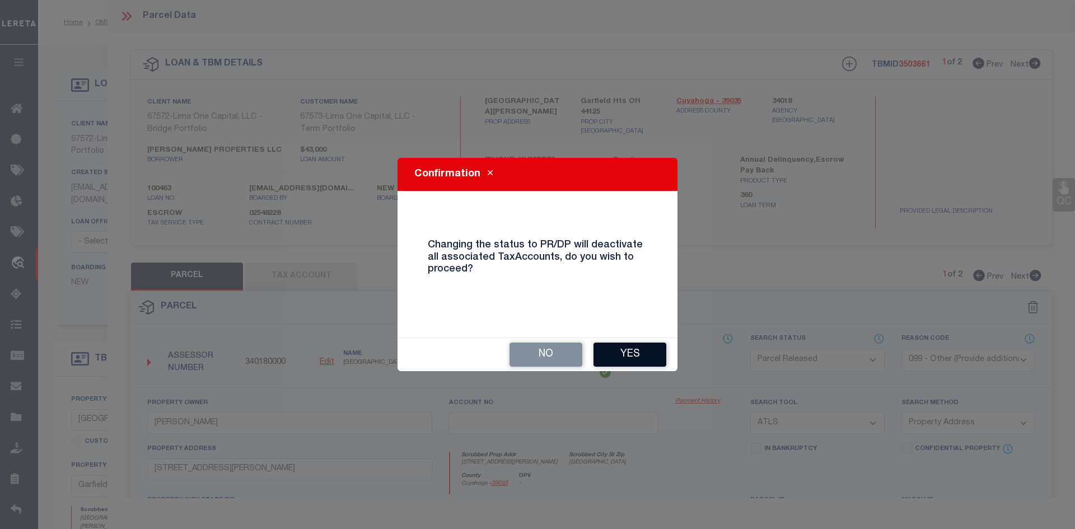
click at [606, 360] on button "Yes" at bounding box center [630, 355] width 73 height 24
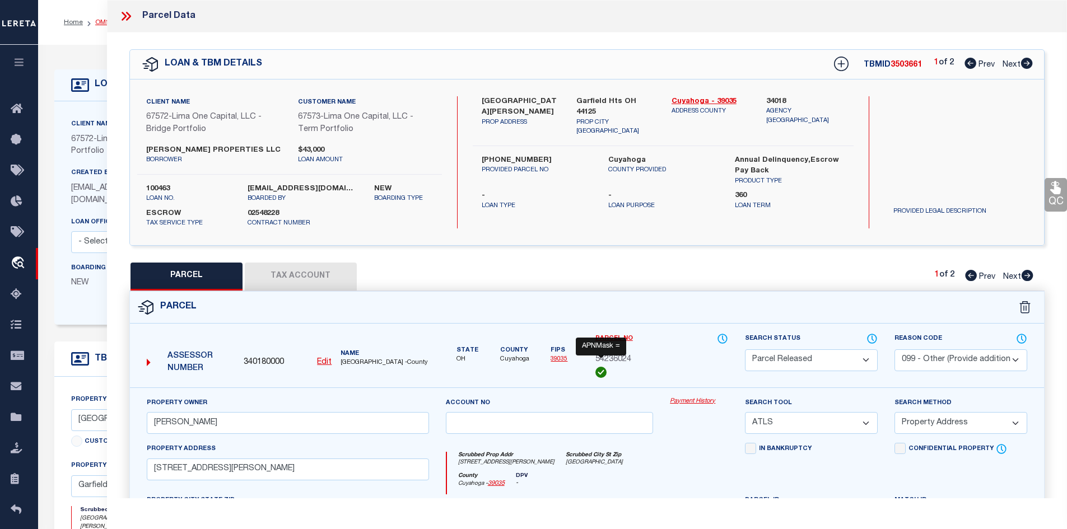
click at [98, 23] on link "OMS" at bounding box center [102, 22] width 15 height 7
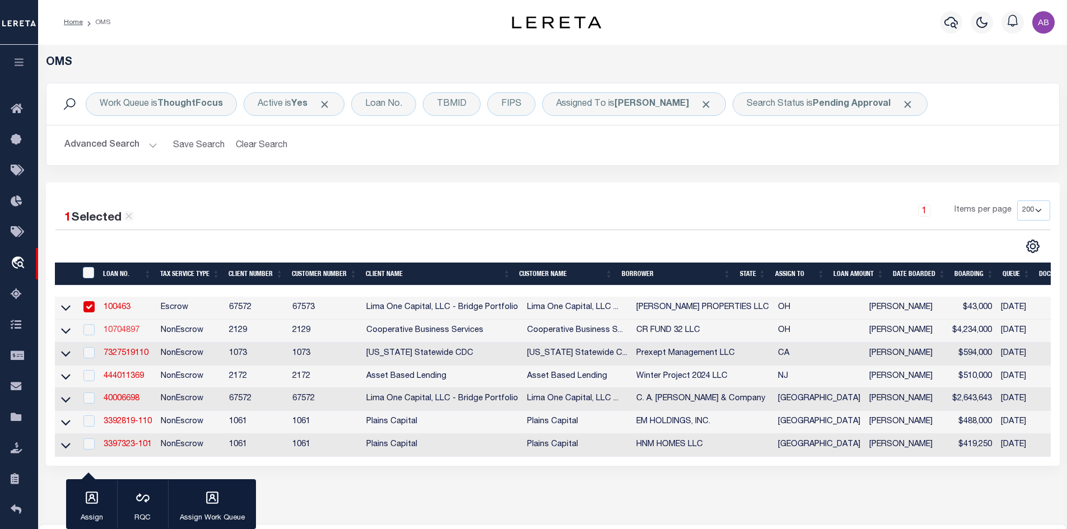
click at [125, 329] on link "10704897" at bounding box center [122, 331] width 36 height 8
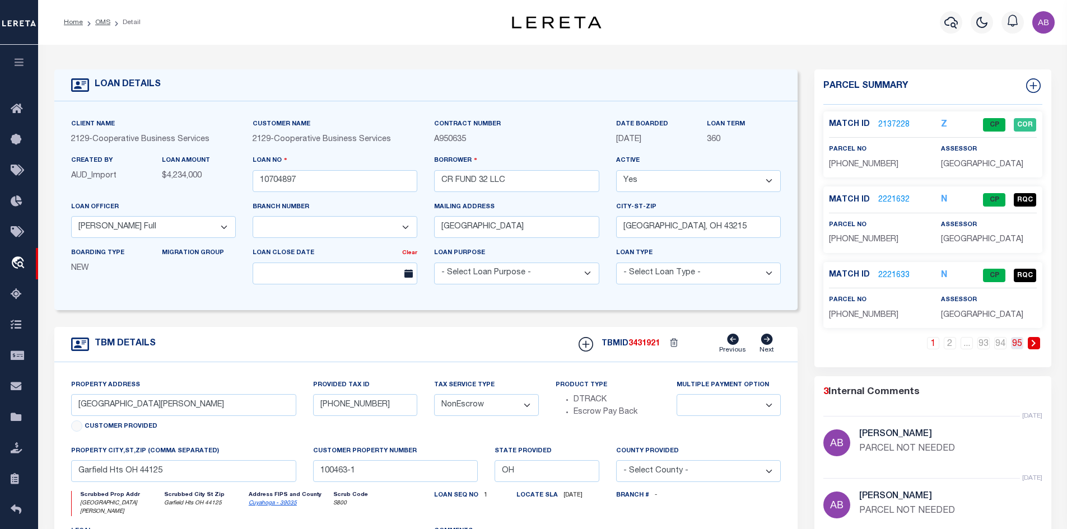
click at [1021, 343] on link "95" at bounding box center [1017, 343] width 12 height 12
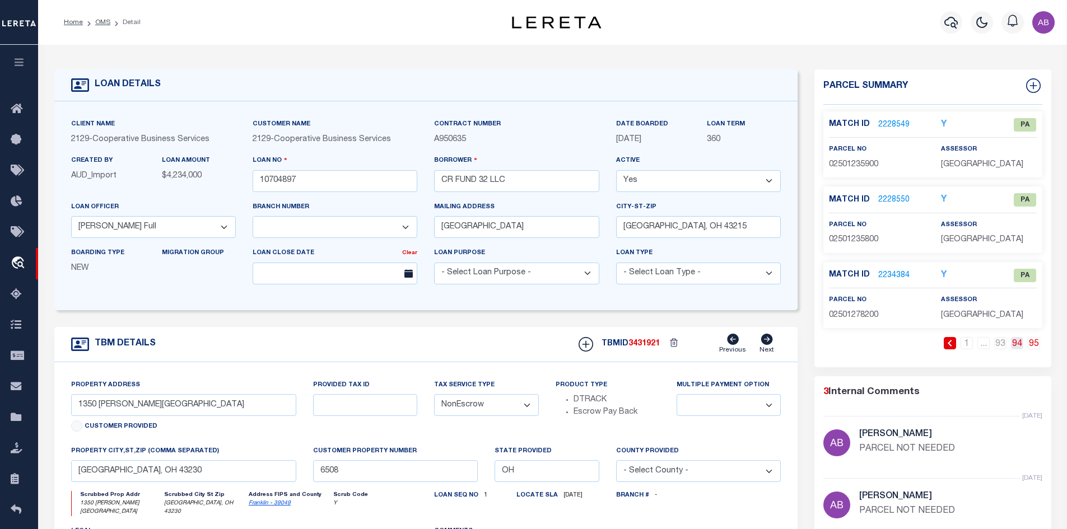
click at [1016, 344] on link "94" at bounding box center [1017, 343] width 12 height 12
click at [1005, 346] on link "94" at bounding box center [1000, 343] width 12 height 12
click at [983, 347] on link "93" at bounding box center [983, 343] width 12 height 12
click at [891, 275] on link "2228543" at bounding box center [893, 276] width 31 height 12
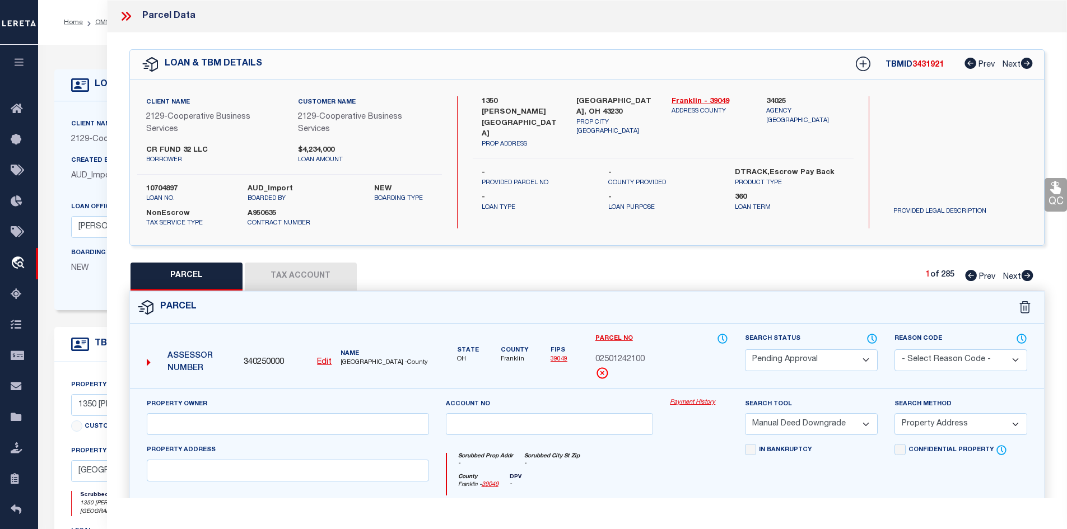
click at [836, 355] on select "Automated Search Bad Parcel Complete Duplicate Parcel High Dollar Reporting In …" at bounding box center [811, 361] width 133 height 22
click at [745, 350] on select "Automated Search Bad Parcel Complete Duplicate Parcel High Dollar Reporting In …" at bounding box center [811, 361] width 133 height 22
click at [906, 357] on select "- Select Reason Code - 099 - Other (Provide additional detail) ACT - Agency Cha…" at bounding box center [961, 361] width 133 height 22
click at [895, 350] on select "- Select Reason Code - 099 - Other (Provide additional detail) ACT - Agency Cha…" at bounding box center [961, 361] width 133 height 22
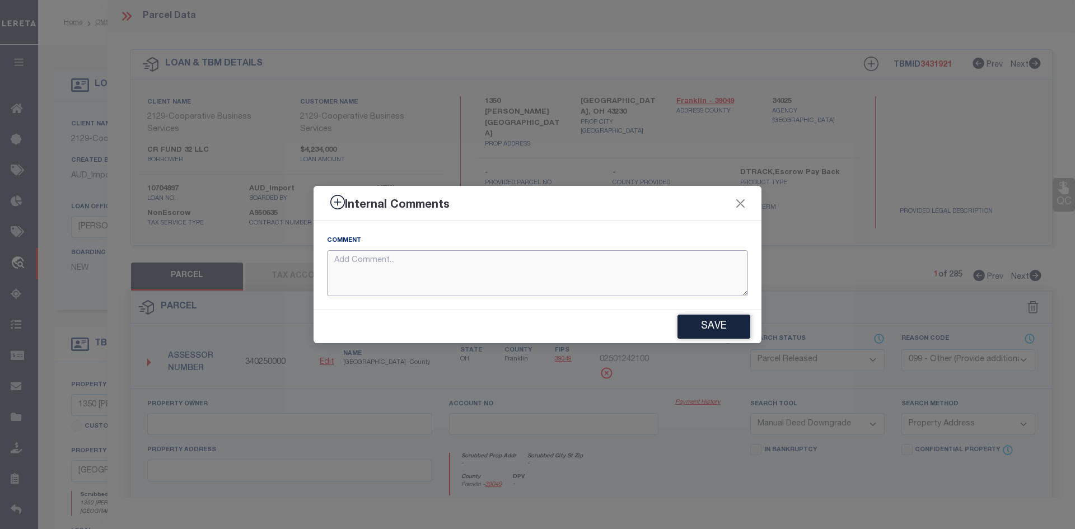
click at [663, 258] on textarea at bounding box center [537, 273] width 421 height 46
paste textarea "PARCEL RELEASED"
click at [723, 330] on button "Save" at bounding box center [714, 327] width 73 height 24
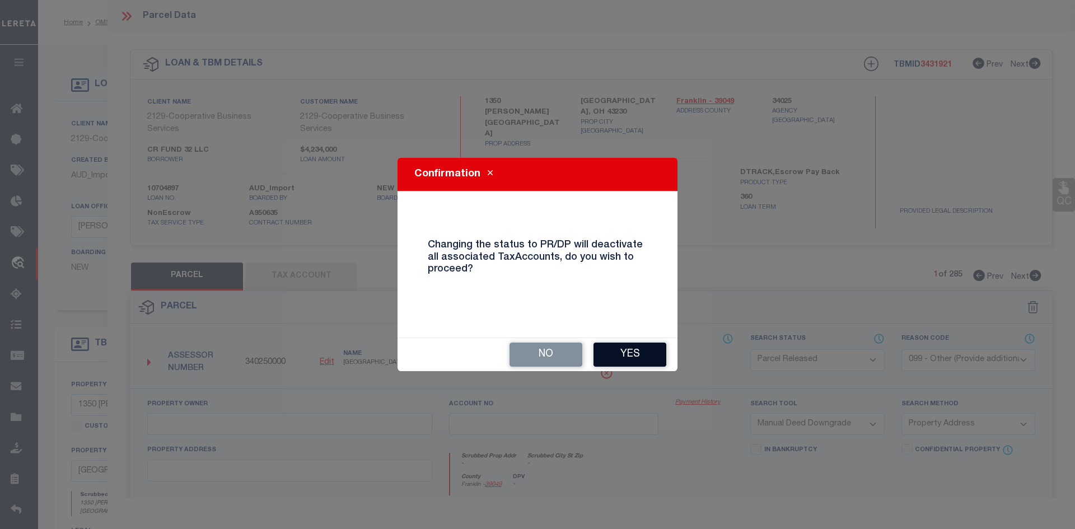
click at [646, 356] on button "Yes" at bounding box center [630, 355] width 73 height 24
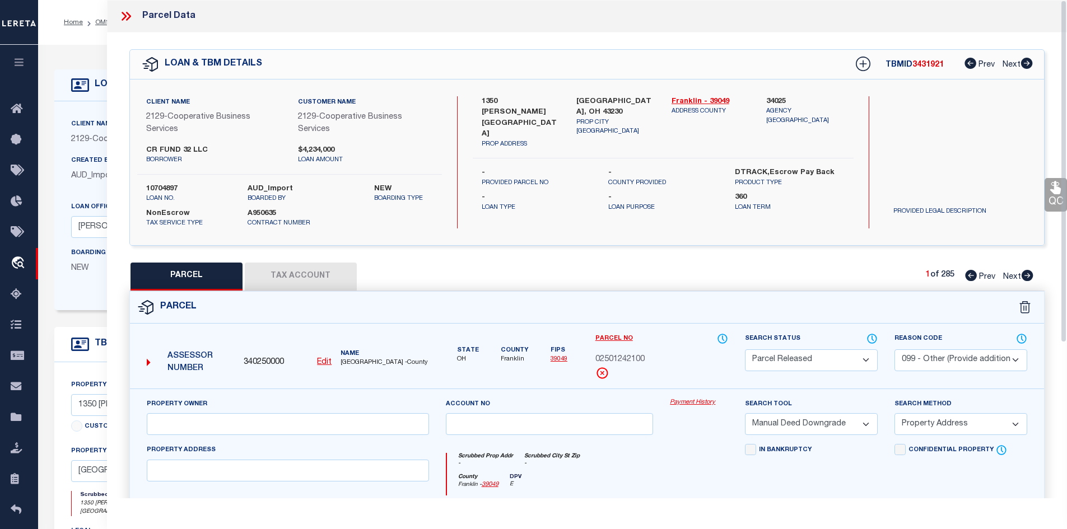
click at [129, 15] on icon at bounding box center [127, 16] width 5 height 9
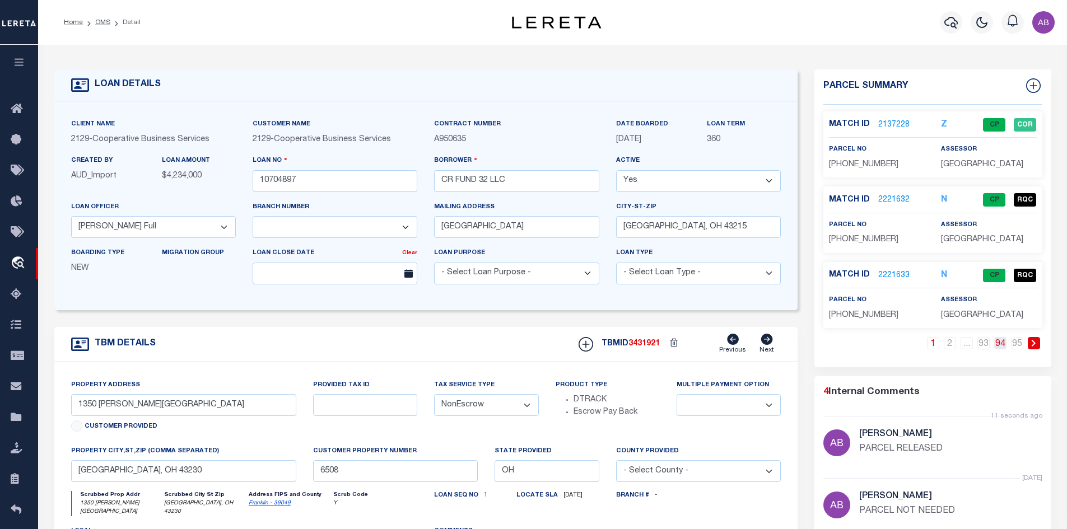
click at [997, 343] on link "94" at bounding box center [1000, 343] width 12 height 12
click at [983, 345] on link "93" at bounding box center [983, 343] width 12 height 12
click at [999, 341] on link "94" at bounding box center [1000, 343] width 12 height 12
click at [891, 119] on link "2228544" at bounding box center [893, 125] width 31 height 12
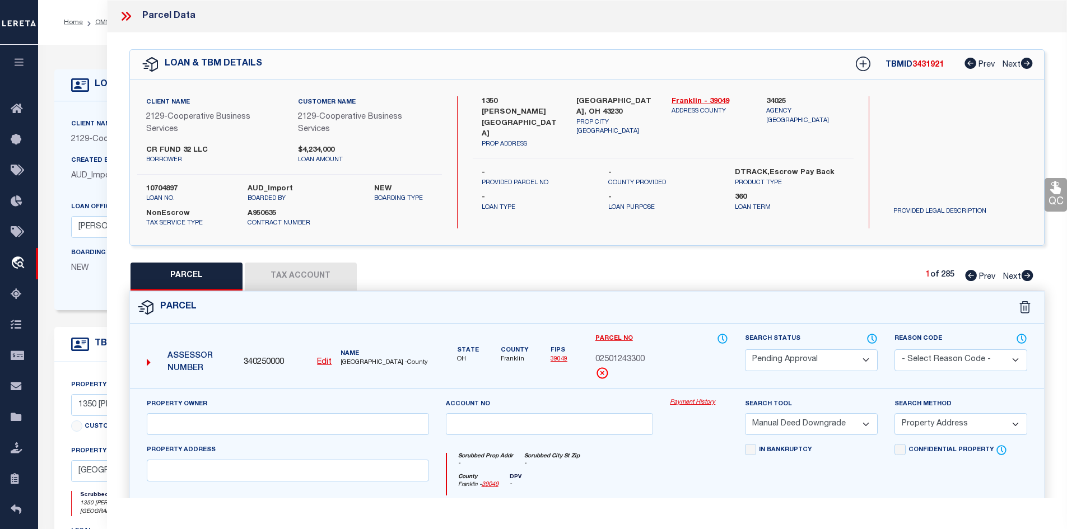
click at [778, 362] on select "Automated Search Bad Parcel Complete Duplicate Parcel High Dollar Reporting In …" at bounding box center [811, 361] width 133 height 22
click at [745, 350] on select "Automated Search Bad Parcel Complete Duplicate Parcel High Dollar Reporting In …" at bounding box center [811, 361] width 133 height 22
click at [789, 367] on select "Automated Search Bad Parcel Complete Duplicate Parcel High Dollar Reporting In …" at bounding box center [811, 361] width 133 height 22
click at [745, 350] on select "Automated Search Bad Parcel Complete Duplicate Parcel High Dollar Reporting In …" at bounding box center [811, 361] width 133 height 22
click at [929, 358] on select "- Select Reason Code - 099 - Other (Provide additional detail) ACT - Agency Cha…" at bounding box center [961, 361] width 133 height 22
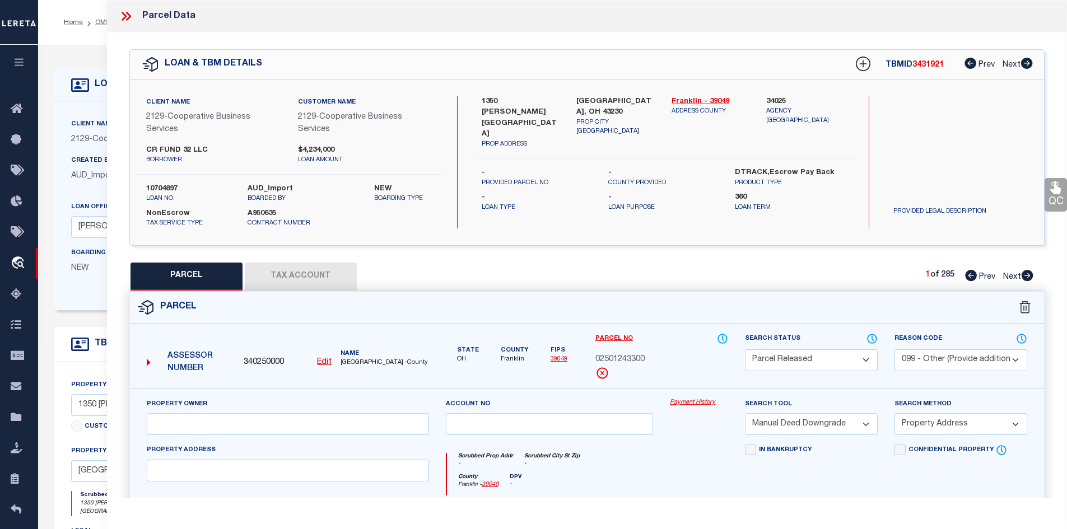
click at [895, 350] on select "- Select Reason Code - 099 - Other (Provide additional detail) ACT - Agency Cha…" at bounding box center [961, 361] width 133 height 22
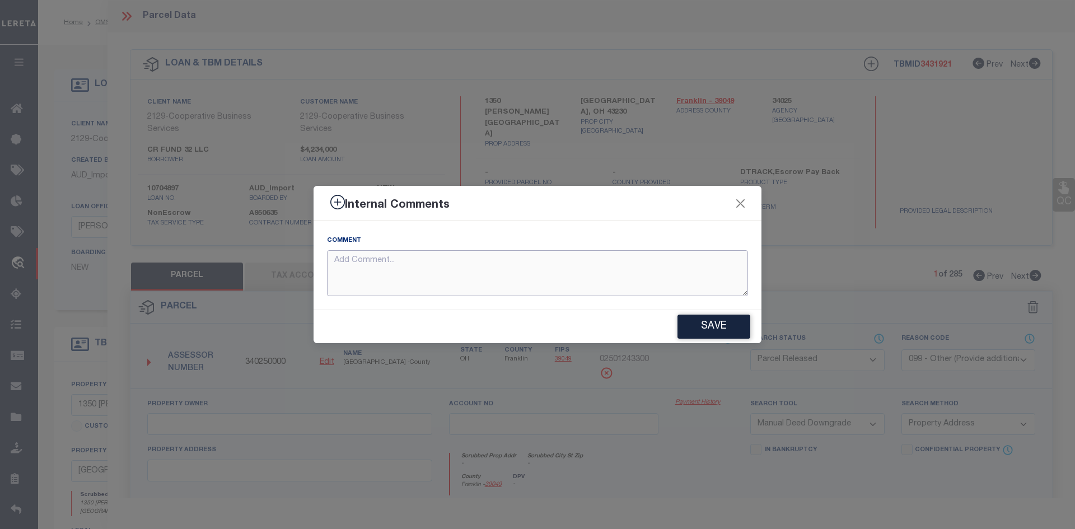
click at [648, 273] on textarea at bounding box center [537, 273] width 421 height 46
paste textarea "PARCEL RELEASED"
click at [687, 320] on button "Save" at bounding box center [714, 327] width 73 height 24
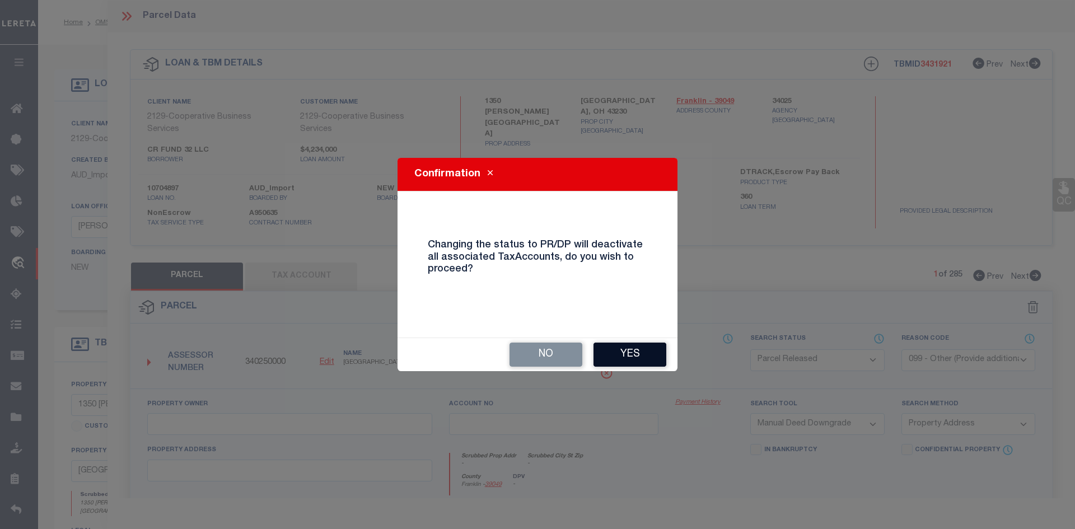
click at [639, 361] on button "Yes" at bounding box center [630, 355] width 73 height 24
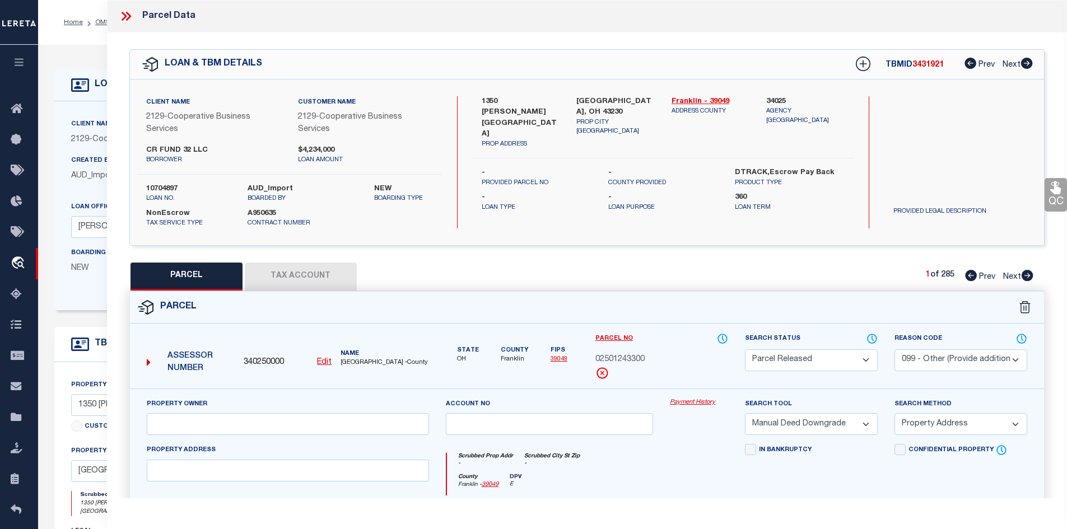
click at [129, 15] on icon at bounding box center [127, 16] width 5 height 9
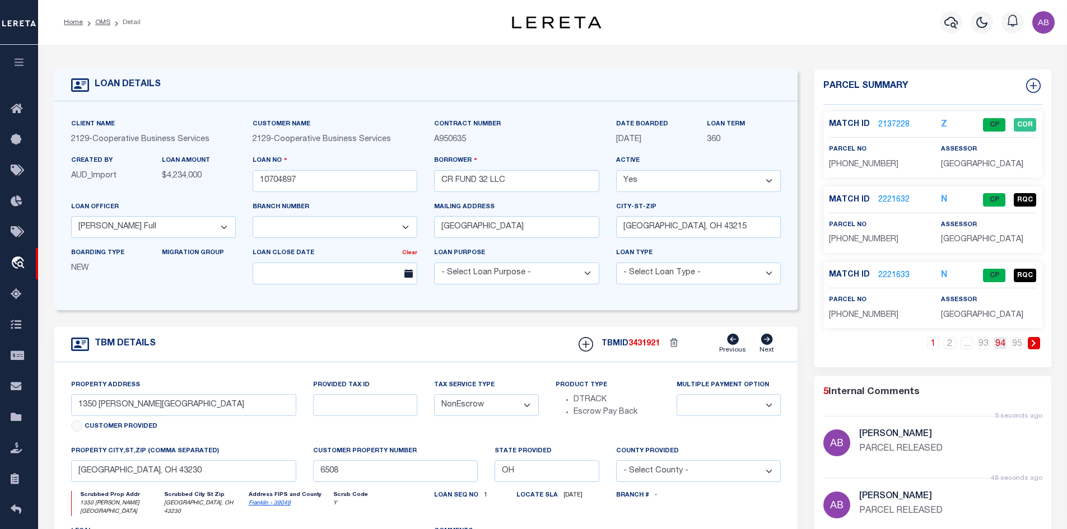
click at [996, 341] on link "94" at bounding box center [1000, 343] width 12 height 12
click at [893, 197] on link "2228546" at bounding box center [893, 200] width 31 height 12
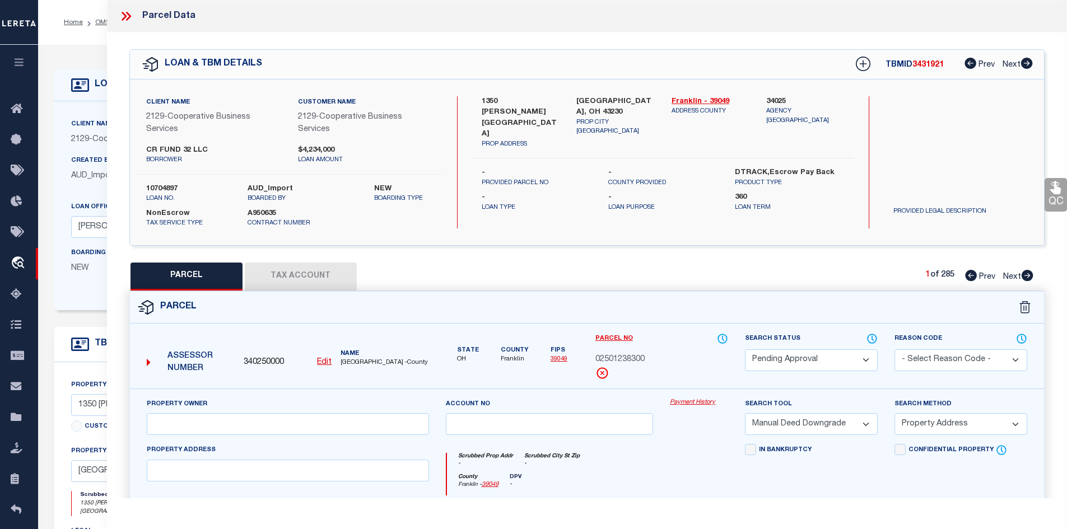
click at [818, 356] on select "Automated Search Bad Parcel Complete Duplicate Parcel High Dollar Reporting In …" at bounding box center [811, 361] width 133 height 22
click at [745, 350] on select "Automated Search Bad Parcel Complete Duplicate Parcel High Dollar Reporting In …" at bounding box center [811, 361] width 133 height 22
click at [942, 359] on select "- Select Reason Code - 099 - Other (Provide additional detail) ACT - Agency Cha…" at bounding box center [961, 361] width 133 height 22
click at [895, 350] on select "- Select Reason Code - 099 - Other (Provide additional detail) ACT - Agency Cha…" at bounding box center [961, 361] width 133 height 22
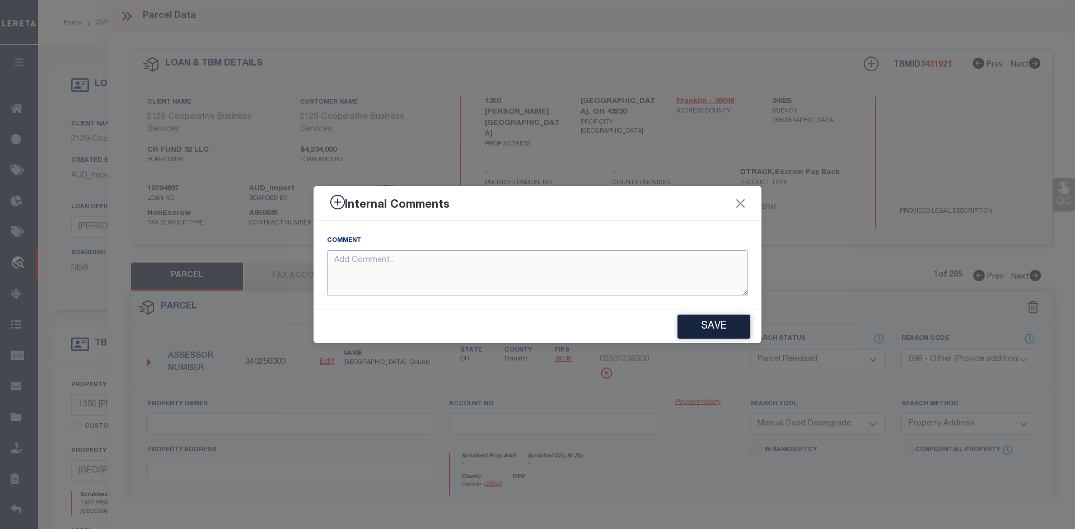
click at [487, 255] on textarea at bounding box center [537, 273] width 421 height 46
paste textarea "PARCEL RELEASED"
click at [718, 329] on button "Save" at bounding box center [714, 327] width 73 height 24
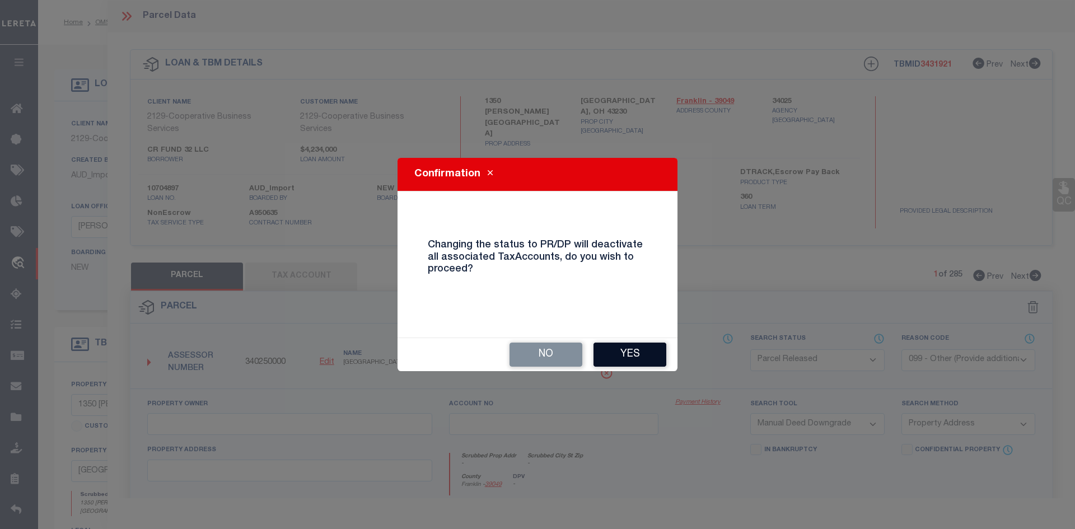
click at [641, 362] on button "Yes" at bounding box center [630, 355] width 73 height 24
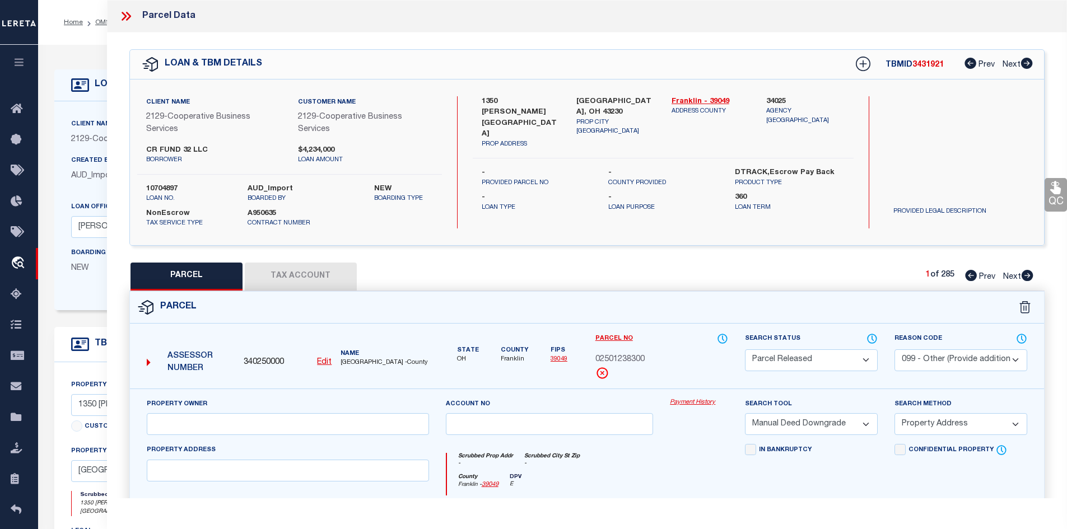
click at [131, 17] on icon at bounding box center [126, 16] width 15 height 15
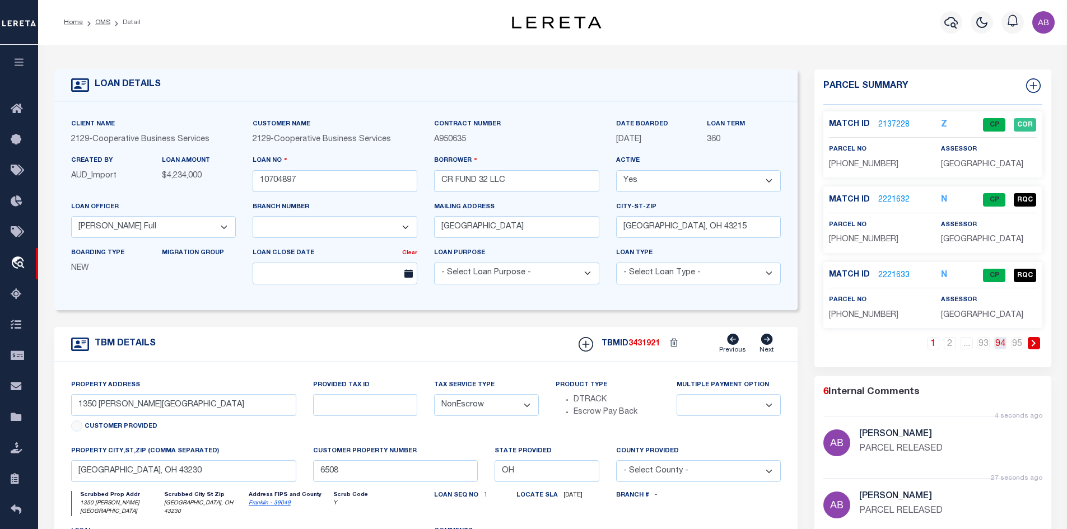
click at [1005, 341] on link "94" at bounding box center [1000, 343] width 12 height 12
click at [901, 276] on link "2228548" at bounding box center [893, 276] width 31 height 12
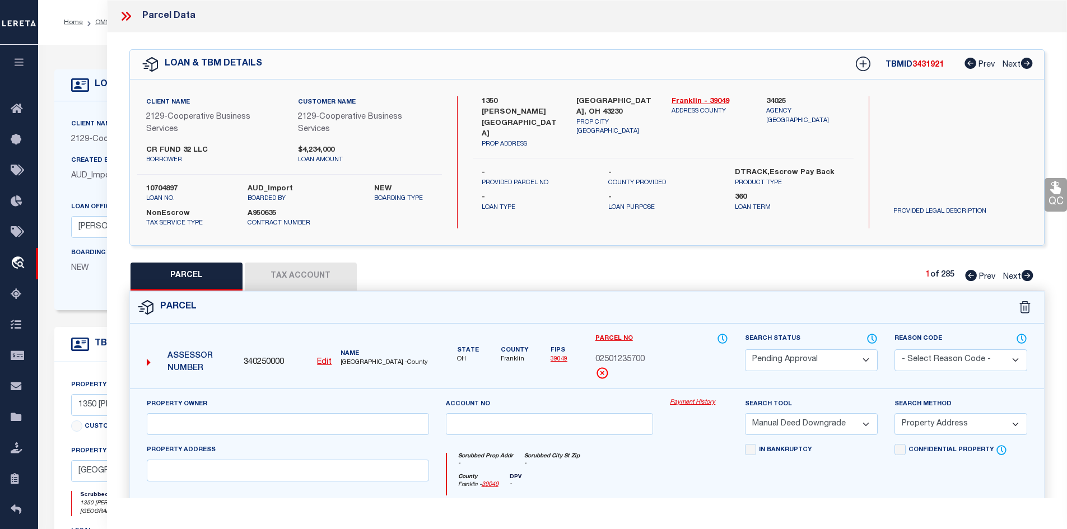
click at [822, 358] on select "Automated Search Bad Parcel Complete Duplicate Parcel High Dollar Reporting In …" at bounding box center [811, 361] width 133 height 22
click at [745, 350] on select "Automated Search Bad Parcel Complete Duplicate Parcel High Dollar Reporting In …" at bounding box center [811, 361] width 133 height 22
click at [943, 362] on select "- Select Reason Code - 099 - Other (Provide additional detail) ACT - Agency Cha…" at bounding box center [961, 361] width 133 height 22
click at [895, 350] on select "- Select Reason Code - 099 - Other (Provide additional detail) ACT - Agency Cha…" at bounding box center [961, 361] width 133 height 22
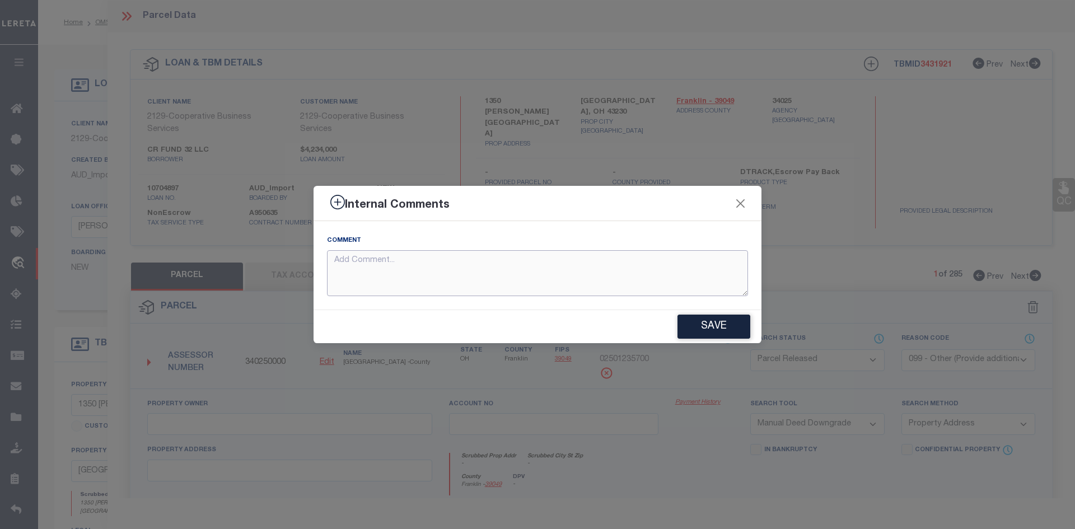
click at [514, 274] on textarea at bounding box center [537, 273] width 421 height 46
paste textarea "PARCEL RELEASED"
click at [724, 323] on button "Save" at bounding box center [714, 327] width 73 height 24
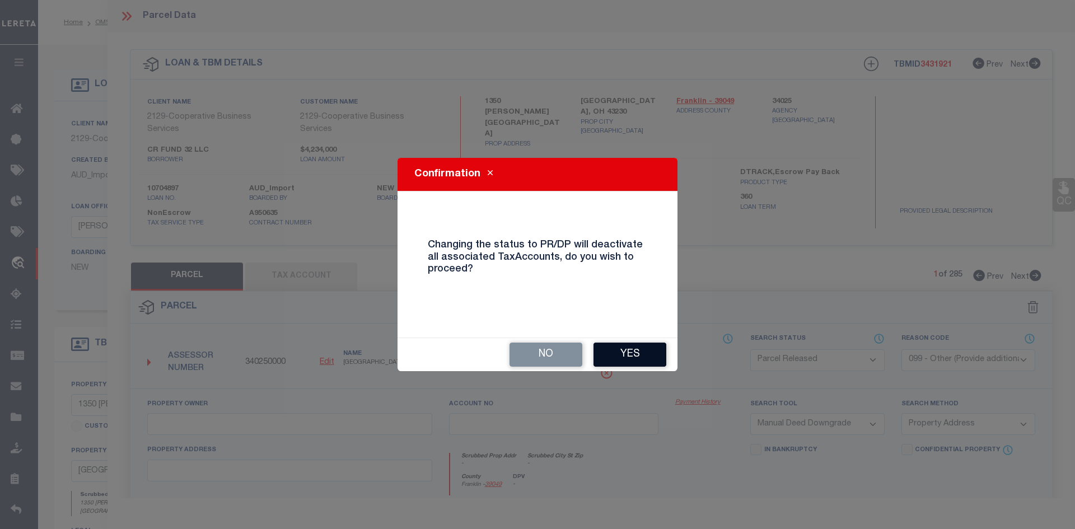
click at [642, 357] on button "Yes" at bounding box center [630, 355] width 73 height 24
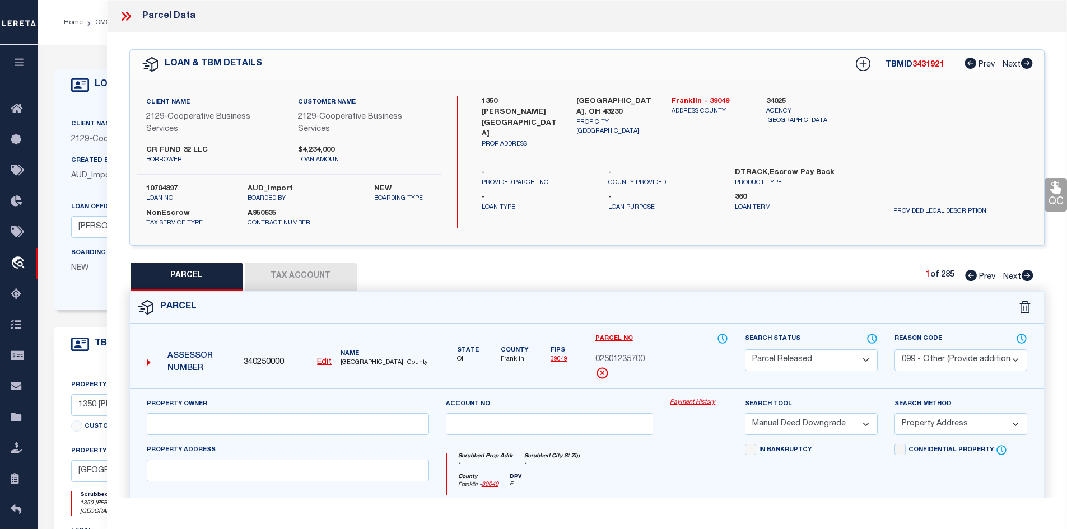
click at [123, 21] on icon at bounding box center [126, 16] width 15 height 15
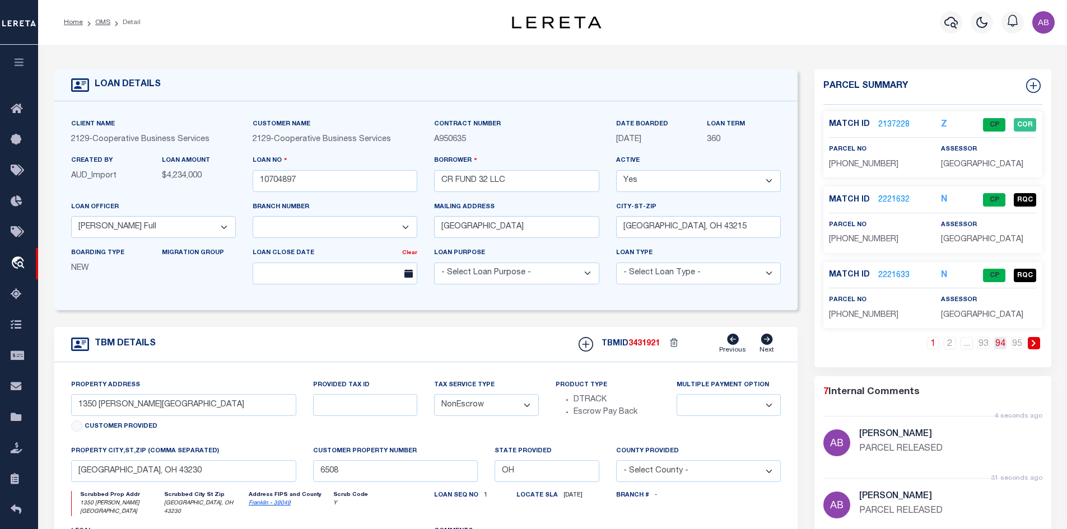
click at [998, 346] on link "94" at bounding box center [1000, 343] width 12 height 12
click at [1017, 342] on link "95" at bounding box center [1017, 343] width 12 height 12
click at [896, 123] on link "2228549" at bounding box center [893, 125] width 31 height 12
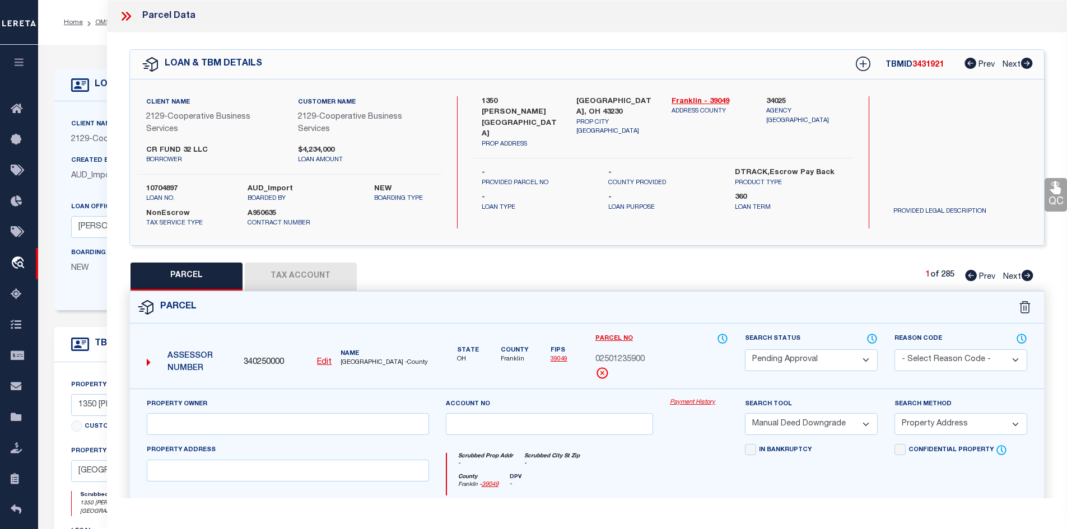
click at [839, 353] on select "Automated Search Bad Parcel Complete Duplicate Parcel High Dollar Reporting In …" at bounding box center [811, 361] width 133 height 22
click at [745, 350] on select "Automated Search Bad Parcel Complete Duplicate Parcel High Dollar Reporting In …" at bounding box center [811, 361] width 133 height 22
click at [946, 355] on select "- Select Reason Code - 099 - Other (Provide additional detail) ACT - Agency Cha…" at bounding box center [961, 361] width 133 height 22
click at [895, 350] on select "- Select Reason Code - 099 - Other (Provide additional detail) ACT - Agency Cha…" at bounding box center [961, 361] width 133 height 22
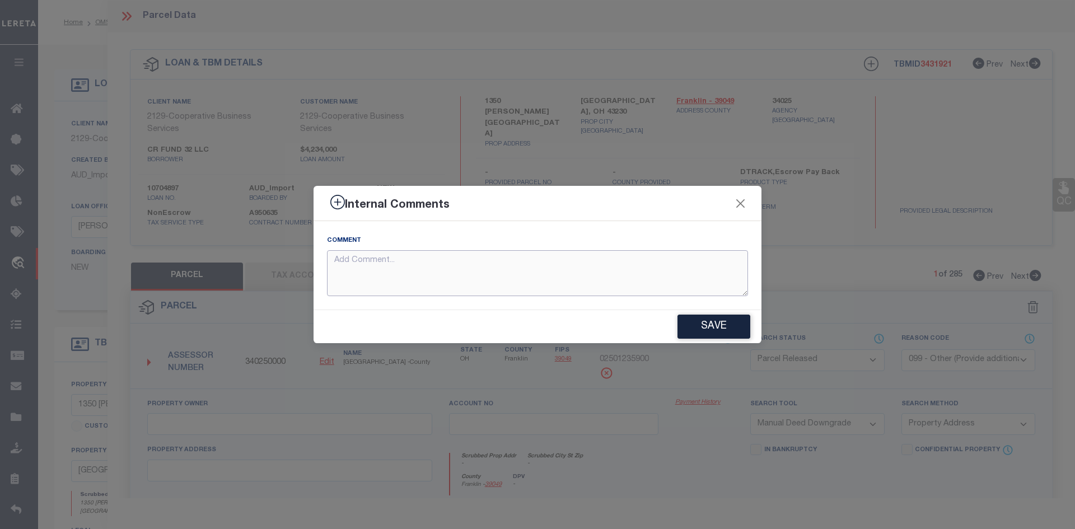
click at [592, 278] on textarea at bounding box center [537, 273] width 421 height 46
paste textarea "PARCEL RELEASED"
click at [725, 323] on button "Save" at bounding box center [714, 327] width 73 height 24
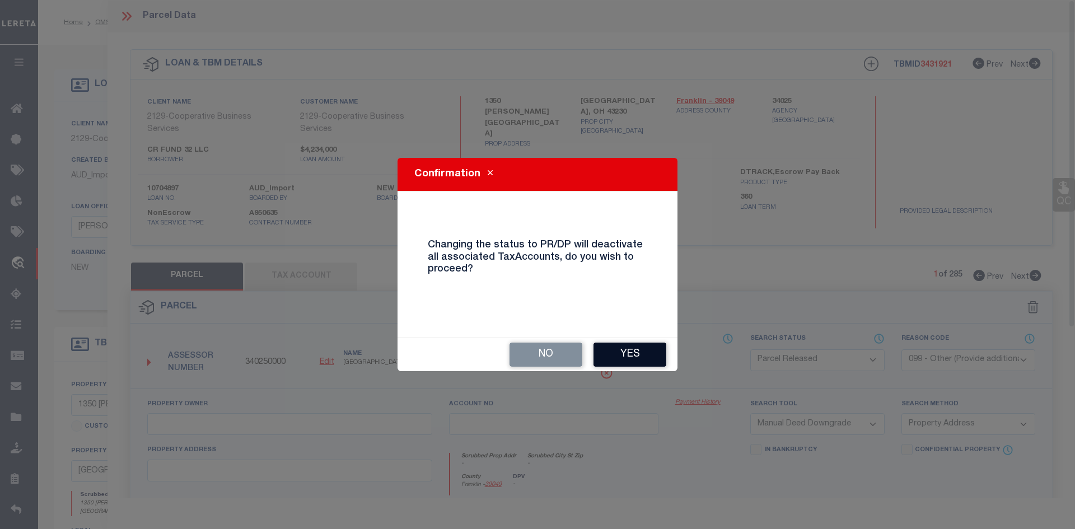
click at [639, 356] on button "Yes" at bounding box center [630, 355] width 73 height 24
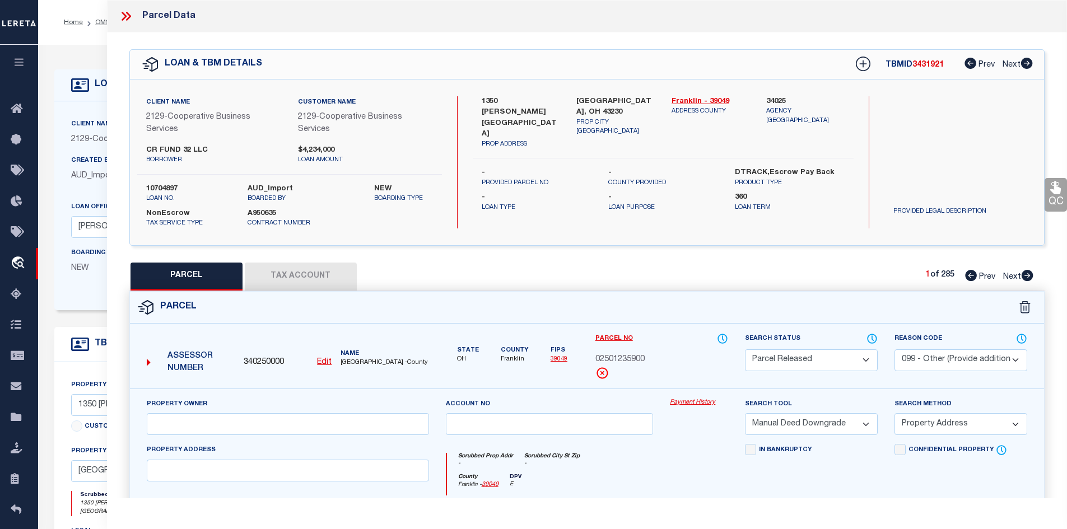
click at [129, 10] on icon at bounding box center [126, 16] width 15 height 15
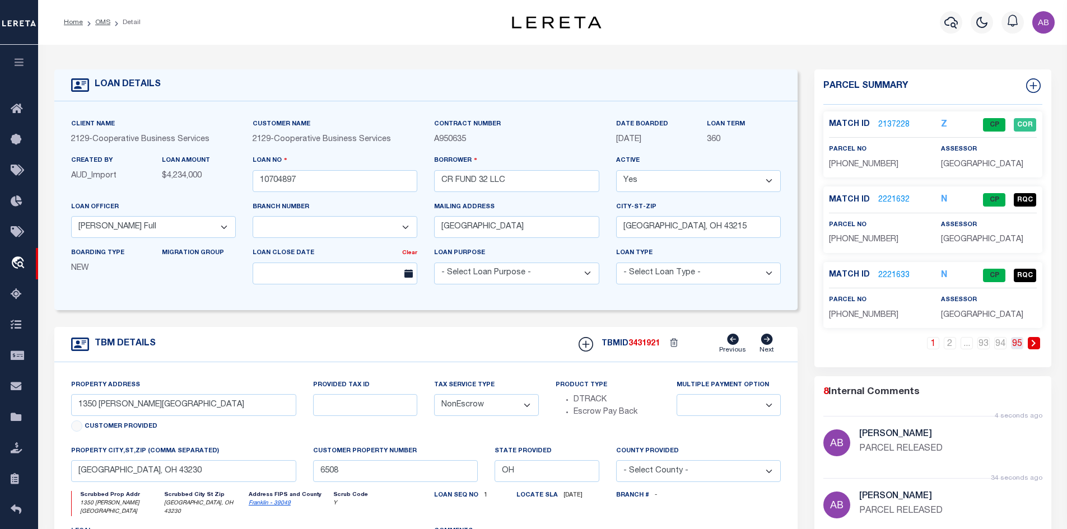
click at [1019, 346] on link "95" at bounding box center [1017, 343] width 12 height 12
click at [884, 197] on link "2228550" at bounding box center [893, 200] width 31 height 12
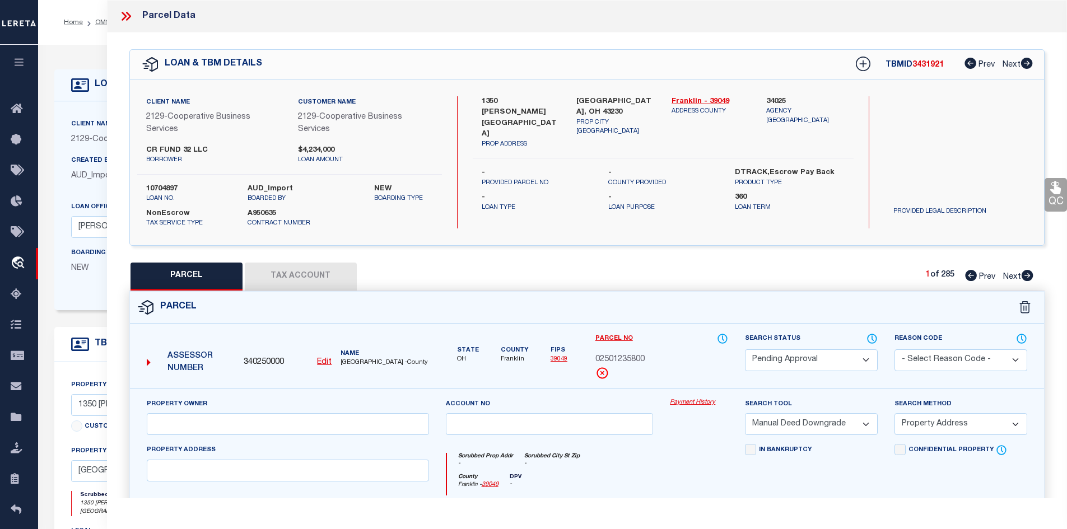
click at [830, 360] on select "Automated Search Bad Parcel Complete Duplicate Parcel High Dollar Reporting In …" at bounding box center [811, 361] width 133 height 22
click at [745, 350] on select "Automated Search Bad Parcel Complete Duplicate Parcel High Dollar Reporting In …" at bounding box center [811, 361] width 133 height 22
click at [925, 359] on select "- Select Reason Code - 099 - Other (Provide additional detail) ACT - Agency Cha…" at bounding box center [961, 361] width 133 height 22
click at [895, 350] on select "- Select Reason Code - 099 - Other (Provide additional detail) ACT - Agency Cha…" at bounding box center [961, 361] width 133 height 22
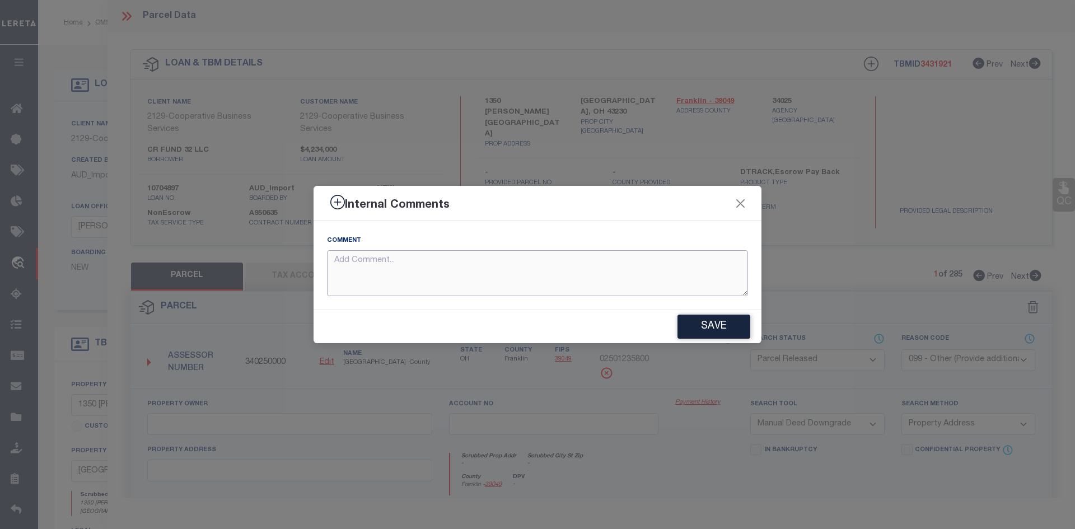
click at [602, 263] on textarea at bounding box center [537, 273] width 421 height 46
paste textarea "PARCEL RELEASED"
click at [717, 326] on button "Save" at bounding box center [714, 327] width 73 height 24
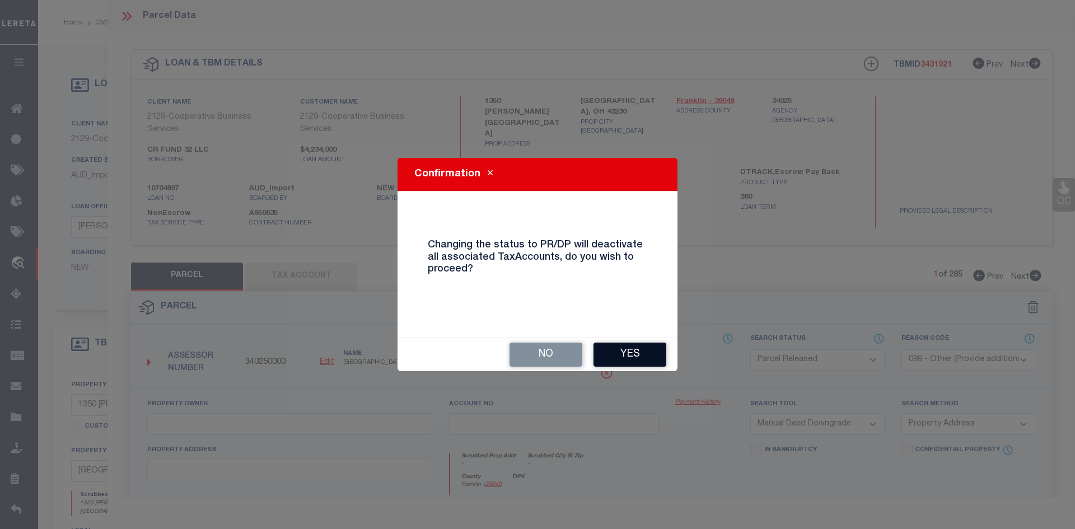
click at [660, 353] on button "Yes" at bounding box center [630, 355] width 73 height 24
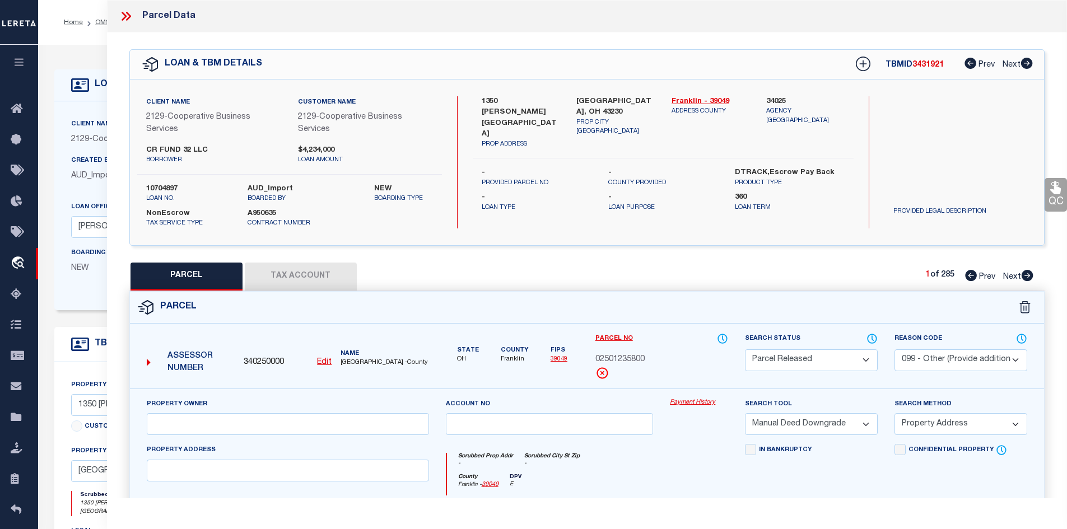
click at [125, 14] on icon at bounding box center [126, 16] width 15 height 15
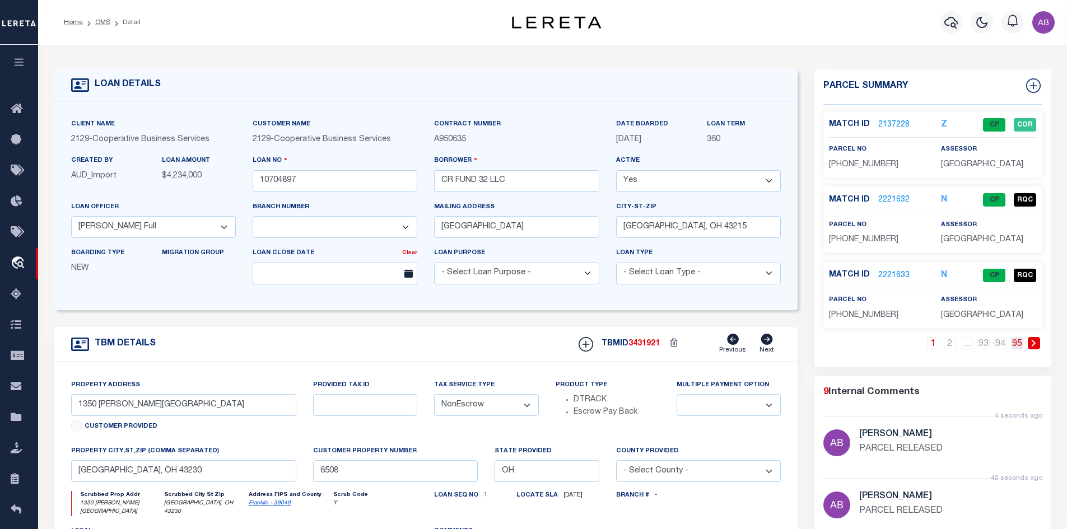
click at [1019, 338] on link "95" at bounding box center [1017, 343] width 12 height 12
click at [900, 273] on link "2234384" at bounding box center [893, 276] width 31 height 12
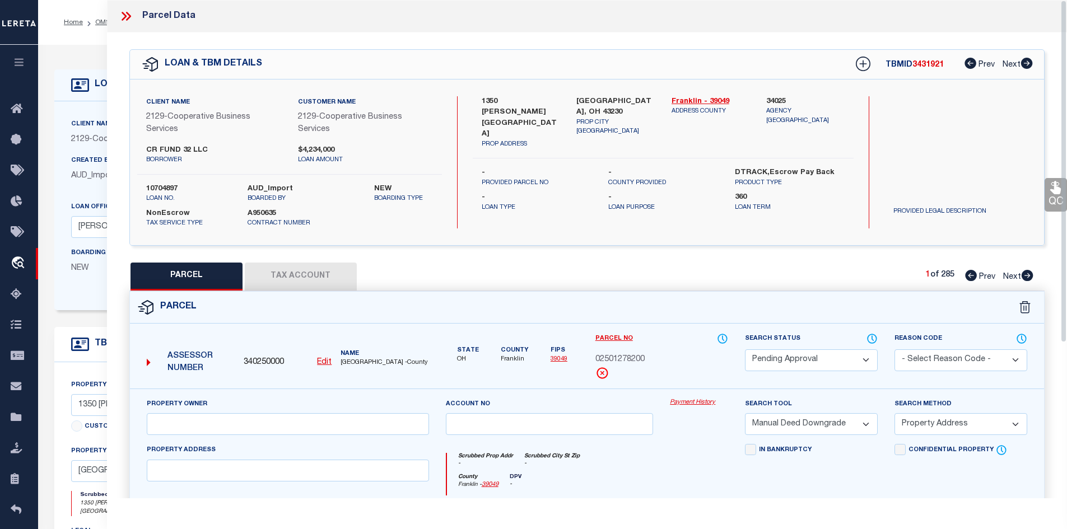
click at [809, 359] on select "Automated Search Bad Parcel Complete Duplicate Parcel High Dollar Reporting In …" at bounding box center [811, 361] width 133 height 22
click at [745, 350] on select "Automated Search Bad Parcel Complete Duplicate Parcel High Dollar Reporting In …" at bounding box center [811, 361] width 133 height 22
click at [933, 364] on select "- Select Reason Code - 099 - Other (Provide additional detail) ACT - Agency Cha…" at bounding box center [961, 361] width 133 height 22
click at [895, 350] on select "- Select Reason Code - 099 - Other (Provide additional detail) ACT - Agency Cha…" at bounding box center [961, 361] width 133 height 22
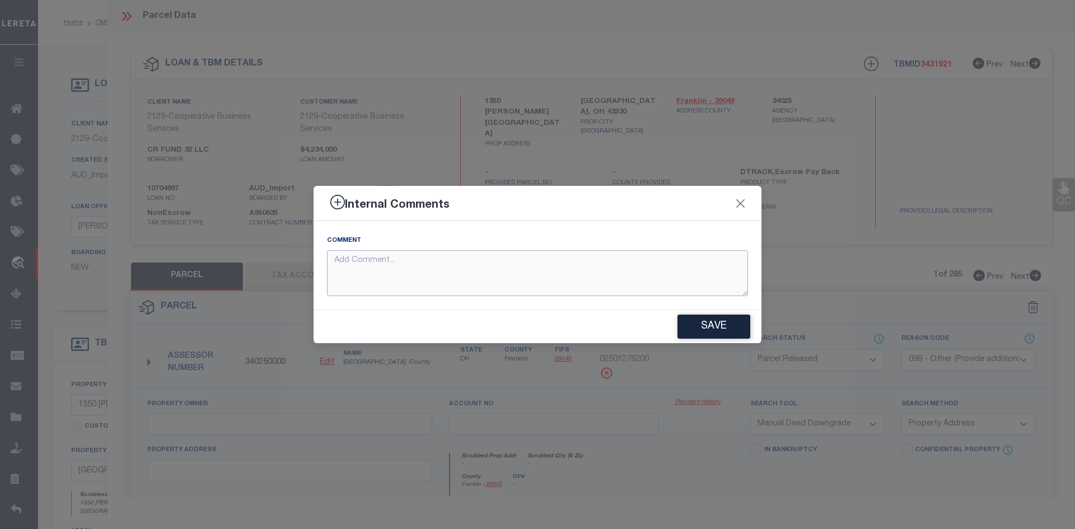
click at [612, 278] on textarea at bounding box center [537, 273] width 421 height 46
paste textarea "PARCEL RELEASED"
click at [749, 335] on button "Save" at bounding box center [714, 327] width 73 height 24
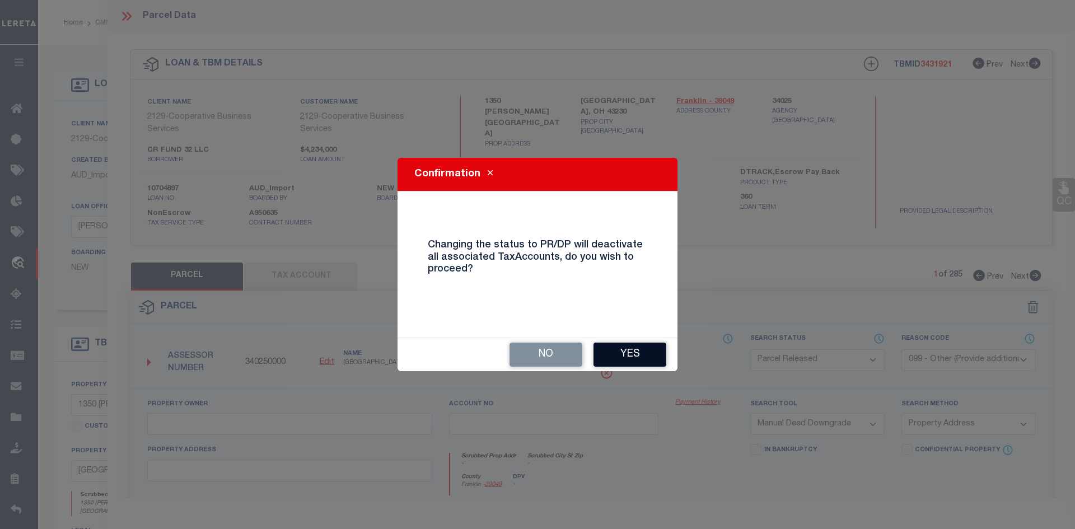
click at [653, 352] on button "Yes" at bounding box center [630, 355] width 73 height 24
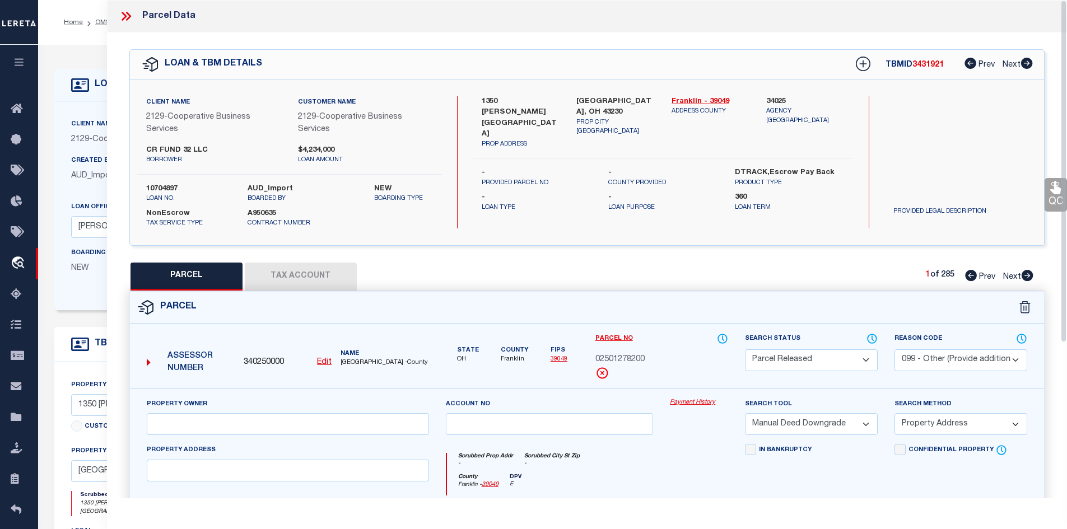
click at [126, 18] on icon at bounding box center [126, 16] width 15 height 15
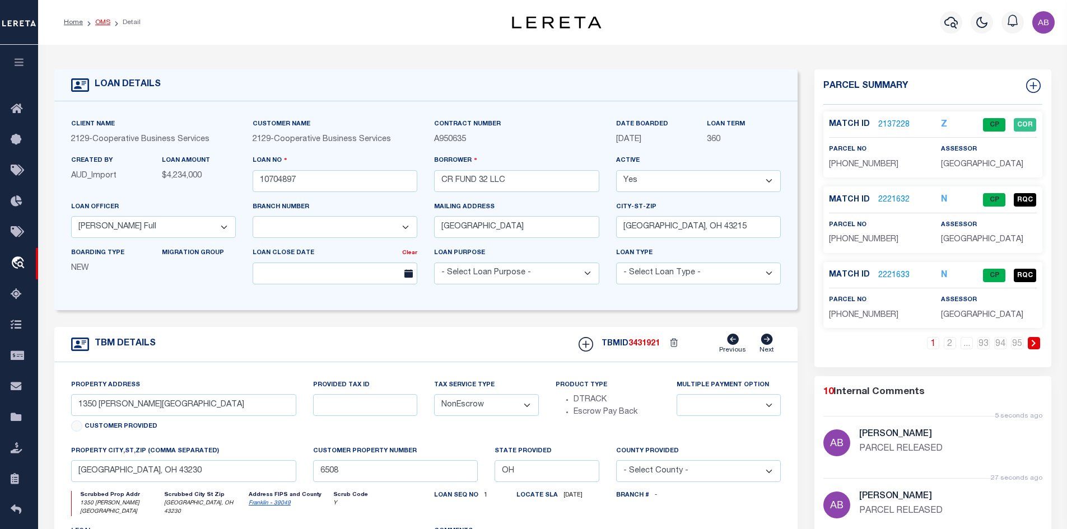
click at [103, 21] on link "OMS" at bounding box center [102, 22] width 15 height 7
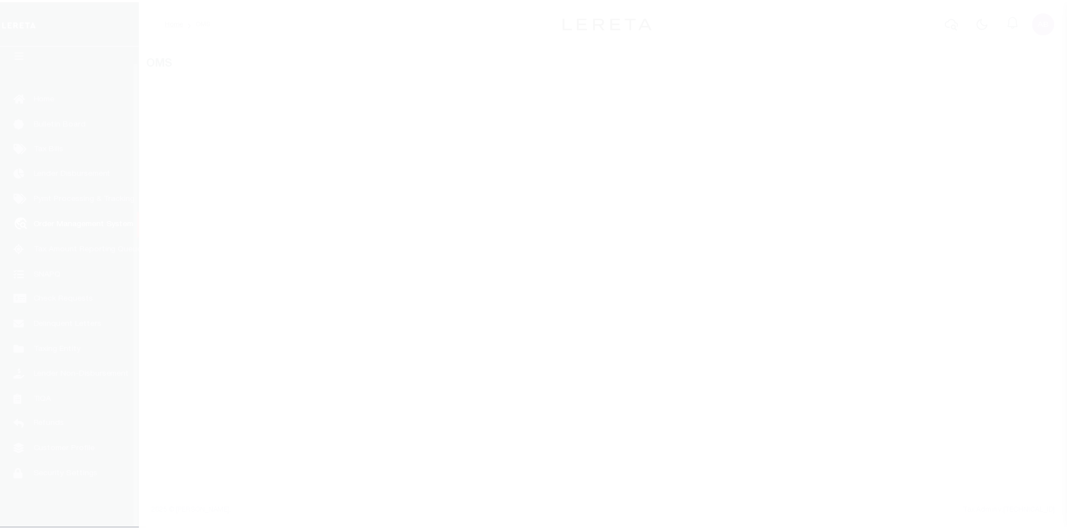
scroll to position [16, 0]
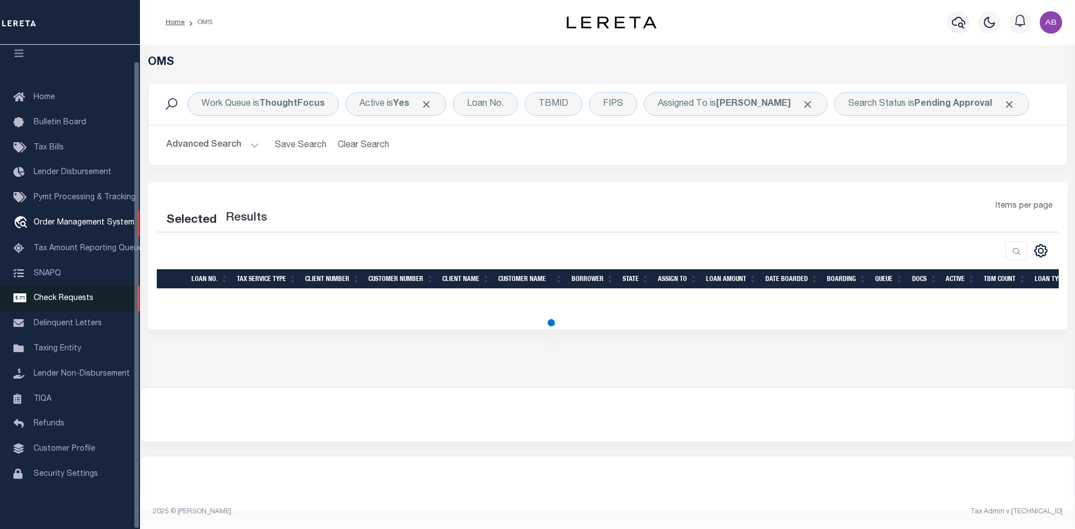
select select "200"
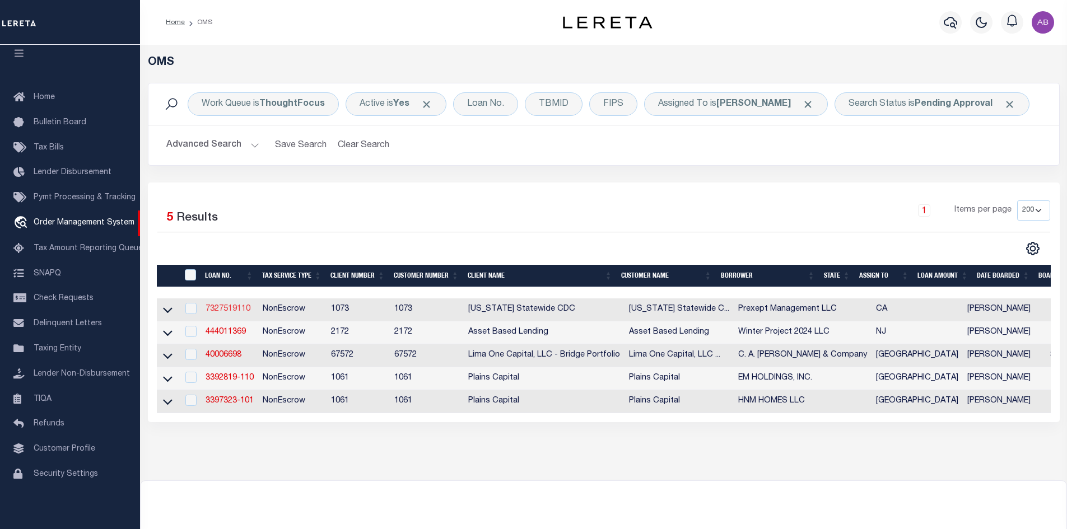
click at [236, 310] on link "7327519110" at bounding box center [228, 309] width 45 height 8
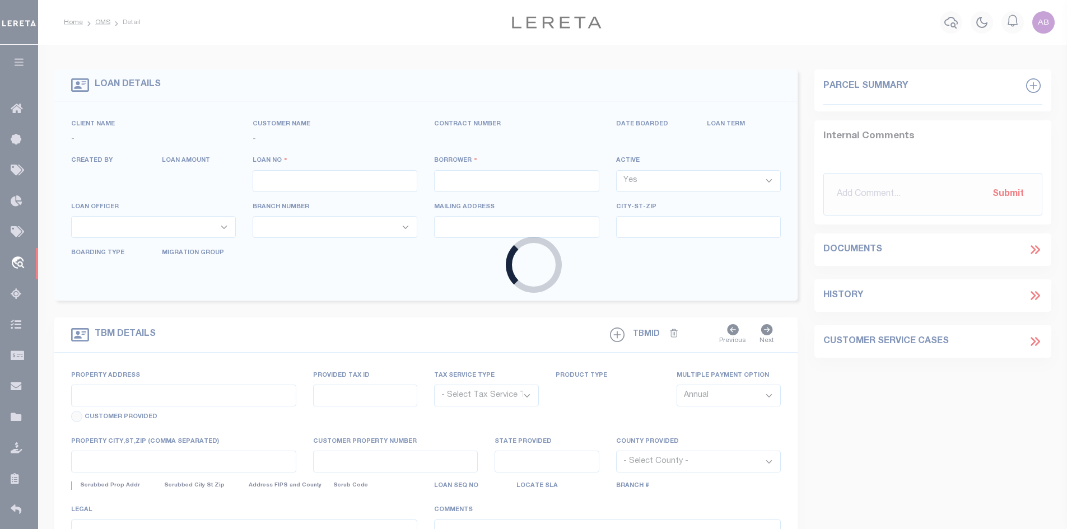
type input "7327519110"
type input "Prexept Management LLC"
select select
type input "[DATE]"
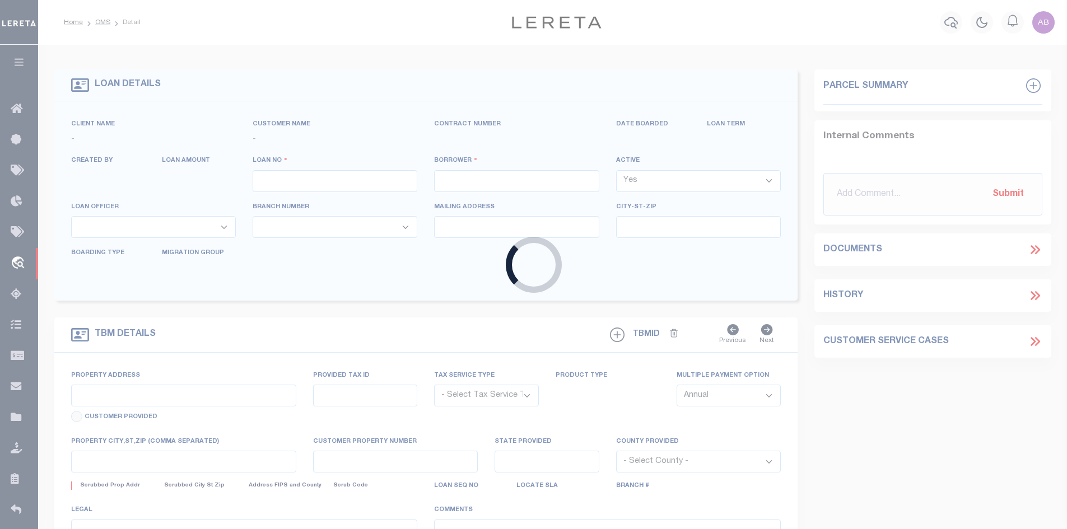
select select "1400"
select select "20"
select select "NonEscrow"
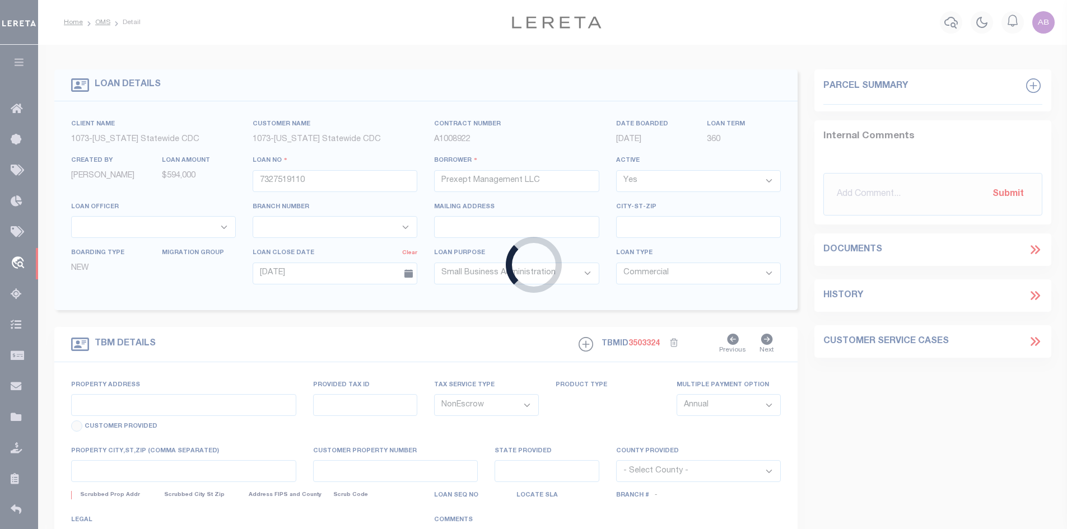
type input "[STREET_ADDRESS]"
select select
type input "[GEOGRAPHIC_DATA] 90280-7955"
type input "CA"
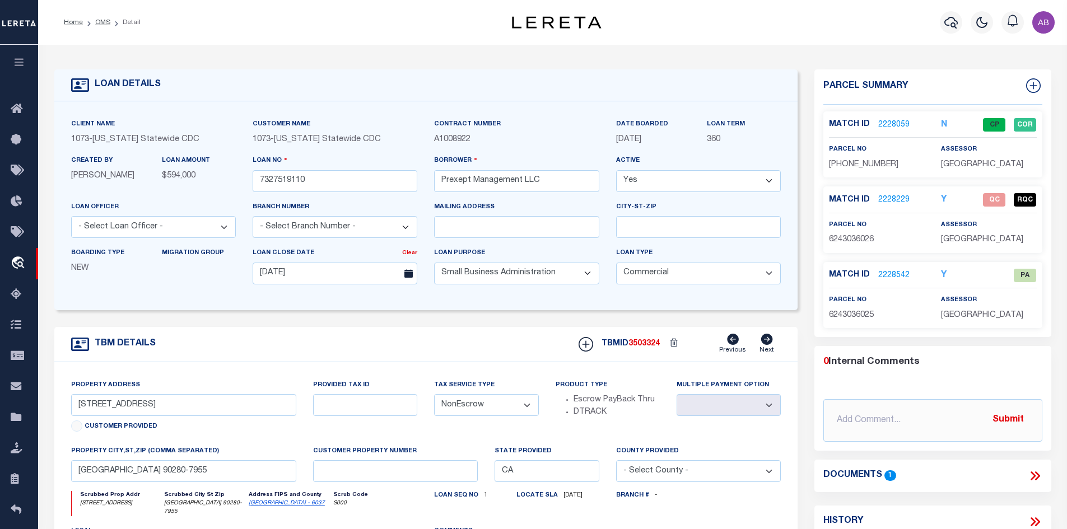
click at [900, 278] on link "2228542" at bounding box center [893, 276] width 31 height 12
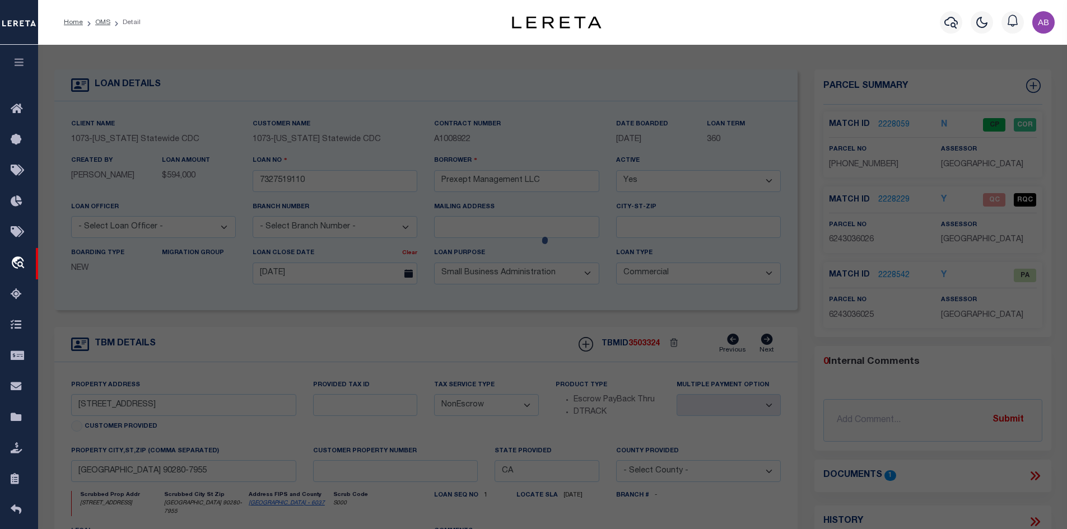
checkbox input "false"
select select "PA"
select select "MDD"
select select "ADD"
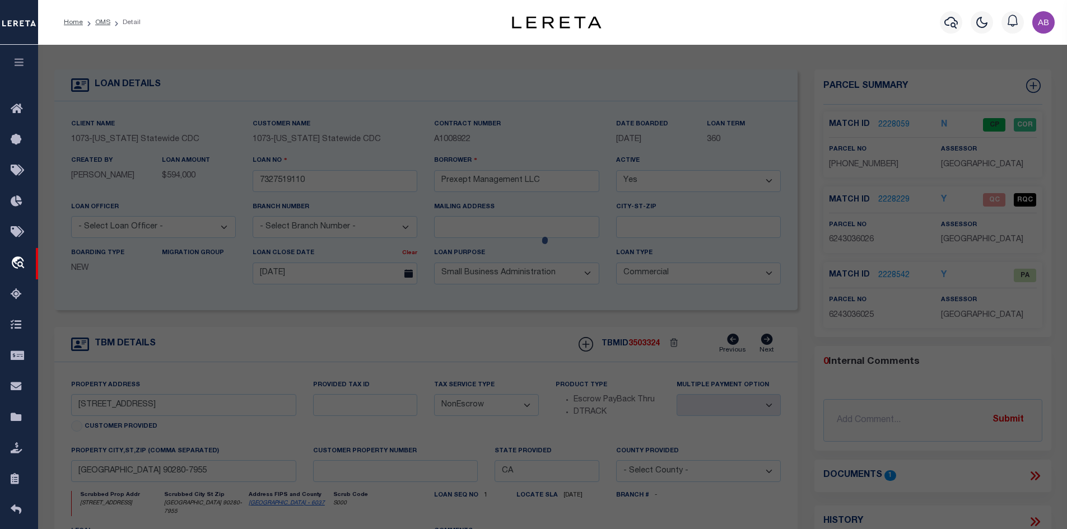
checkbox input "false"
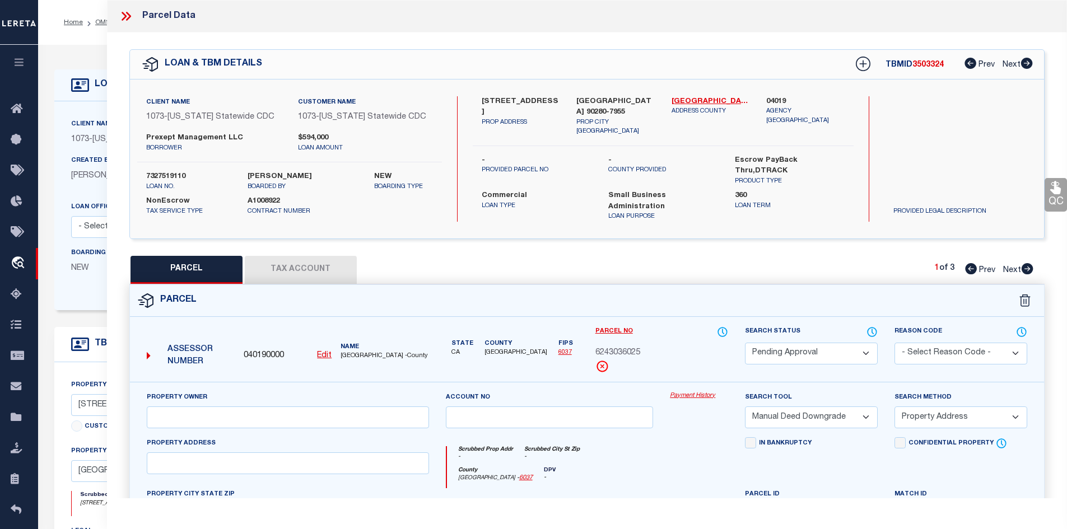
click at [823, 344] on select "Automated Search Bad Parcel Complete Duplicate Parcel High Dollar Reporting In …" at bounding box center [811, 354] width 133 height 22
select select "PR"
click at [745, 343] on select "Automated Search Bad Parcel Complete Duplicate Parcel High Dollar Reporting In …" at bounding box center [811, 354] width 133 height 22
click at [909, 348] on select "- Select Reason Code - 099 - Other (Provide additional detail) ACT - Agency Cha…" at bounding box center [961, 354] width 133 height 22
select select "099"
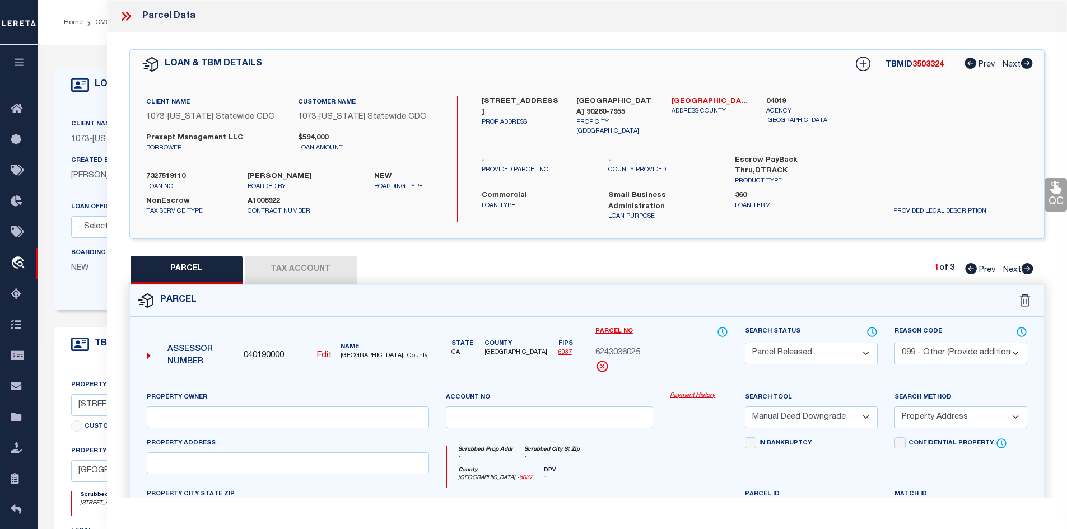
click at [895, 343] on select "- Select Reason Code - 099 - Other (Provide additional detail) ACT - Agency Cha…" at bounding box center [961, 354] width 133 height 22
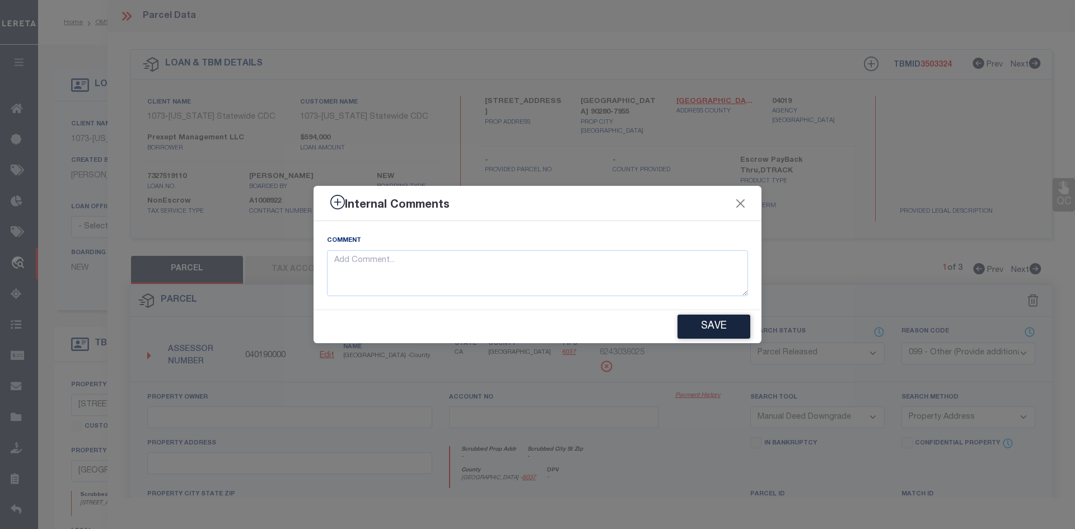
click at [388, 241] on div "Comment" at bounding box center [537, 266] width 421 height 62
click at [383, 258] on textarea at bounding box center [537, 273] width 421 height 46
paste textarea "PARCEL RELEASED"
type textarea "PARCEL RELEASED"
click at [701, 329] on button "Save" at bounding box center [714, 327] width 73 height 24
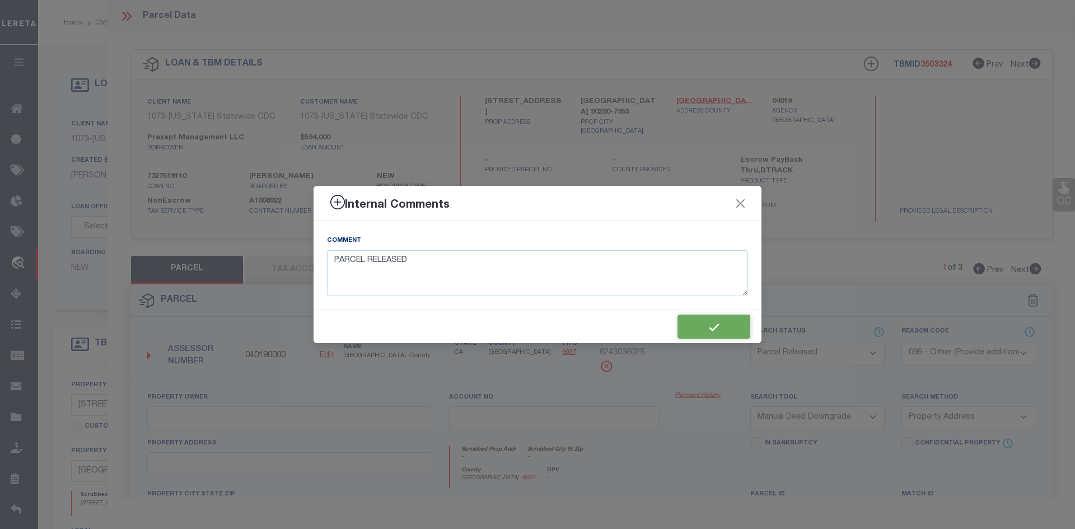
type textarea "PARCEL RELEASED"
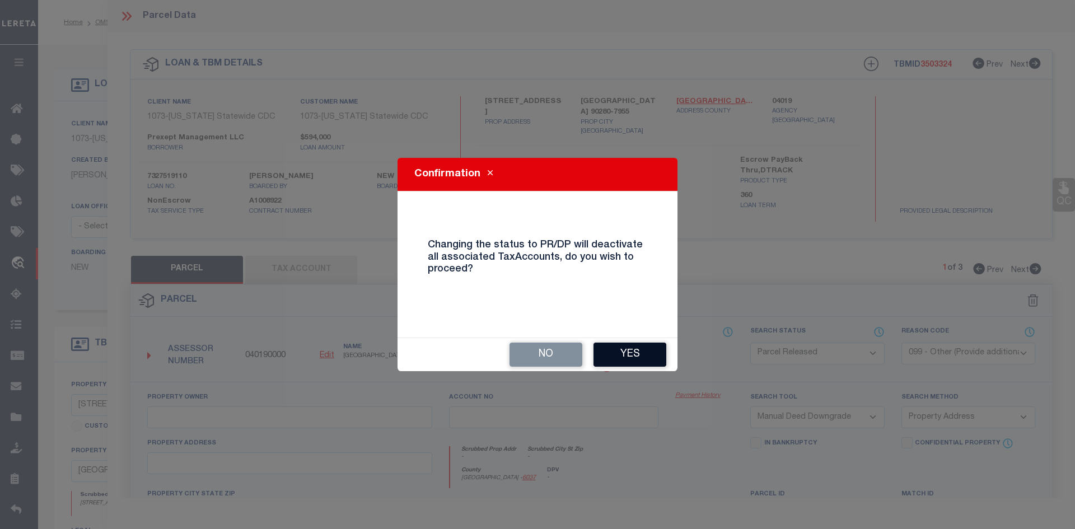
click at [646, 355] on button "Yes" at bounding box center [630, 355] width 73 height 24
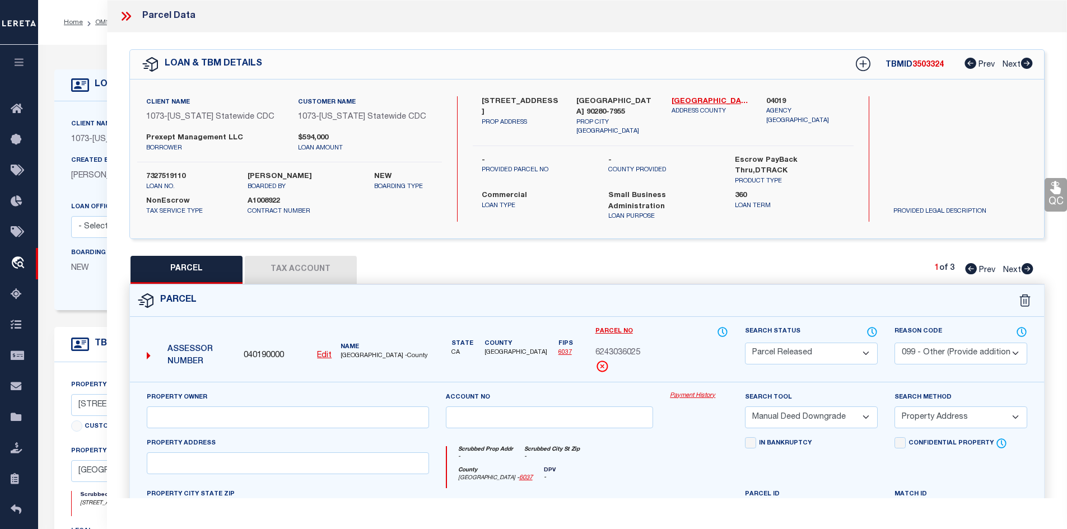
select select "AS"
select select
checkbox input "false"
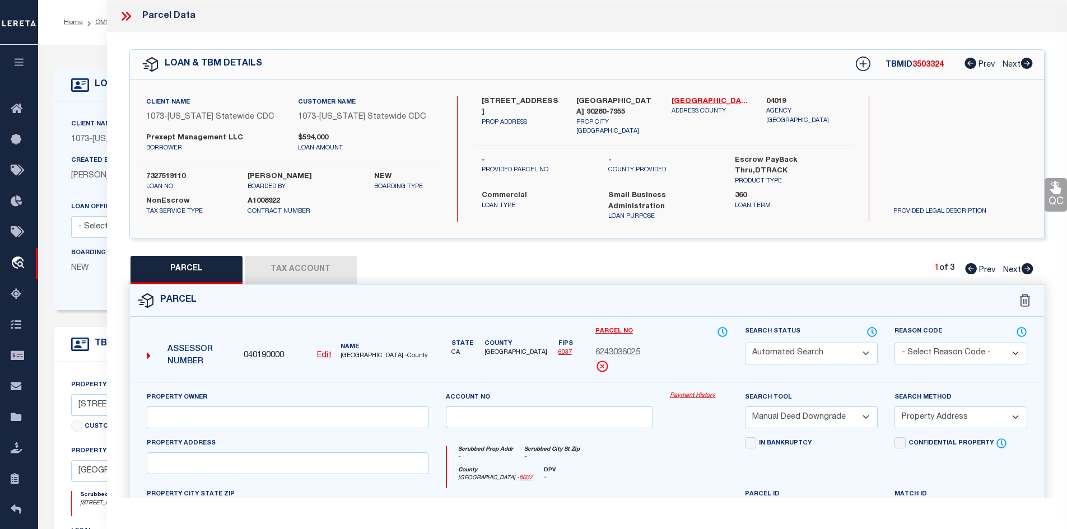
checkbox input "false"
select select "PR"
select select "099"
select select "MDD"
select select "ADD"
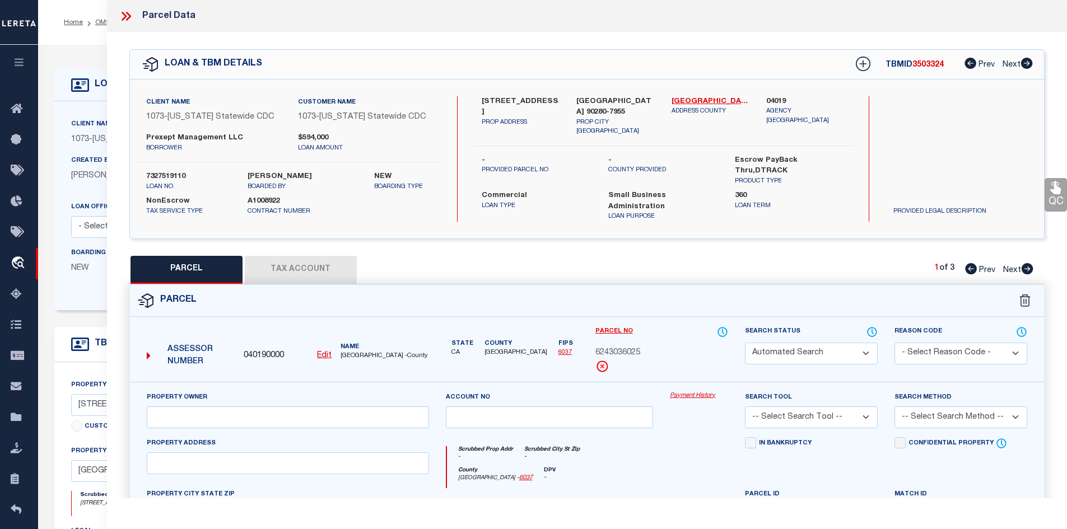
type textarea "PARCEL RELEASED"
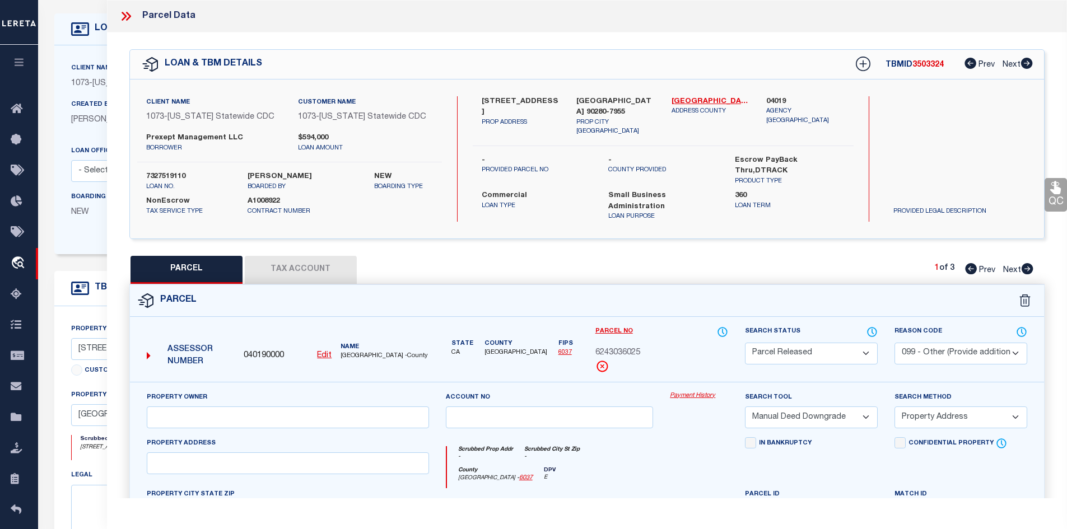
click at [129, 14] on icon at bounding box center [127, 16] width 5 height 9
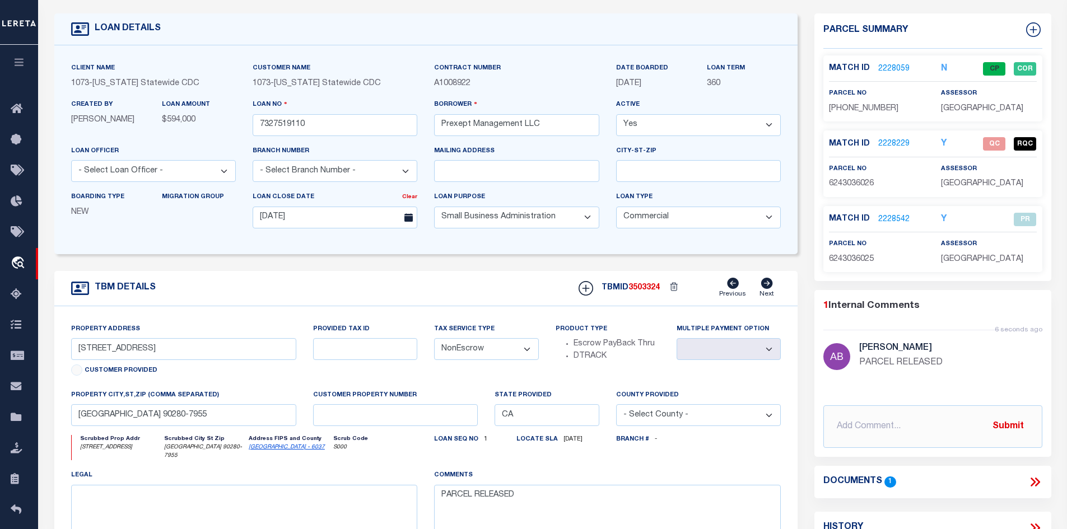
scroll to position [0, 0]
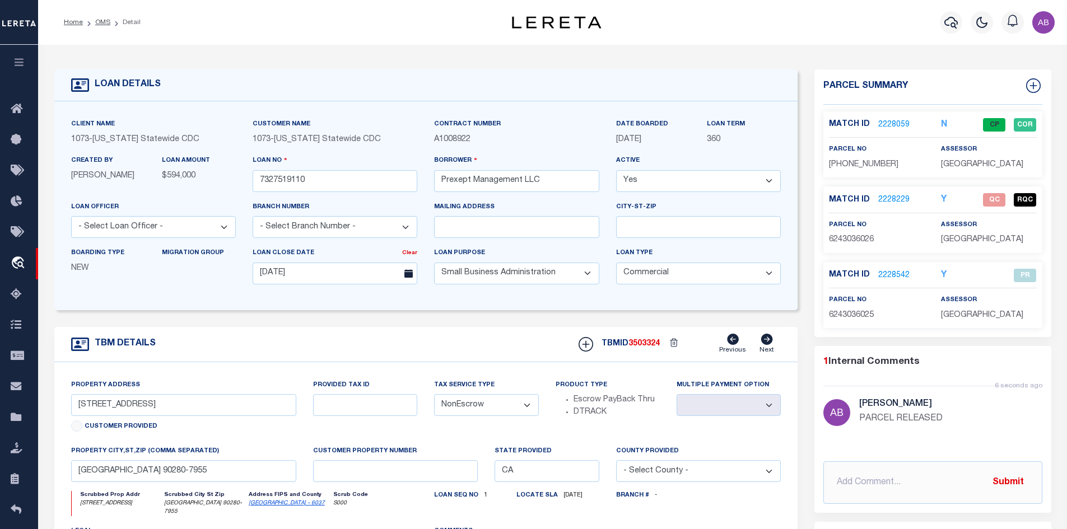
click at [94, 24] on li "OMS" at bounding box center [96, 22] width 27 height 10
click at [101, 22] on link "OMS" at bounding box center [102, 22] width 15 height 7
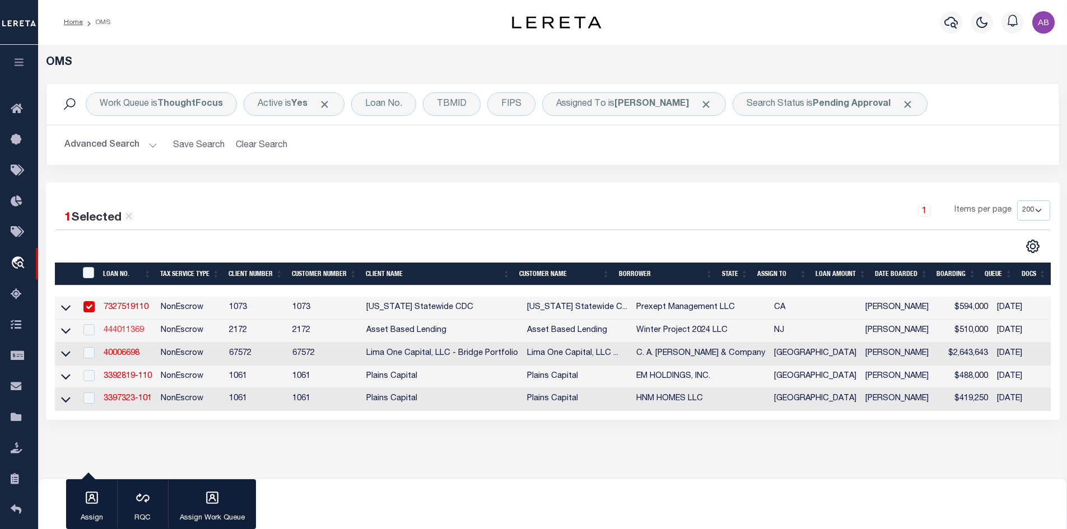
click at [133, 330] on link "444011369" at bounding box center [124, 331] width 40 height 8
type input "444011369"
type input "Winter Project 2024 LLC"
select select
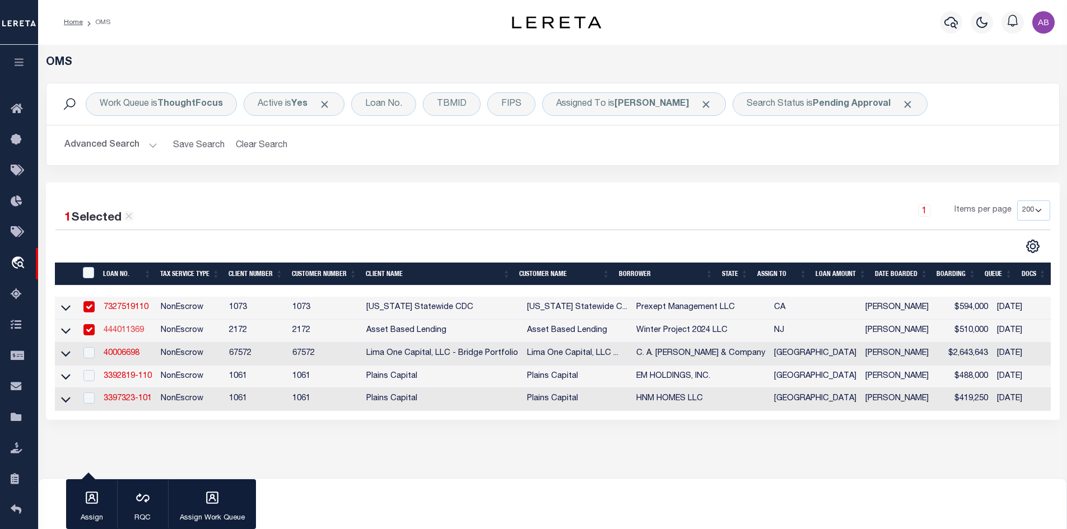
select select "100"
select select
select select "11032"
select select "4593"
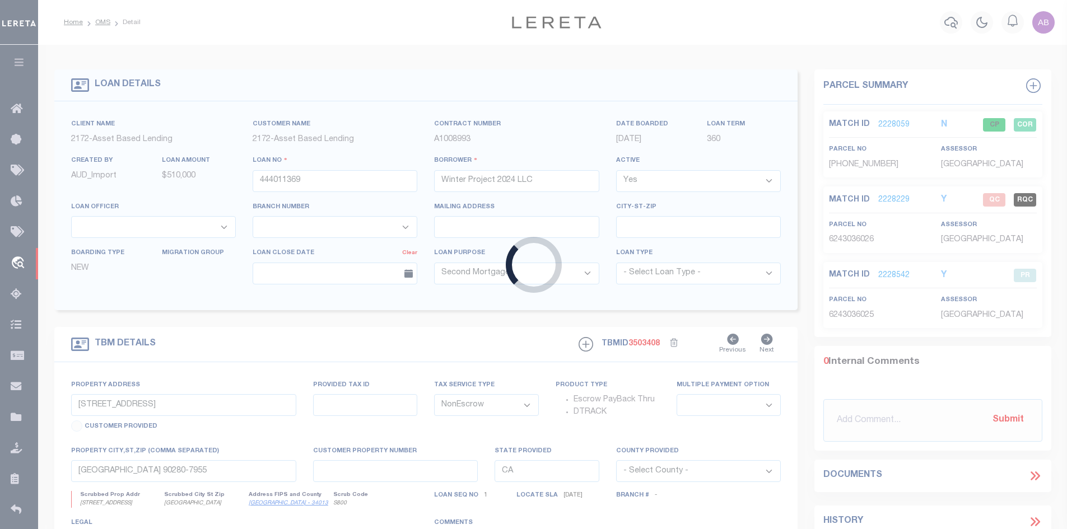
type input "[STREET_ADDRESS]"
type input "0722-0159-0002-0054-0000"
select select
type input "[GEOGRAPHIC_DATA]"
type input "NJ"
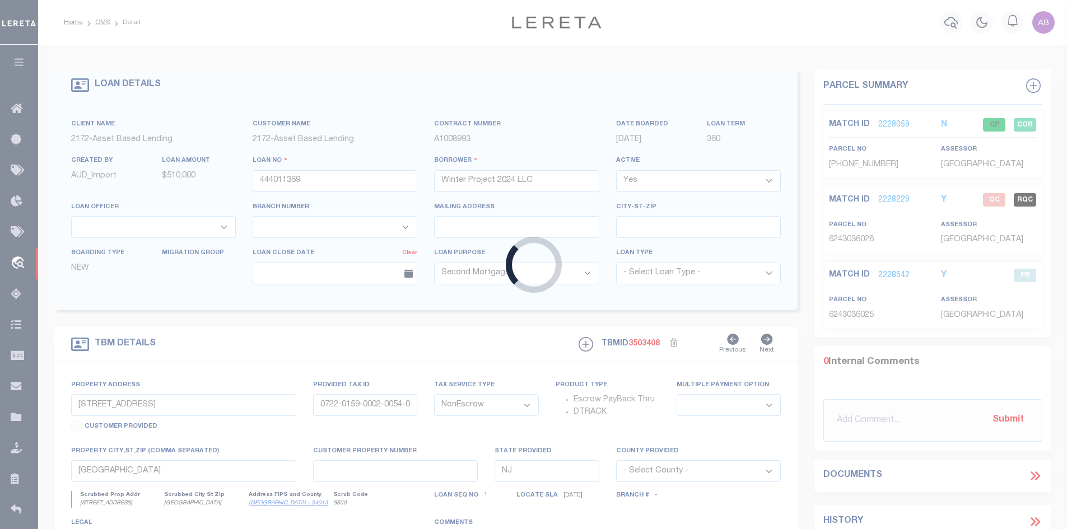
select select
type textarea "Block 159.02 Lot 54"
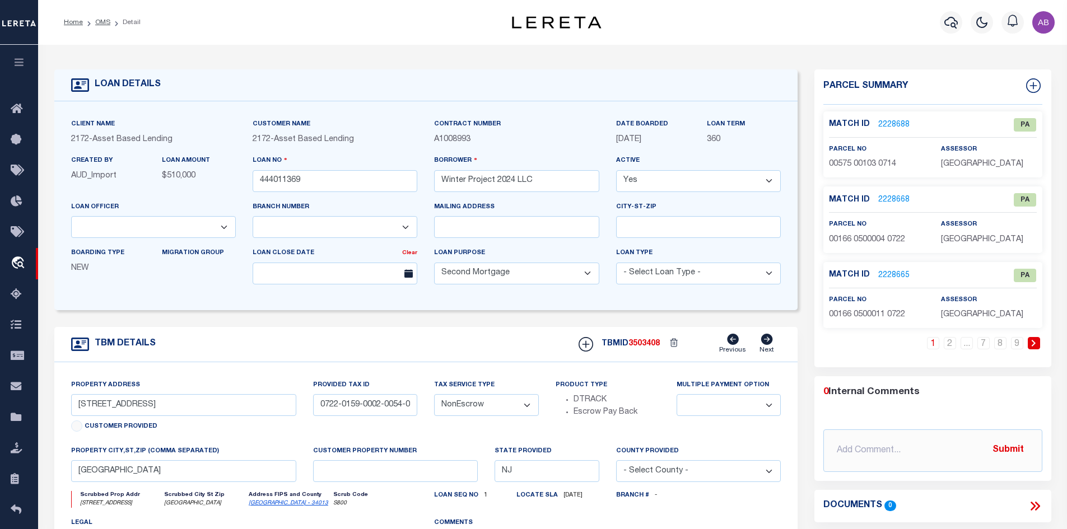
click at [894, 123] on link "2228688" at bounding box center [893, 125] width 31 height 12
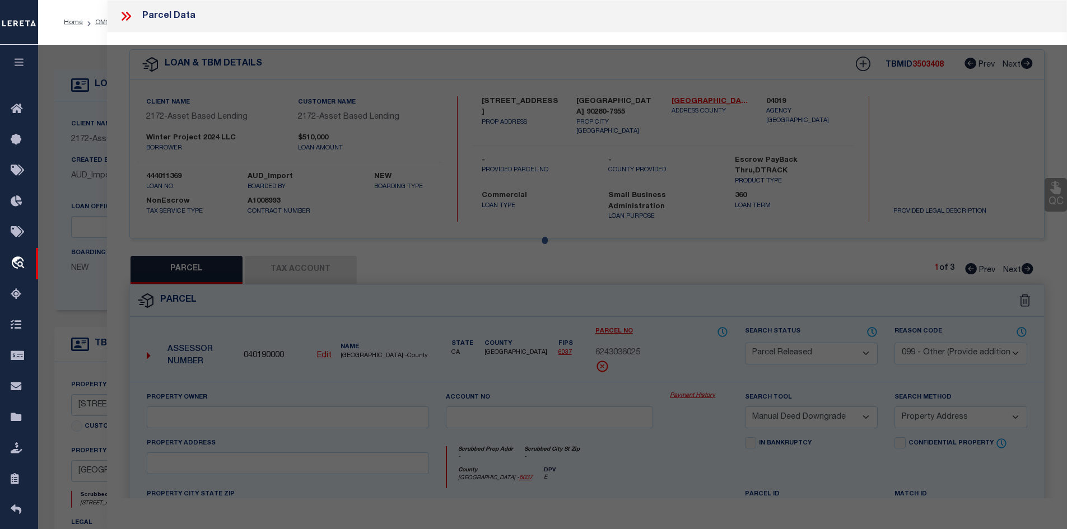
select select "AS"
select select
checkbox input "false"
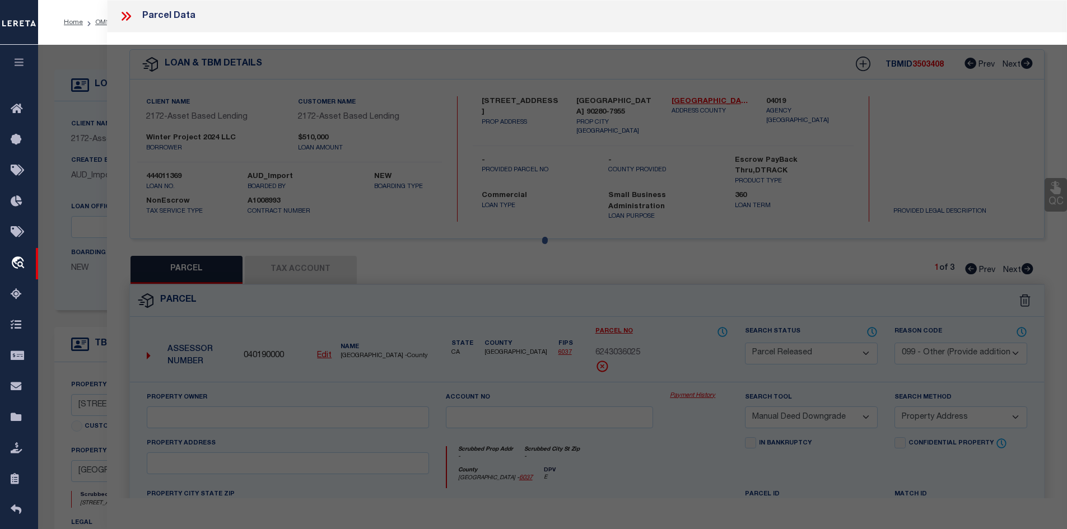
checkbox input "false"
select select "PA"
select select "099"
type input "AVAILABLE FROM DATA SOURCE,NOT"
select select "ATL"
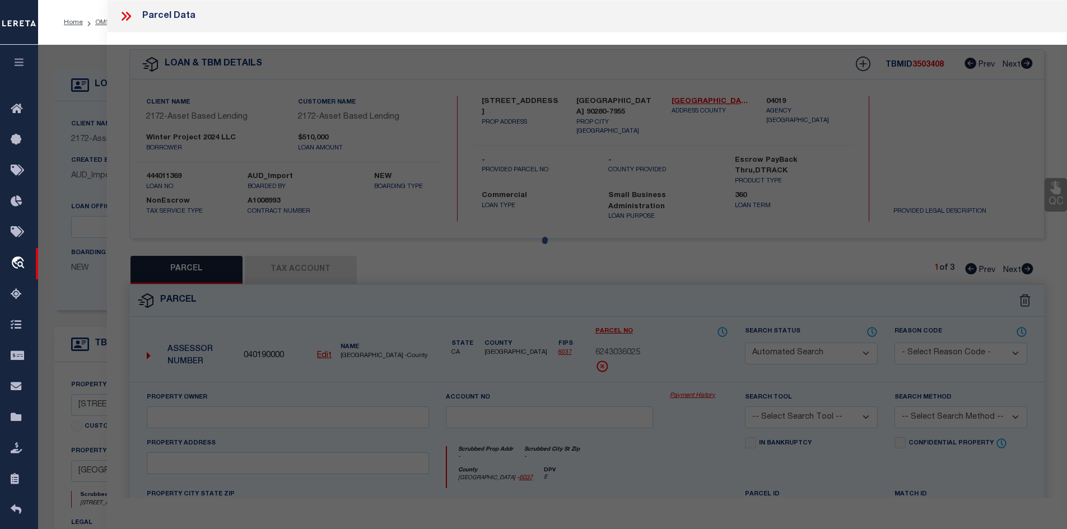
select select "ADD"
type input ", [GEOGRAPHIC_DATA]"
type textarea "LOT:103 BLK:575 DIST:14 CITY/[GEOGRAPHIC_DATA]/TWP:[GEOGRAPHIC_DATA] MAP REF:TA…"
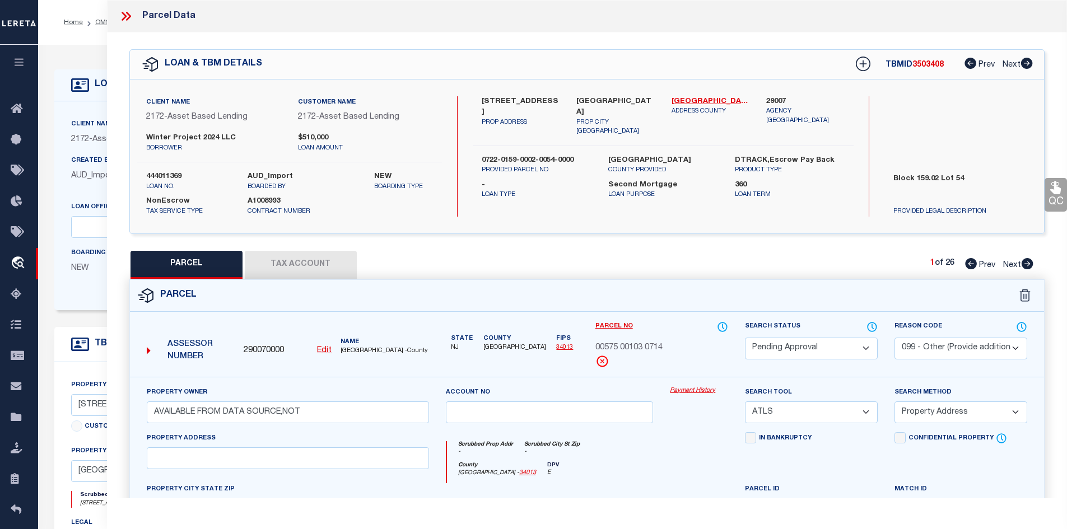
click at [849, 352] on select "Automated Search Bad Parcel Complete Duplicate Parcel High Dollar Reporting In …" at bounding box center [811, 349] width 133 height 22
select select "PC"
click at [745, 338] on select "Automated Search Bad Parcel Complete Duplicate Parcel High Dollar Reporting In …" at bounding box center [811, 349] width 133 height 22
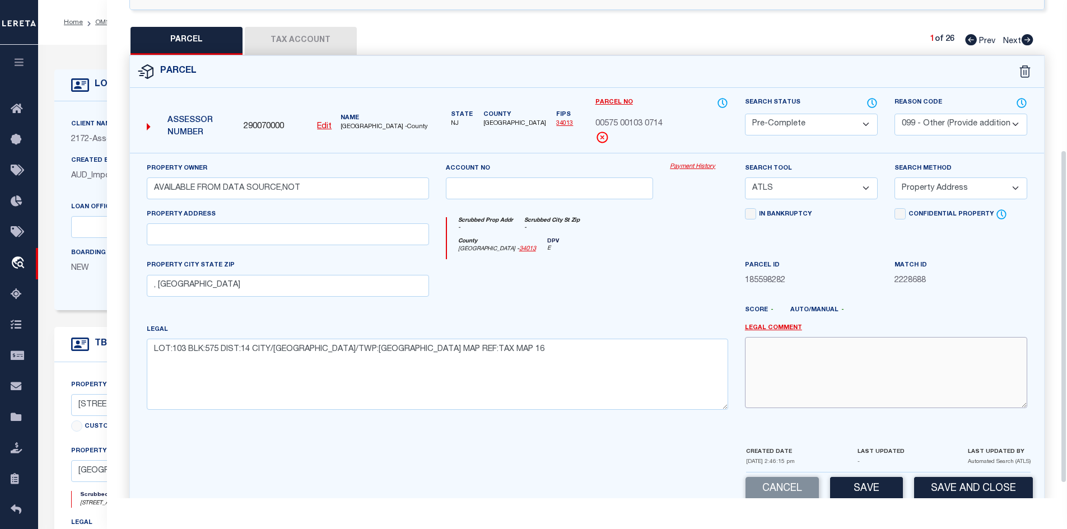
click at [785, 352] on textarea at bounding box center [886, 372] width 282 height 71
paste textarea "PARCEL RELEASED"
type textarea "PARCEL RELEASED"
click at [863, 492] on button "Save" at bounding box center [866, 489] width 73 height 24
select select "AS"
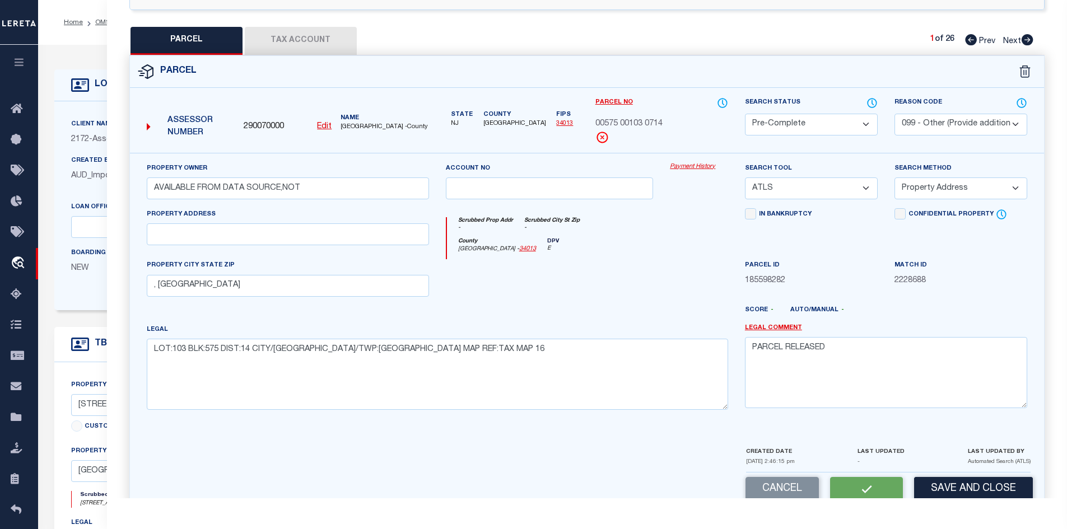
select select
checkbox input "false"
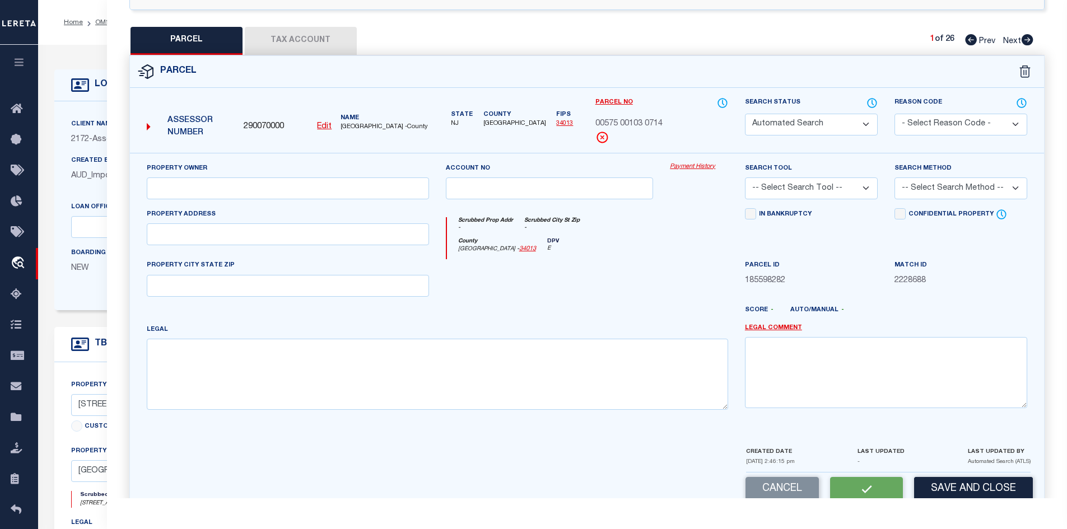
select select "PC"
select select "099"
type input "AVAILABLE FROM DATA SOURCE,NOT"
select select "ATL"
select select "ADD"
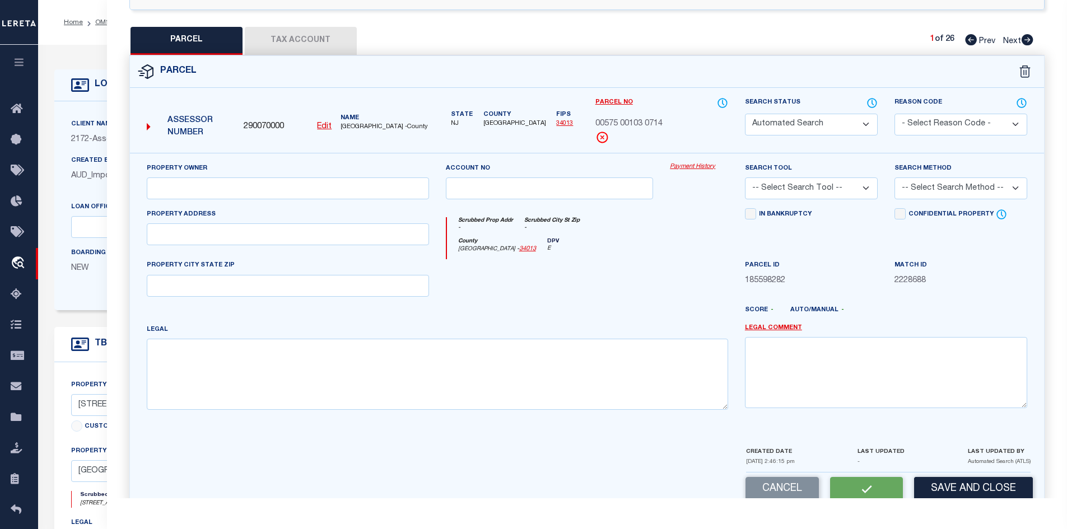
type input ", [GEOGRAPHIC_DATA]"
type textarea "LOT:103 BLK:575 DIST:14 CITY/[GEOGRAPHIC_DATA]/TWP:[GEOGRAPHIC_DATA] MAP REF:TA…"
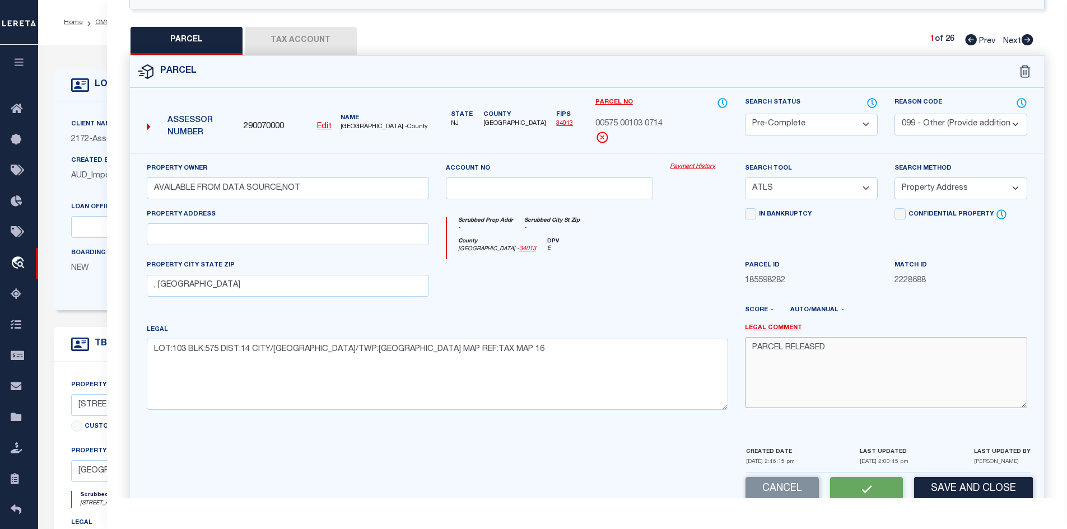
click at [833, 343] on textarea "PARCEL RELEASED" at bounding box center [886, 372] width 282 height 71
type textarea "PARCEL NOT NEEDED"
click at [871, 488] on button "Save" at bounding box center [866, 489] width 73 height 24
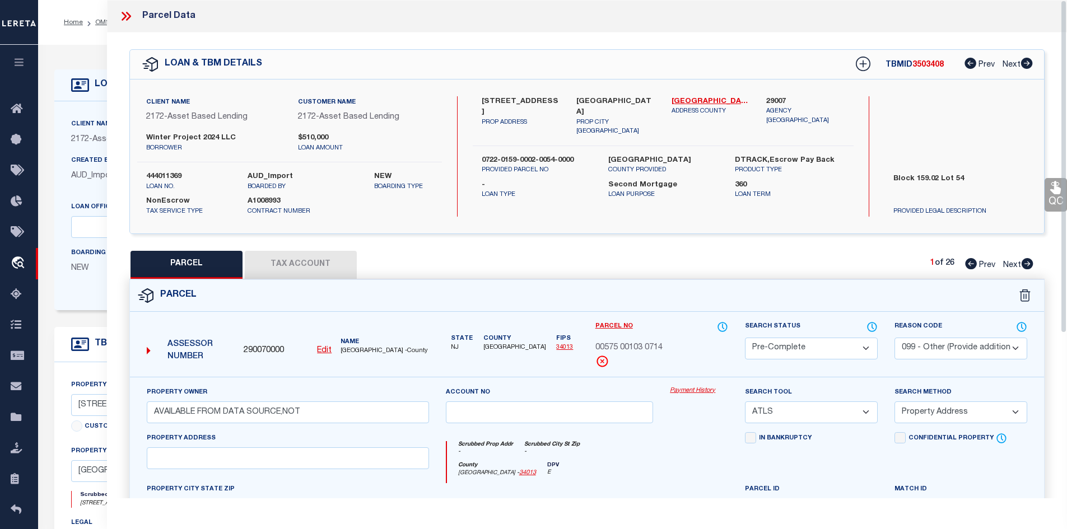
select select "AS"
select select
checkbox input "false"
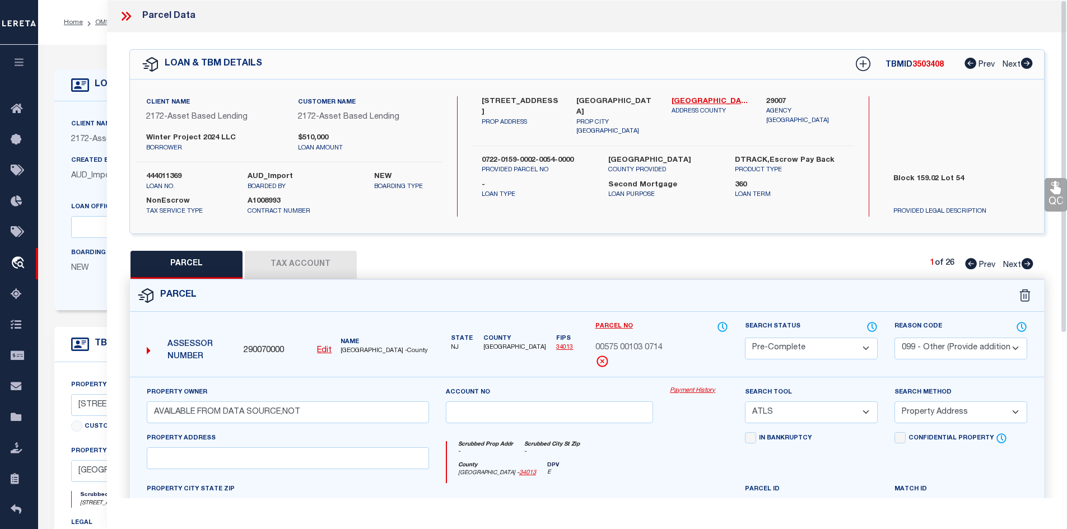
checkbox input "false"
select select "PC"
select select "099"
type input "AVAILABLE FROM DATA SOURCE,NOT"
select select "ATL"
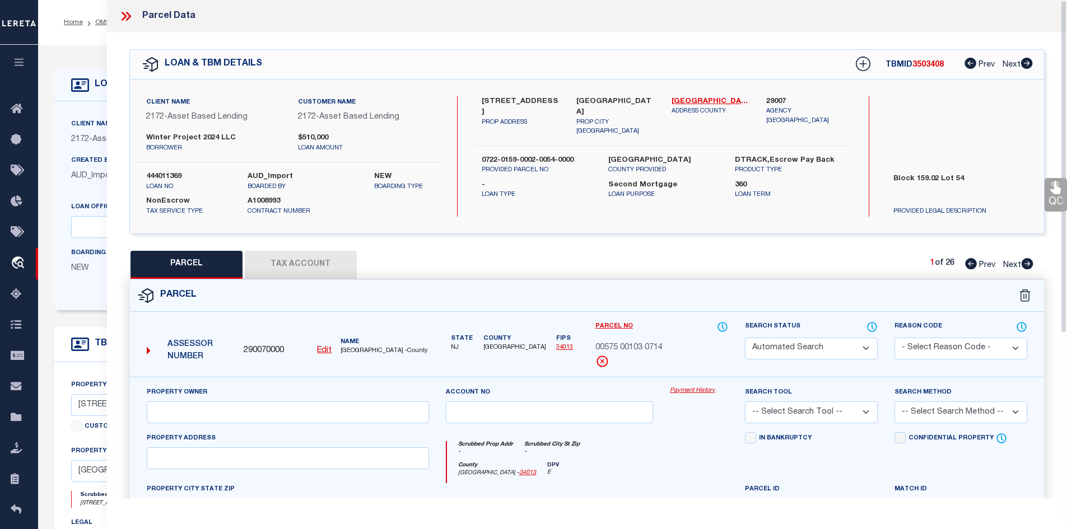
select select "ADD"
type input ", [GEOGRAPHIC_DATA]"
type textarea "LOT:103 BLK:575 DIST:14 CITY/[GEOGRAPHIC_DATA]/TWP:[GEOGRAPHIC_DATA] MAP REF:TA…"
type textarea "PARCEL NOT NEEDED"
click at [1025, 264] on icon at bounding box center [1027, 263] width 12 height 11
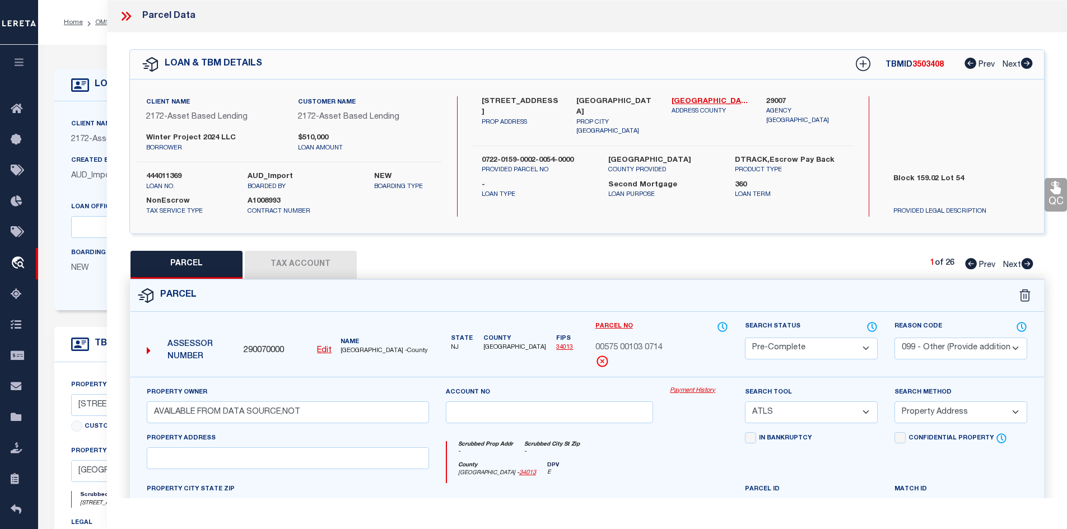
select select "AS"
select select
checkbox input "false"
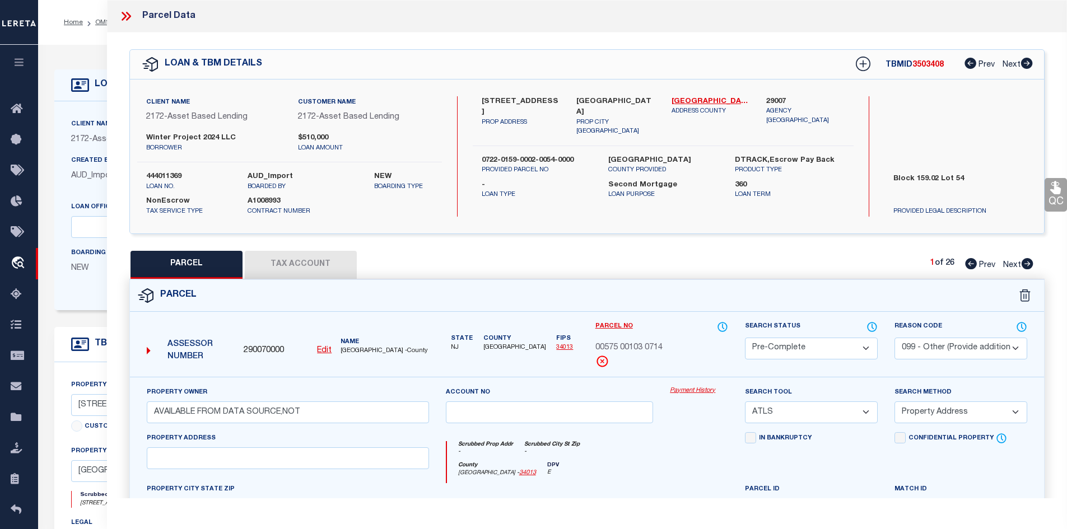
checkbox input "false"
select select "PA"
select select "099"
type input "AVAILABLE FROM DATA SOURCE,NOT"
select select "ATL"
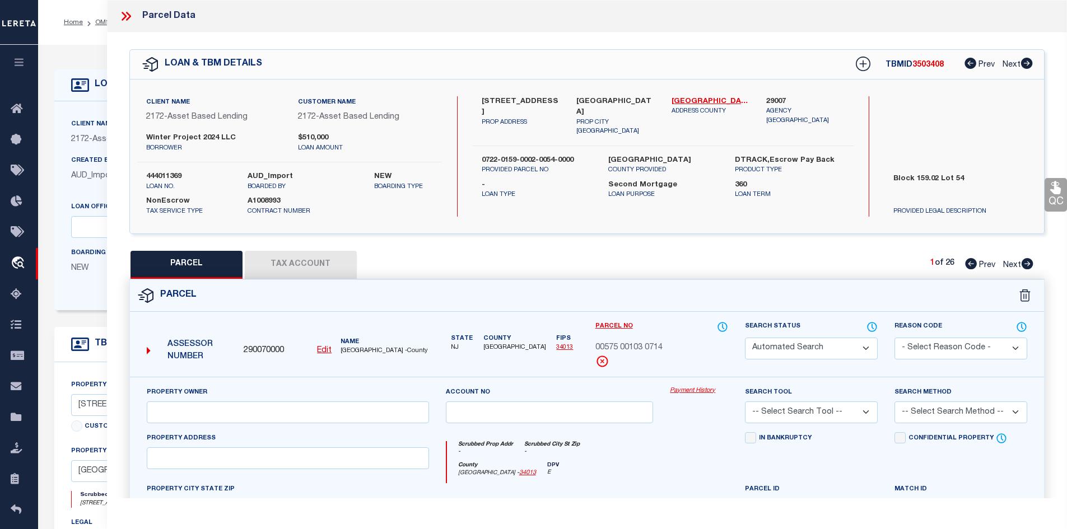
select select "ADD"
type input "[GEOGRAPHIC_DATA]"
type textarea "LOT:4 BLK:166.05 DIST:22 CITY/[GEOGRAPHIC_DATA]/TWP:WEST ORANGE TWP MAP REF:TAX…"
click at [837, 351] on select "Automated Search Bad Parcel Complete Duplicate Parcel High Dollar Reporting In …" at bounding box center [811, 349] width 133 height 22
click at [745, 338] on select "Automated Search Bad Parcel Complete Duplicate Parcel High Dollar Reporting In …" at bounding box center [811, 349] width 133 height 22
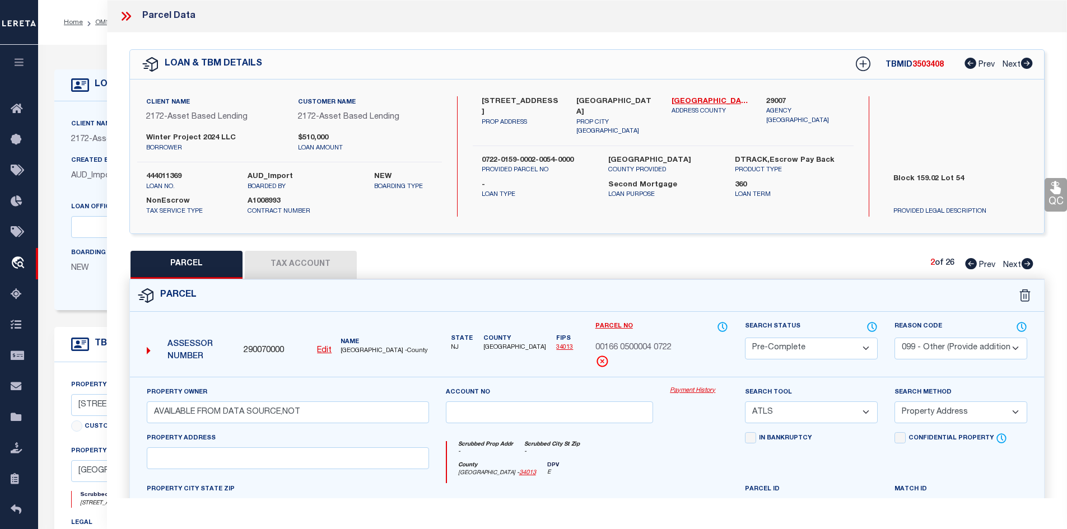
click at [805, 343] on select "Automated Search Bad Parcel Complete Duplicate Parcel High Dollar Reporting In …" at bounding box center [811, 349] width 133 height 22
select select "PR"
click at [745, 338] on select "Automated Search Bad Parcel Complete Duplicate Parcel High Dollar Reporting In …" at bounding box center [811, 349] width 133 height 22
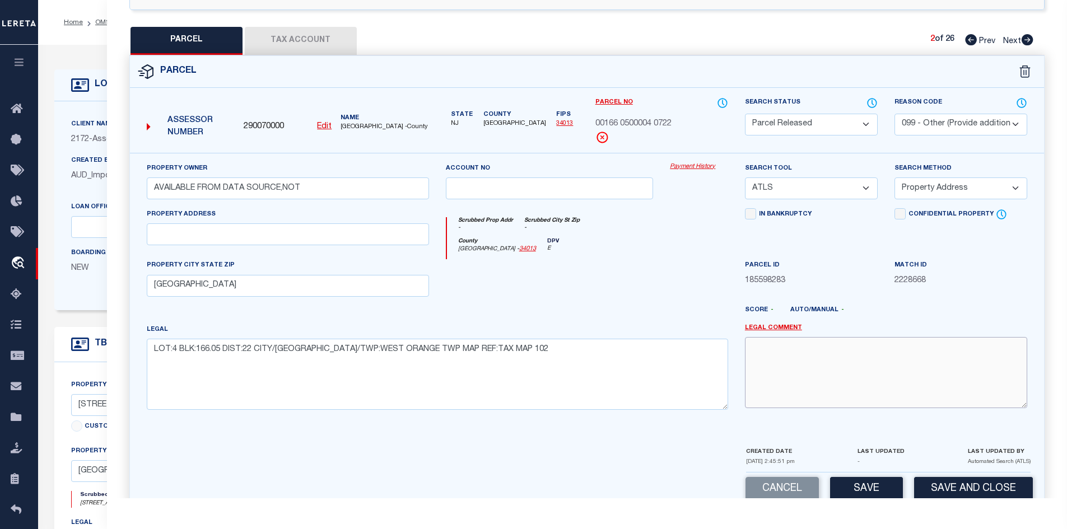
click at [893, 372] on textarea at bounding box center [886, 372] width 282 height 71
paste textarea "PARCEL NOT NEEDED"
type textarea "PARCEL NOT NEEDED"
click at [896, 495] on button "Save" at bounding box center [866, 489] width 73 height 24
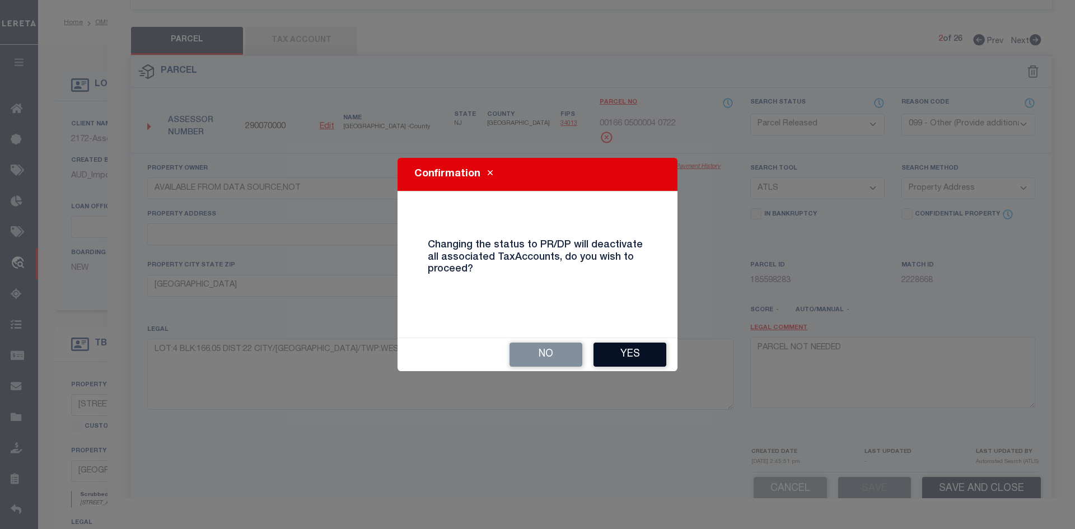
click at [622, 348] on button "Yes" at bounding box center [630, 355] width 73 height 24
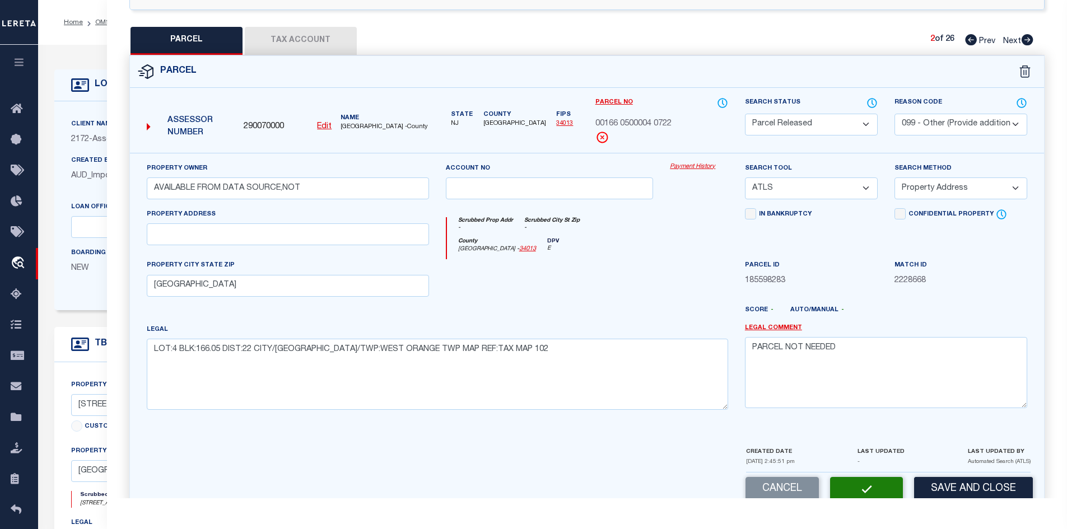
select select "AS"
select select
checkbox input "false"
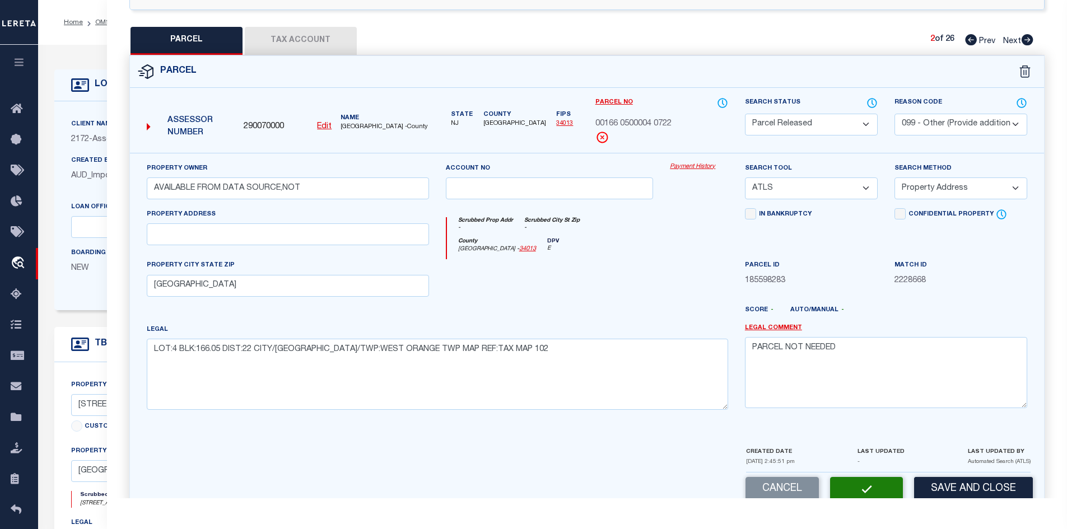
checkbox input "false"
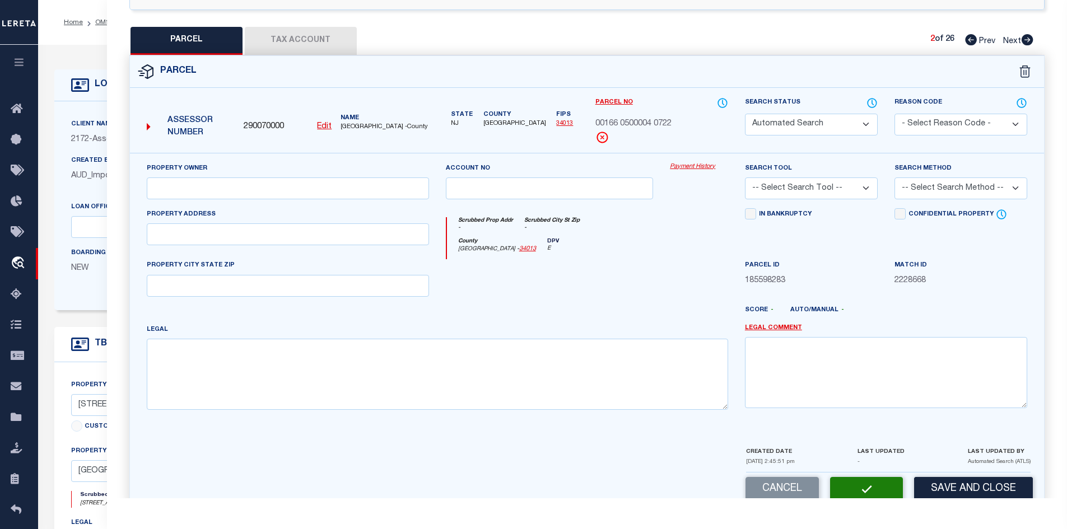
select select "PR"
select select "099"
type input "AVAILABLE FROM DATA SOURCE,NOT"
select select "ATL"
select select "ADD"
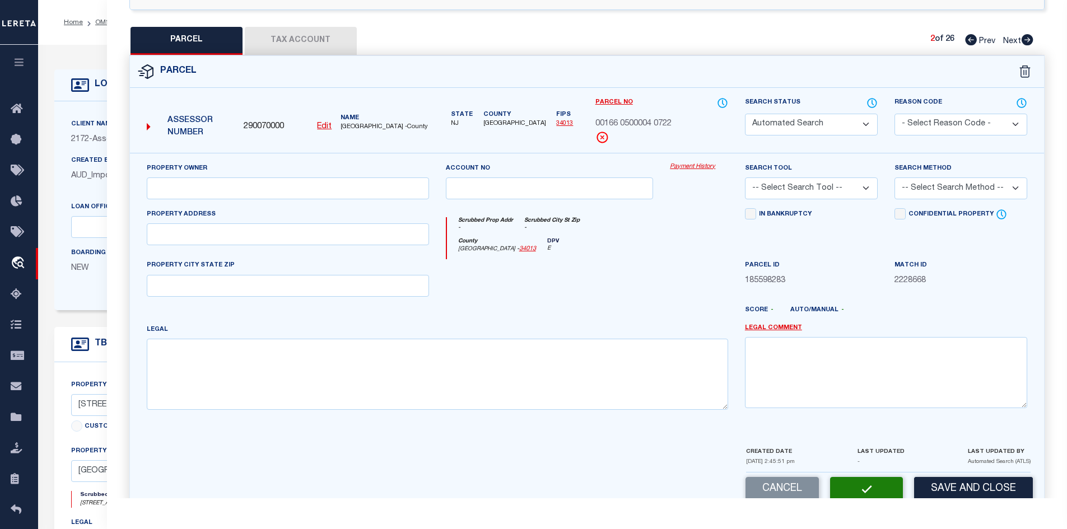
type input "[GEOGRAPHIC_DATA]"
type textarea "LOT:4 BLK:166.05 DIST:22 CITY/[GEOGRAPHIC_DATA]/TWP:WEST ORANGE TWP MAP REF:TAX…"
type textarea "PARCEL NOT NEEDED"
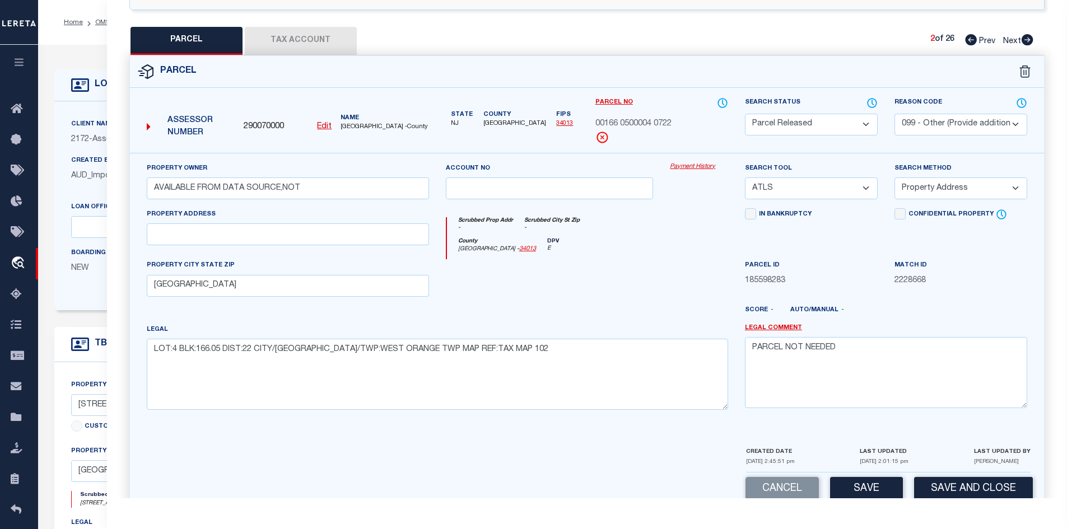
click at [1023, 39] on icon at bounding box center [1028, 39] width 12 height 11
select select "AS"
select select
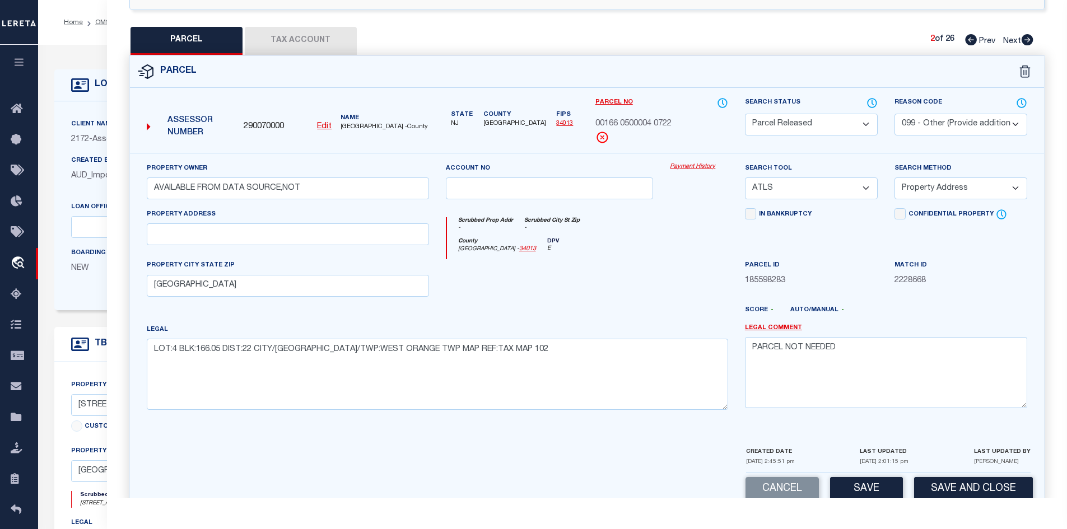
checkbox input "false"
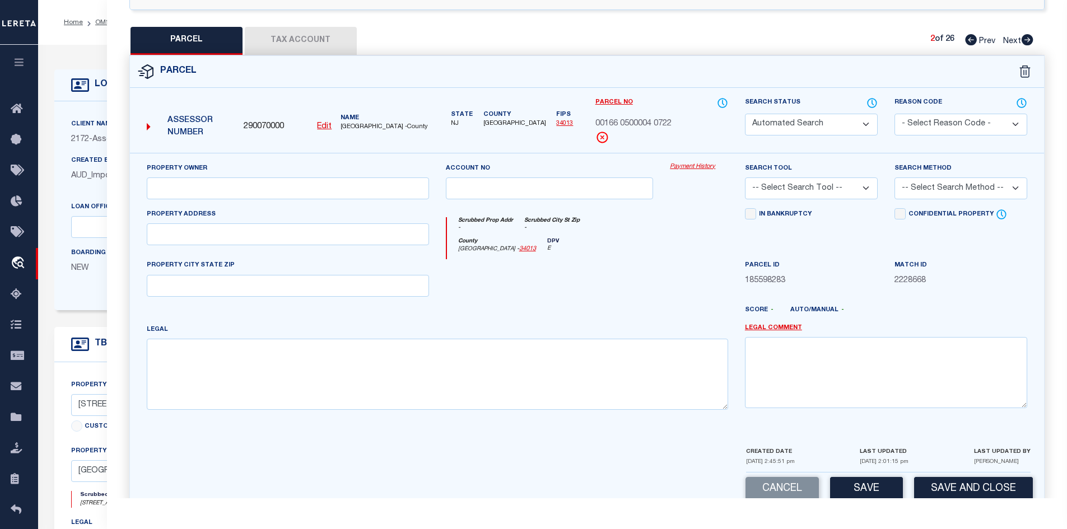
select select "PA"
select select "099"
type input "AVAILABLE FROM DATA SOURCE,NOT"
select select "ATL"
select select "ADD"
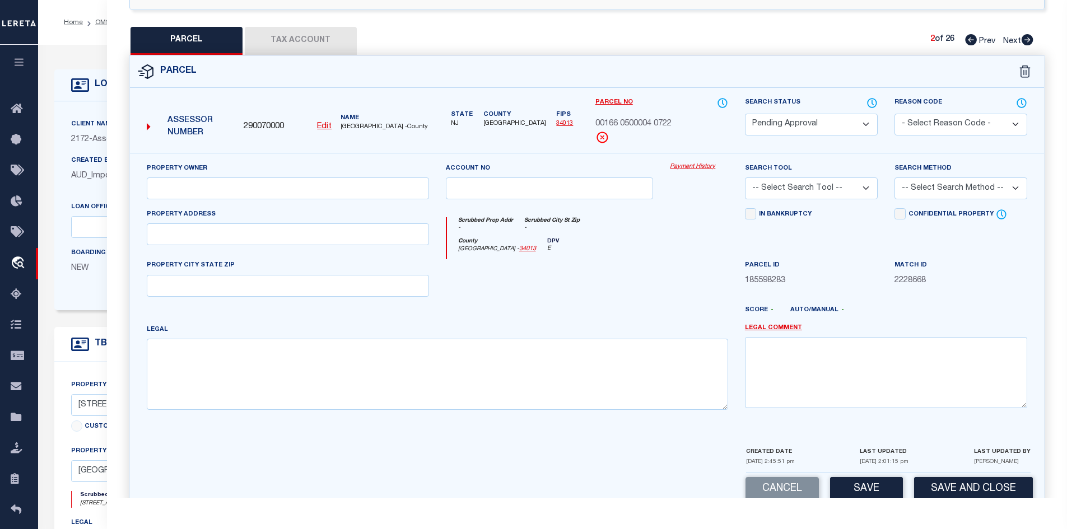
type input "[GEOGRAPHIC_DATA]"
type textarea "LOT:11 BLK:166.05 DIST:22 CITY/[GEOGRAPHIC_DATA]/TWP:WEST ORANGE TWP MAP REF:TA…"
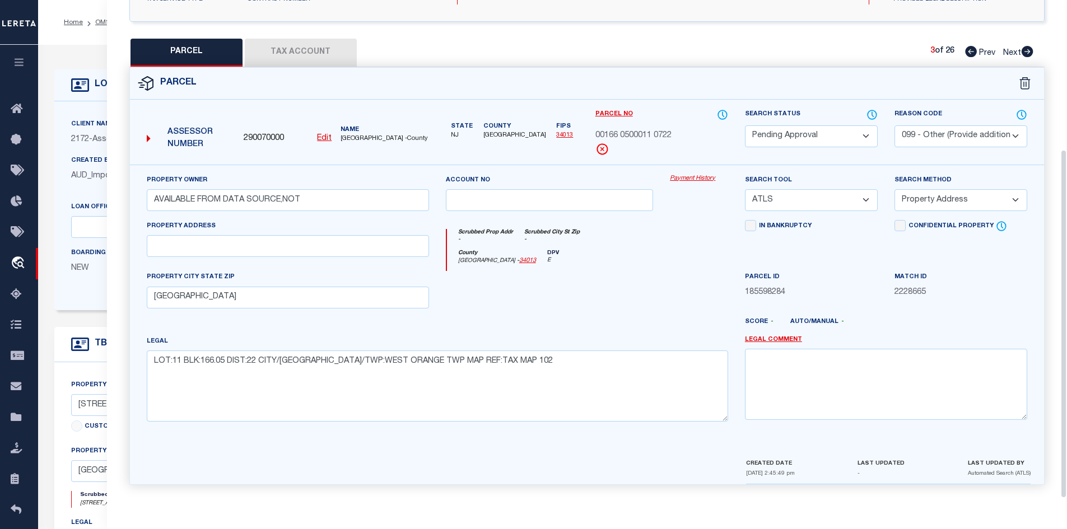
scroll to position [213, 0]
click at [854, 141] on select "Automated Search Bad Parcel Complete Duplicate Parcel High Dollar Reporting In …" at bounding box center [811, 136] width 133 height 22
select select "PR"
click at [745, 125] on select "Automated Search Bad Parcel Complete Duplicate Parcel High Dollar Reporting In …" at bounding box center [811, 136] width 133 height 22
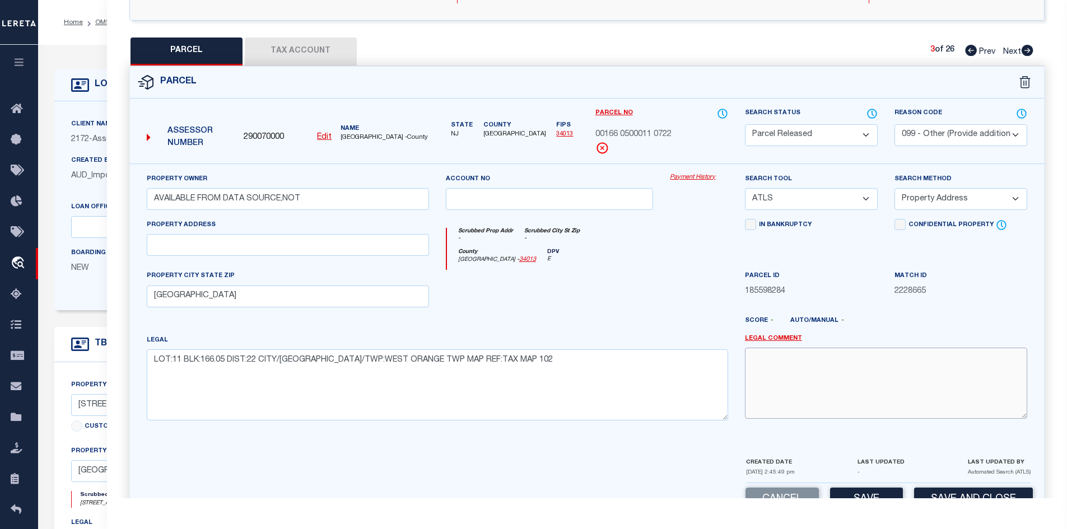
click at [823, 367] on textarea at bounding box center [886, 383] width 282 height 71
paste textarea "PARCEL NOT NEEDED"
type textarea "PARCEL NOT NEEDED"
click at [848, 494] on button "Save" at bounding box center [866, 500] width 73 height 24
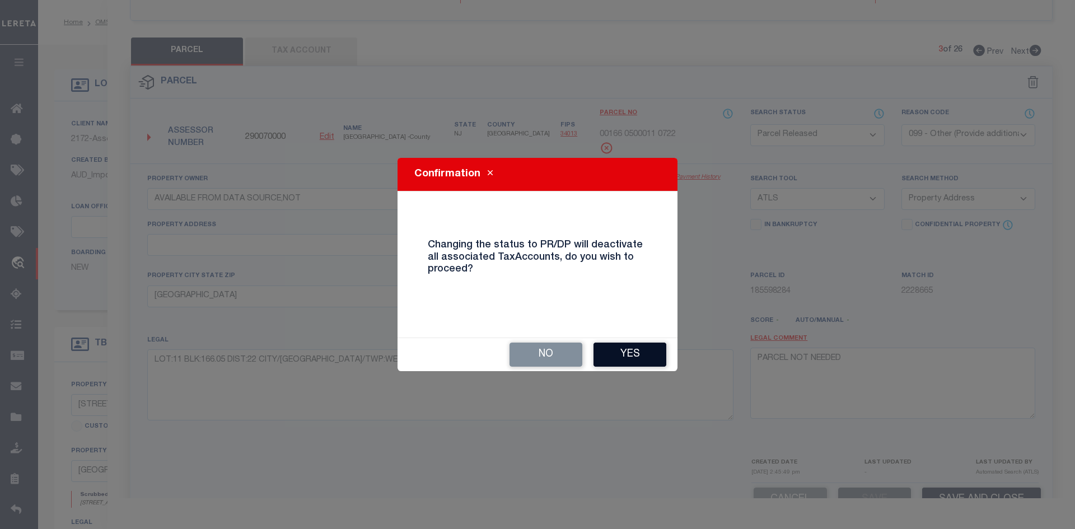
click at [637, 359] on button "Yes" at bounding box center [630, 355] width 73 height 24
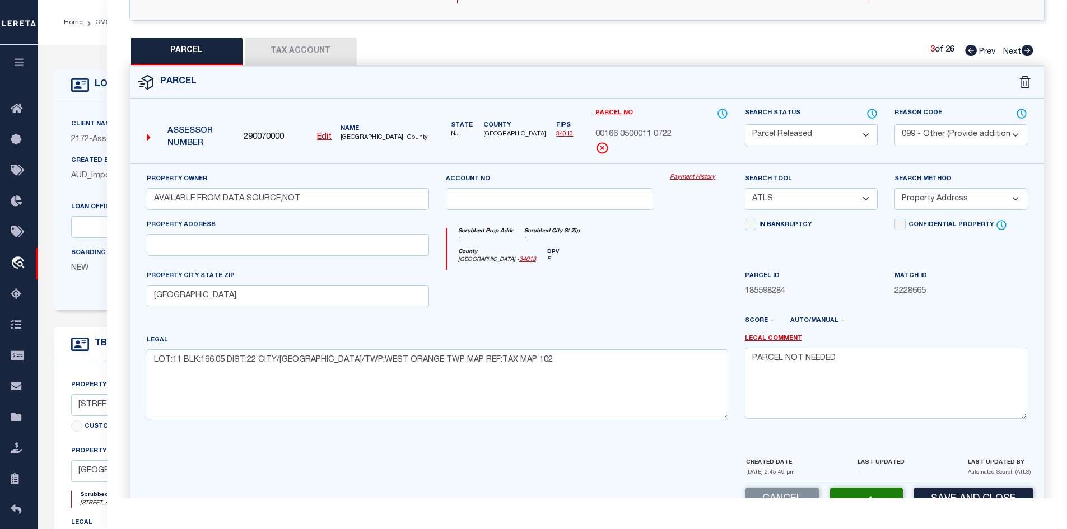
select select "AS"
select select
checkbox input "false"
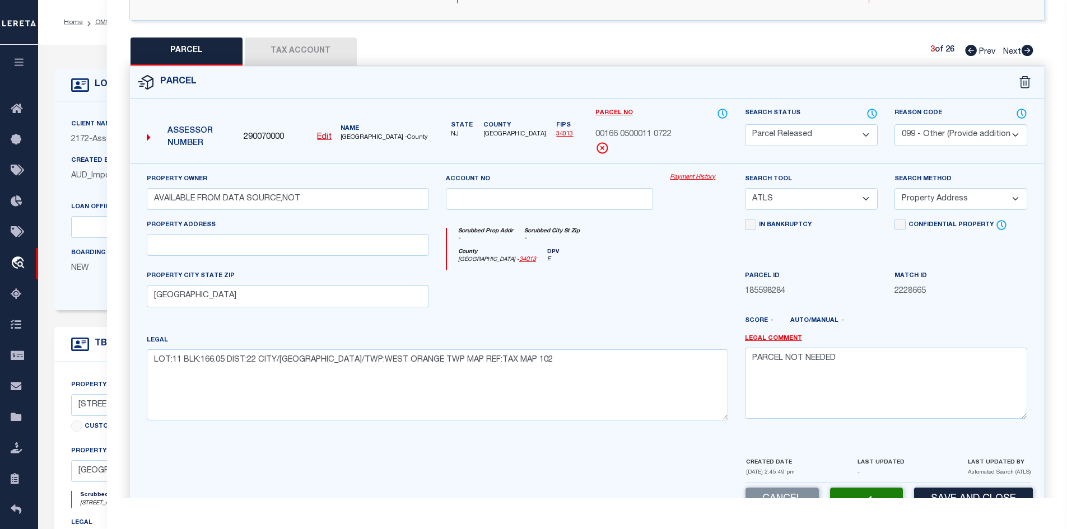
checkbox input "false"
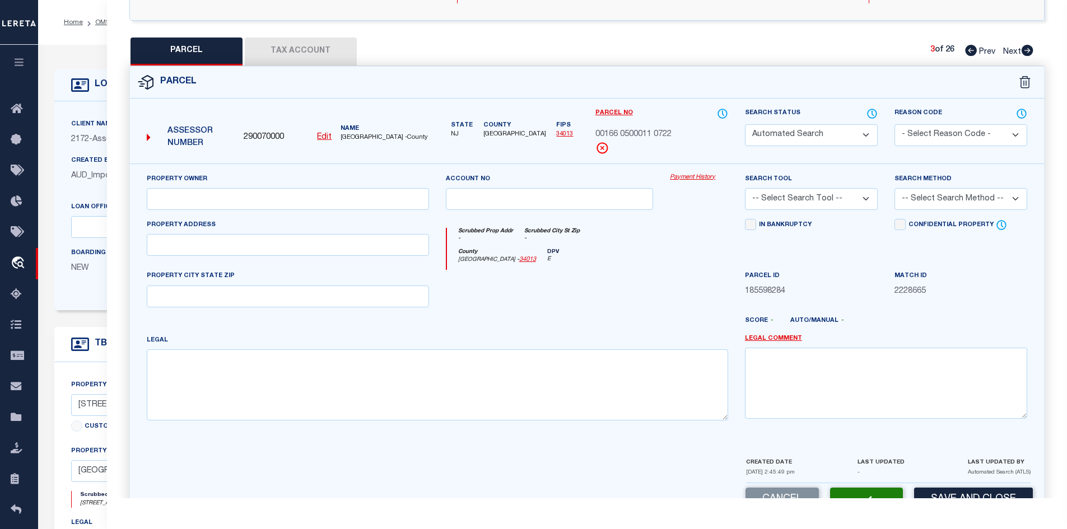
select select "PR"
select select "099"
type input "AVAILABLE FROM DATA SOURCE,NOT"
select select "ATL"
select select "ADD"
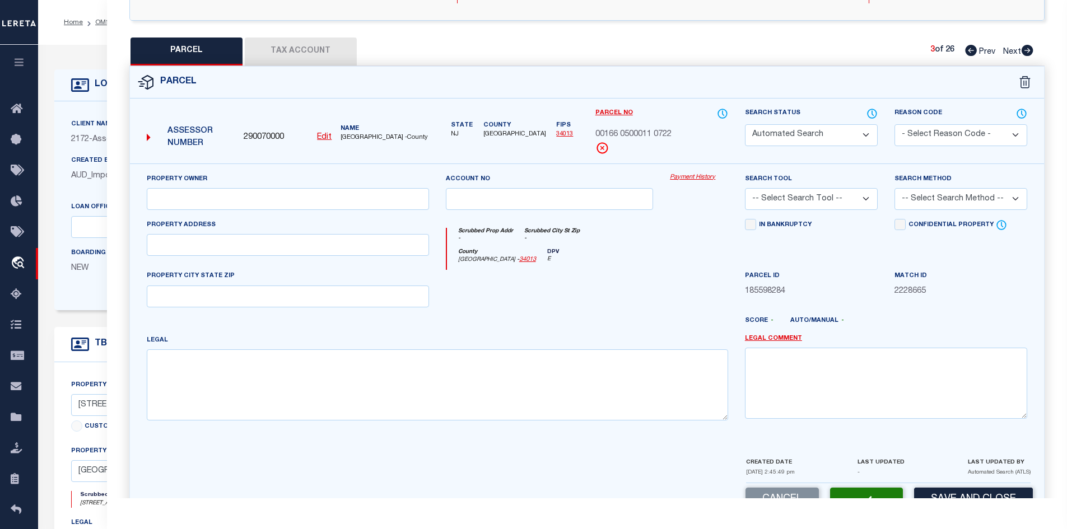
type input "[GEOGRAPHIC_DATA]"
type textarea "LOT:11 BLK:166.05 DIST:22 CITY/[GEOGRAPHIC_DATA]/TWP:WEST ORANGE TWP MAP REF:TA…"
type textarea "PARCEL NOT NEEDED"
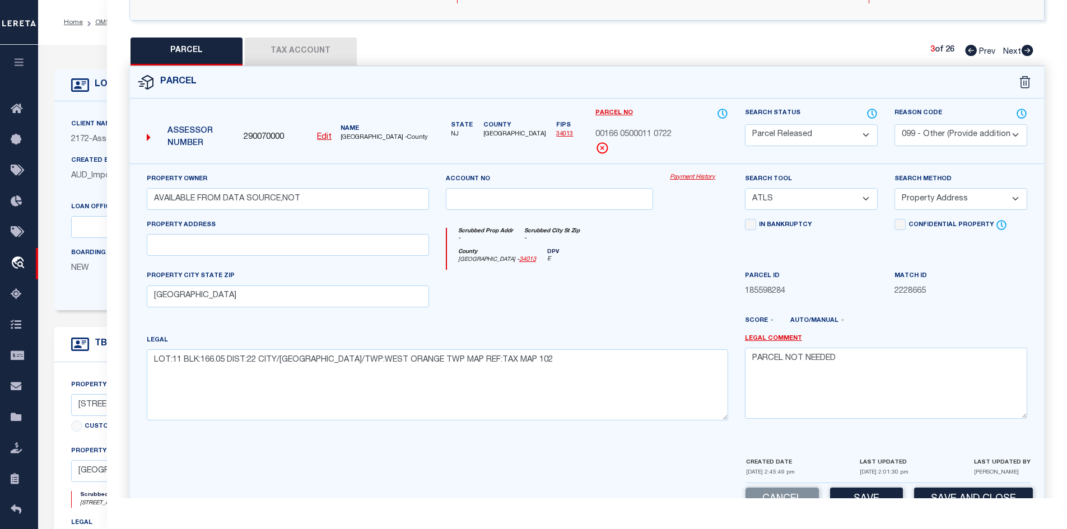
click at [1030, 51] on icon at bounding box center [1027, 50] width 12 height 11
select select "AS"
select select
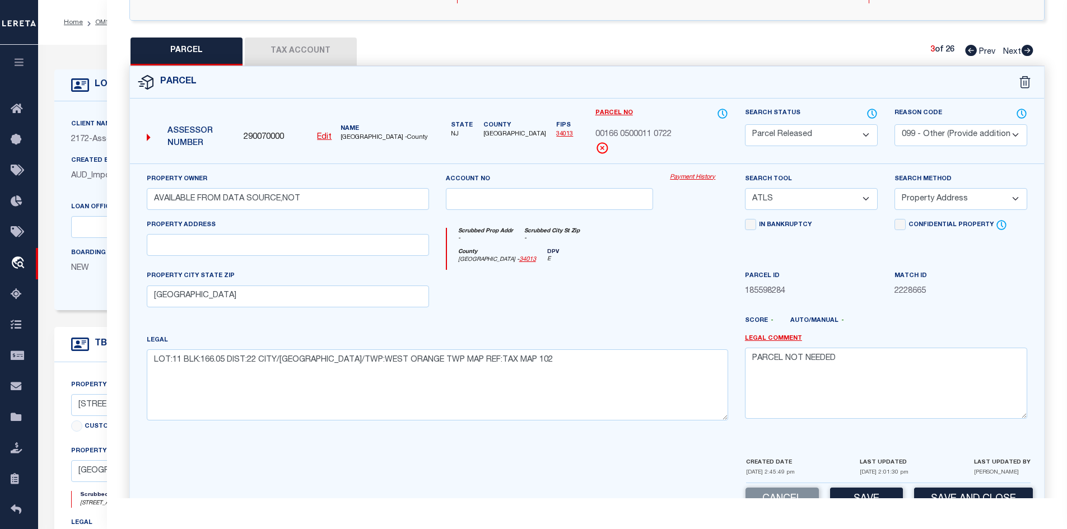
checkbox input "false"
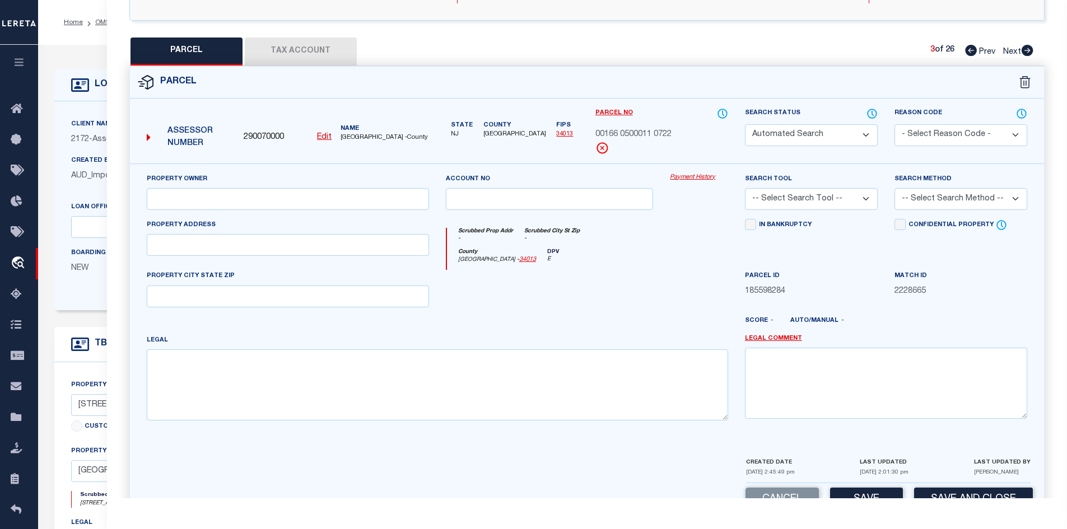
select select "PA"
select select "099"
type input "AVAILABLE FROM DATA SOURCE,NOT"
select select "ATL"
select select "ADD"
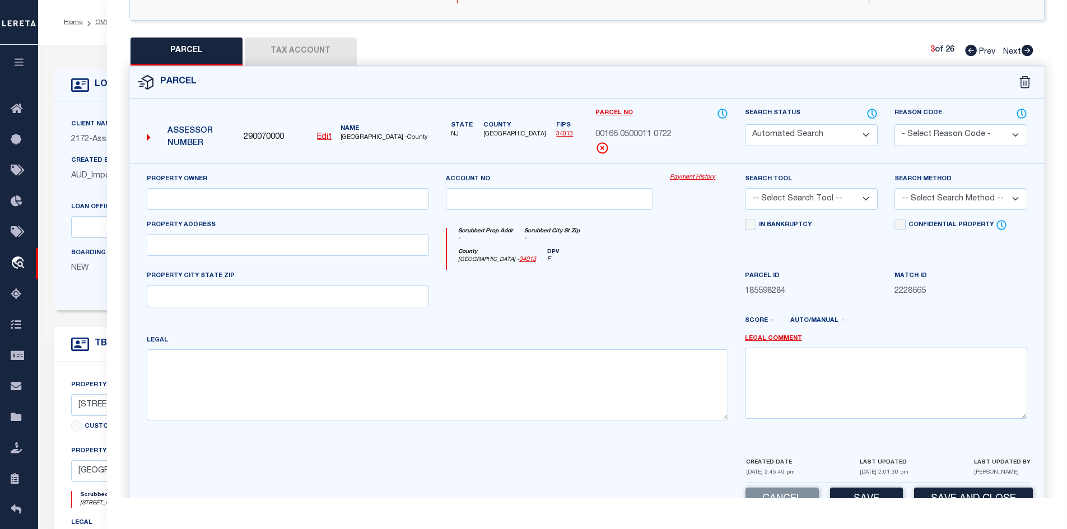
type input "[GEOGRAPHIC_DATA]"
type textarea "LOT:5 BLK:166.05 DIST:22 CITY/[GEOGRAPHIC_DATA]/TWP:WEST ORANGE TWP MAP REF:TAX…"
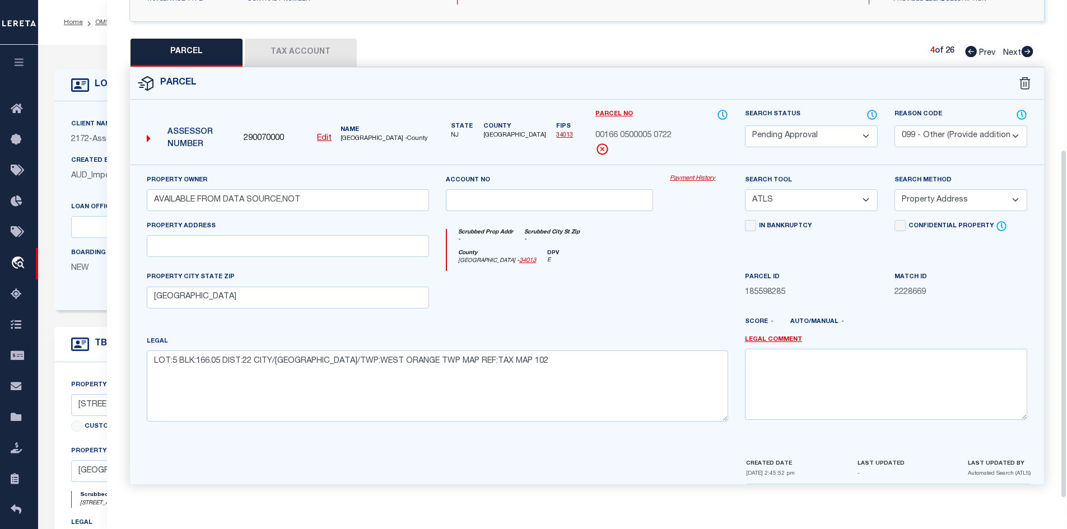
click at [808, 128] on select "Automated Search Bad Parcel Complete Duplicate Parcel High Dollar Reporting In …" at bounding box center [811, 136] width 133 height 22
select select "PR"
click at [745, 125] on select "Automated Search Bad Parcel Complete Duplicate Parcel High Dollar Reporting In …" at bounding box center [811, 136] width 133 height 22
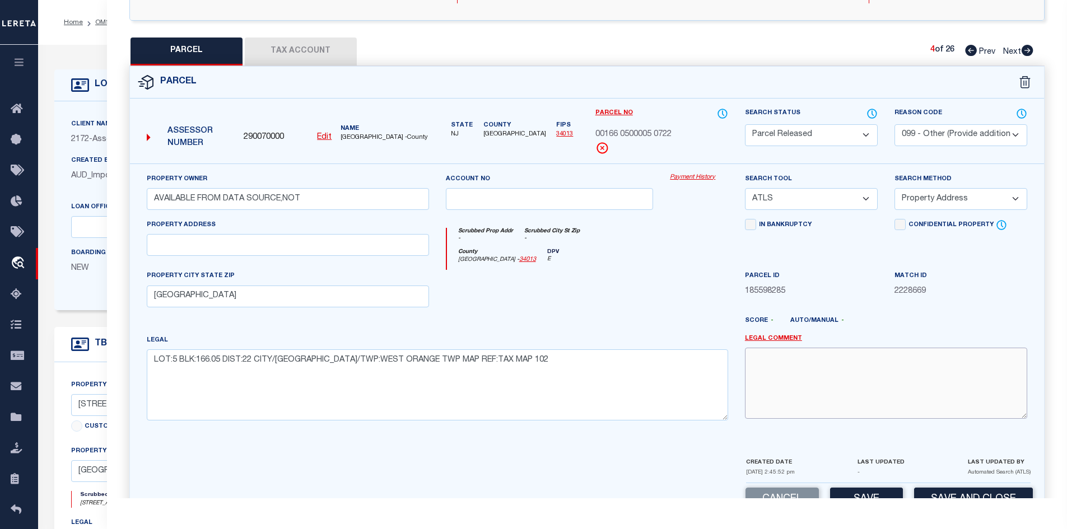
click at [785, 350] on textarea at bounding box center [886, 383] width 282 height 71
paste textarea "PARCEL NOT NEEDED"
type textarea "PARCEL NOT NEEDED"
click at [853, 491] on button "Save" at bounding box center [866, 500] width 73 height 24
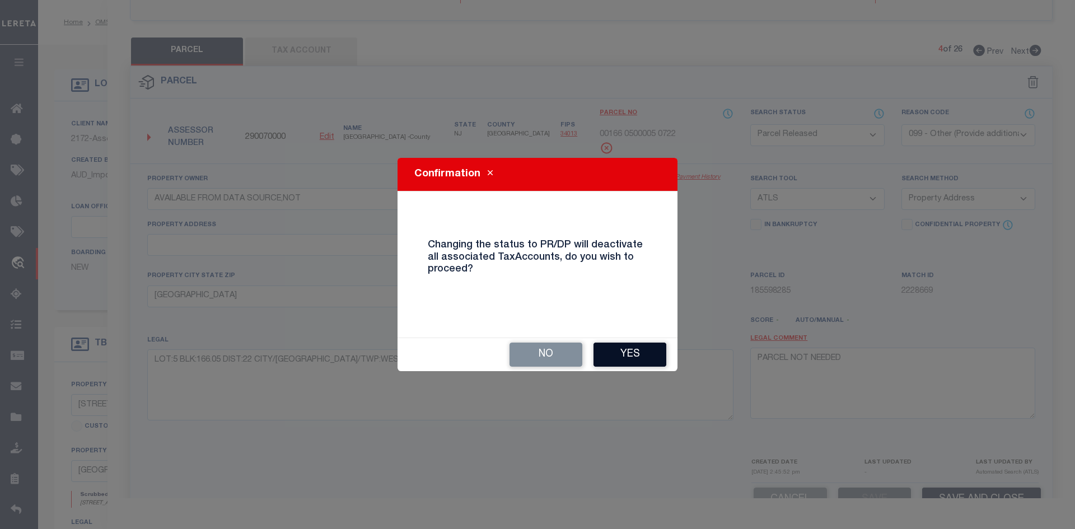
click at [636, 360] on button "Yes" at bounding box center [630, 355] width 73 height 24
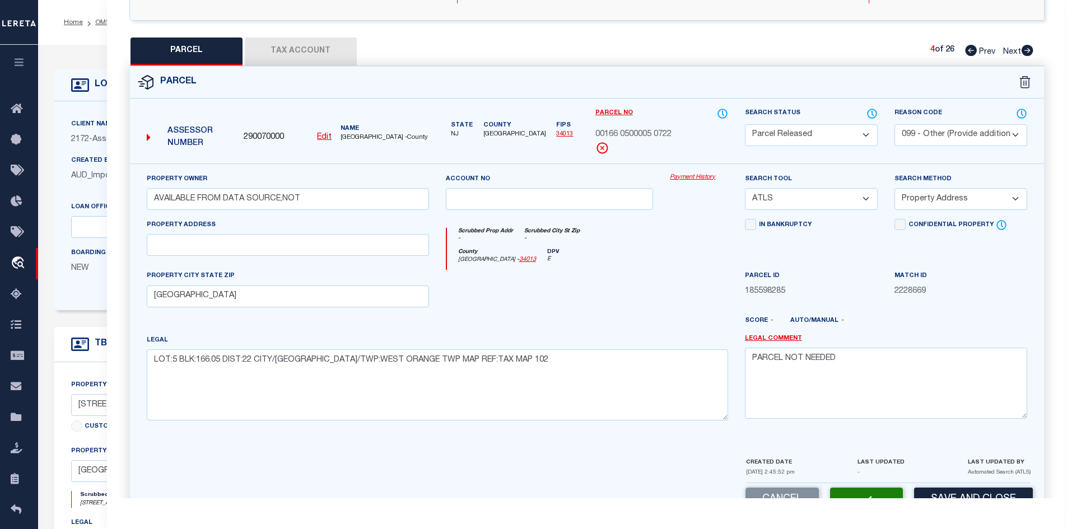
select select "AS"
select select
click at [1026, 49] on icon at bounding box center [1028, 50] width 12 height 11
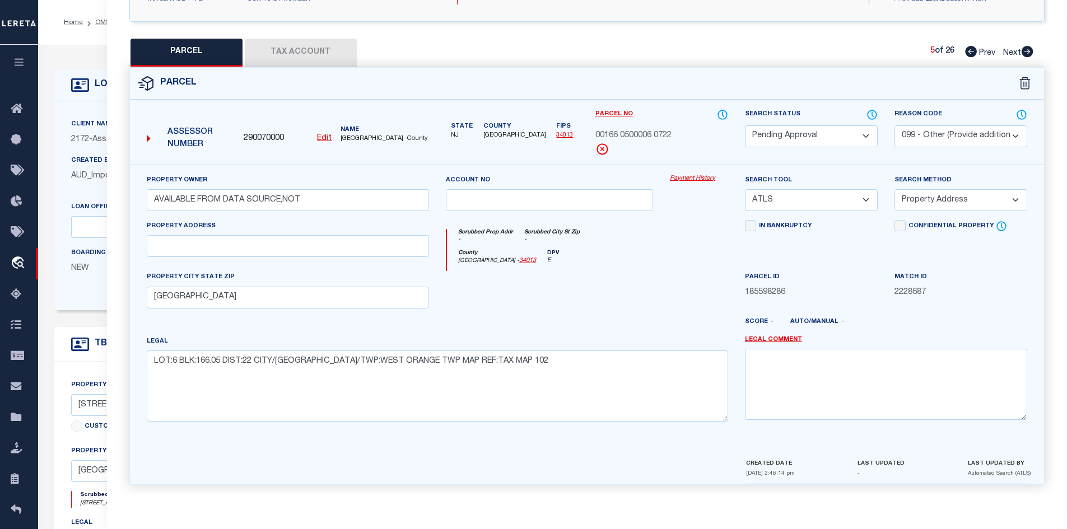
click at [848, 142] on select "Automated Search Bad Parcel Complete Duplicate Parcel High Dollar Reporting In …" at bounding box center [811, 136] width 133 height 22
click at [745, 125] on select "Automated Search Bad Parcel Complete Duplicate Parcel High Dollar Reporting In …" at bounding box center [811, 136] width 133 height 22
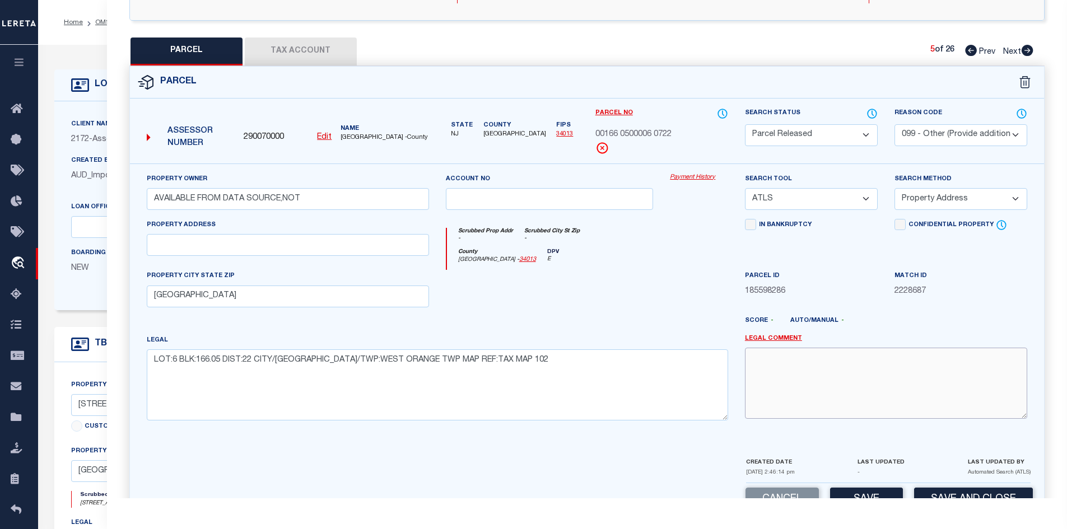
click at [833, 382] on textarea at bounding box center [886, 383] width 282 height 71
paste textarea "PARCEL NOT NEEDED"
click at [854, 487] on div "Cancel Save Save and Close" at bounding box center [587, 499] width 915 height 33
click at [854, 491] on button "Save" at bounding box center [866, 500] width 73 height 24
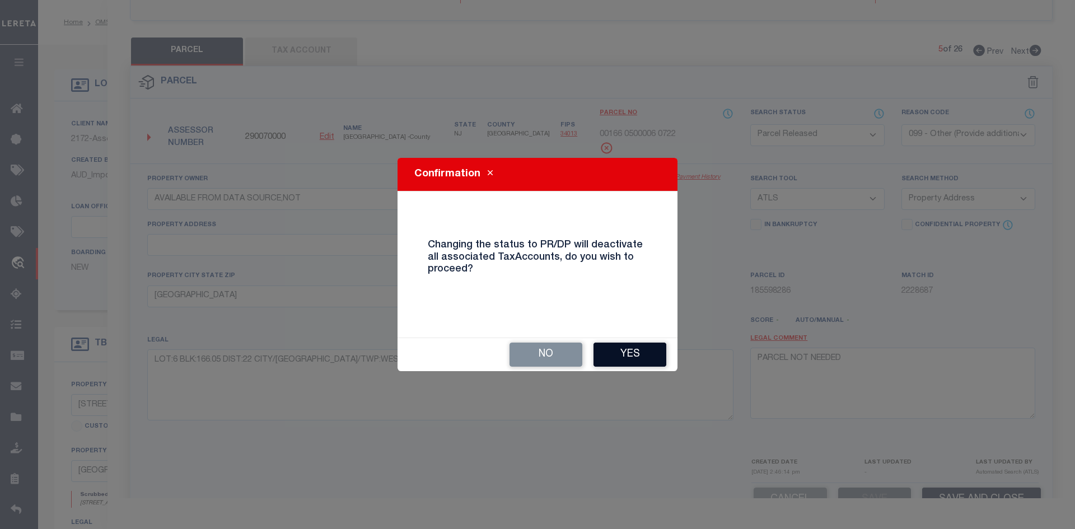
click at [656, 355] on button "Yes" at bounding box center [630, 355] width 73 height 24
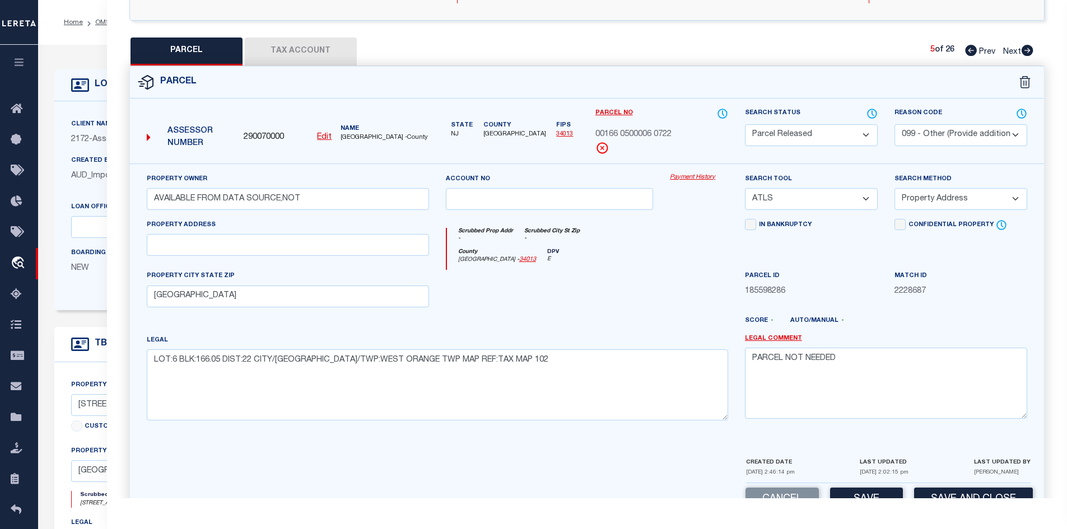
click at [1028, 49] on icon at bounding box center [1027, 50] width 12 height 11
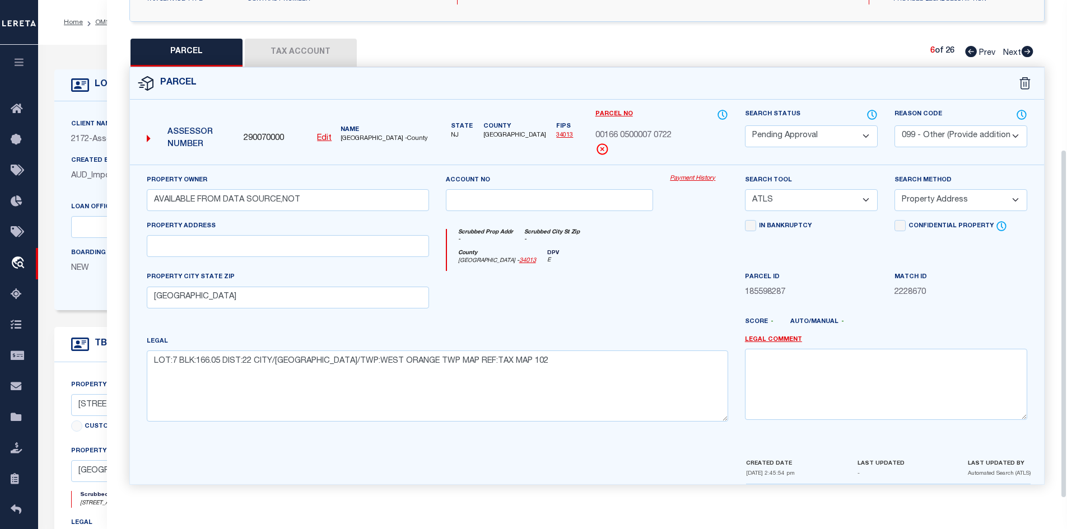
click at [823, 137] on select "Automated Search Bad Parcel Complete Duplicate Parcel High Dollar Reporting In …" at bounding box center [811, 136] width 133 height 22
click at [745, 125] on select "Automated Search Bad Parcel Complete Duplicate Parcel High Dollar Reporting In …" at bounding box center [811, 136] width 133 height 22
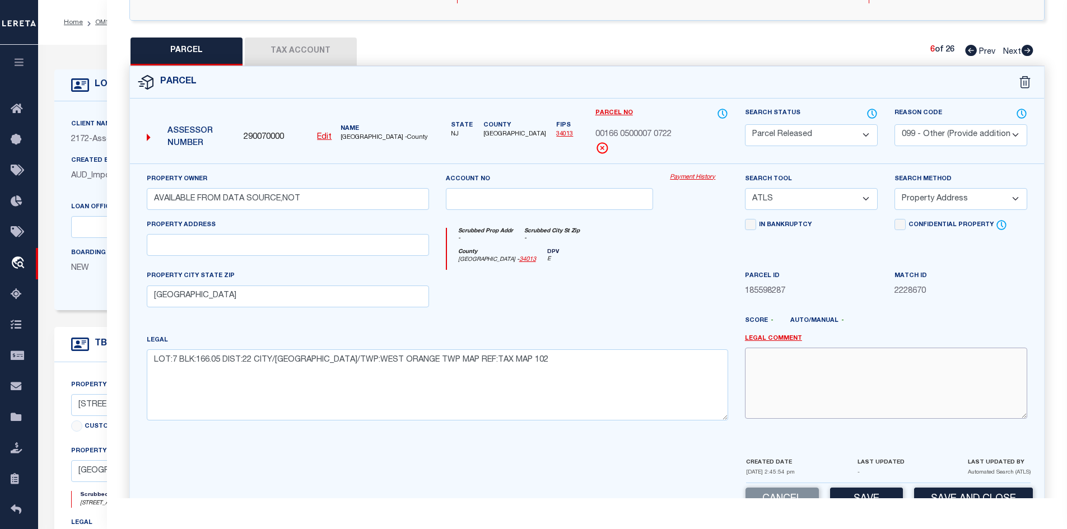
click at [806, 380] on textarea at bounding box center [886, 383] width 282 height 71
paste textarea "PARCEL NOT NEEDED"
click at [861, 496] on button "Save" at bounding box center [866, 500] width 73 height 24
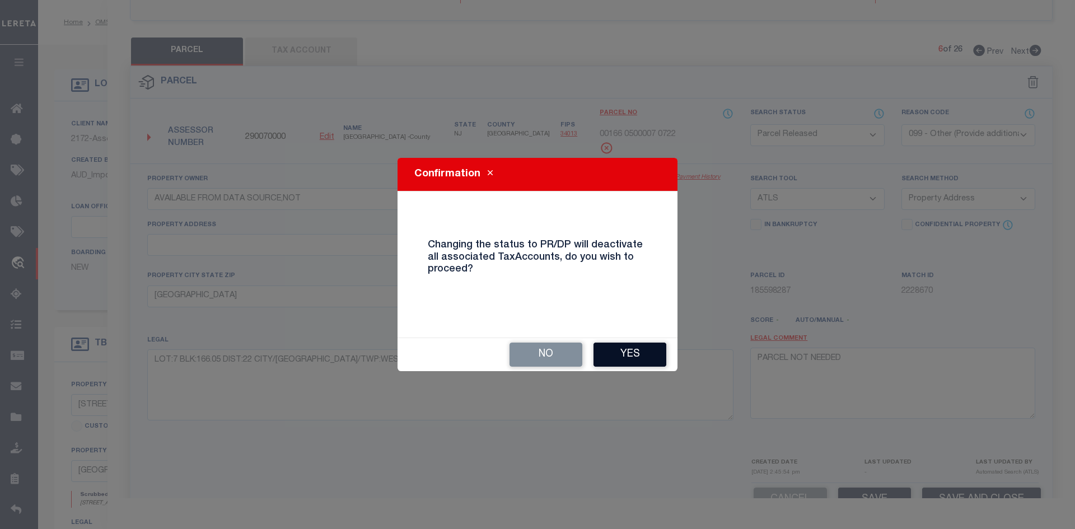
click at [639, 356] on button "Yes" at bounding box center [630, 355] width 73 height 24
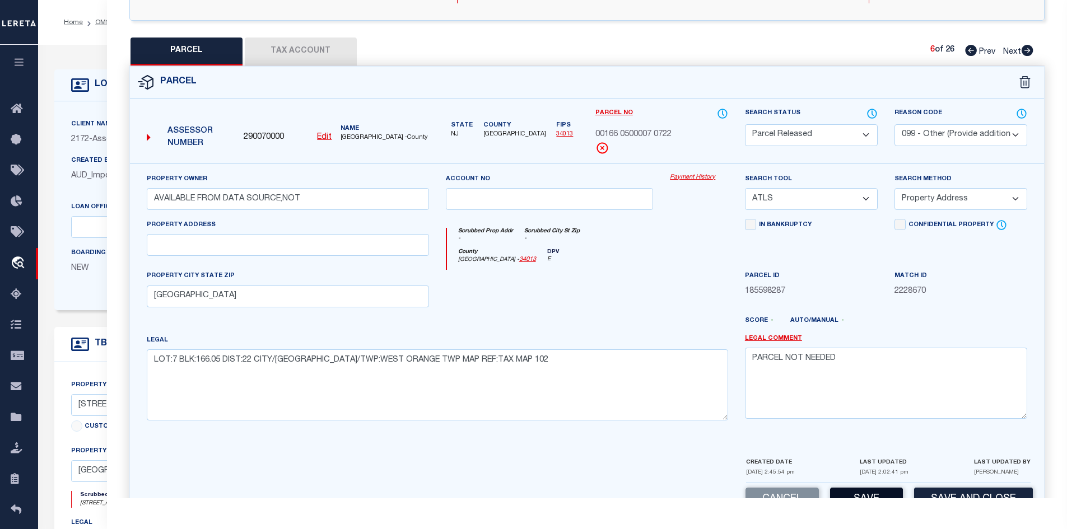
click at [873, 493] on button "Save" at bounding box center [866, 500] width 73 height 24
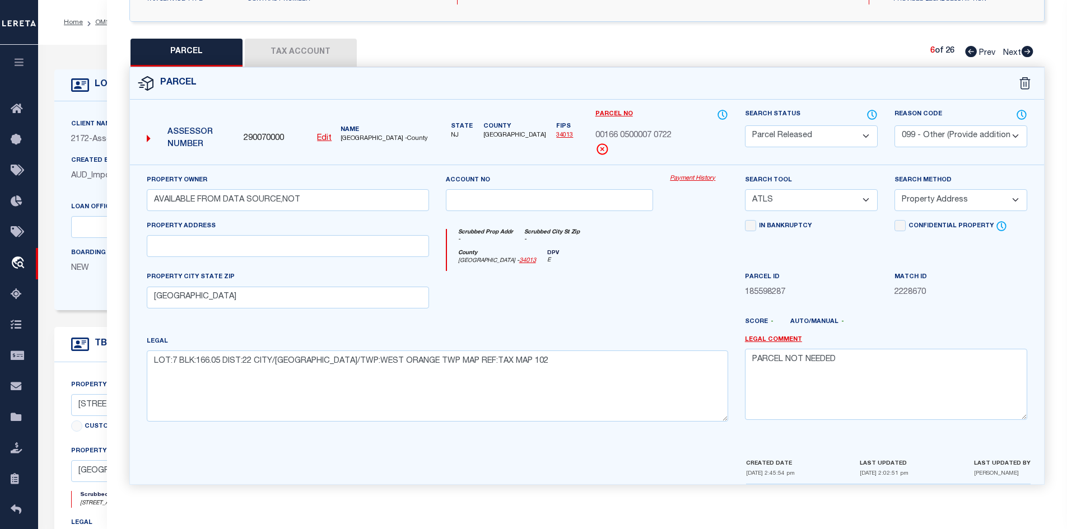
click at [1027, 48] on icon at bounding box center [1028, 51] width 12 height 11
click at [850, 134] on select "Automated Search Bad Parcel Complete Duplicate Parcel High Dollar Reporting In …" at bounding box center [811, 136] width 133 height 22
click at [745, 125] on select "Automated Search Bad Parcel Complete Duplicate Parcel High Dollar Reporting In …" at bounding box center [811, 136] width 133 height 22
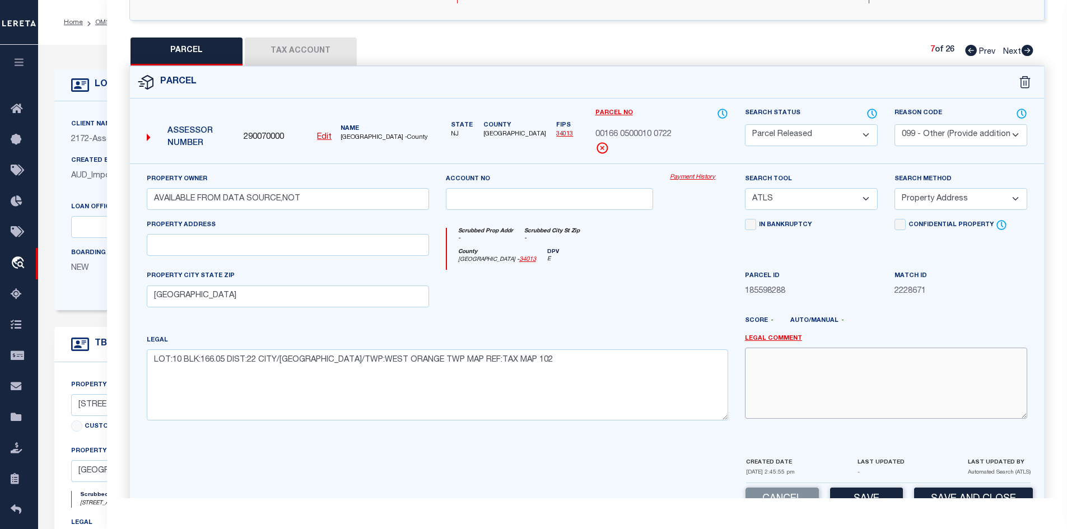
click at [807, 369] on textarea at bounding box center [886, 383] width 282 height 71
paste textarea "PARCEL NOT NEEDED"
click at [867, 496] on button "Save" at bounding box center [866, 500] width 73 height 24
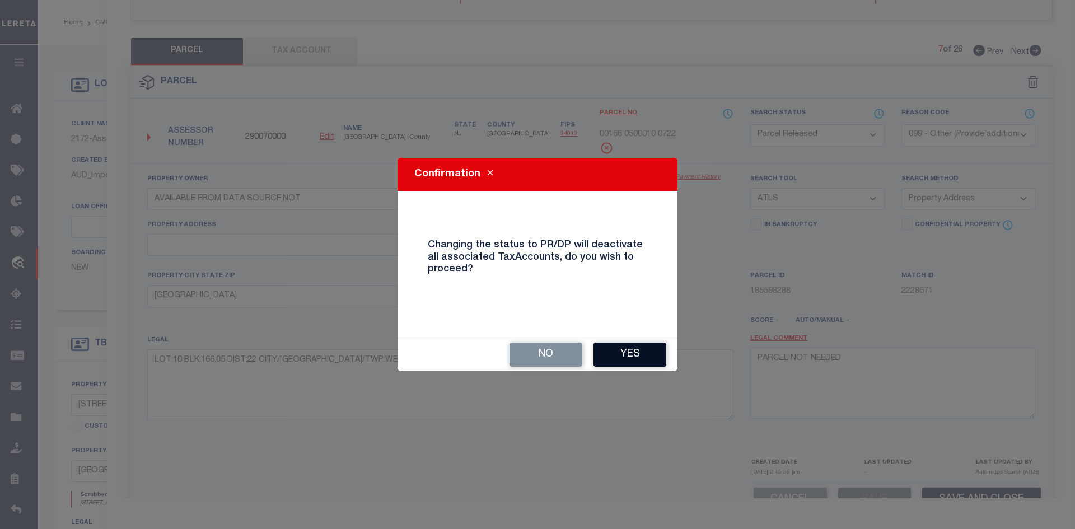
click at [630, 352] on button "Yes" at bounding box center [630, 355] width 73 height 24
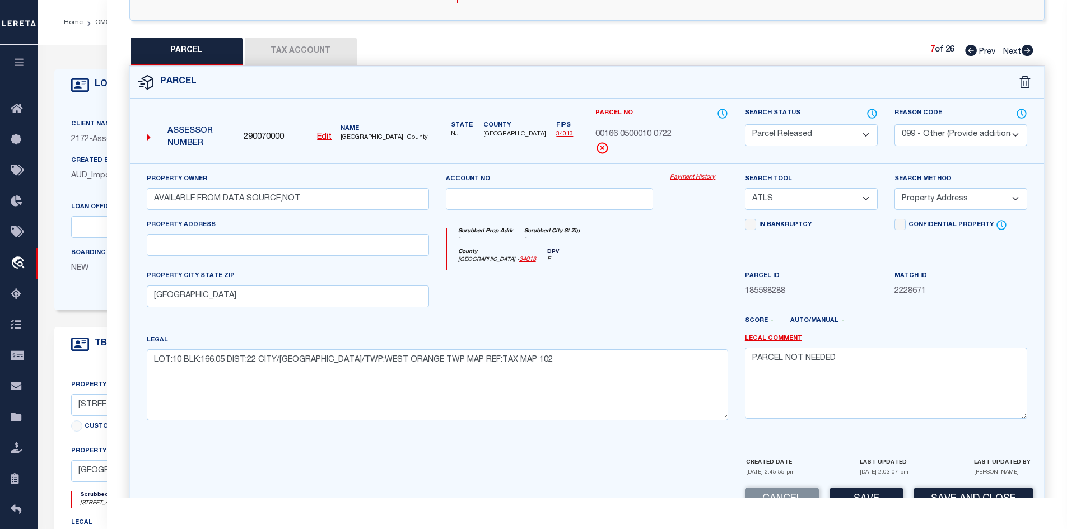
click at [1022, 49] on icon at bounding box center [1028, 50] width 12 height 11
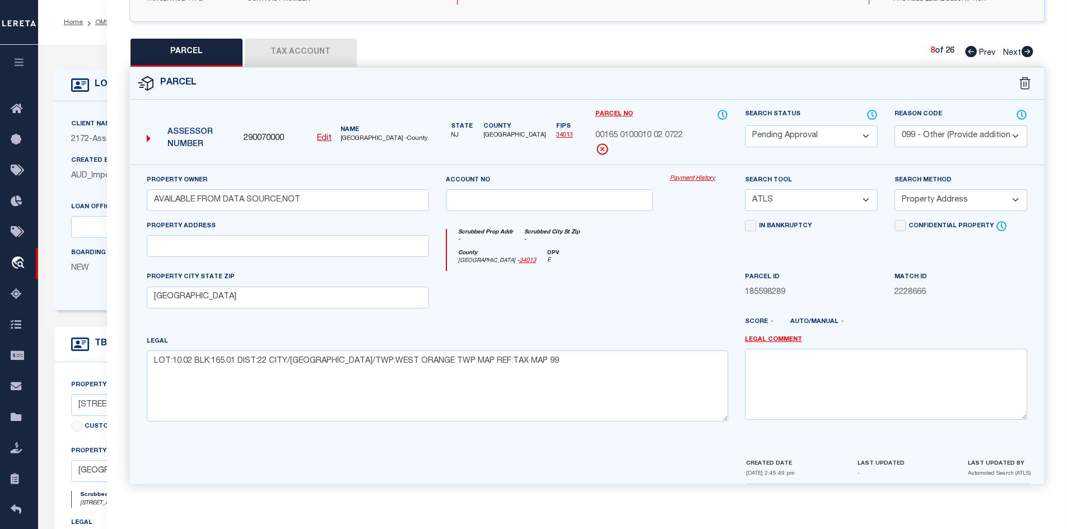
click at [788, 132] on select "Automated Search Bad Parcel Complete Duplicate Parcel High Dollar Reporting In …" at bounding box center [811, 136] width 133 height 22
click at [745, 125] on select "Automated Search Bad Parcel Complete Duplicate Parcel High Dollar Reporting In …" at bounding box center [811, 136] width 133 height 22
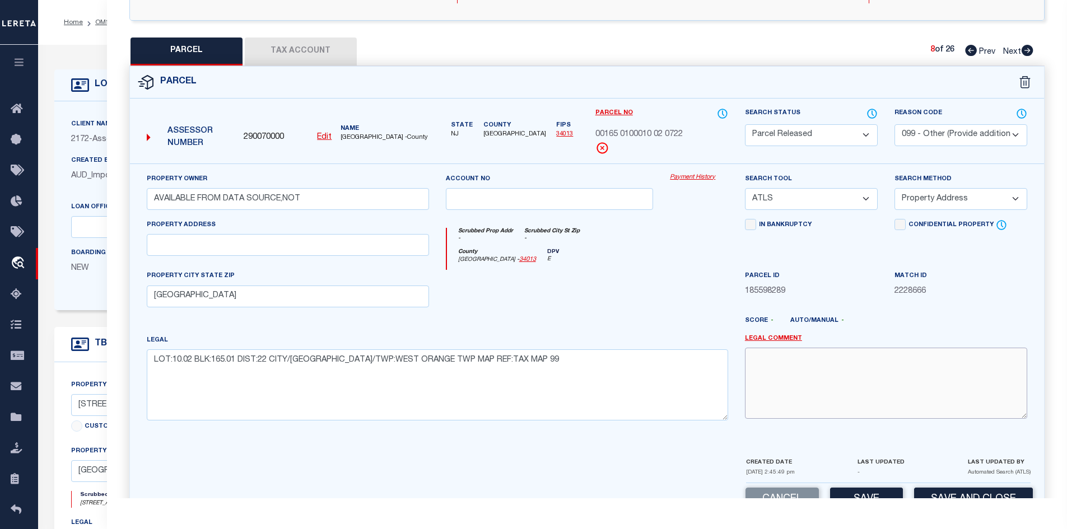
click at [806, 367] on textarea at bounding box center [886, 383] width 282 height 71
paste textarea "PARCEL NOT NEEDED"
click at [853, 493] on button "Save" at bounding box center [866, 500] width 73 height 24
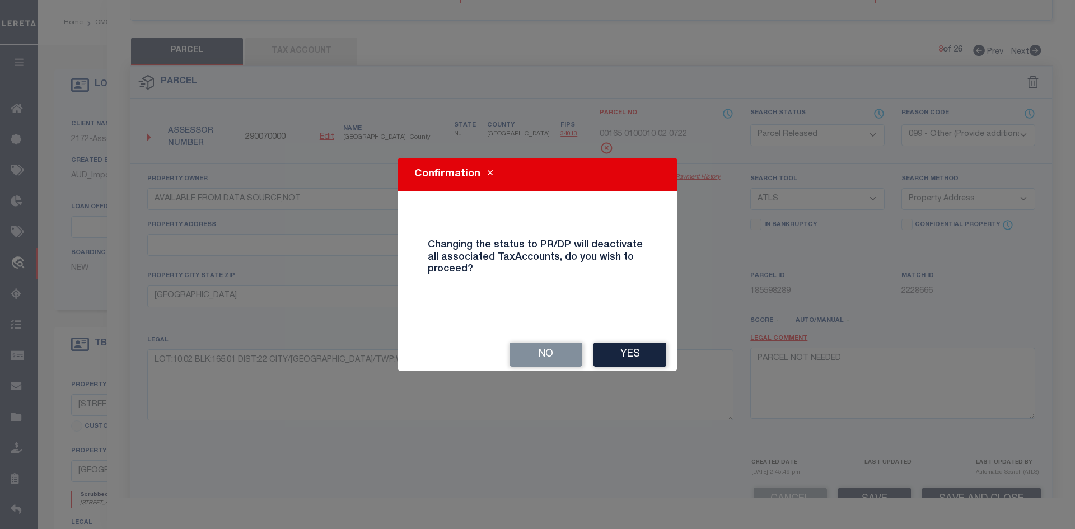
click at [627, 341] on div "No Yes" at bounding box center [538, 354] width 280 height 33
click at [627, 358] on button "Yes" at bounding box center [630, 355] width 73 height 24
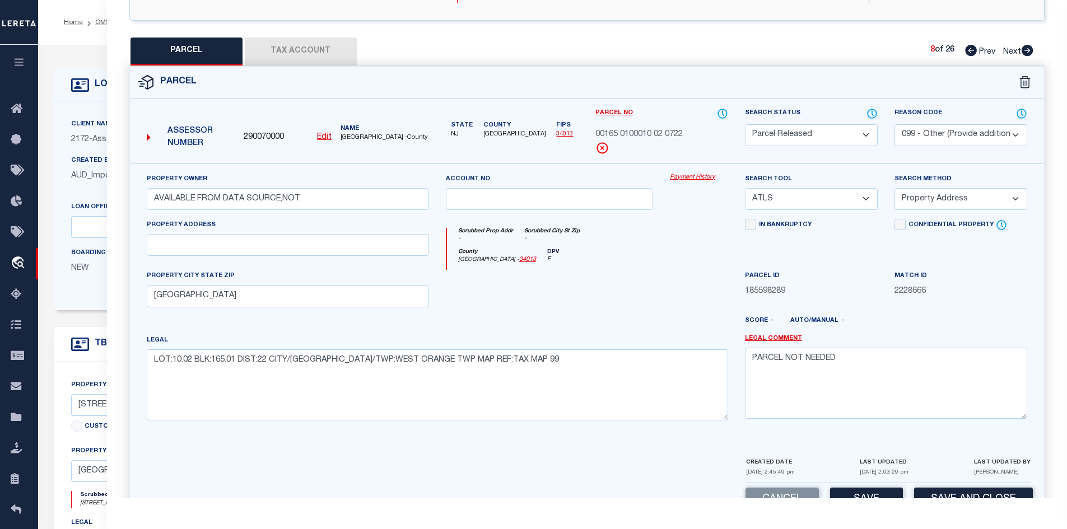
click at [1028, 48] on icon at bounding box center [1027, 50] width 12 height 11
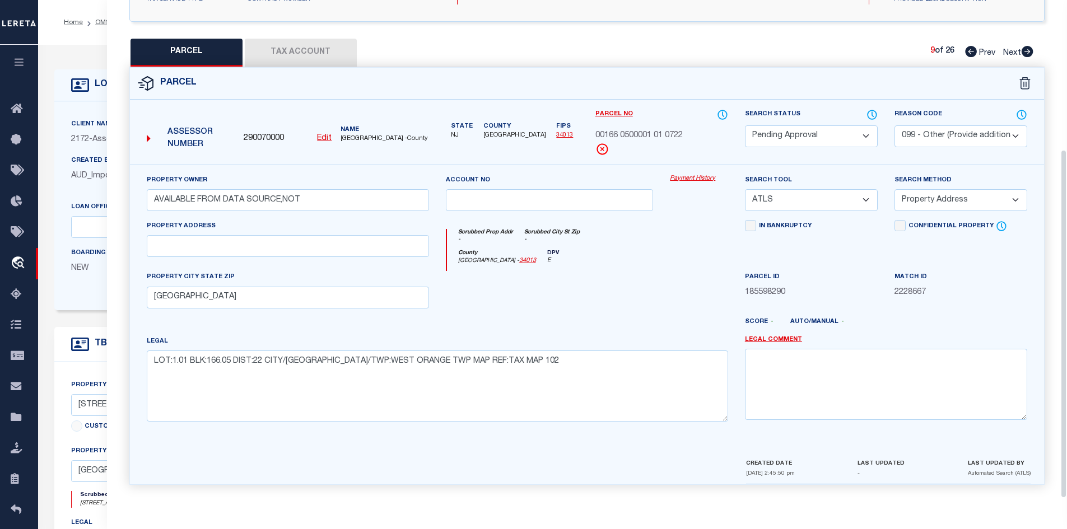
click at [817, 134] on select "Automated Search Bad Parcel Complete Duplicate Parcel High Dollar Reporting In …" at bounding box center [811, 136] width 133 height 22
click at [745, 125] on select "Automated Search Bad Parcel Complete Duplicate Parcel High Dollar Reporting In …" at bounding box center [811, 136] width 133 height 22
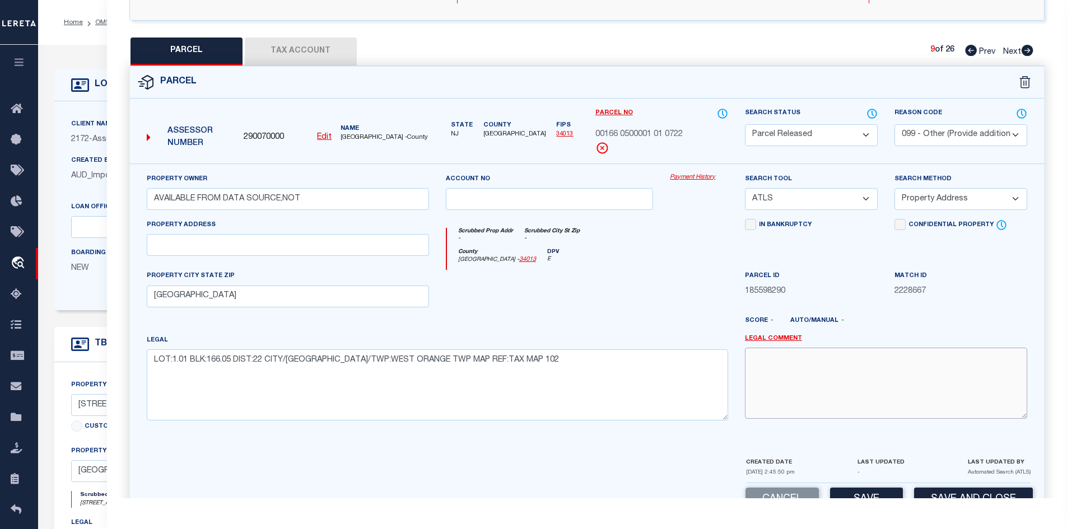
click at [818, 397] on textarea at bounding box center [886, 383] width 282 height 71
paste textarea "PARCEL NOT NEEDED"
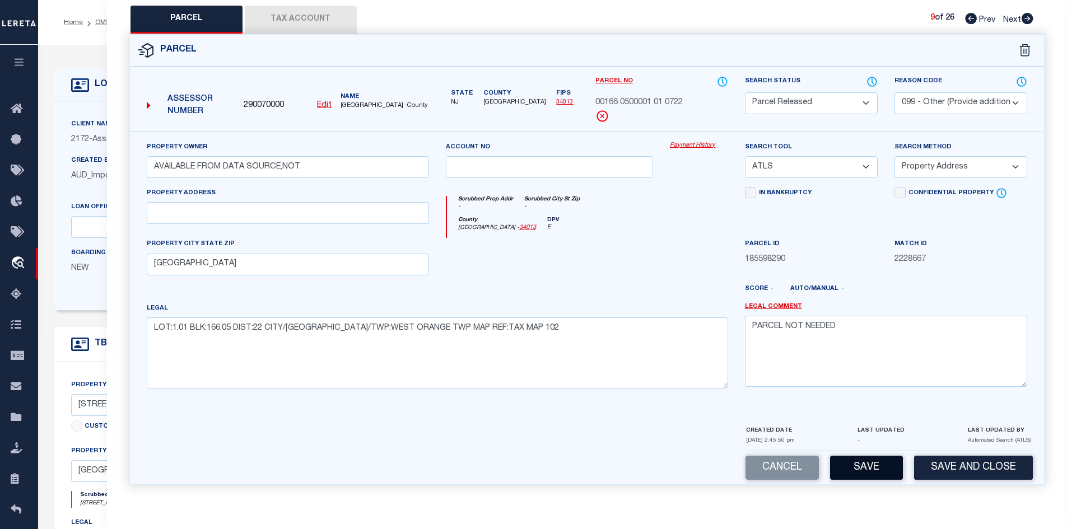
click at [863, 460] on button "Save" at bounding box center [866, 468] width 73 height 24
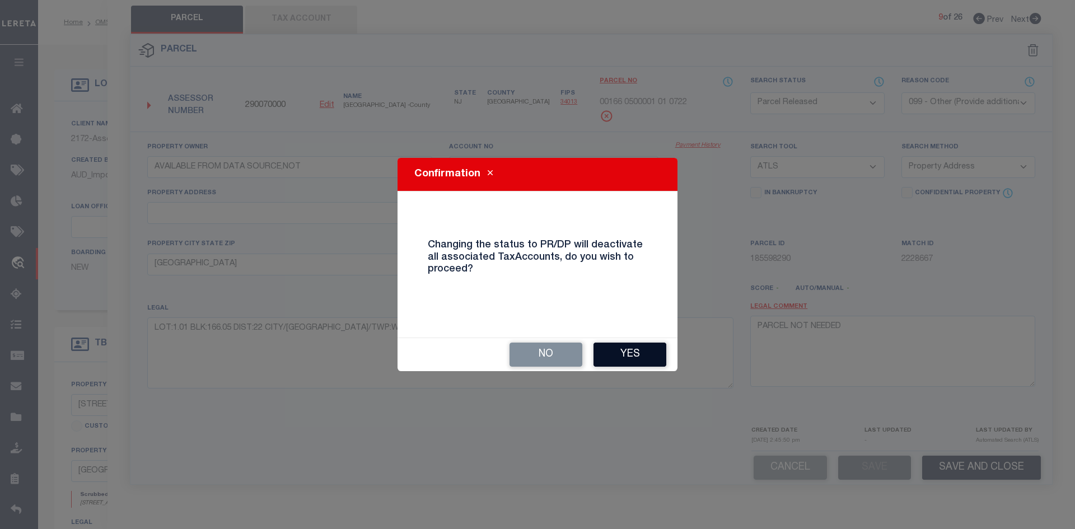
click at [639, 356] on button "Yes" at bounding box center [630, 355] width 73 height 24
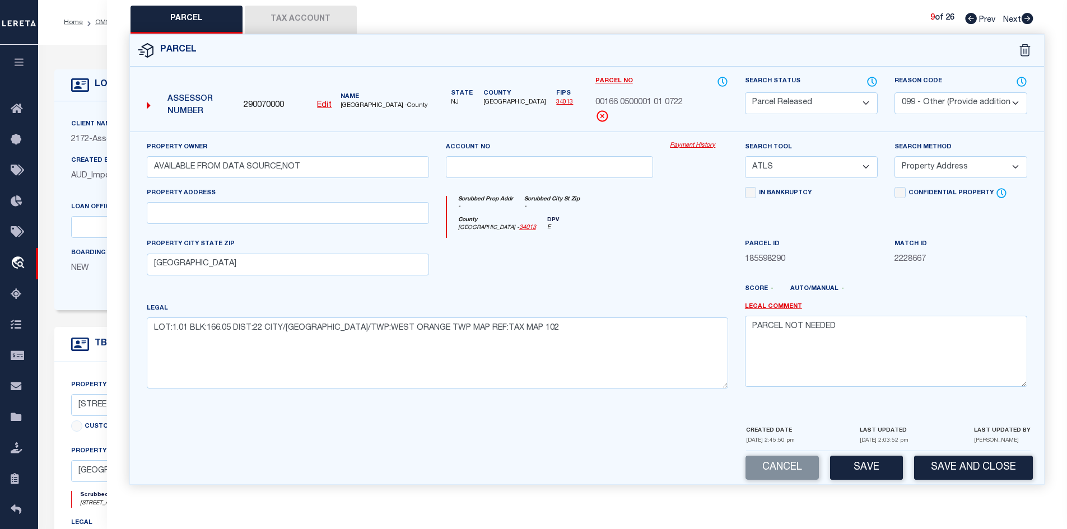
click at [1026, 15] on icon at bounding box center [1028, 18] width 12 height 11
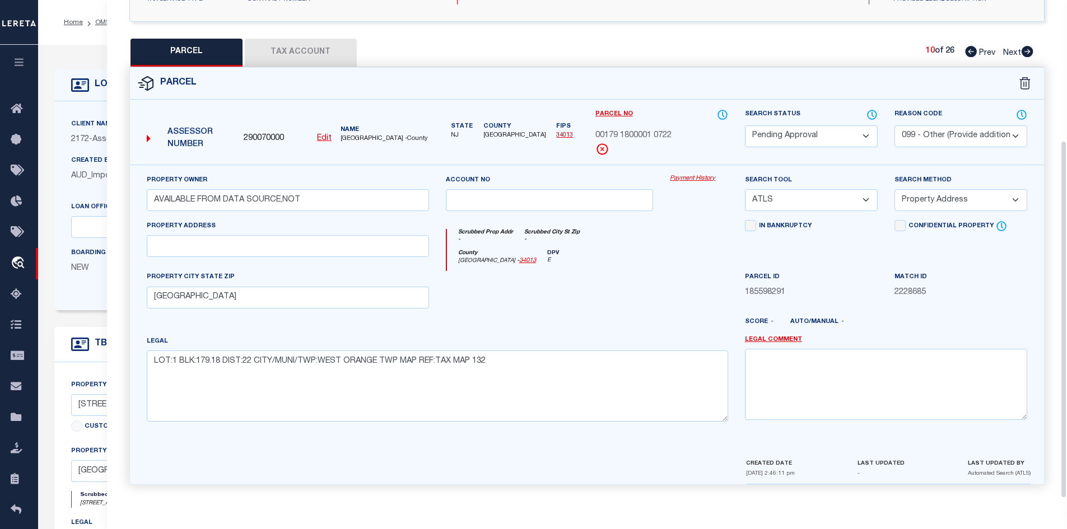
scroll to position [213, 0]
click at [827, 136] on select "Automated Search Bad Parcel Complete Duplicate Parcel High Dollar Reporting In …" at bounding box center [811, 136] width 133 height 22
click at [745, 125] on select "Automated Search Bad Parcel Complete Duplicate Parcel High Dollar Reporting In …" at bounding box center [811, 136] width 133 height 22
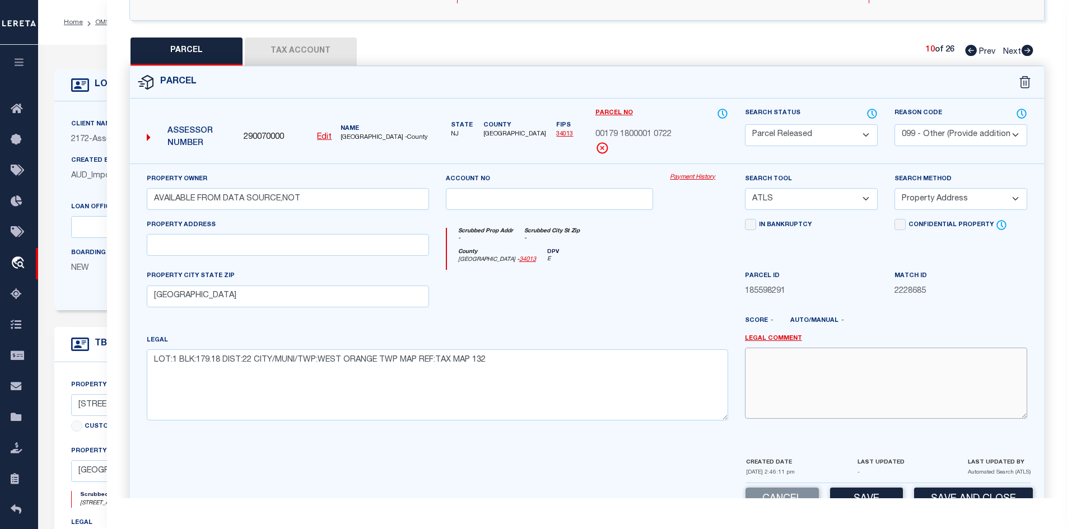
click at [789, 371] on textarea at bounding box center [886, 383] width 282 height 71
paste textarea "PARCEL NOT NEEDED"
click at [850, 493] on button "Save" at bounding box center [866, 500] width 73 height 24
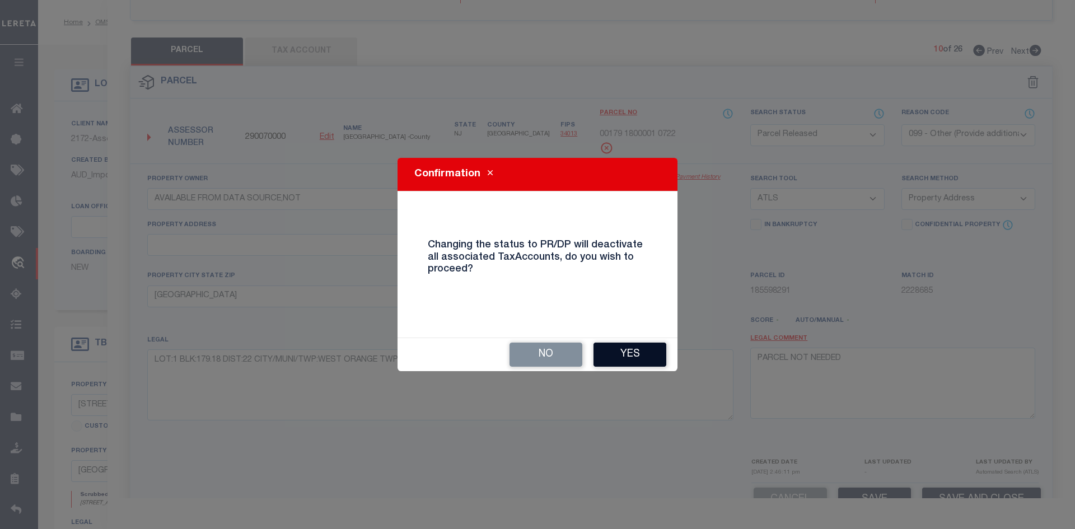
click at [656, 354] on button "Yes" at bounding box center [630, 355] width 73 height 24
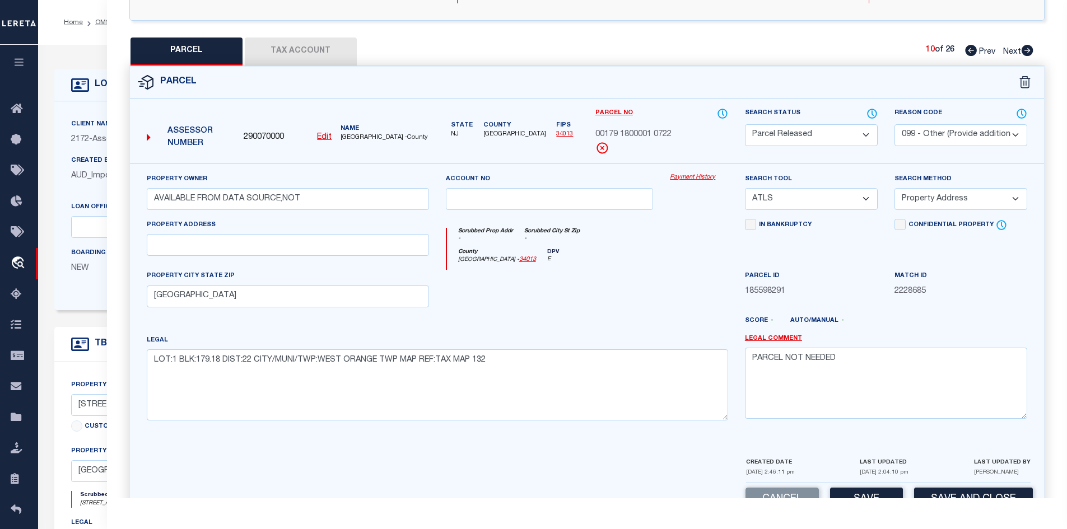
click at [1026, 50] on icon at bounding box center [1028, 50] width 12 height 11
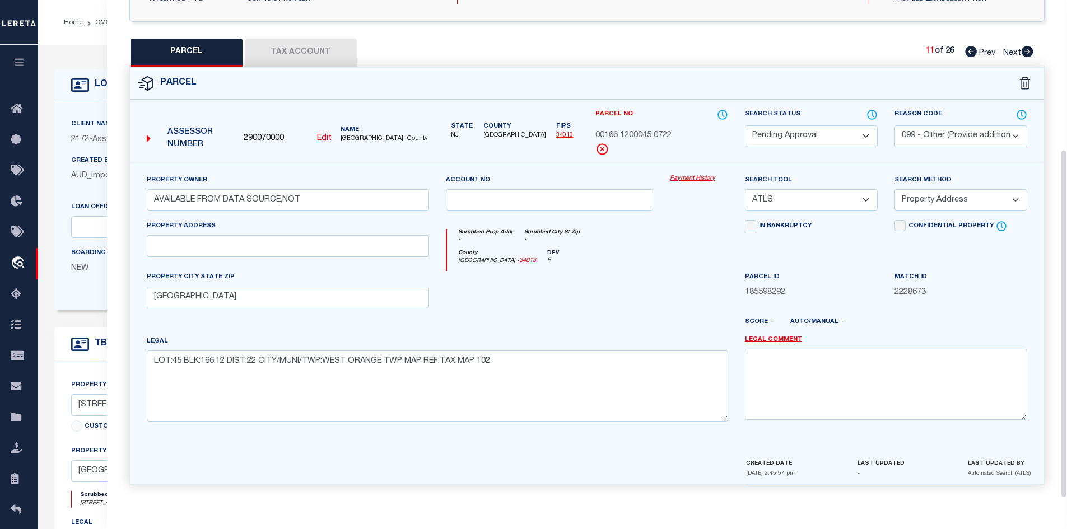
click at [838, 138] on select "Automated Search Bad Parcel Complete Duplicate Parcel High Dollar Reporting In …" at bounding box center [811, 136] width 133 height 22
click at [745, 125] on select "Automated Search Bad Parcel Complete Duplicate Parcel High Dollar Reporting In …" at bounding box center [811, 136] width 133 height 22
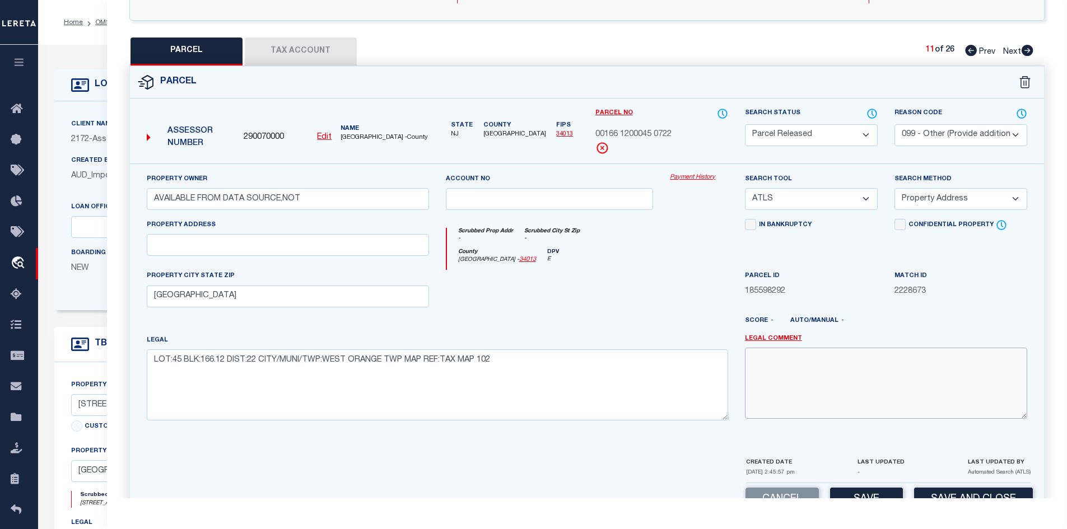
click at [832, 402] on textarea at bounding box center [886, 383] width 282 height 71
paste textarea "PARCEL NOT NEEDED"
click at [854, 493] on button "Save" at bounding box center [866, 500] width 73 height 24
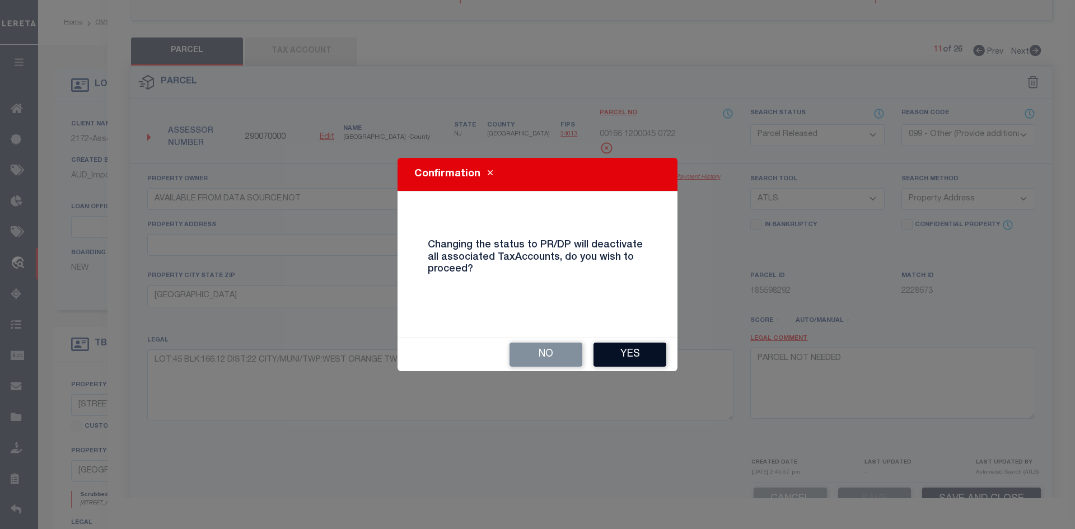
click at [634, 366] on button "Yes" at bounding box center [630, 355] width 73 height 24
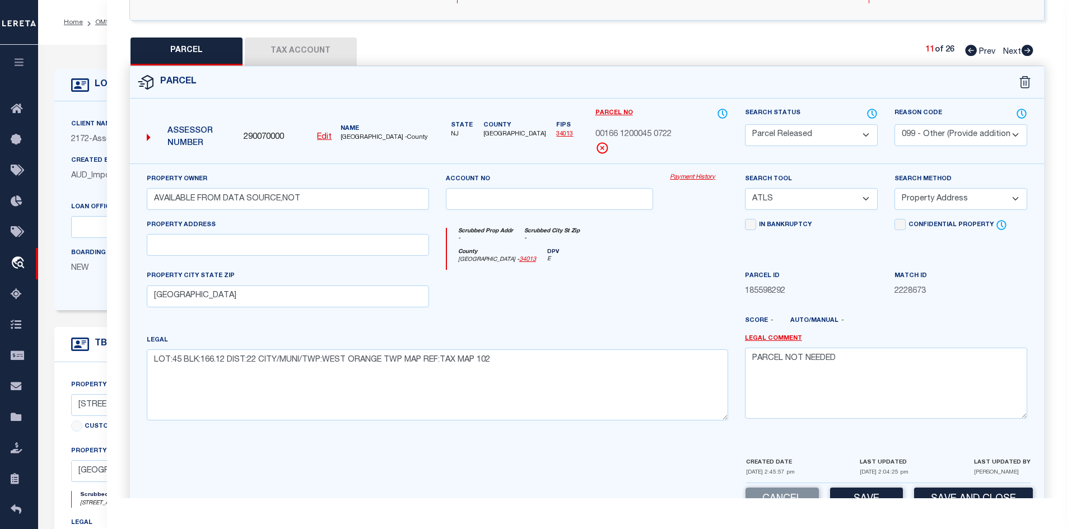
click at [1024, 45] on icon at bounding box center [1027, 50] width 12 height 11
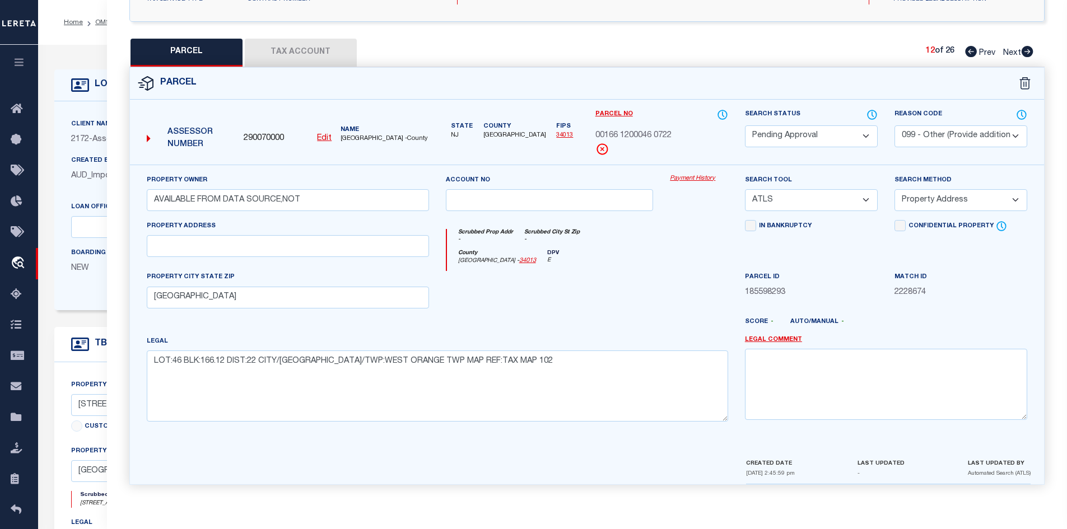
click at [837, 137] on select "Automated Search Bad Parcel Complete Duplicate Parcel High Dollar Reporting In …" at bounding box center [811, 136] width 133 height 22
click at [745, 125] on select "Automated Search Bad Parcel Complete Duplicate Parcel High Dollar Reporting In …" at bounding box center [811, 136] width 133 height 22
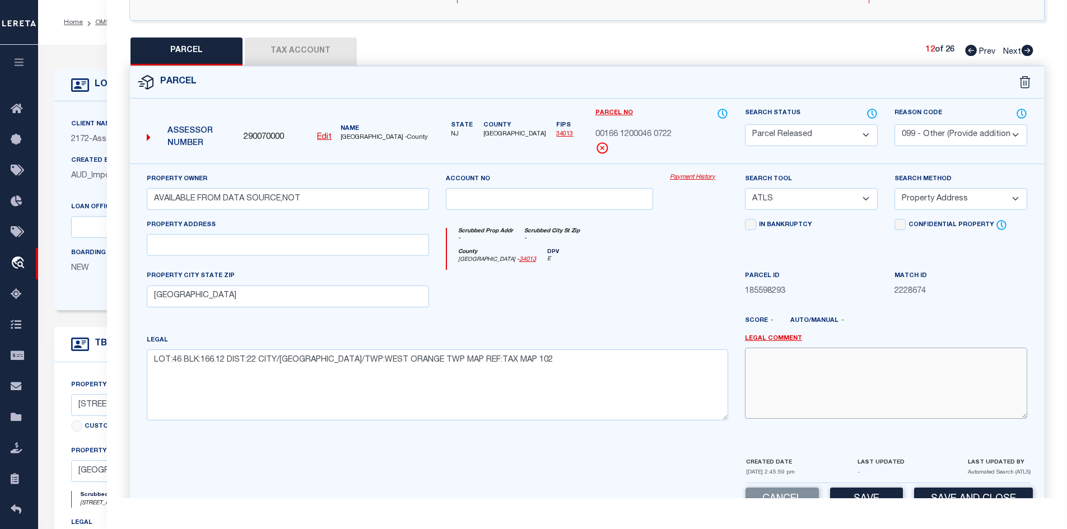
click at [782, 365] on textarea at bounding box center [886, 383] width 282 height 71
paste textarea "PARCEL NOT NEEDED"
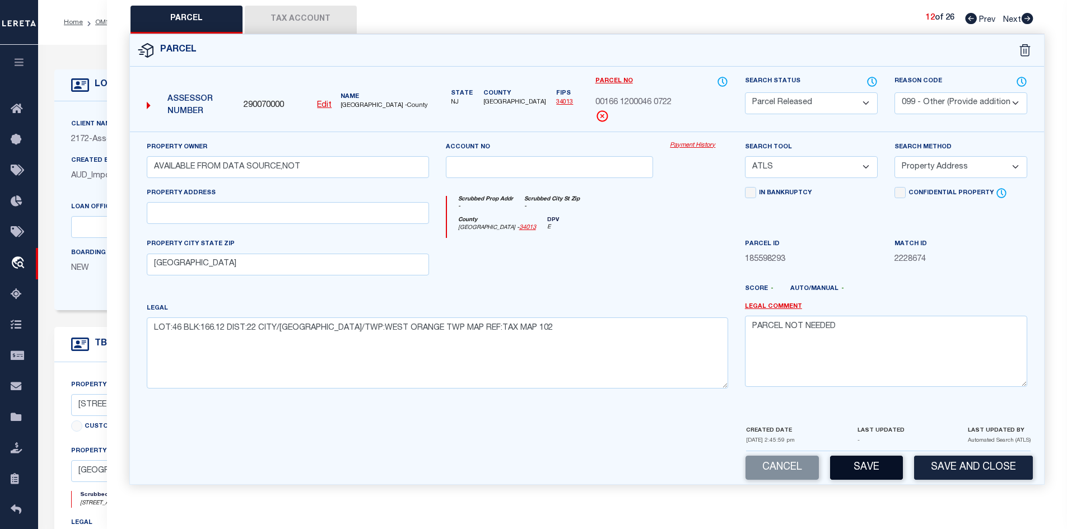
click at [851, 464] on button "Save" at bounding box center [866, 468] width 73 height 24
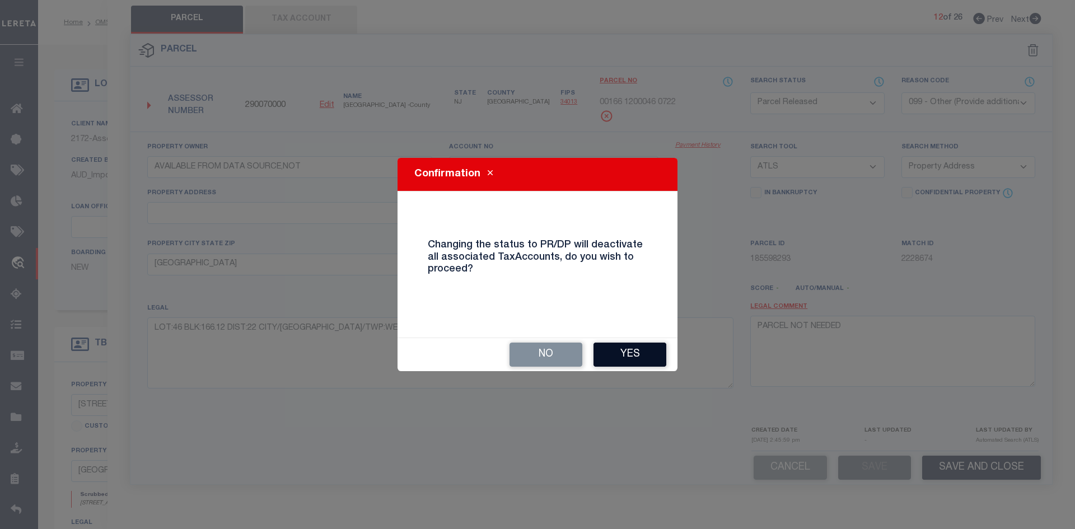
click at [641, 365] on button "Yes" at bounding box center [630, 355] width 73 height 24
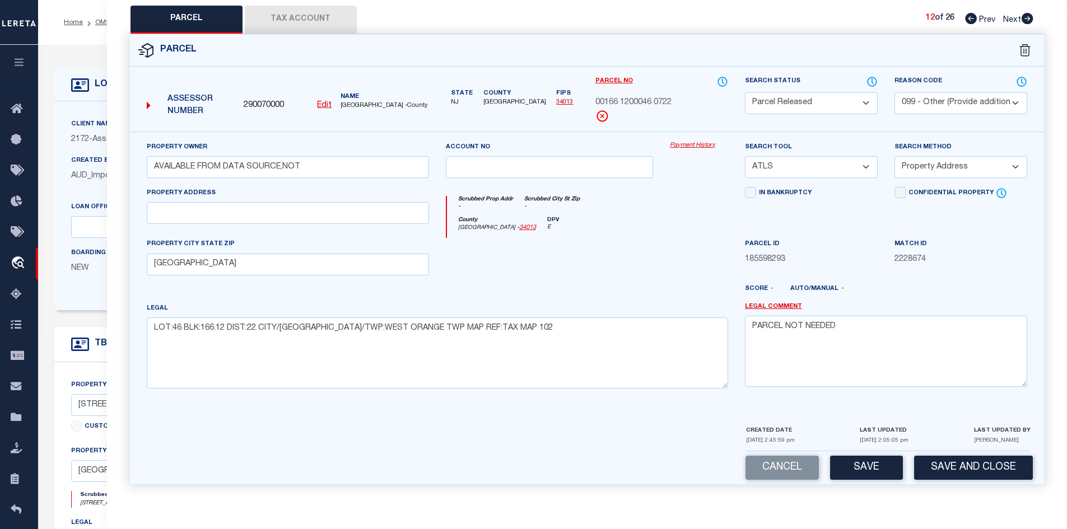
click at [1028, 13] on icon at bounding box center [1028, 18] width 12 height 11
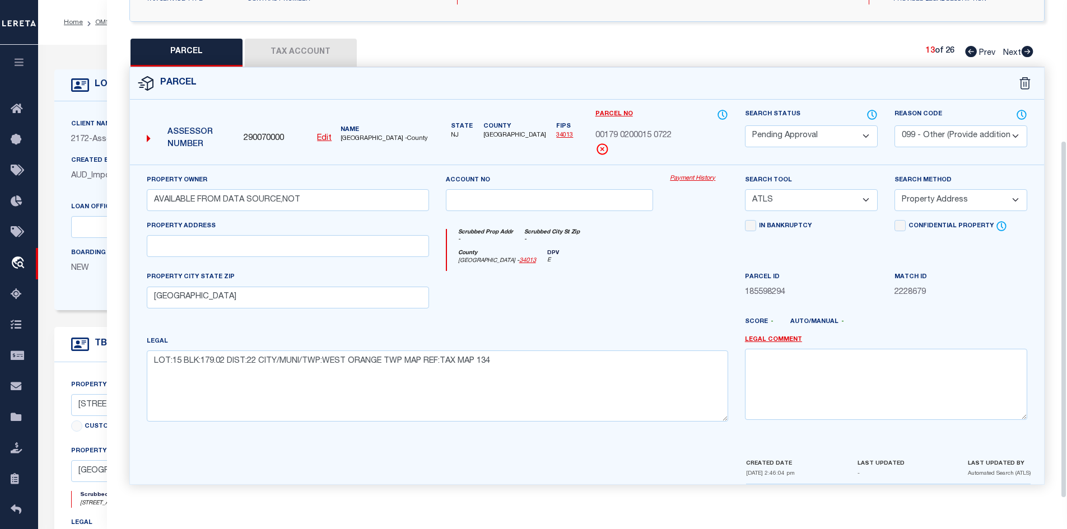
scroll to position [213, 0]
click at [852, 137] on select "Automated Search Bad Parcel Complete Duplicate Parcel High Dollar Reporting In …" at bounding box center [811, 136] width 133 height 22
click at [745, 125] on select "Automated Search Bad Parcel Complete Duplicate Parcel High Dollar Reporting In …" at bounding box center [811, 136] width 133 height 22
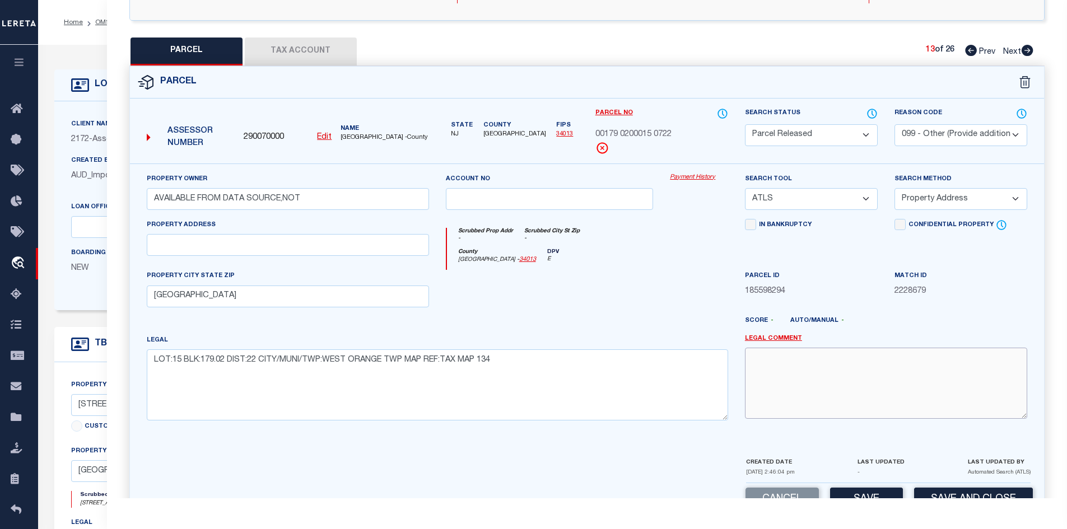
click at [761, 370] on textarea at bounding box center [886, 383] width 282 height 71
paste textarea "PARCEL NOT NEEDED"
click at [858, 497] on button "Save" at bounding box center [866, 500] width 73 height 24
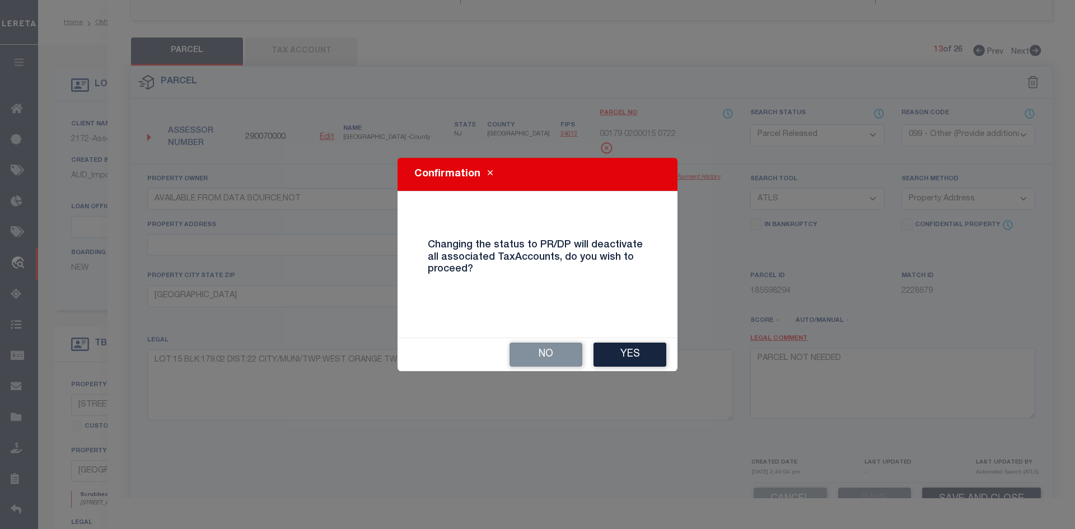
click at [648, 370] on div "No Yes" at bounding box center [538, 354] width 280 height 33
click at [639, 366] on button "Yes" at bounding box center [630, 355] width 73 height 24
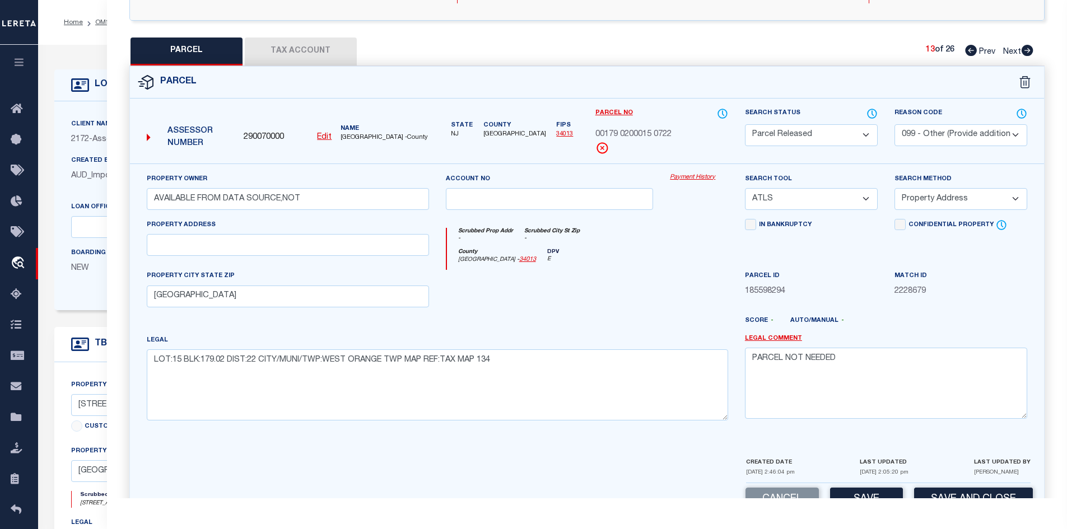
click at [1023, 50] on icon at bounding box center [1028, 50] width 12 height 11
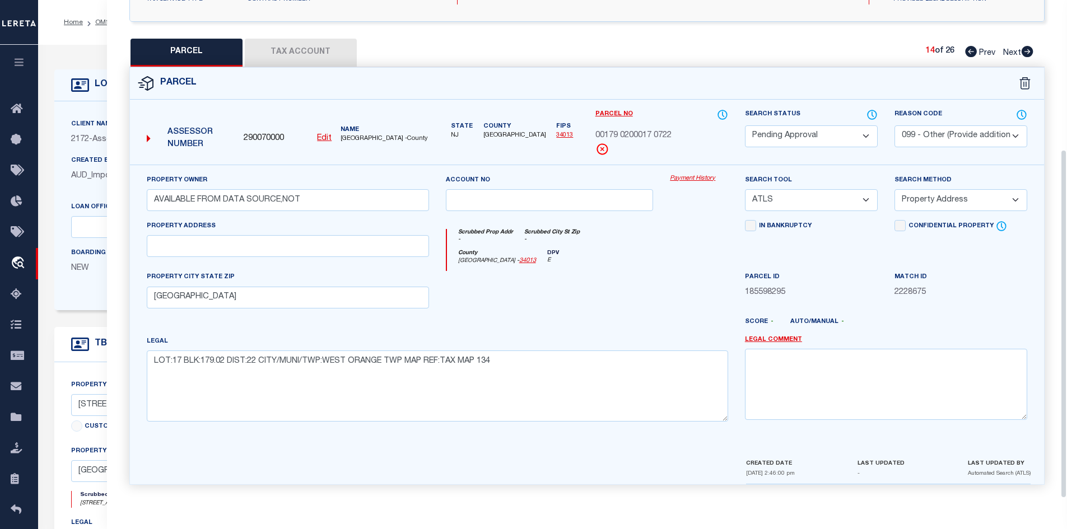
click at [813, 143] on select "Automated Search Bad Parcel Complete Duplicate Parcel High Dollar Reporting In …" at bounding box center [811, 136] width 133 height 22
click at [745, 125] on select "Automated Search Bad Parcel Complete Duplicate Parcel High Dollar Reporting In …" at bounding box center [811, 136] width 133 height 22
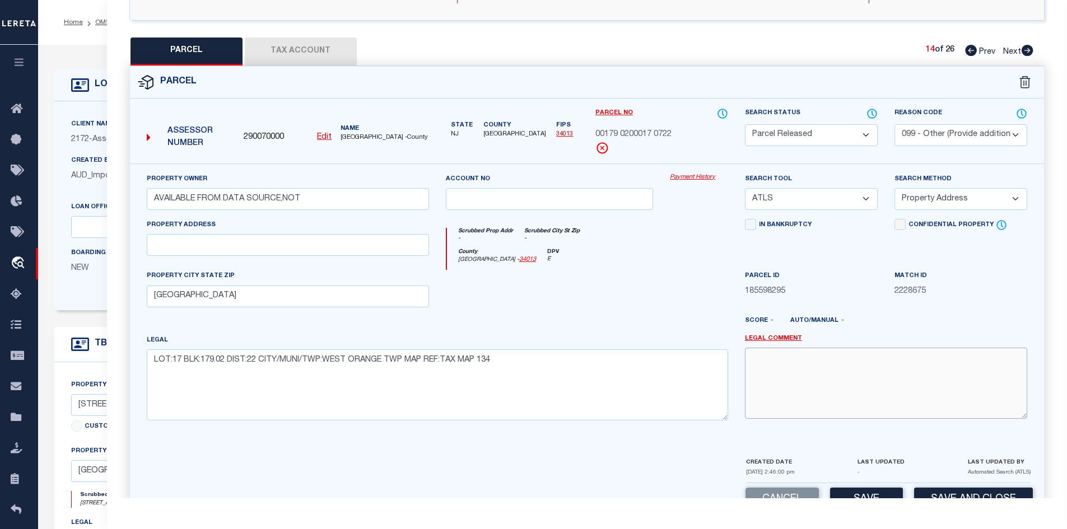
click at [781, 374] on textarea at bounding box center [886, 383] width 282 height 71
paste textarea "PARCEL NOT NEEDED"
click at [848, 493] on button "Save" at bounding box center [866, 500] width 73 height 24
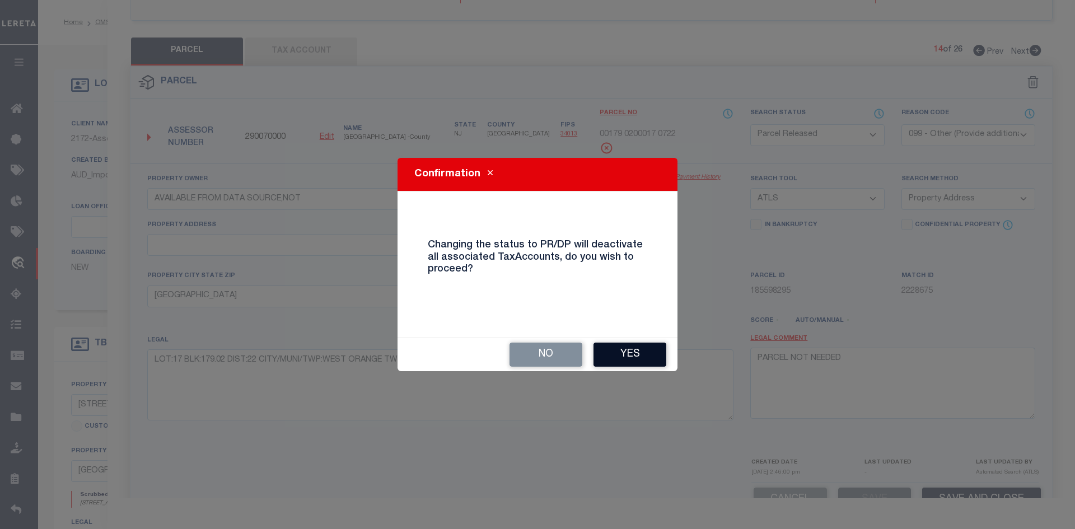
click at [616, 348] on button "Yes" at bounding box center [630, 355] width 73 height 24
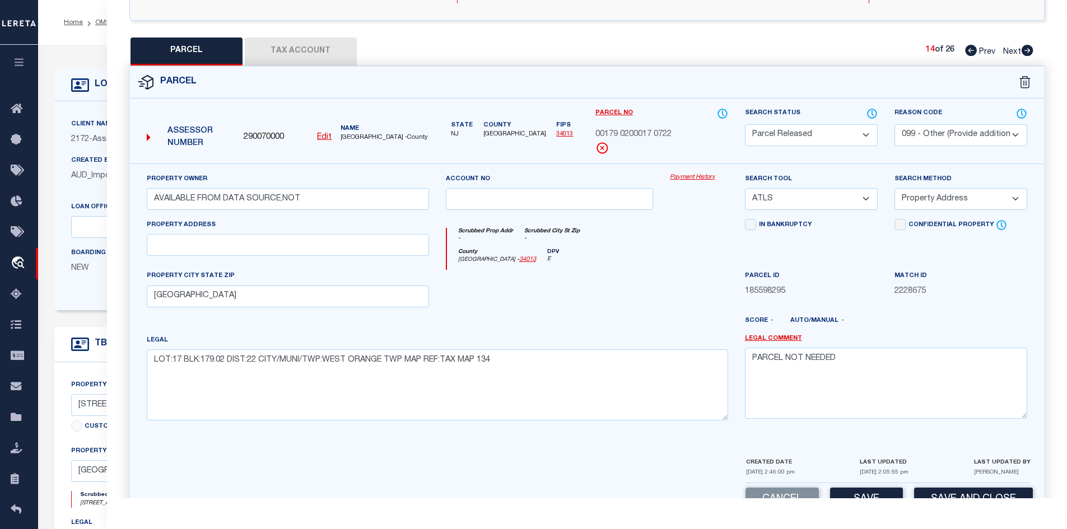
click at [1029, 50] on icon at bounding box center [1027, 50] width 12 height 11
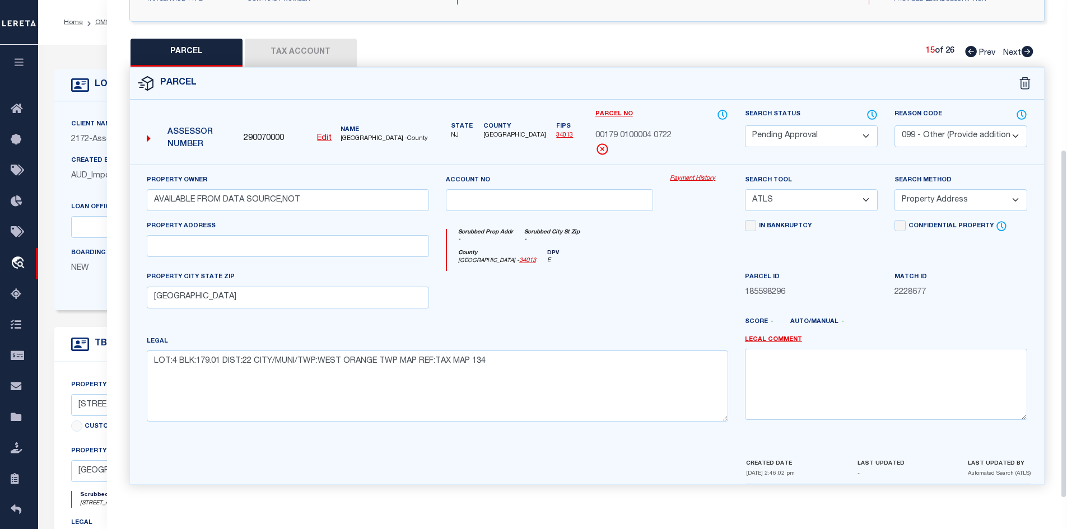
click at [816, 139] on select "Automated Search Bad Parcel Complete Duplicate Parcel High Dollar Reporting In …" at bounding box center [811, 136] width 133 height 22
click at [745, 125] on select "Automated Search Bad Parcel Complete Duplicate Parcel High Dollar Reporting In …" at bounding box center [811, 136] width 133 height 22
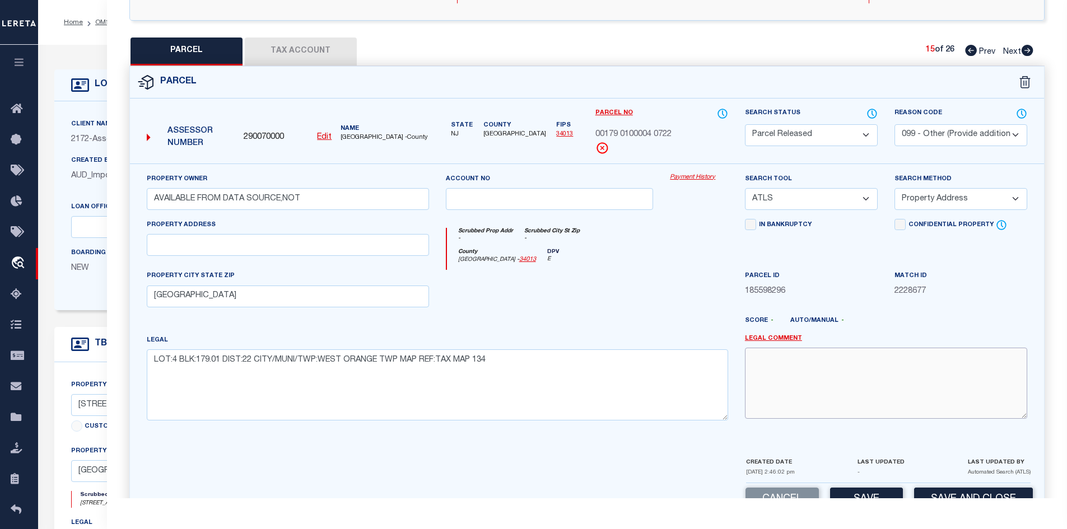
click at [805, 356] on textarea at bounding box center [886, 383] width 282 height 71
paste textarea "PARCEL NOT NEEDED"
click at [876, 492] on button "Save" at bounding box center [866, 500] width 73 height 24
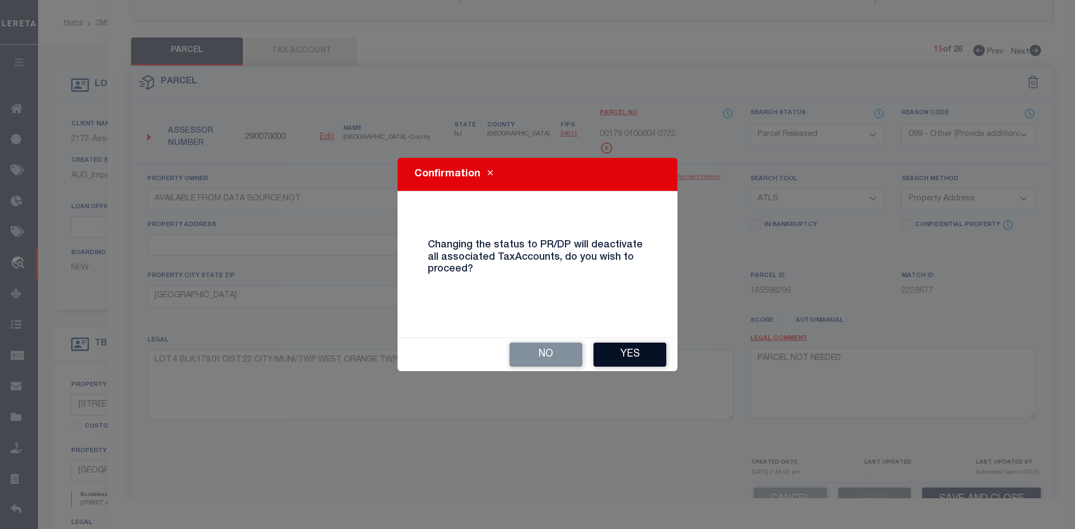
click at [633, 350] on button "Yes" at bounding box center [630, 355] width 73 height 24
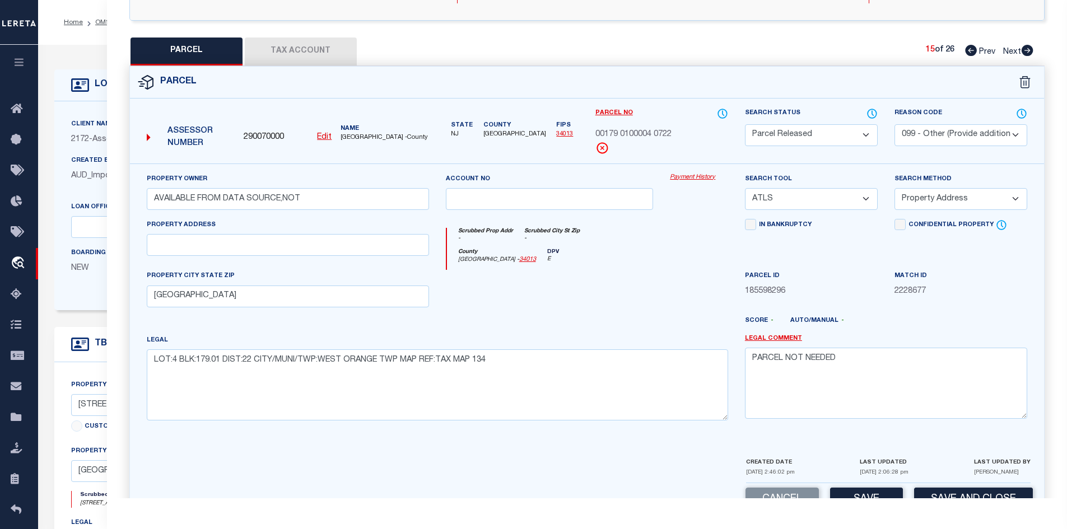
scroll to position [246, 0]
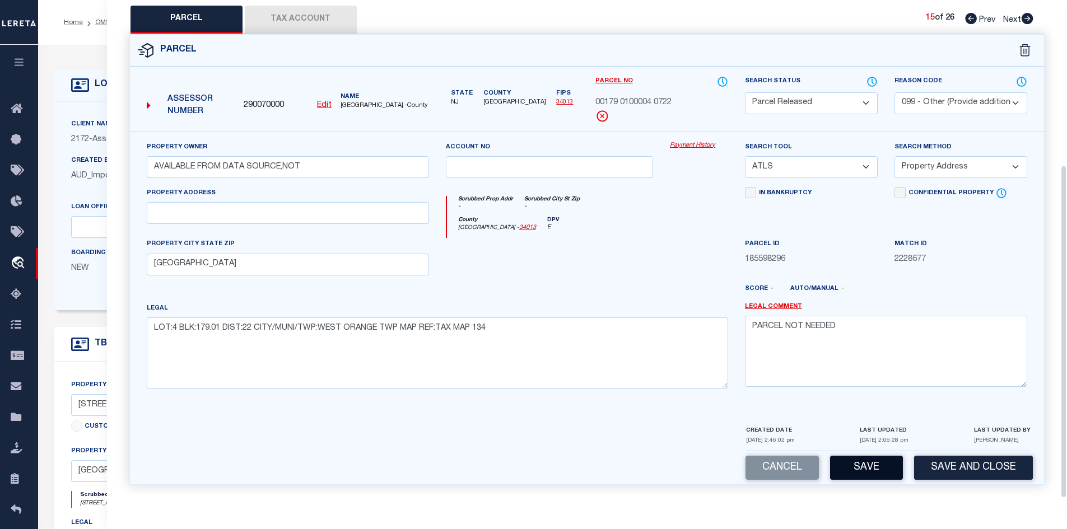
click at [874, 475] on button "Save" at bounding box center [866, 468] width 73 height 24
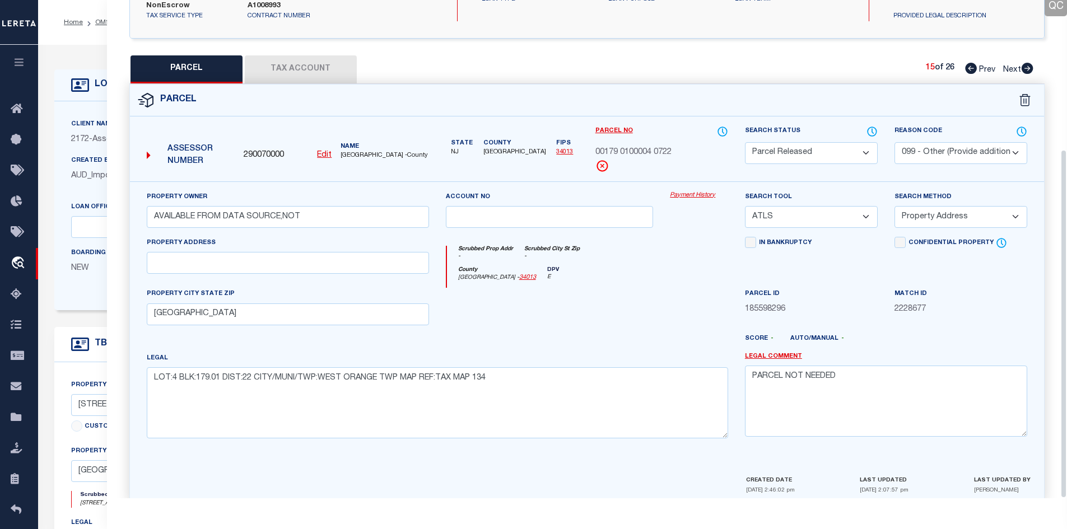
scroll to position [213, 0]
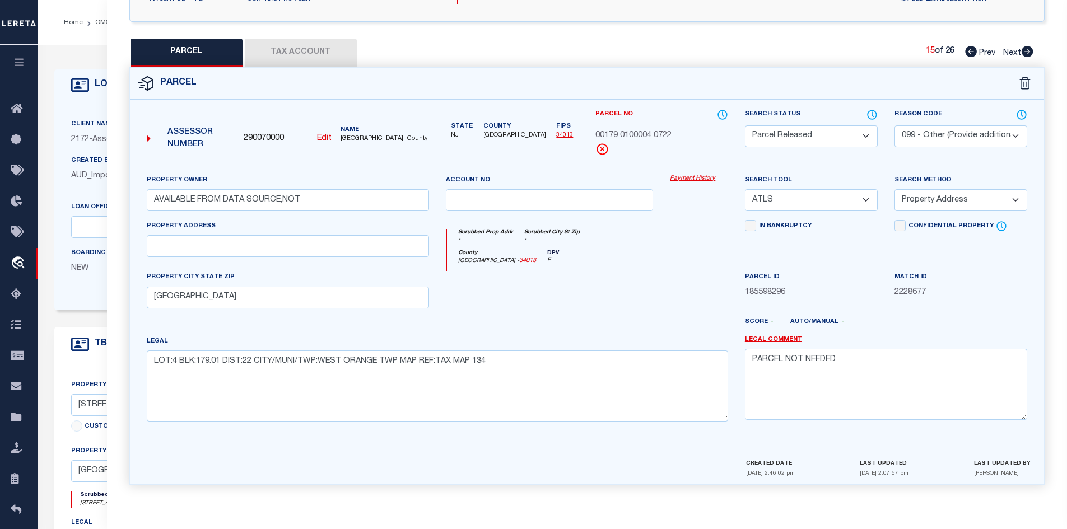
click at [1022, 48] on icon at bounding box center [1027, 51] width 12 height 11
click at [811, 141] on select "Automated Search Bad Parcel Complete Duplicate Parcel High Dollar Reporting In …" at bounding box center [811, 136] width 133 height 22
click at [745, 125] on select "Automated Search Bad Parcel Complete Duplicate Parcel High Dollar Reporting In …" at bounding box center [811, 136] width 133 height 22
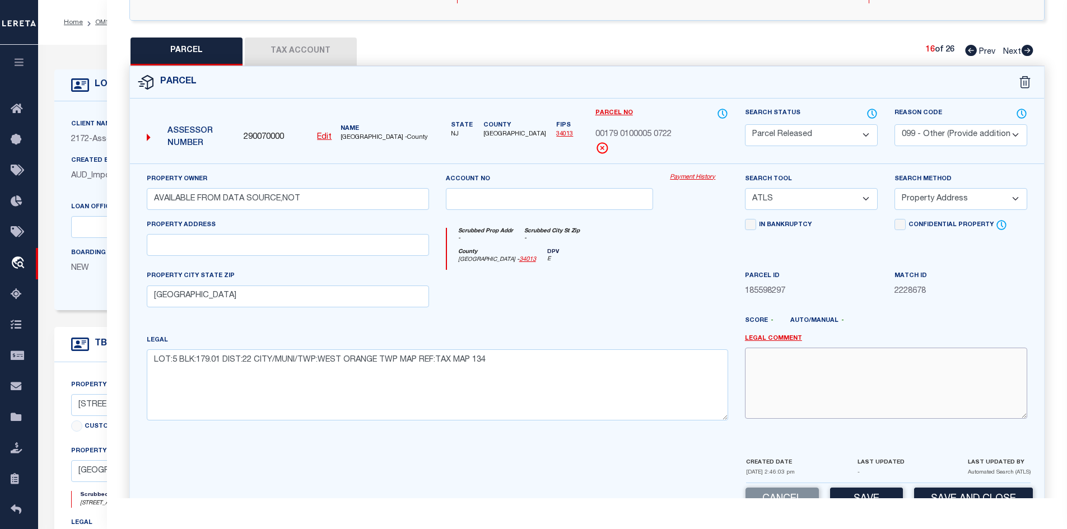
click at [783, 373] on textarea at bounding box center [886, 383] width 282 height 71
paste textarea "PARCEL NOT NEEDED"
click at [842, 492] on button "Save" at bounding box center [866, 500] width 73 height 24
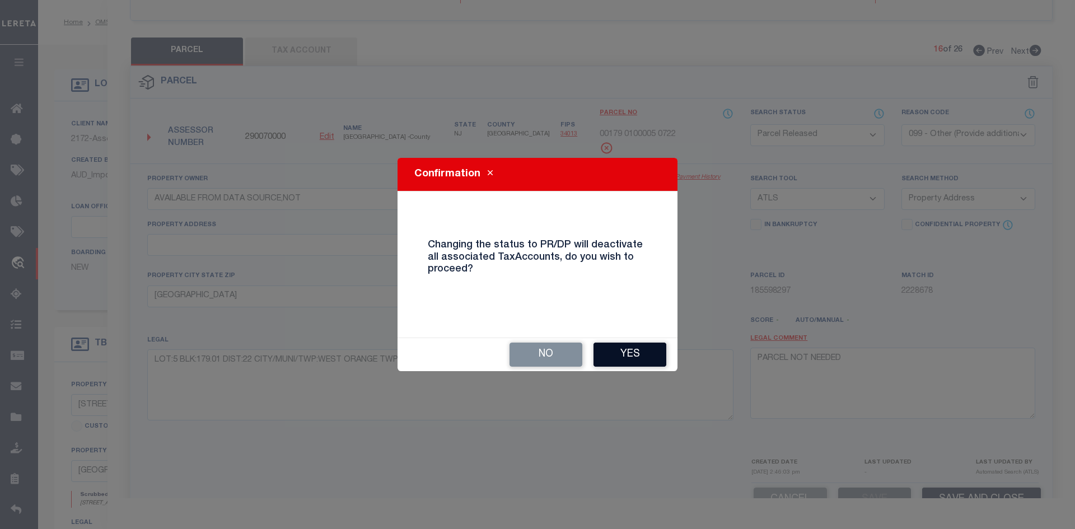
click at [615, 362] on button "Yes" at bounding box center [630, 355] width 73 height 24
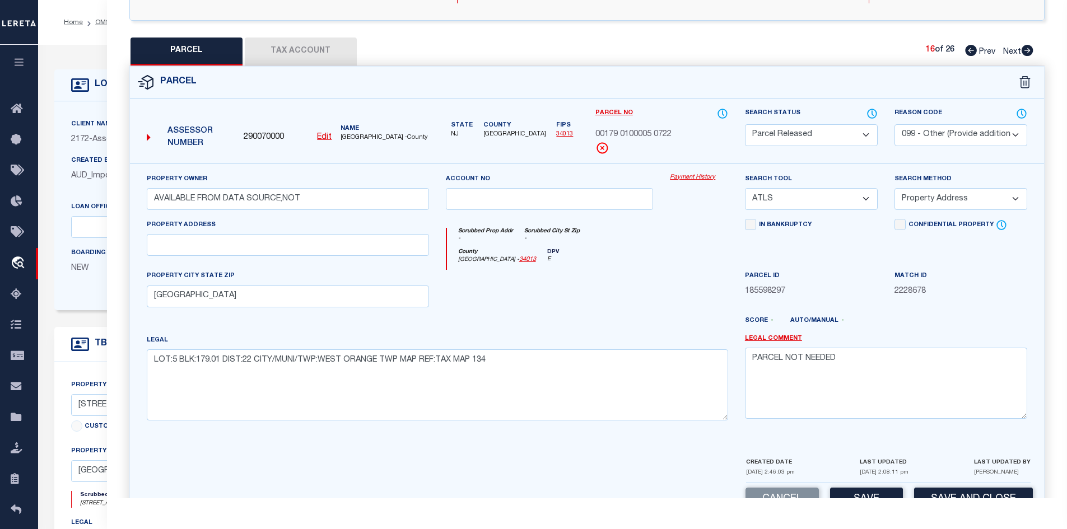
scroll to position [246, 0]
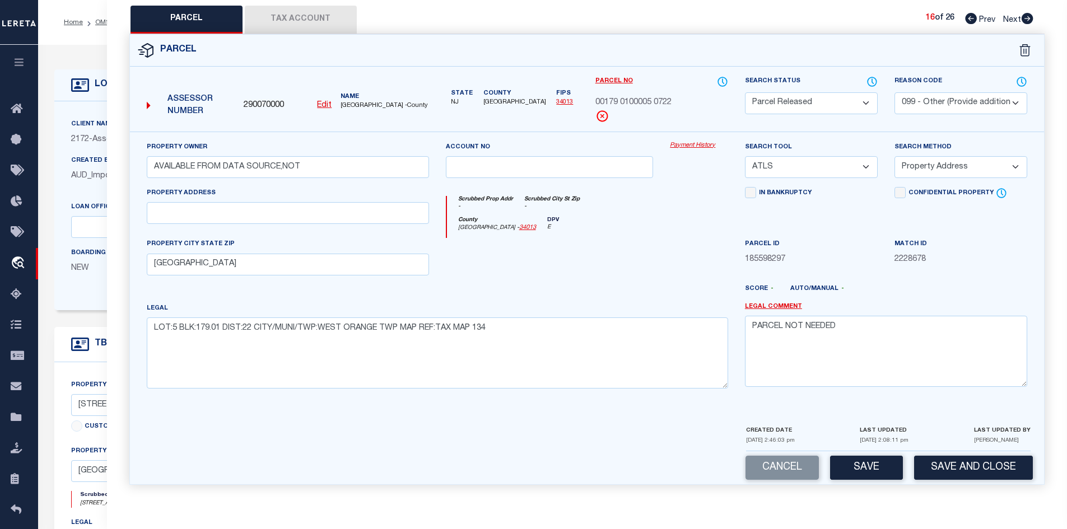
click at [1025, 18] on icon at bounding box center [1028, 18] width 12 height 11
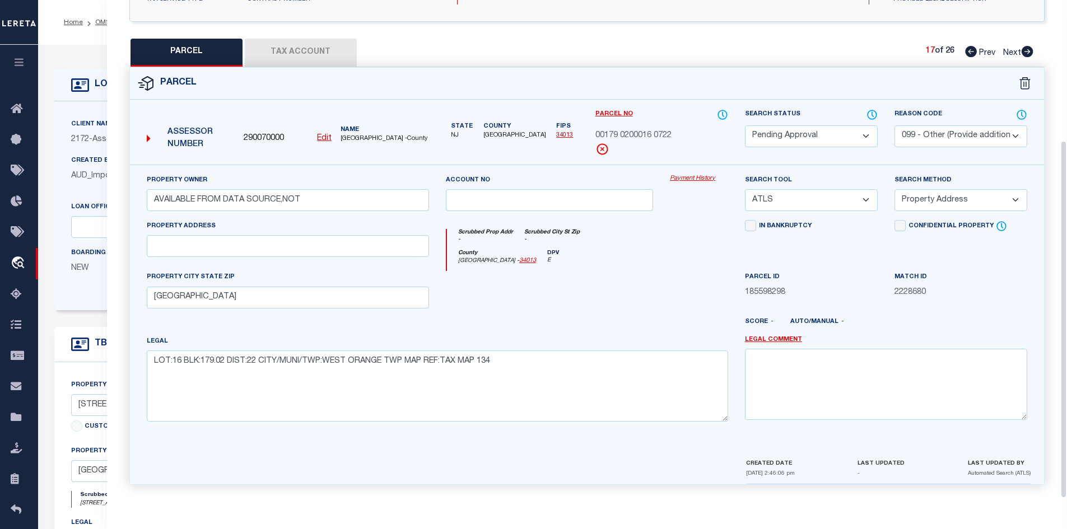
scroll to position [213, 0]
click at [794, 136] on select "Automated Search Bad Parcel Complete Duplicate Parcel High Dollar Reporting In …" at bounding box center [811, 136] width 133 height 22
click at [745, 125] on select "Automated Search Bad Parcel Complete Duplicate Parcel High Dollar Reporting In …" at bounding box center [811, 136] width 133 height 22
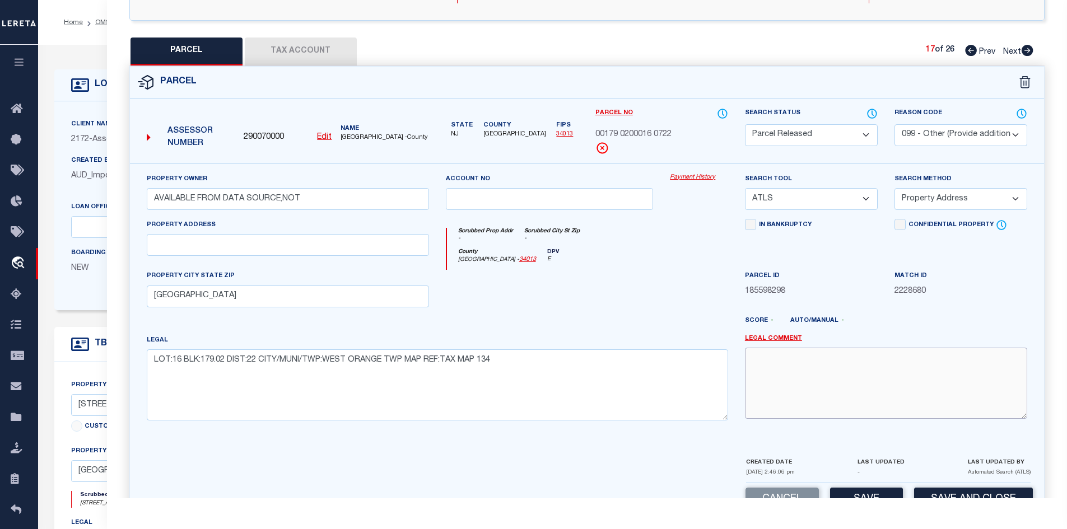
click at [768, 393] on textarea at bounding box center [886, 383] width 282 height 71
paste textarea "PARCEL NOT NEEDED"
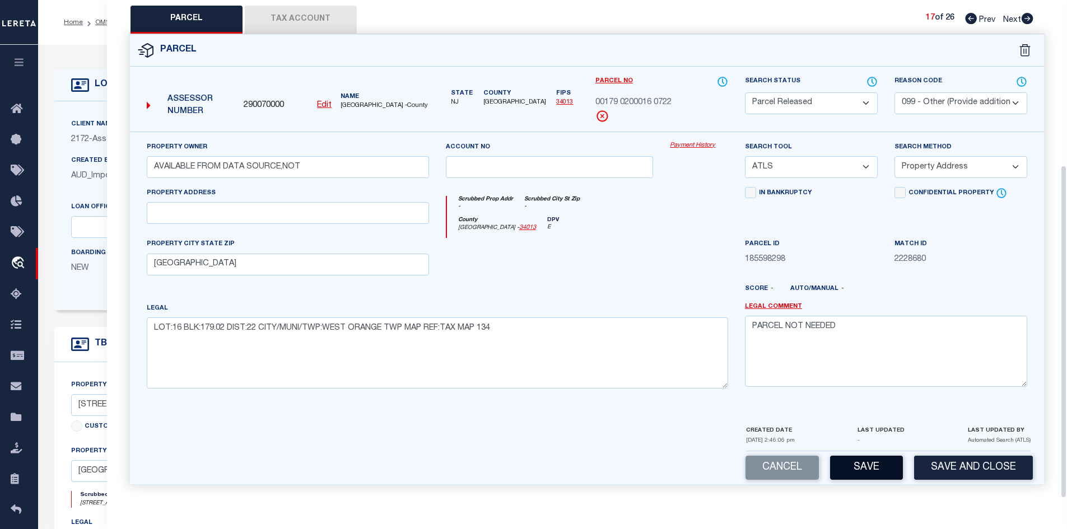
click at [847, 467] on button "Save" at bounding box center [866, 468] width 73 height 24
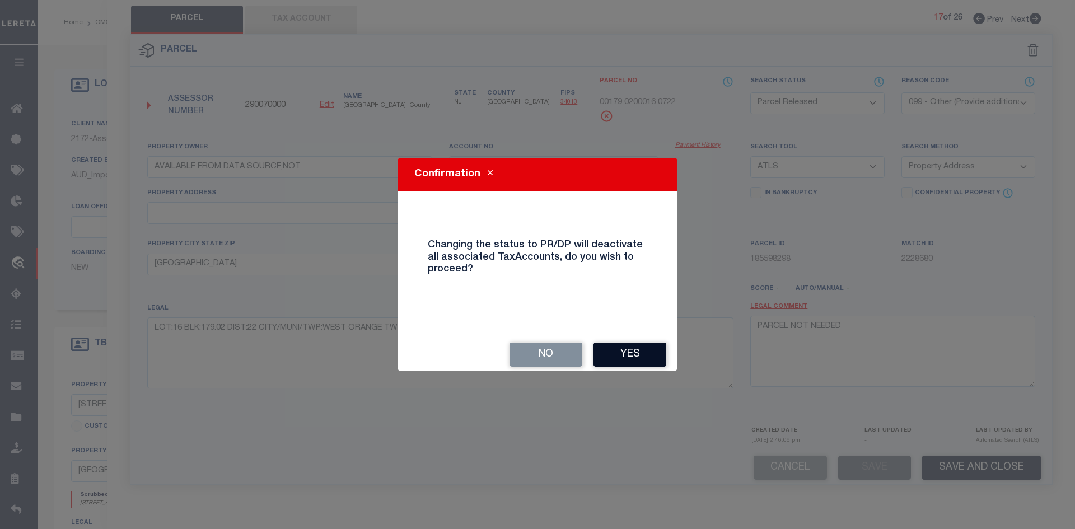
click at [617, 355] on button "Yes" at bounding box center [630, 355] width 73 height 24
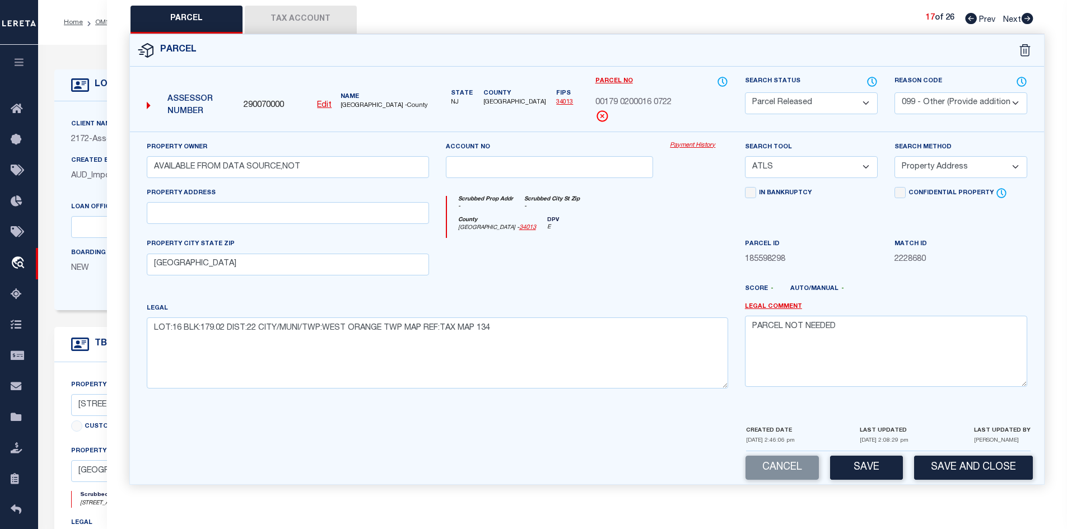
click at [1029, 20] on icon at bounding box center [1028, 18] width 12 height 11
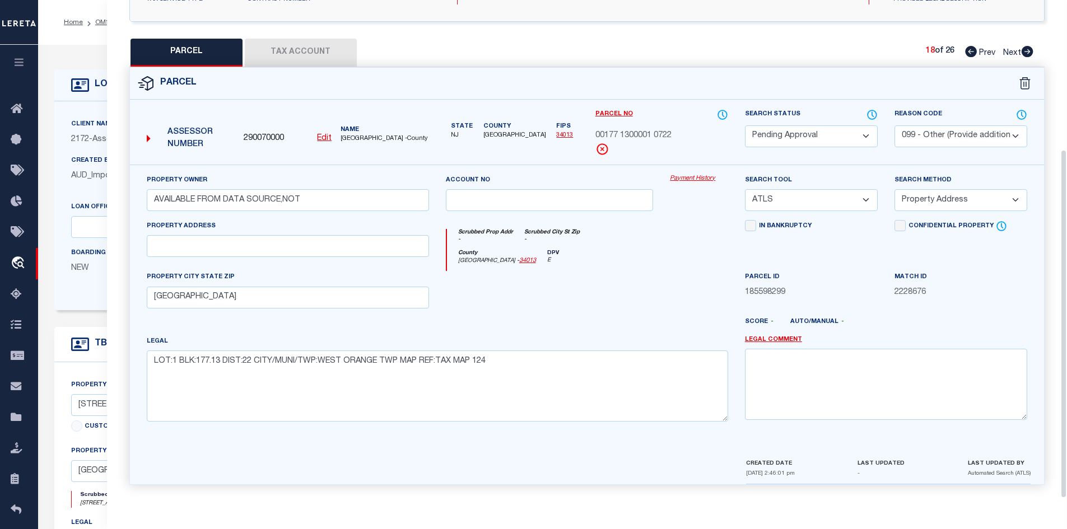
scroll to position [213, 0]
click at [786, 125] on select "Automated Search Bad Parcel Complete Duplicate Parcel High Dollar Reporting In …" at bounding box center [811, 136] width 133 height 22
click at [745, 125] on select "Automated Search Bad Parcel Complete Duplicate Parcel High Dollar Reporting In …" at bounding box center [811, 136] width 133 height 22
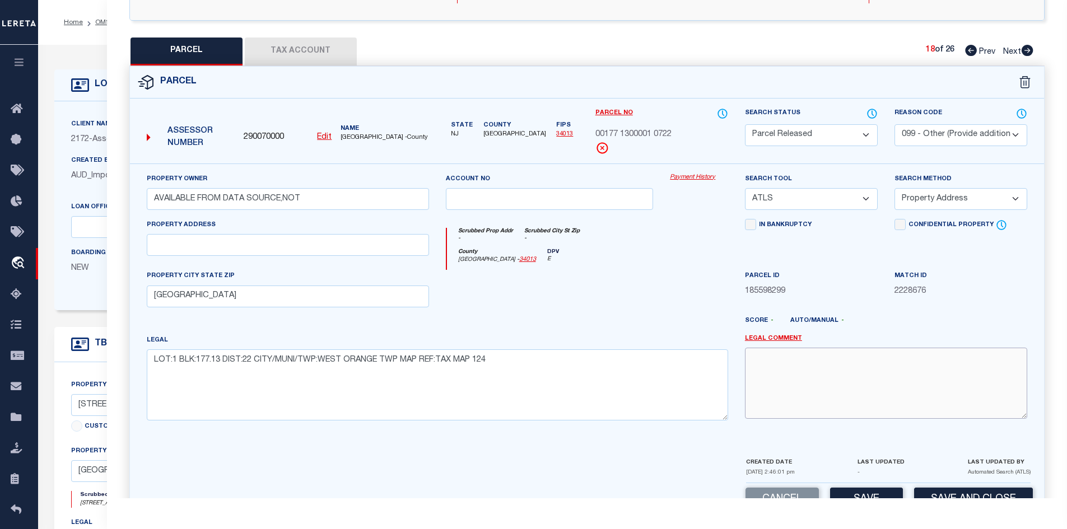
click at [844, 379] on textarea at bounding box center [886, 383] width 282 height 71
paste textarea "PARCEL NOT NEEDED"
click at [855, 493] on button "Save" at bounding box center [866, 500] width 73 height 24
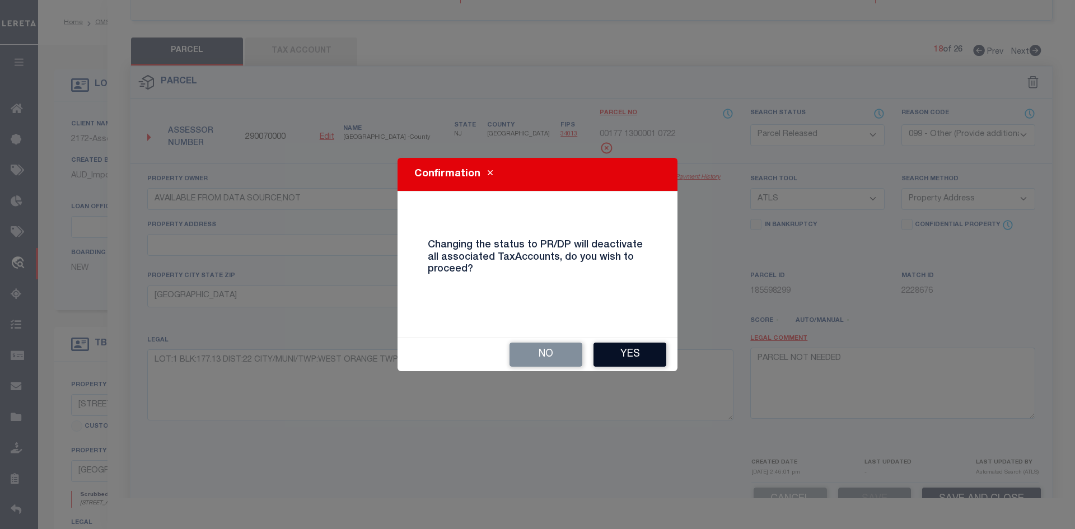
click at [631, 361] on button "Yes" at bounding box center [630, 355] width 73 height 24
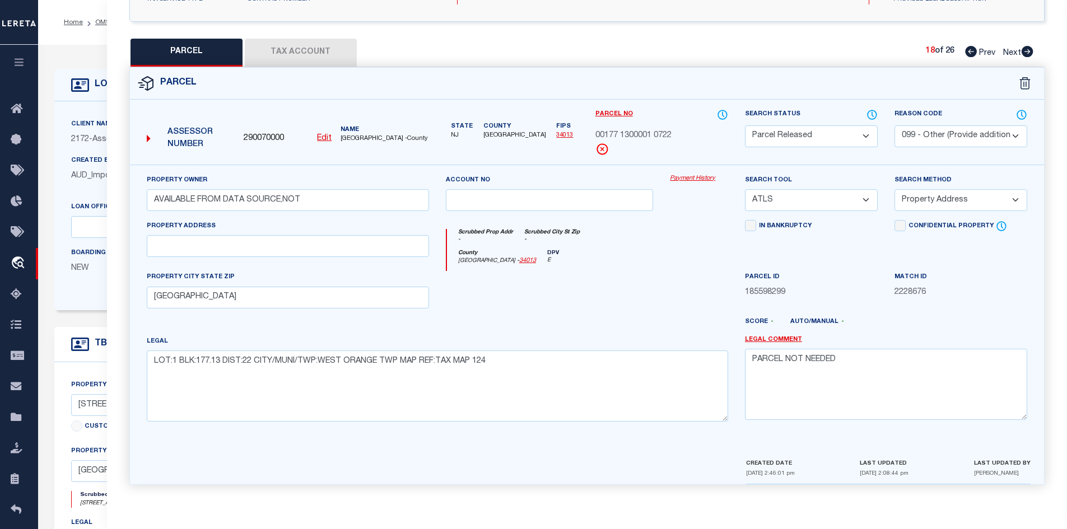
click at [1026, 53] on icon at bounding box center [1028, 51] width 12 height 11
click at [812, 139] on select "Automated Search Bad Parcel Complete Duplicate Parcel High Dollar Reporting In …" at bounding box center [811, 136] width 133 height 22
click at [745, 125] on select "Automated Search Bad Parcel Complete Duplicate Parcel High Dollar Reporting In …" at bounding box center [811, 136] width 133 height 22
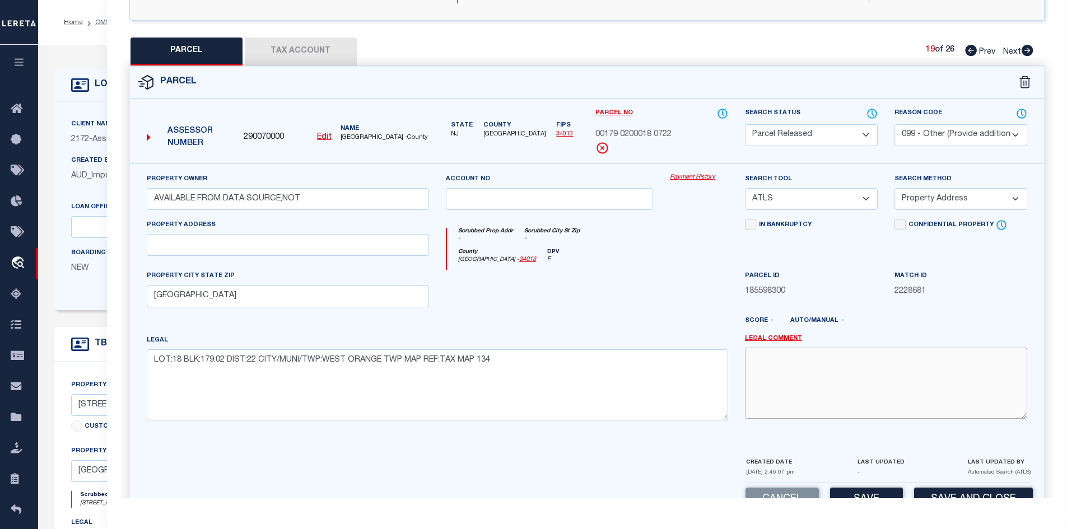
click at [769, 392] on textarea at bounding box center [886, 383] width 282 height 71
paste textarea "PARCEL NOT NEEDED"
click at [867, 495] on button "Save" at bounding box center [866, 500] width 73 height 24
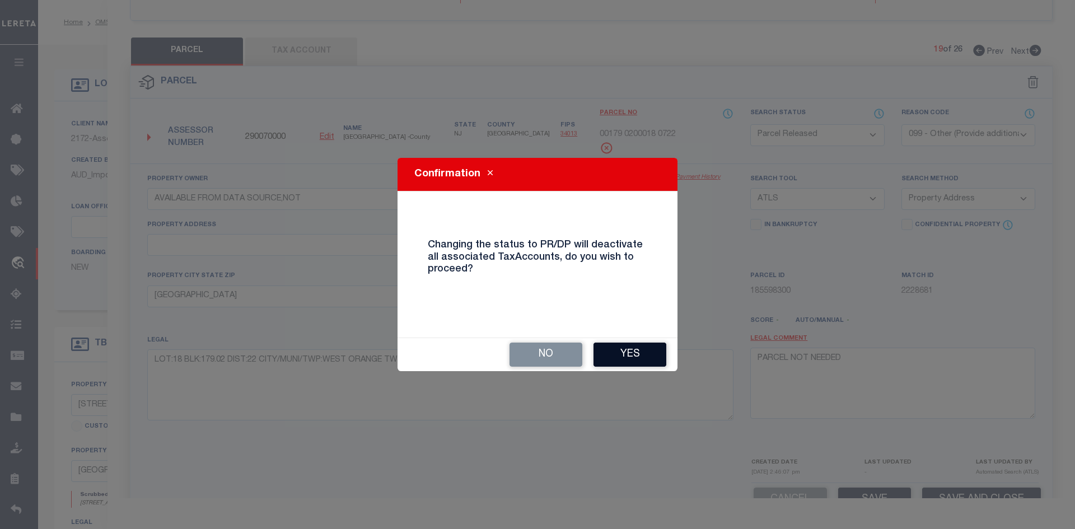
click at [655, 353] on button "Yes" at bounding box center [630, 355] width 73 height 24
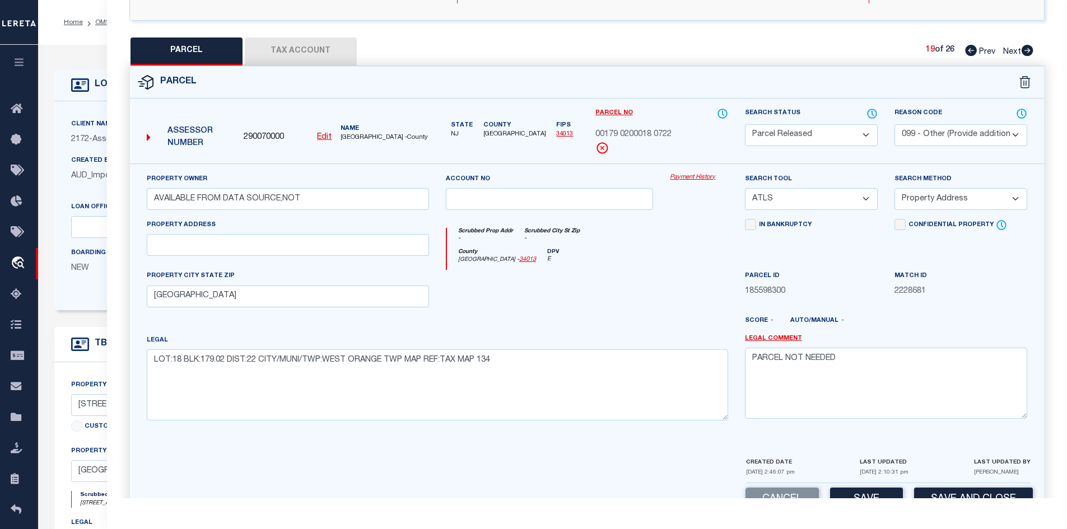
click at [1026, 51] on icon at bounding box center [1028, 50] width 12 height 11
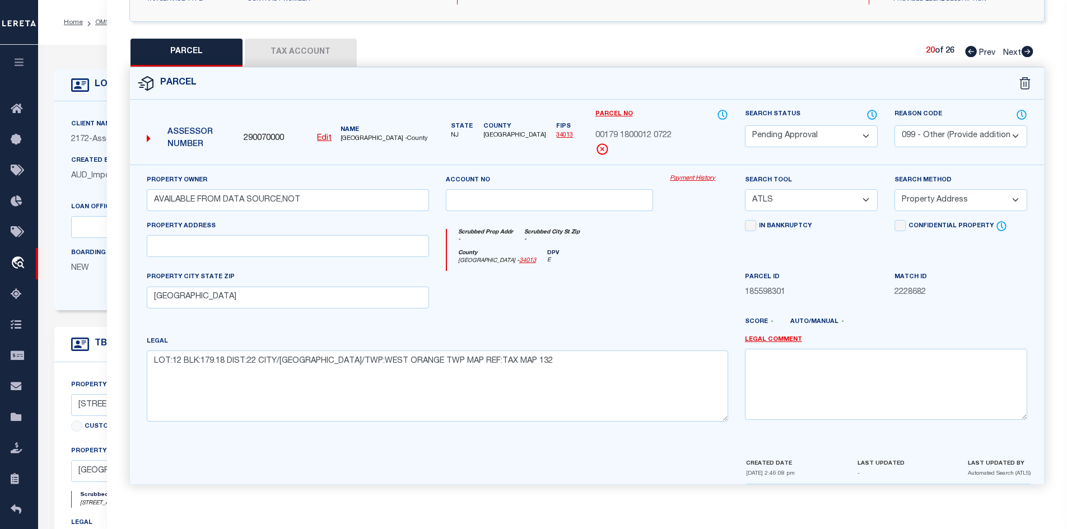
click at [831, 136] on select "Automated Search Bad Parcel Complete Duplicate Parcel High Dollar Reporting In …" at bounding box center [811, 136] width 133 height 22
click at [745, 125] on select "Automated Search Bad Parcel Complete Duplicate Parcel High Dollar Reporting In …" at bounding box center [811, 136] width 133 height 22
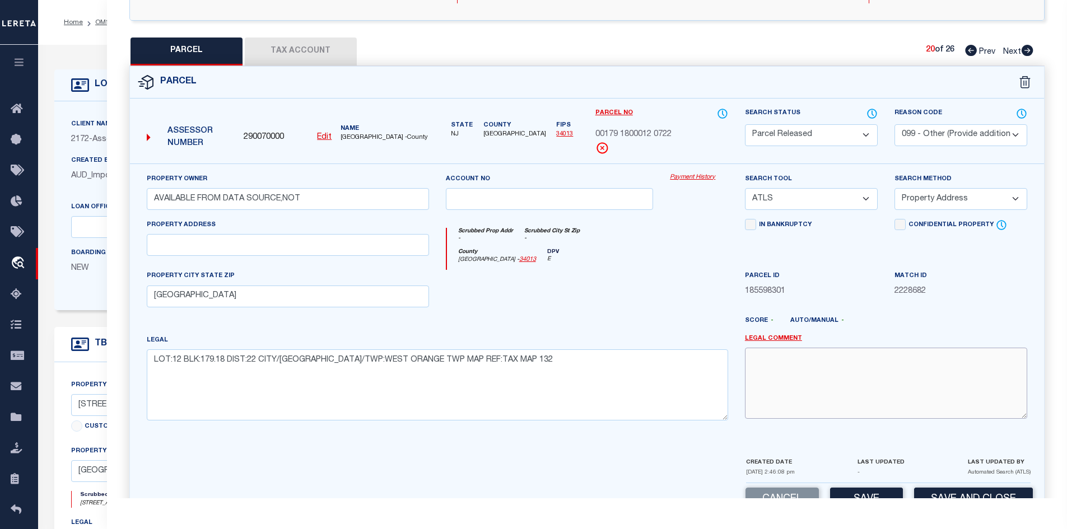
click at [803, 371] on textarea at bounding box center [886, 383] width 282 height 71
paste textarea "PARCEL NOT NEEDED"
click at [869, 499] on div "Parcel Data QC QC QC - Select Status -" at bounding box center [587, 264] width 961 height 529
click at [853, 493] on button "Save" at bounding box center [866, 500] width 73 height 24
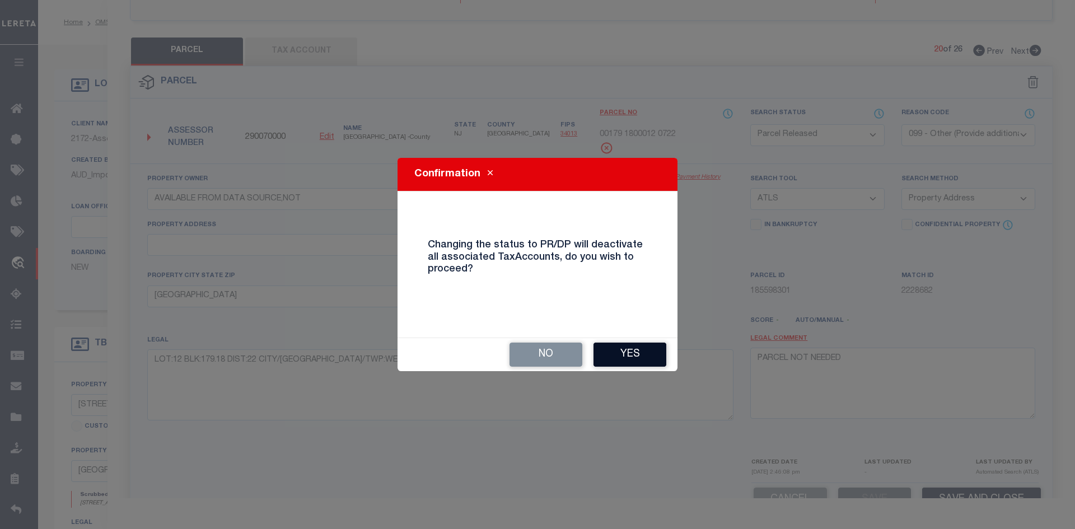
click at [637, 362] on button "Yes" at bounding box center [630, 355] width 73 height 24
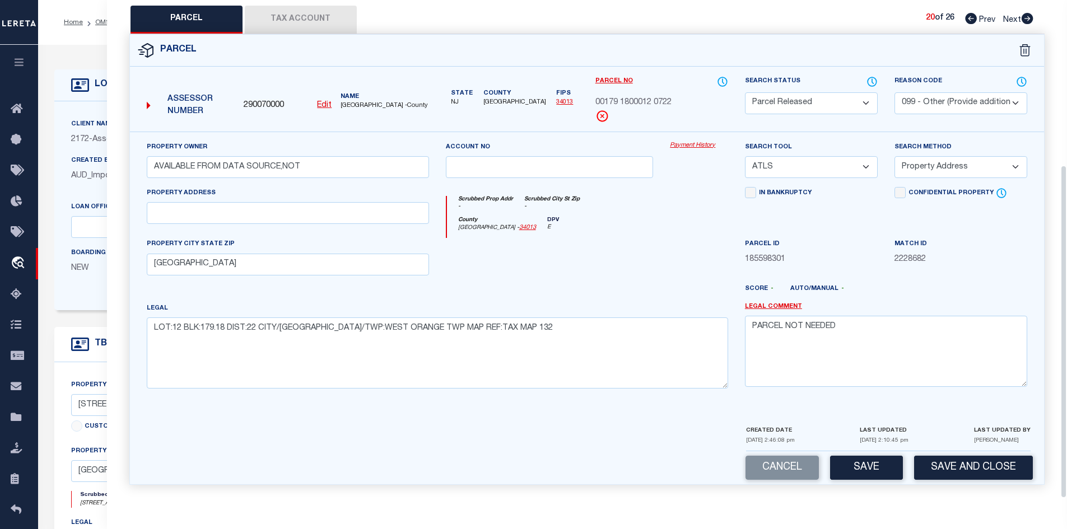
scroll to position [280, 0]
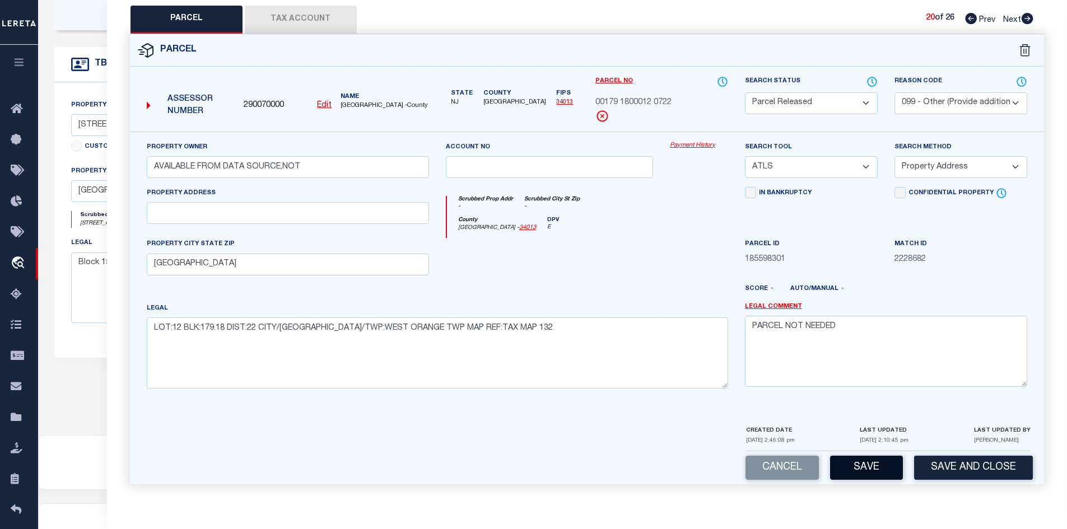
click at [882, 468] on button "Save" at bounding box center [866, 468] width 73 height 24
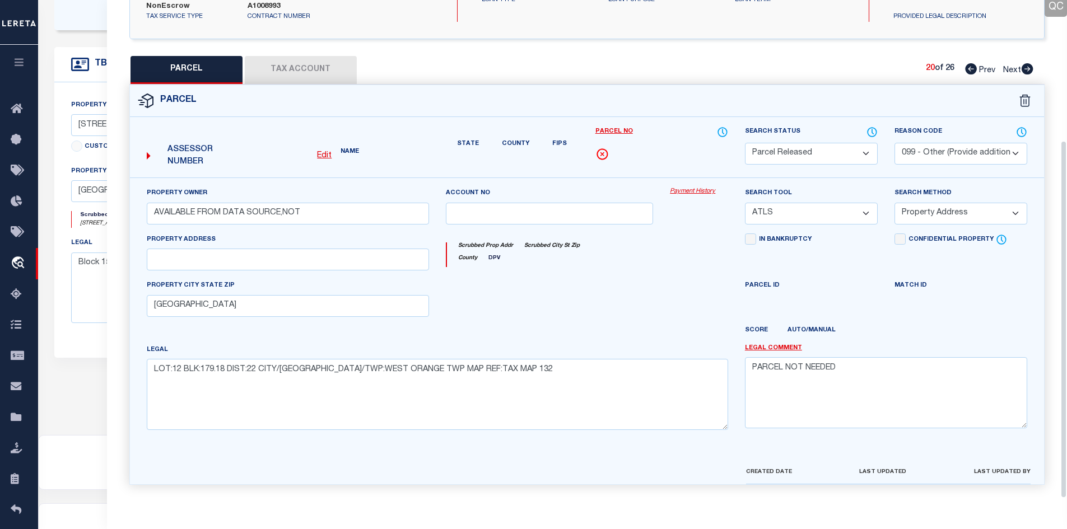
scroll to position [213, 0]
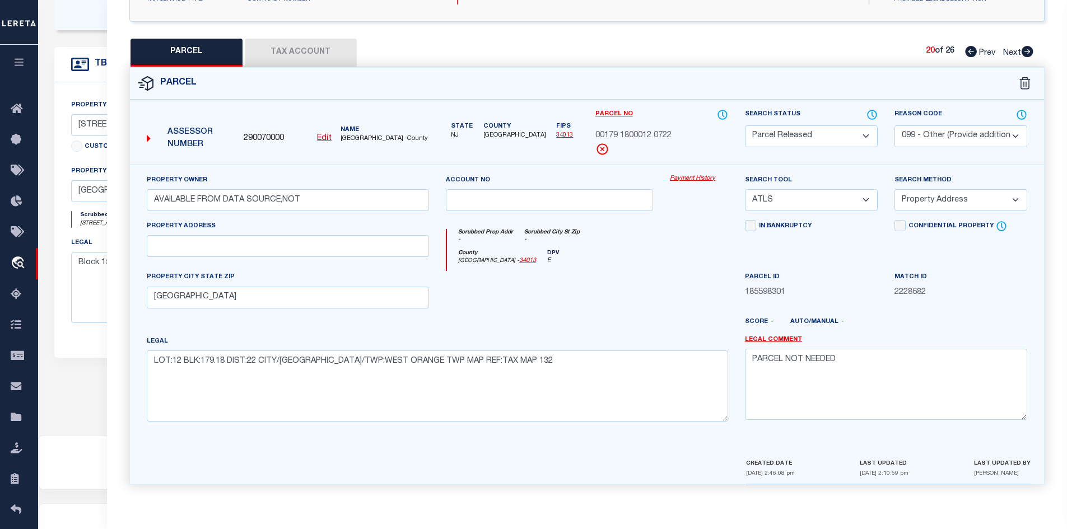
click at [1031, 49] on icon at bounding box center [1028, 51] width 12 height 11
click at [798, 139] on select "Automated Search Bad Parcel Complete Duplicate Parcel High Dollar Reporting In …" at bounding box center [811, 136] width 133 height 22
click at [745, 125] on select "Automated Search Bad Parcel Complete Duplicate Parcel High Dollar Reporting In …" at bounding box center [811, 136] width 133 height 22
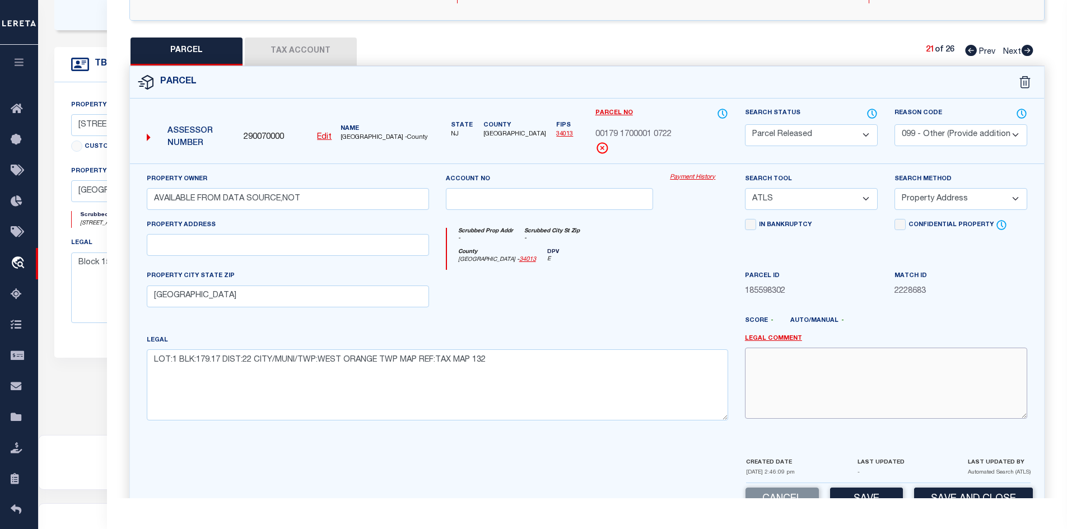
click at [808, 382] on textarea at bounding box center [886, 383] width 282 height 71
paste textarea "PARCEL NOT NEEDED"
click at [850, 496] on button "Save" at bounding box center [866, 500] width 73 height 24
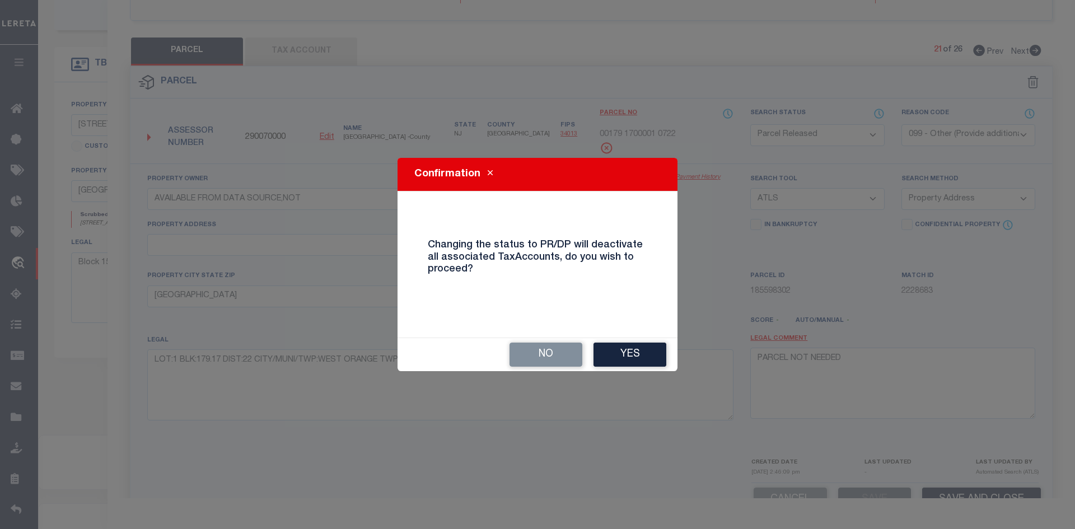
click at [642, 368] on div "No Yes" at bounding box center [538, 354] width 280 height 33
click at [623, 355] on button "Yes" at bounding box center [630, 355] width 73 height 24
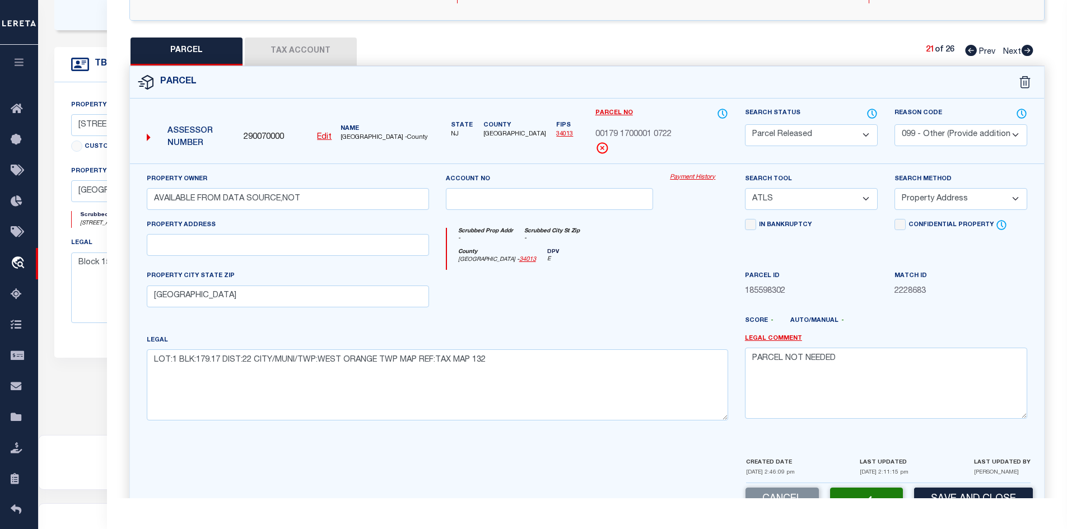
click at [1026, 53] on icon at bounding box center [1028, 50] width 12 height 11
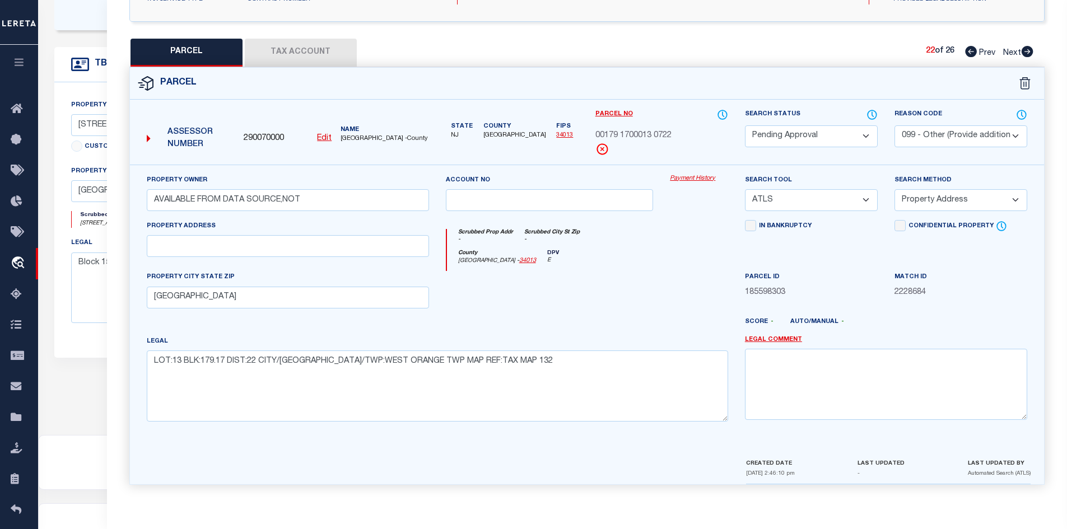
click at [862, 135] on select "Automated Search Bad Parcel Complete Duplicate Parcel High Dollar Reporting In …" at bounding box center [811, 136] width 133 height 22
click at [745, 125] on select "Automated Search Bad Parcel Complete Duplicate Parcel High Dollar Reporting In …" at bounding box center [811, 136] width 133 height 22
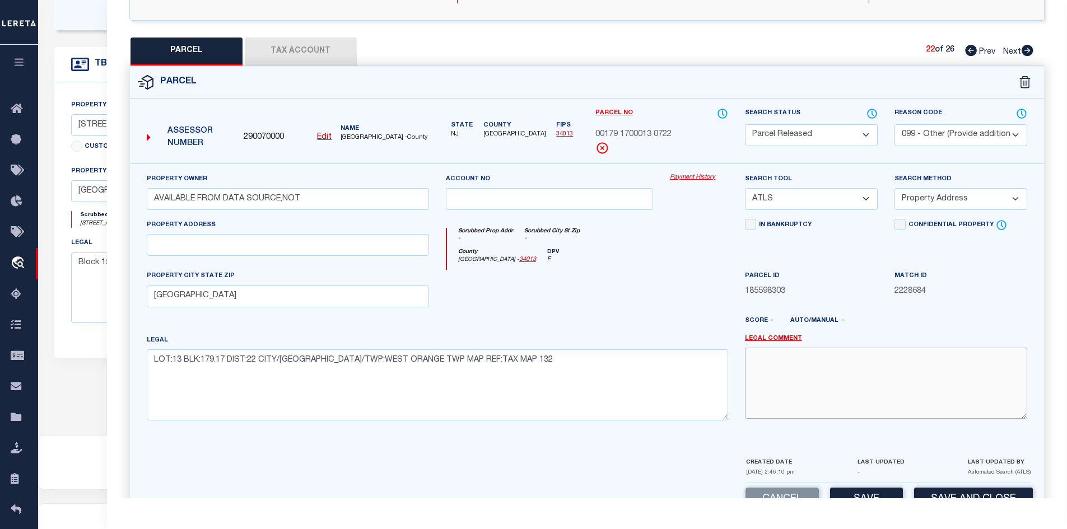
click at [811, 396] on textarea at bounding box center [886, 383] width 282 height 71
paste textarea "PARCEL NOT NEEDED"
click at [870, 492] on button "Save" at bounding box center [866, 500] width 73 height 24
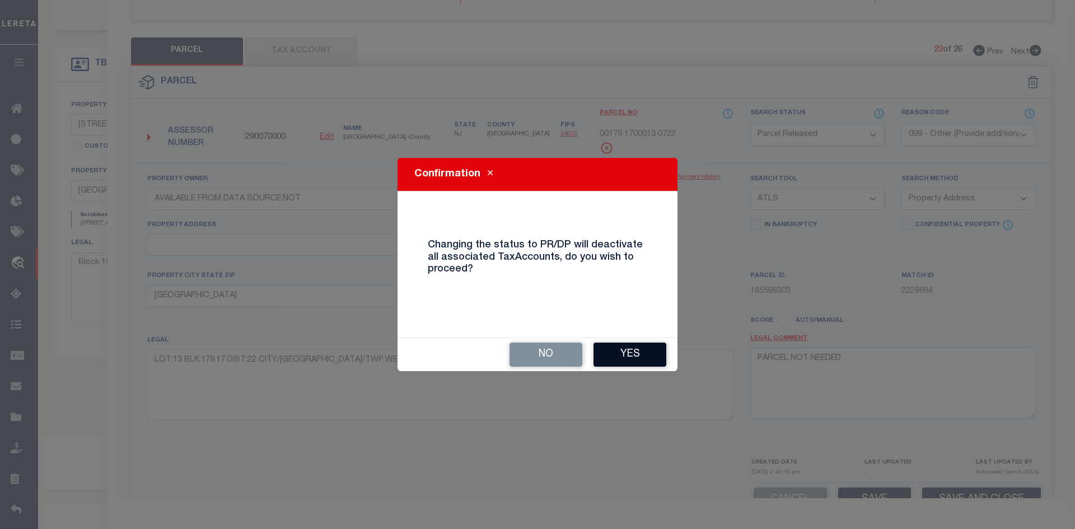
click at [614, 350] on button "Yes" at bounding box center [630, 355] width 73 height 24
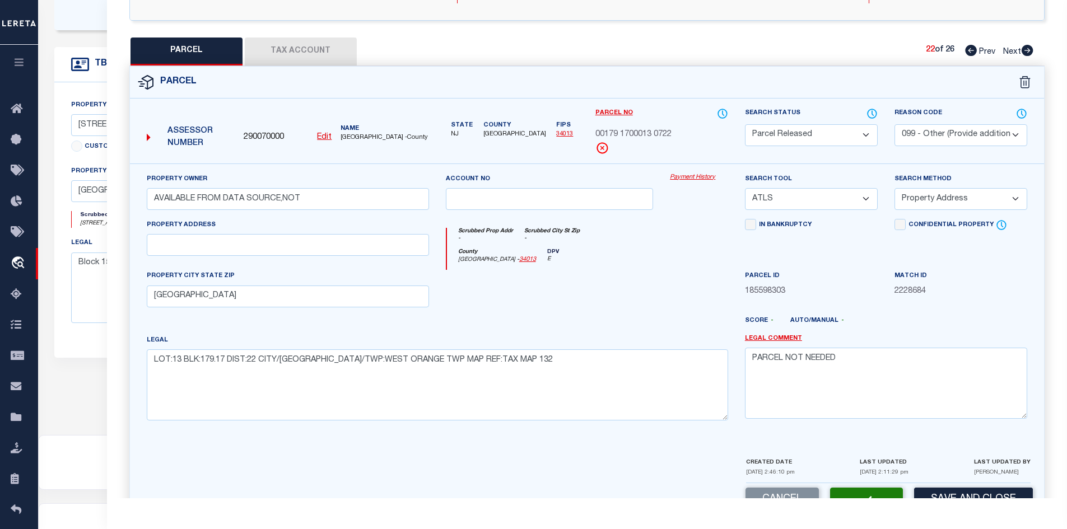
click at [1030, 48] on icon at bounding box center [1028, 50] width 12 height 11
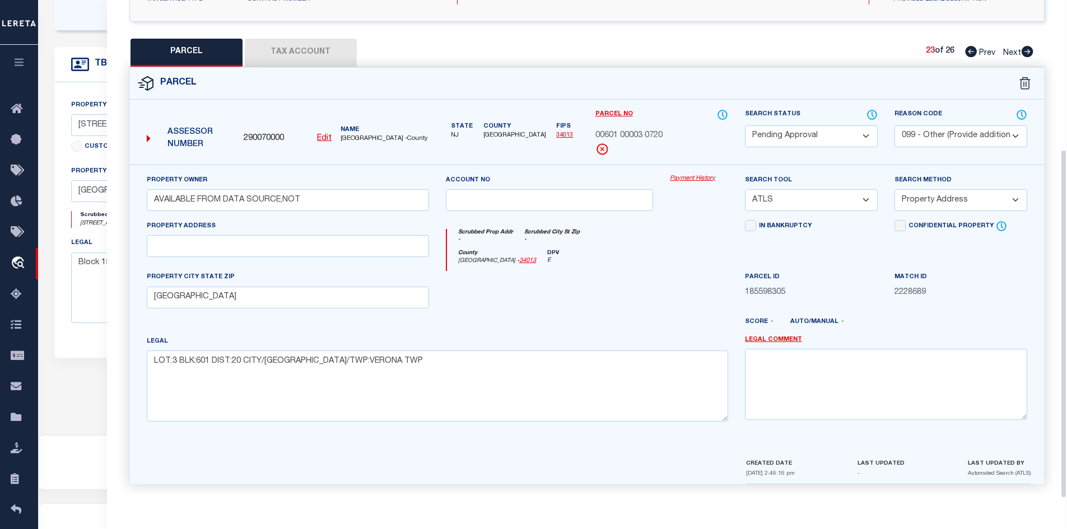
click at [834, 125] on select "Automated Search Bad Parcel Complete Duplicate Parcel High Dollar Reporting In …" at bounding box center [811, 136] width 133 height 22
click at [745, 125] on select "Automated Search Bad Parcel Complete Duplicate Parcel High Dollar Reporting In …" at bounding box center [811, 136] width 133 height 22
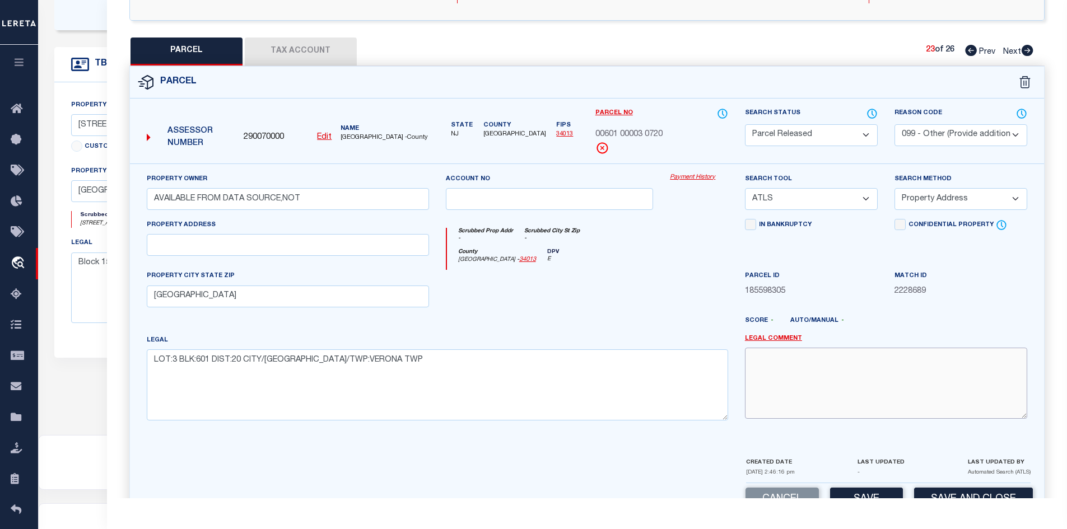
click at [803, 359] on textarea at bounding box center [886, 383] width 282 height 71
paste textarea "PARCEL NOT NEEDED"
click at [869, 496] on button "Save" at bounding box center [866, 500] width 73 height 24
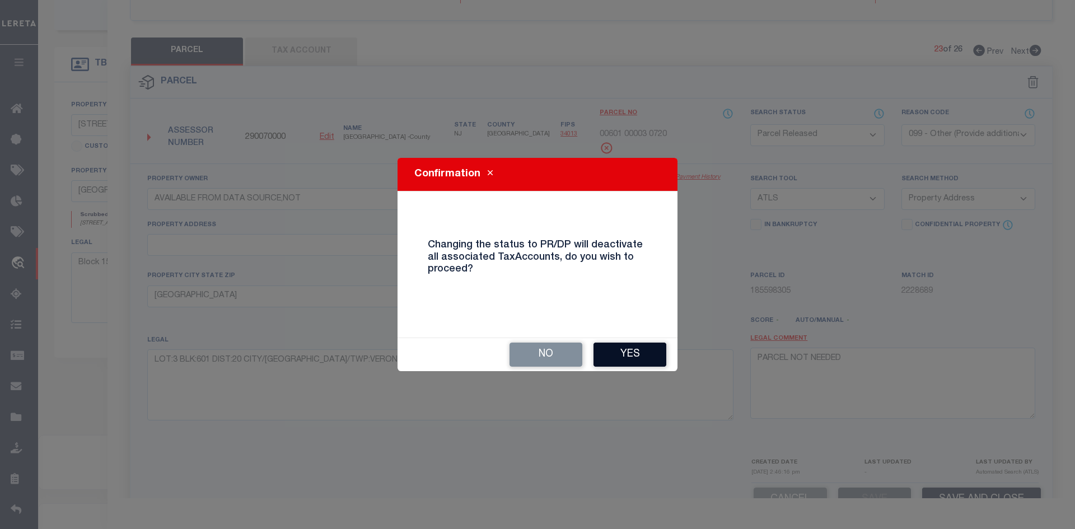
click at [621, 365] on button "Yes" at bounding box center [630, 355] width 73 height 24
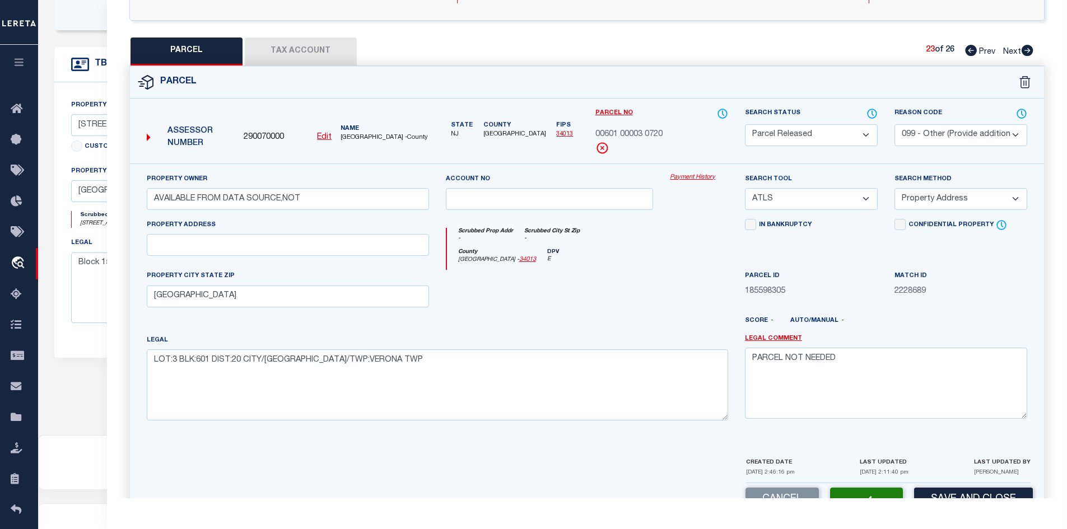
click at [1030, 50] on icon at bounding box center [1027, 50] width 12 height 11
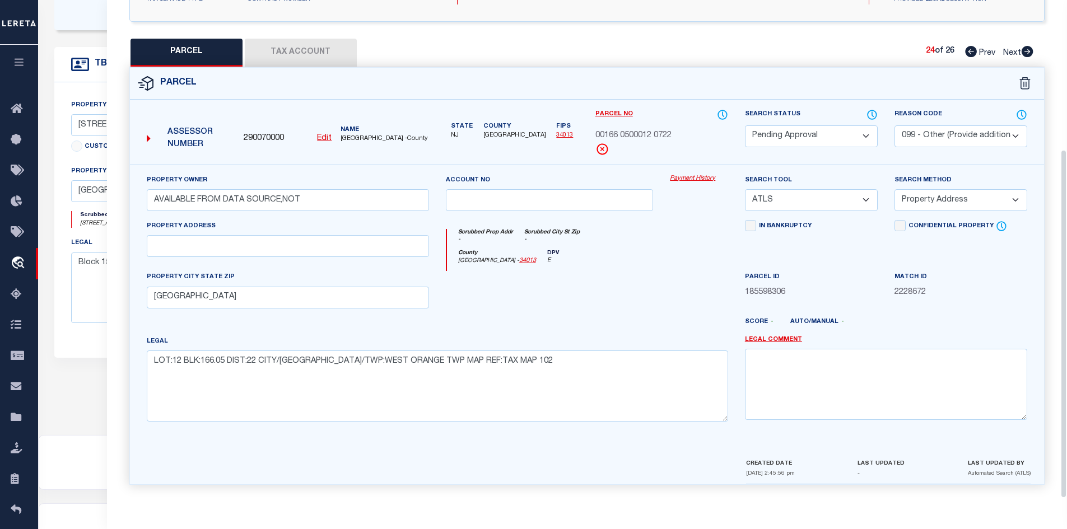
click at [793, 139] on select "Automated Search Bad Parcel Complete Duplicate Parcel High Dollar Reporting In …" at bounding box center [811, 136] width 133 height 22
click at [745, 125] on select "Automated Search Bad Parcel Complete Duplicate Parcel High Dollar Reporting In …" at bounding box center [811, 136] width 133 height 22
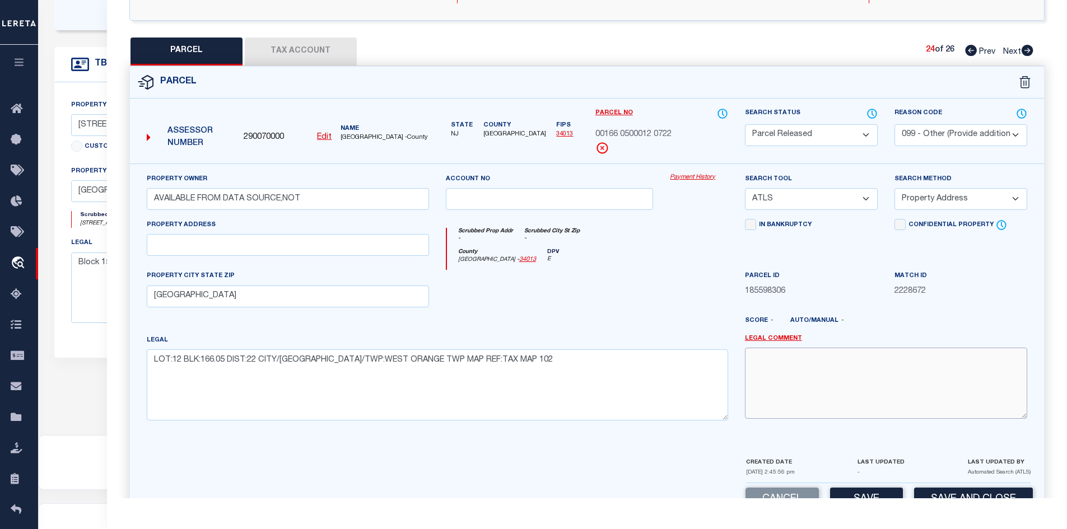
click at [803, 369] on textarea at bounding box center [886, 383] width 282 height 71
paste textarea "PARCEL NOT NEEDED"
click at [853, 495] on button "Save" at bounding box center [866, 500] width 73 height 24
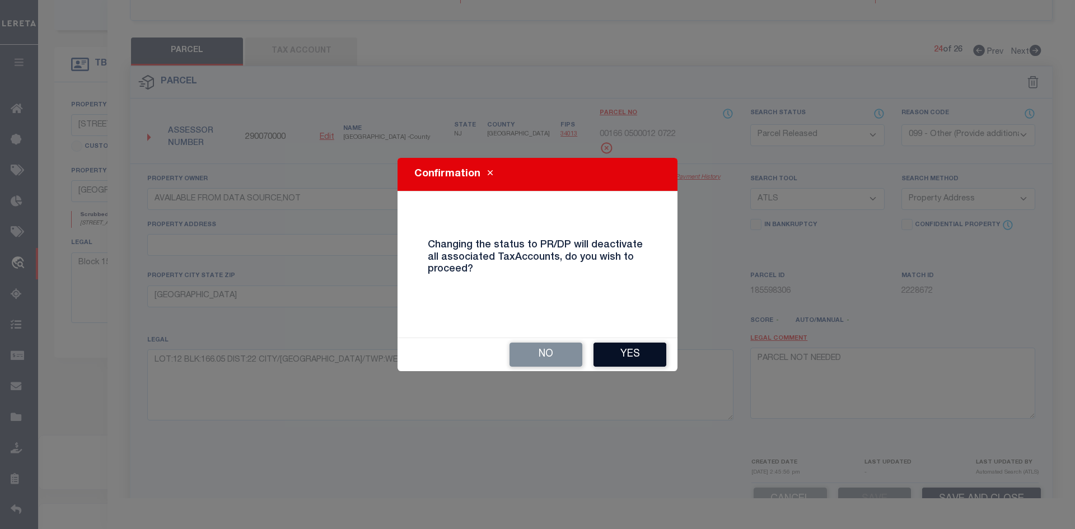
click at [637, 362] on button "Yes" at bounding box center [630, 355] width 73 height 24
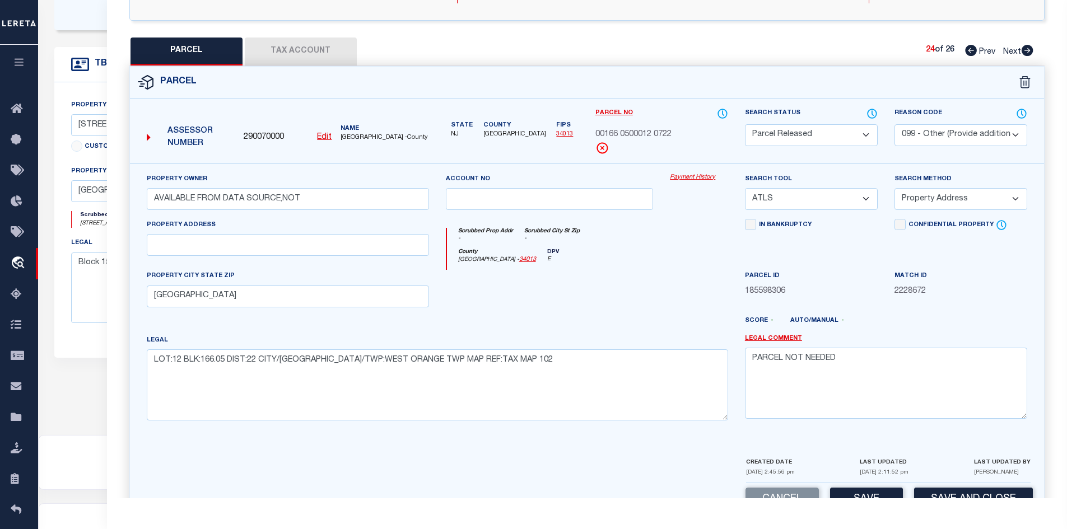
click at [1027, 52] on icon at bounding box center [1028, 50] width 12 height 11
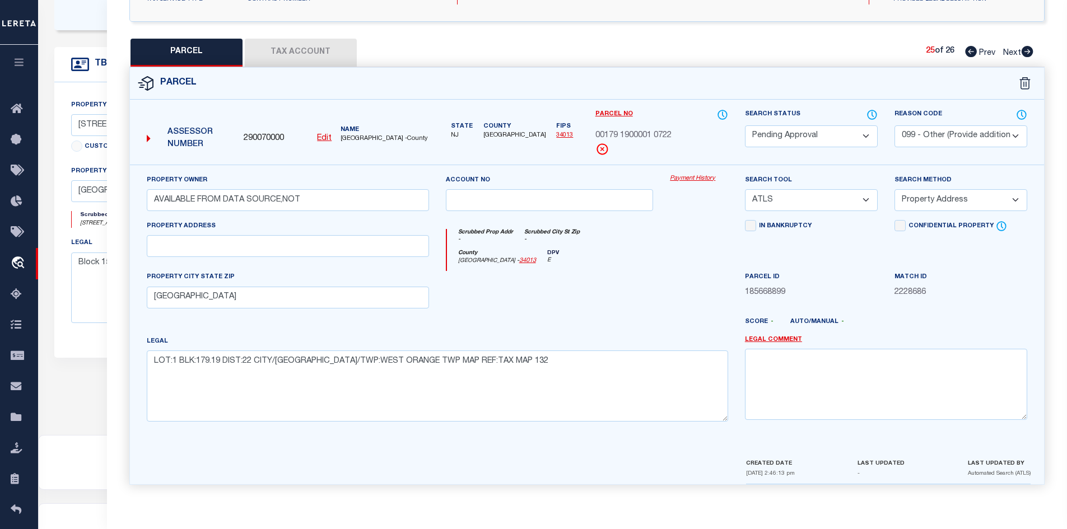
click at [807, 139] on select "Automated Search Bad Parcel Complete Duplicate Parcel High Dollar Reporting In …" at bounding box center [811, 136] width 133 height 22
click at [745, 125] on select "Automated Search Bad Parcel Complete Duplicate Parcel High Dollar Reporting In …" at bounding box center [811, 136] width 133 height 22
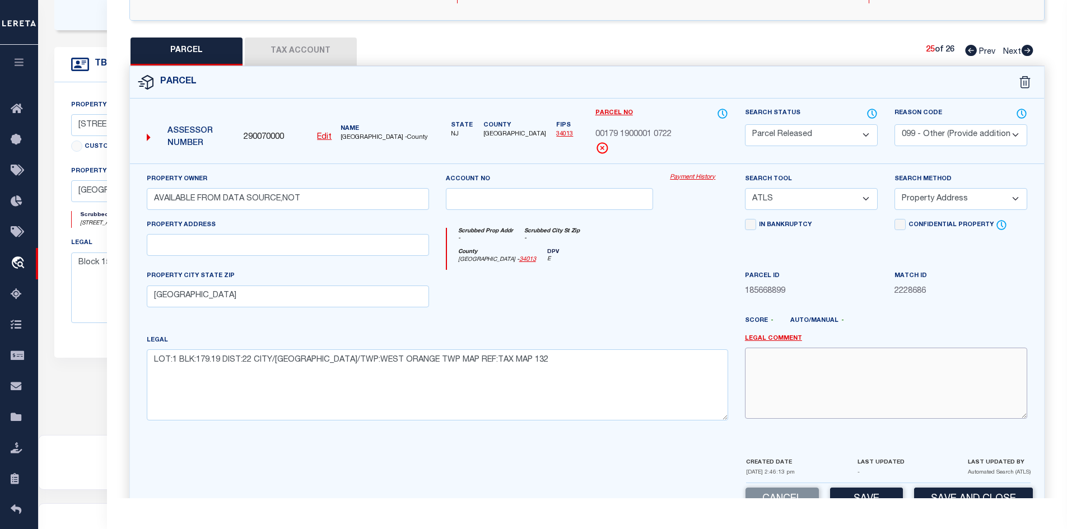
click at [808, 388] on textarea at bounding box center [886, 383] width 282 height 71
paste textarea "PARCEL NOT NEEDED"
click at [849, 494] on button "Save" at bounding box center [866, 500] width 73 height 24
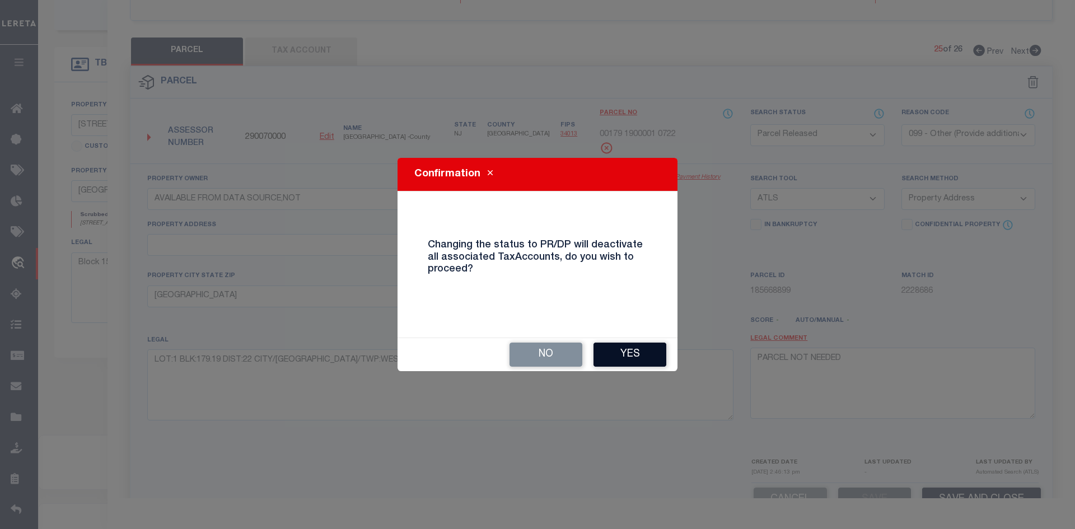
click at [630, 358] on button "Yes" at bounding box center [630, 355] width 73 height 24
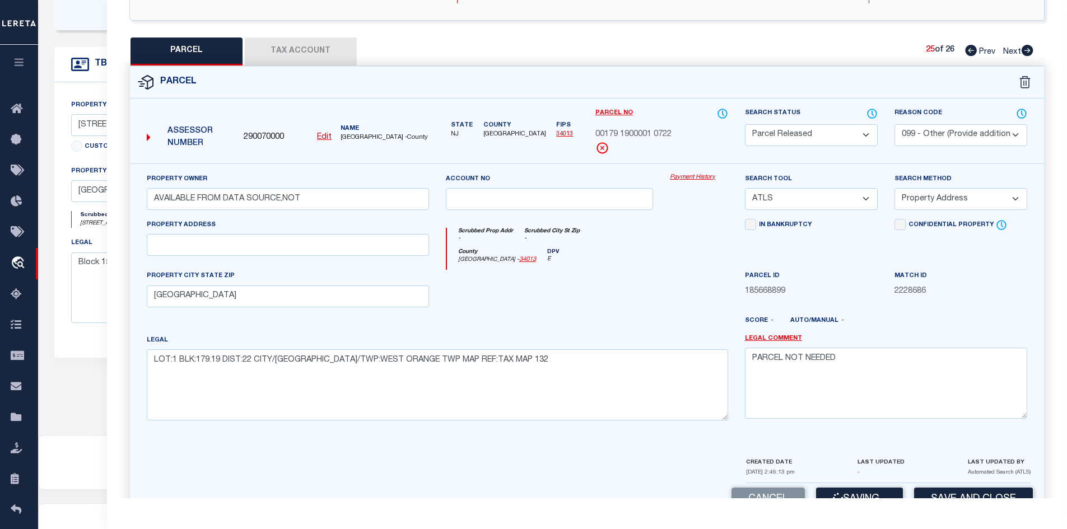
scroll to position [45, 0]
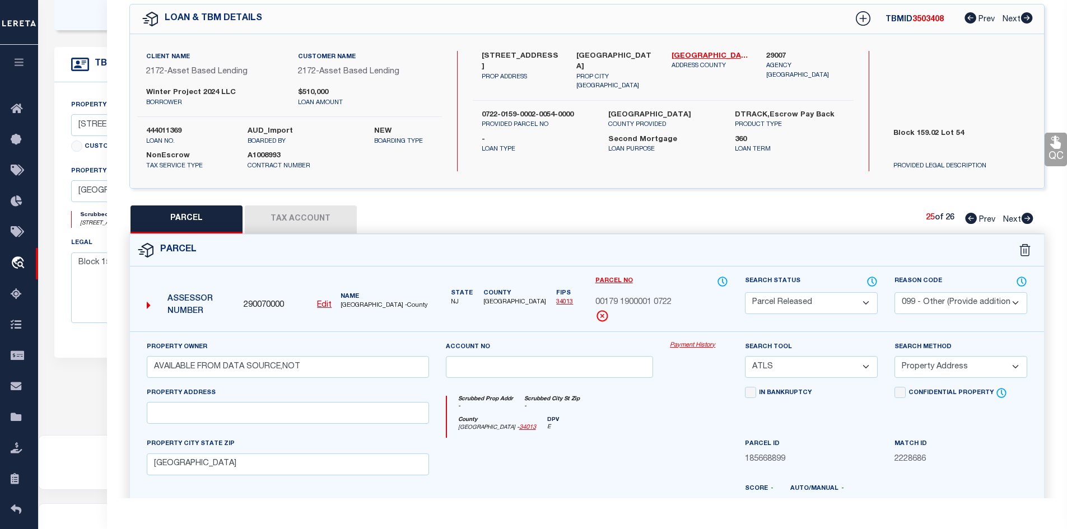
click at [1027, 218] on icon at bounding box center [1028, 218] width 12 height 11
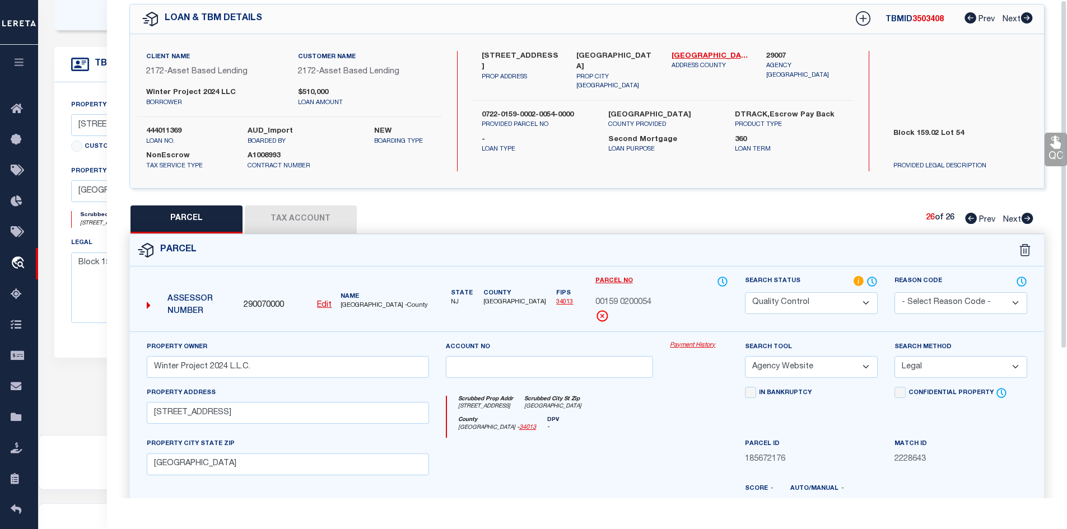
scroll to position [0, 0]
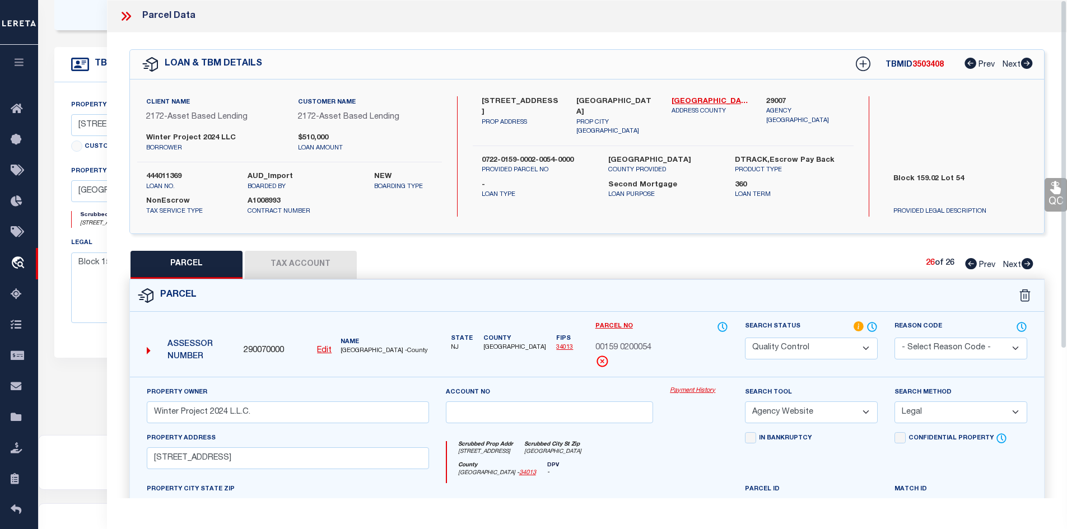
click at [125, 20] on icon at bounding box center [126, 16] width 15 height 15
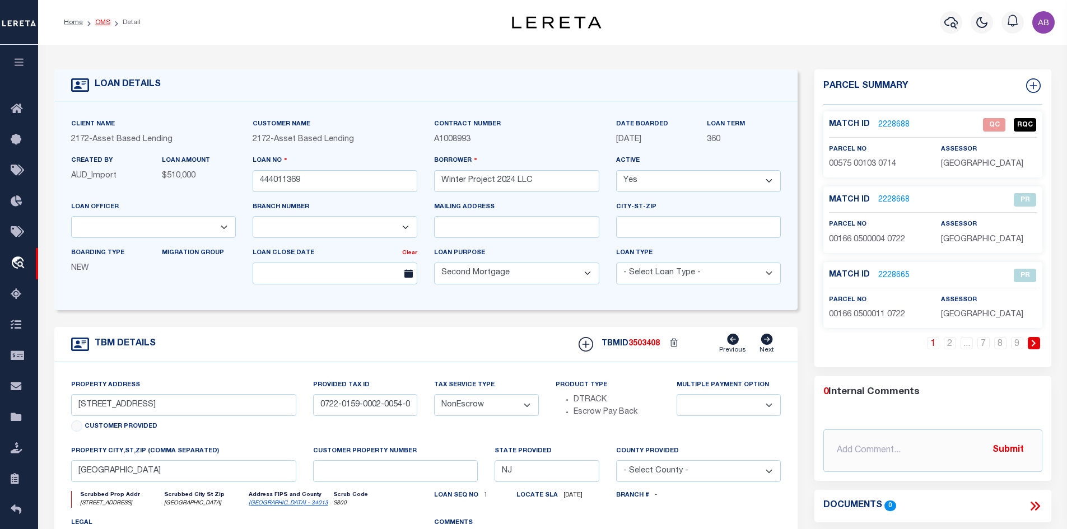
click at [102, 26] on link "OMS" at bounding box center [102, 22] width 15 height 7
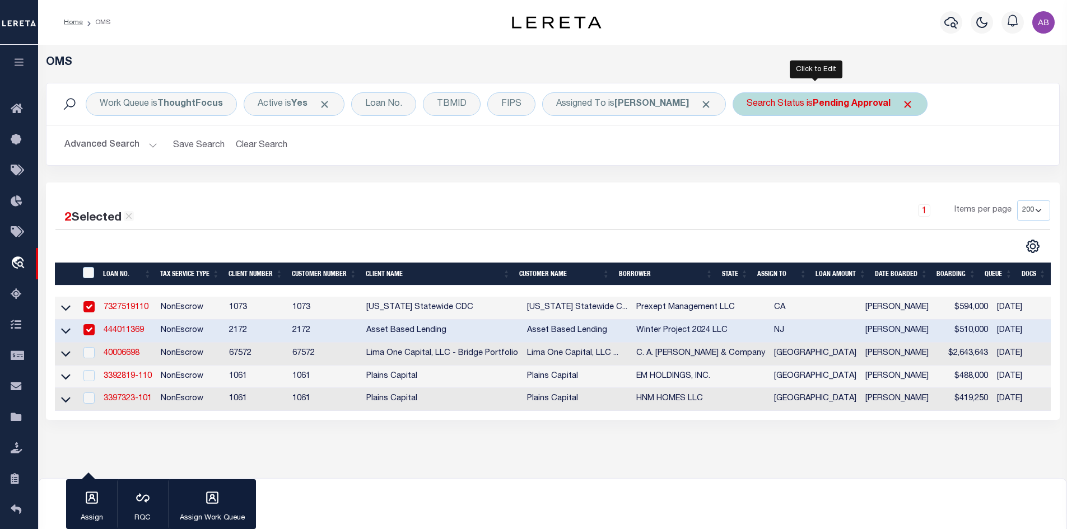
click at [756, 104] on div "Search Status is Pending Approval" at bounding box center [830, 104] width 195 height 24
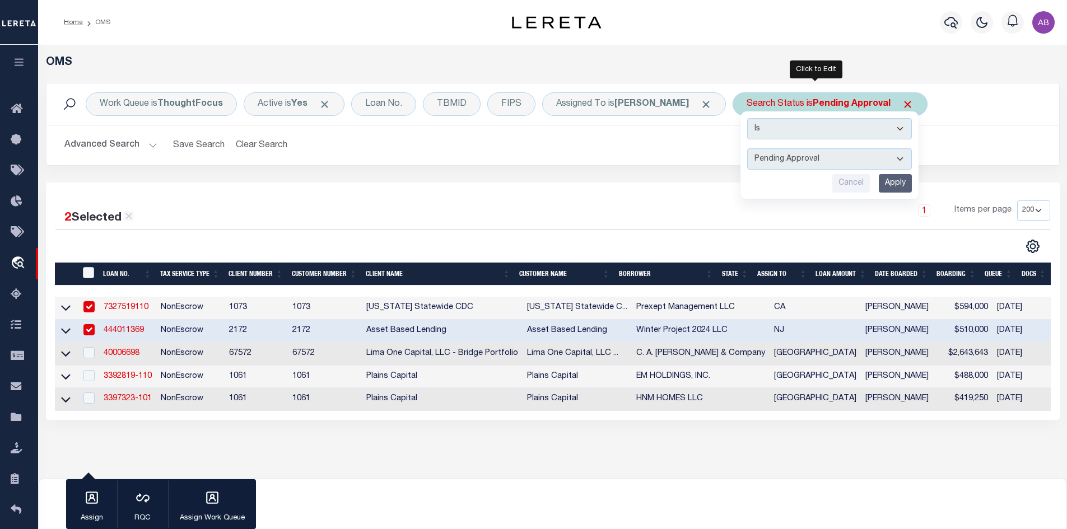
click at [782, 161] on select "Automated Search Bad Parcel Complete Duplicate Parcel High Dollar Reporting In …" at bounding box center [829, 158] width 165 height 21
click at [747, 148] on select "Automated Search Bad Parcel Complete Duplicate Parcel High Dollar Reporting In …" at bounding box center [829, 158] width 165 height 21
click at [879, 183] on input "Apply" at bounding box center [895, 183] width 33 height 18
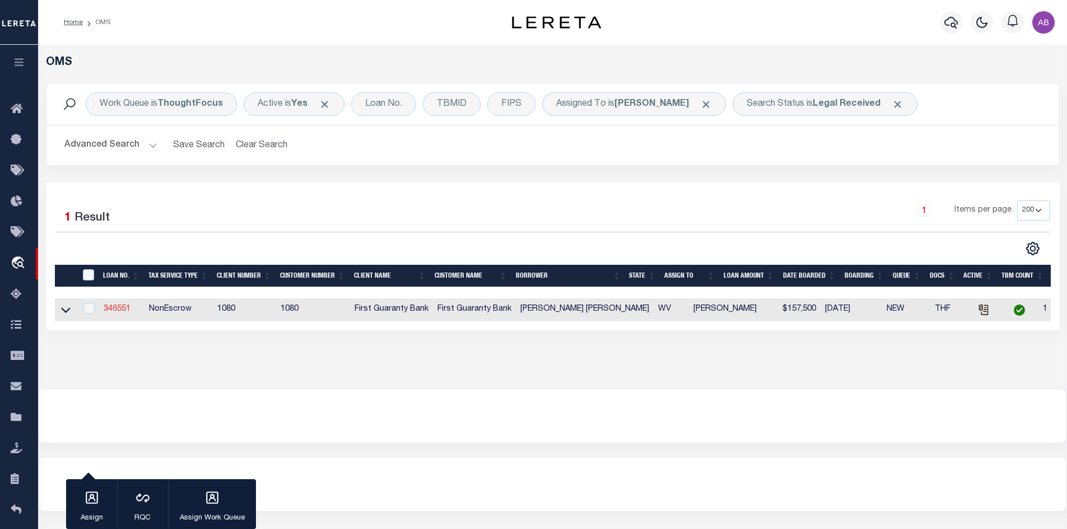
click at [122, 312] on link "346551" at bounding box center [117, 309] width 27 height 8
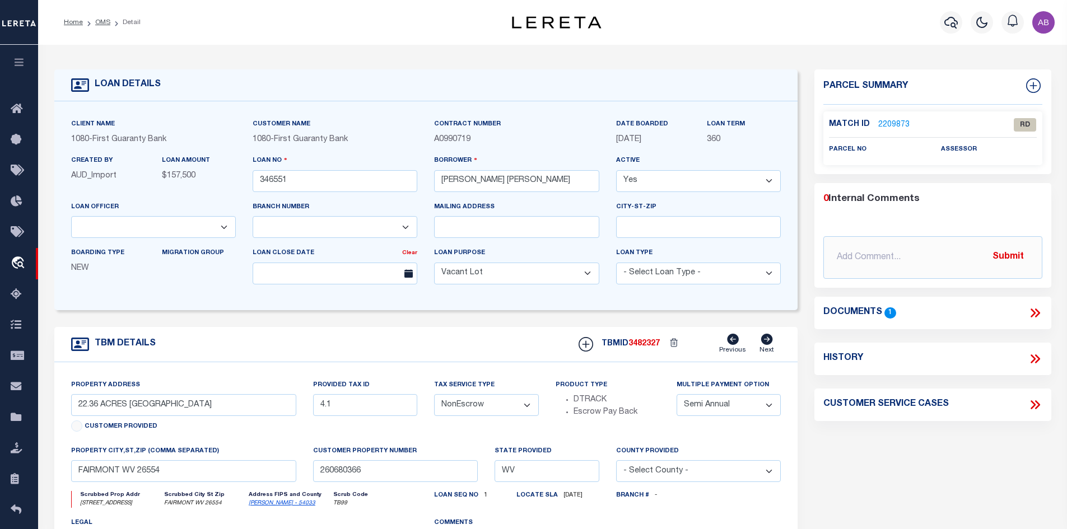
click at [882, 123] on link "2209873" at bounding box center [893, 125] width 31 height 12
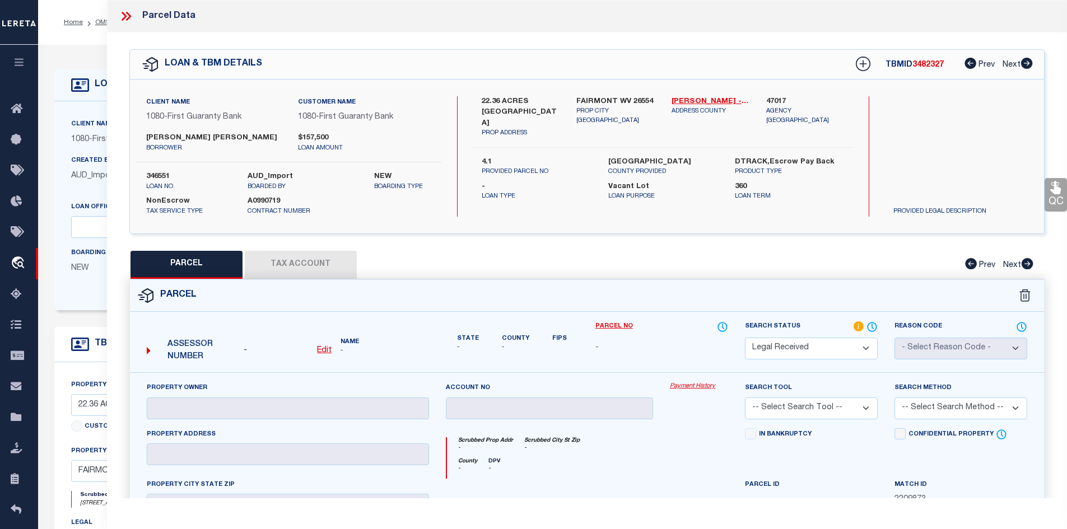
drag, startPoint x: 479, startPoint y: 101, endPoint x: 496, endPoint y: 124, distance: 28.3
click at [496, 124] on div "22.36 ACRES [GEOGRAPHIC_DATA] PROP ADDRESS" at bounding box center [520, 117] width 95 height 42
